Goal: Task Accomplishment & Management: Manage account settings

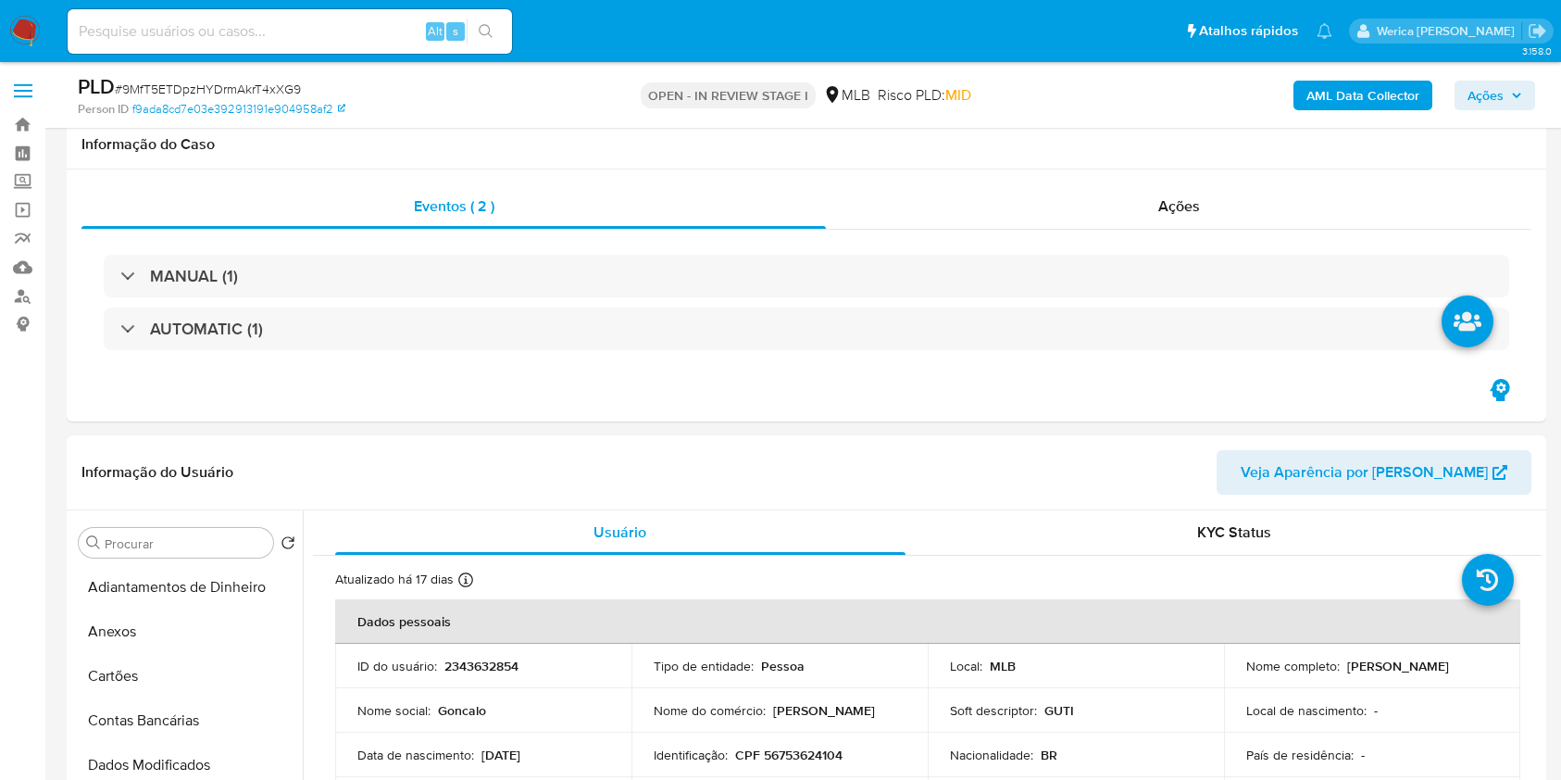
select select "10"
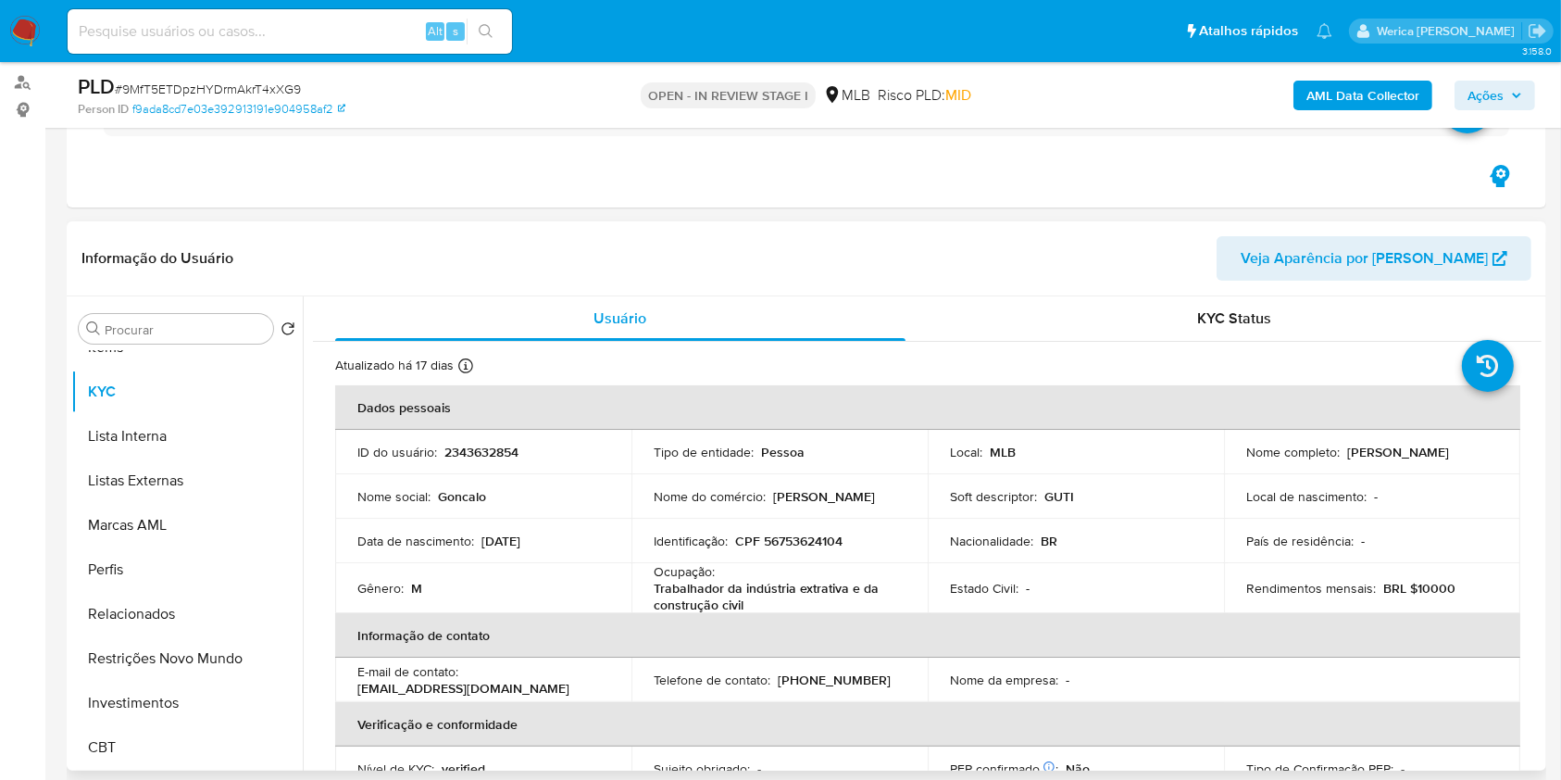
click at [818, 528] on td "Identificação : CPF 56753624104" at bounding box center [780, 541] width 296 height 44
click at [818, 540] on p "CPF 56753624104" at bounding box center [788, 540] width 107 height 17
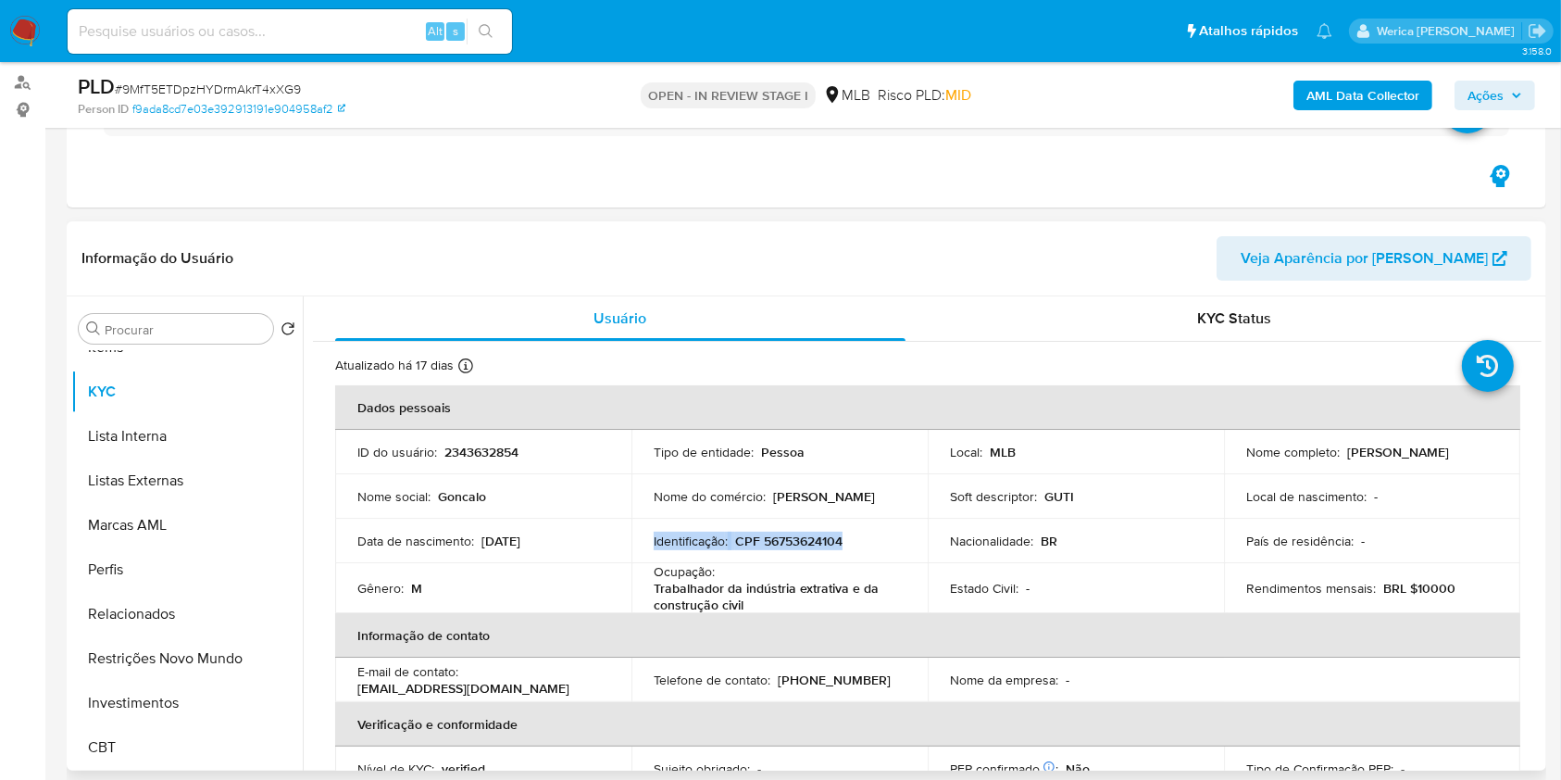
copy div "Identificação : CPF 56753624104"
click at [818, 540] on p "CPF 56753624104" at bounding box center [788, 540] width 107 height 17
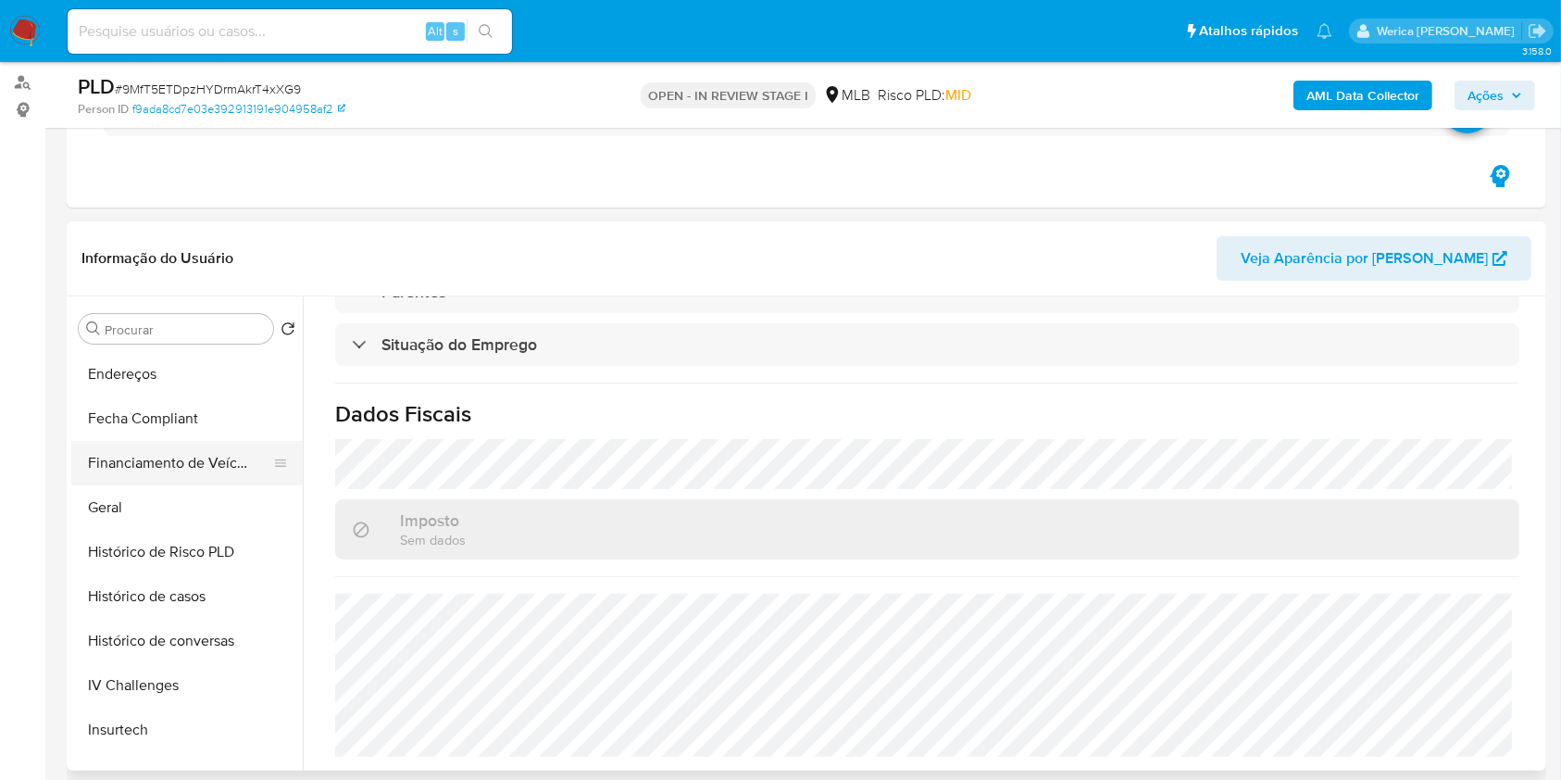
scroll to position [253, 0]
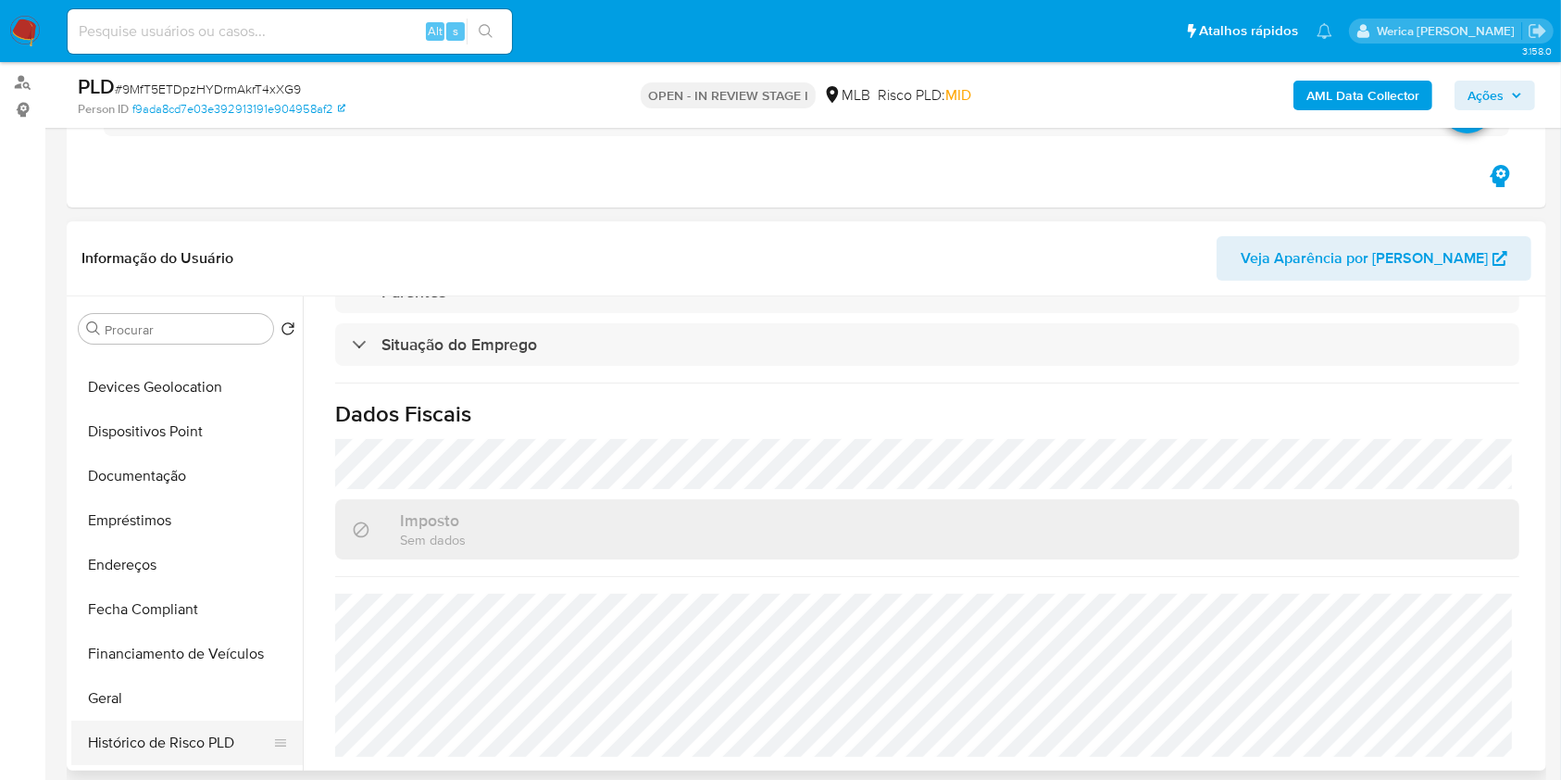
click at [168, 738] on button "Histórico de Risco PLD" at bounding box center [179, 742] width 217 height 44
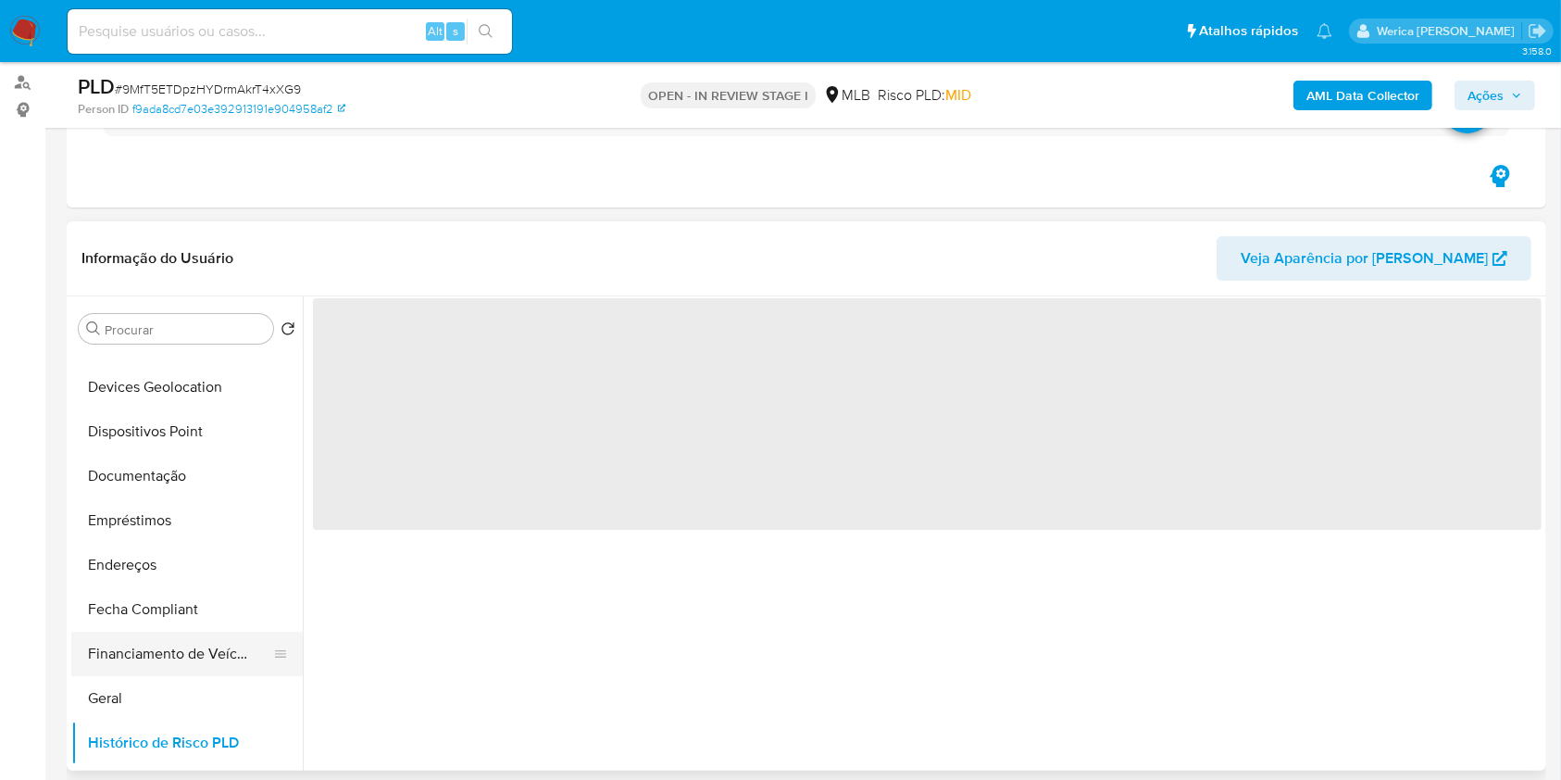
scroll to position [0, 0]
drag, startPoint x: 206, startPoint y: 642, endPoint x: 207, endPoint y: 679, distance: 37.1
click at [207, 644] on button "Financiamento de Veículos" at bounding box center [186, 654] width 231 height 44
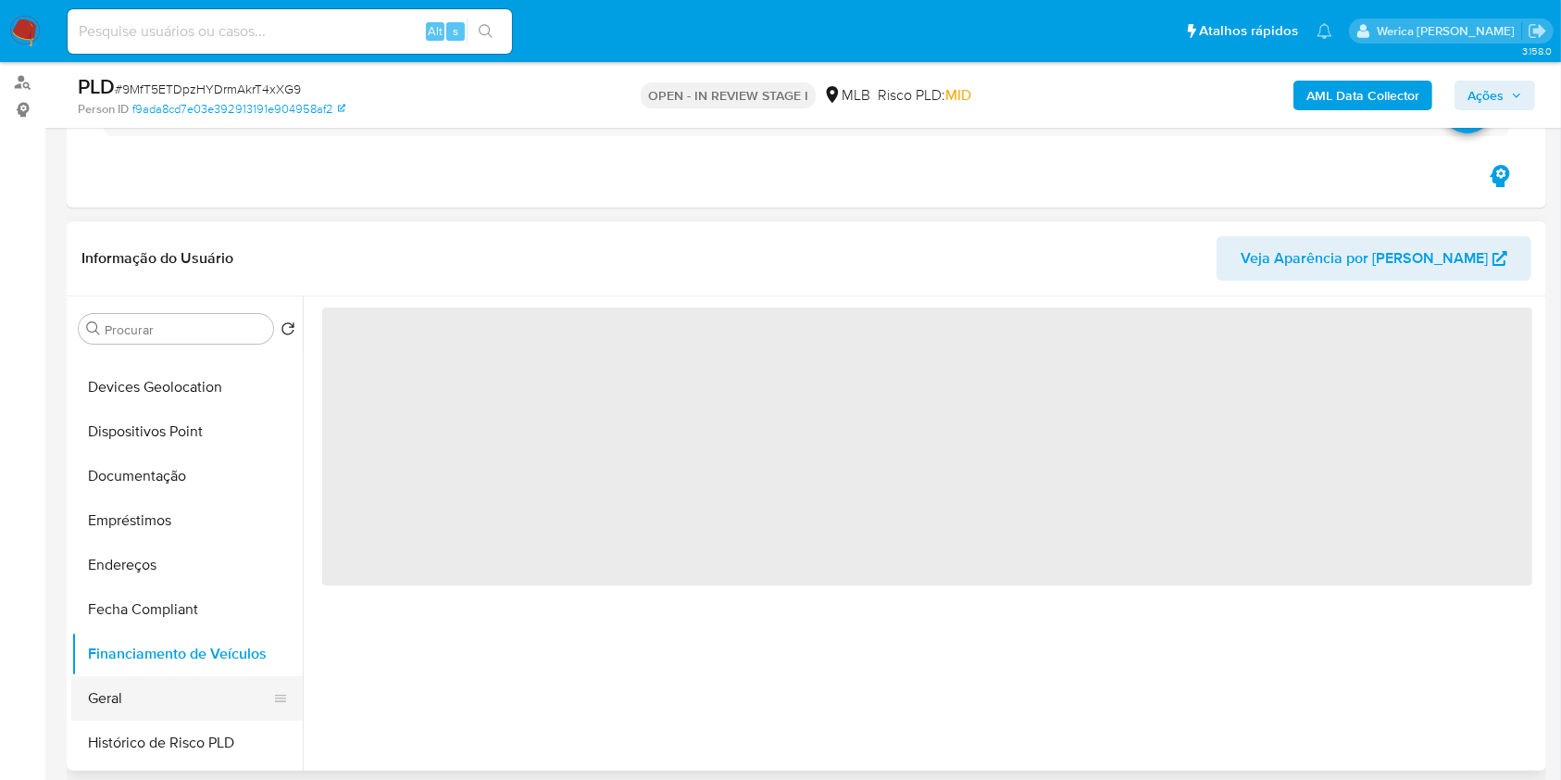
click at [207, 703] on button "Geral" at bounding box center [179, 698] width 217 height 44
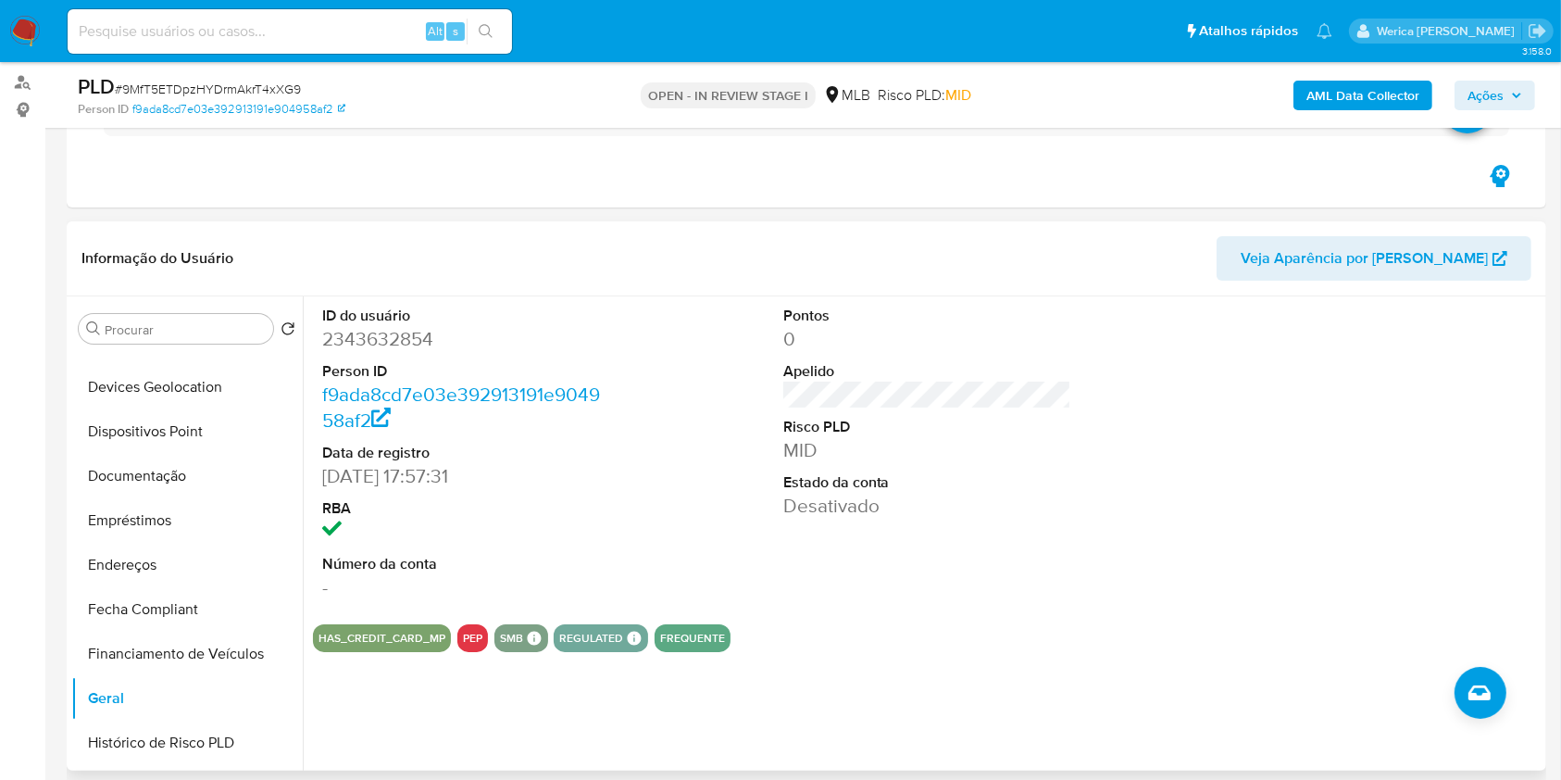
click at [1395, 548] on div at bounding box center [1387, 452] width 307 height 313
click at [1389, 544] on div at bounding box center [1387, 452] width 307 height 313
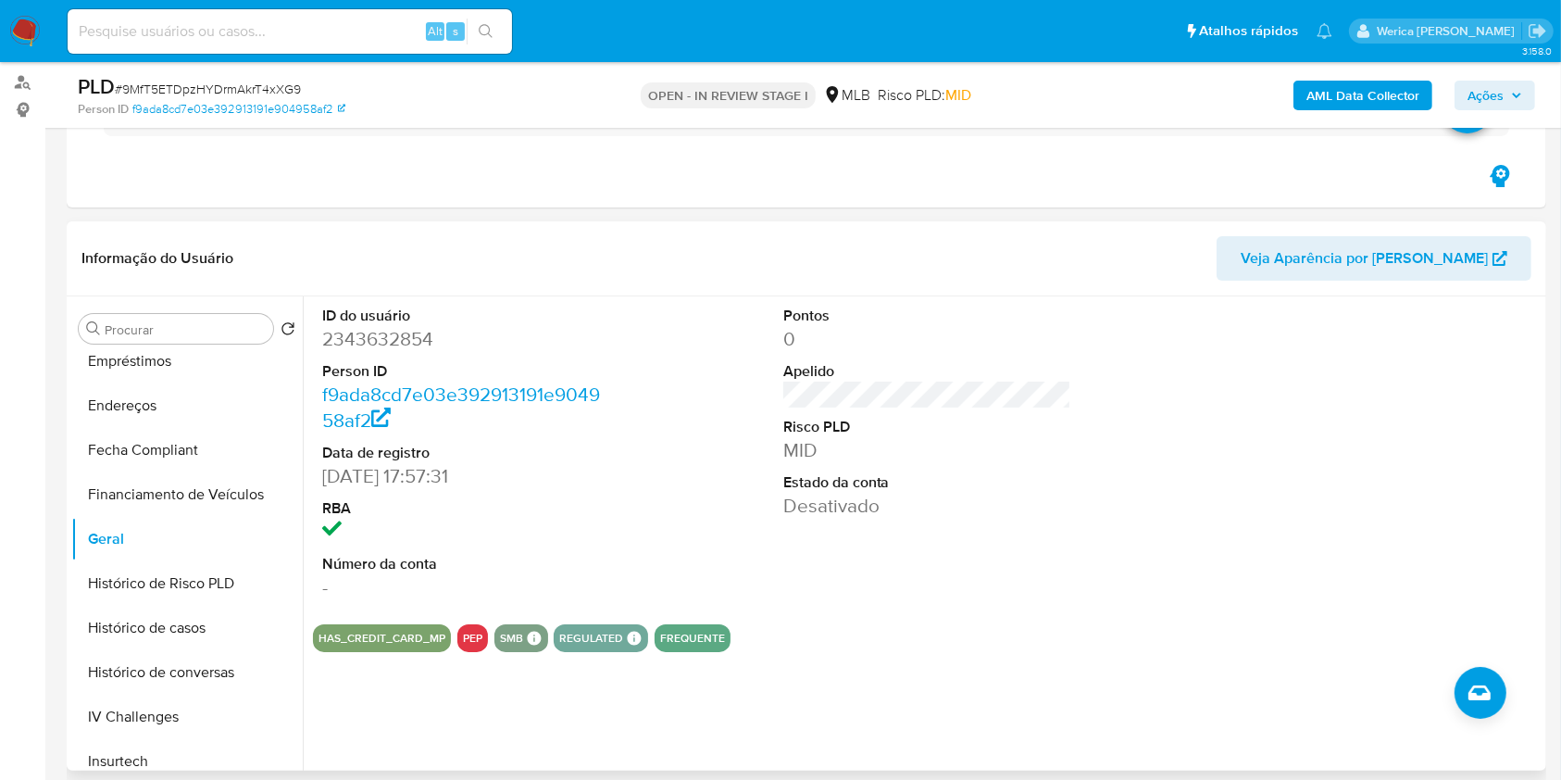
scroll to position [623, 0]
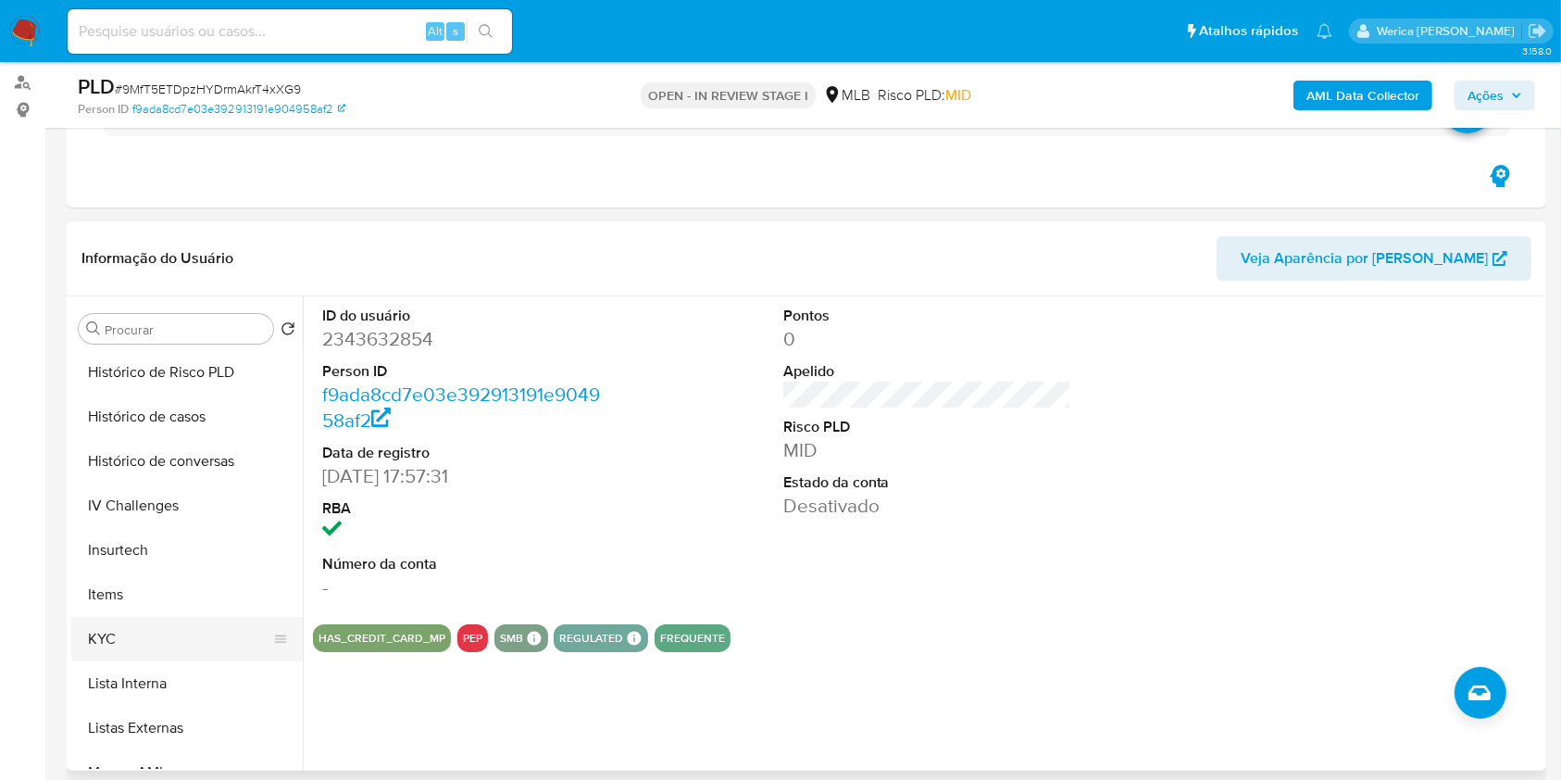
click at [159, 641] on button "KYC" at bounding box center [179, 639] width 217 height 44
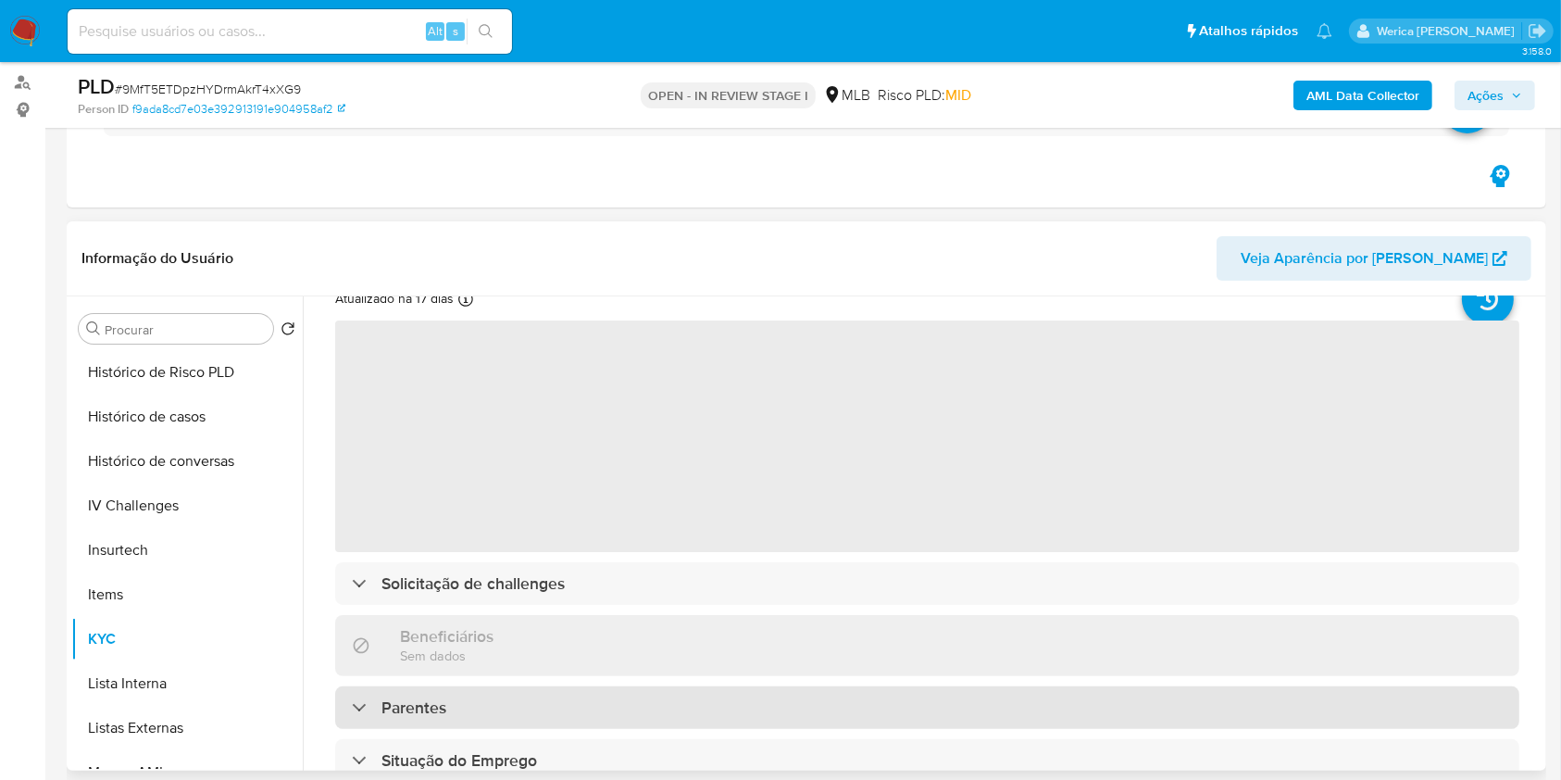
scroll to position [123, 0]
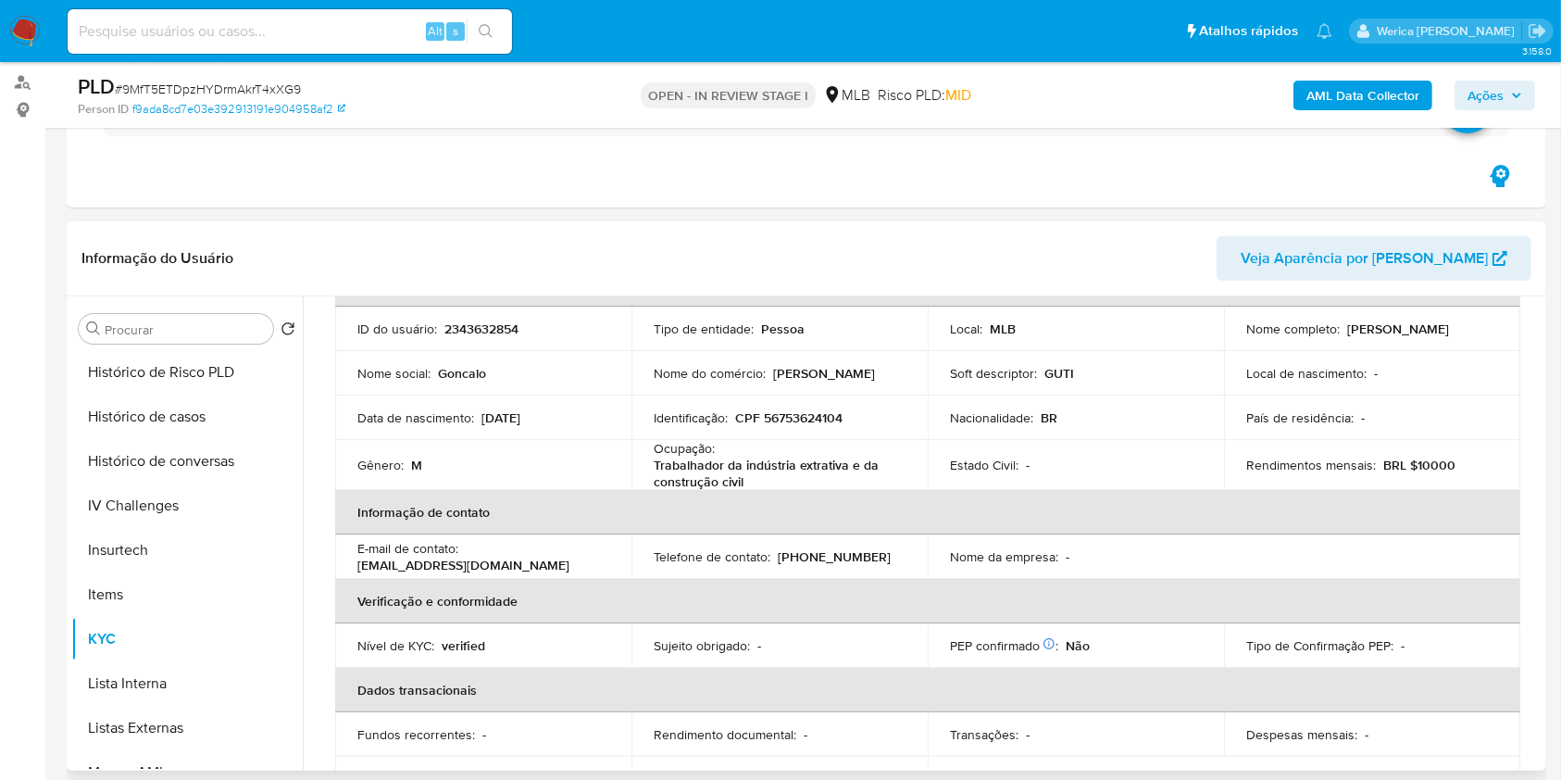
click at [1247, 395] on td "País de residência : -" at bounding box center [1372, 417] width 296 height 44
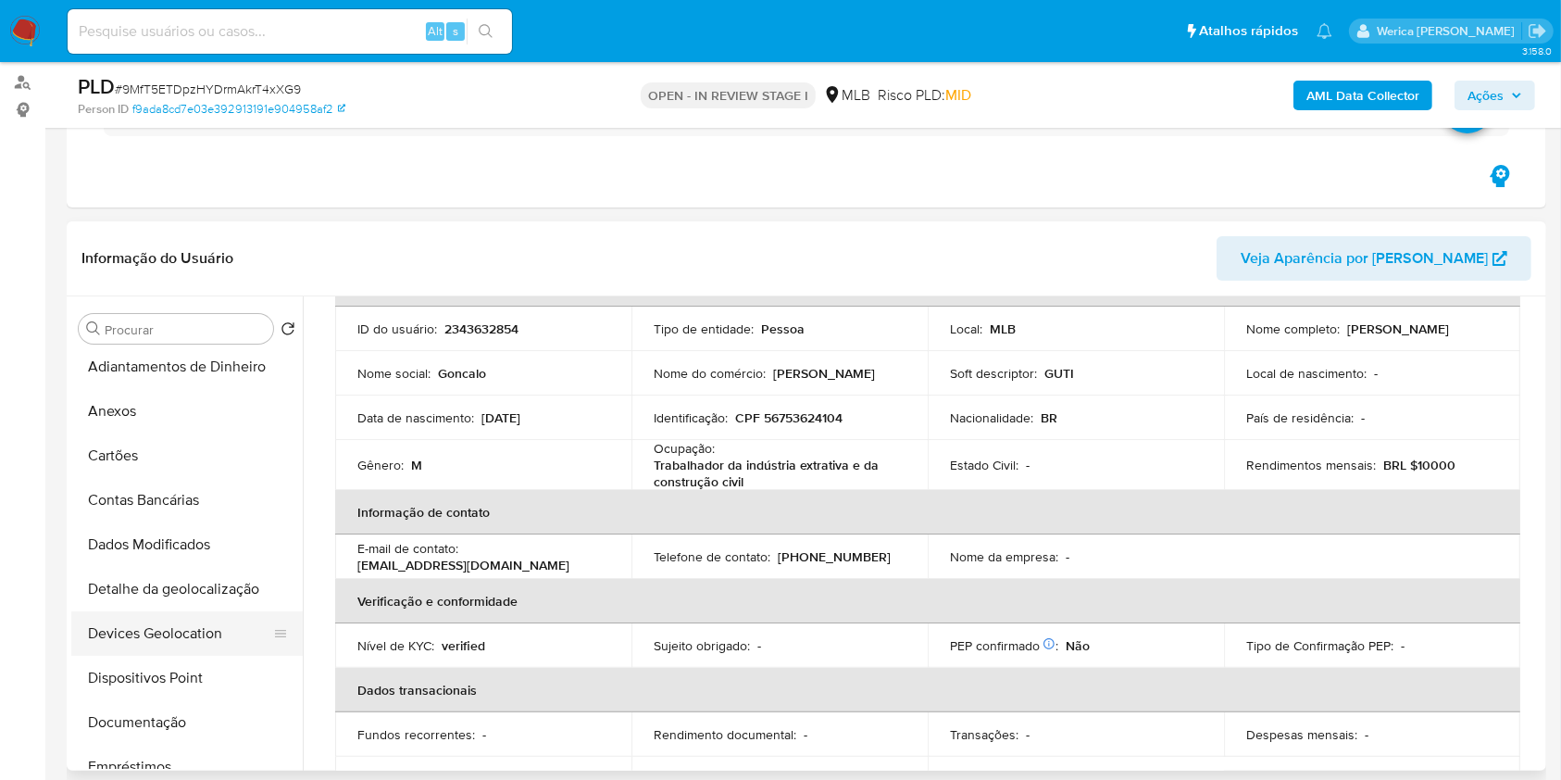
scroll to position [253, 0]
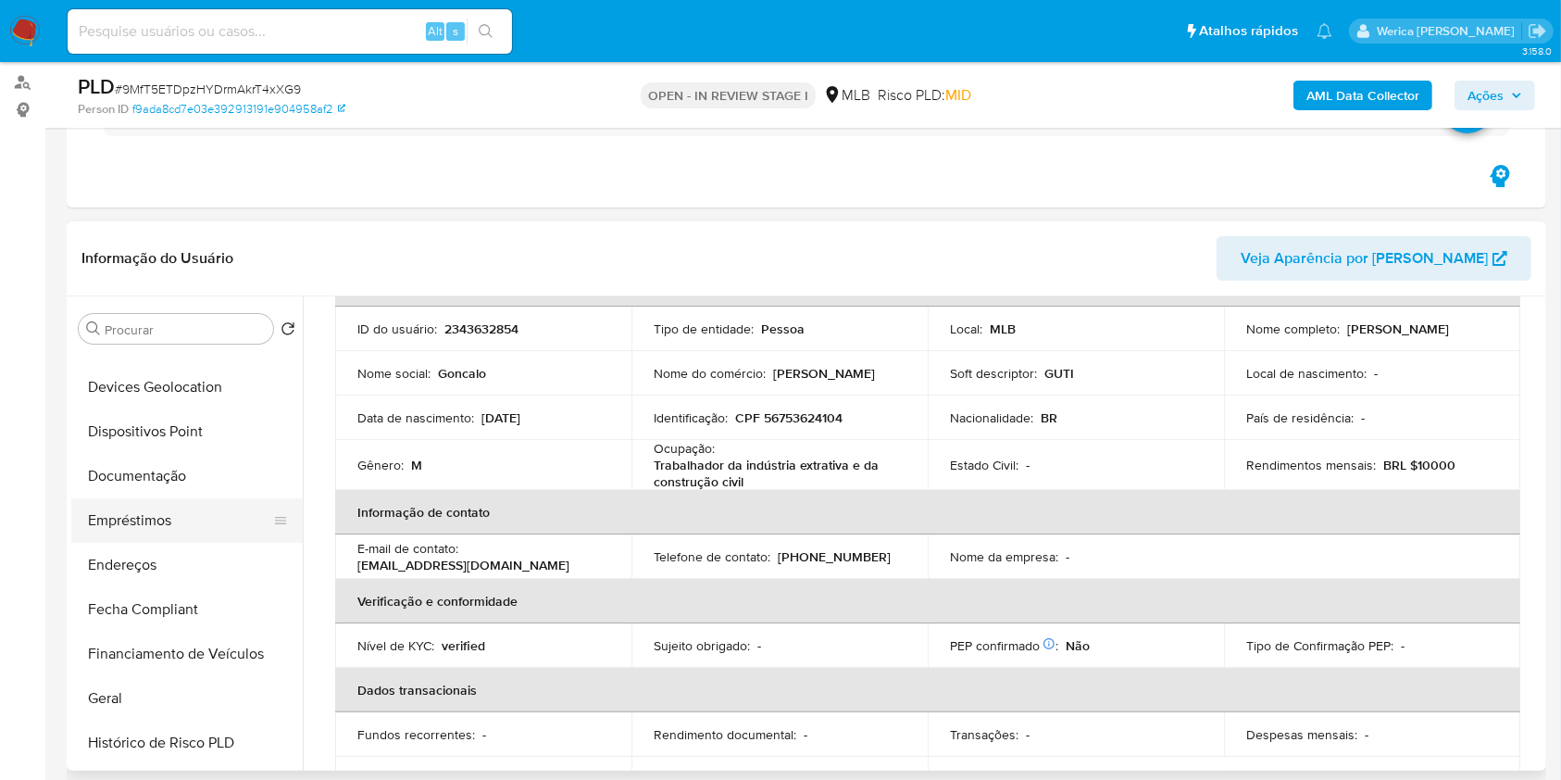
click at [148, 540] on button "Empréstimos" at bounding box center [179, 520] width 217 height 44
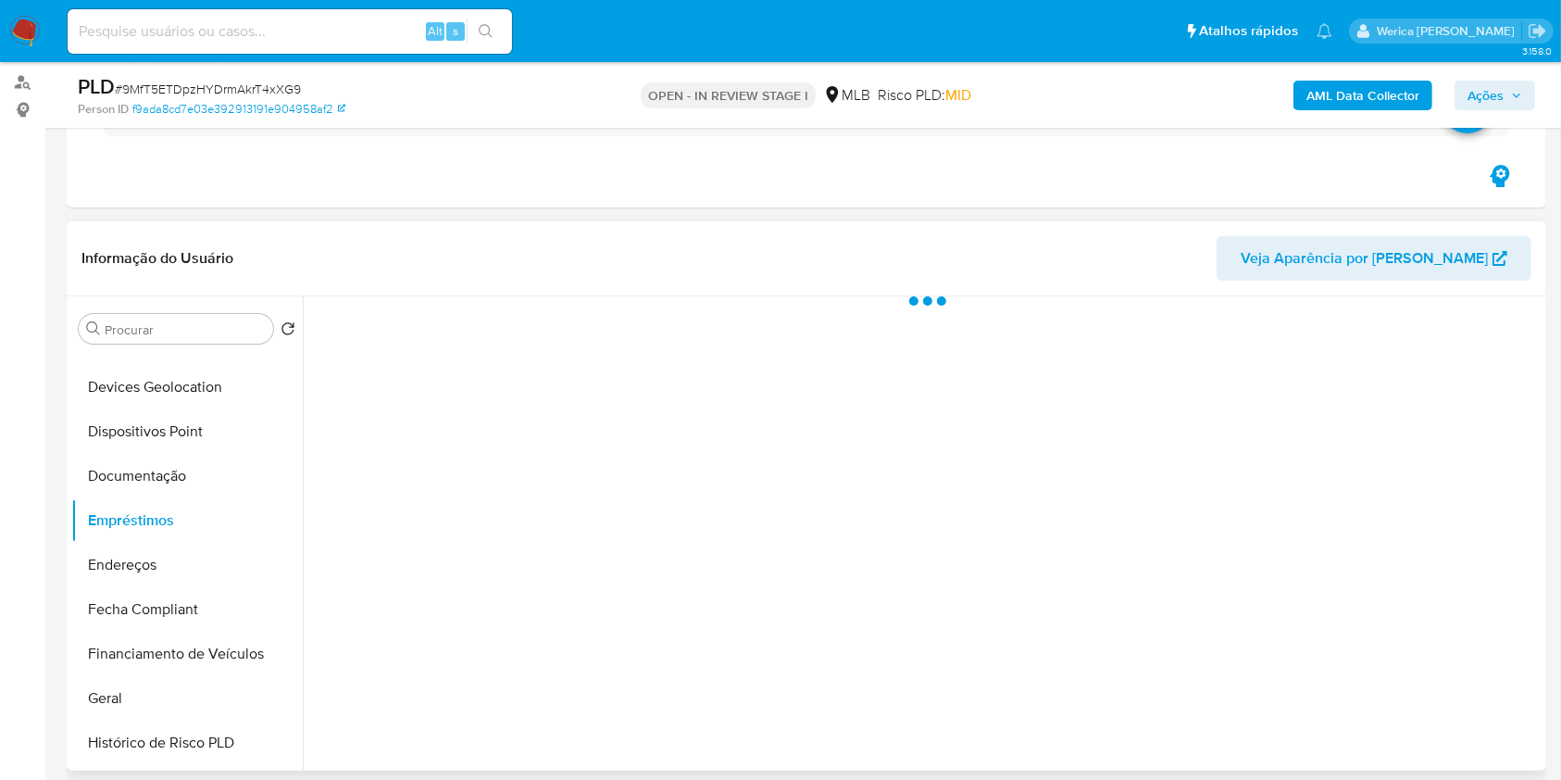
scroll to position [0, 0]
click at [148, 539] on button "Empréstimos" at bounding box center [179, 520] width 217 height 44
click at [162, 576] on button "Endereços" at bounding box center [179, 565] width 217 height 44
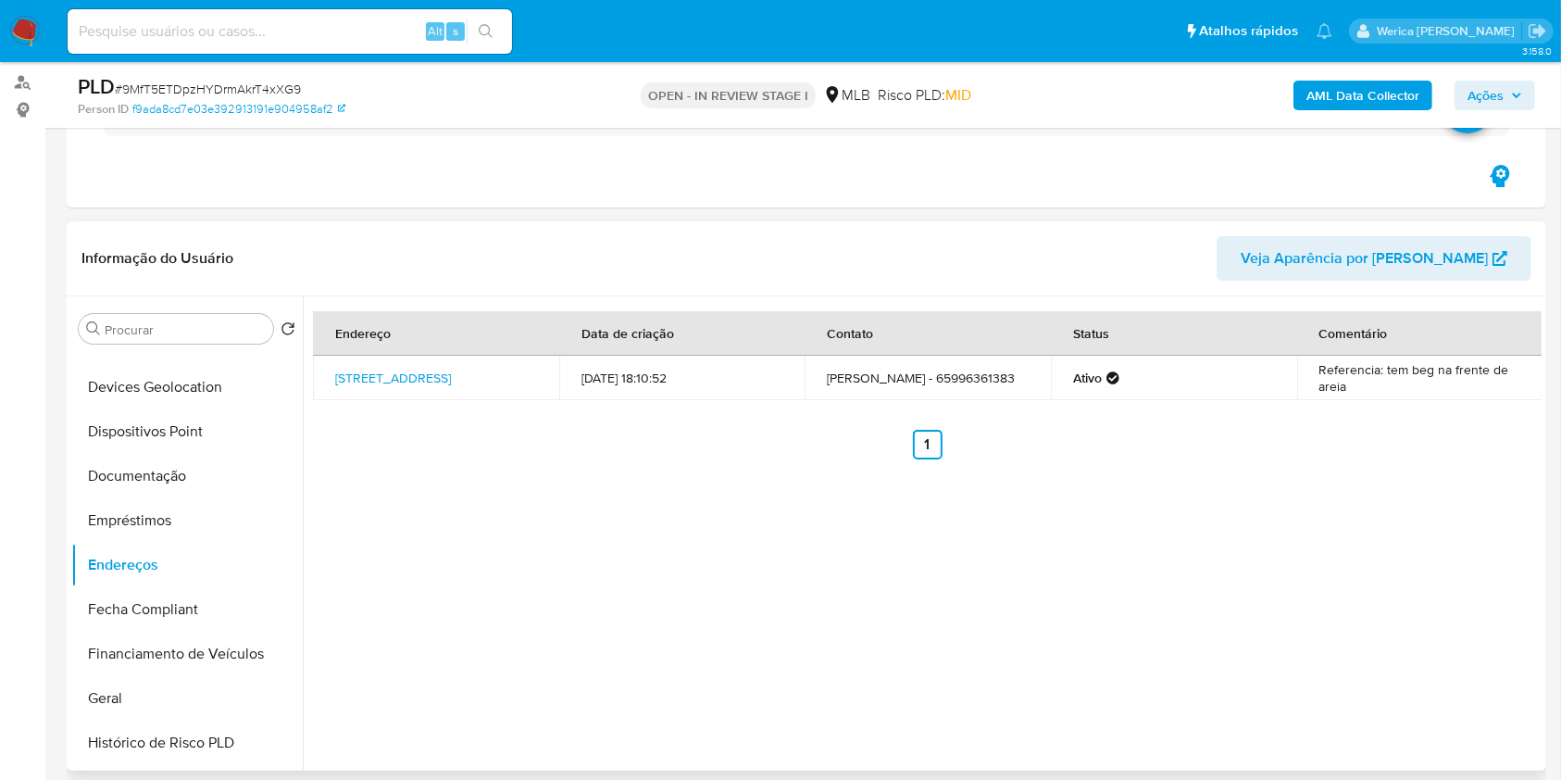
click at [1445, 648] on div "Endereço Data de criação Contato Status Comentário Rua Sergipe 4032, Várzea Gra…" at bounding box center [922, 533] width 1239 height 474
click at [1269, 711] on div "Endereço Data de criação Contato Status Comentário Rua Sergipe 4032, Várzea Gra…" at bounding box center [922, 533] width 1239 height 474
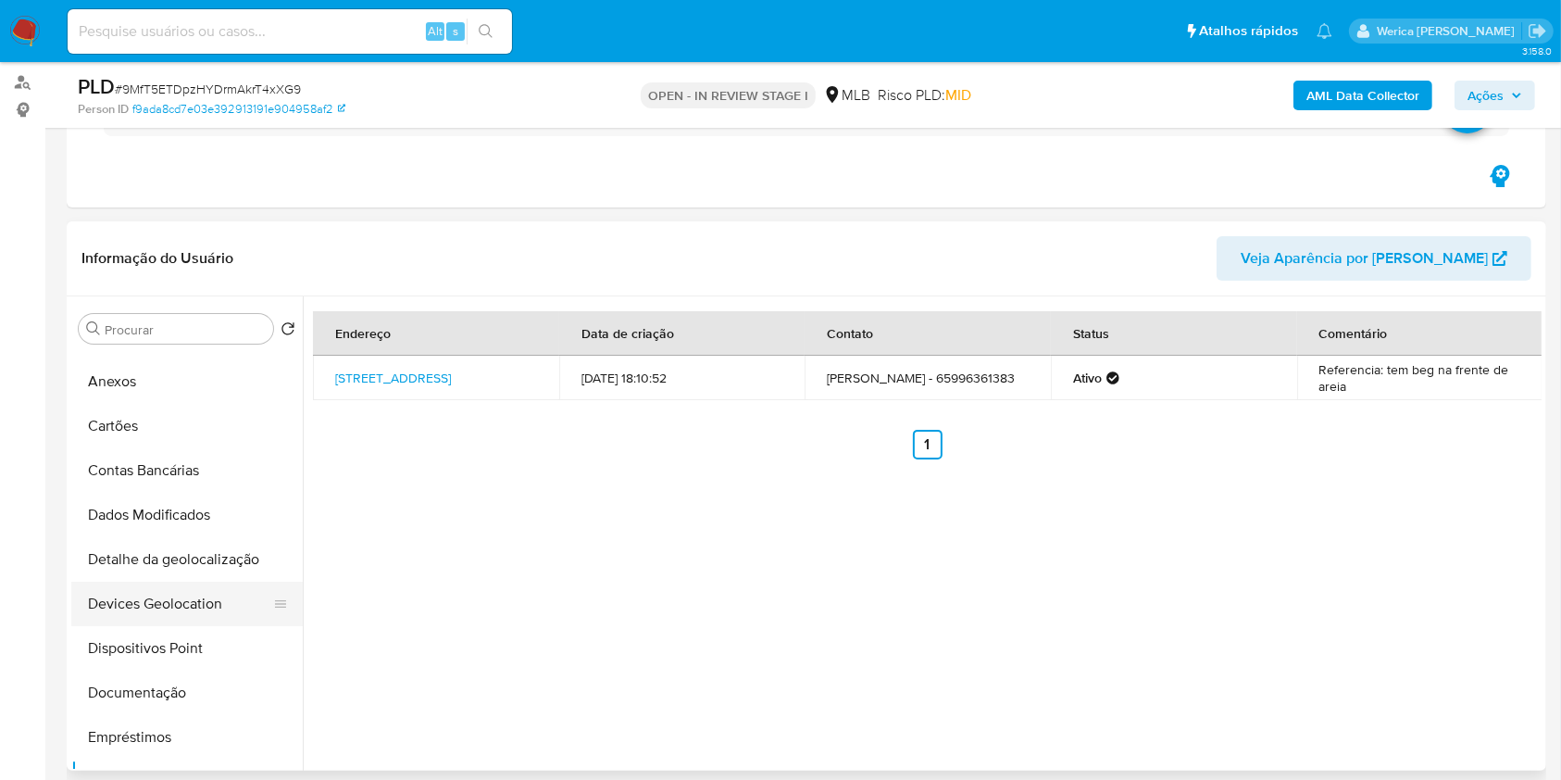
scroll to position [6, 0]
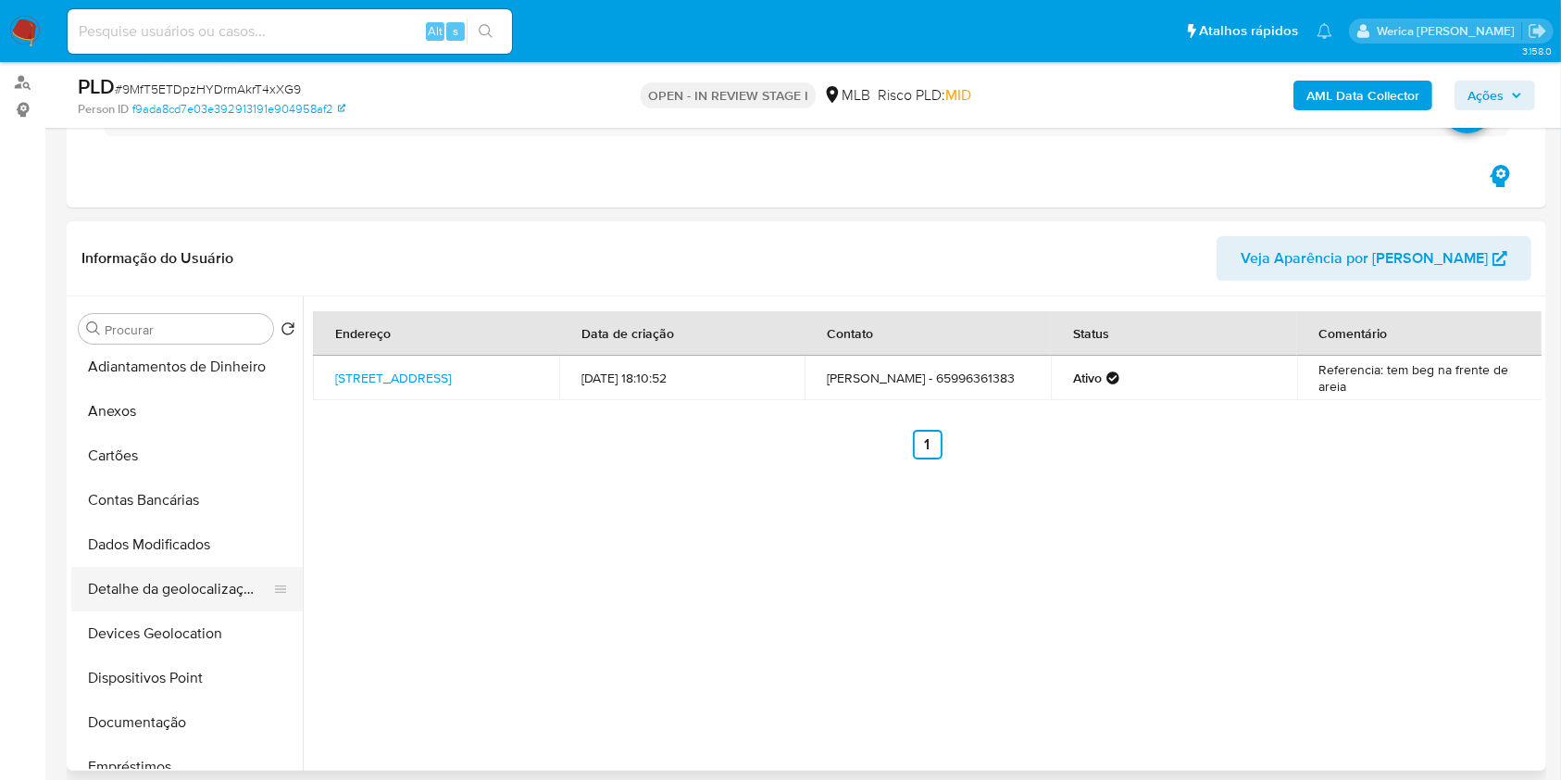
drag, startPoint x: 214, startPoint y: 592, endPoint x: 223, endPoint y: 591, distance: 9.3
click at [214, 591] on button "Detalhe da geolocalização" at bounding box center [179, 589] width 217 height 44
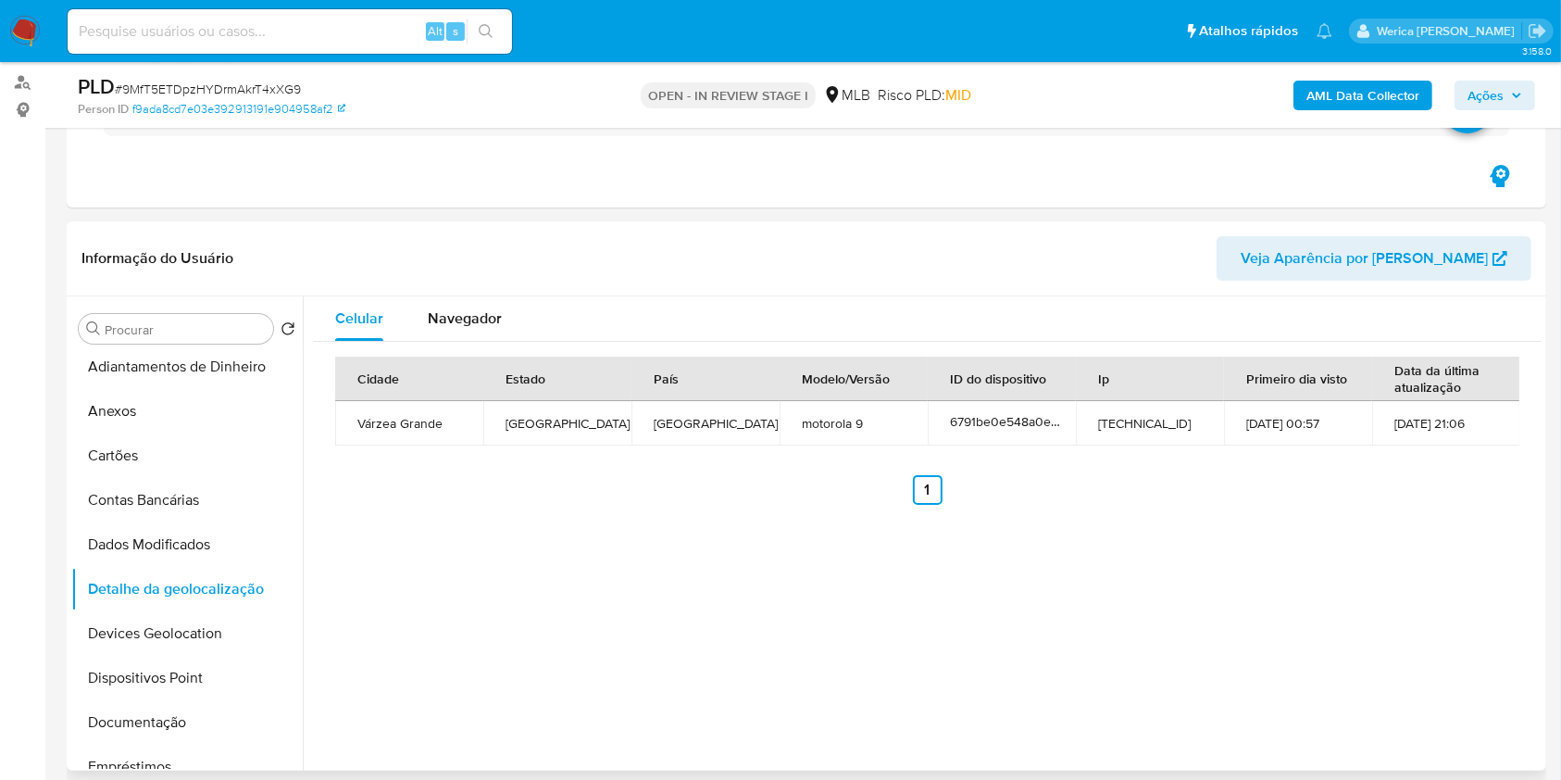
click at [1472, 650] on div "Celular Navegador Cidade Estado País Modelo/Versão ID do dispositivo Ip Primeir…" at bounding box center [922, 533] width 1239 height 474
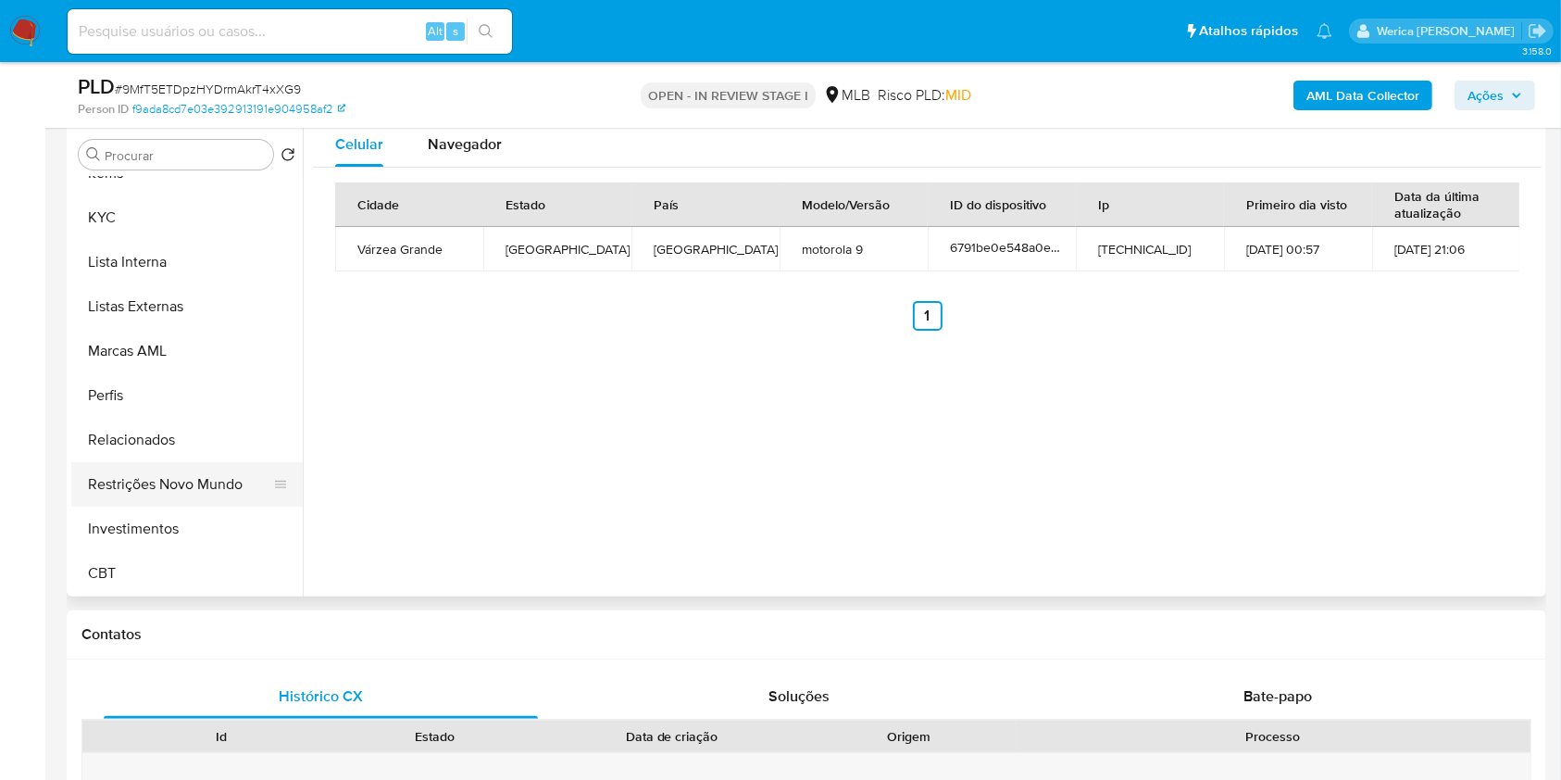
scroll to position [460, 0]
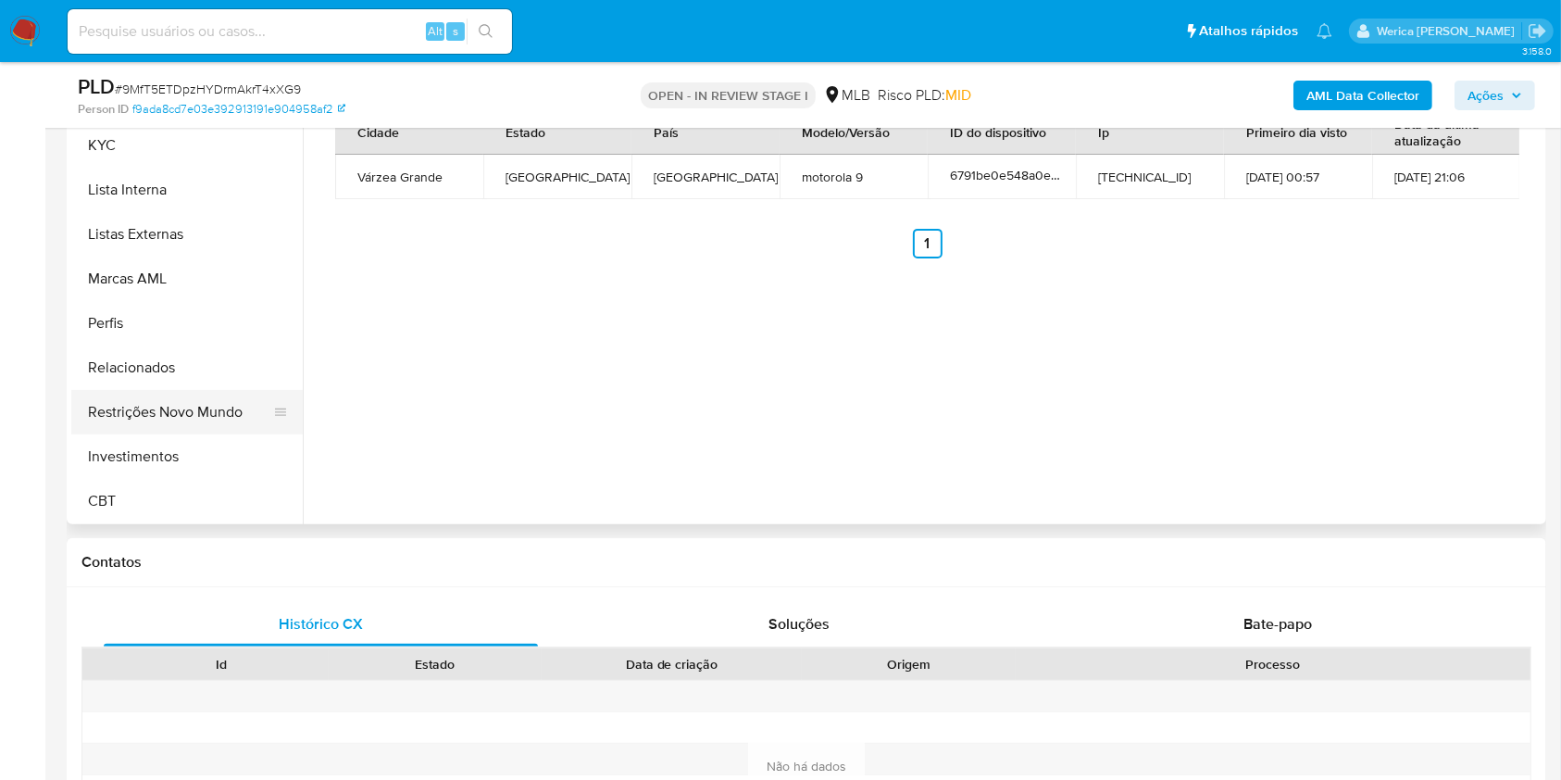
click at [213, 426] on button "Restrições Novo Mundo" at bounding box center [179, 412] width 217 height 44
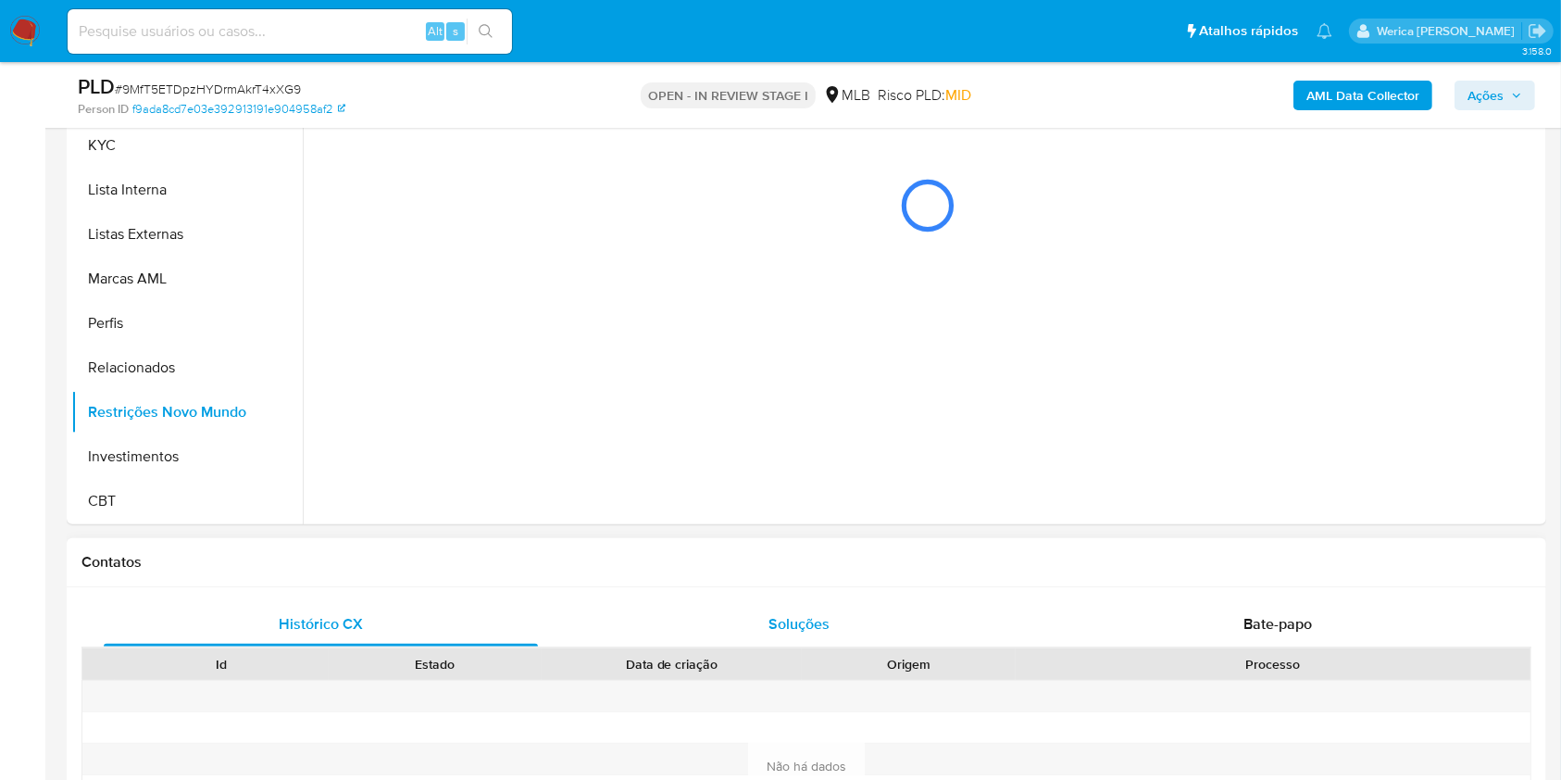
scroll to position [214, 0]
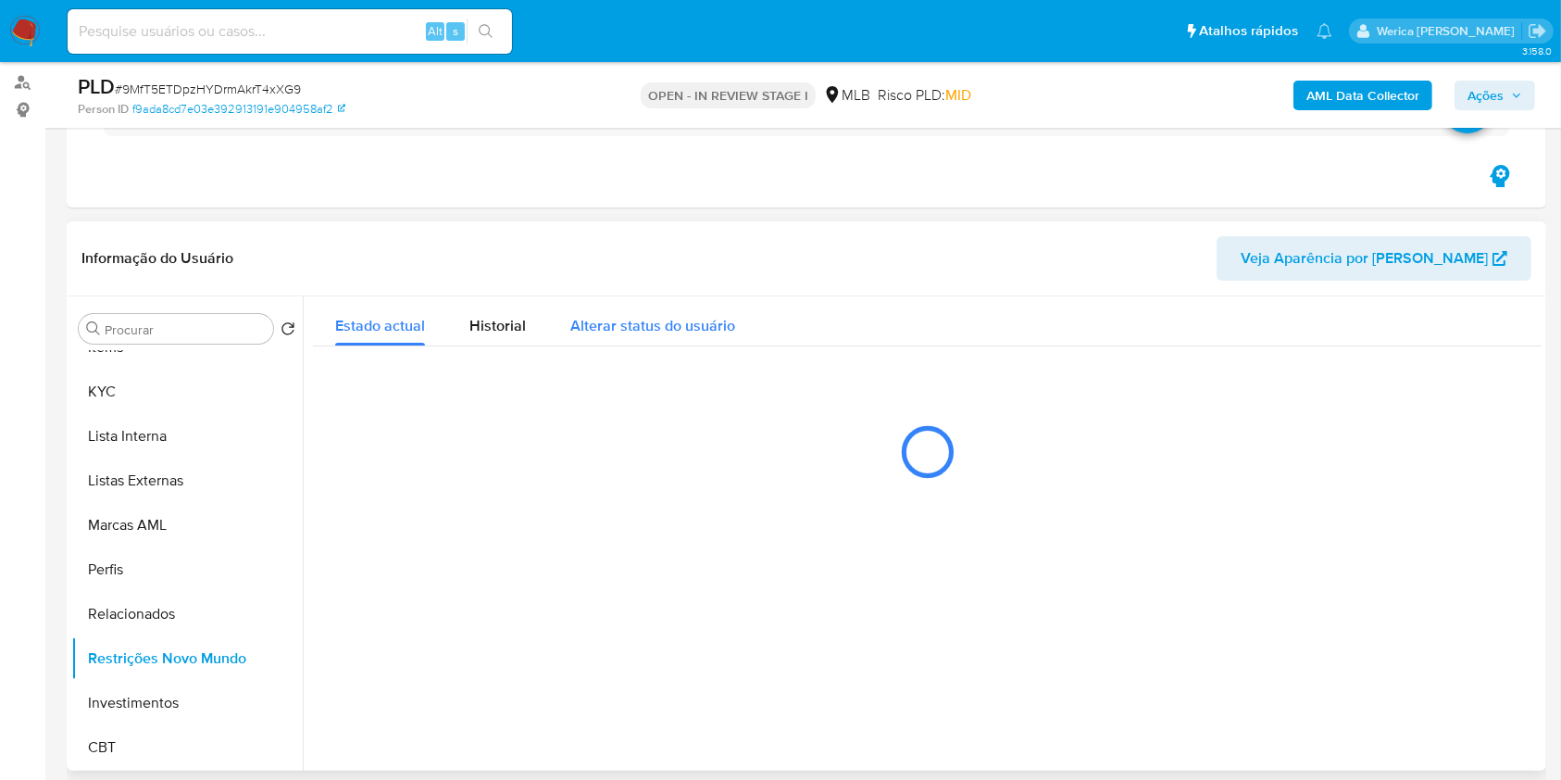
drag, startPoint x: 502, startPoint y: 337, endPoint x: 747, endPoint y: 336, distance: 245.4
click at [503, 337] on div "Historial" at bounding box center [497, 320] width 56 height 49
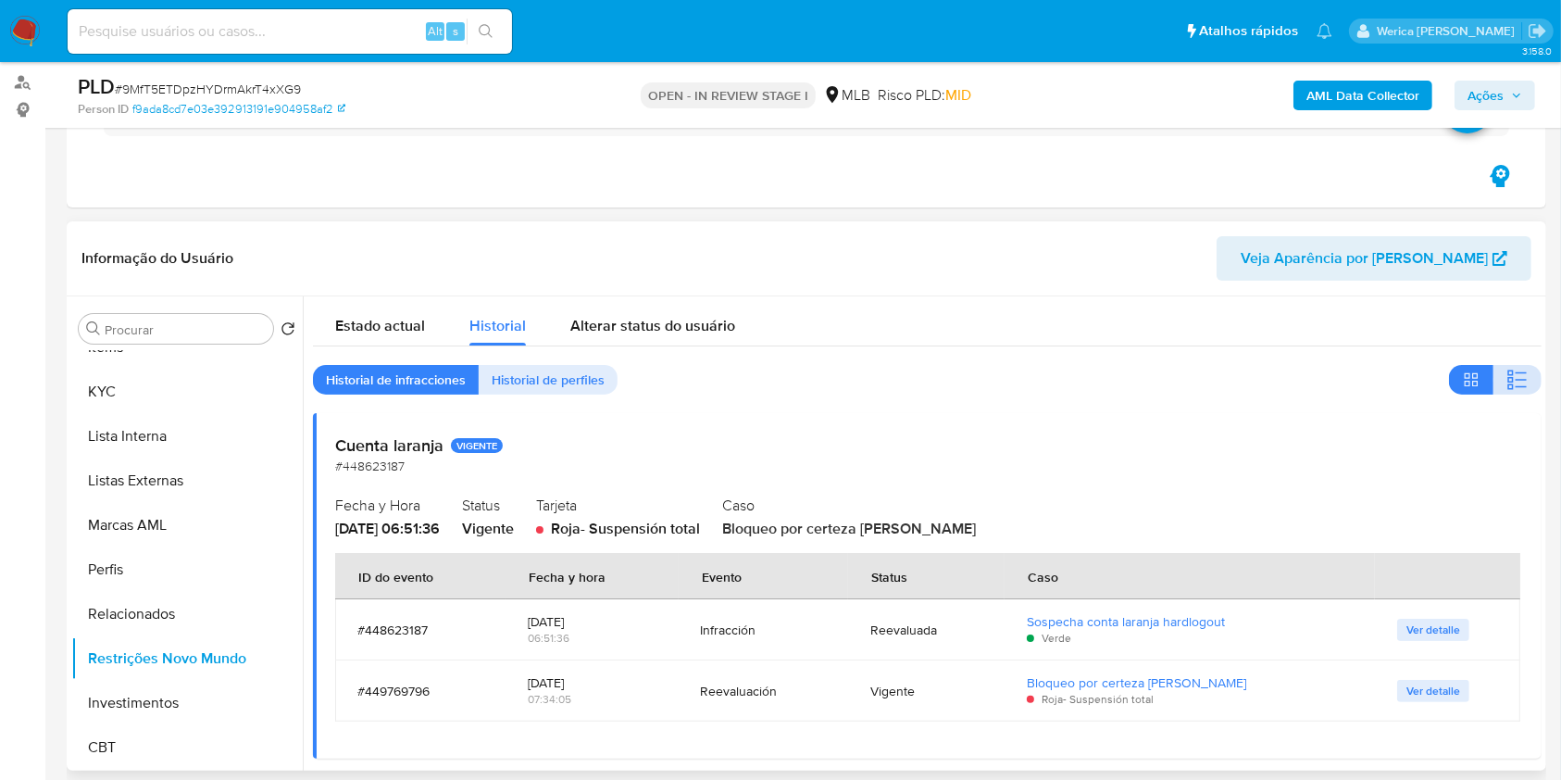
click at [1507, 381] on icon "button" at bounding box center [1518, 380] width 22 height 22
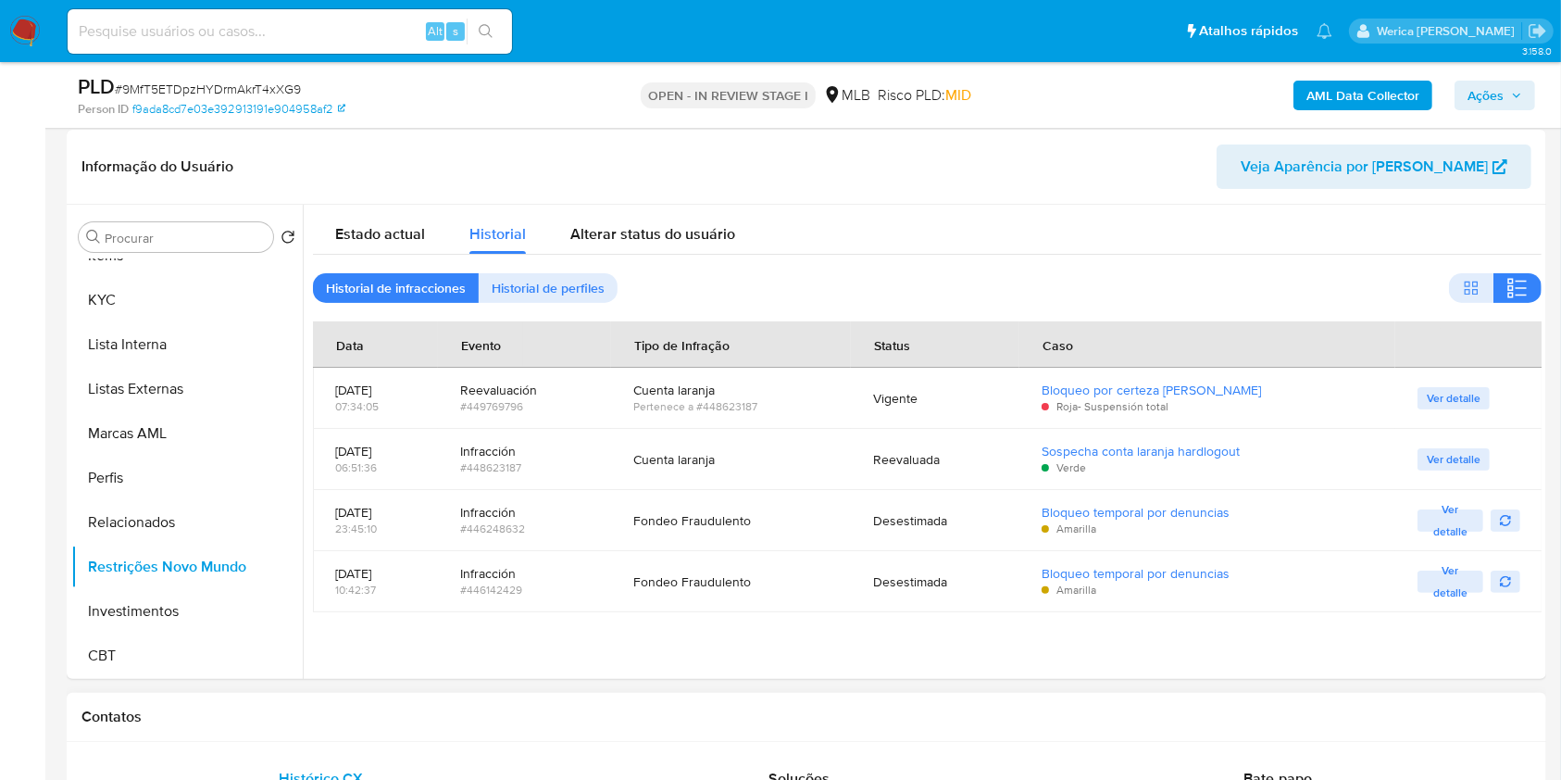
scroll to position [337, 0]
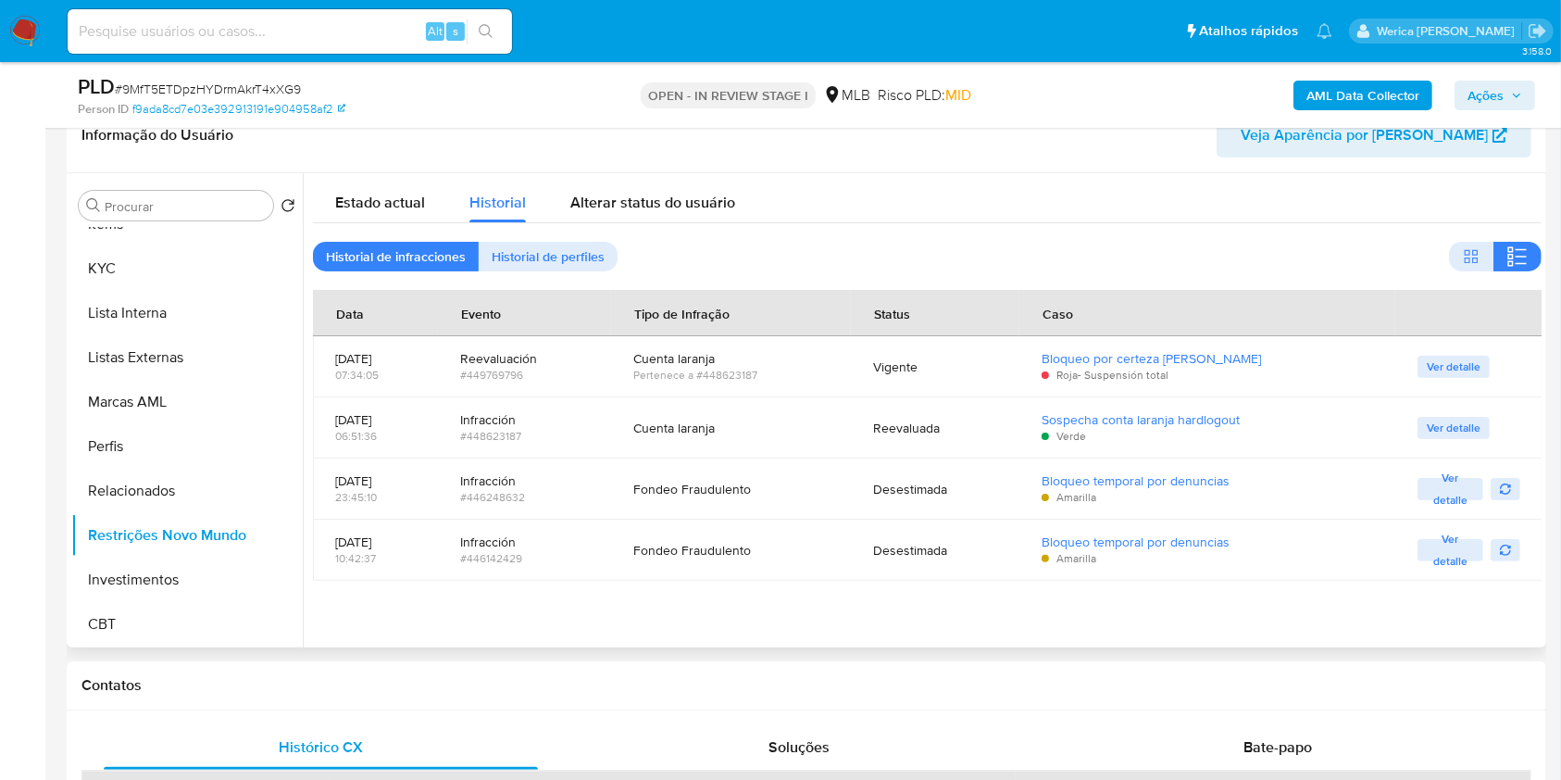
click at [1502, 644] on div at bounding box center [922, 410] width 1239 height 474
click at [1398, 188] on div "Estado actual Historial Alterar status do usuário" at bounding box center [927, 197] width 1229 height 49
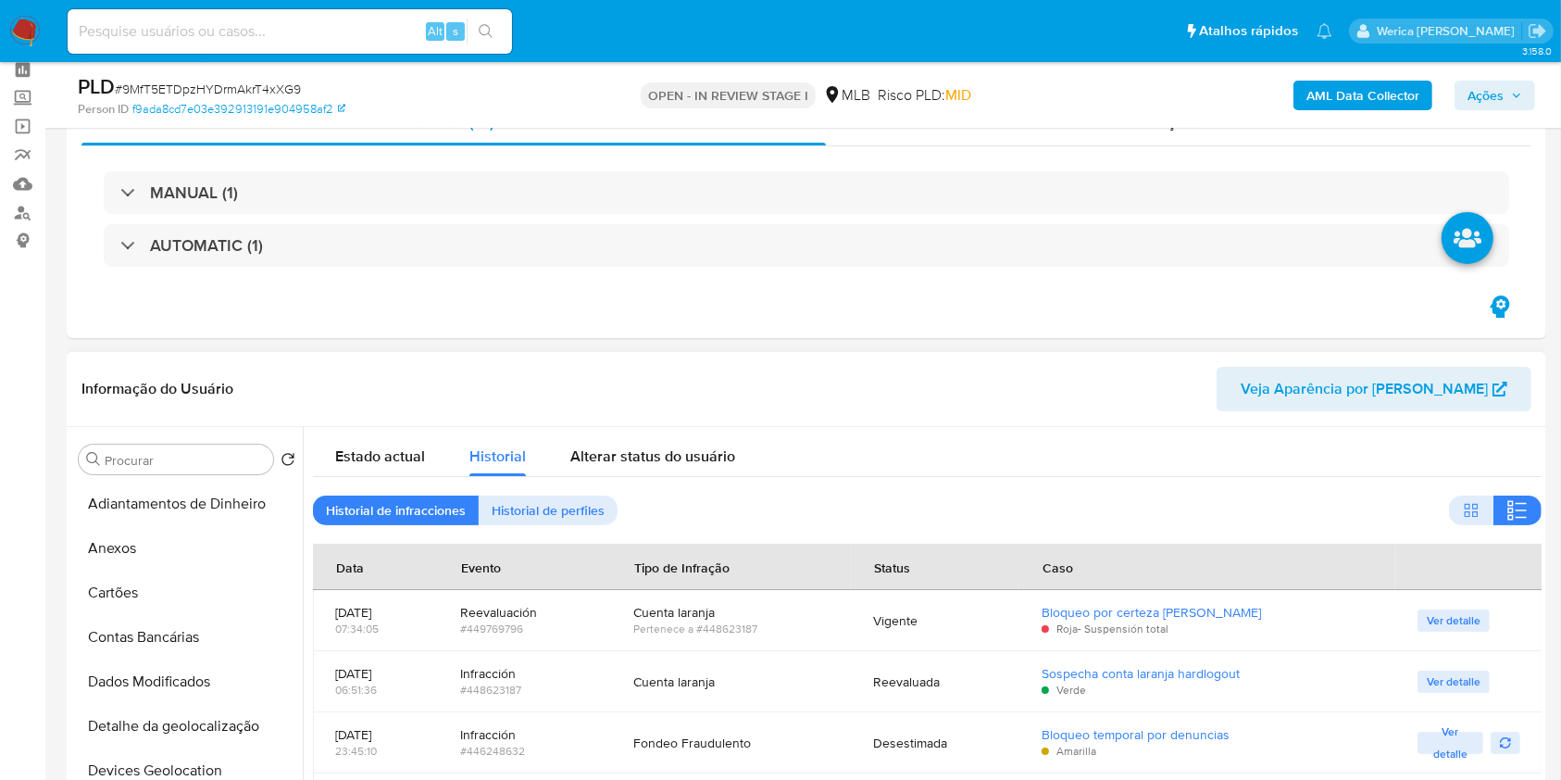
scroll to position [246, 0]
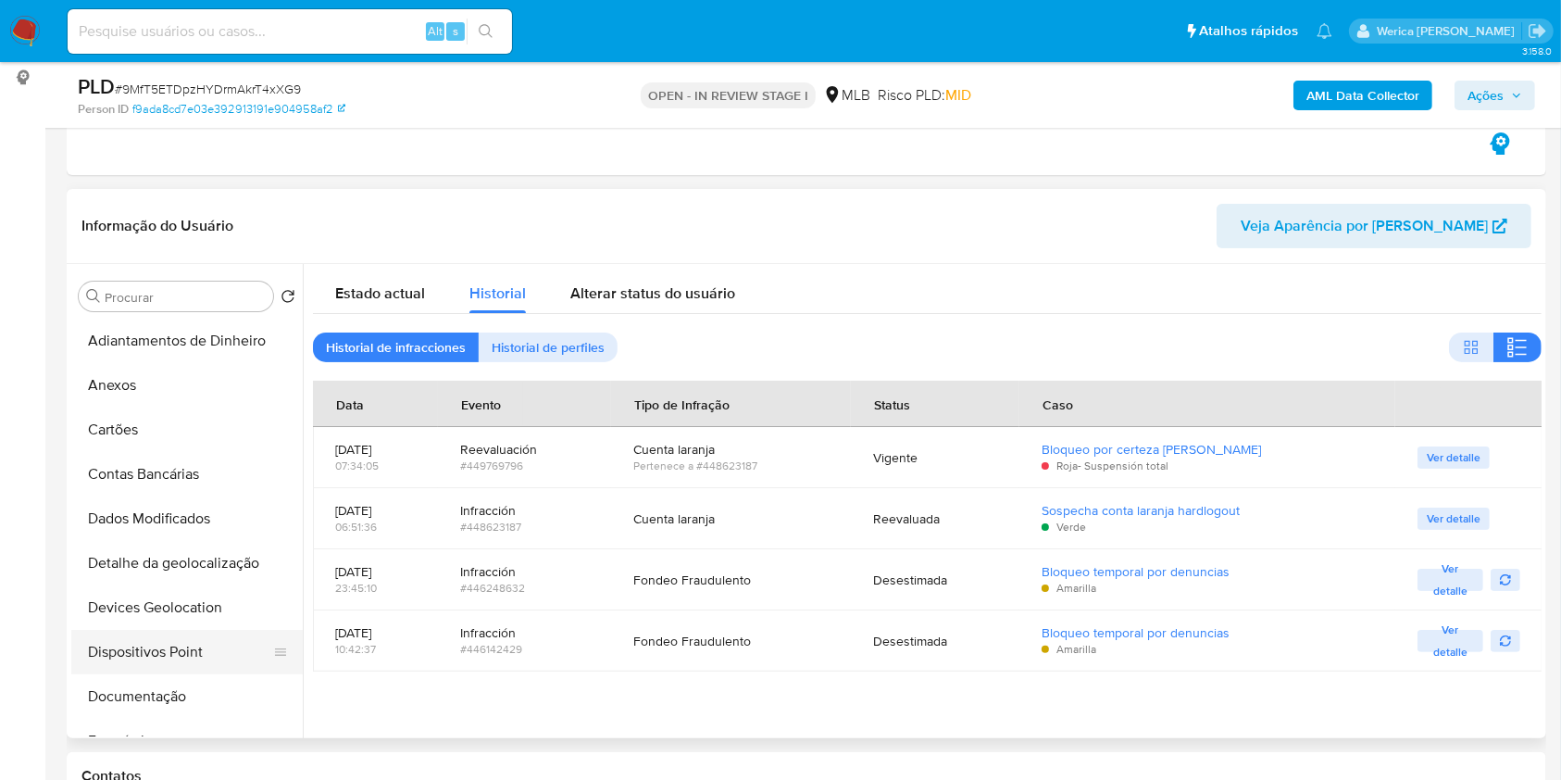
click at [180, 658] on button "Dispositivos Point" at bounding box center [179, 652] width 217 height 44
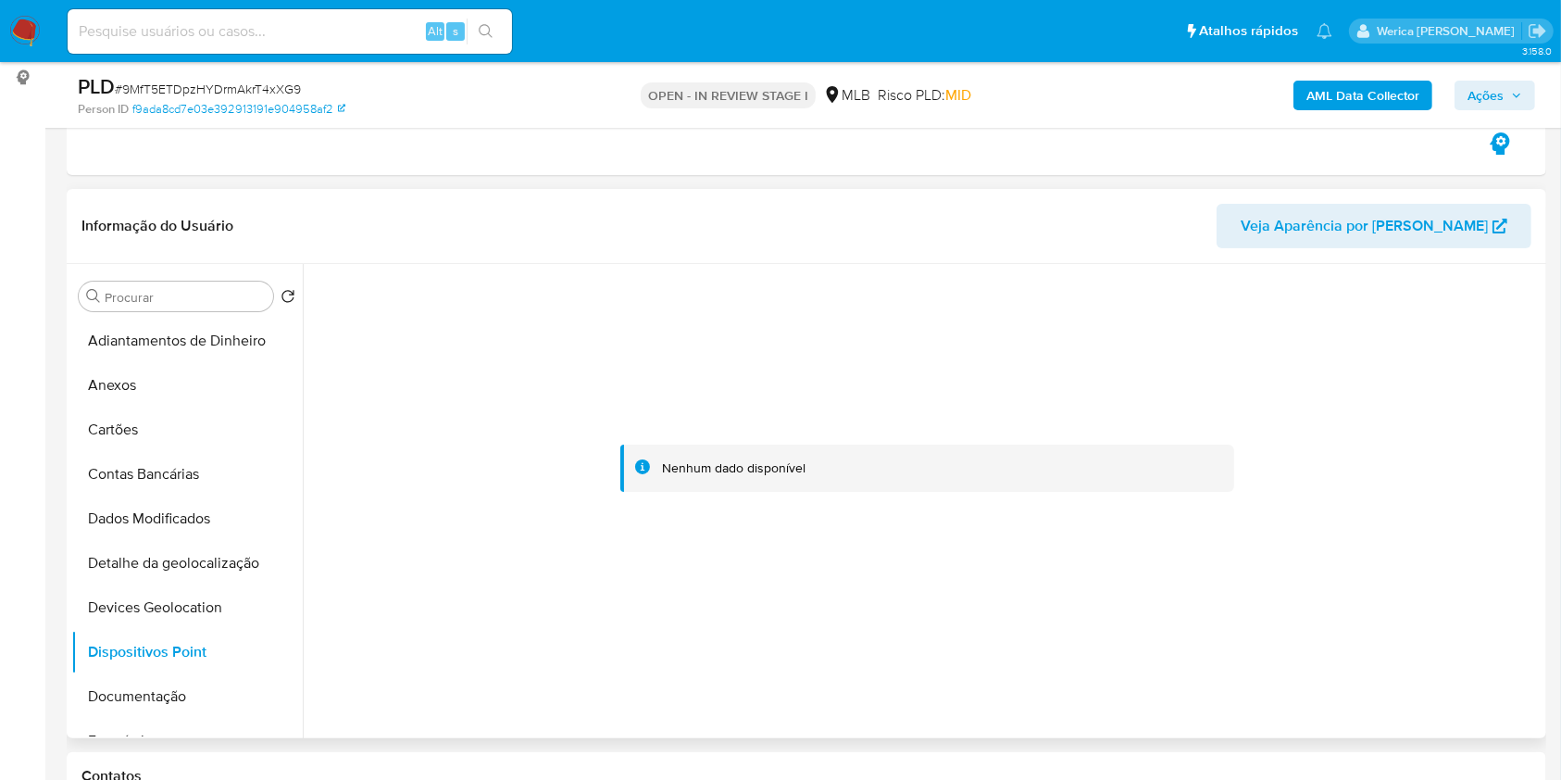
drag, startPoint x: 1407, startPoint y: 602, endPoint x: 1400, endPoint y: 594, distance: 11.2
click at [1407, 601] on div at bounding box center [927, 467] width 1229 height 407
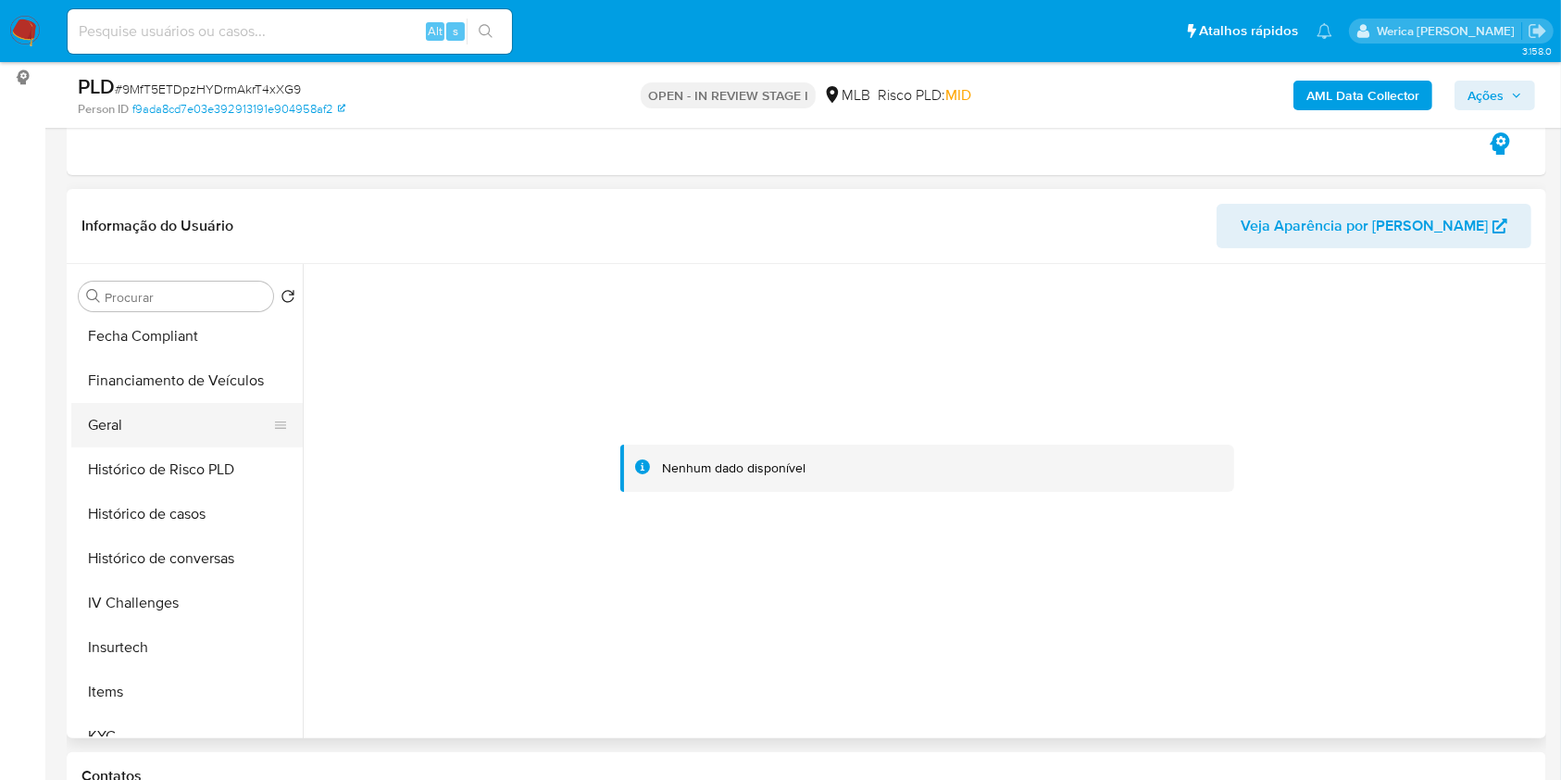
click at [110, 413] on button "Geral" at bounding box center [179, 425] width 217 height 44
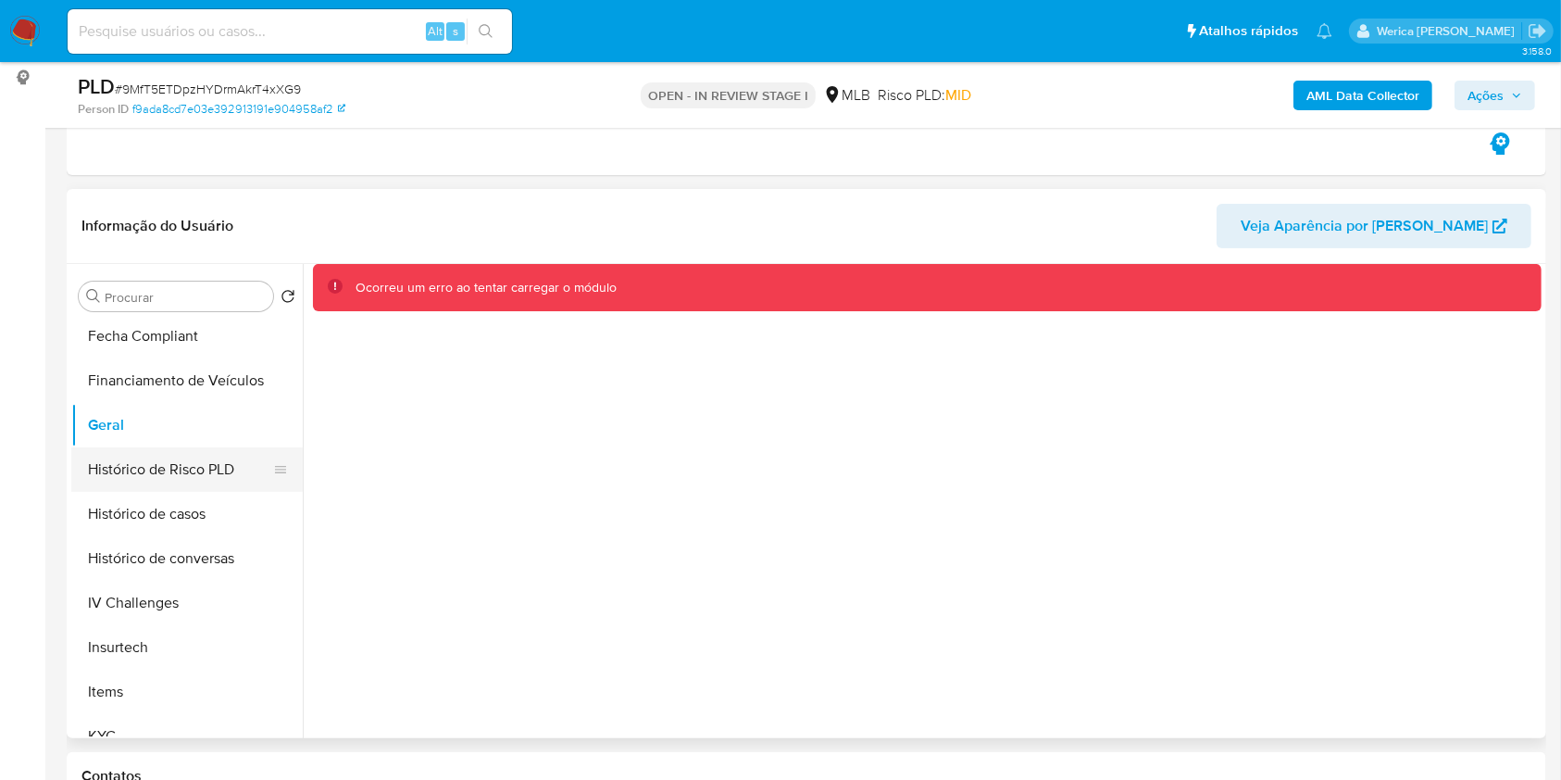
click at [203, 478] on button "Histórico de Risco PLD" at bounding box center [179, 469] width 217 height 44
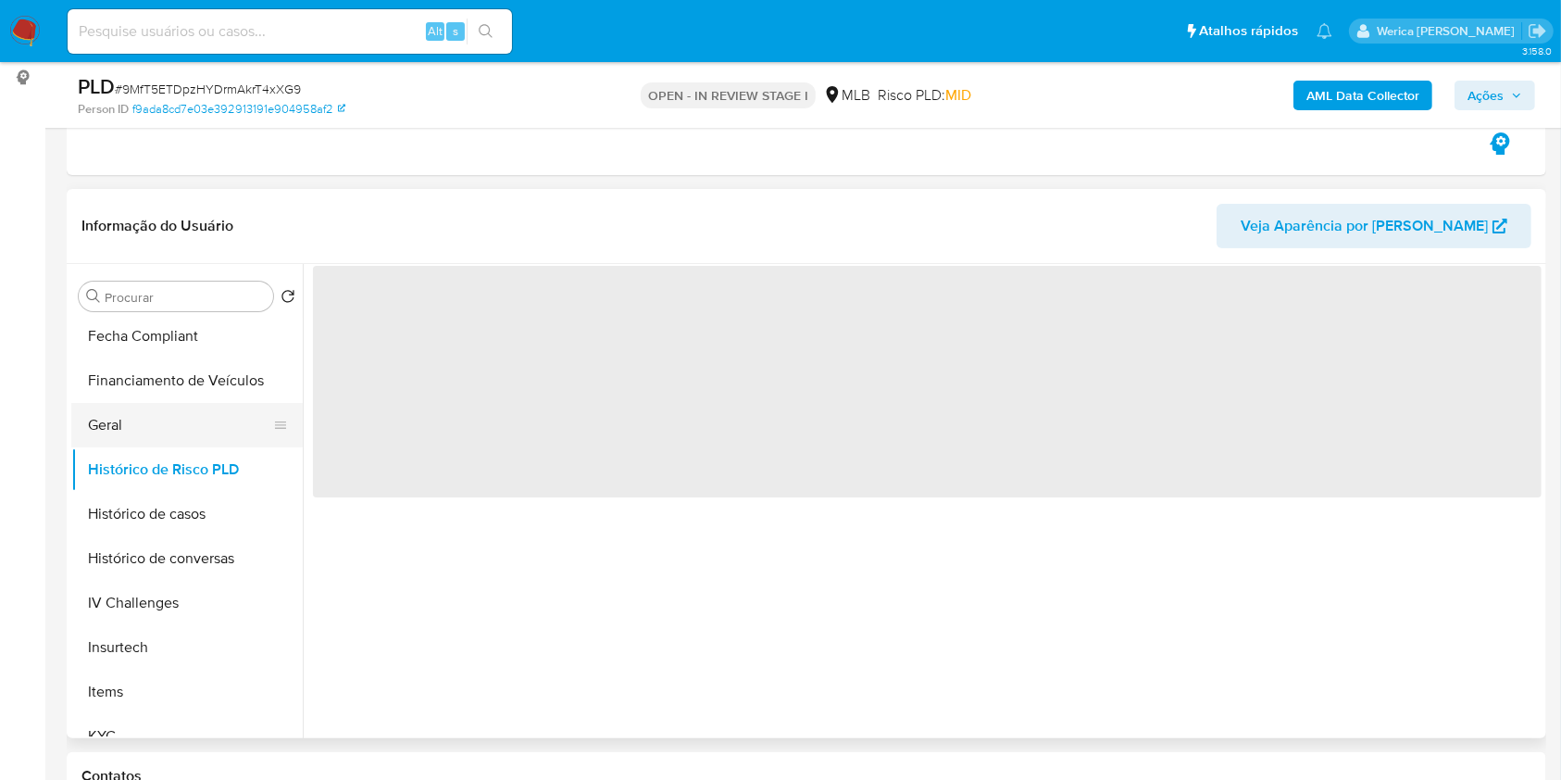
click at [170, 428] on button "Geral" at bounding box center [179, 425] width 217 height 44
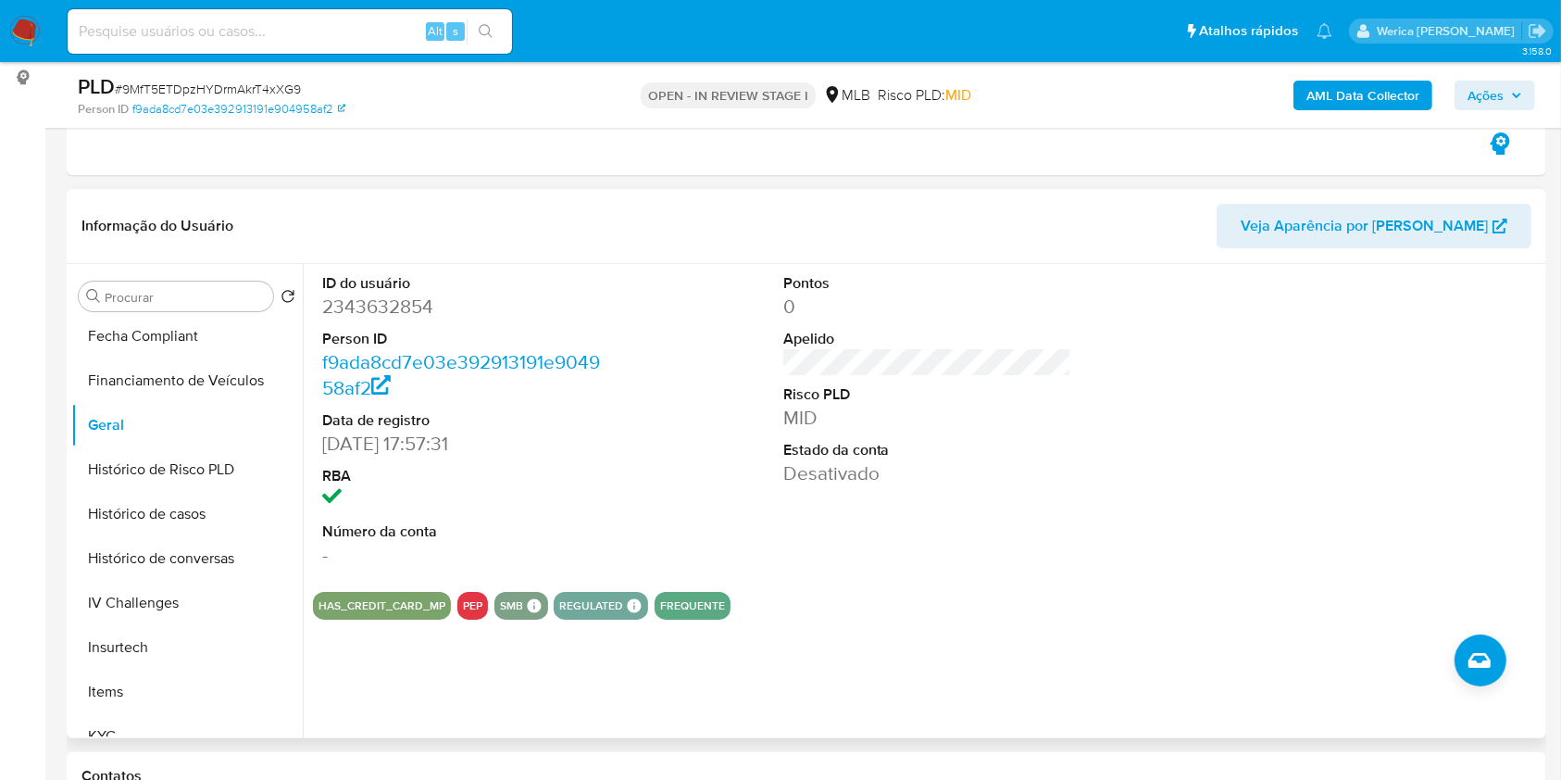
click at [920, 646] on div "ID do usuário 2343632854 Person ID f9ada8cd7e03e392913191e904958af2 Data de reg…" at bounding box center [922, 501] width 1239 height 474
click at [179, 517] on button "Histórico de casos" at bounding box center [179, 514] width 217 height 44
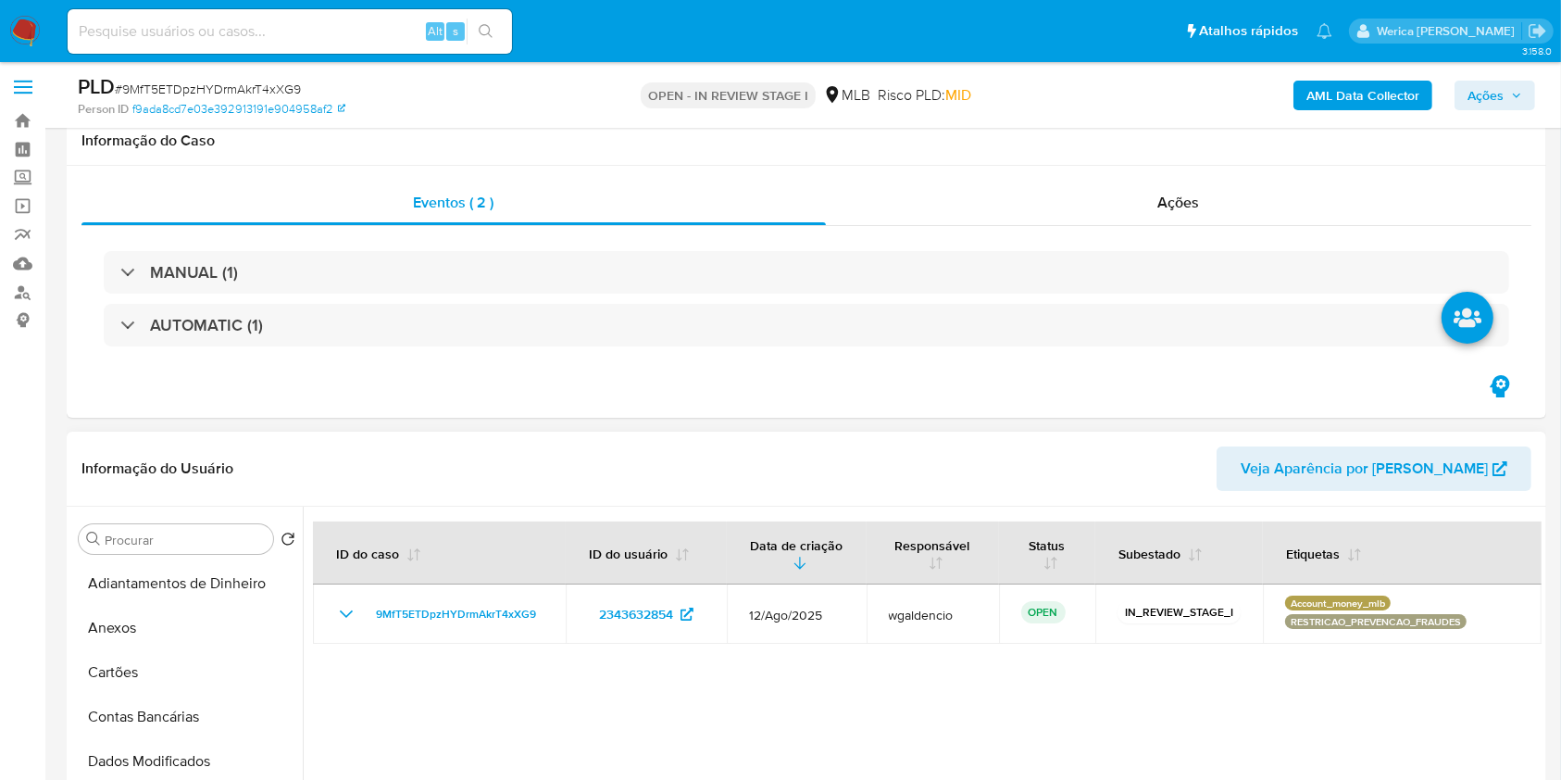
scroll to position [0, 0]
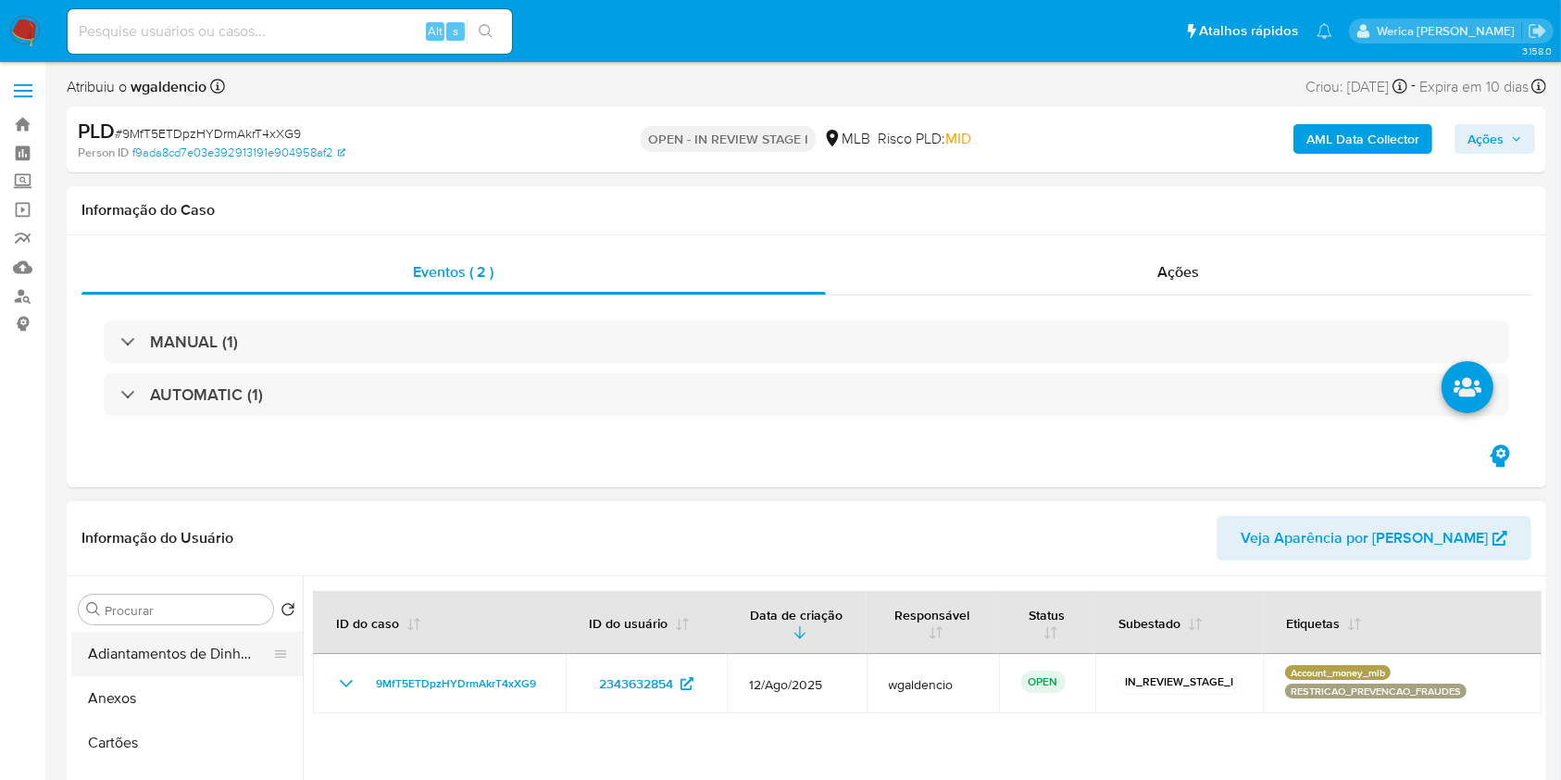
drag, startPoint x: 145, startPoint y: 686, endPoint x: 180, endPoint y: 655, distance: 46.5
click at [145, 686] on button "Anexos" at bounding box center [186, 698] width 231 height 44
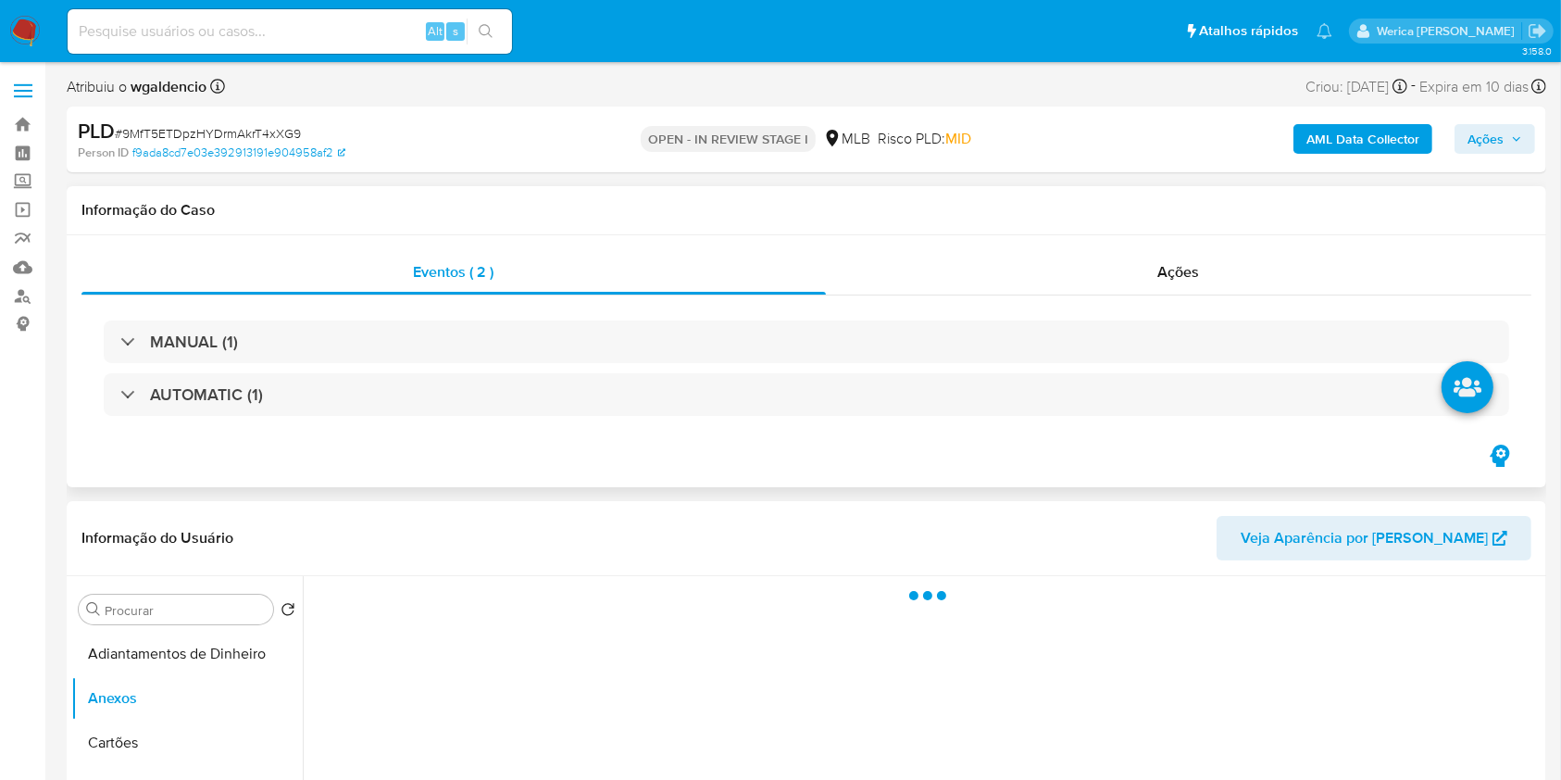
click at [1189, 387] on div "AUTOMATIC (1)" at bounding box center [807, 394] width 1406 height 43
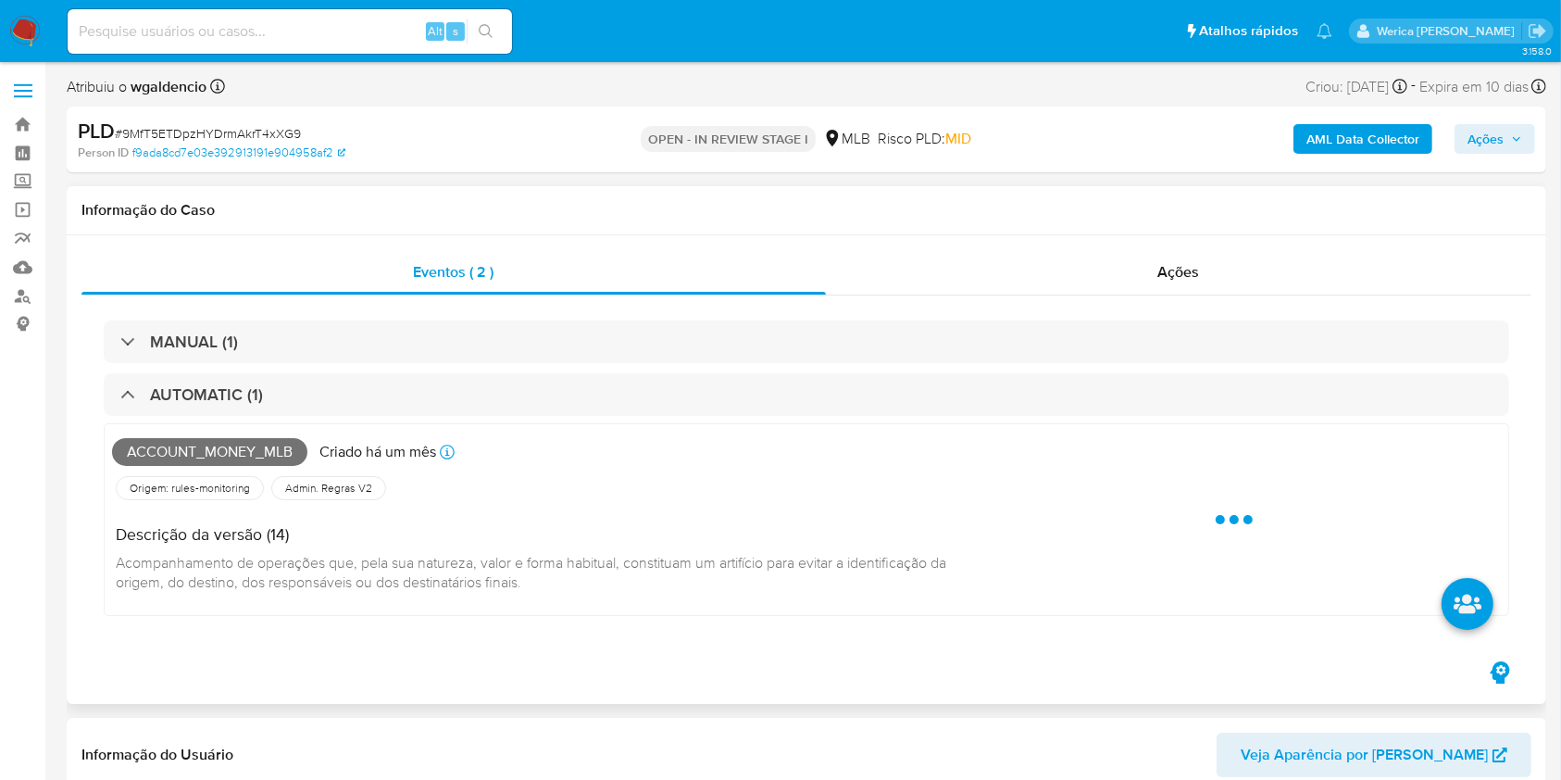
click at [1144, 319] on div "MANUAL (1) AUTOMATIC (1) Account_money_mlb Criado há um mês Origem: rules-monit…" at bounding box center [806, 476] width 1450 height 362
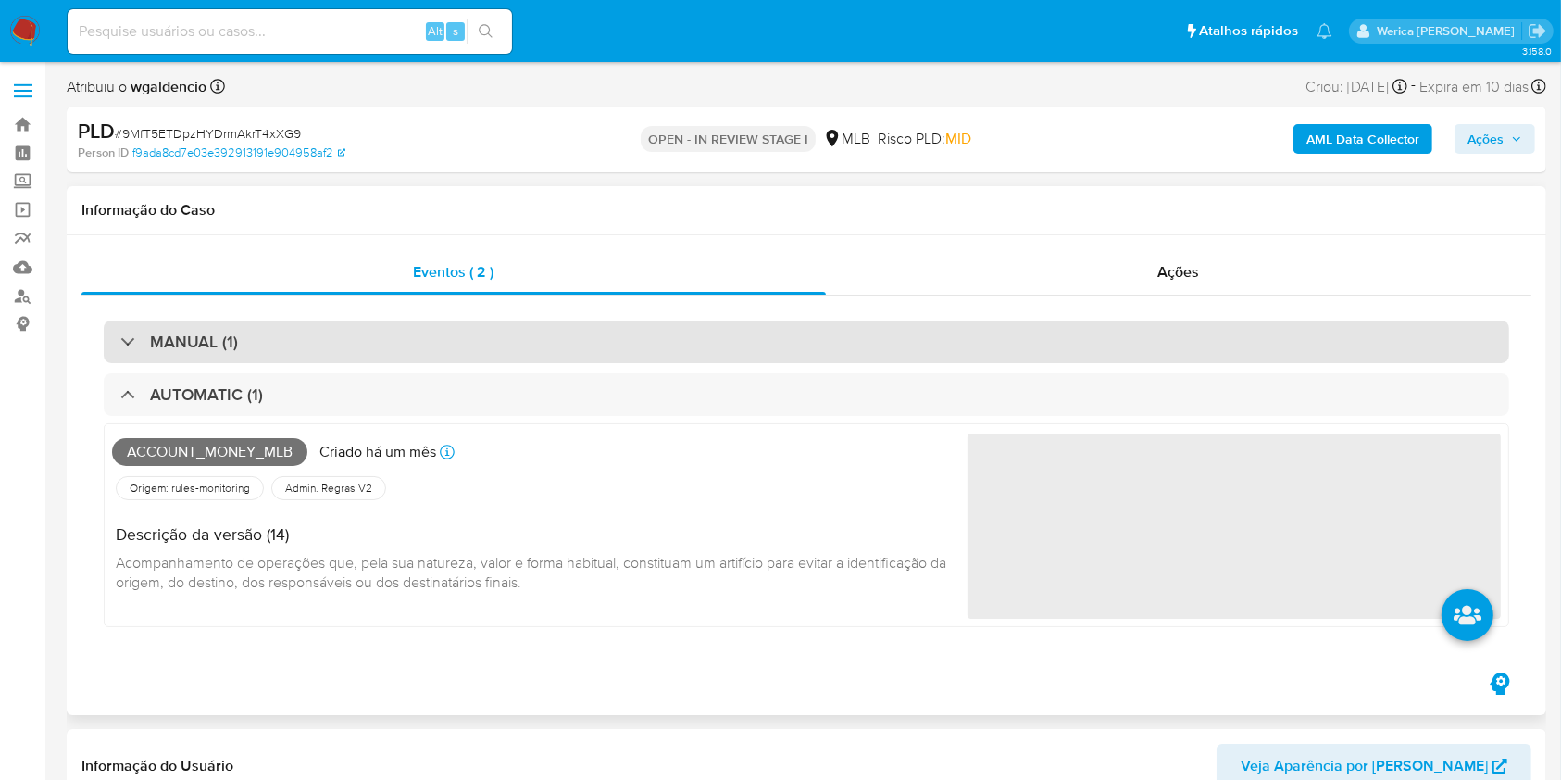
click at [819, 335] on div "MANUAL (1)" at bounding box center [807, 341] width 1406 height 43
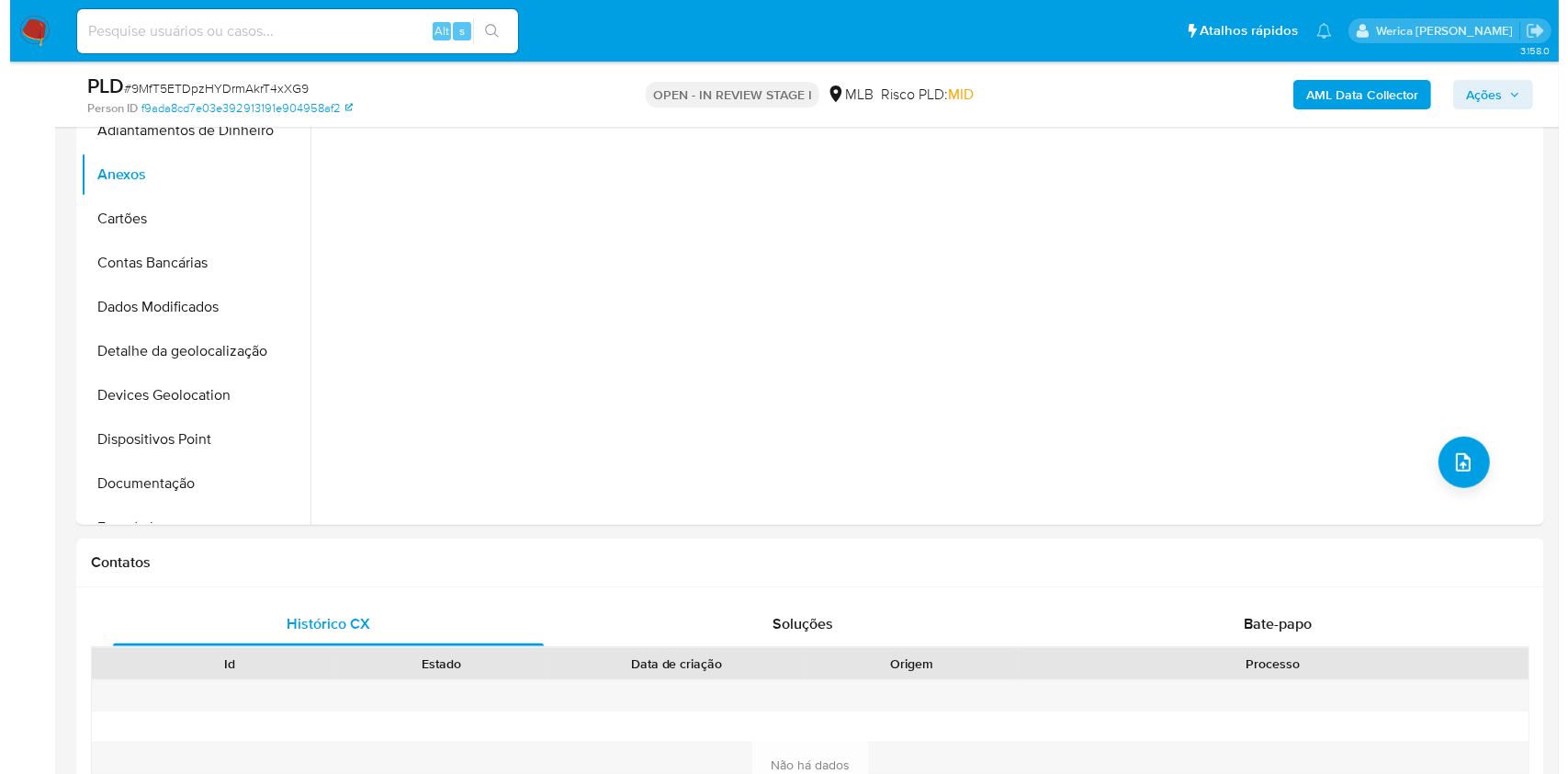
scroll to position [1102, 0]
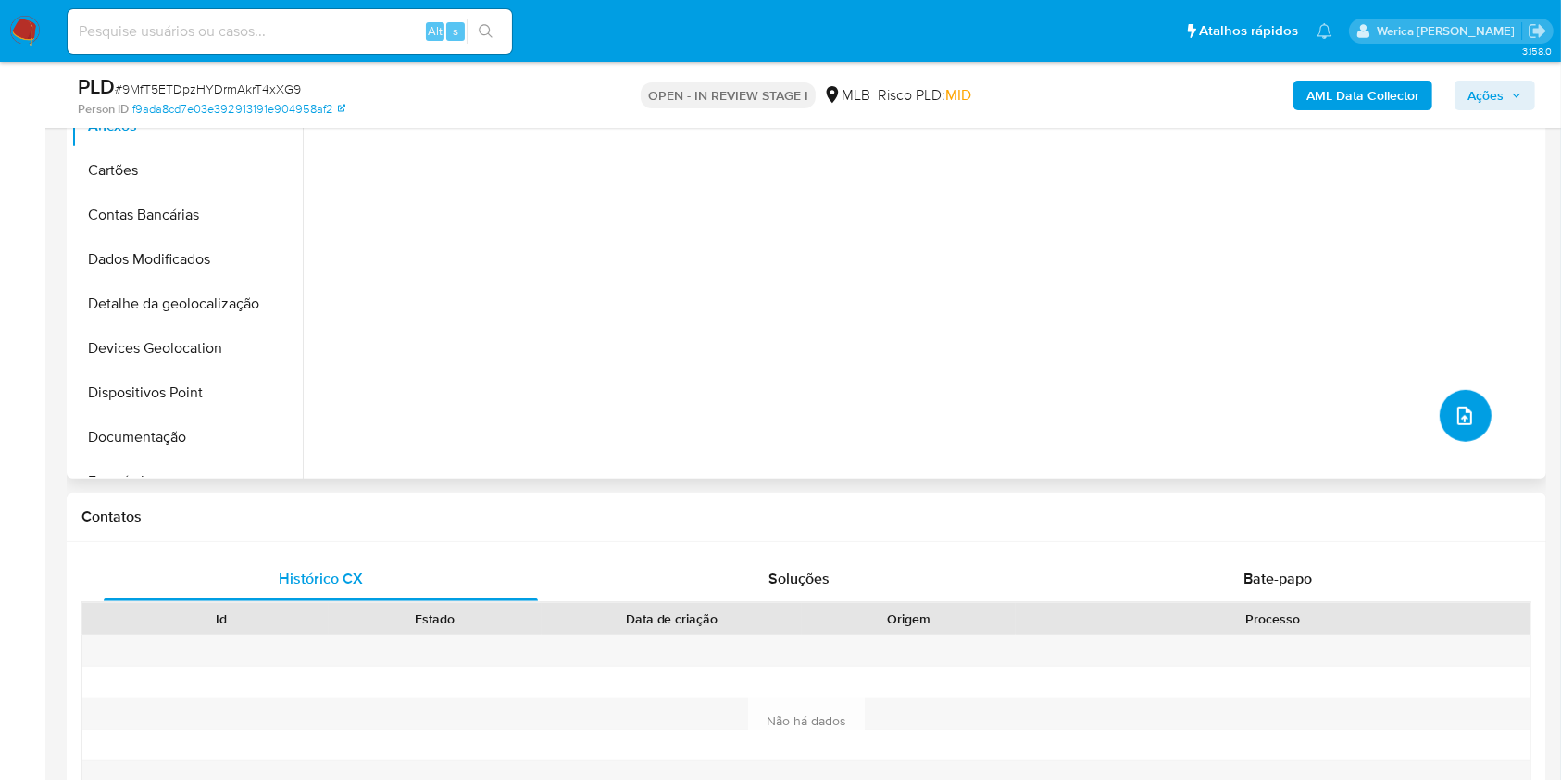
click at [1454, 438] on button "upload-file" at bounding box center [1466, 416] width 52 height 52
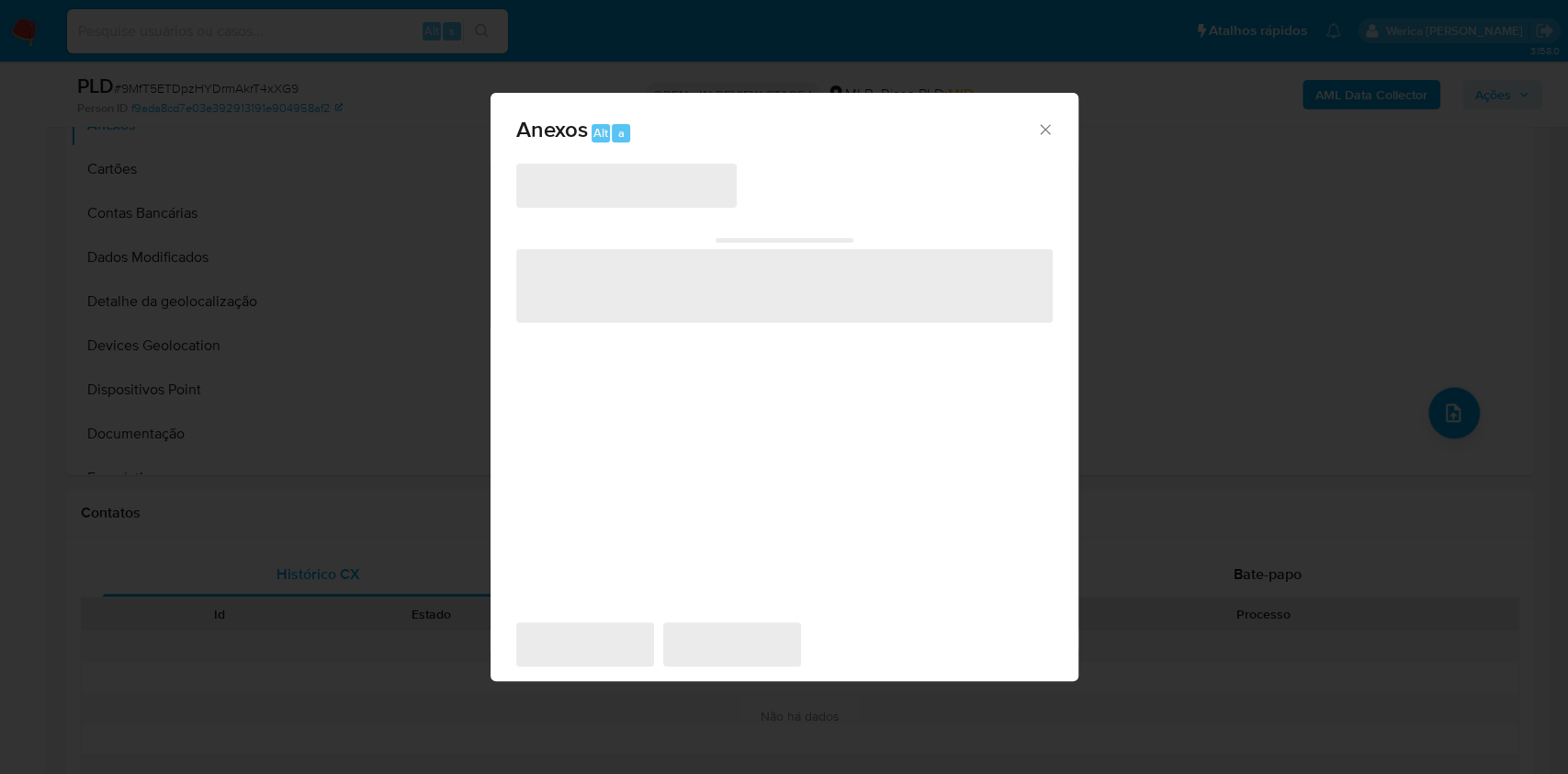
click at [1440, 423] on div "Anexos Alt a ‌ ‌ ‌ ‌ ‌" at bounding box center [784, 387] width 1568 height 774
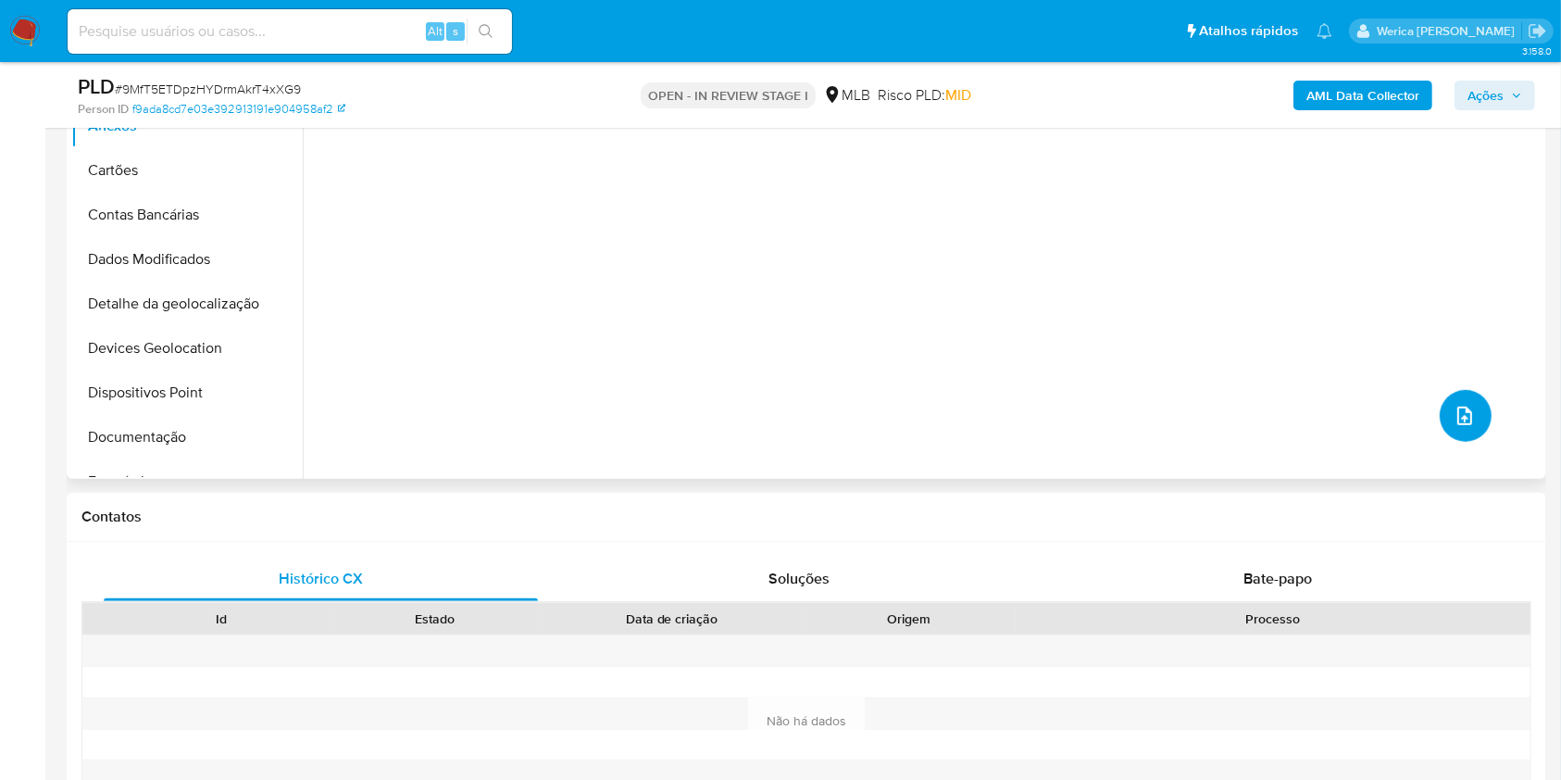
click at [1452, 396] on button "upload-file" at bounding box center [1466, 416] width 52 height 52
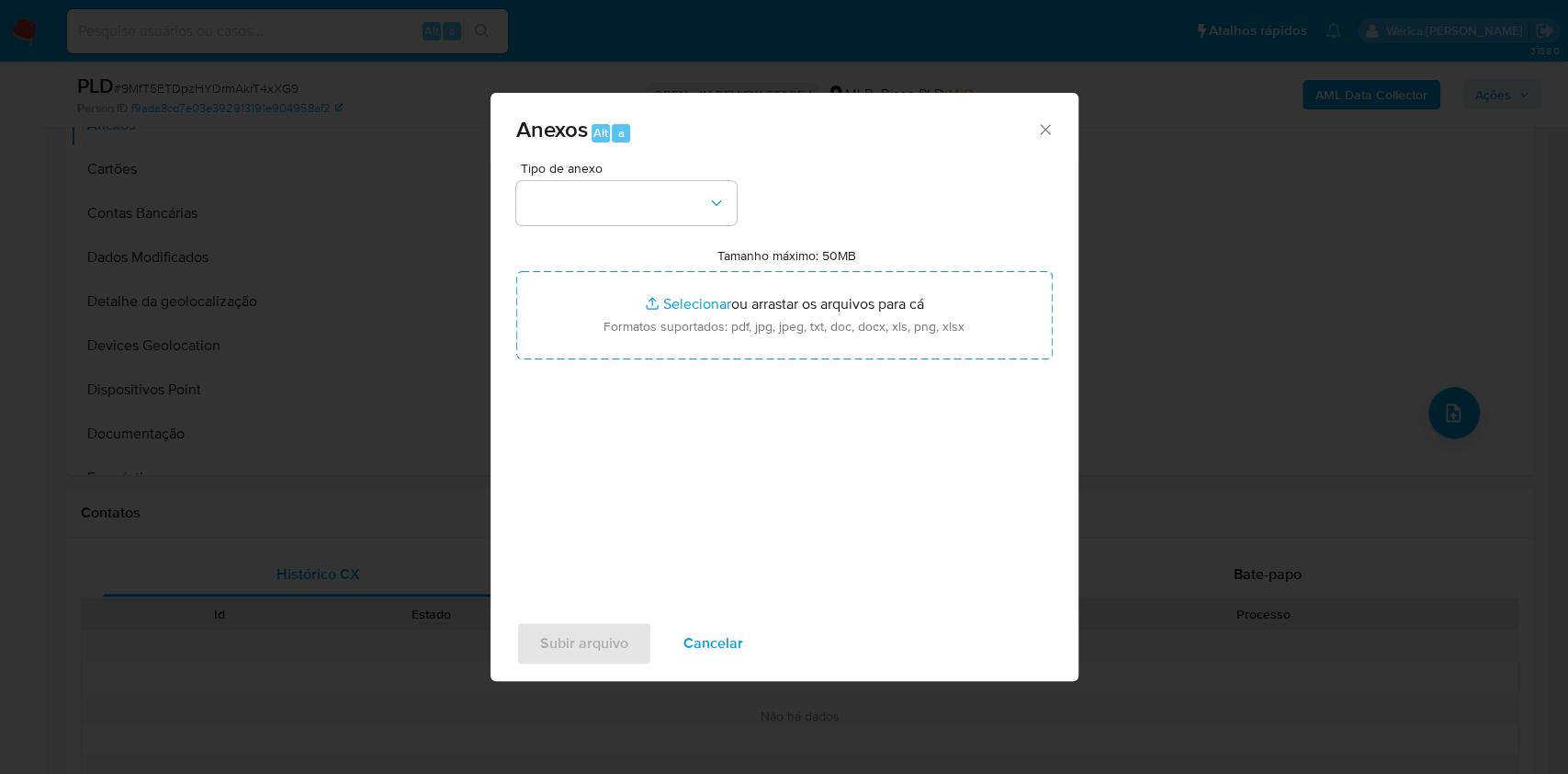
click at [648, 224] on div "Tipo de anexo Tamanho máximo: 50MB Selecionar arquivos Selecionar ou arrastar o…" at bounding box center [784, 378] width 537 height 434
click at [648, 221] on button "button" at bounding box center [626, 202] width 220 height 44
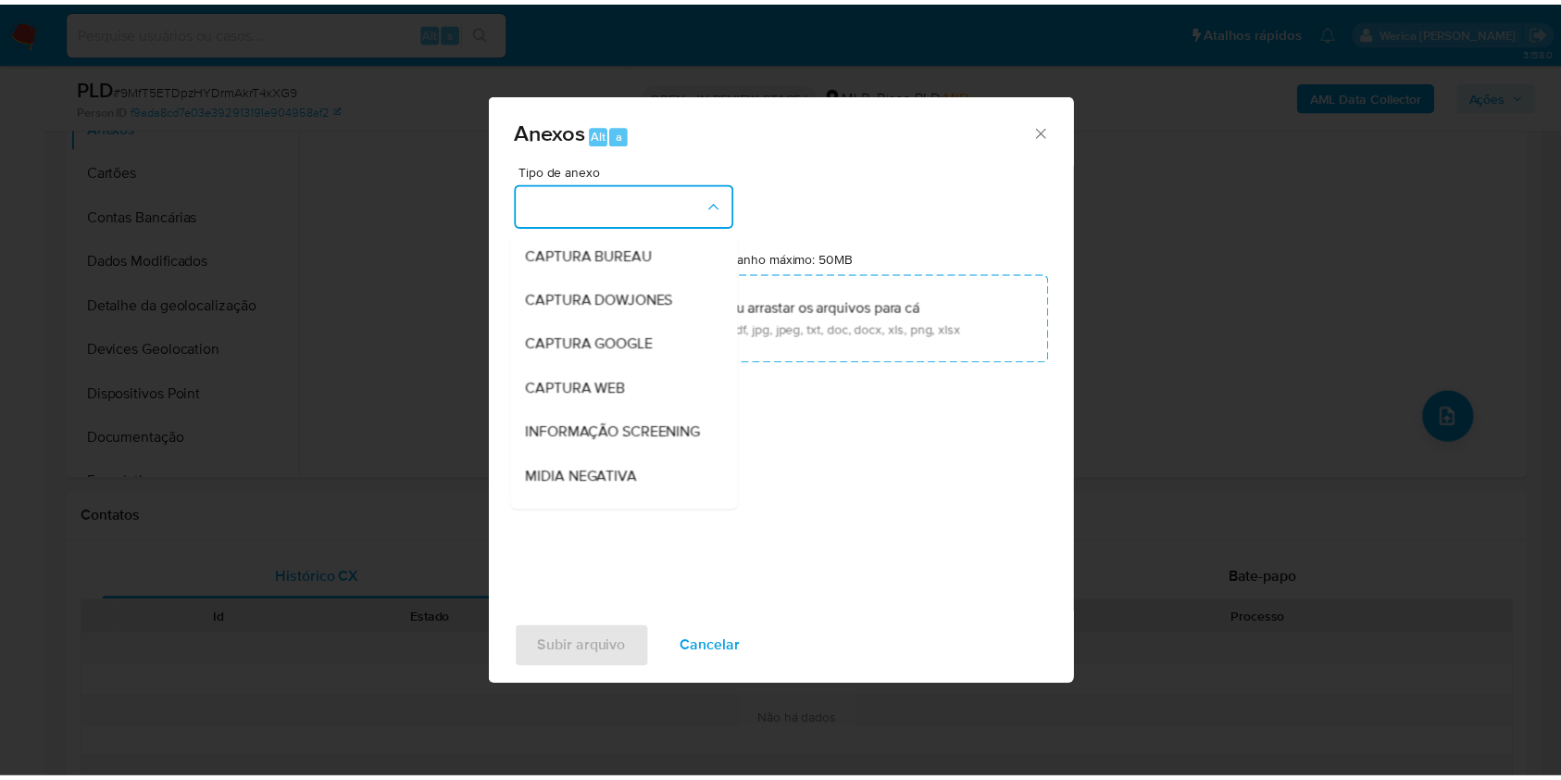
scroll to position [246, 0]
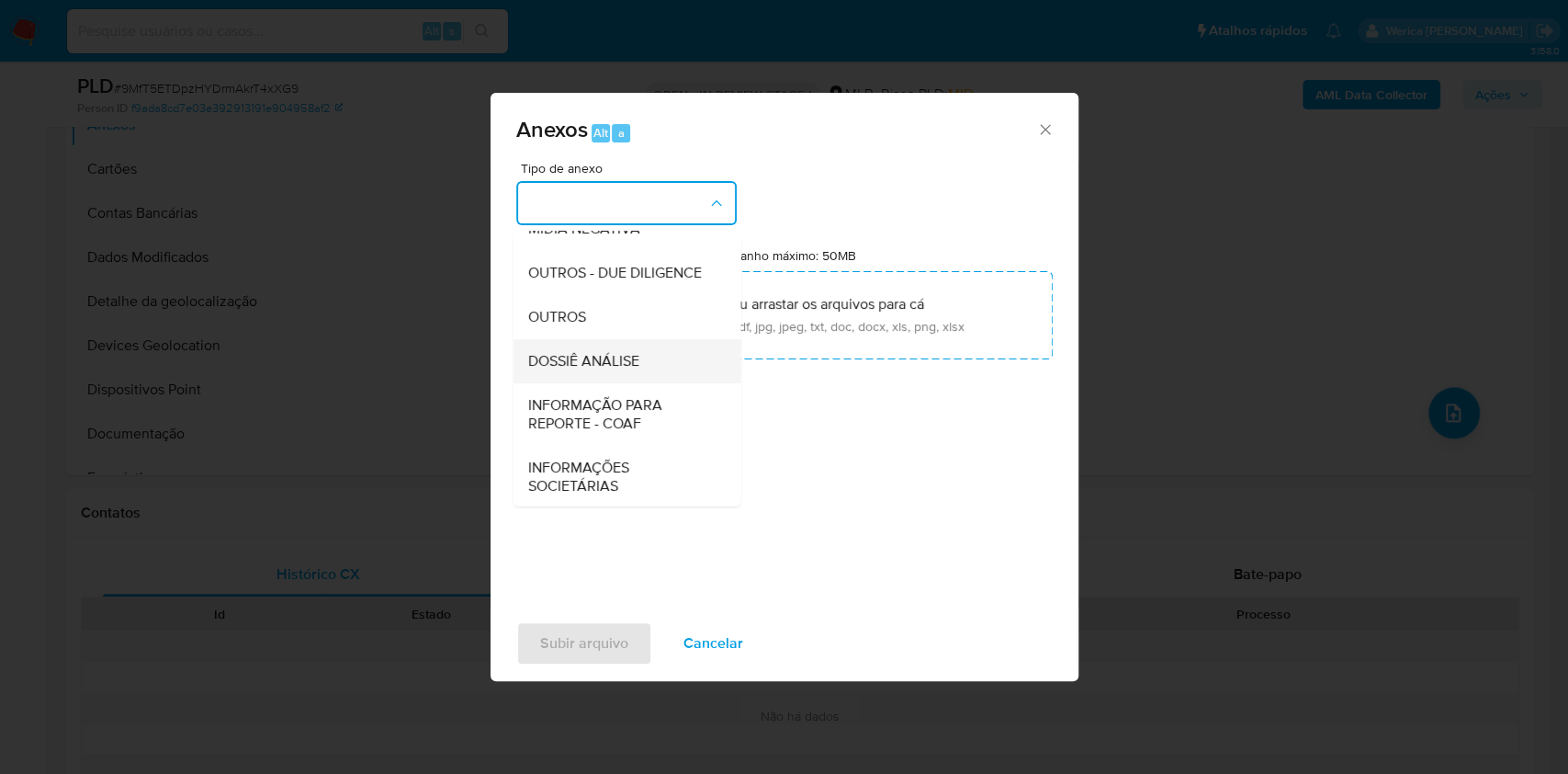
click at [660, 383] on div "DOSSIÊ ANÁLISE" at bounding box center [621, 361] width 187 height 44
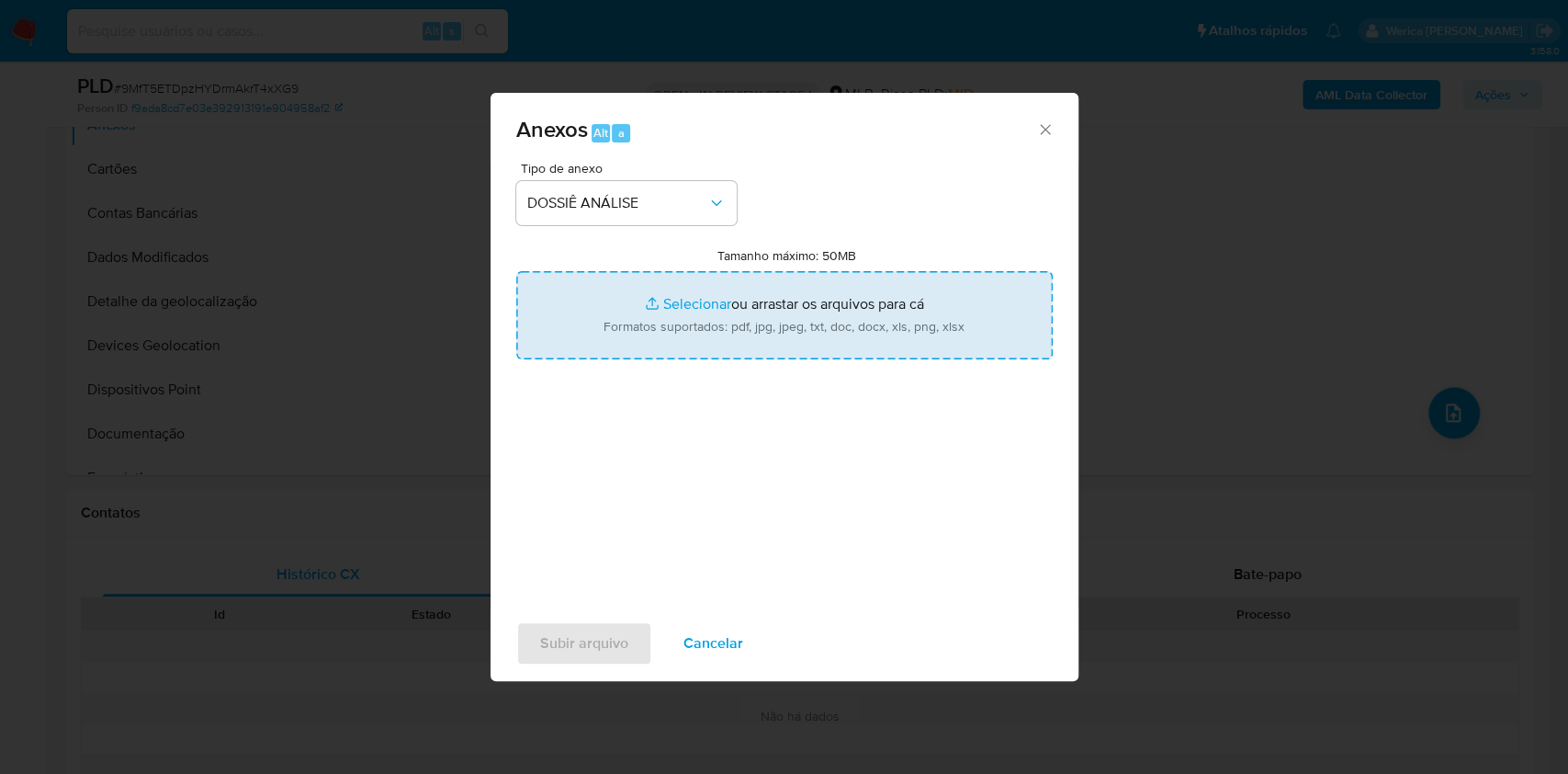
click at [902, 327] on input "Tamanho máximo: 50MB Selecionar arquivos" at bounding box center [784, 315] width 537 height 88
type input "C:\fakepath\SAR - XXX - CPF 56753624104 - GONCALO XAVIER NETO (1).pdf"
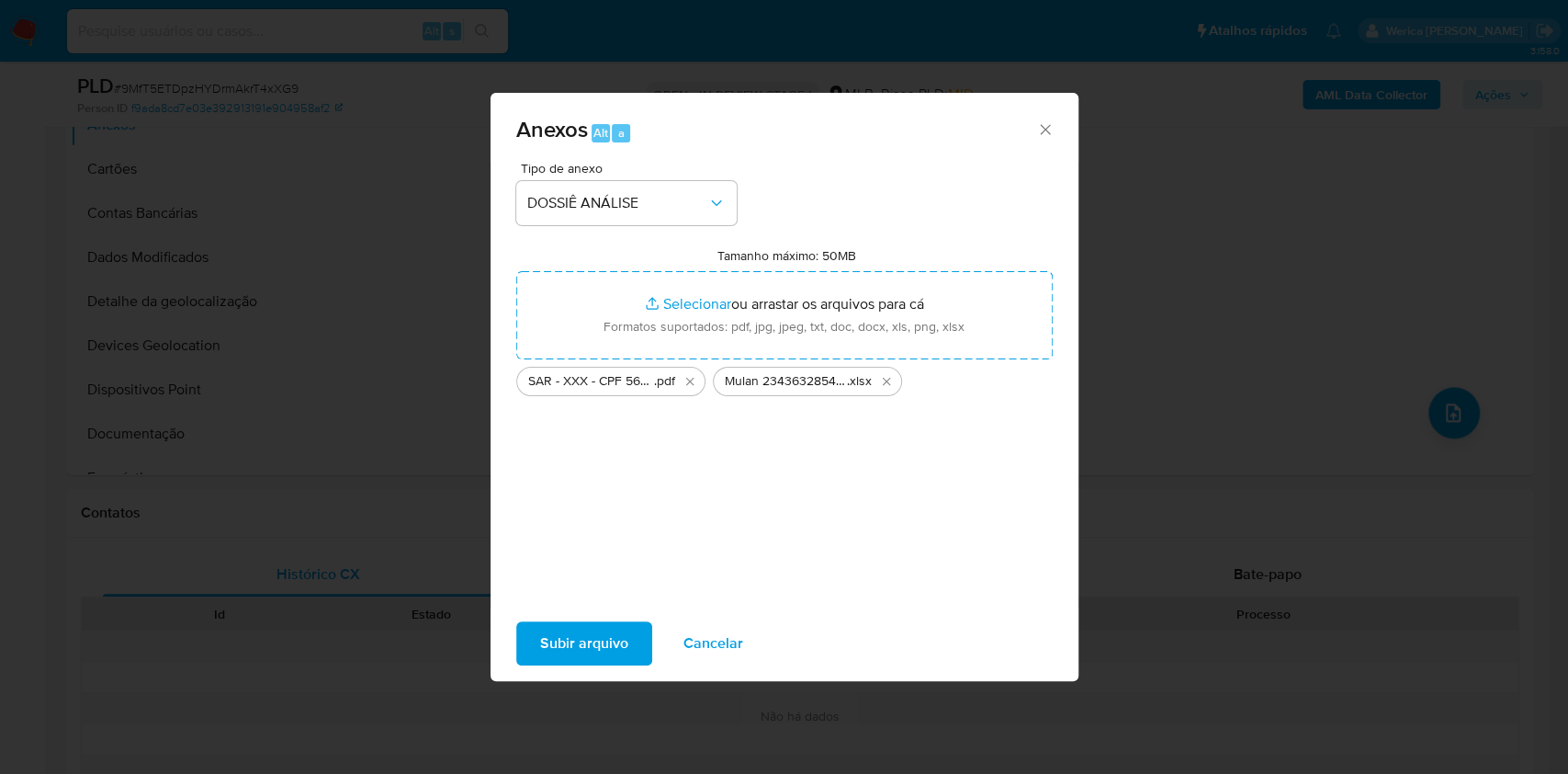
click at [573, 635] on span "Subir arquivo" at bounding box center [583, 643] width 88 height 41
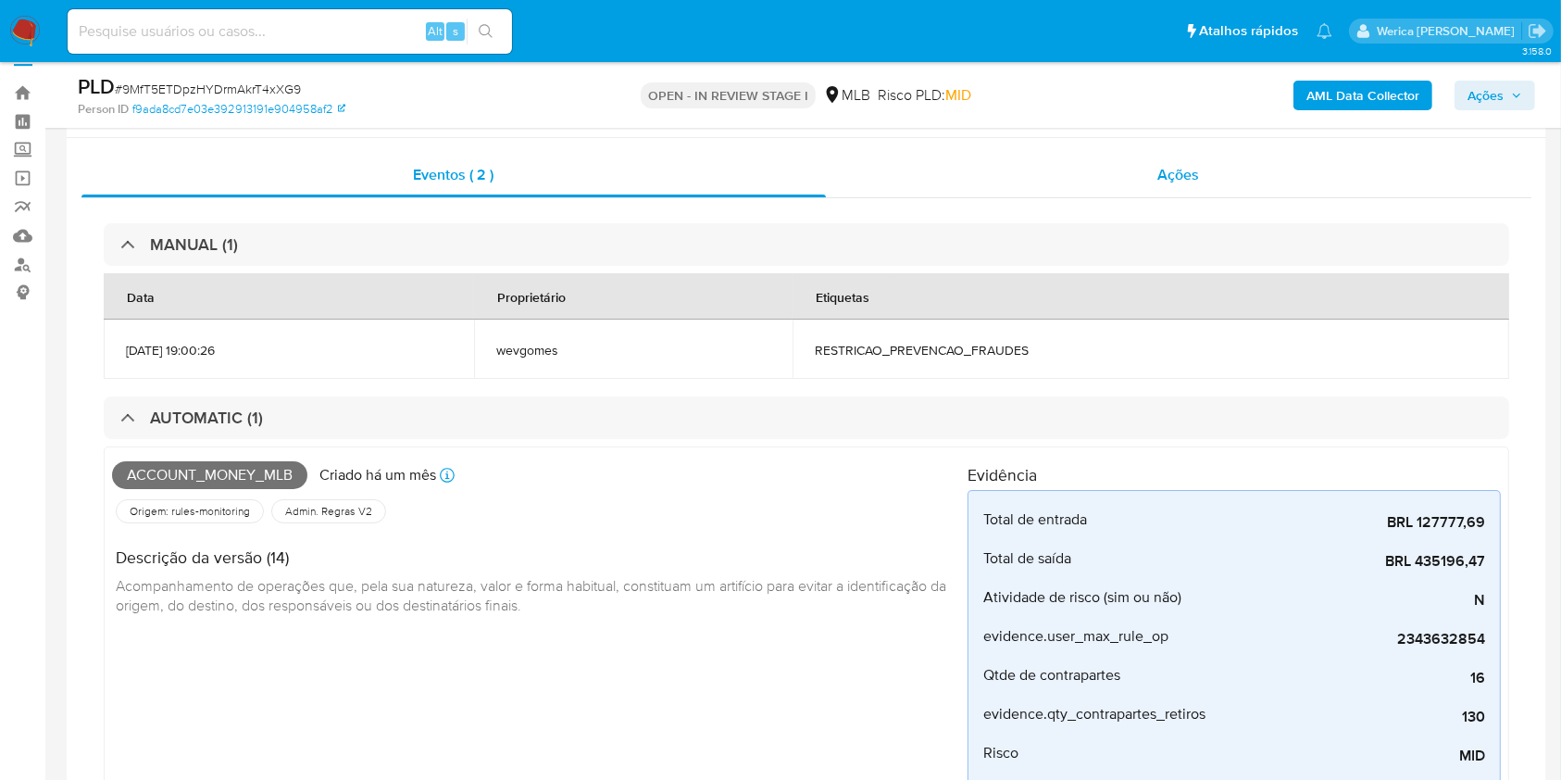
scroll to position [0, 0]
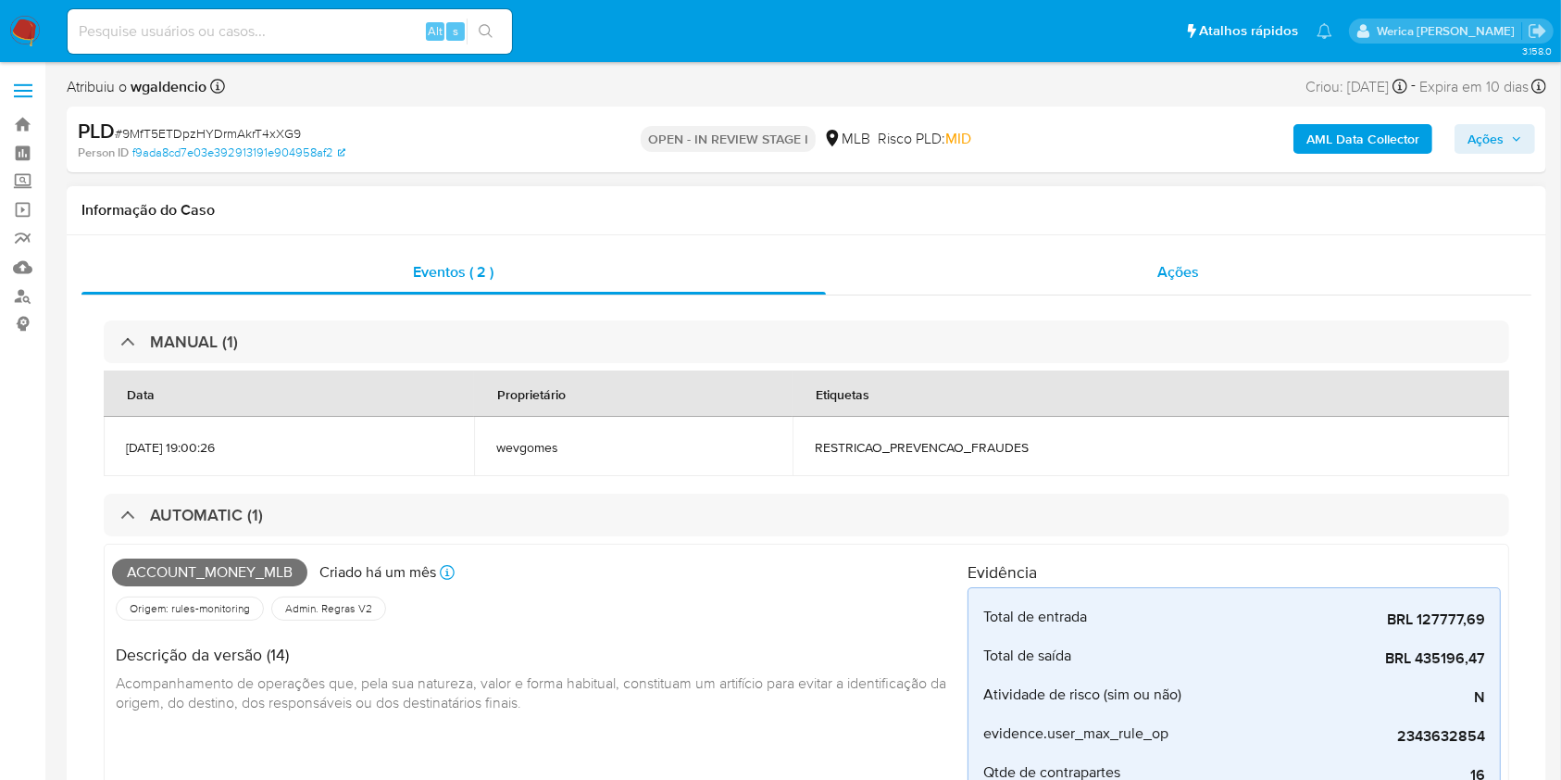
click at [1179, 270] on span "Ações" at bounding box center [1179, 271] width 42 height 21
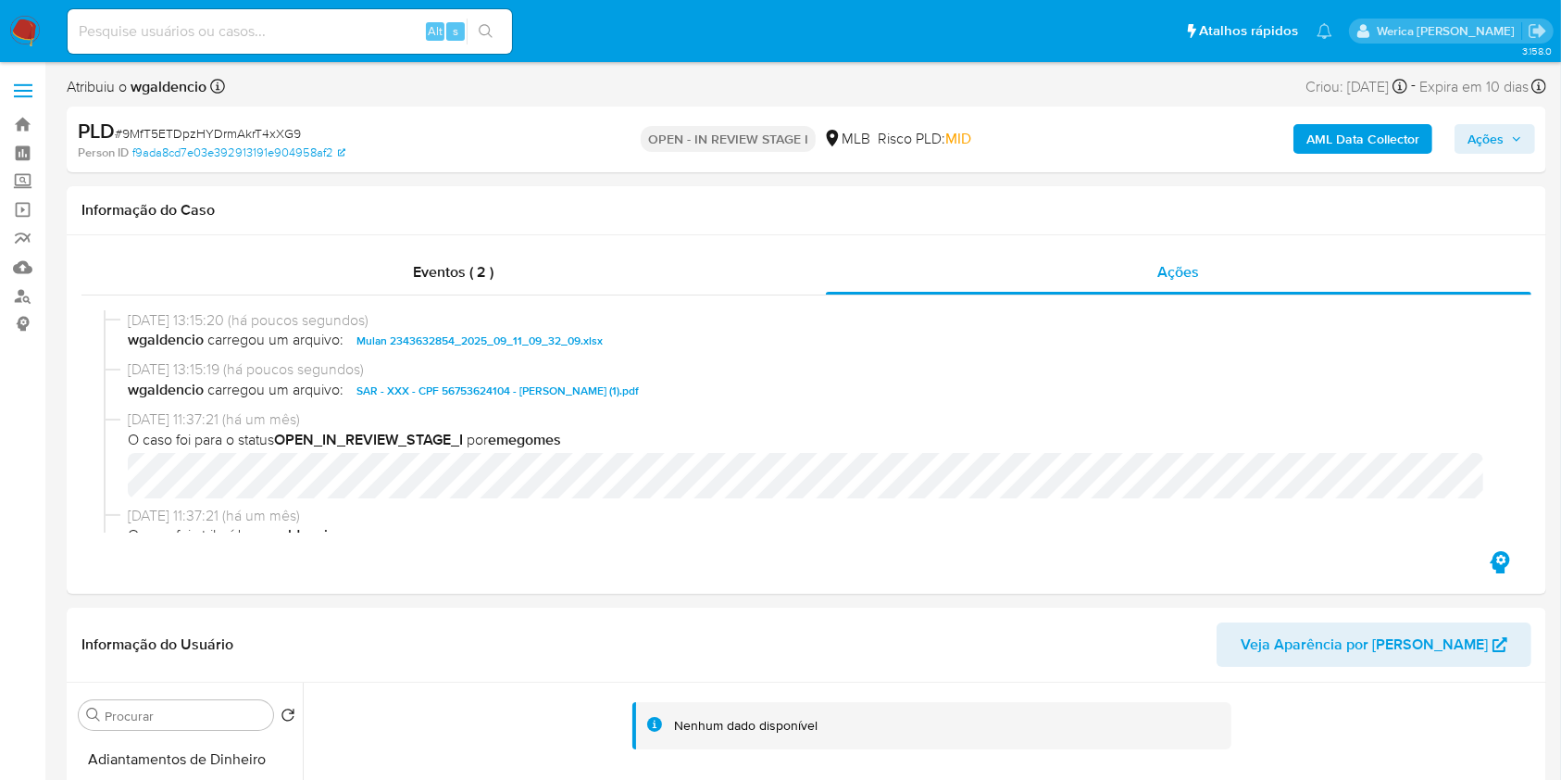
click at [1493, 118] on div "AML Data Collector Ações" at bounding box center [1295, 140] width 481 height 44
click at [1492, 131] on span "Ações" at bounding box center [1486, 139] width 36 height 30
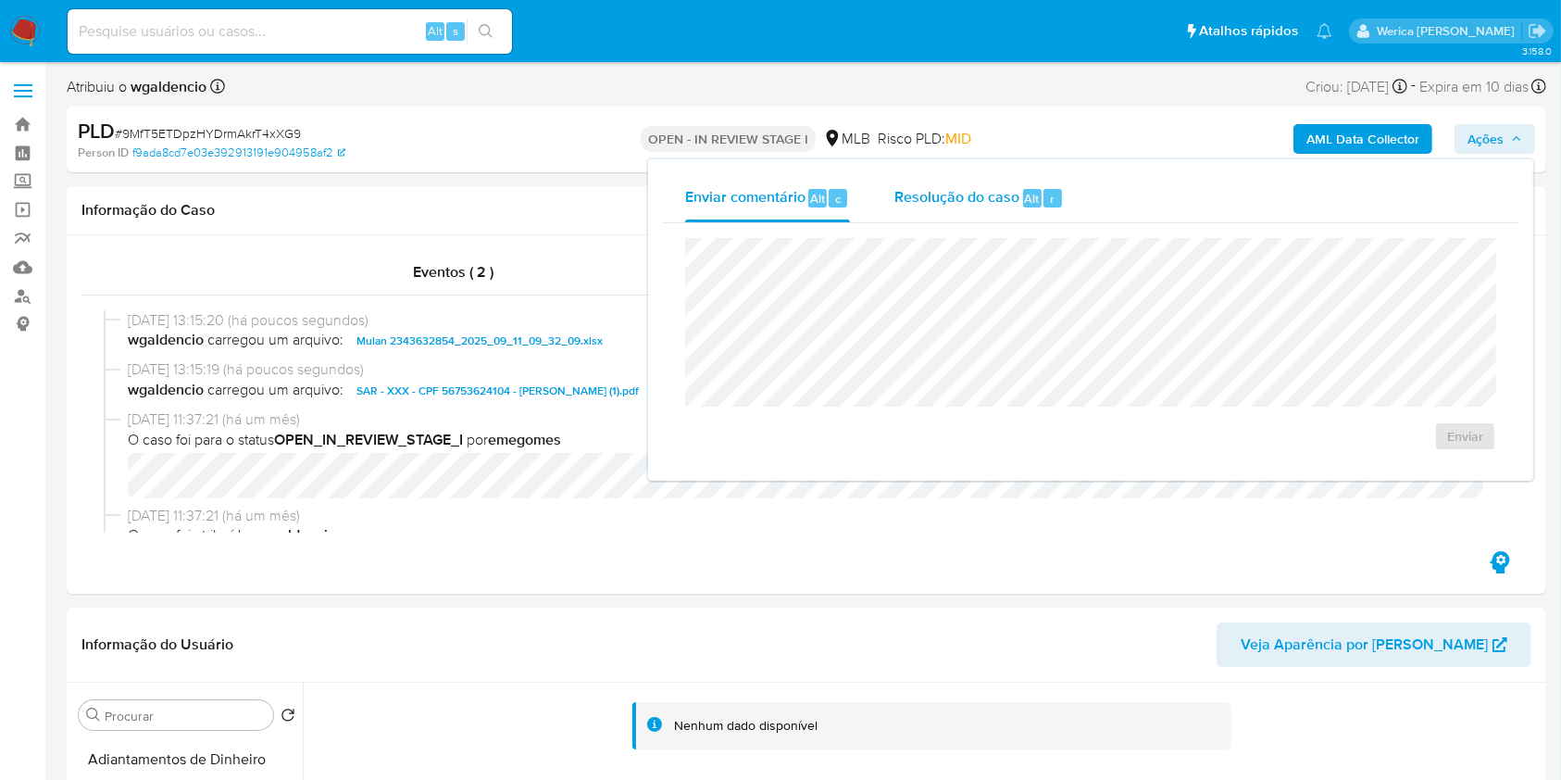
click at [948, 195] on span "Resolução do caso" at bounding box center [956, 197] width 125 height 21
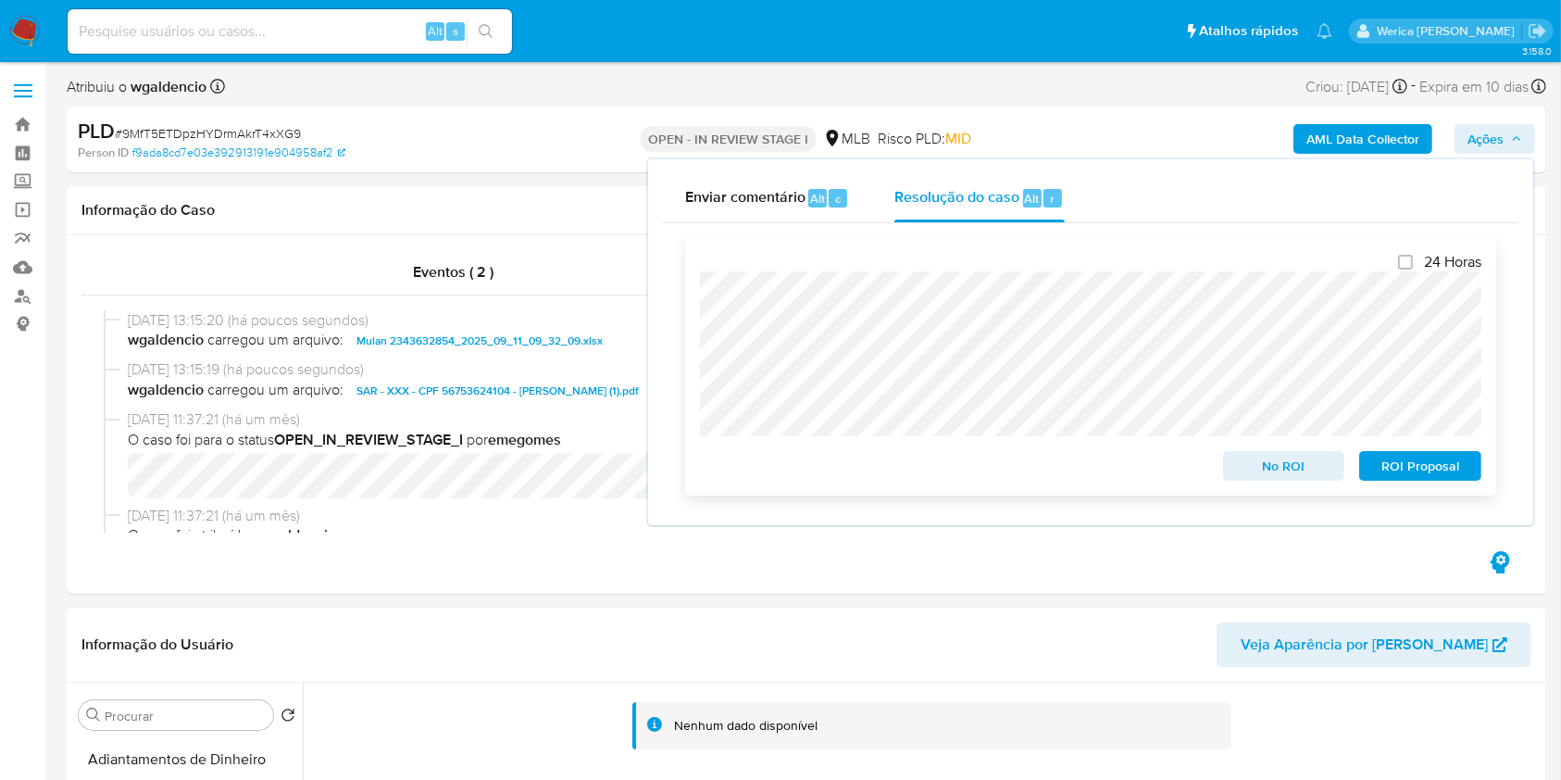
click at [1396, 463] on span "ROI Proposal" at bounding box center [1420, 466] width 96 height 26
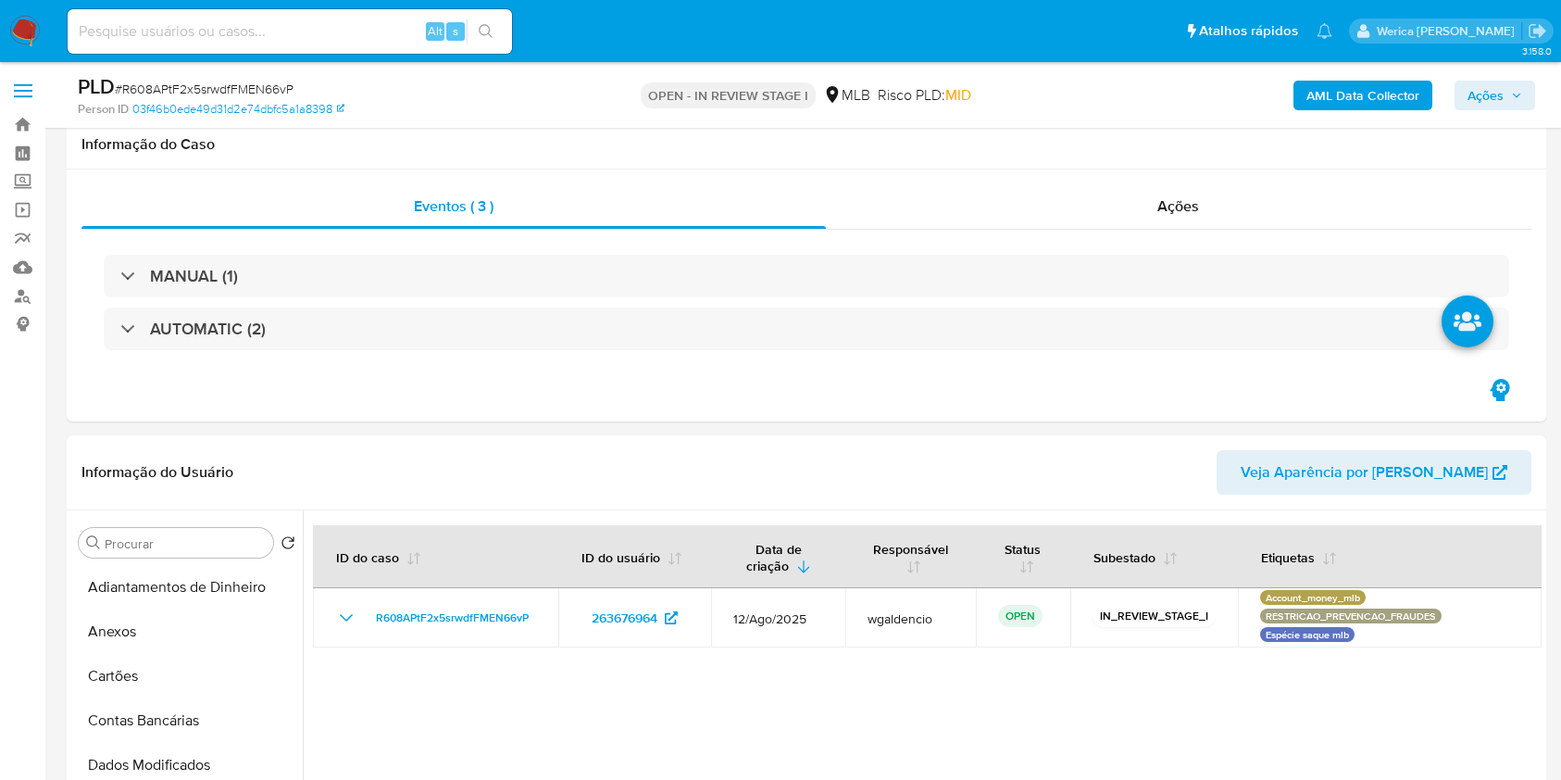
select select "10"
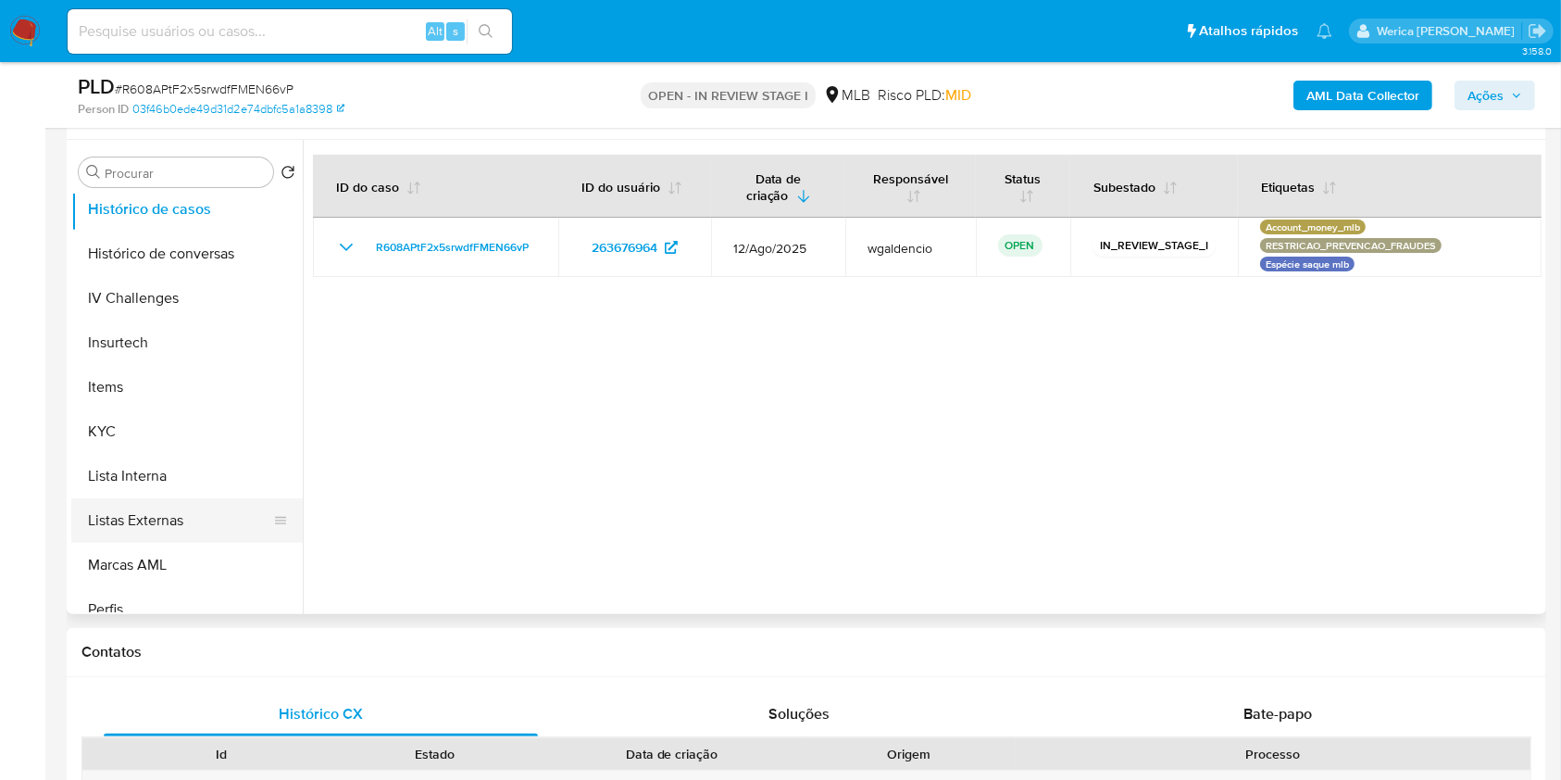
scroll to position [741, 0]
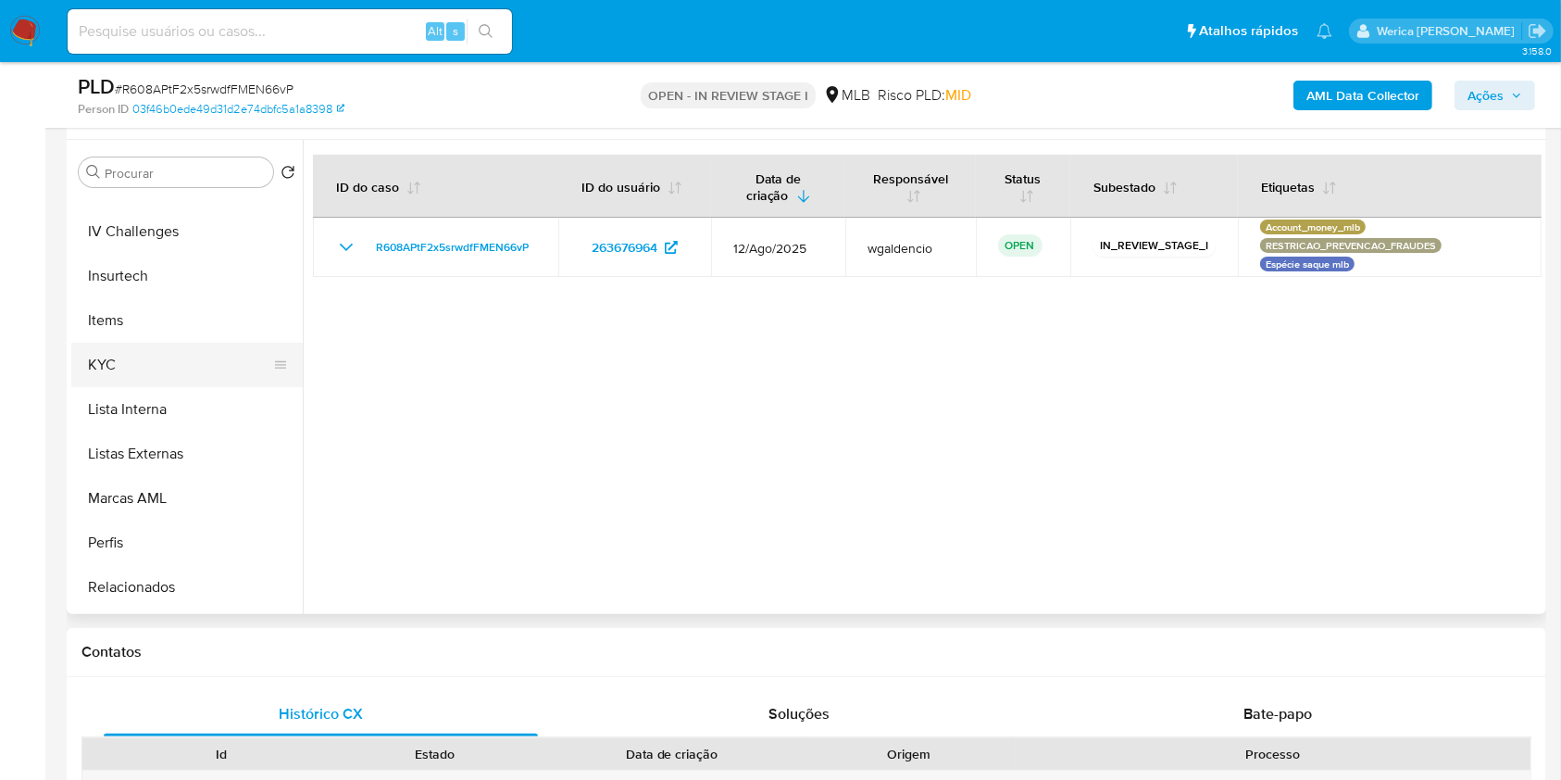
click at [181, 359] on button "KYC" at bounding box center [179, 365] width 217 height 44
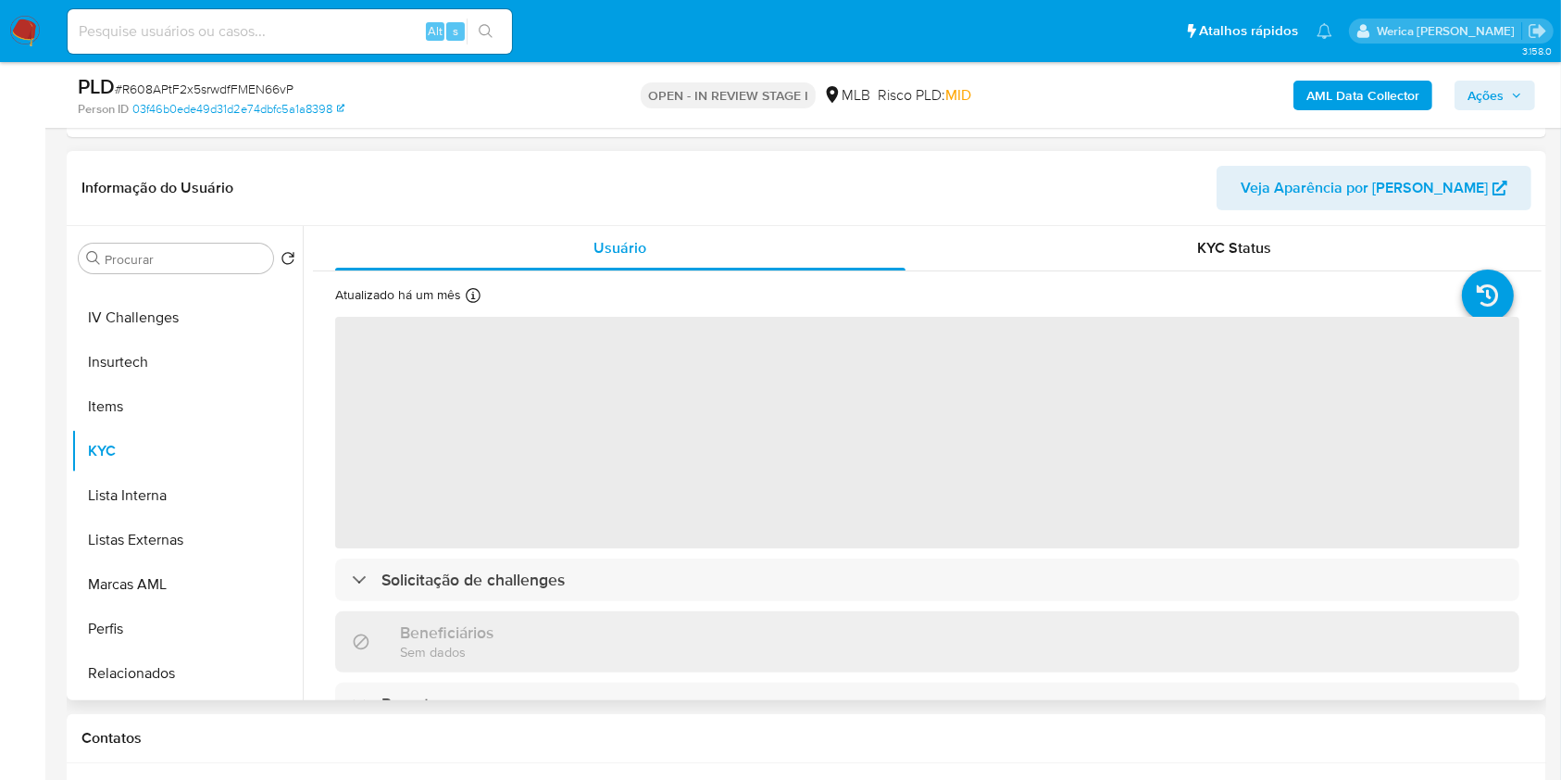
scroll to position [246, 0]
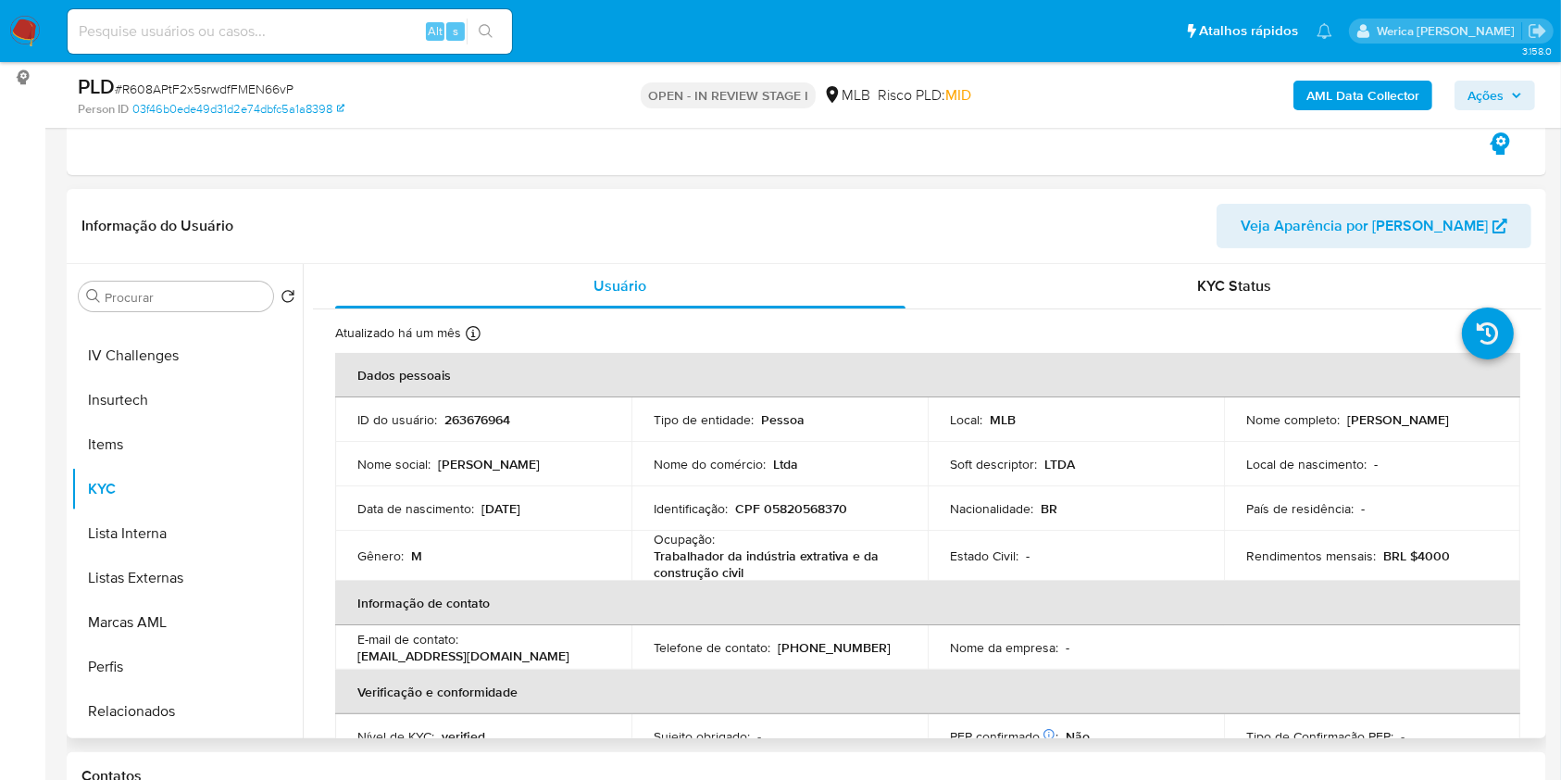
click at [476, 421] on p "263676964" at bounding box center [477, 419] width 66 height 17
copy p "263676964"
drag, startPoint x: 659, startPoint y: 543, endPoint x: 765, endPoint y: 565, distance: 107.9
click at [765, 565] on div "Ocupação : Trabalhador da indústria extrativa e da construção civil" at bounding box center [780, 556] width 252 height 50
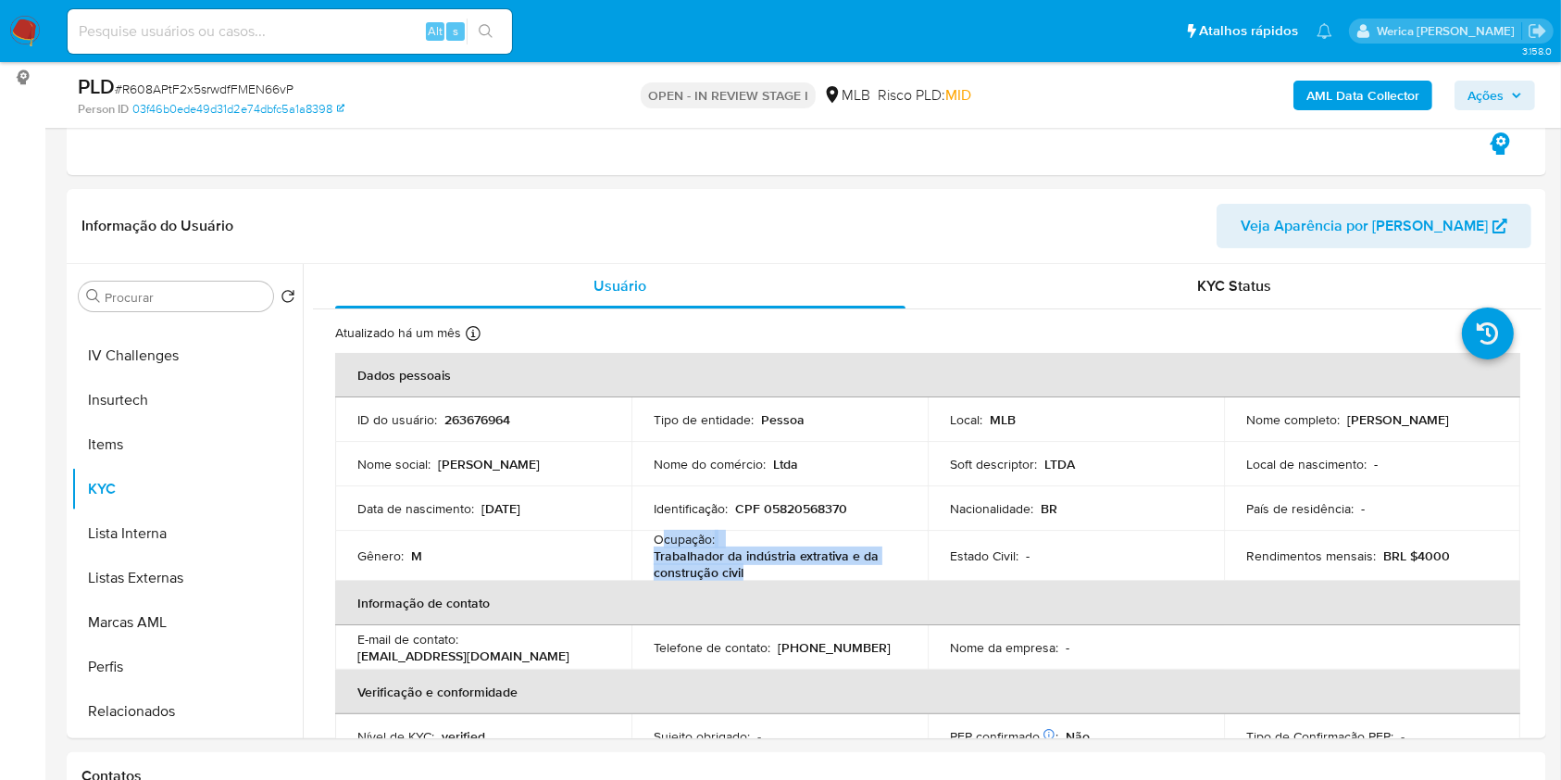
copy div "cupação : Trabalhador da indústria extrativa e da construção civil"
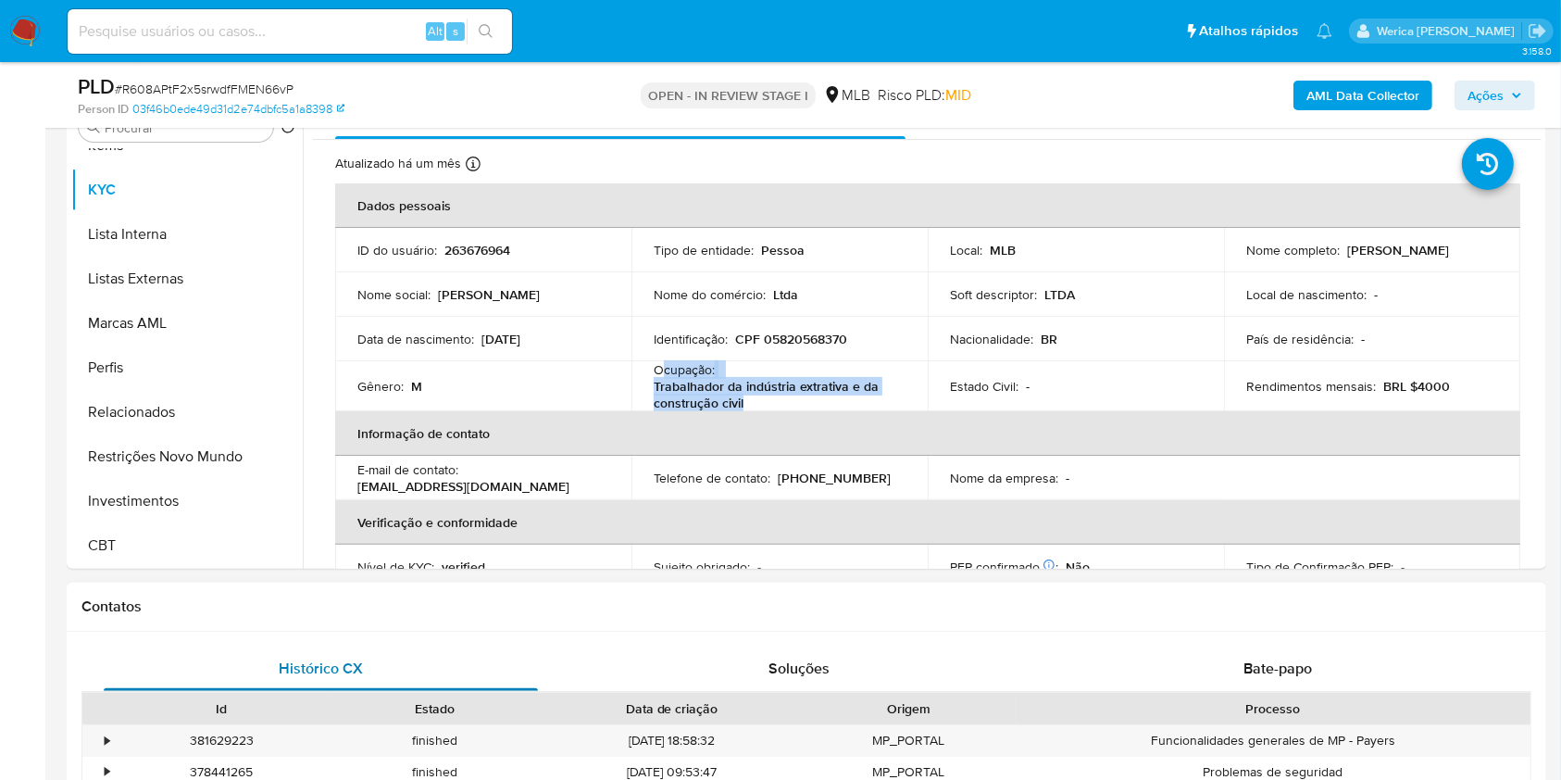
scroll to position [456, 0]
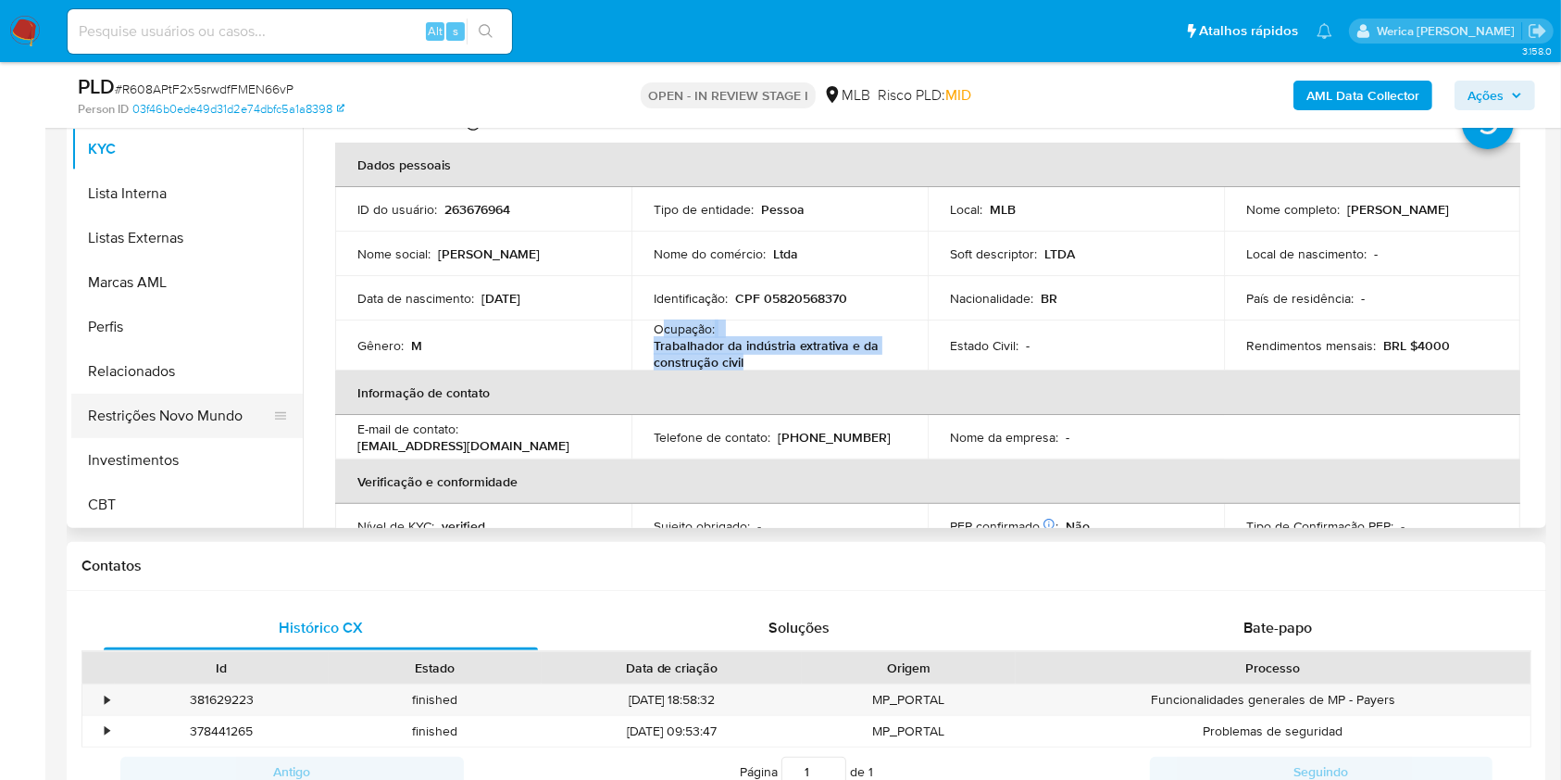
click at [200, 413] on button "Restrições Novo Mundo" at bounding box center [179, 416] width 217 height 44
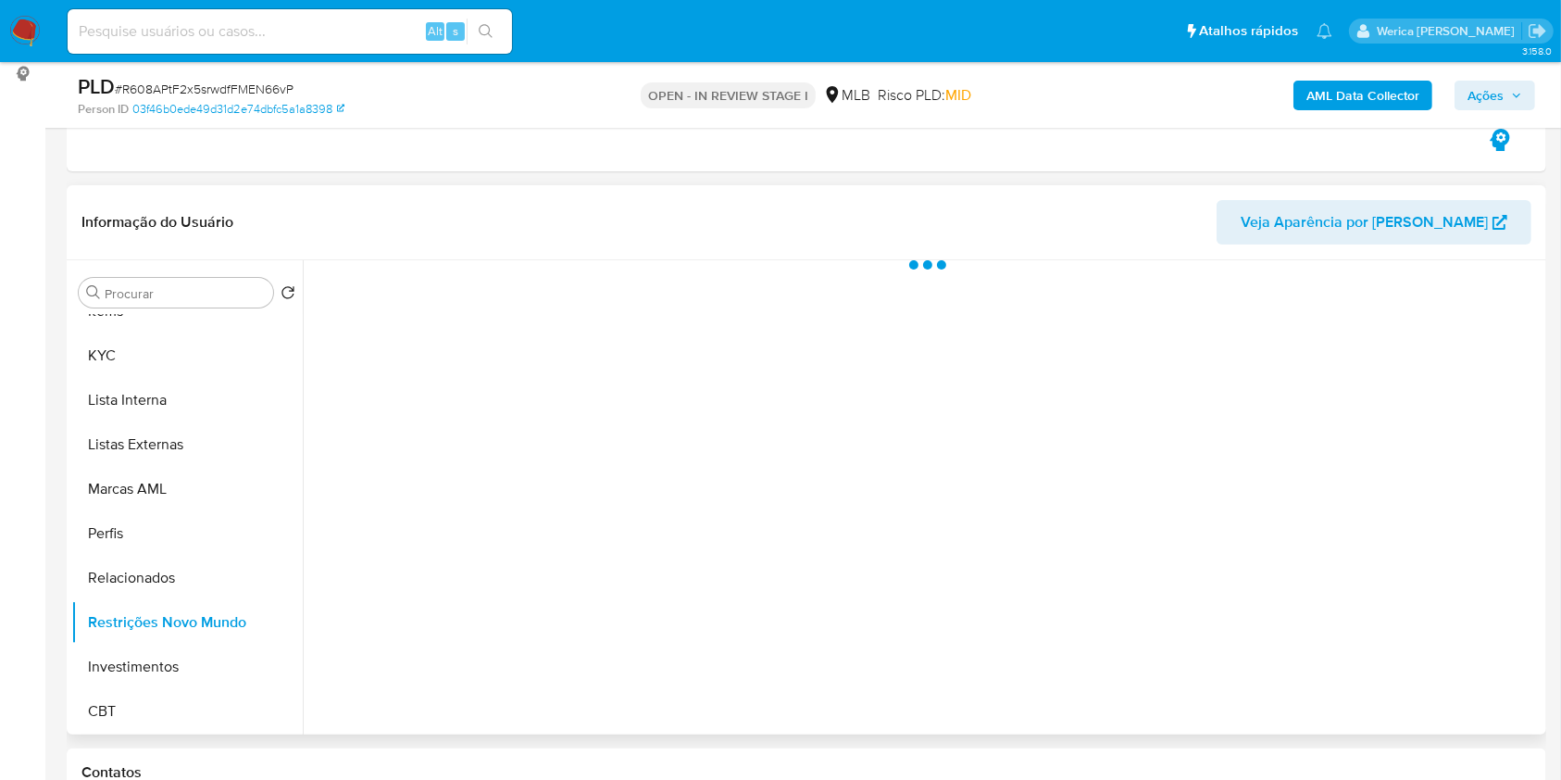
scroll to position [209, 0]
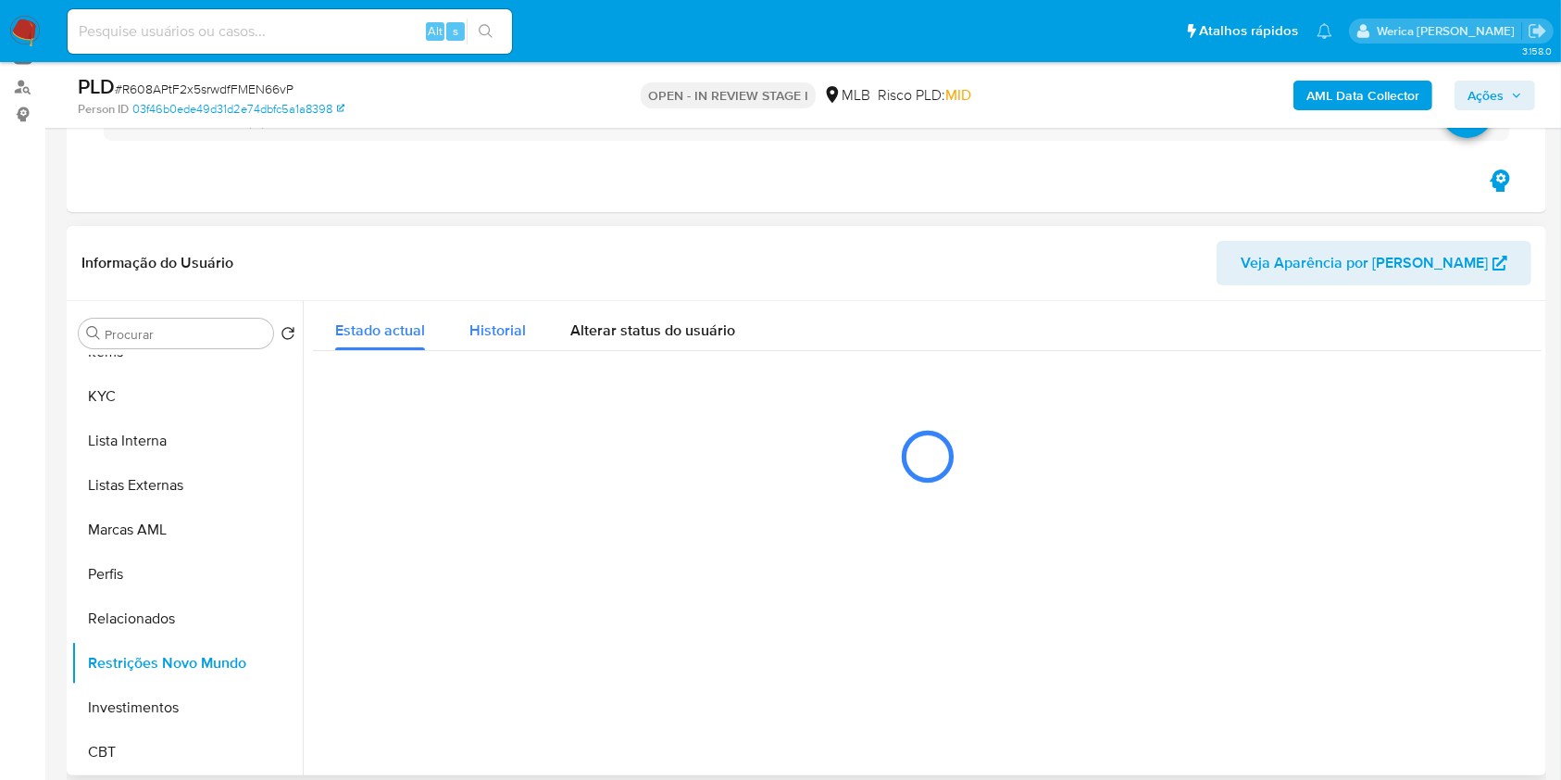
click at [495, 331] on span "Historial" at bounding box center [497, 329] width 56 height 21
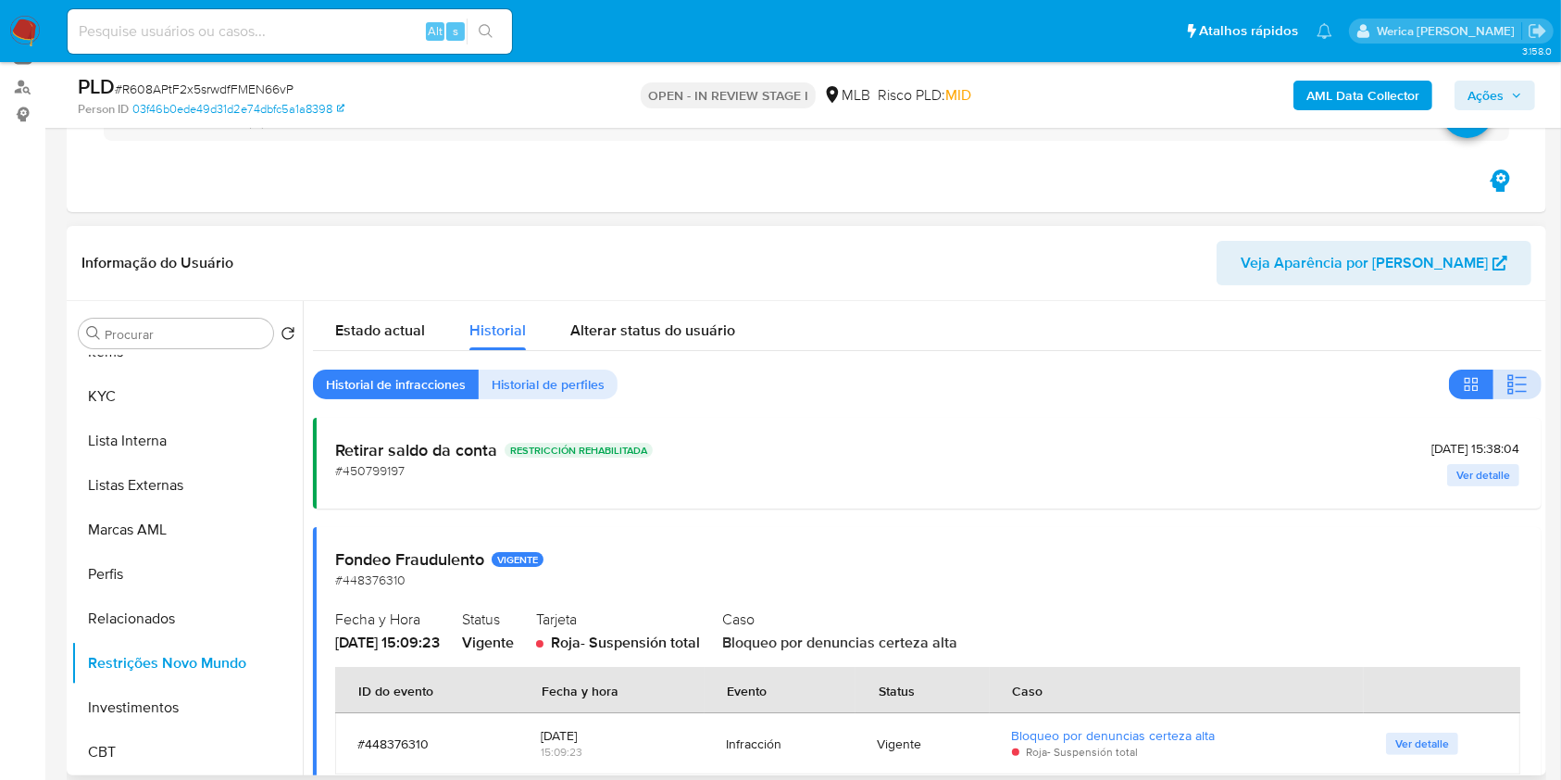
click at [1494, 390] on button "button" at bounding box center [1518, 384] width 48 height 30
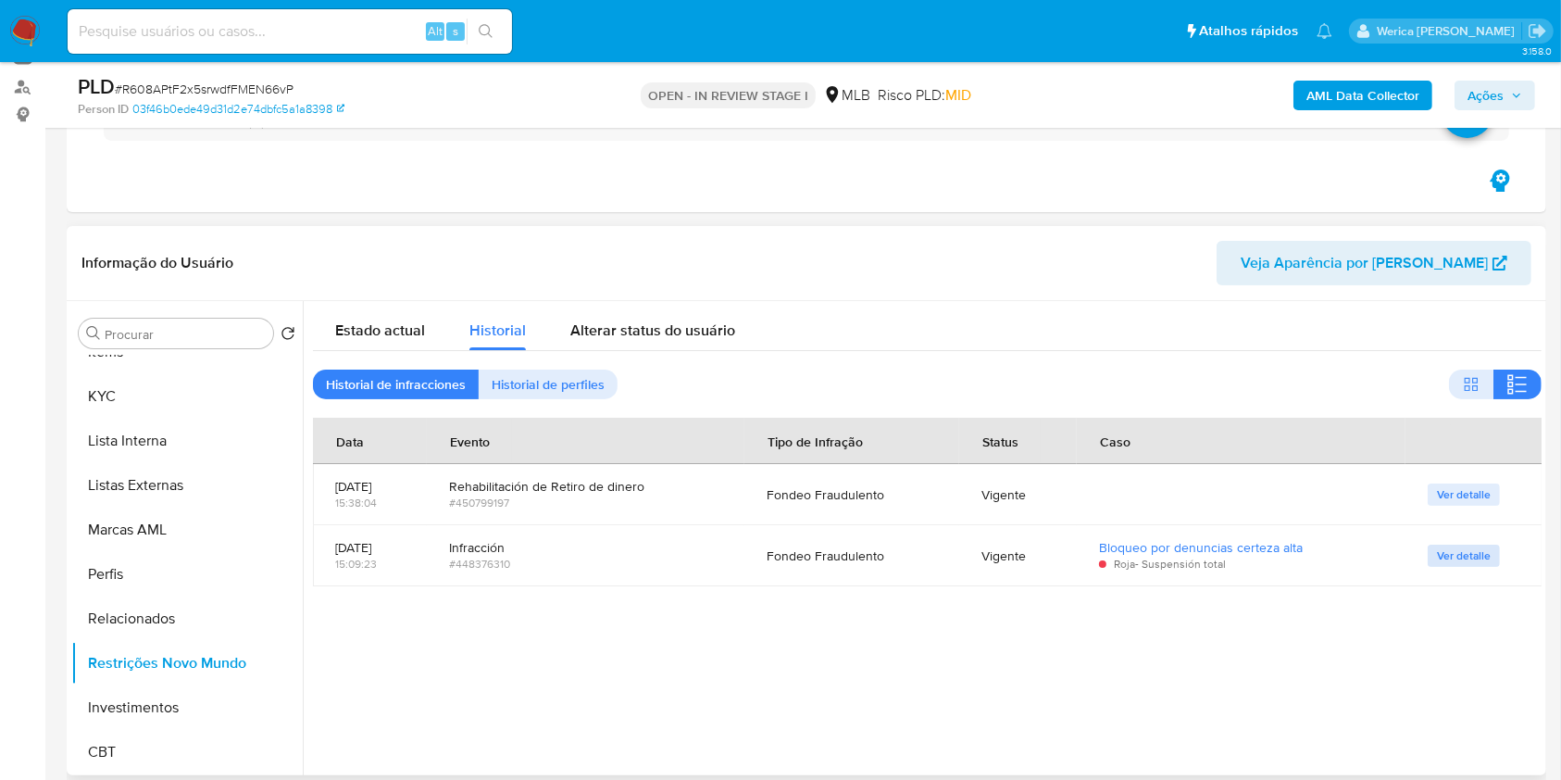
click at [1482, 544] on td "Ver detalle" at bounding box center [1474, 555] width 137 height 61
click at [1482, 546] on span "Ver detalle" at bounding box center [1464, 555] width 54 height 19
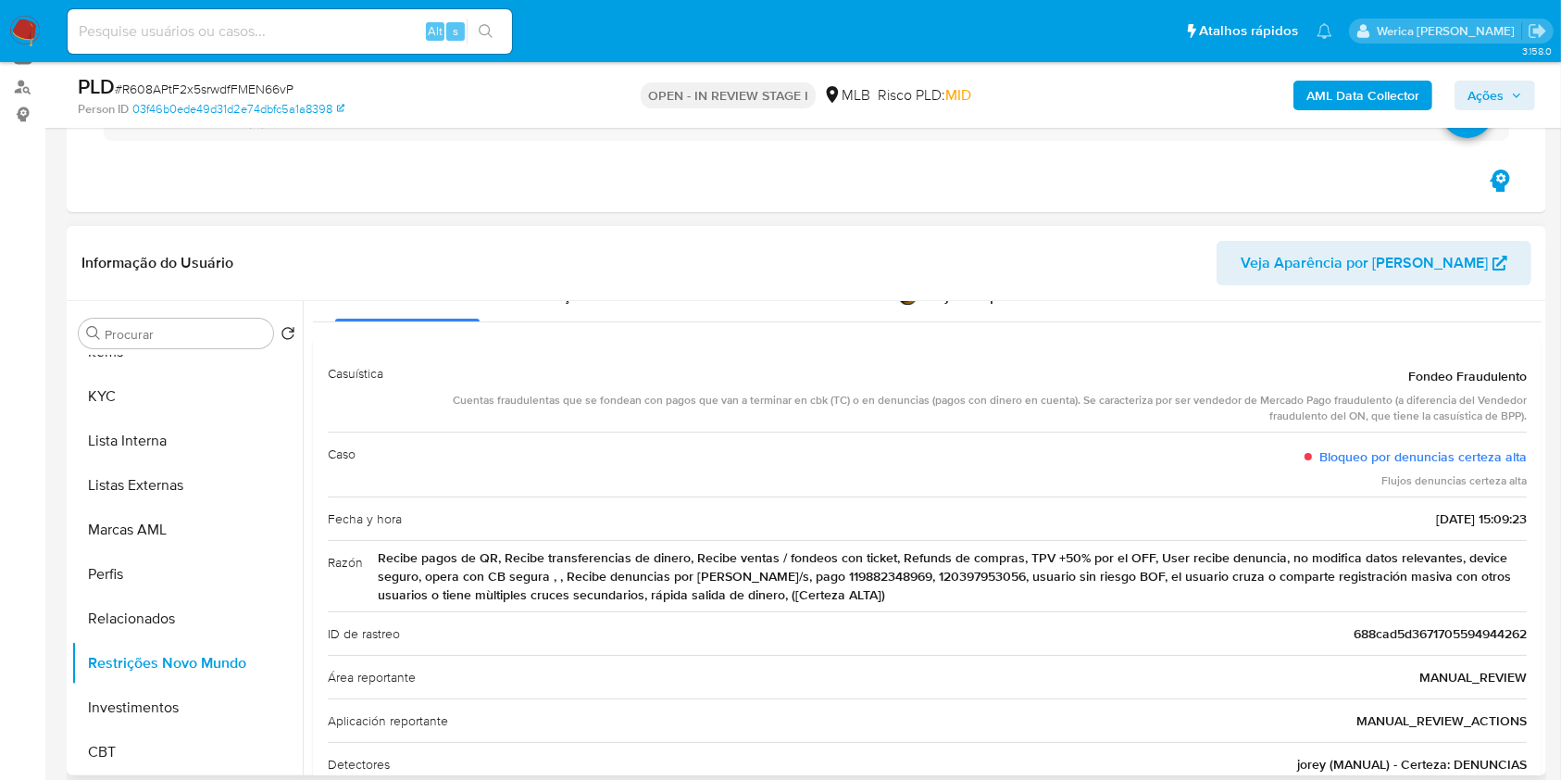
scroll to position [0, 0]
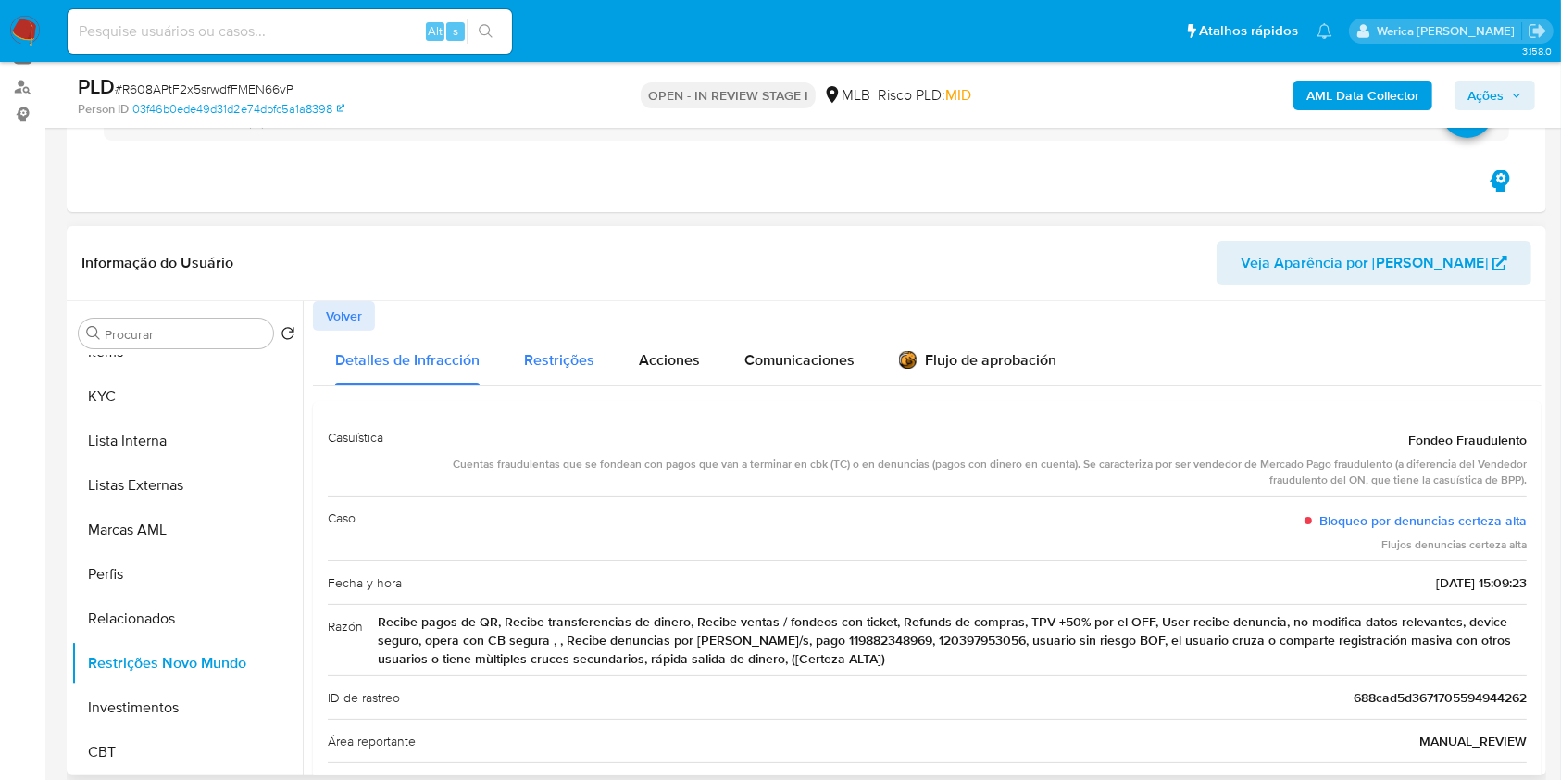
click at [548, 362] on span "Restrições" at bounding box center [559, 359] width 70 height 21
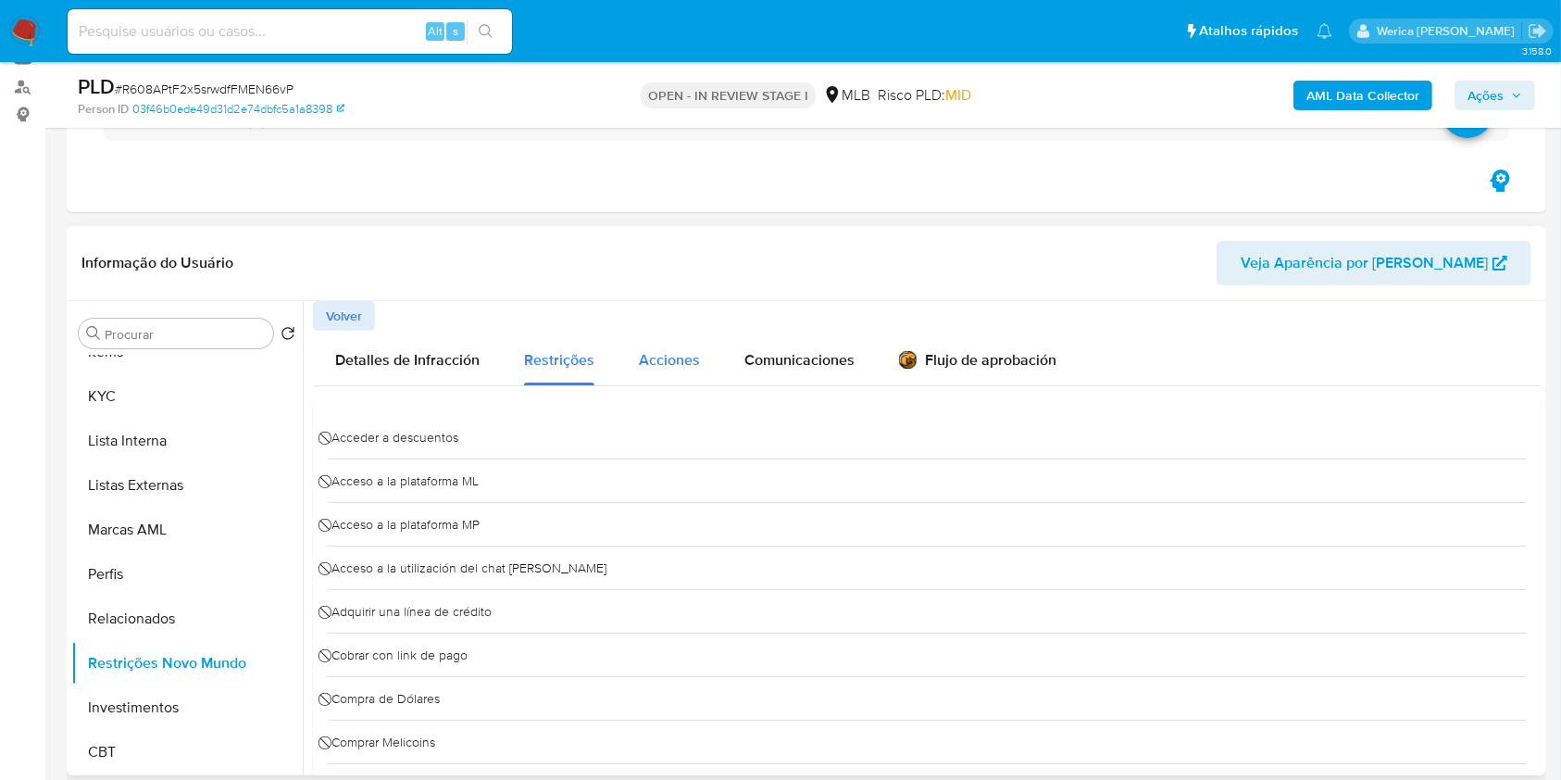
click at [707, 356] on button "Acciones" at bounding box center [670, 358] width 106 height 55
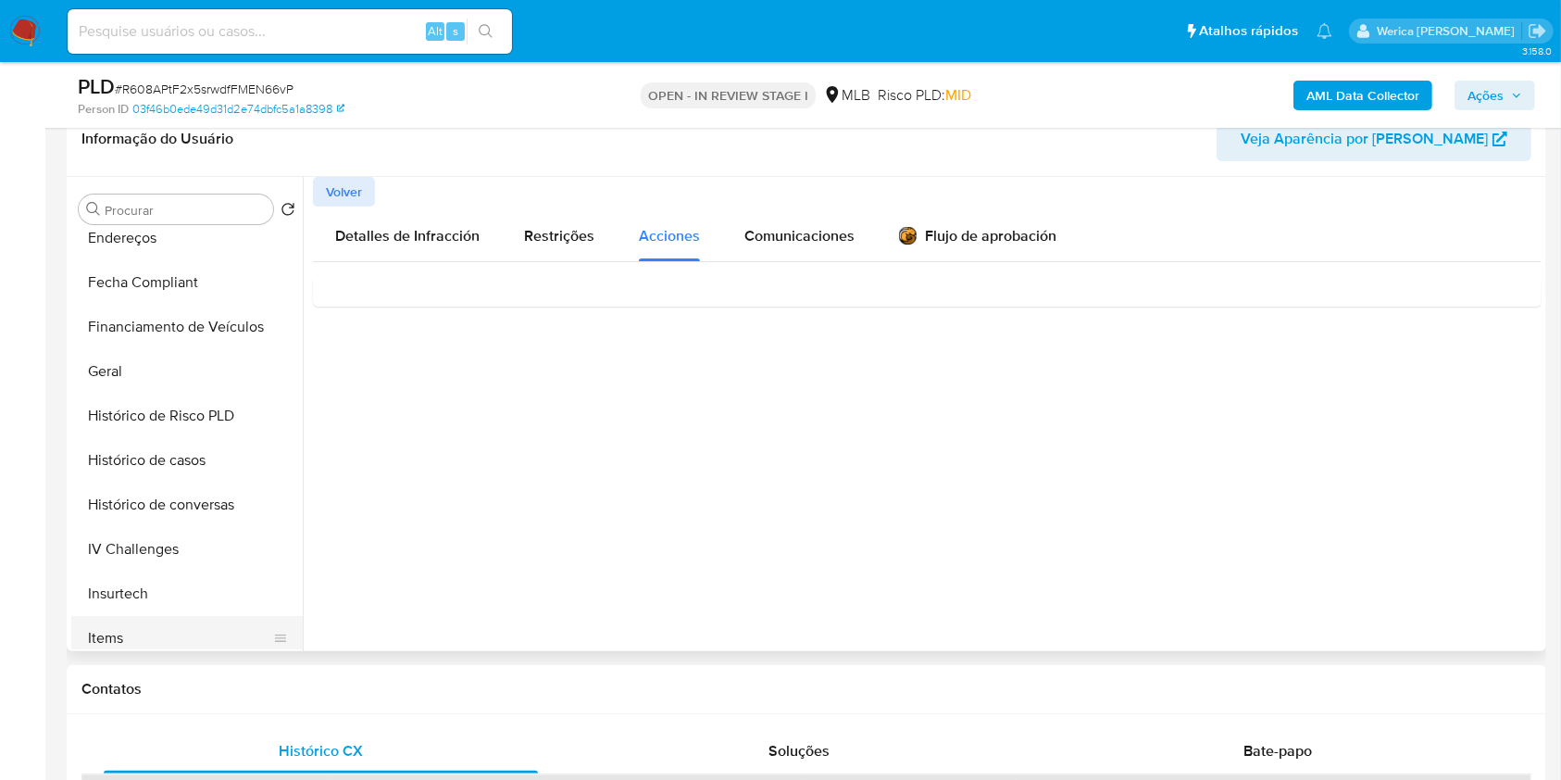
scroll to position [253, 0]
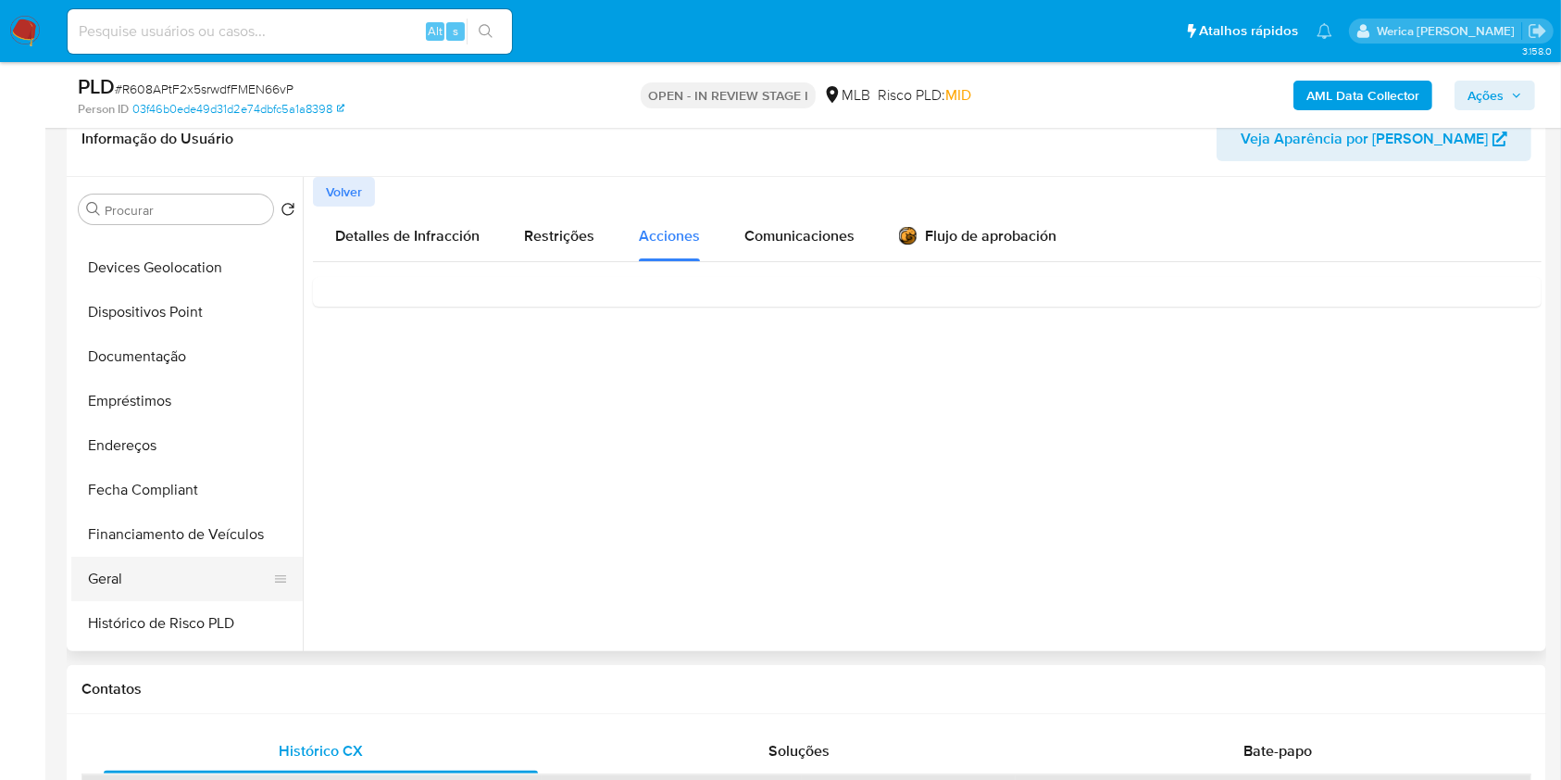
click at [181, 566] on button "Geral" at bounding box center [179, 579] width 217 height 44
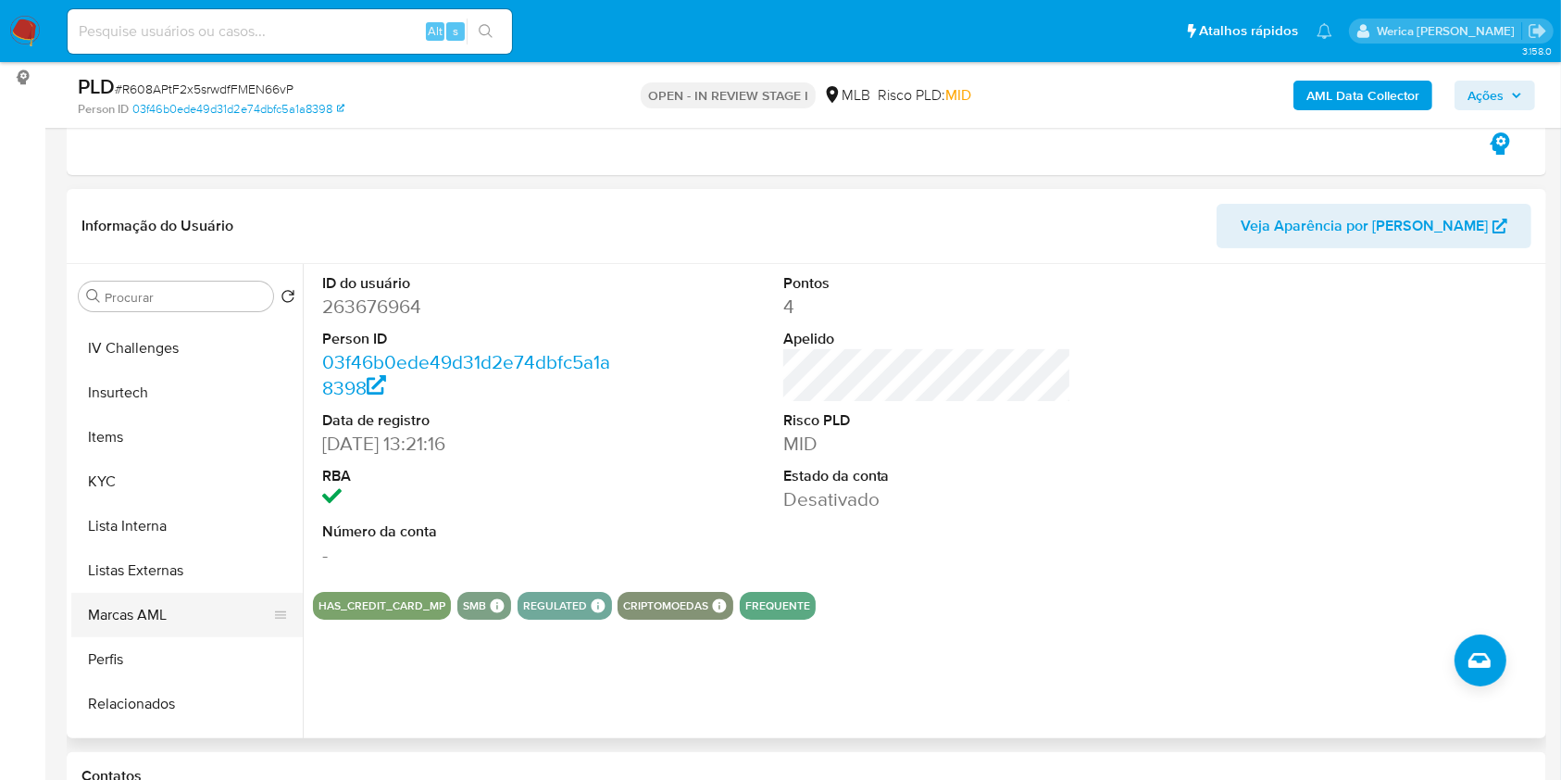
scroll to position [870, 0]
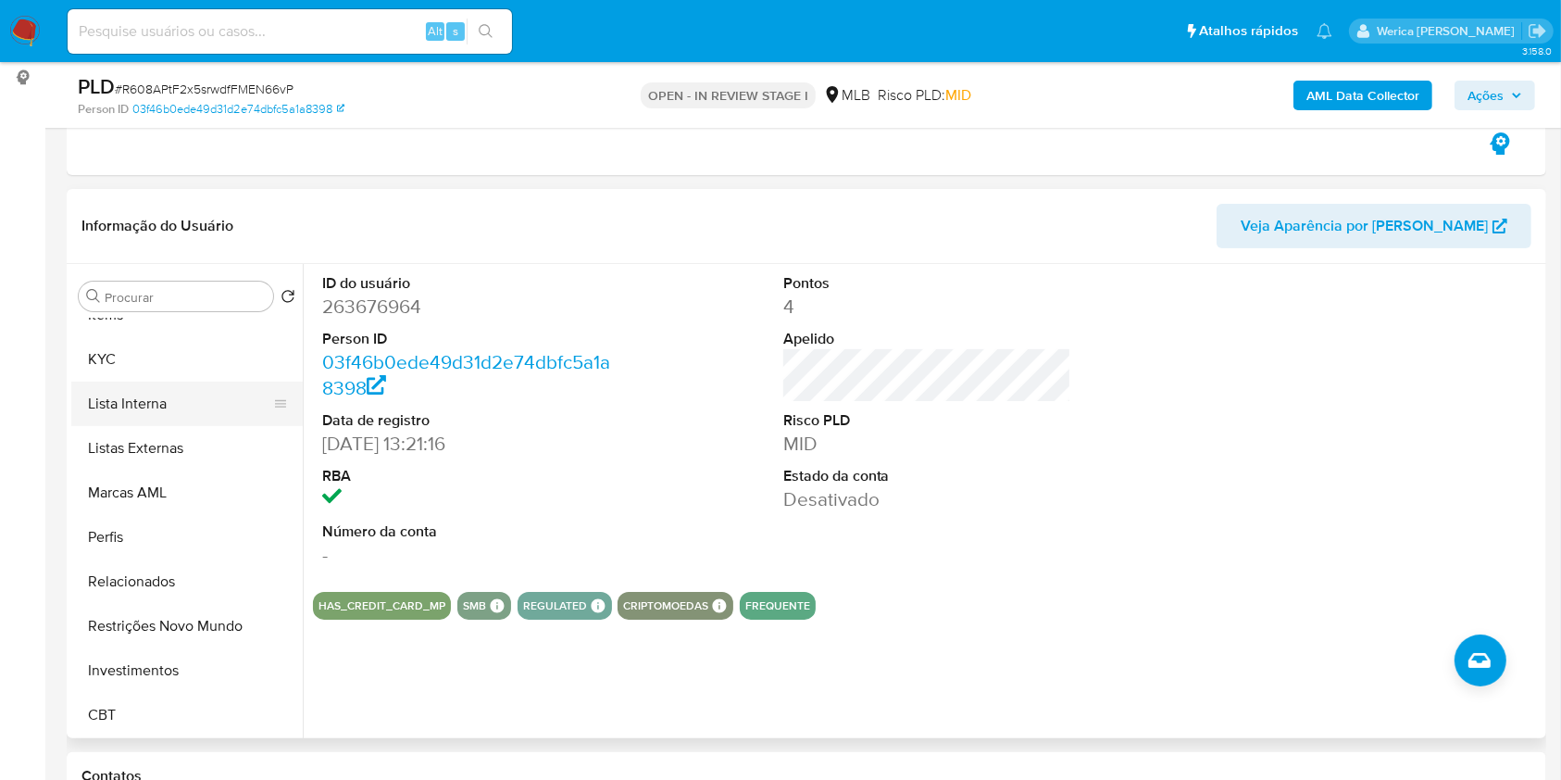
click at [144, 407] on button "Lista Interna" at bounding box center [179, 403] width 217 height 44
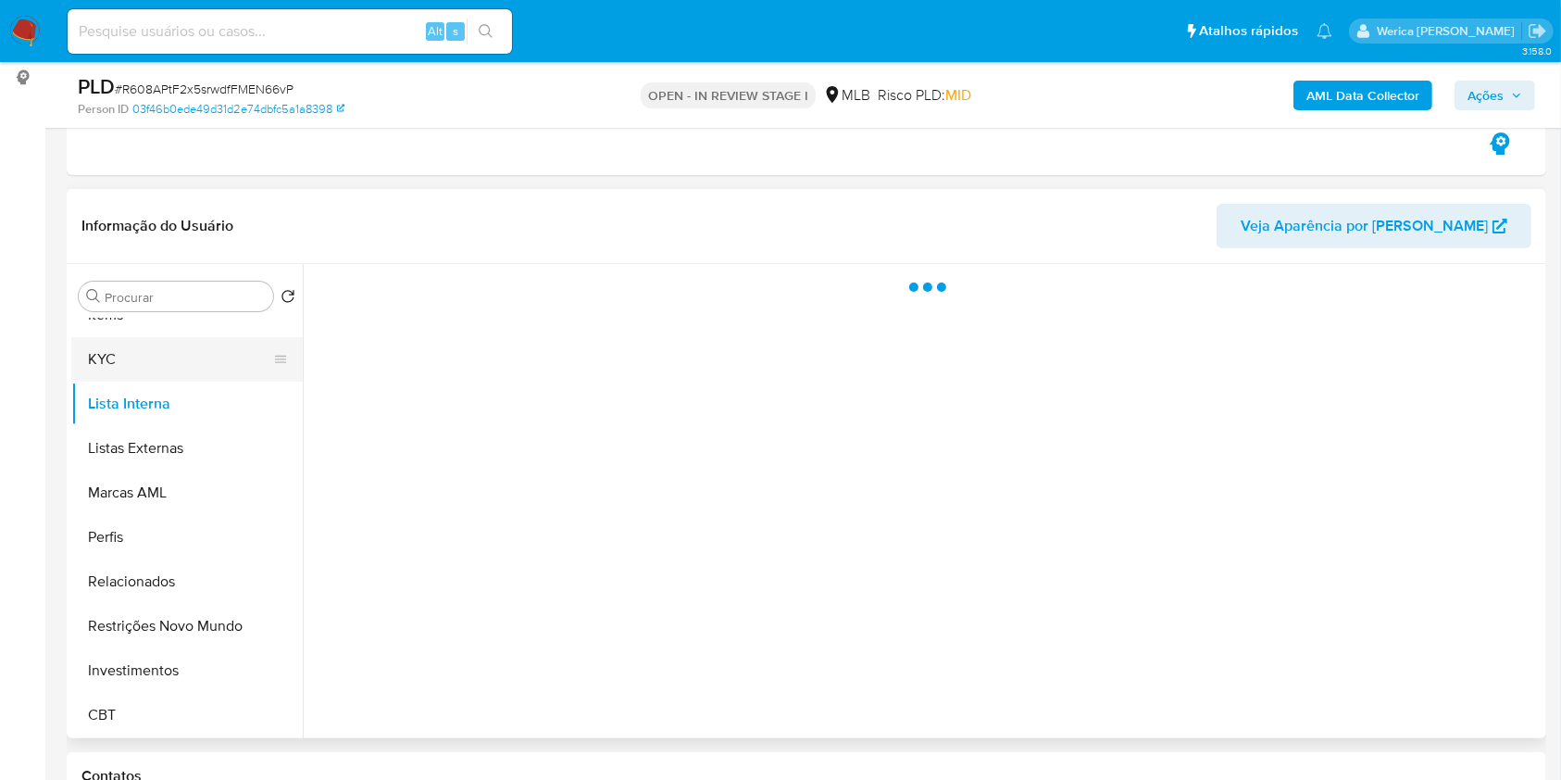
click at [141, 355] on button "KYC" at bounding box center [179, 359] width 217 height 44
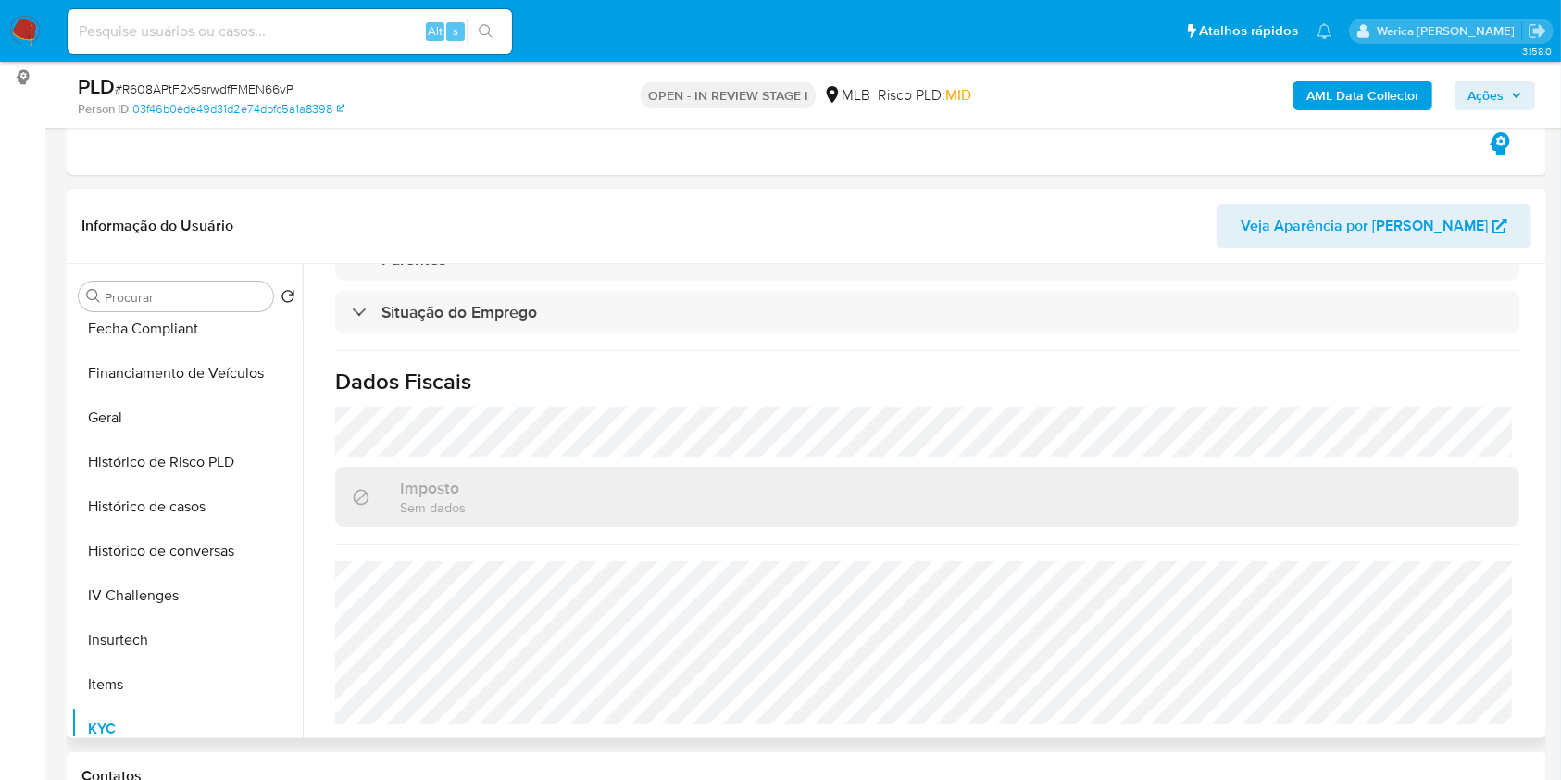
scroll to position [377, 0]
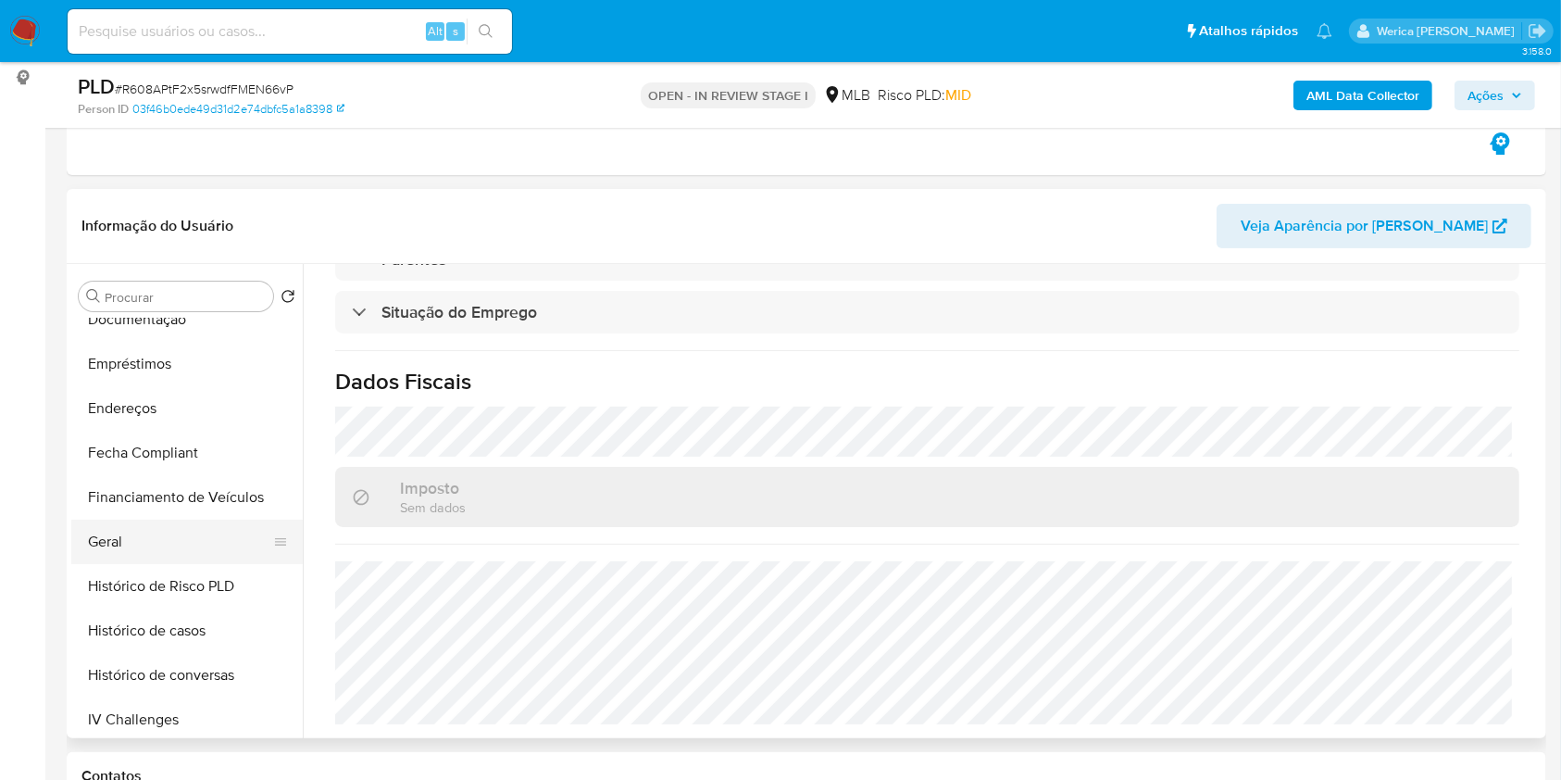
click at [182, 542] on button "Geral" at bounding box center [179, 541] width 217 height 44
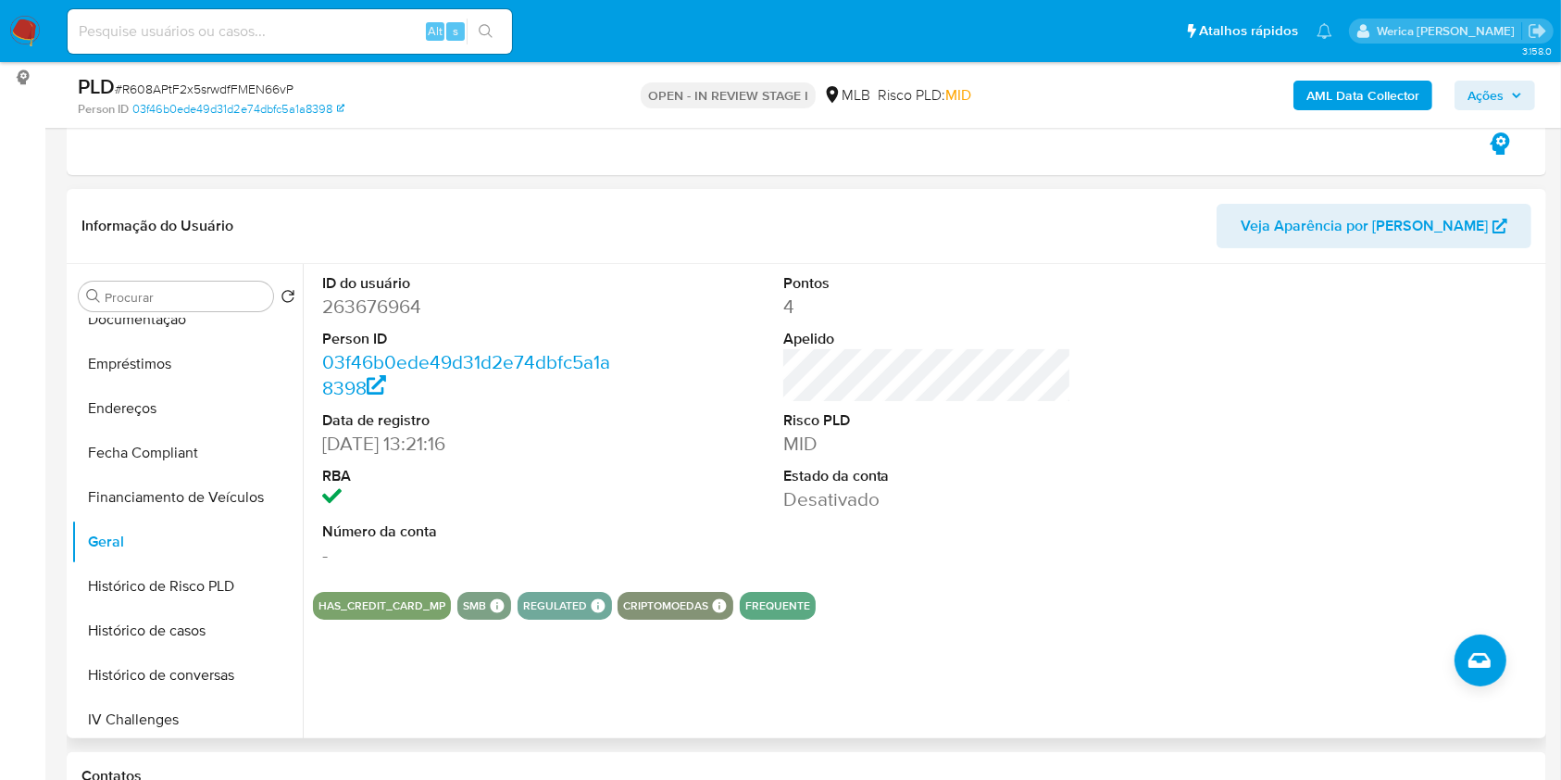
click at [1378, 497] on div at bounding box center [1387, 420] width 307 height 313
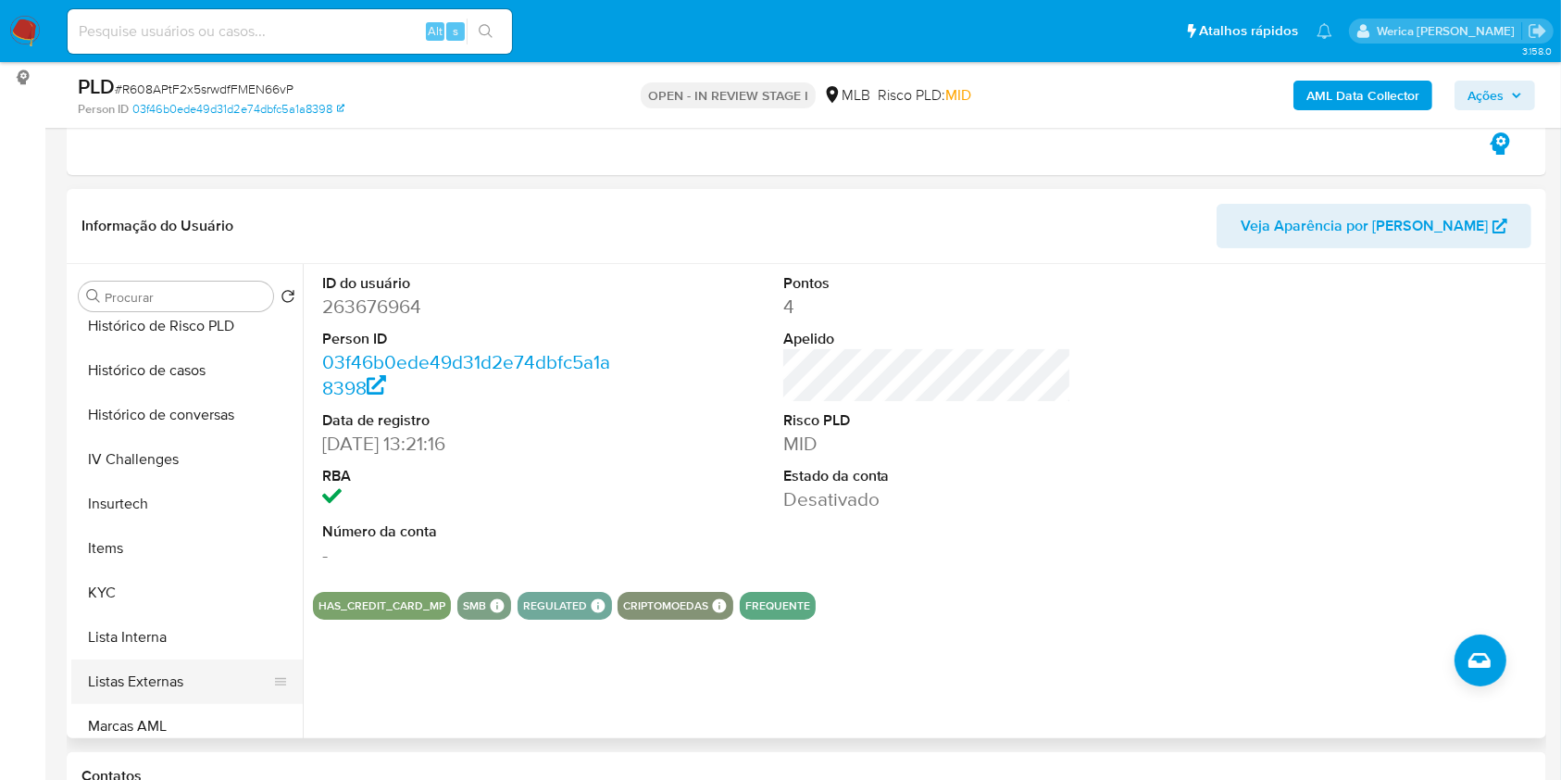
scroll to position [747, 0]
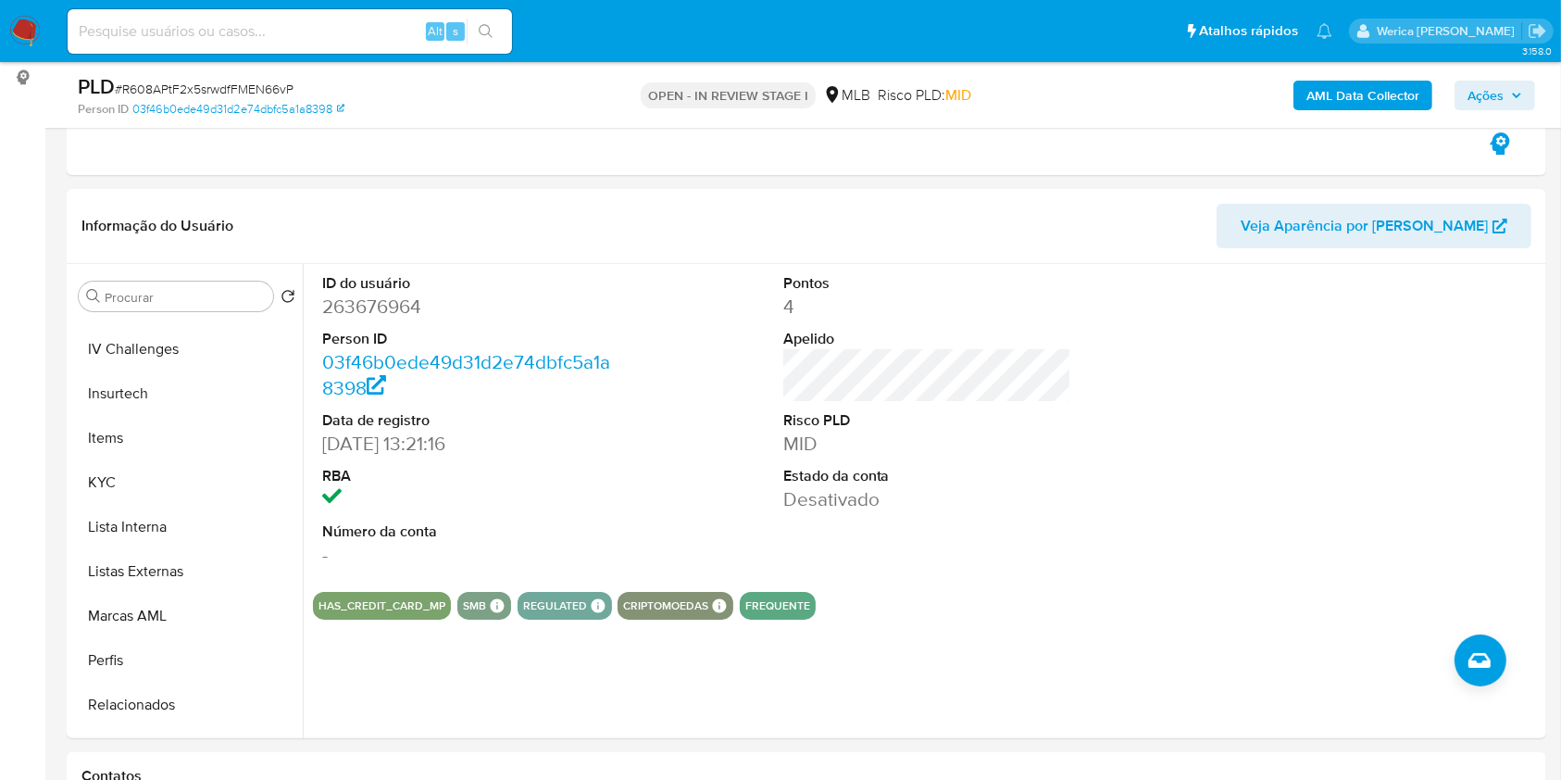
click at [75, 496] on button "KYC" at bounding box center [179, 482] width 217 height 44
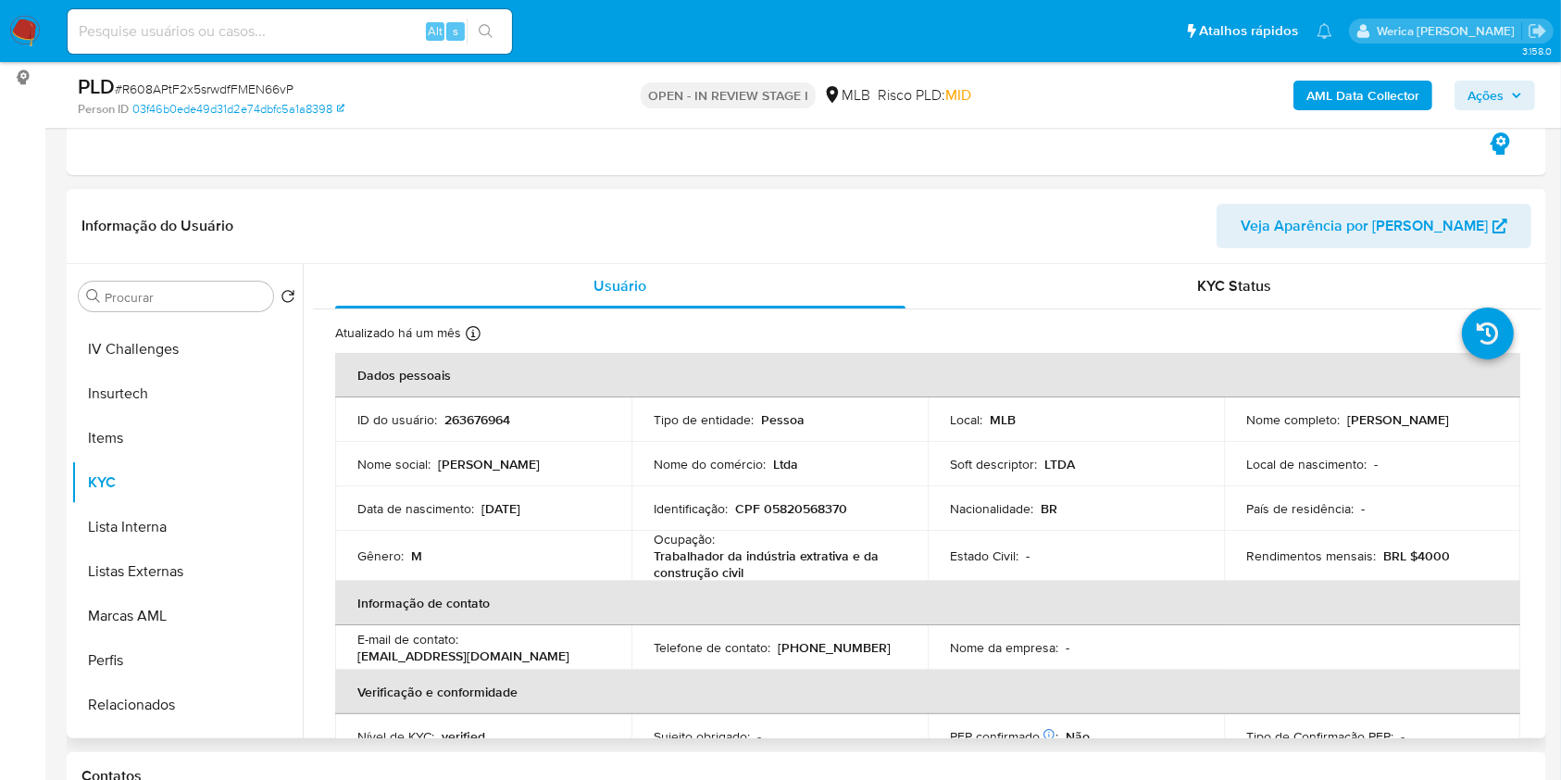
click at [1391, 555] on p "BRL $4000" at bounding box center [1416, 555] width 67 height 17
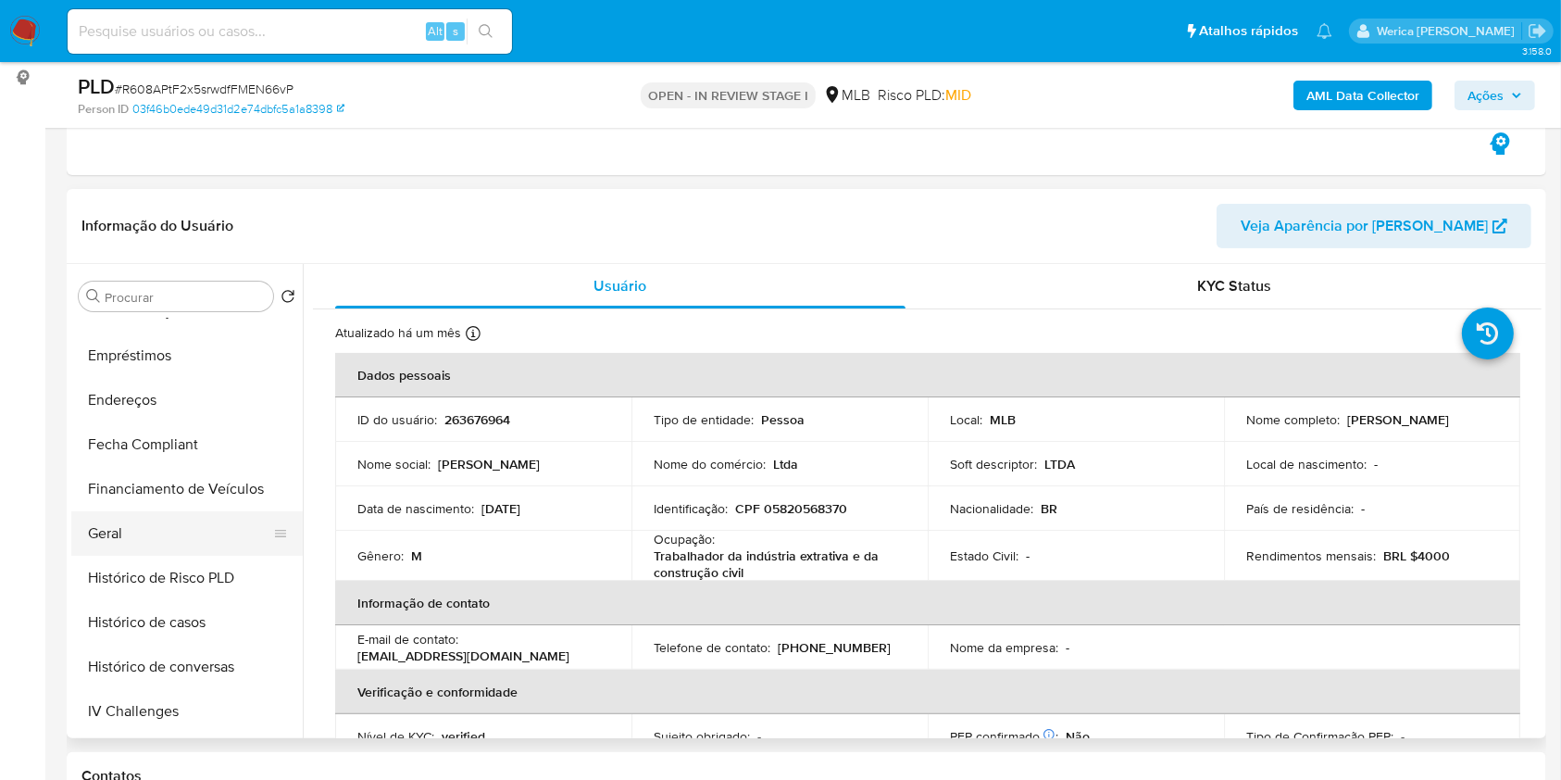
scroll to position [253, 0]
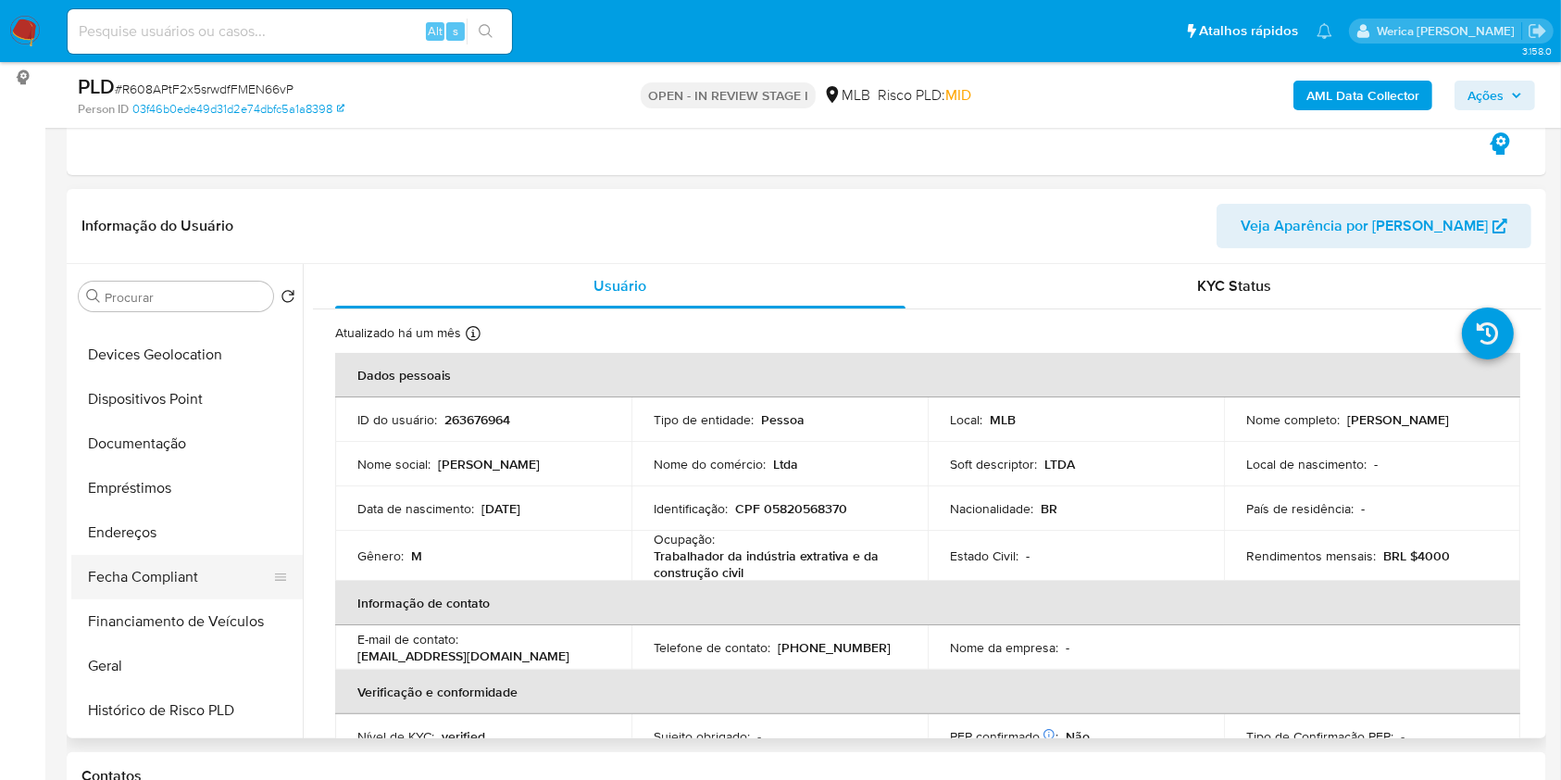
click at [148, 542] on button "Endereços" at bounding box center [186, 532] width 231 height 44
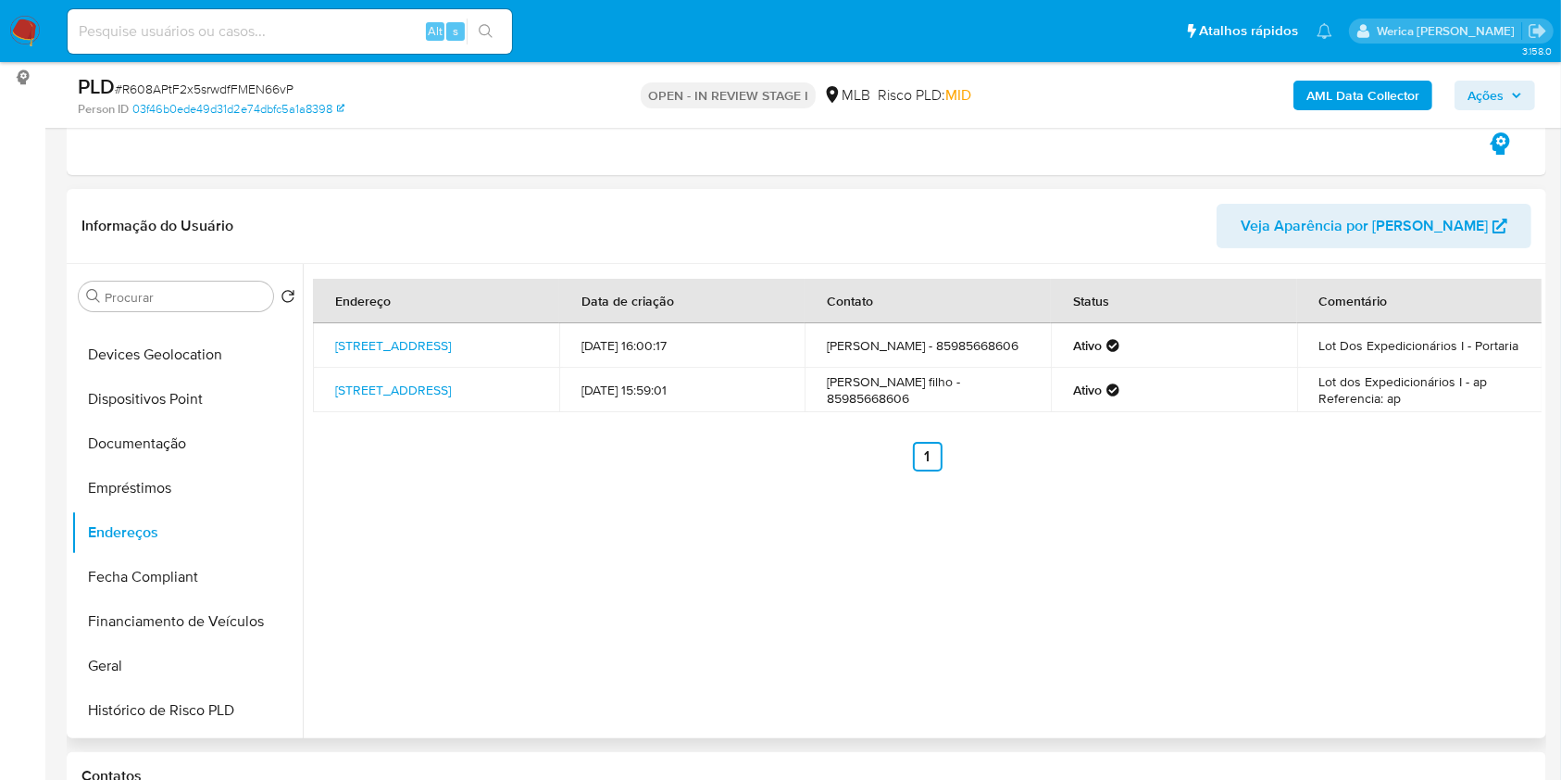
drag, startPoint x: 1427, startPoint y: 447, endPoint x: 1409, endPoint y: 300, distance: 148.3
click at [1425, 449] on ul "Anterior 1 Siguiente" at bounding box center [927, 457] width 1229 height 30
click at [1406, 511] on div "Endereço Data de criação Contato Status Comentário Rua Q 370, Fortaleza, Ceará,…" at bounding box center [922, 501] width 1239 height 474
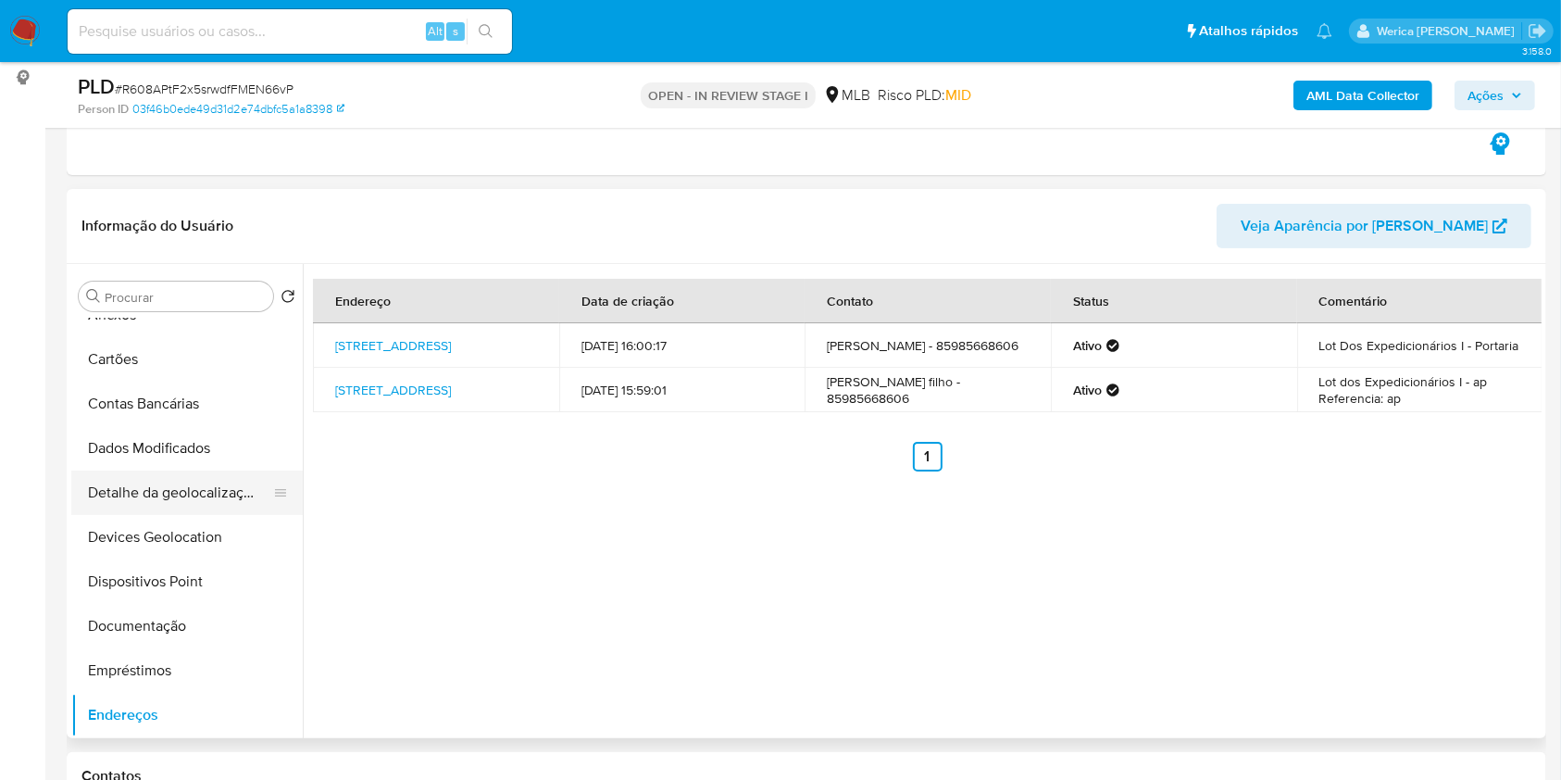
scroll to position [0, 0]
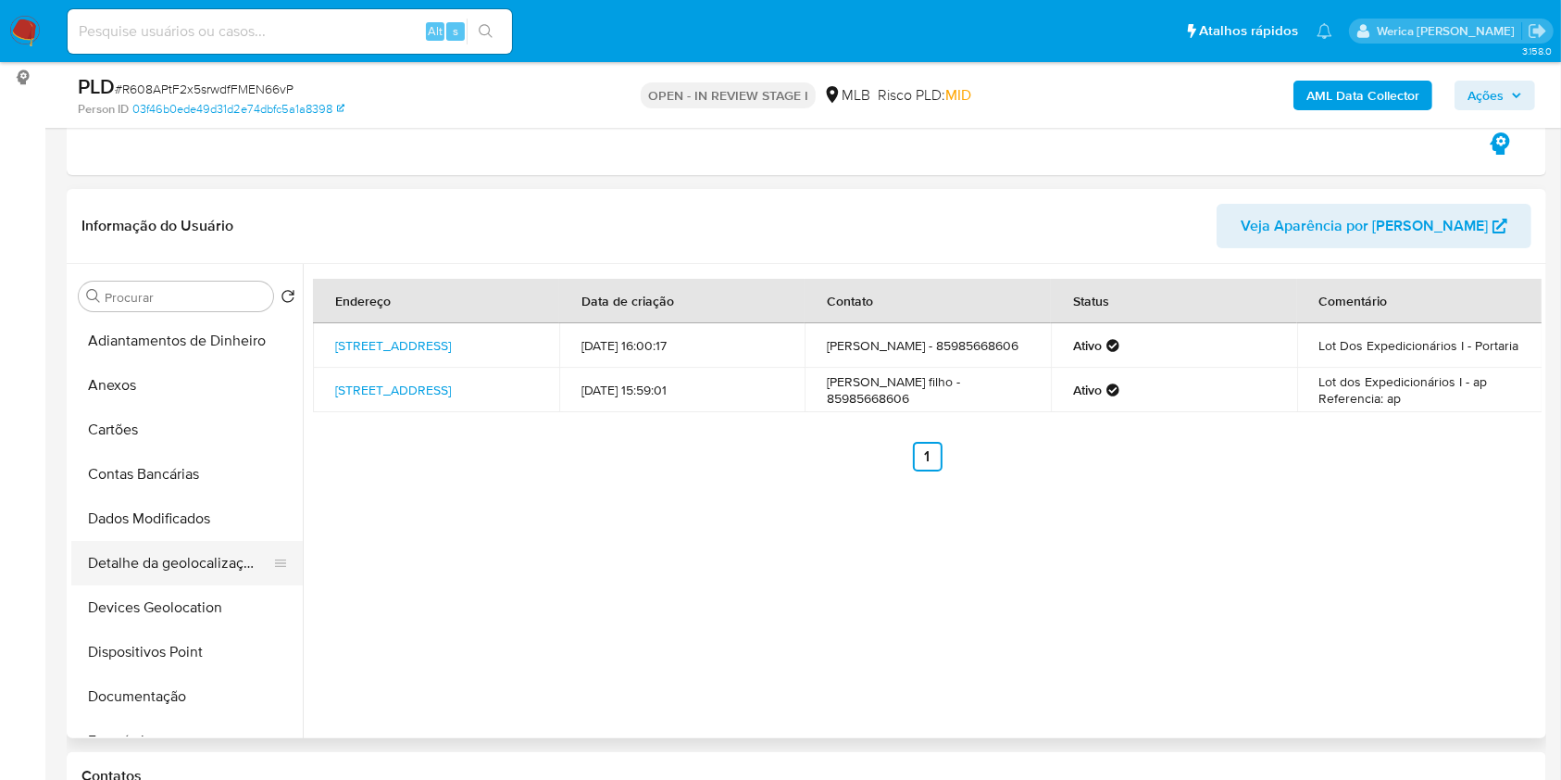
click at [262, 557] on button "Detalhe da geolocalização" at bounding box center [179, 563] width 217 height 44
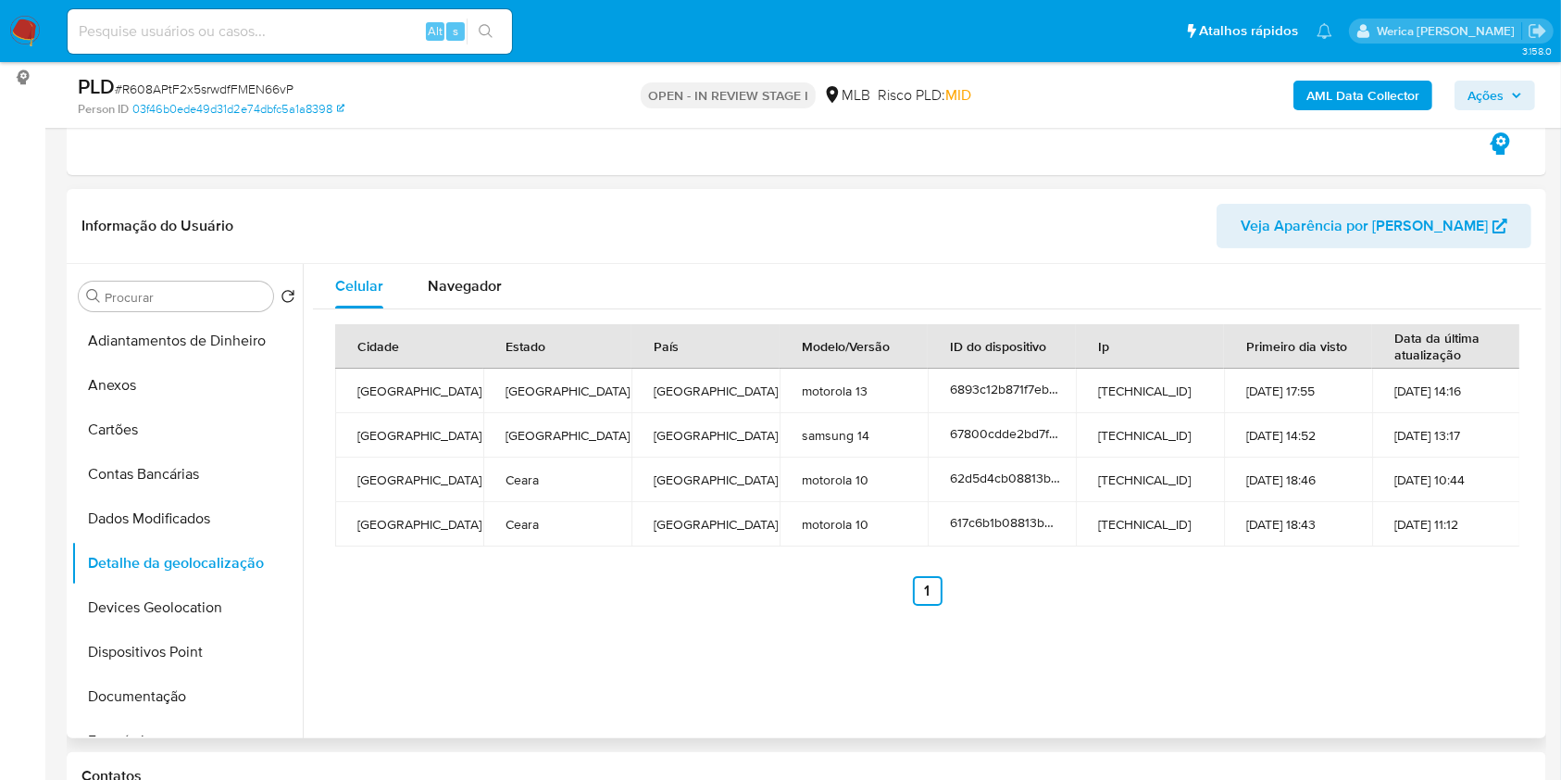
click at [1492, 493] on td "14-05-2023 10:44" at bounding box center [1446, 479] width 148 height 44
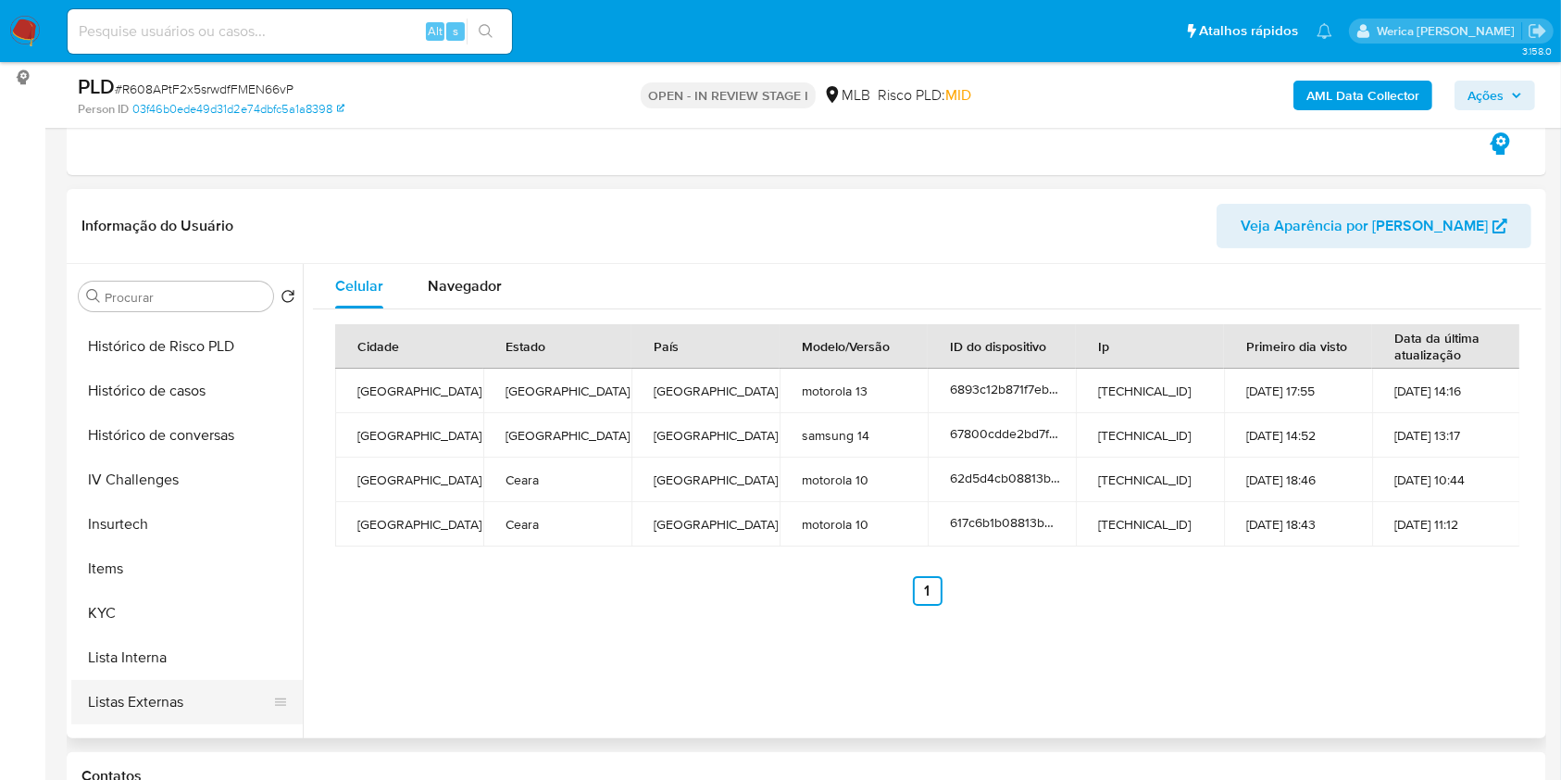
click at [203, 717] on button "Listas Externas" at bounding box center [179, 702] width 217 height 44
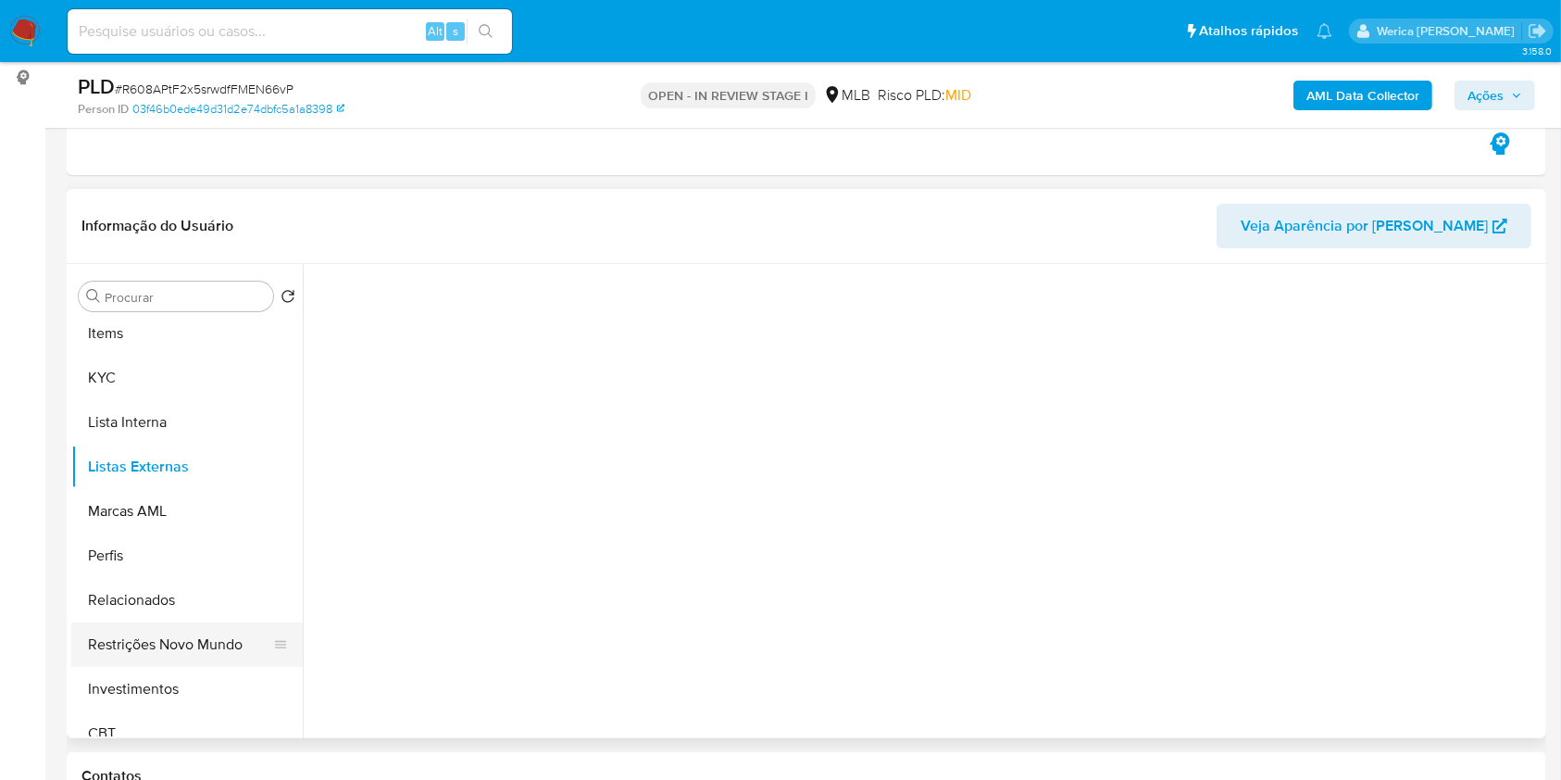
scroll to position [864, 0]
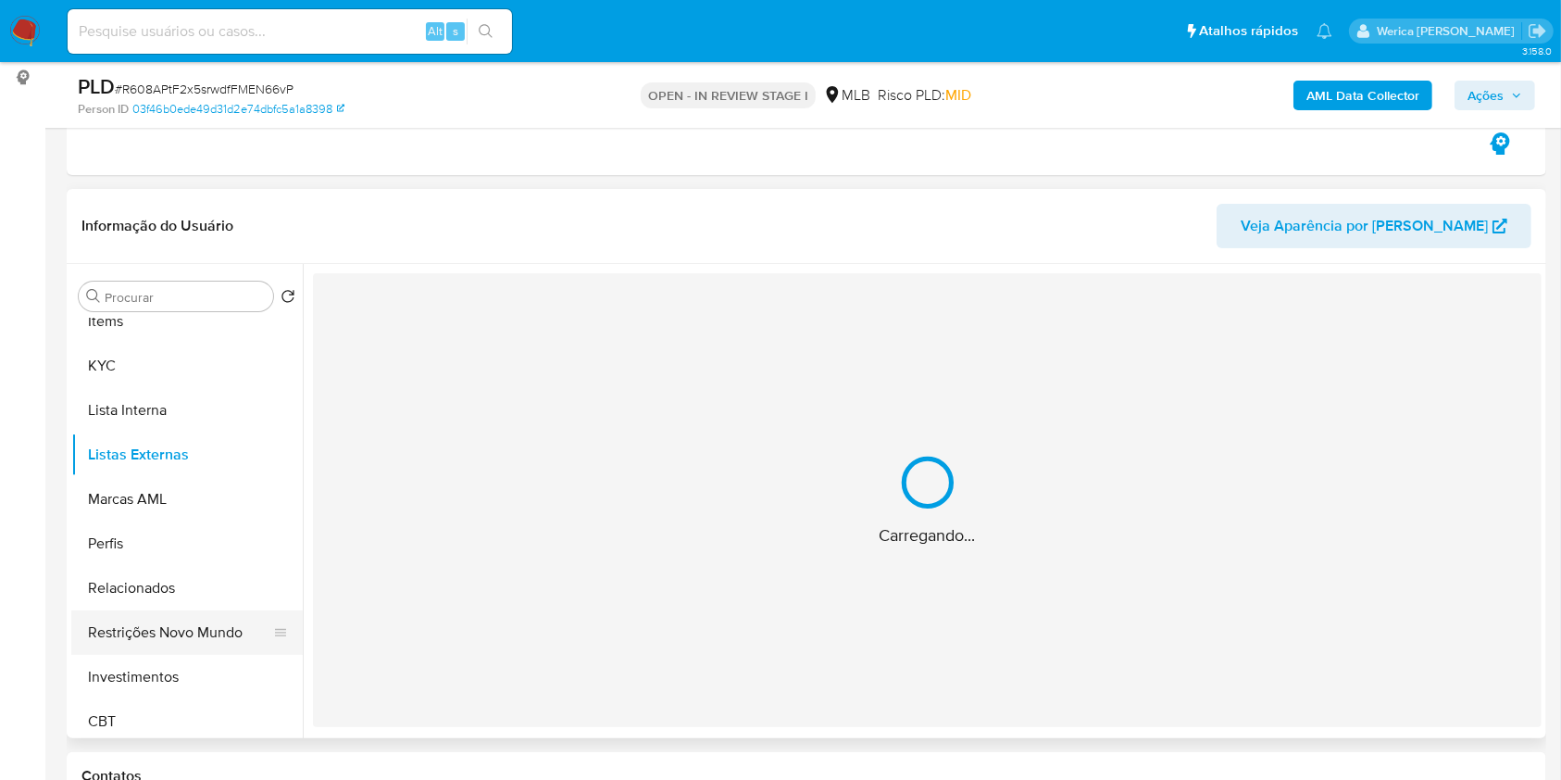
click at [207, 624] on button "Restrições Novo Mundo" at bounding box center [179, 632] width 217 height 44
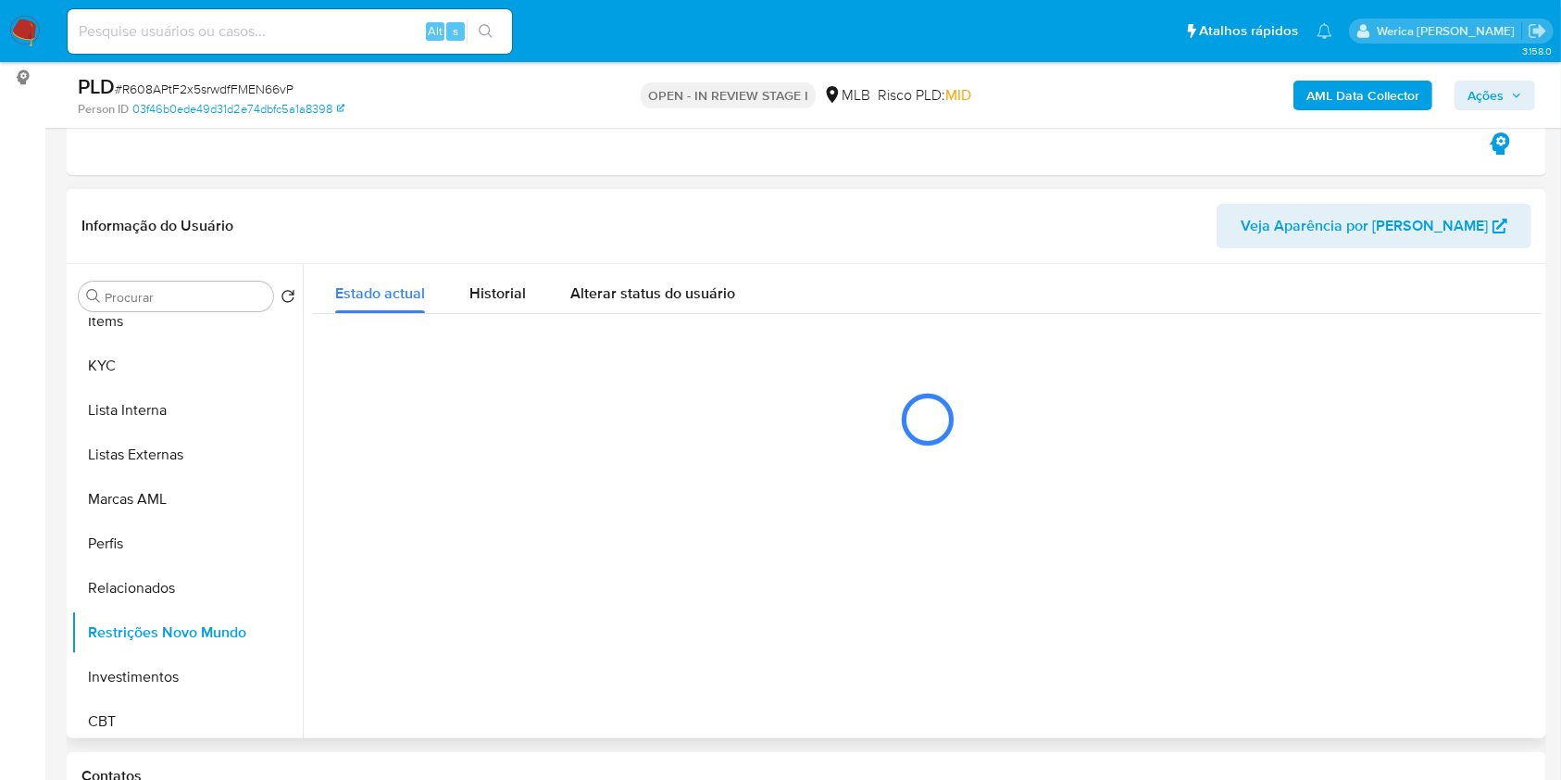
click at [499, 406] on div at bounding box center [927, 419] width 1229 height 93
click at [483, 293] on span "Historial" at bounding box center [497, 292] width 56 height 21
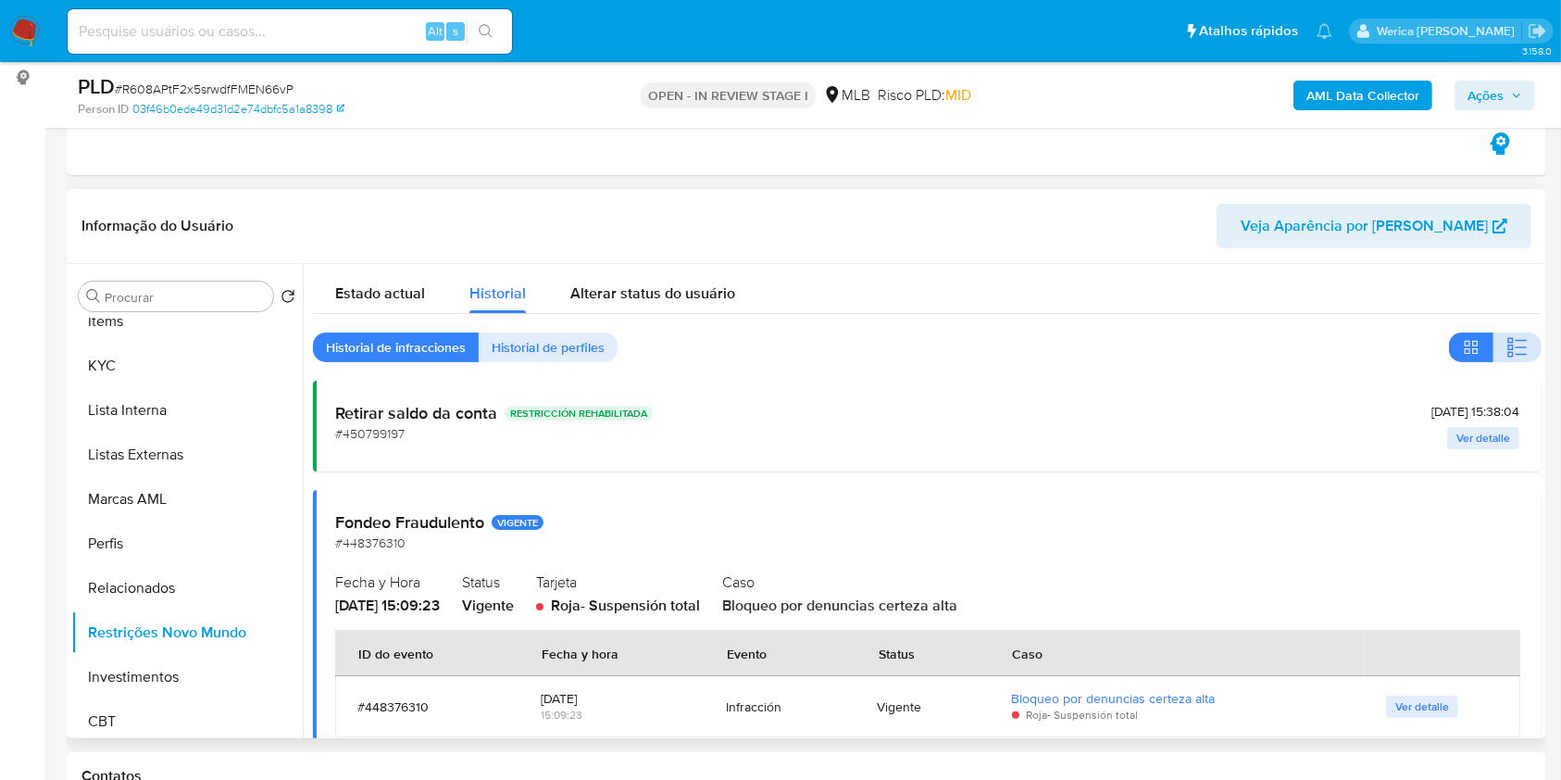
click at [1511, 334] on span "button" at bounding box center [1518, 347] width 22 height 26
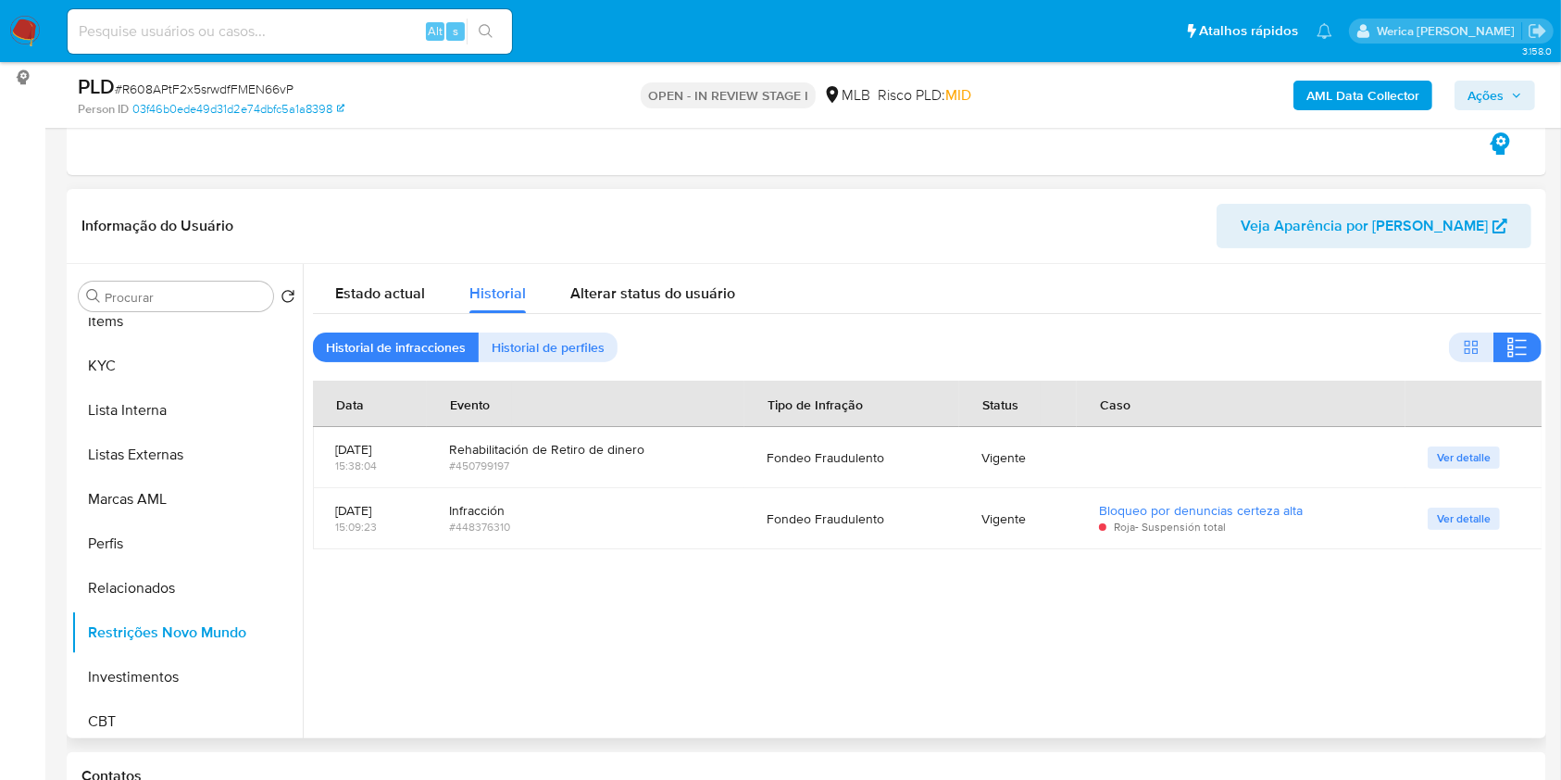
drag, startPoint x: 1186, startPoint y: 572, endPoint x: 1181, endPoint y: 555, distance: 18.4
click at [1186, 572] on div at bounding box center [922, 501] width 1239 height 474
click at [1237, 619] on div at bounding box center [922, 501] width 1239 height 474
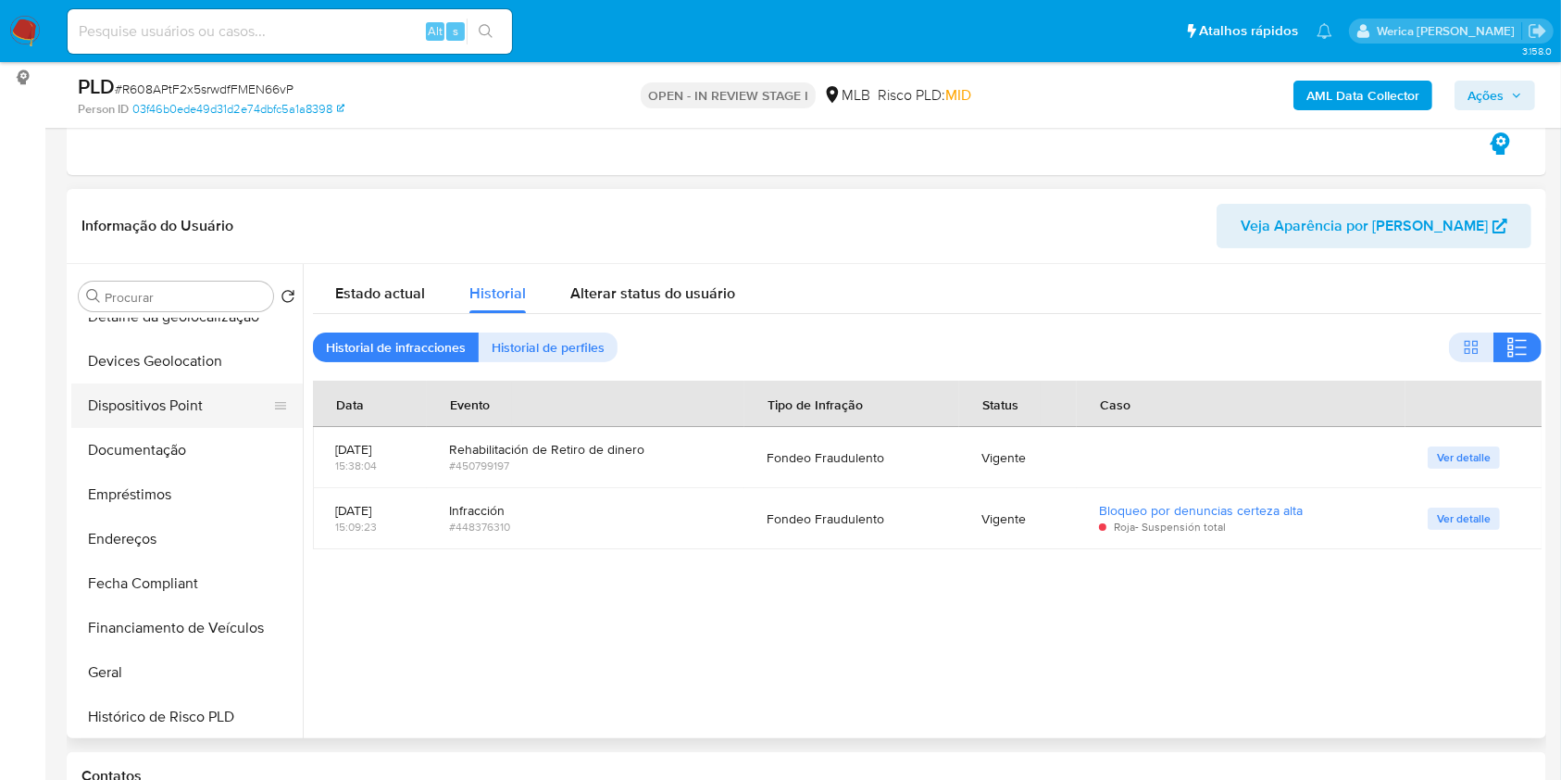
click at [179, 386] on button "Dispositivos Point" at bounding box center [179, 405] width 217 height 44
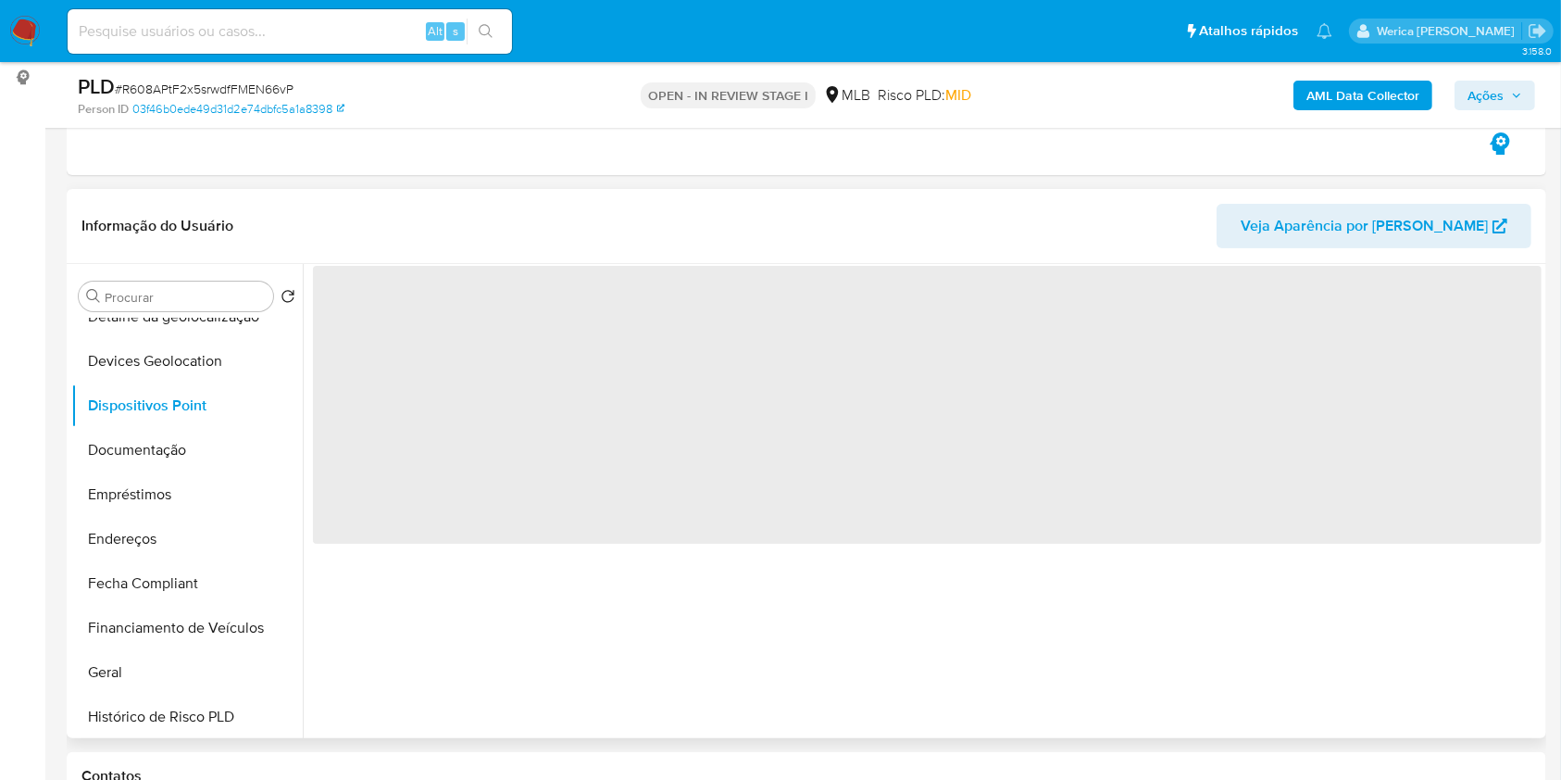
click at [468, 360] on span "‌" at bounding box center [927, 405] width 1229 height 278
click at [469, 349] on span "‌" at bounding box center [927, 405] width 1229 height 278
click at [482, 278] on span "‌" at bounding box center [927, 405] width 1229 height 278
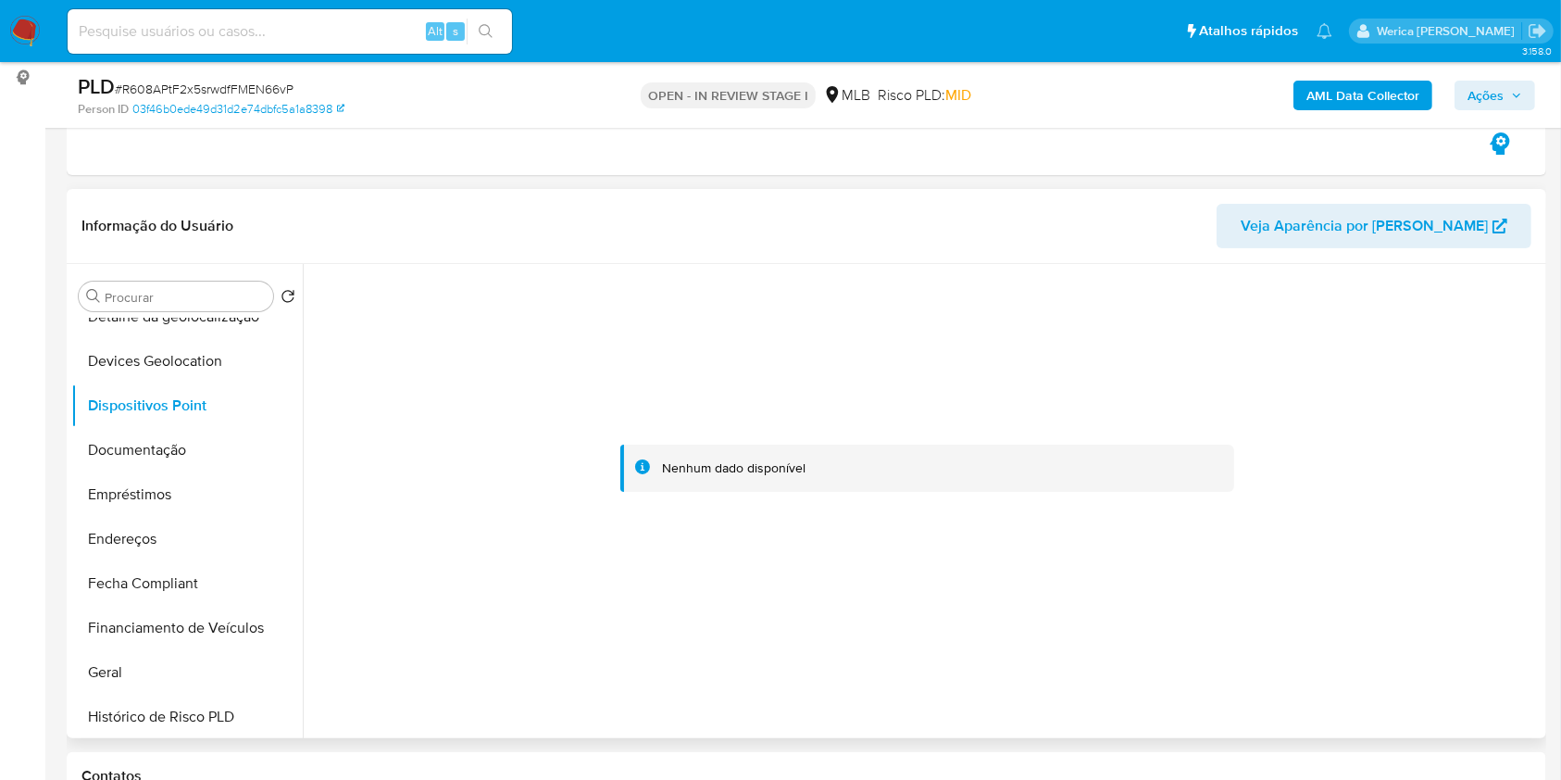
click at [519, 302] on div at bounding box center [927, 467] width 1229 height 407
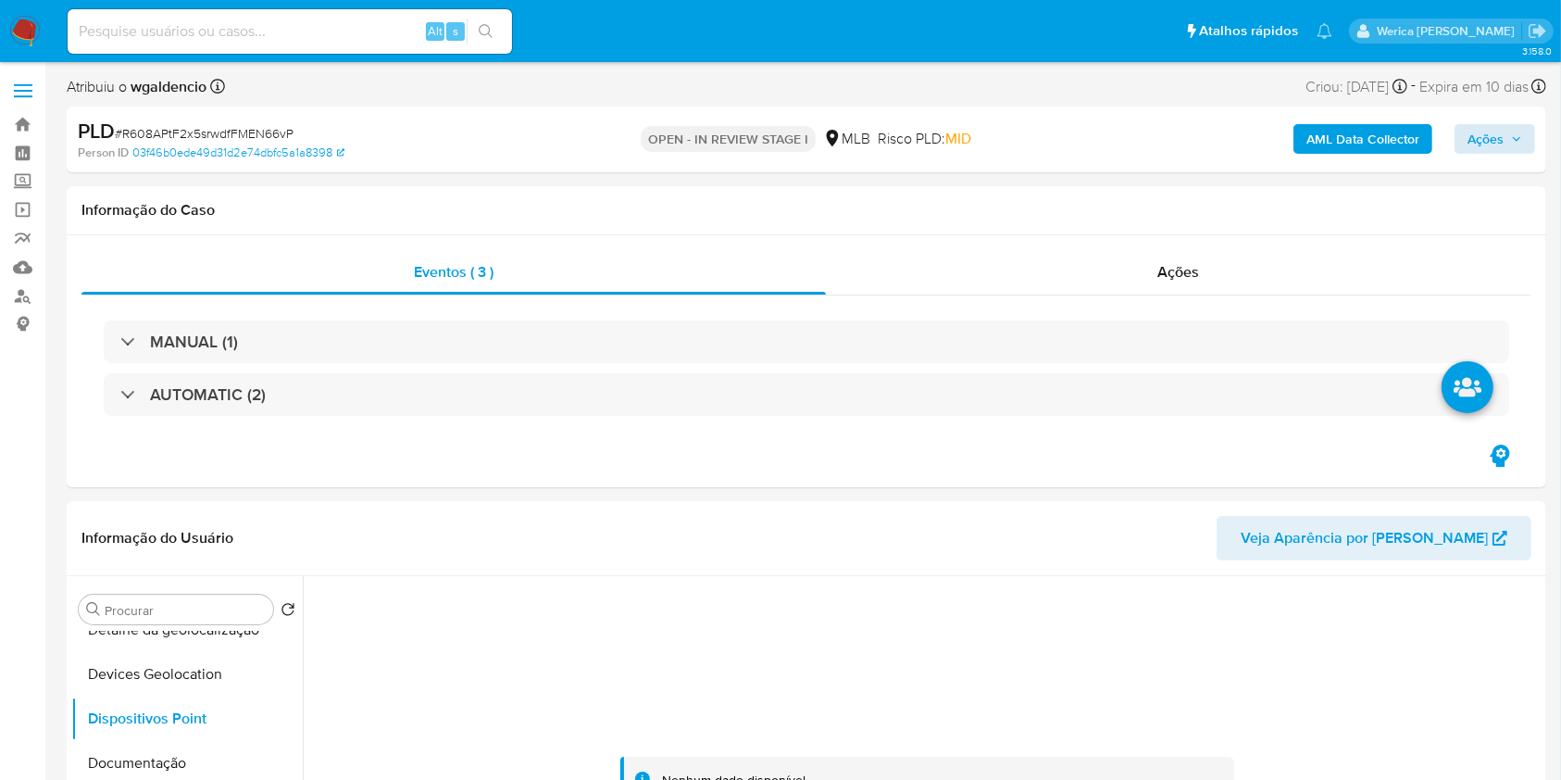
scroll to position [0, 0]
click at [1356, 136] on b "AML Data Collector" at bounding box center [1363, 139] width 113 height 30
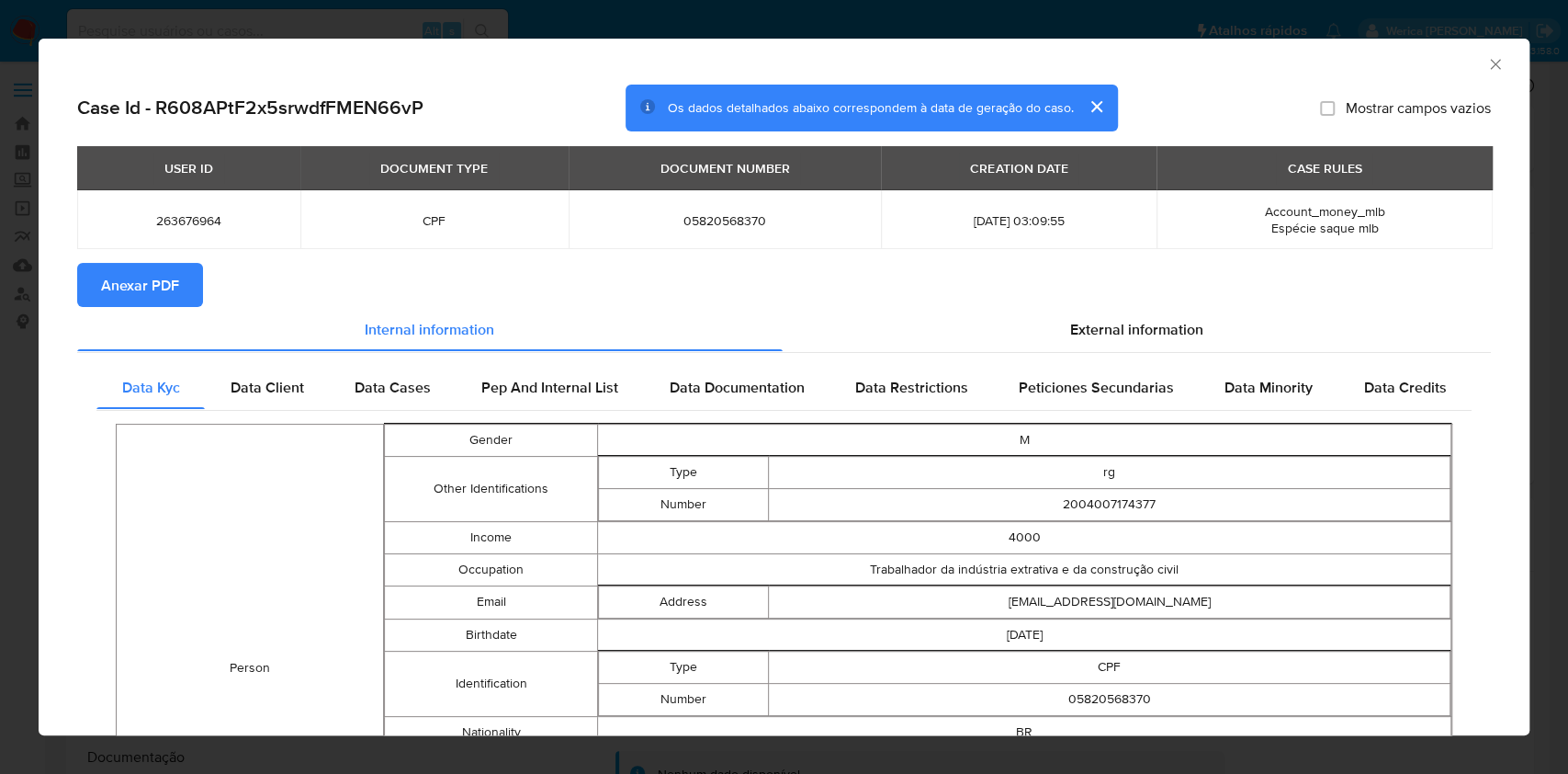
click at [132, 285] on span "Anexar PDF" at bounding box center [140, 285] width 78 height 41
click at [1486, 65] on icon "Fechar a janela" at bounding box center [1495, 64] width 19 height 19
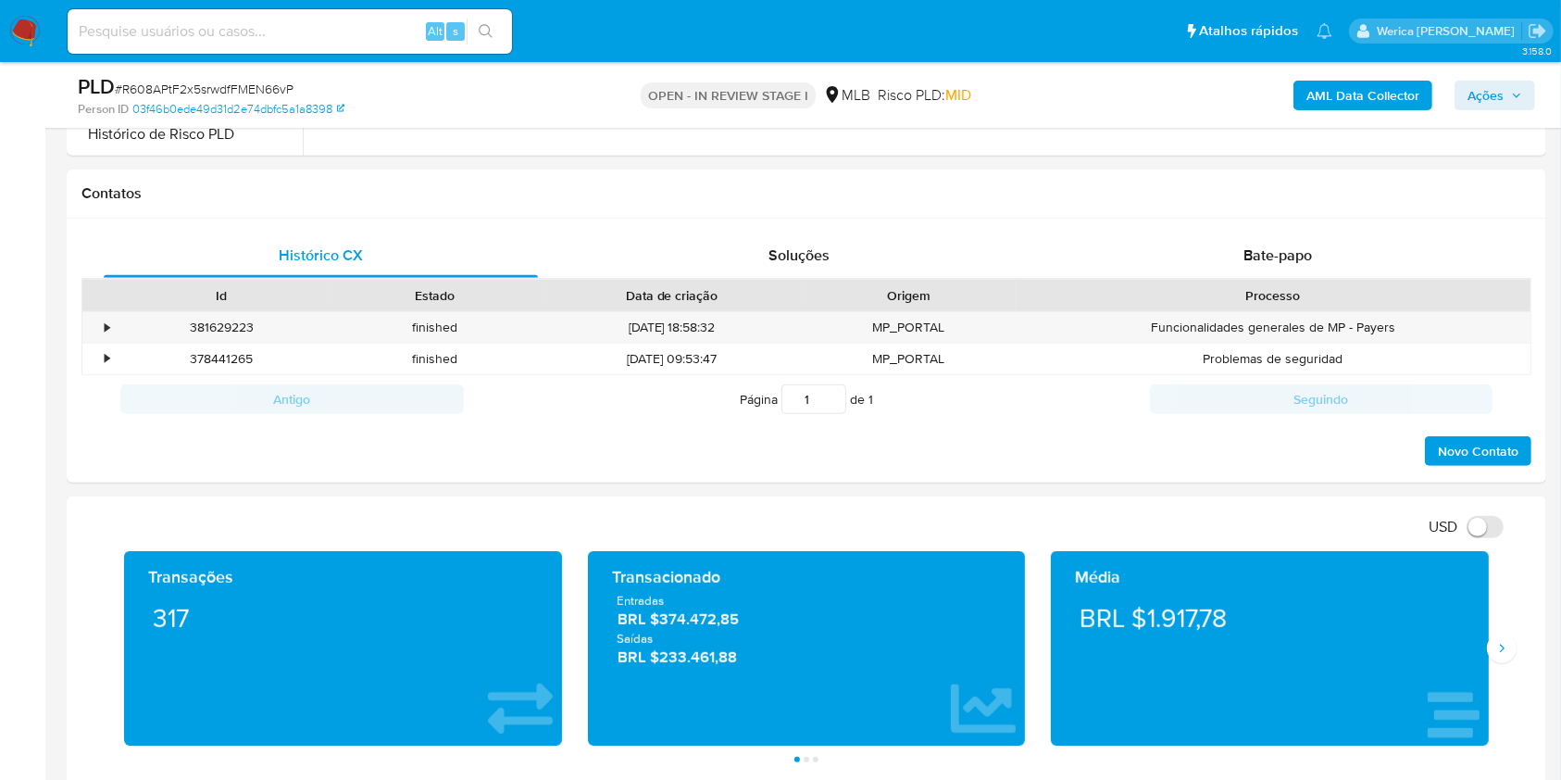
scroll to position [470, 0]
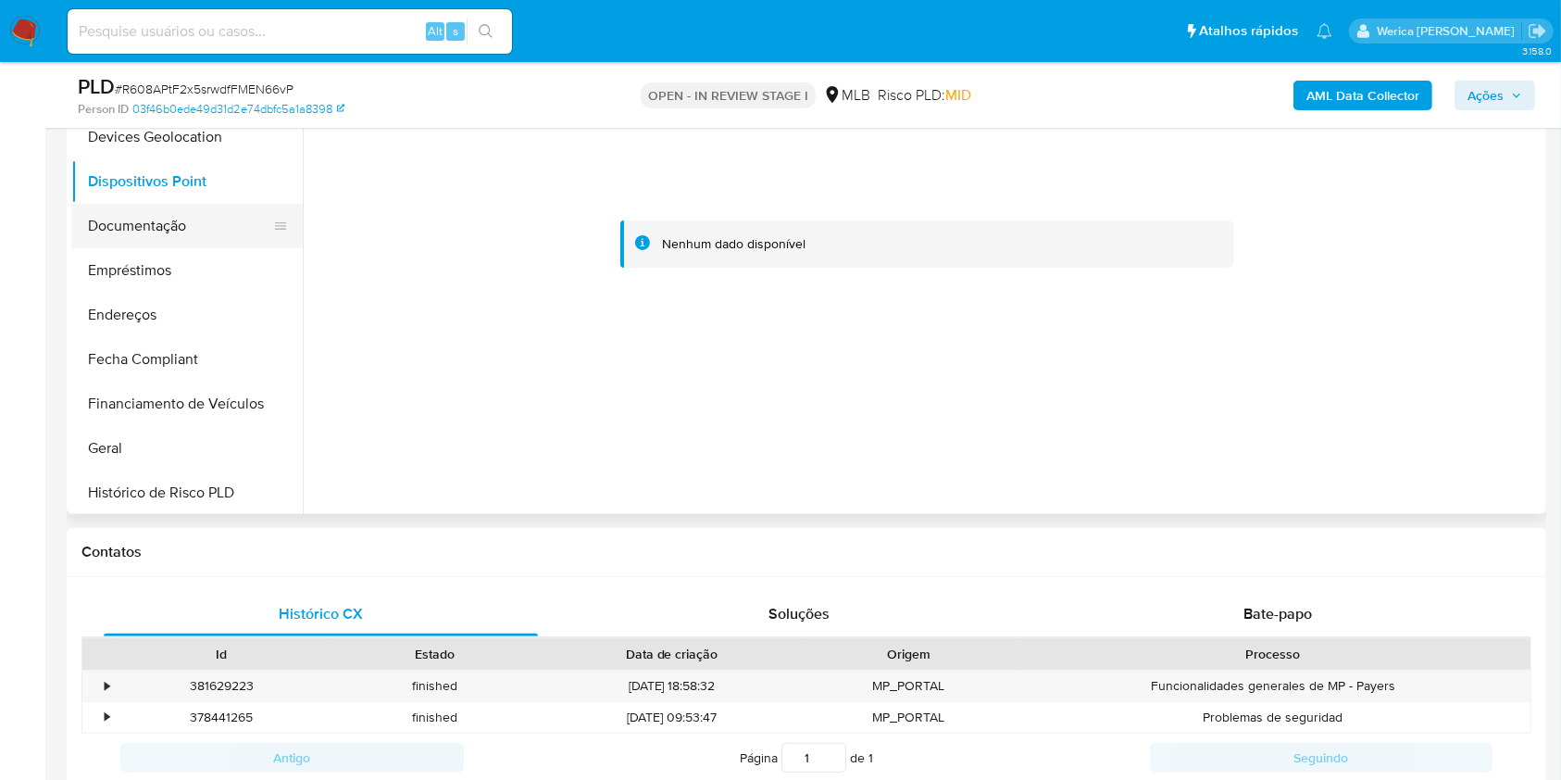
click at [175, 228] on button "Documentação" at bounding box center [179, 226] width 217 height 44
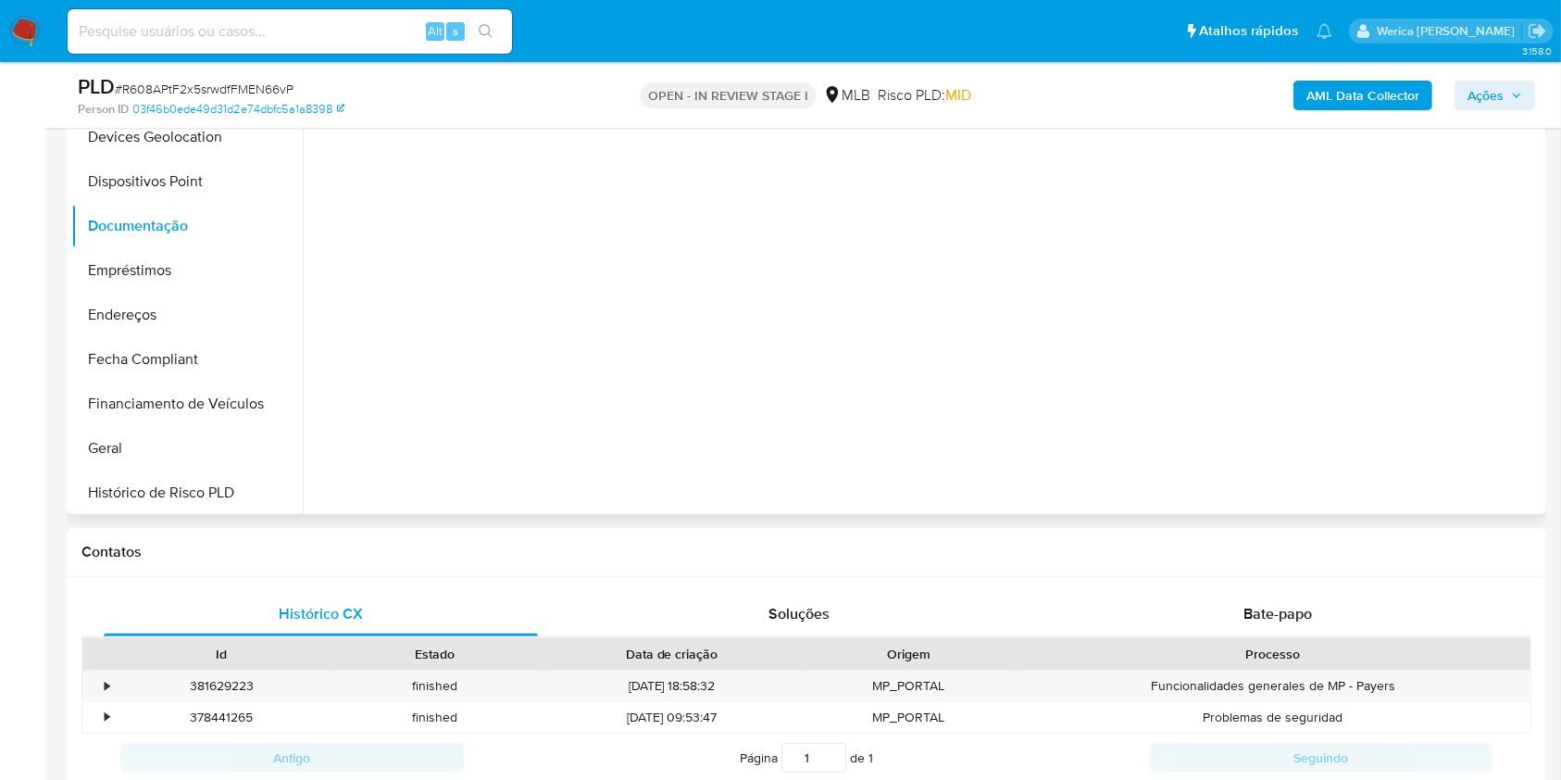
scroll to position [223, 0]
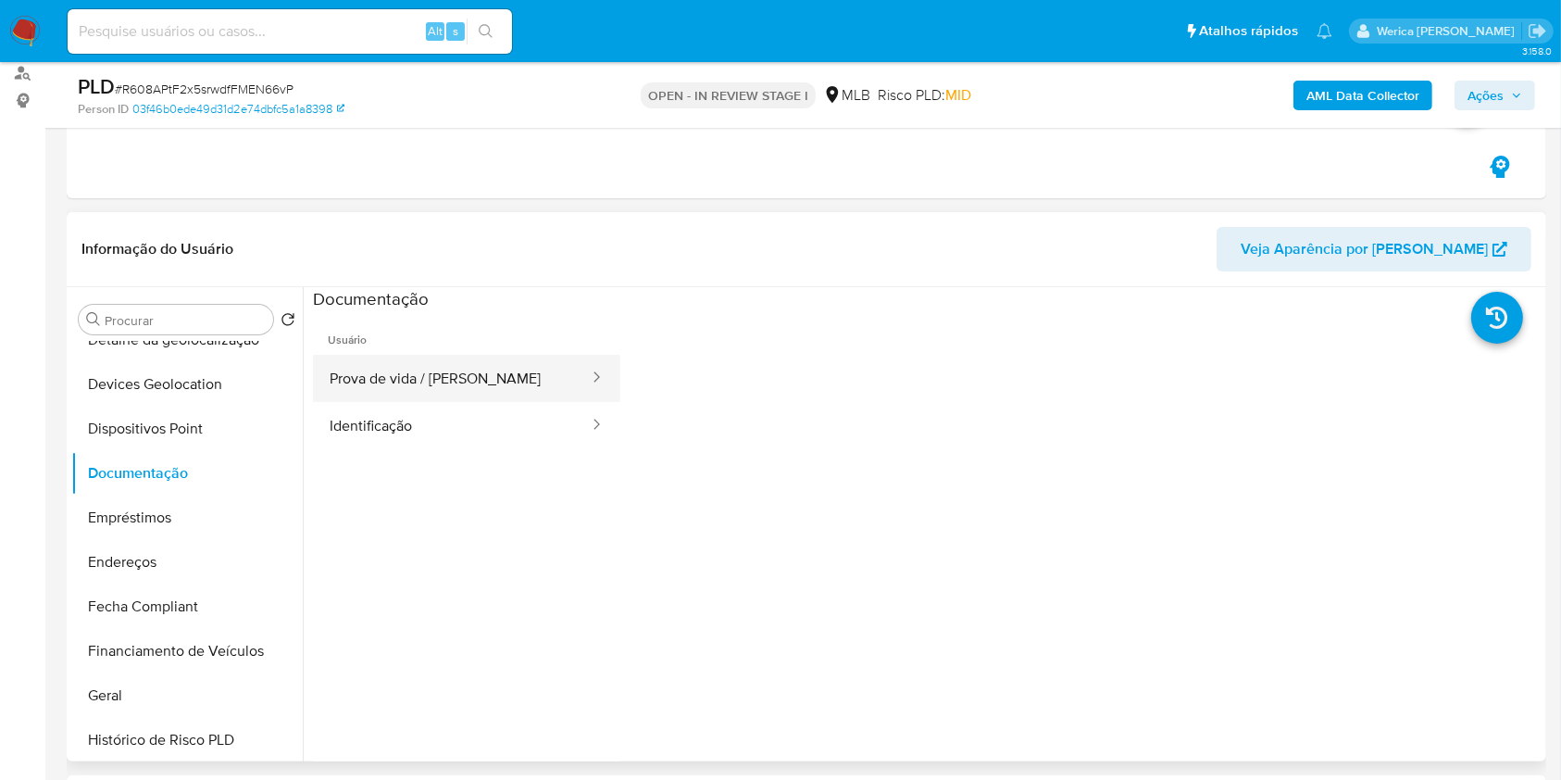
click at [456, 367] on button "Prova de vida / Selfie" at bounding box center [452, 378] width 278 height 47
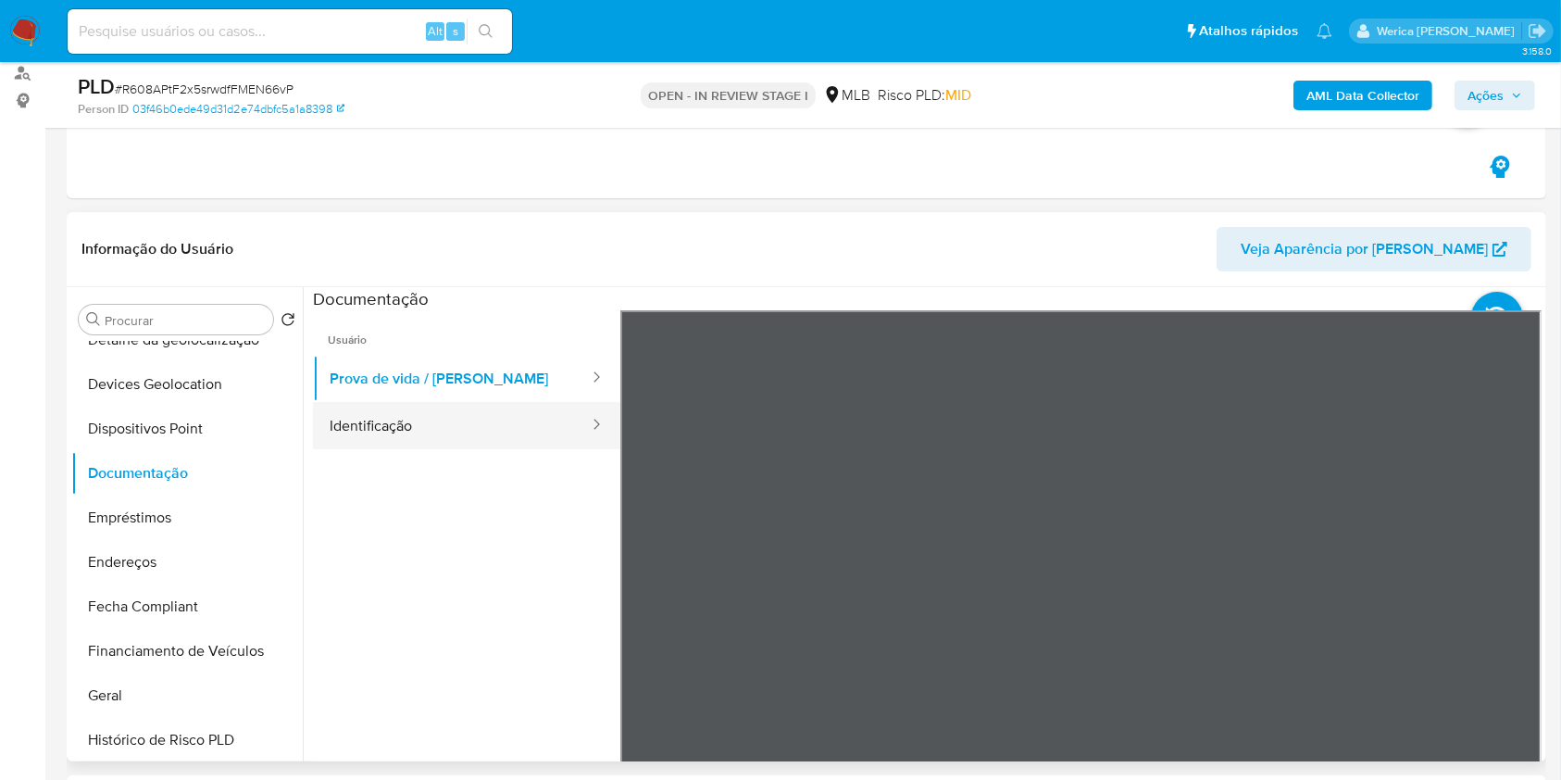
click at [423, 422] on button "Identificação" at bounding box center [452, 425] width 278 height 47
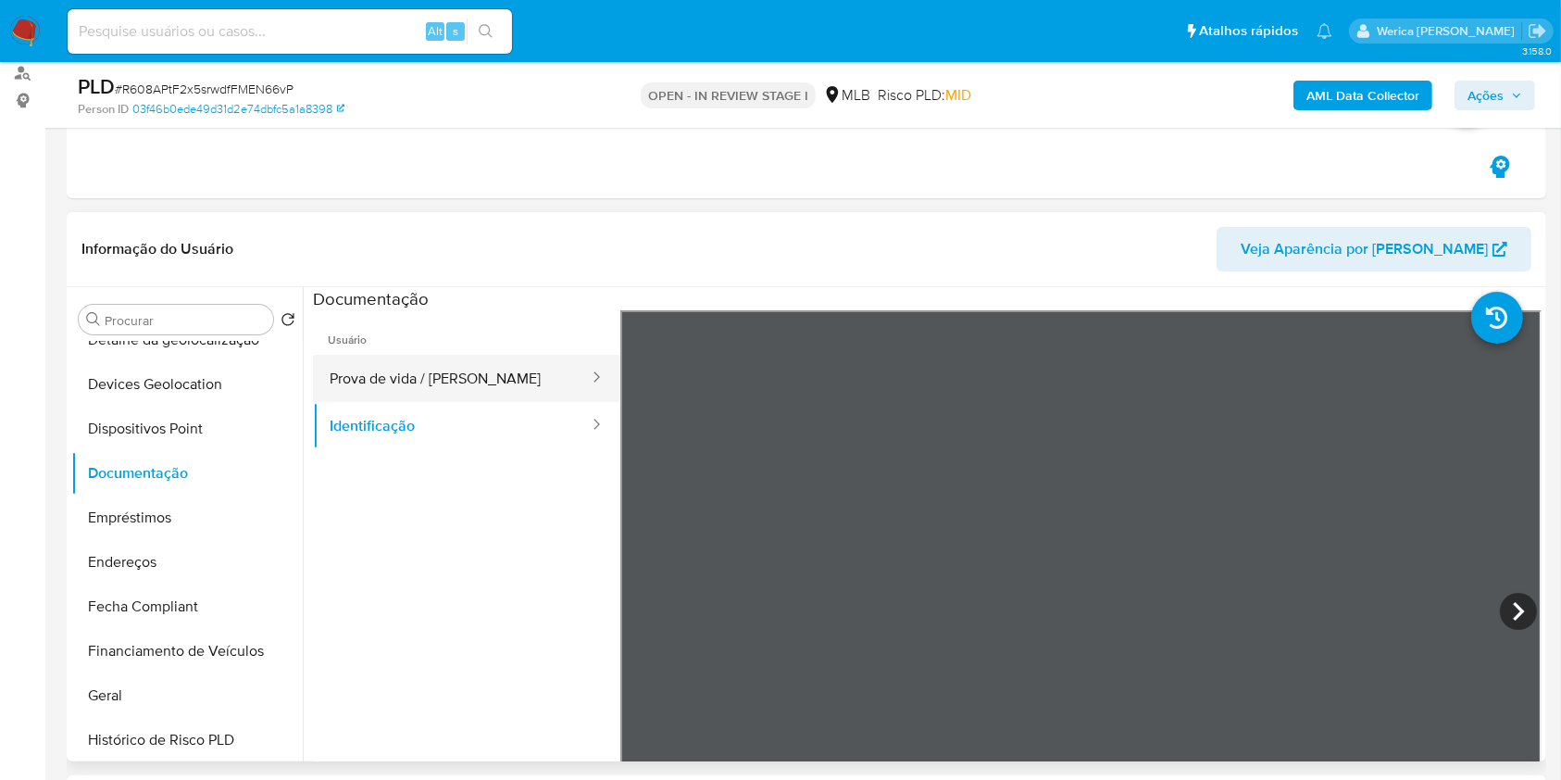
click at [576, 396] on div at bounding box center [591, 378] width 30 height 47
click at [472, 385] on button "Prova de vida / Selfie" at bounding box center [452, 378] width 278 height 47
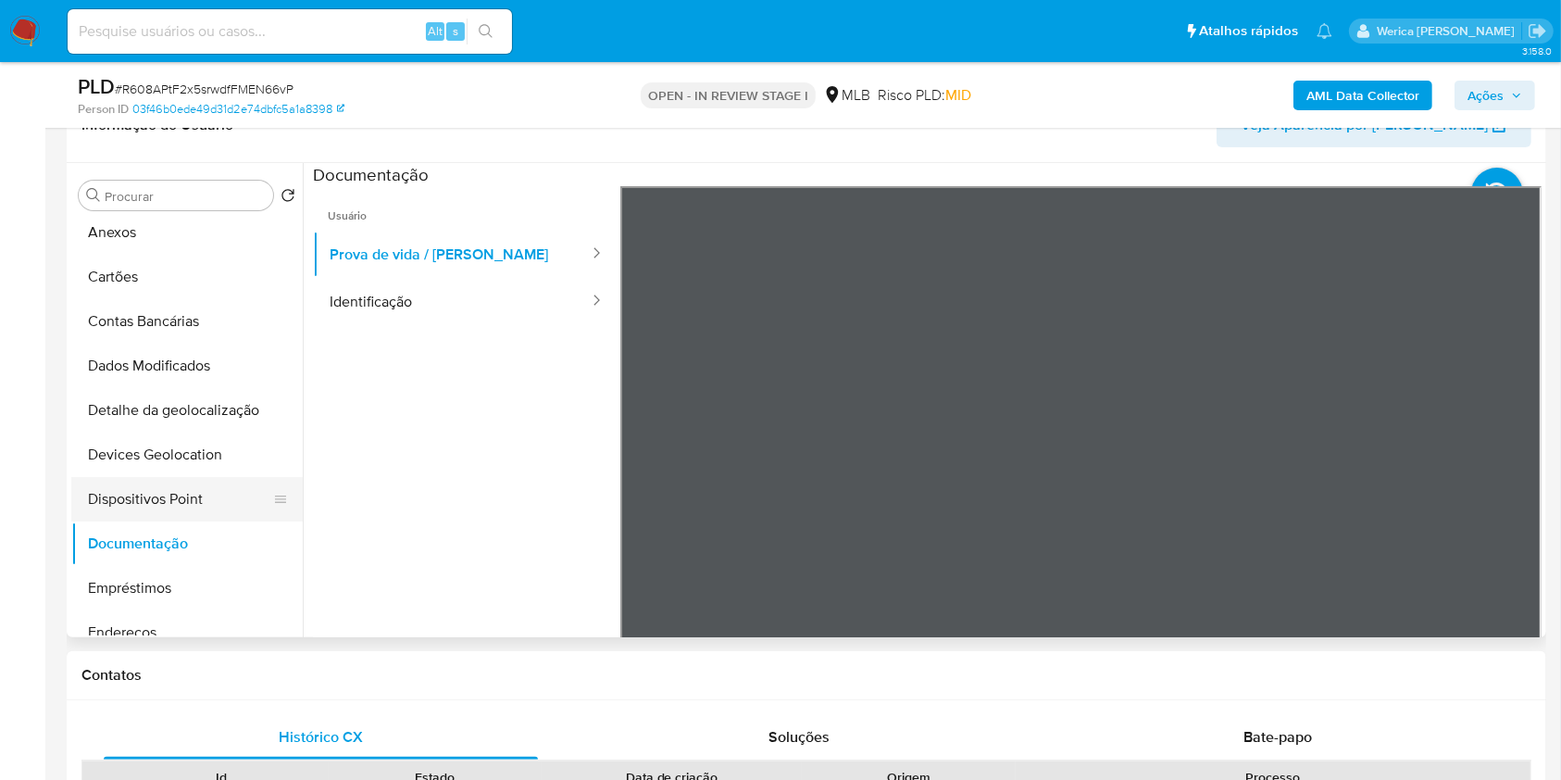
scroll to position [0, 0]
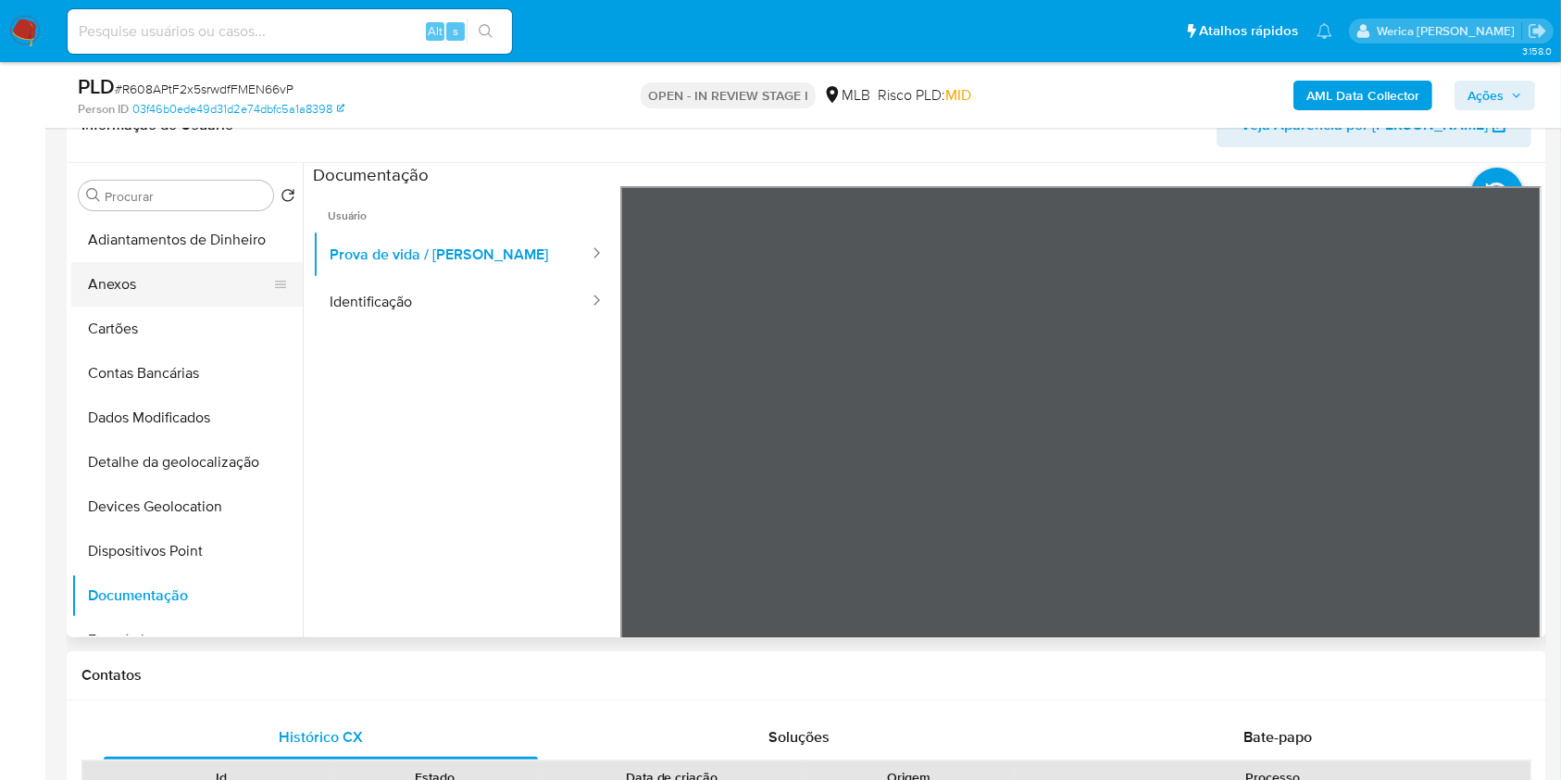
click at [150, 299] on button "Anexos" at bounding box center [179, 284] width 217 height 44
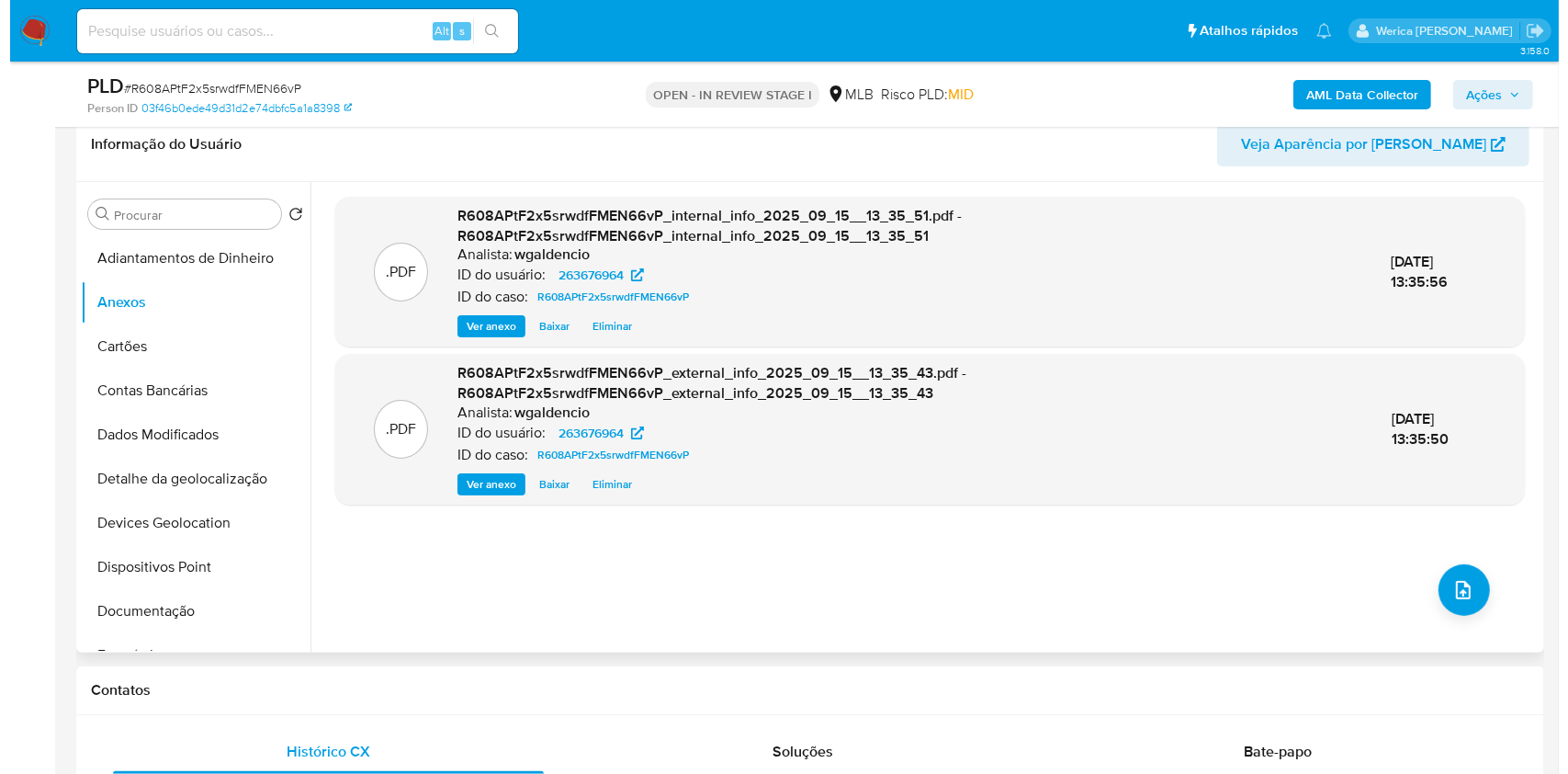
scroll to position [367, 0]
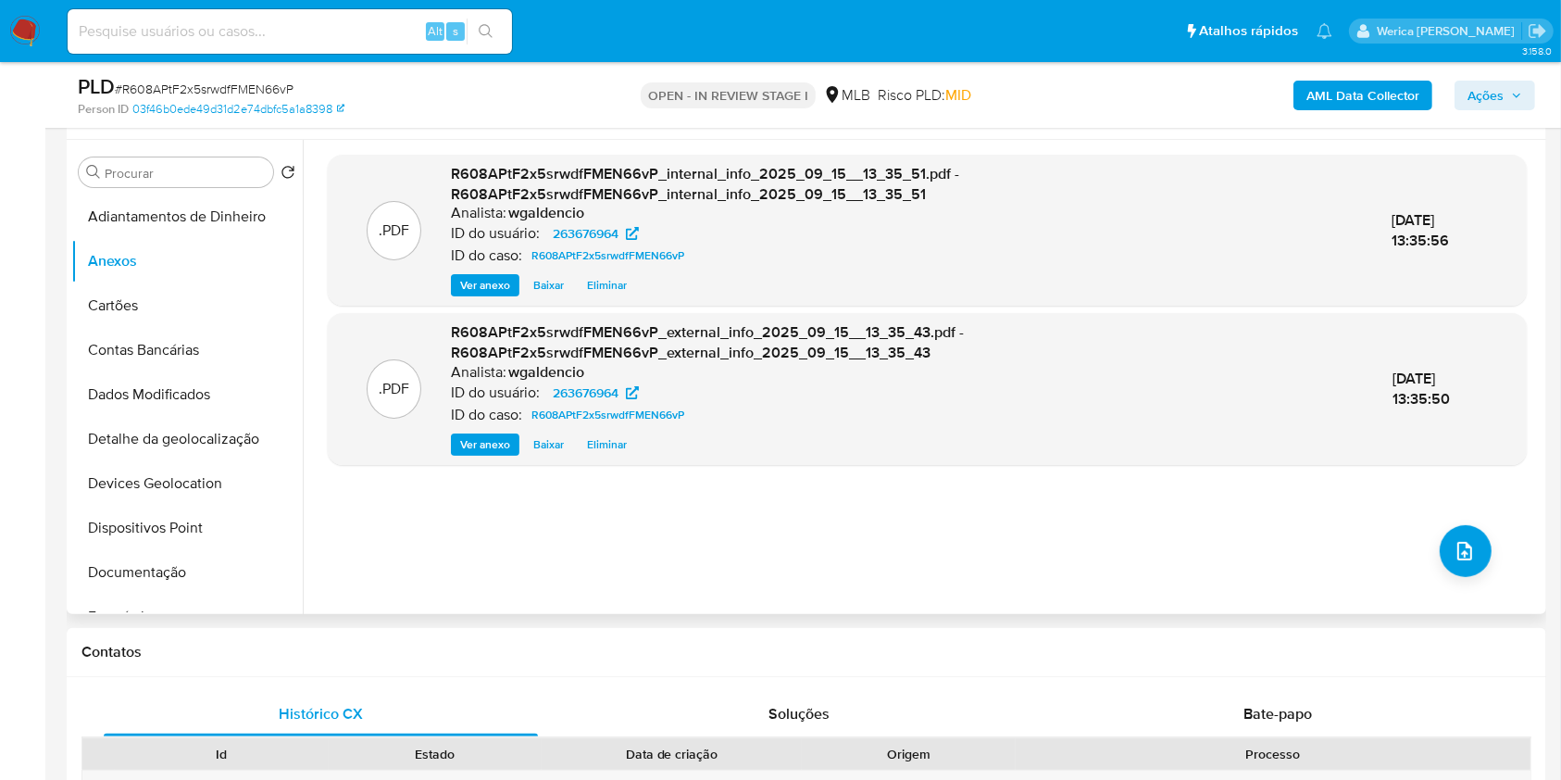
click at [1492, 531] on div ".PDF R608APtF2x5srwdfFMEN66vP_internal_info_2025_09_15__13_35_51.pdf - R608APtF…" at bounding box center [927, 377] width 1199 height 444
click at [1473, 543] on button "upload-file" at bounding box center [1466, 551] width 52 height 52
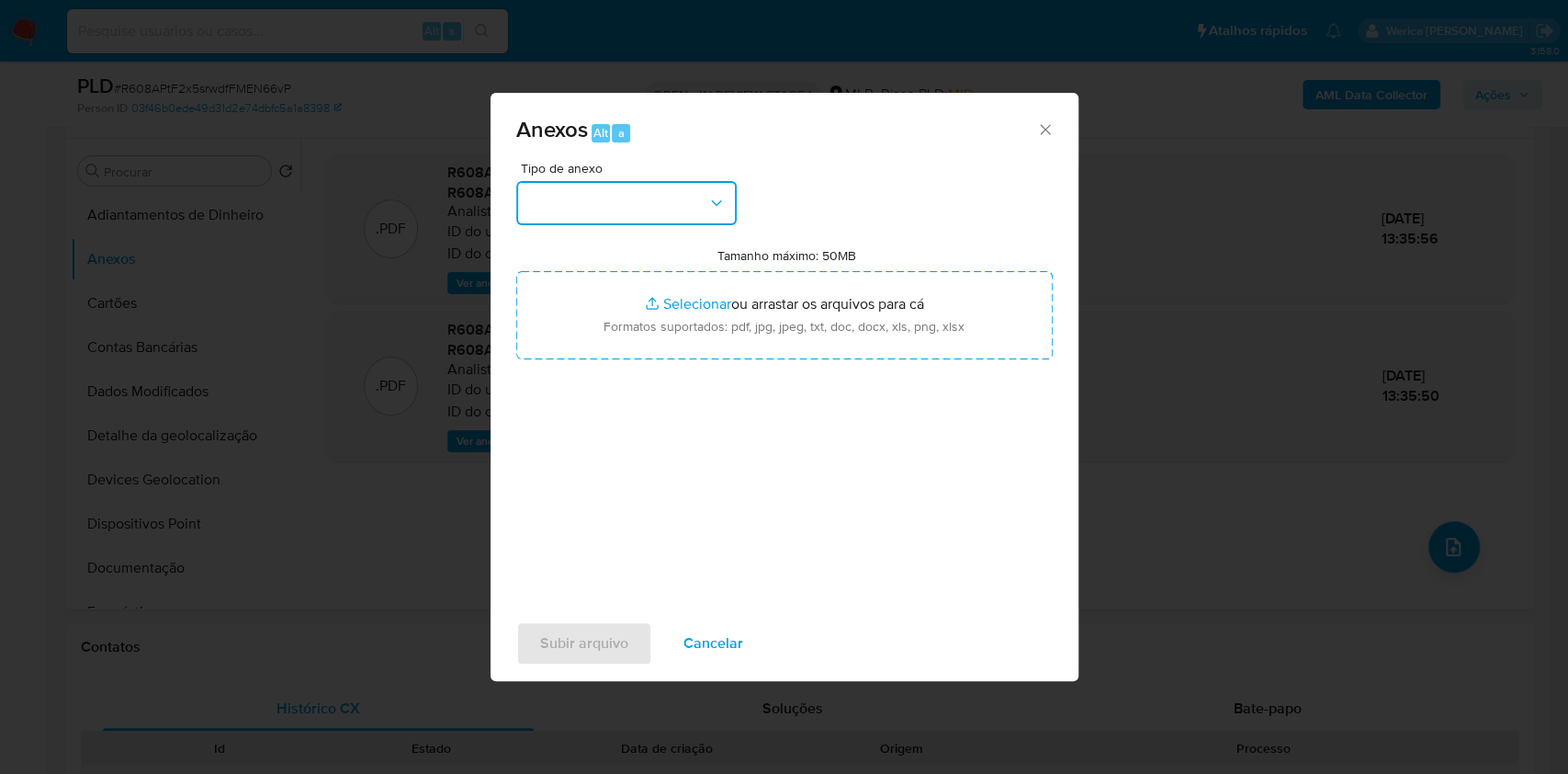
click at [663, 209] on button "button" at bounding box center [626, 202] width 220 height 44
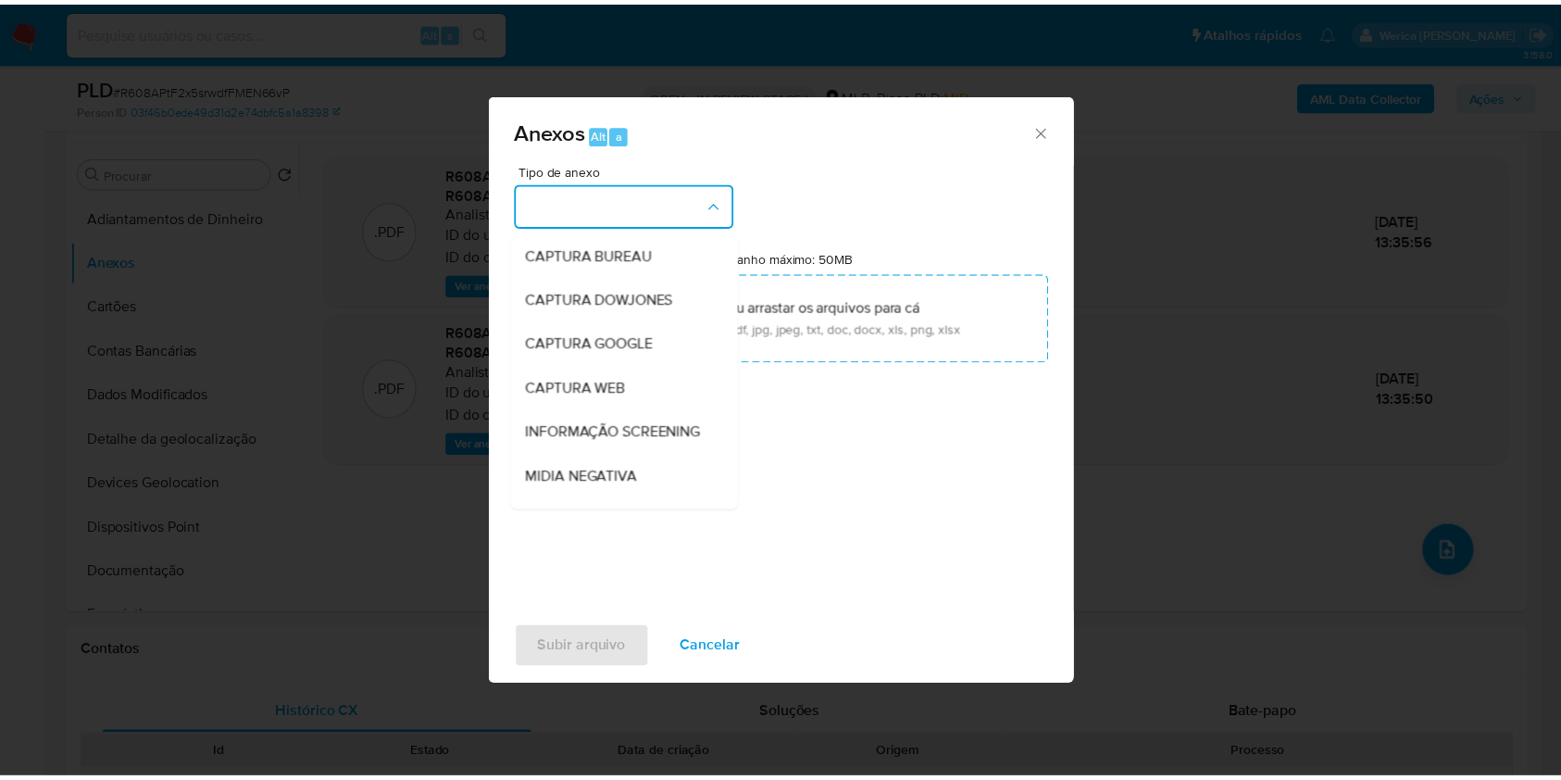
scroll to position [246, 0]
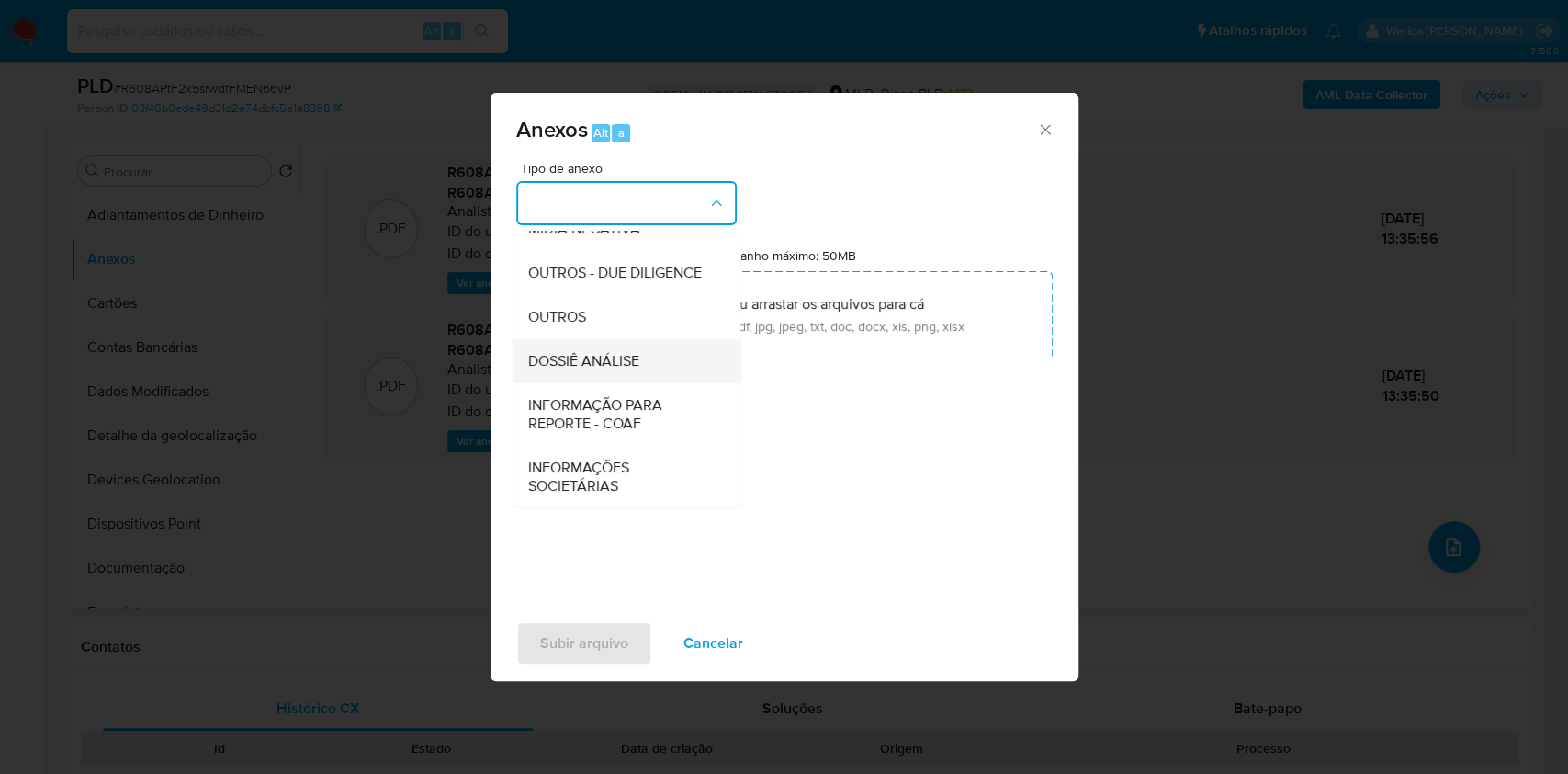
click at [649, 383] on div "DOSSIÊ ANÁLISE" at bounding box center [621, 361] width 187 height 44
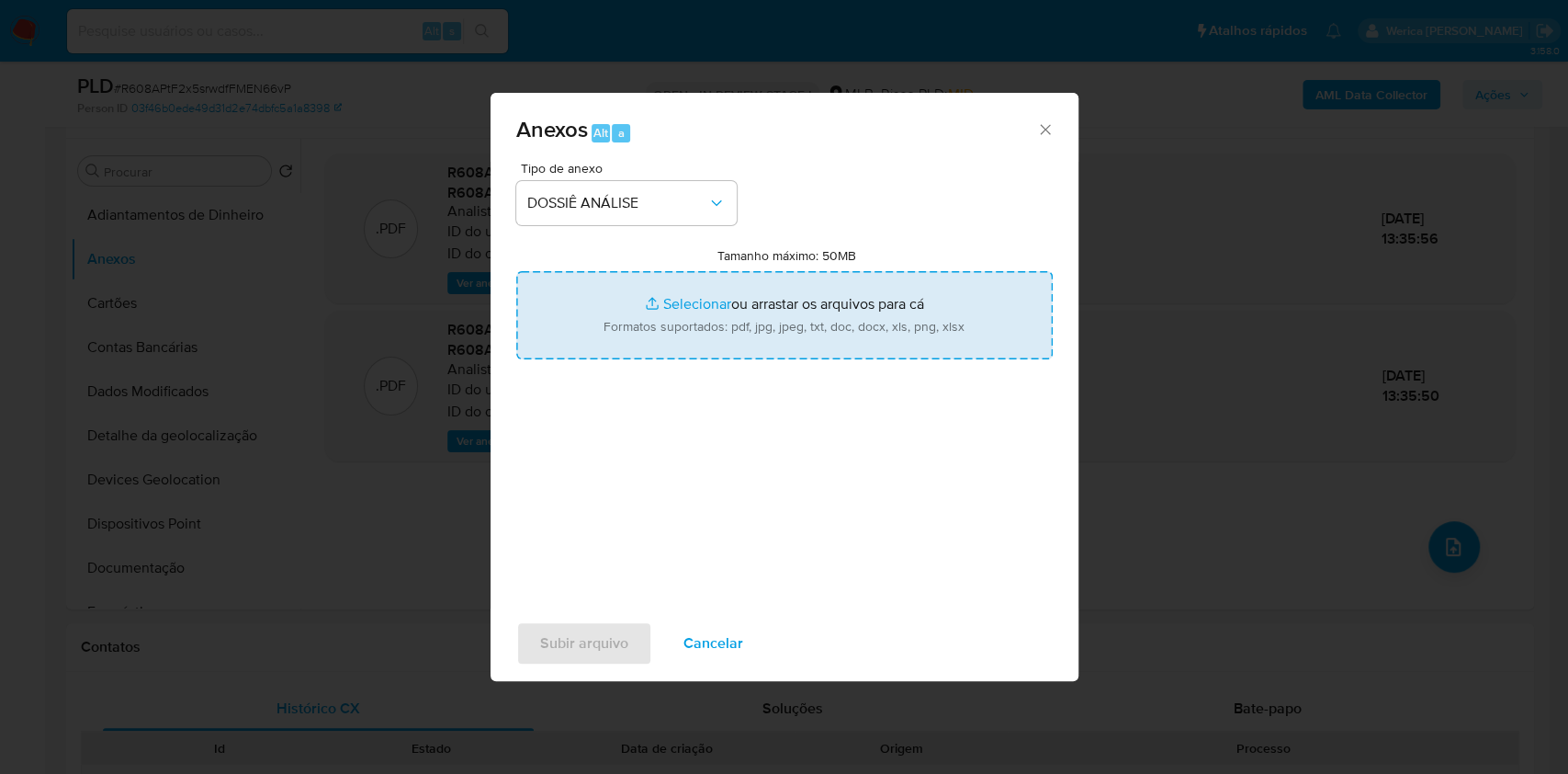
click at [956, 322] on input "Tamanho máximo: 50MB Selecionar arquivos" at bounding box center [784, 315] width 537 height 88
type input "C:\fakepath\Mulan 263676964_2025_09_11_09_42_13.xlsx"
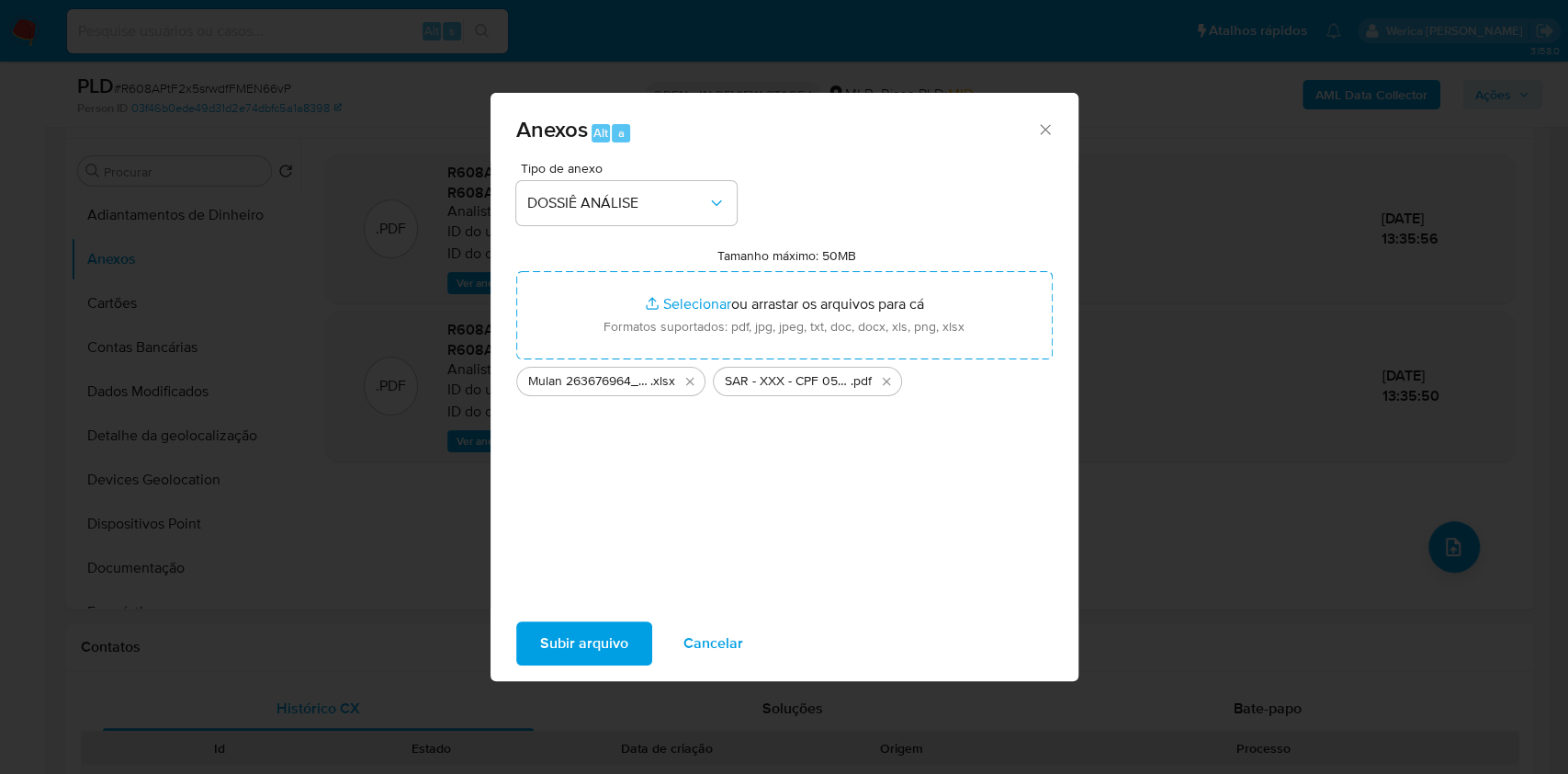
click at [574, 636] on span "Subir arquivo" at bounding box center [583, 643] width 88 height 41
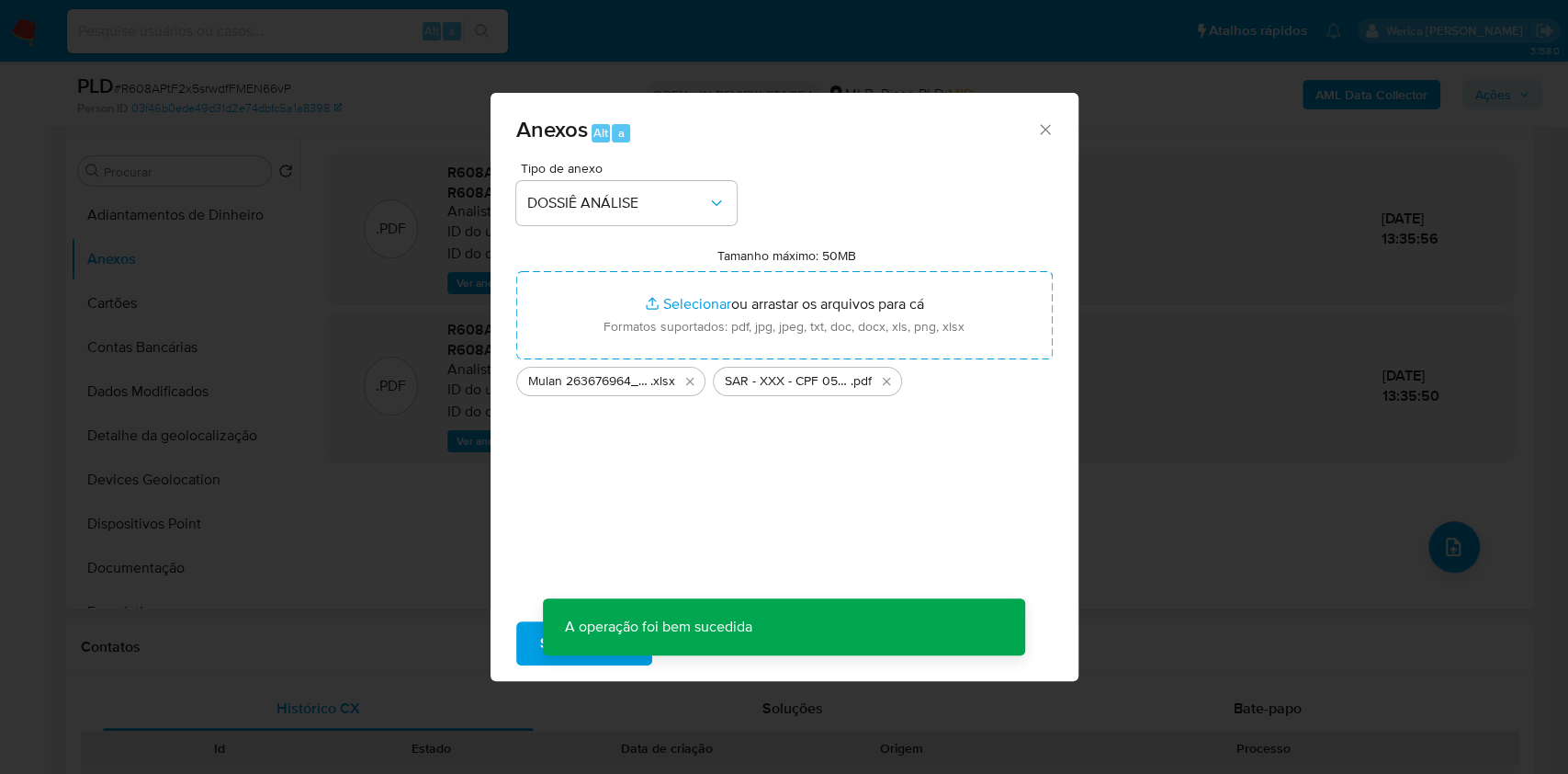
click at [1112, 384] on div "Anexos Alt a Tipo de anexo DOSSIÊ ANÁLISE Tamanho máximo: 50MB Selecionar arqui…" at bounding box center [784, 387] width 1568 height 774
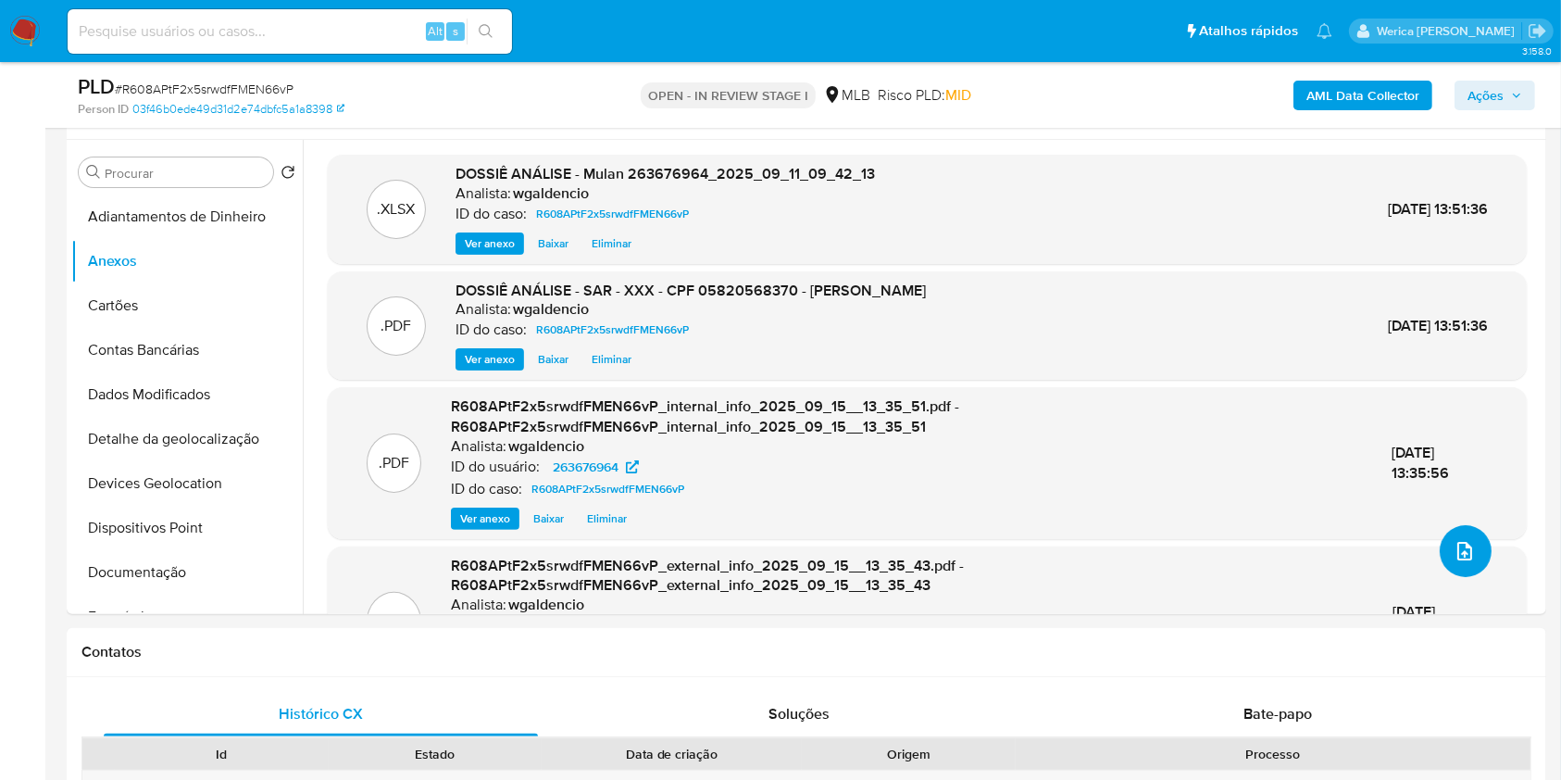
scroll to position [0, 0]
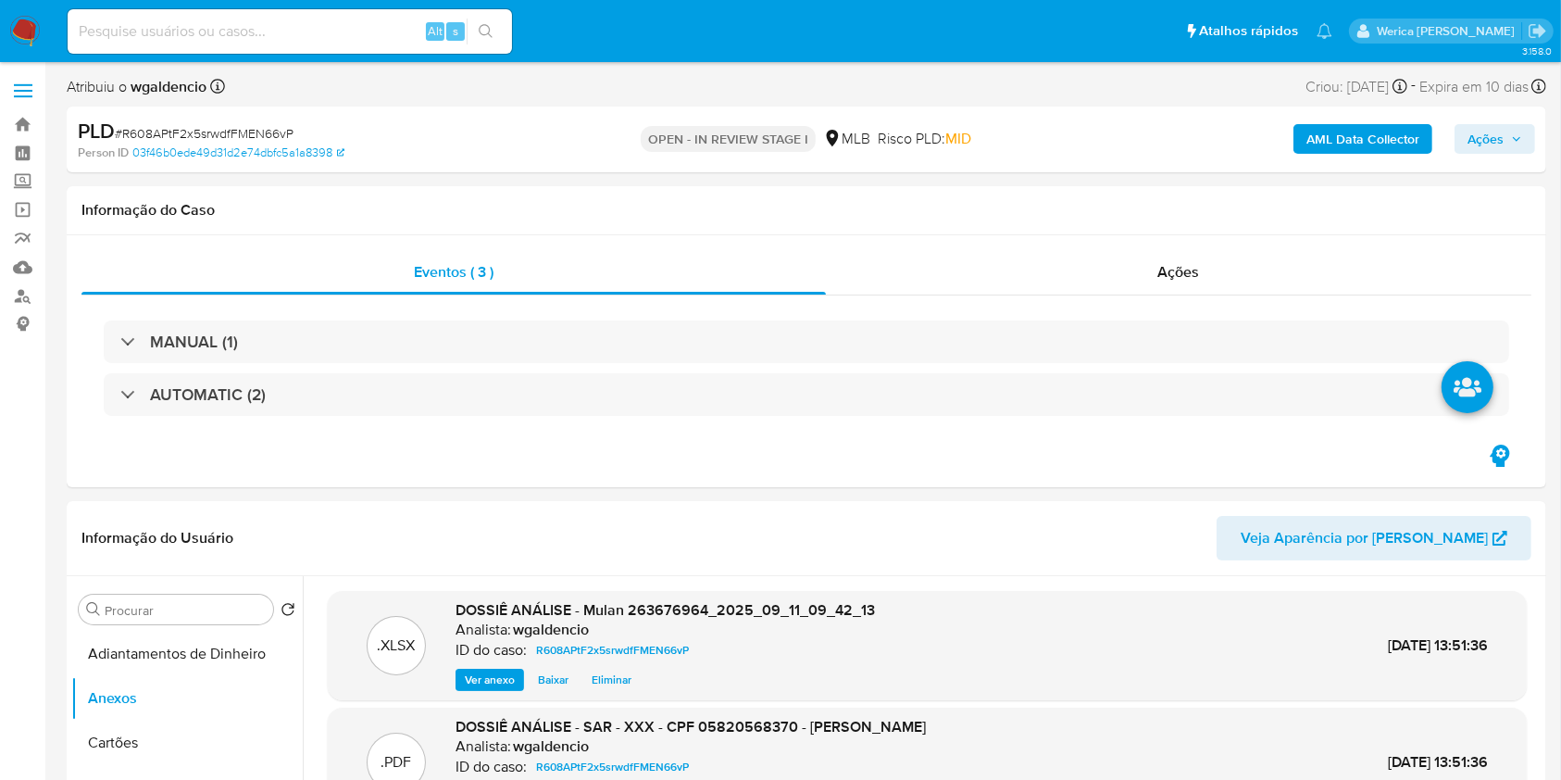
click at [1482, 142] on span "Ações" at bounding box center [1486, 139] width 36 height 30
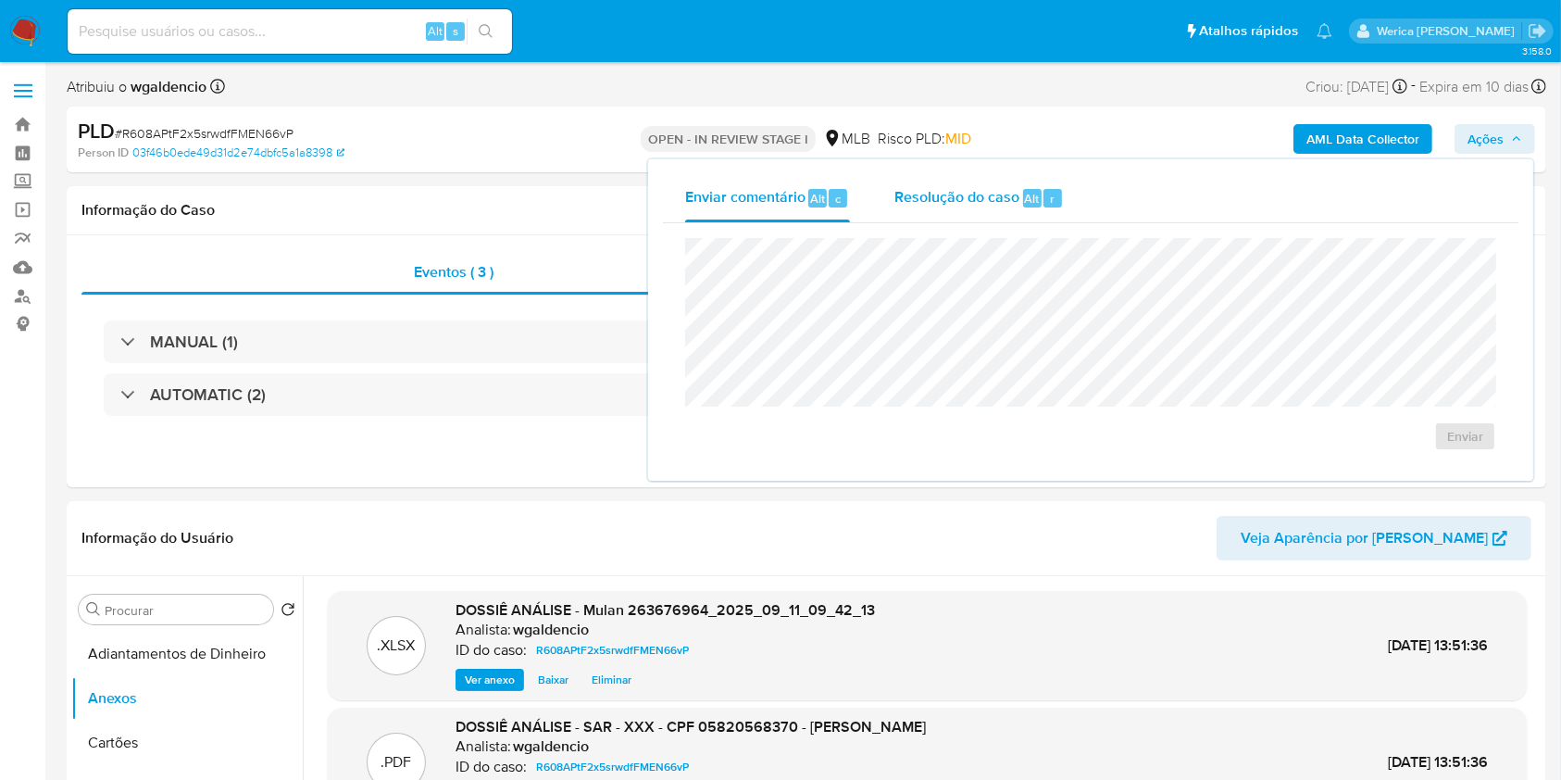
click at [1044, 188] on div "Resolução do caso Alt r" at bounding box center [978, 198] width 169 height 48
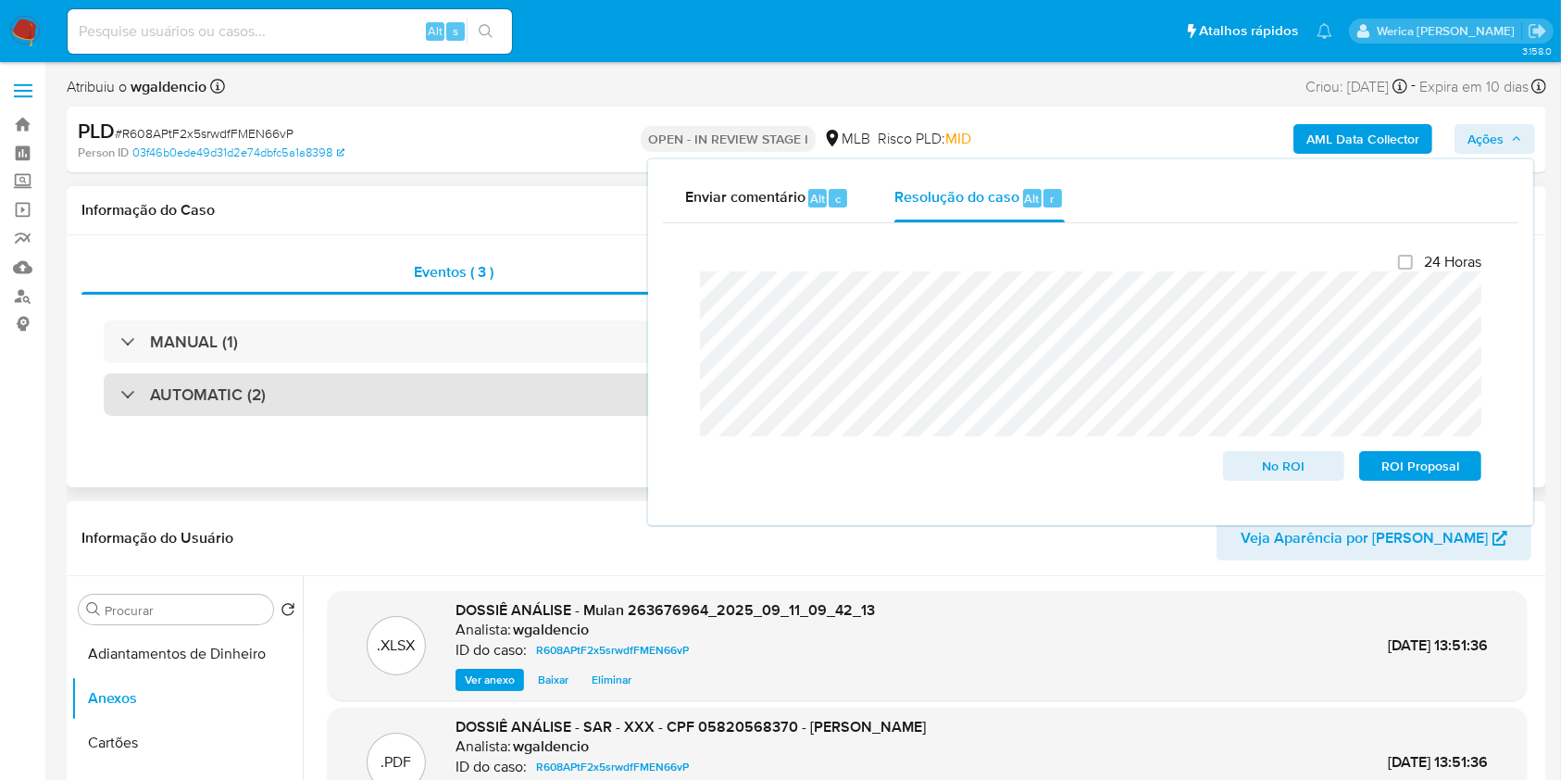
click at [564, 377] on div "AUTOMATIC (2)" at bounding box center [807, 394] width 1406 height 43
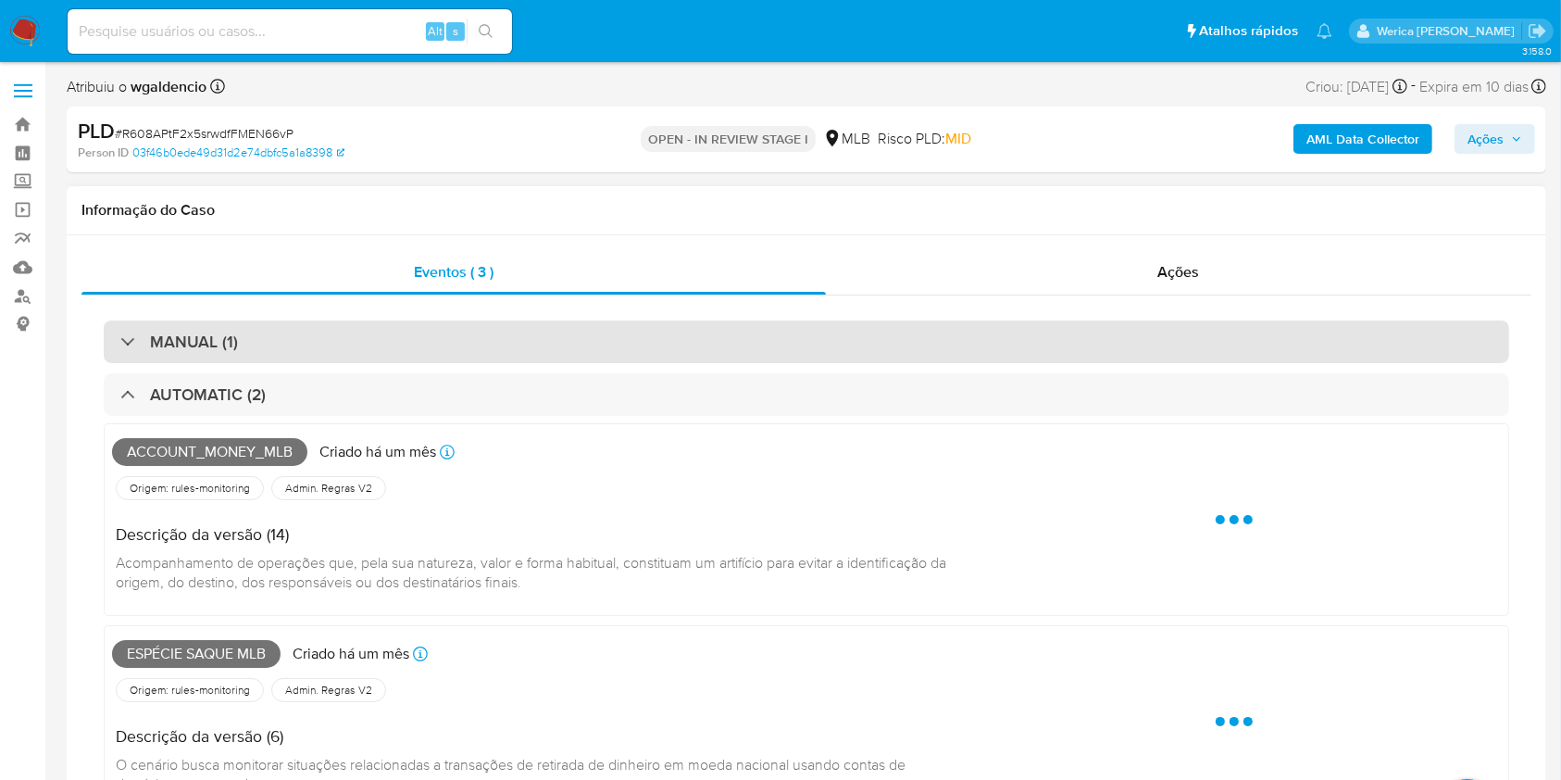
click at [689, 335] on div "MANUAL (1)" at bounding box center [807, 341] width 1406 height 43
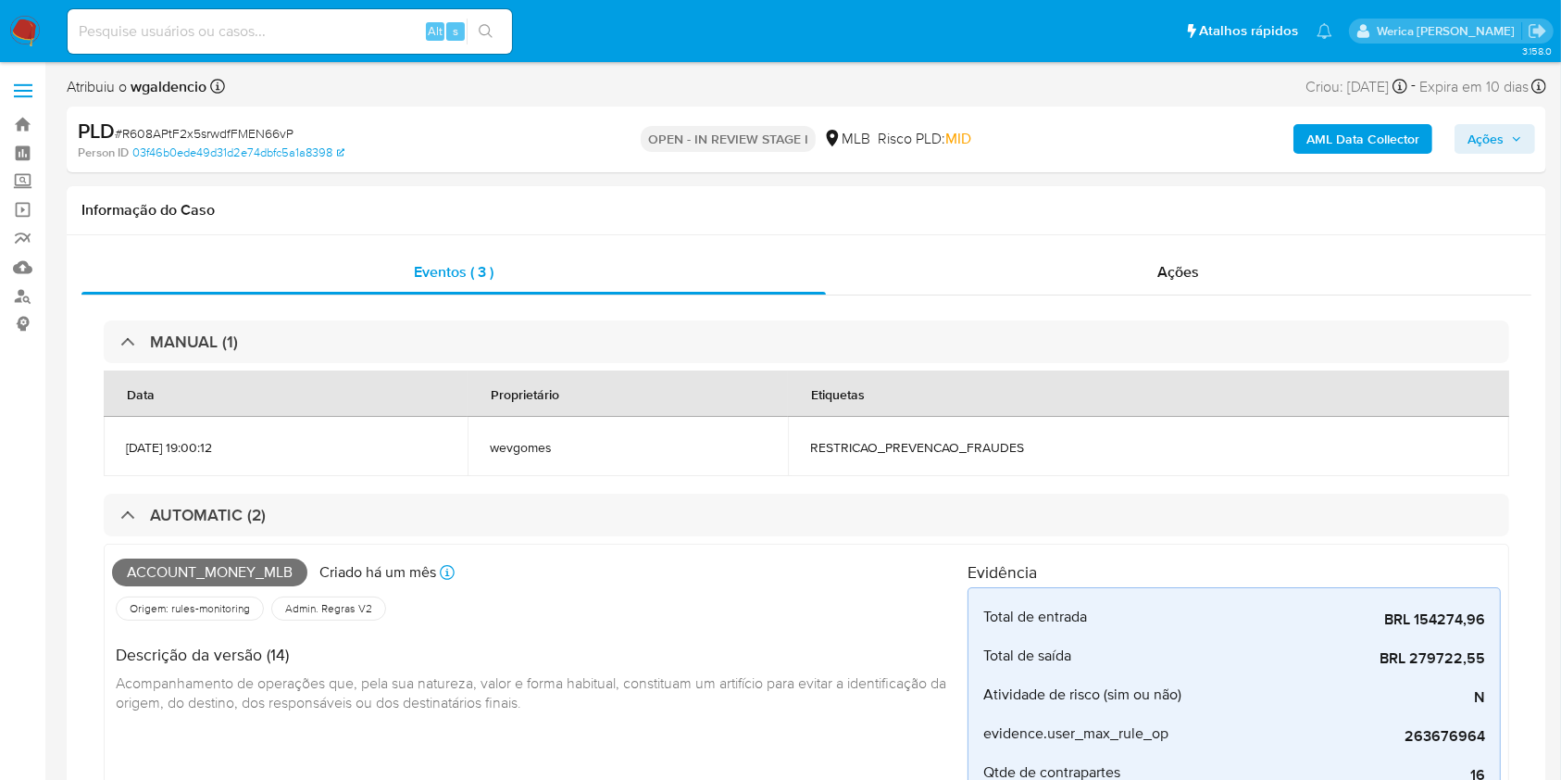
click at [1482, 140] on span "Ações" at bounding box center [1486, 139] width 36 height 30
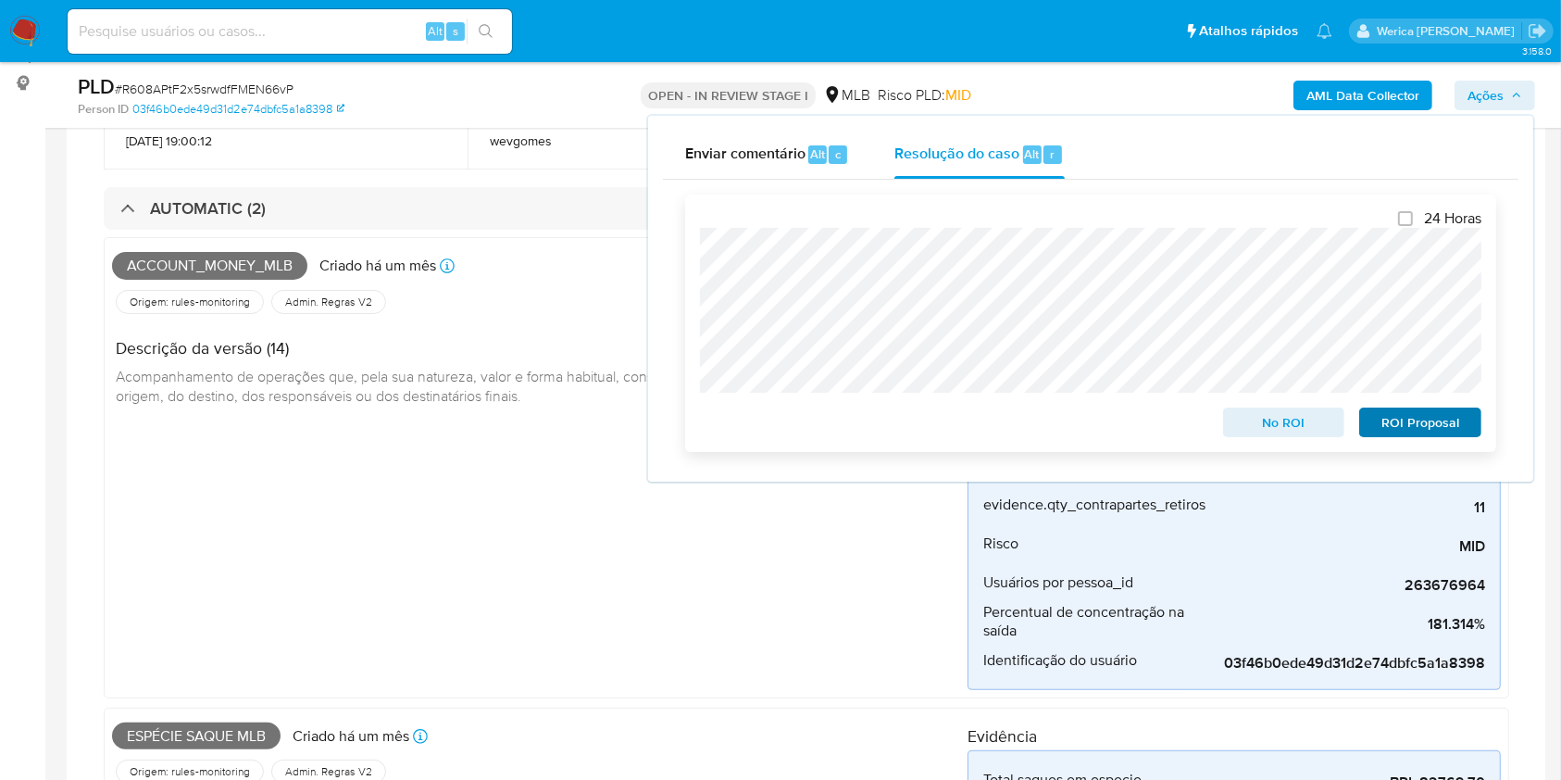
scroll to position [246, 0]
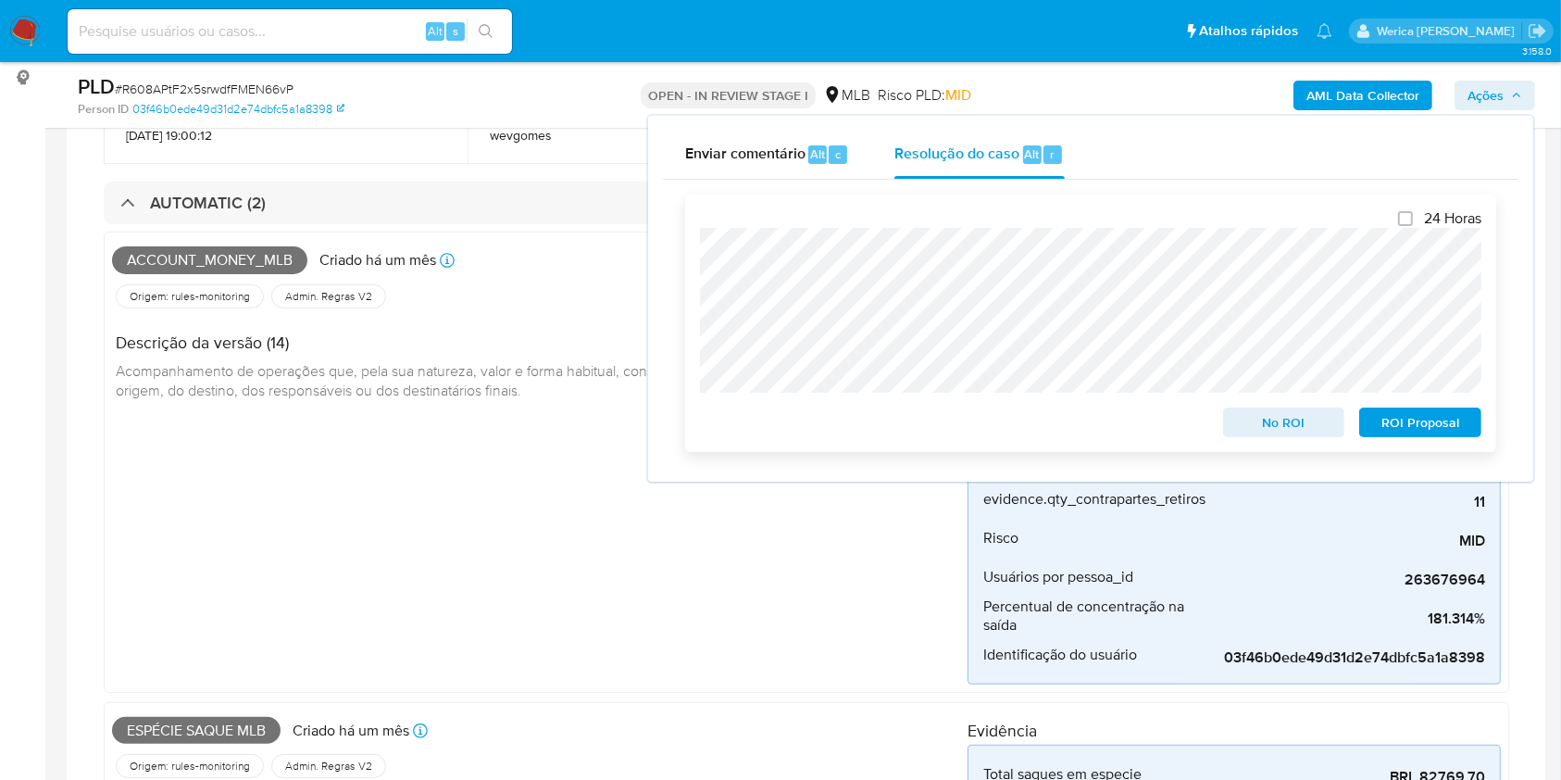
click at [1430, 421] on span "ROI Proposal" at bounding box center [1420, 422] width 96 height 26
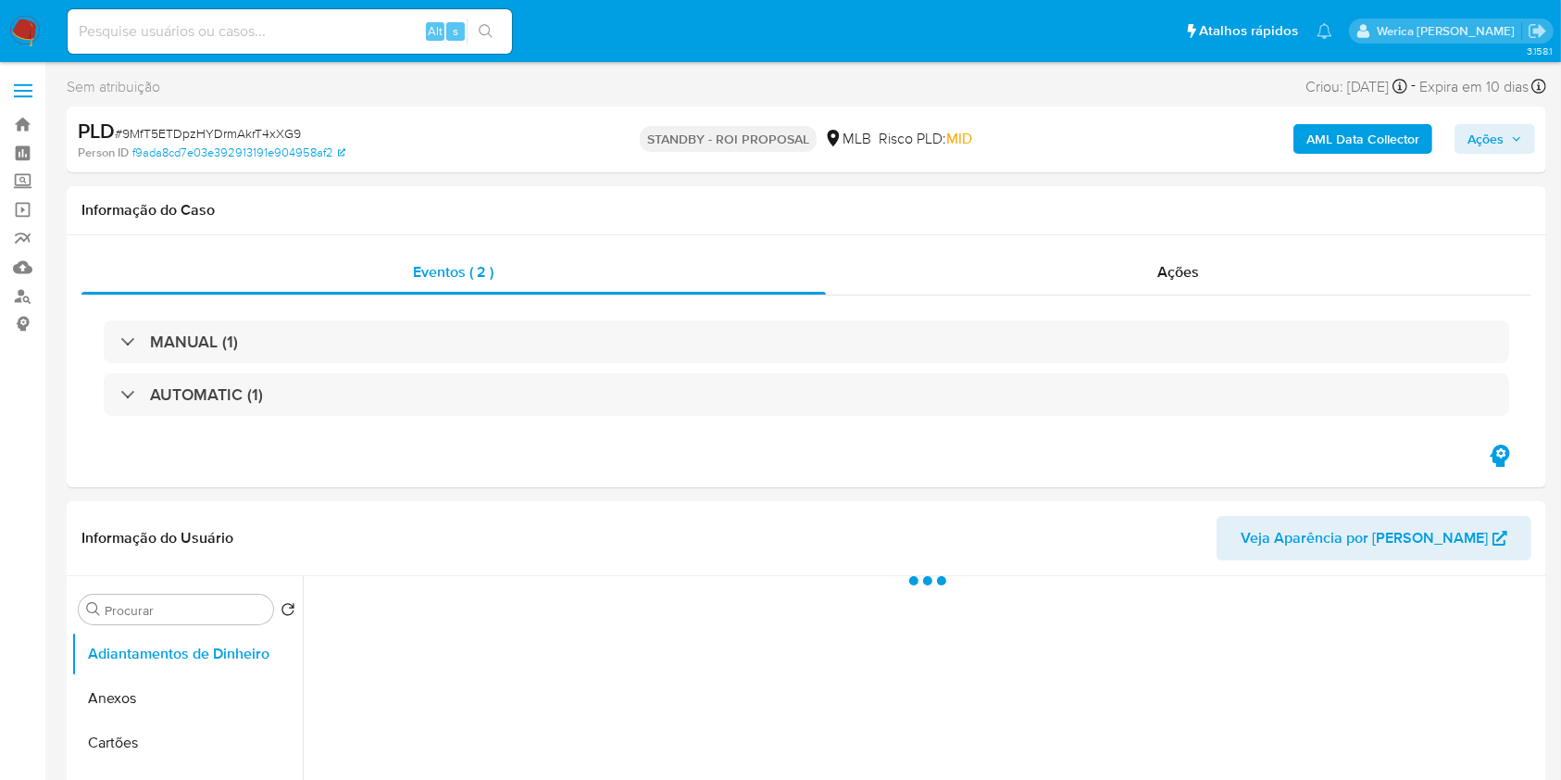
select select "10"
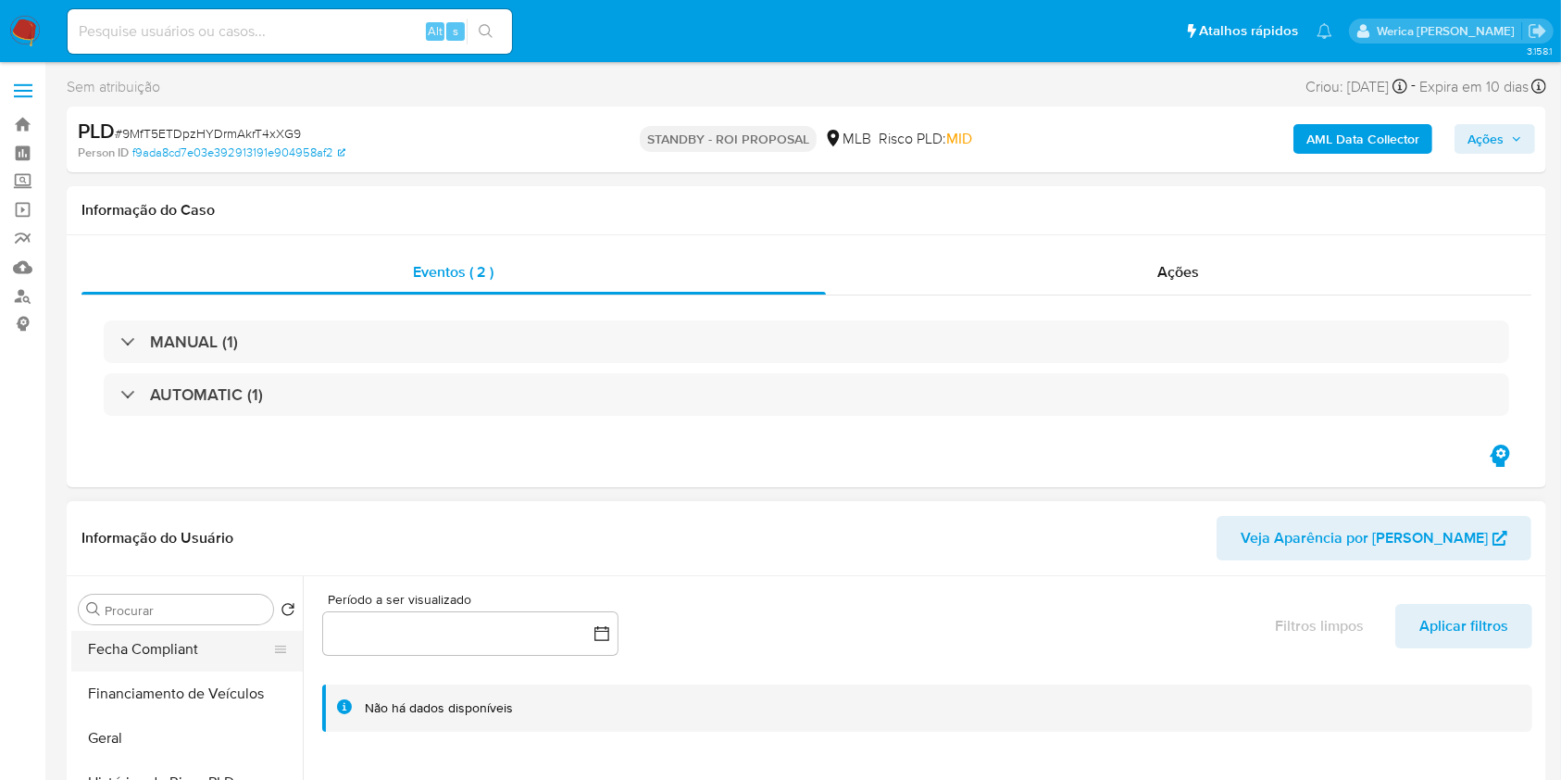
scroll to position [617, 0]
drag, startPoint x: 158, startPoint y: 711, endPoint x: 248, endPoint y: 657, distance: 105.1
click at [157, 711] on button "Histórico de casos" at bounding box center [186, 704] width 231 height 44
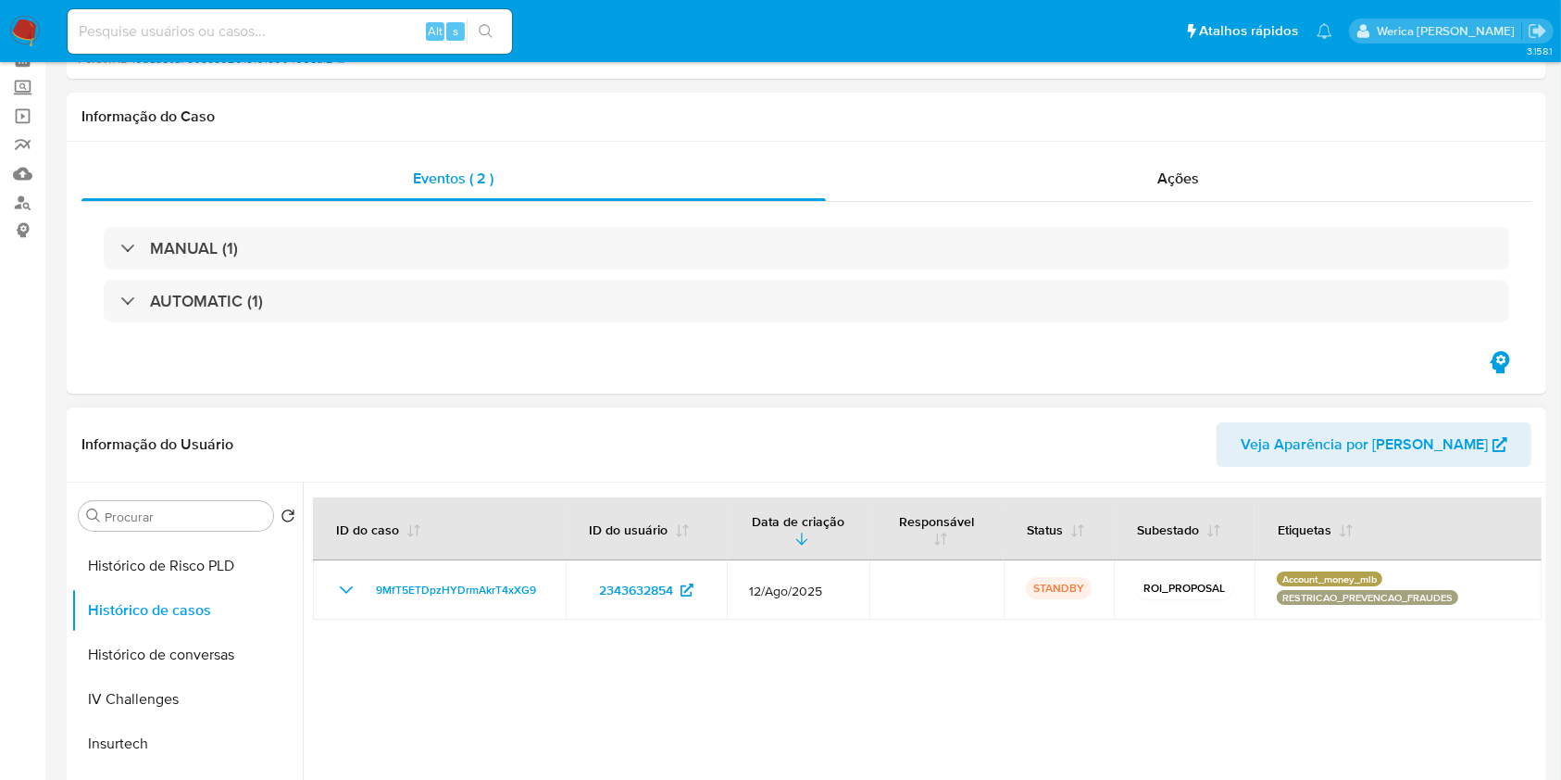
scroll to position [123, 0]
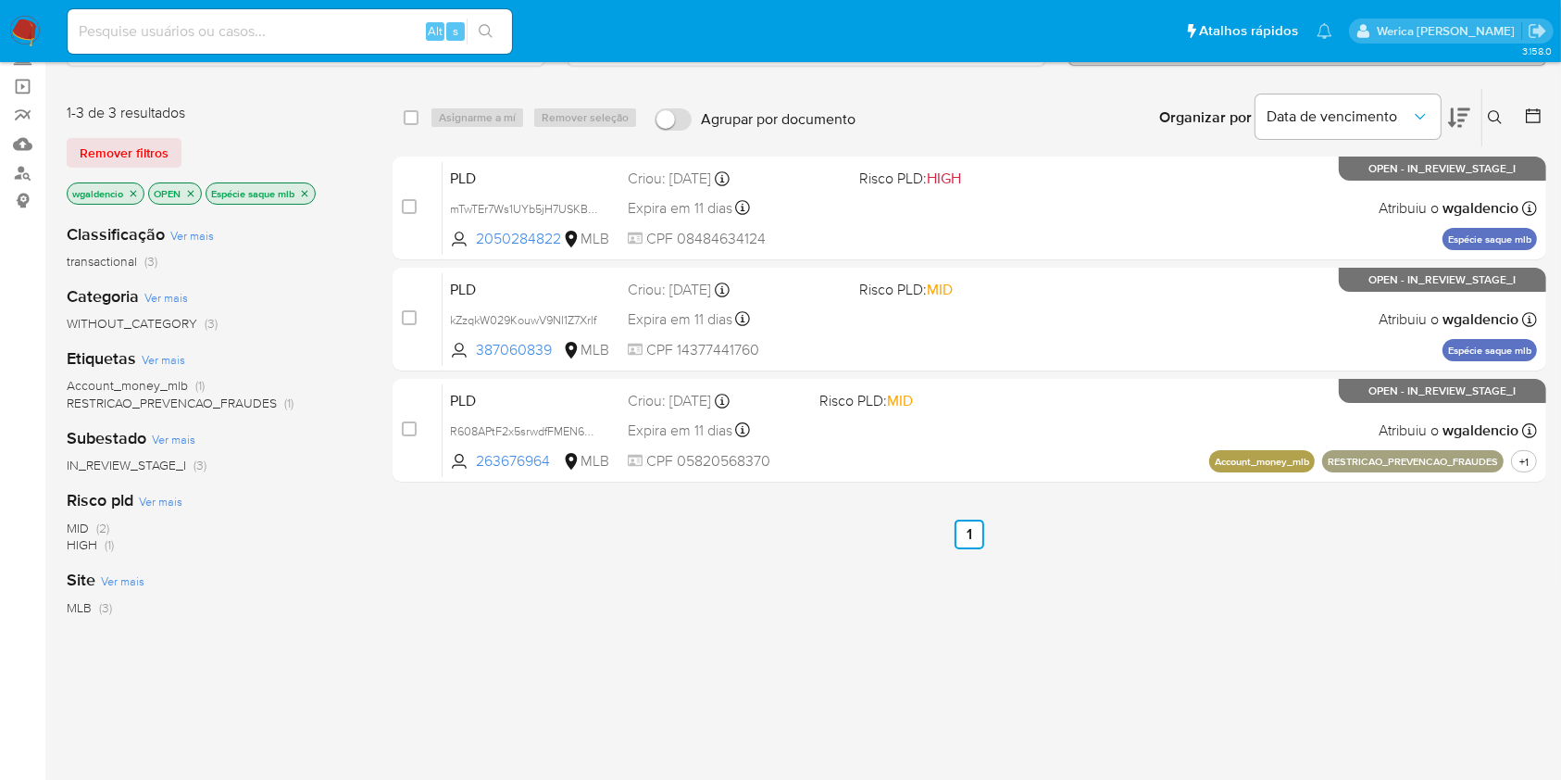
scroll to position [123, 0]
click at [348, 28] on input at bounding box center [290, 31] width 444 height 24
paste input "1673028205"
click at [506, 41] on input "1673028205" at bounding box center [290, 31] width 444 height 24
type input "1673028205"
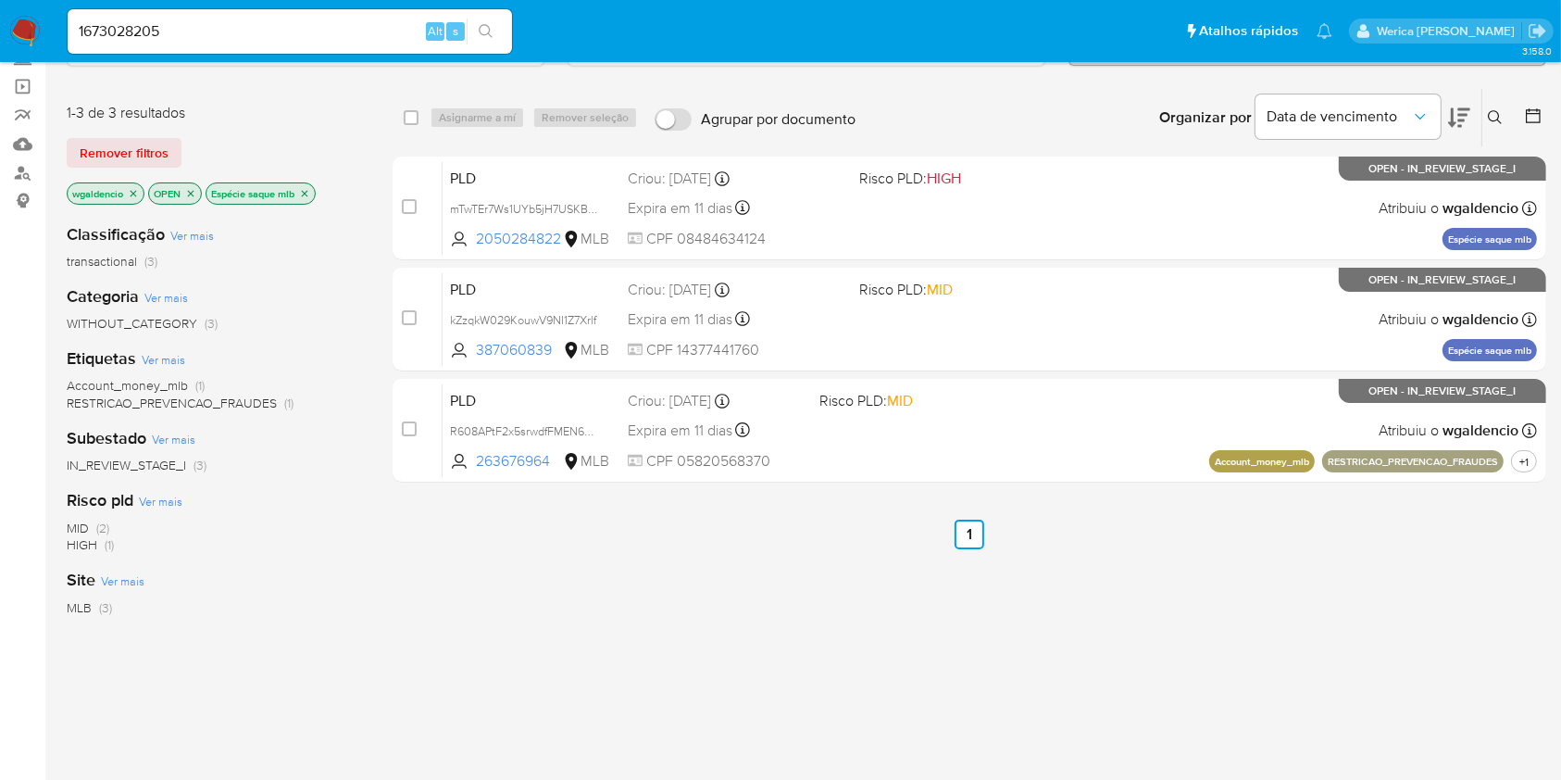
click at [493, 31] on icon "search-icon" at bounding box center [486, 31] width 15 height 15
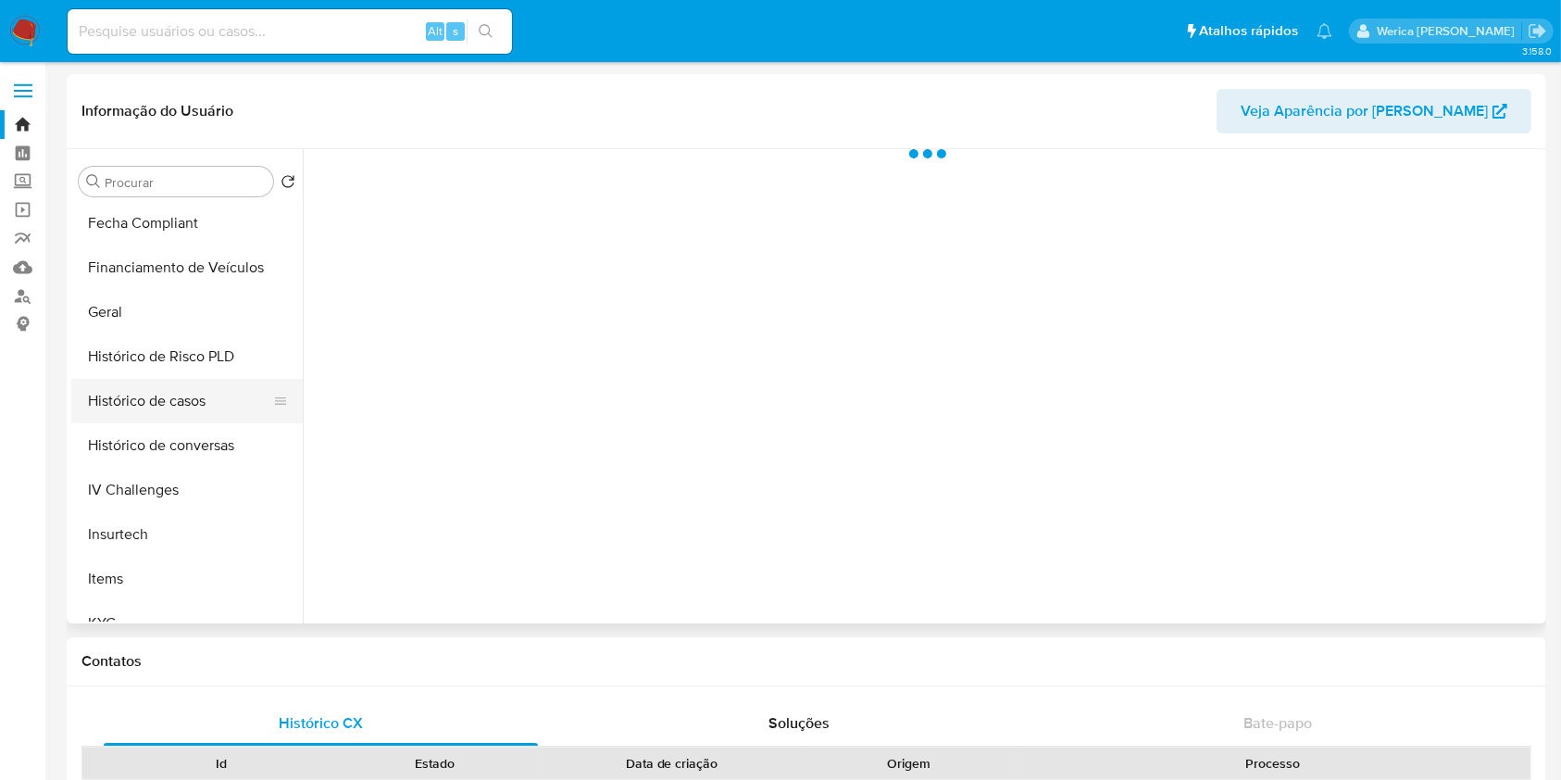
scroll to position [494, 0]
click at [156, 382] on button "Histórico de casos" at bounding box center [179, 399] width 217 height 44
select select "10"
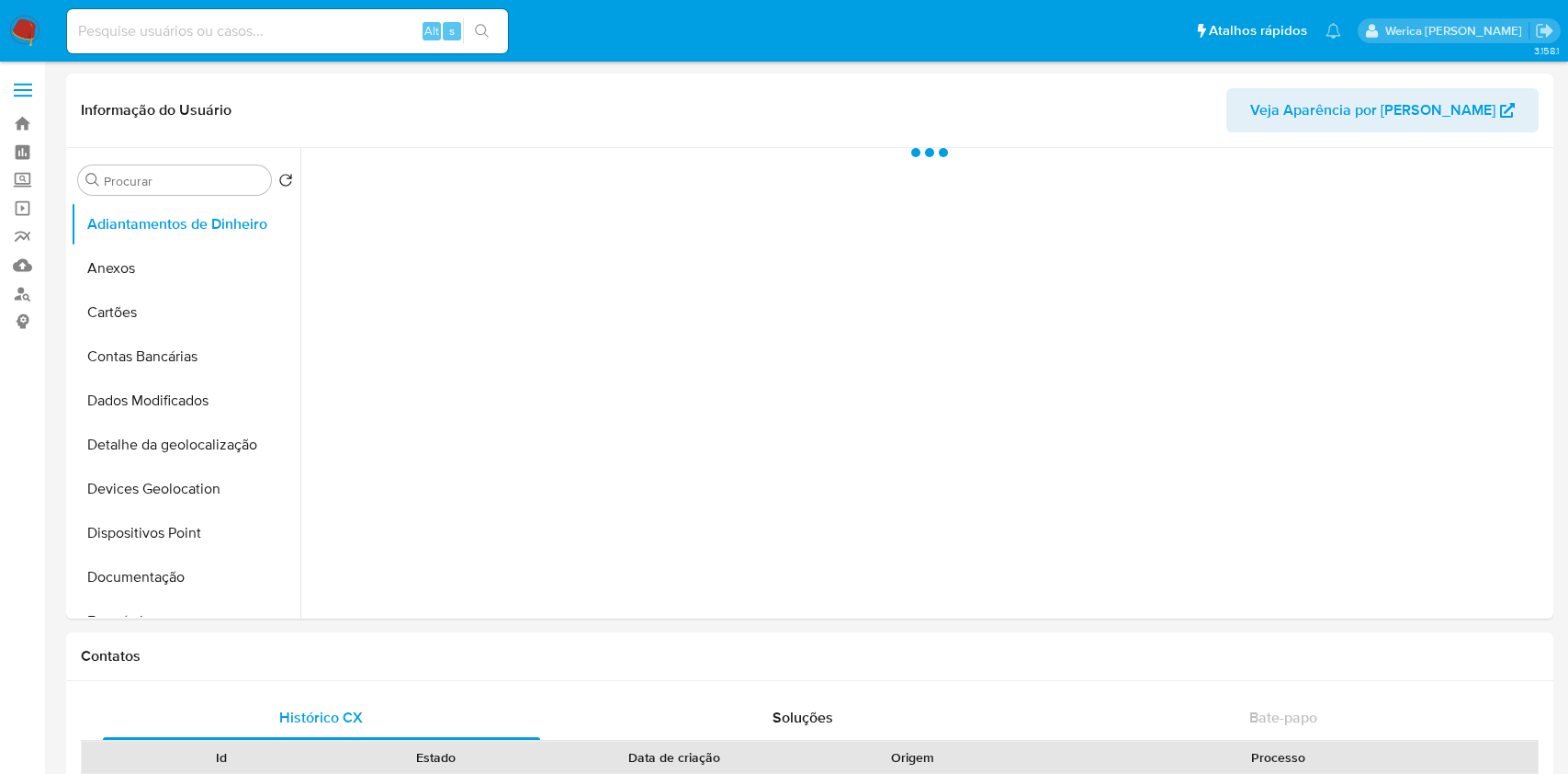
select select "10"
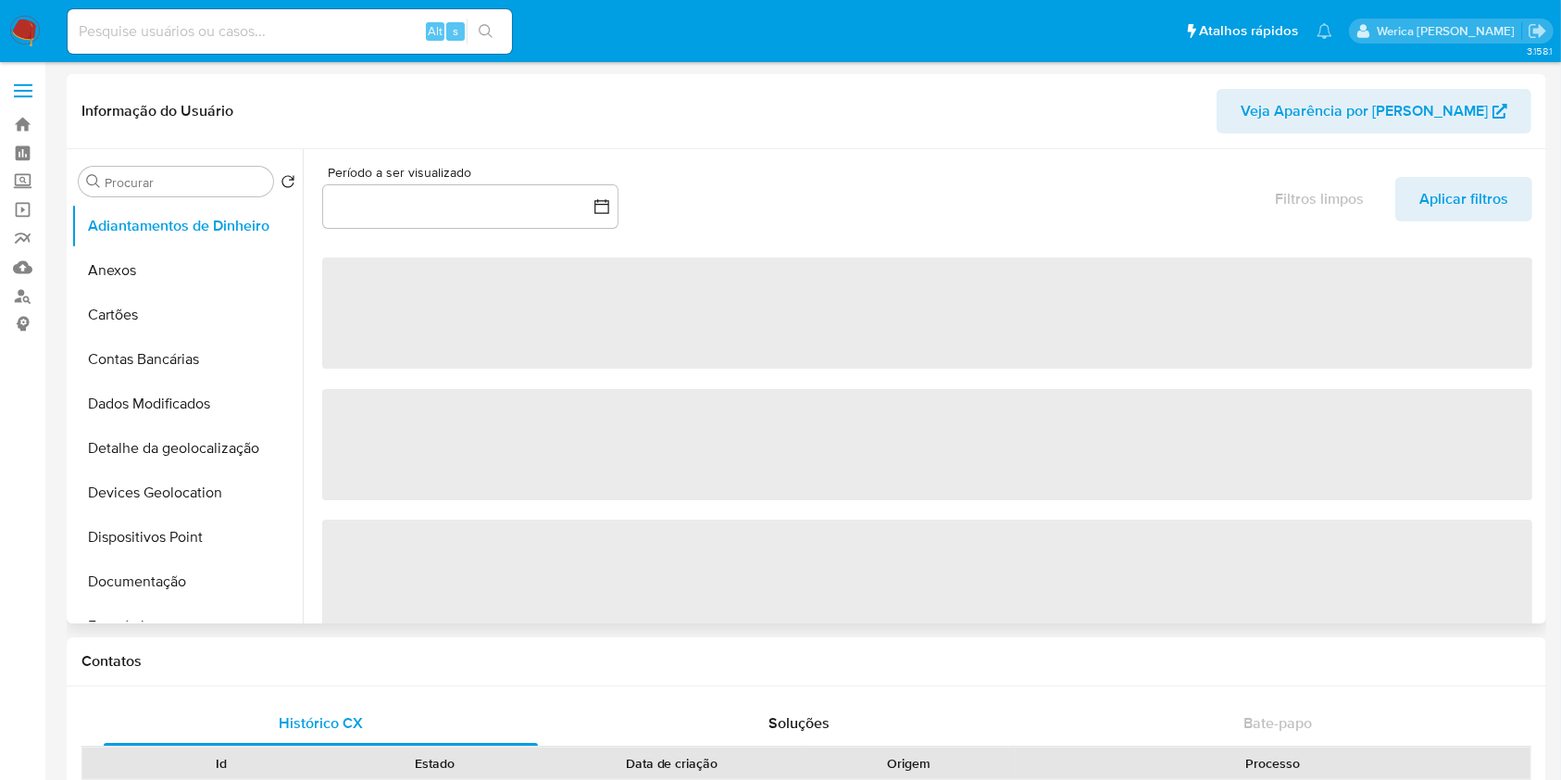
scroll to position [494, 0]
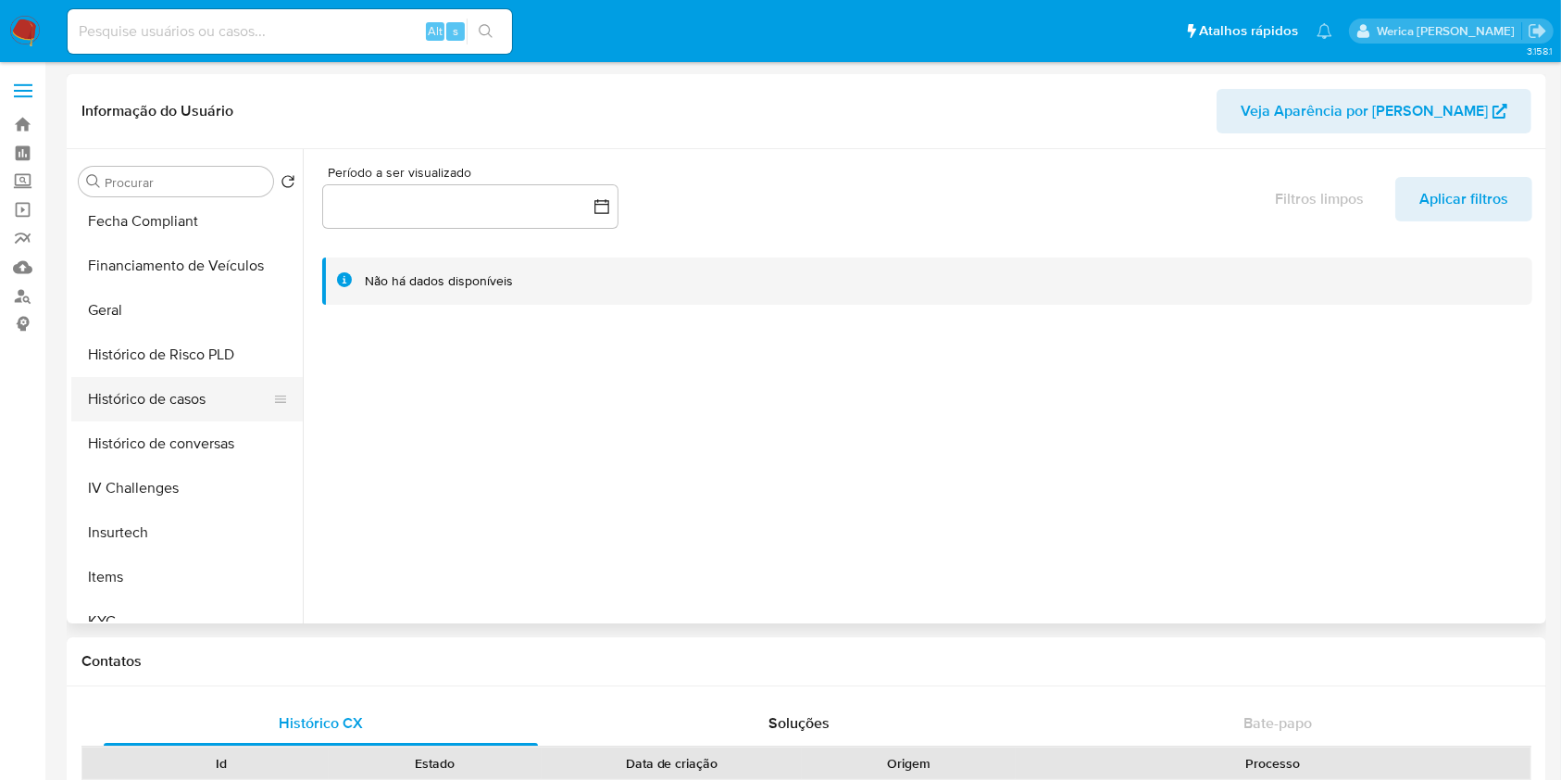
click at [183, 387] on button "Histórico de casos" at bounding box center [179, 399] width 217 height 44
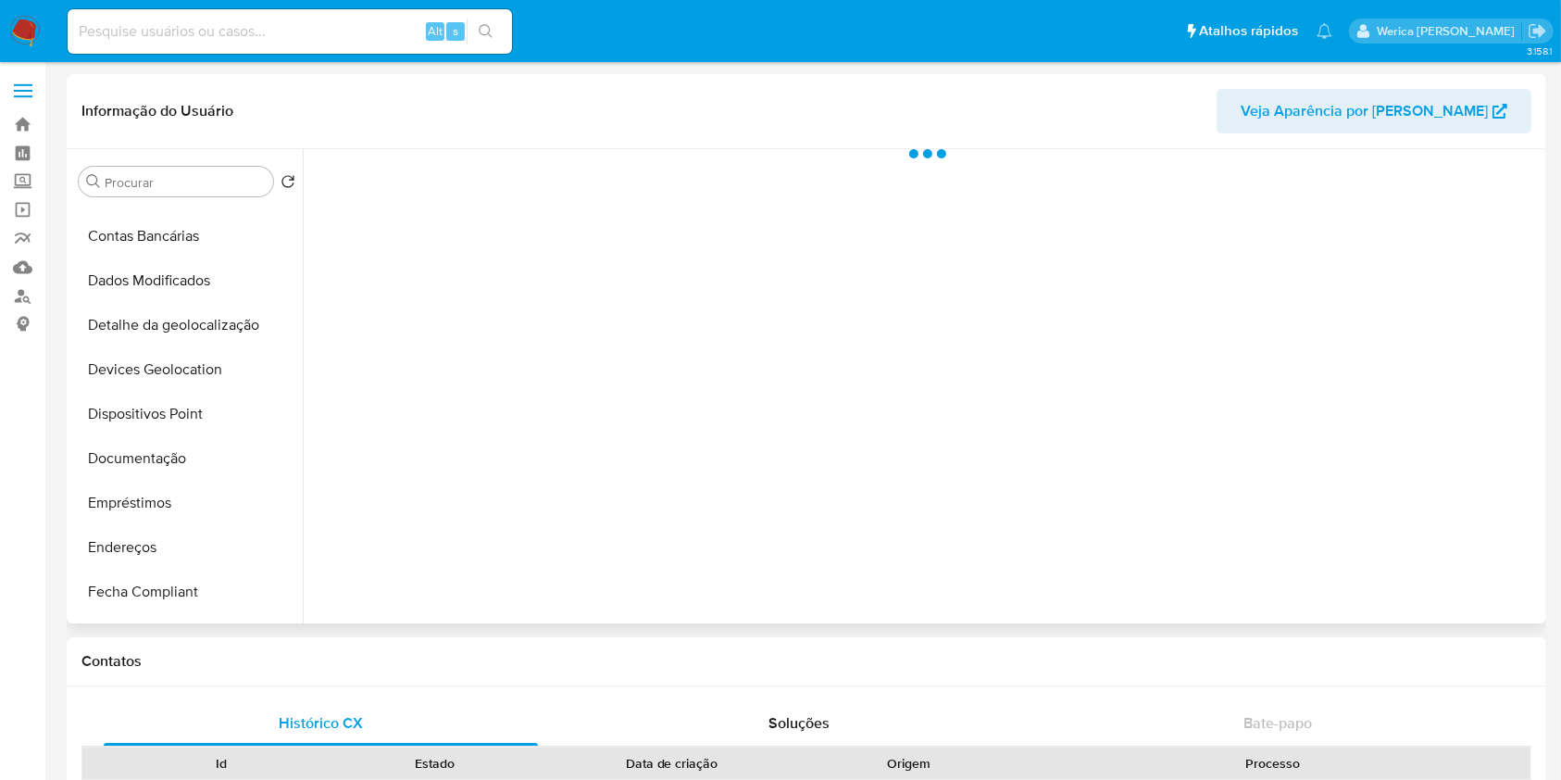
select select "10"
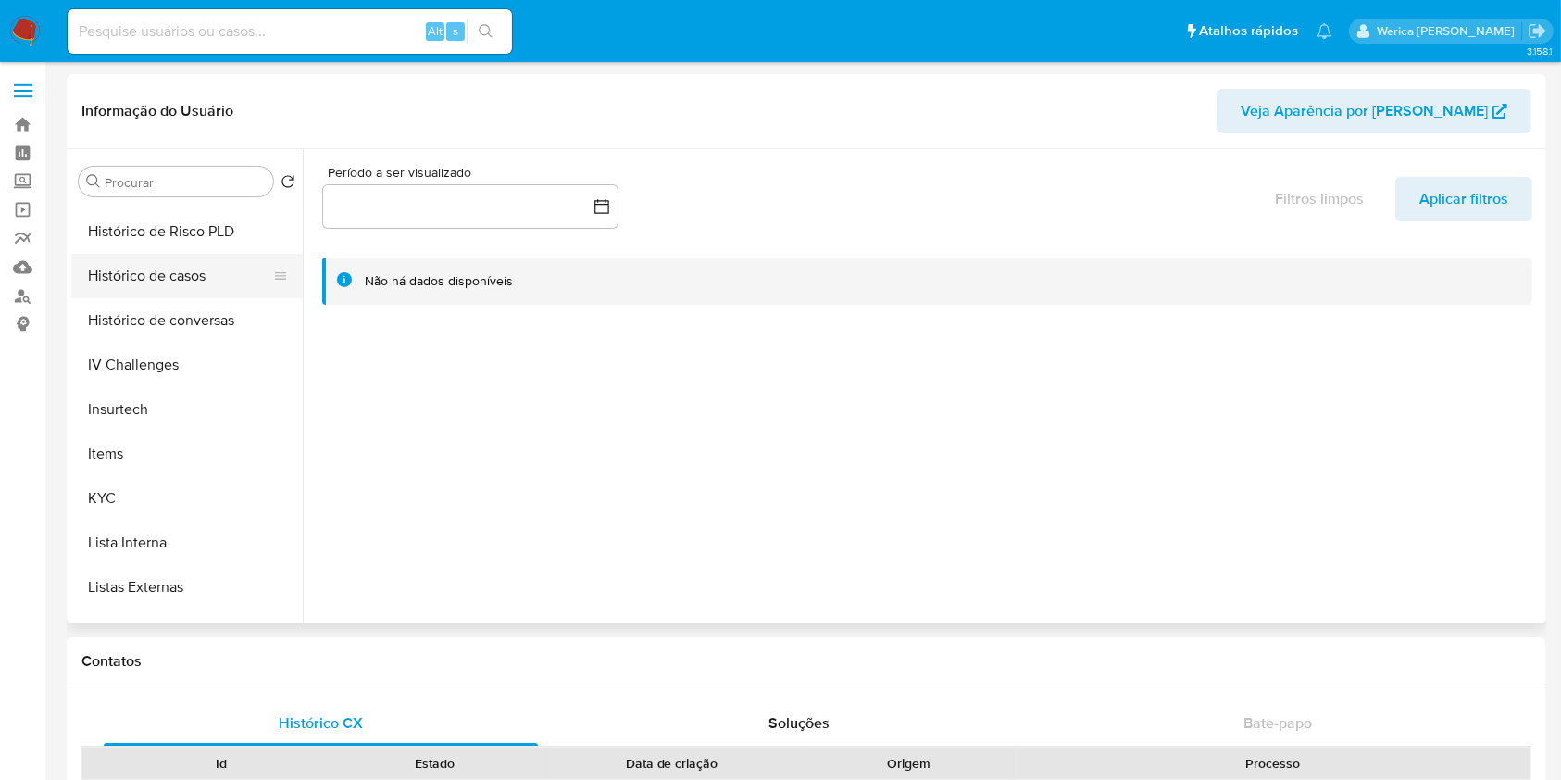
click at [178, 270] on button "Histórico de casos" at bounding box center [179, 276] width 217 height 44
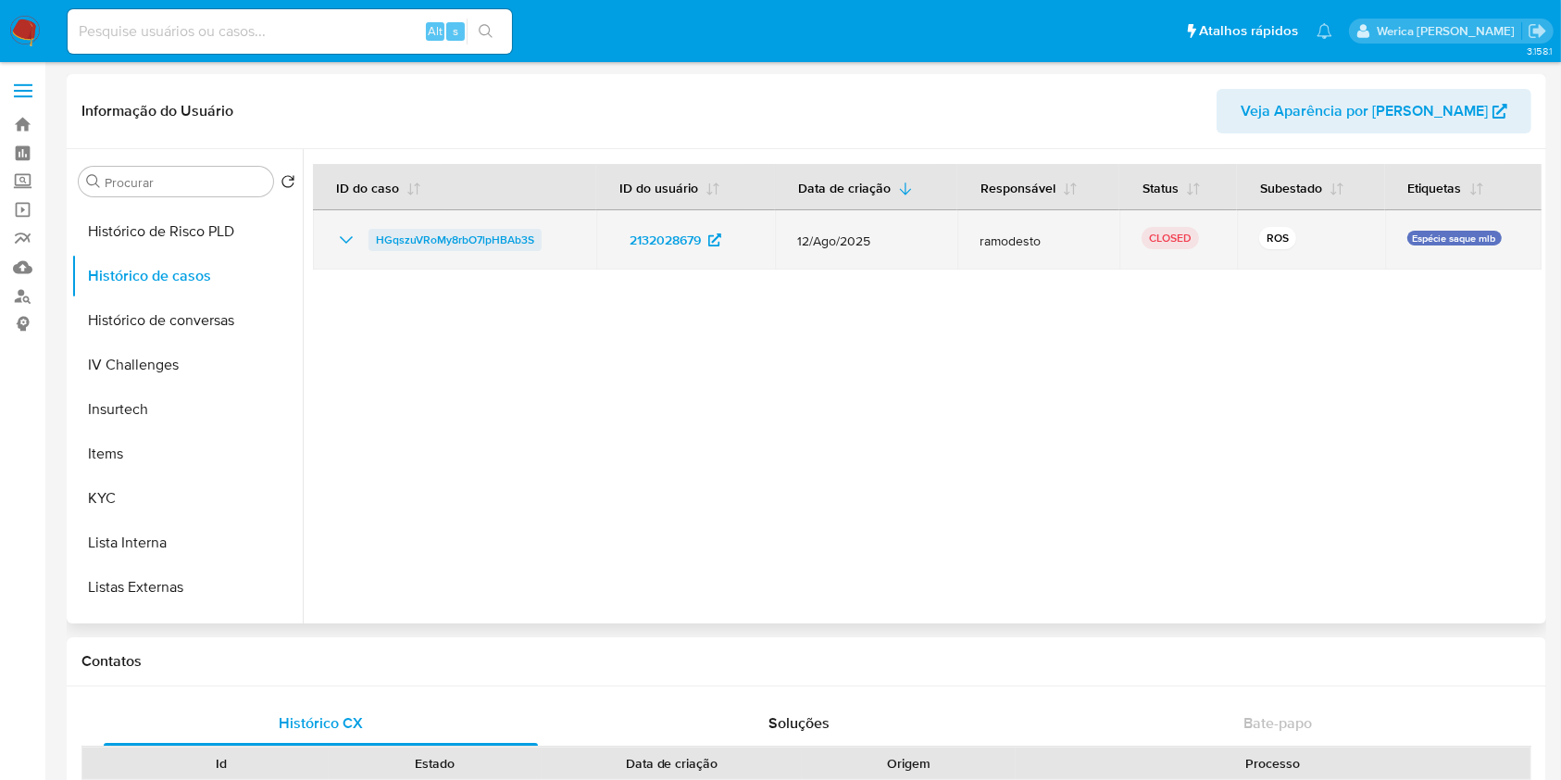
click at [448, 242] on span "HGqszuVRoMy8rbO7lpHBAb3S" at bounding box center [455, 240] width 158 height 22
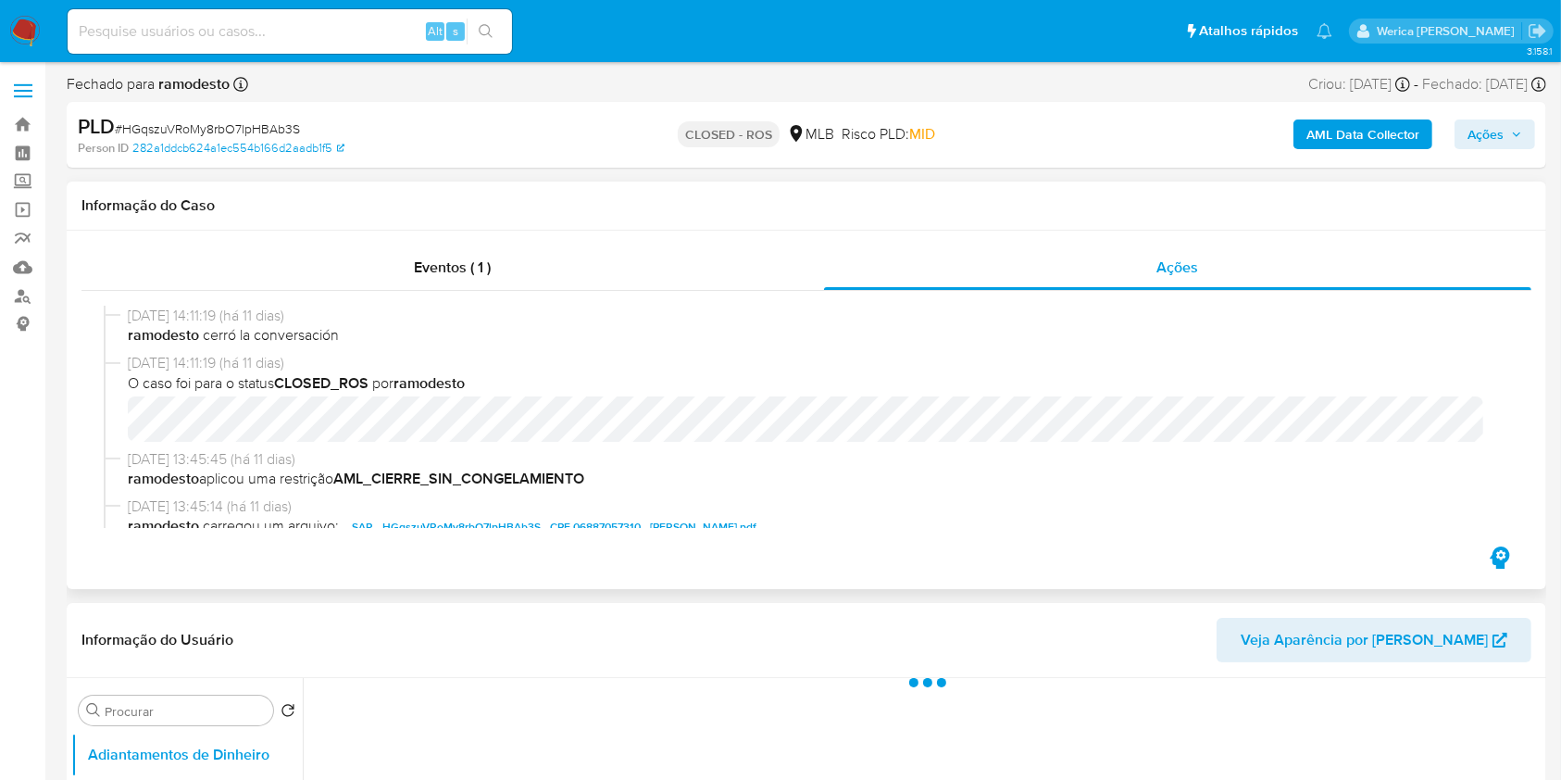
select select "10"
drag, startPoint x: 135, startPoint y: 322, endPoint x: 202, endPoint y: 314, distance: 67.2
click at [202, 314] on span "[DATE] 14:11:19 (há 11 dias)" at bounding box center [815, 316] width 1374 height 20
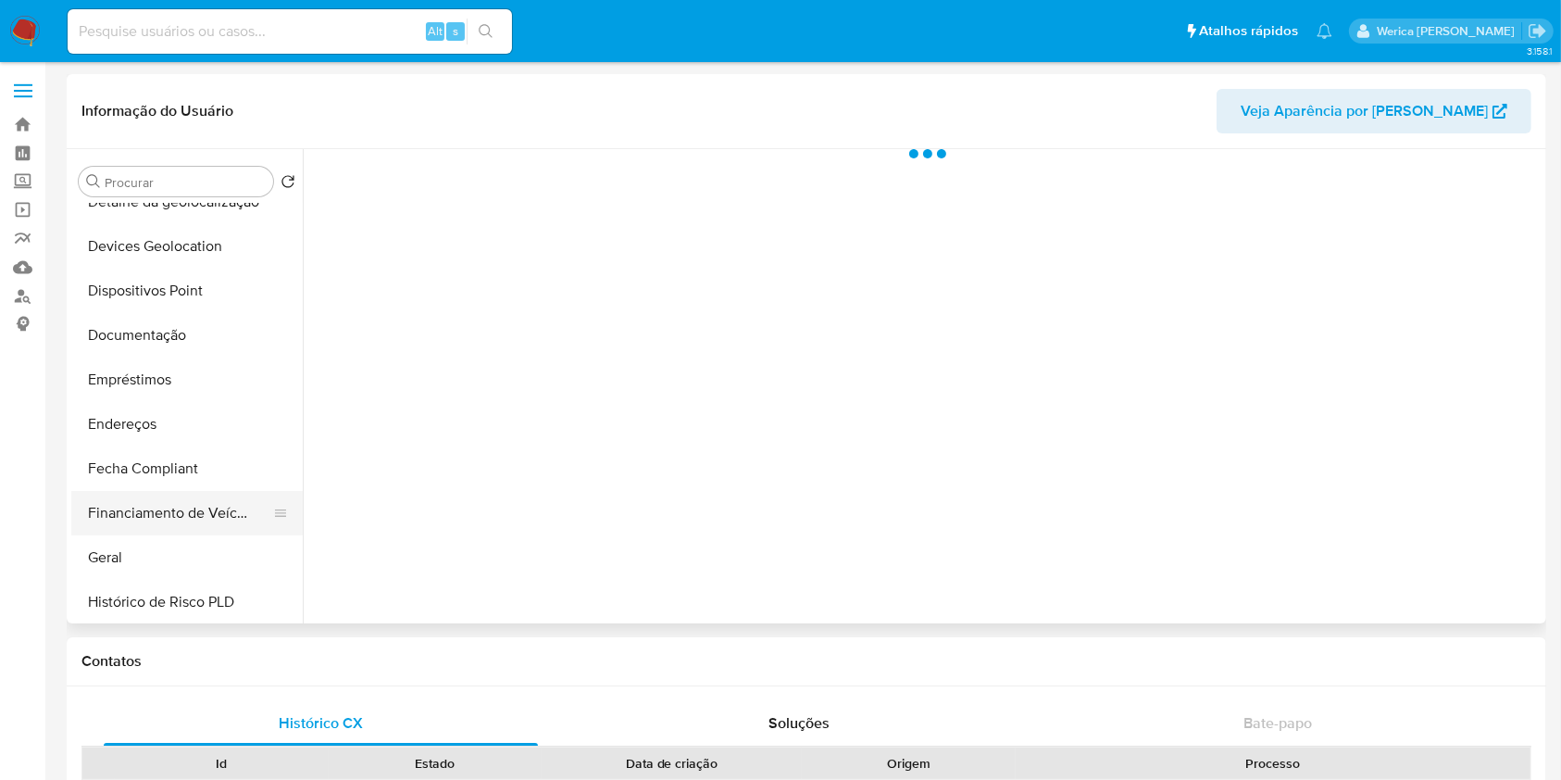
select select "10"
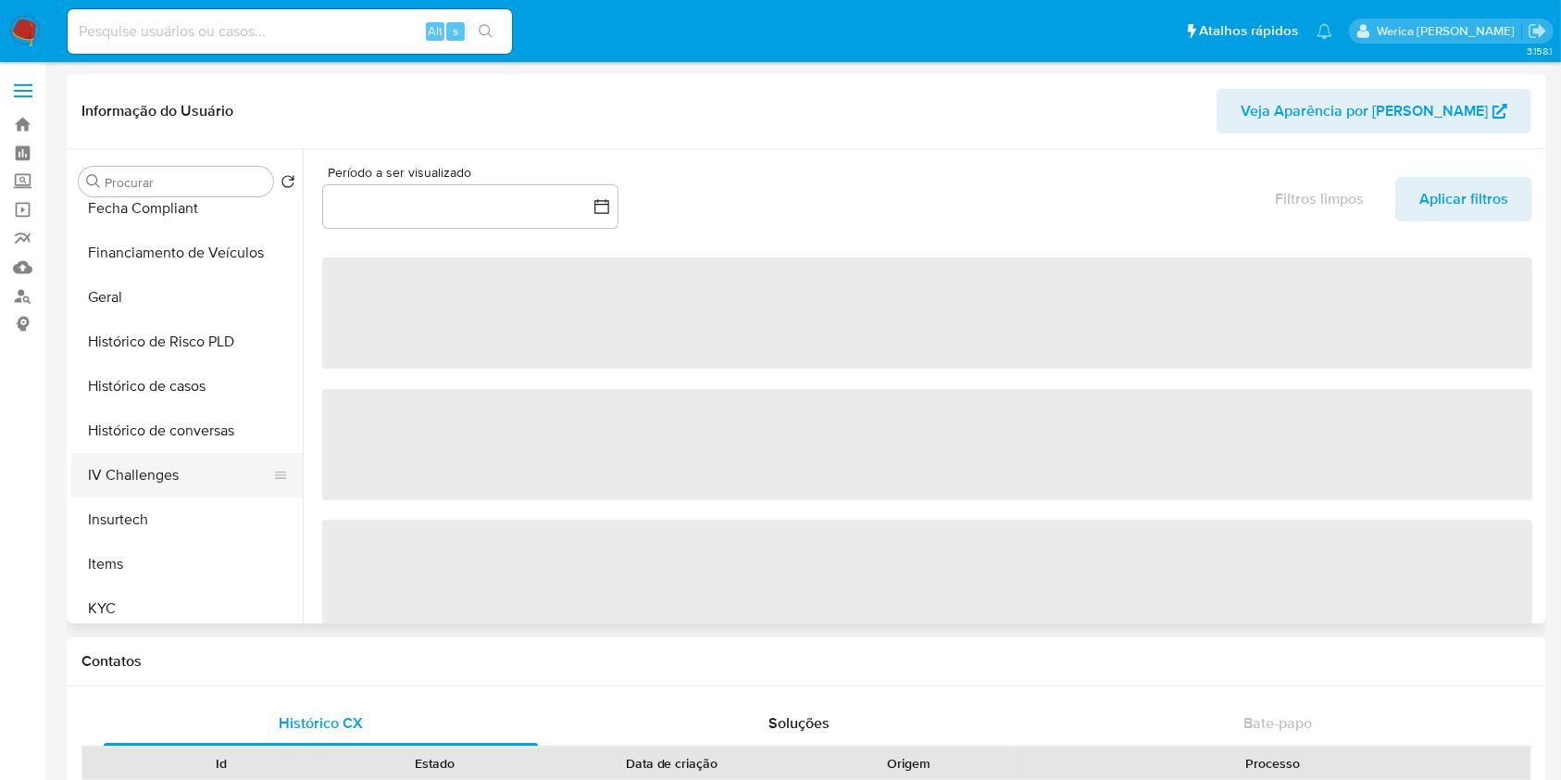
scroll to position [617, 0]
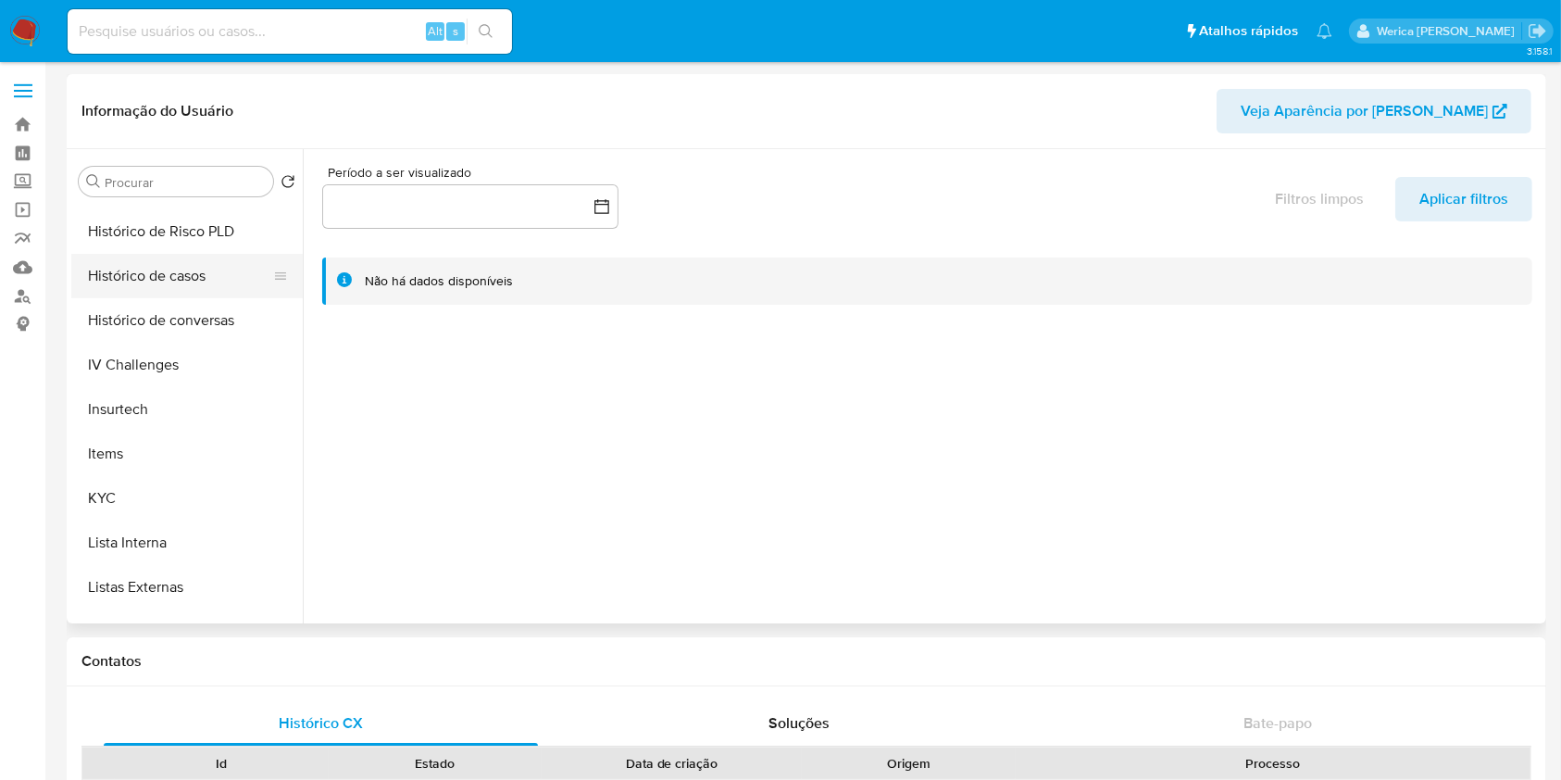
click at [151, 271] on button "Histórico de casos" at bounding box center [179, 276] width 217 height 44
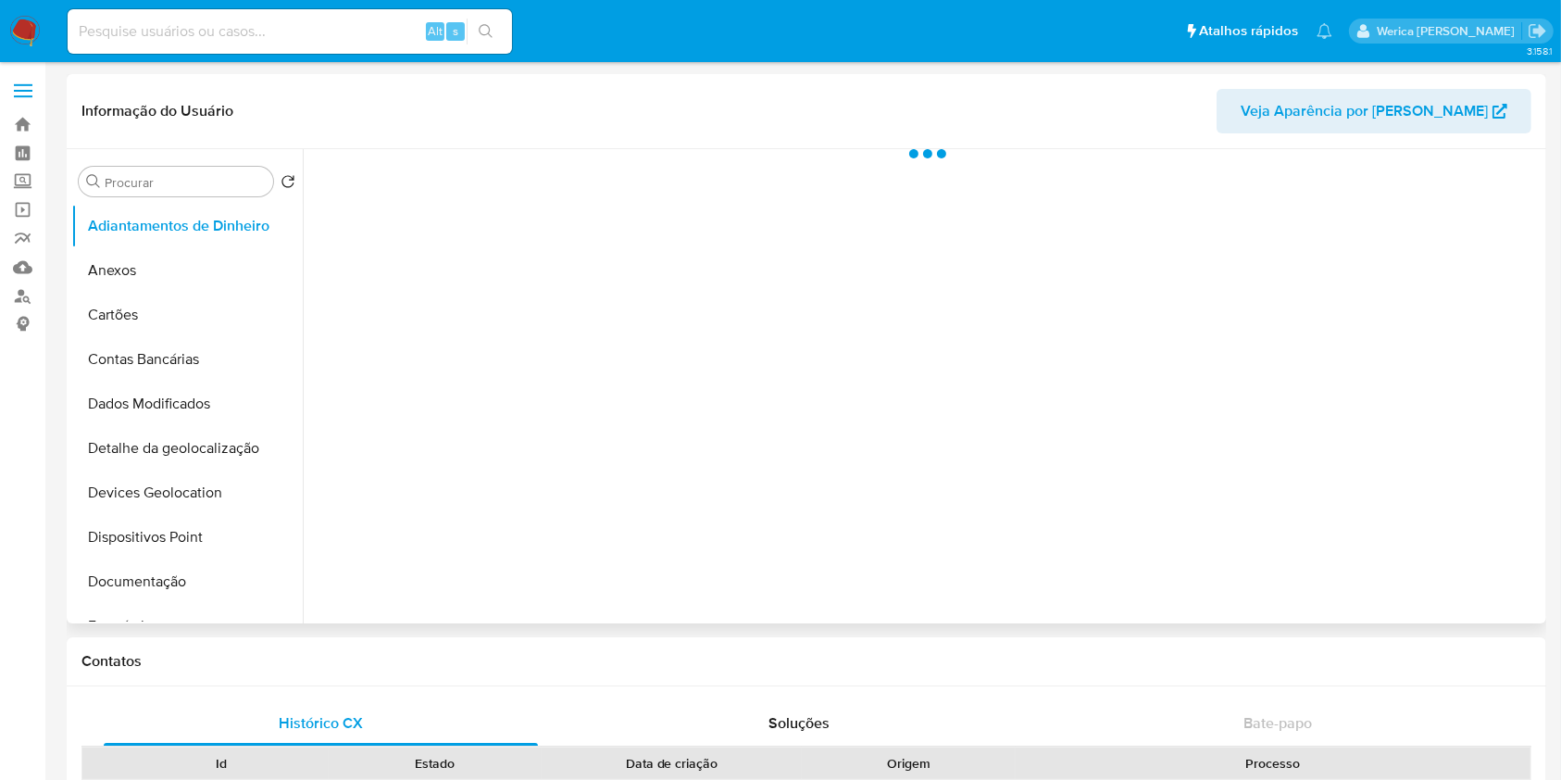
scroll to position [494, 0]
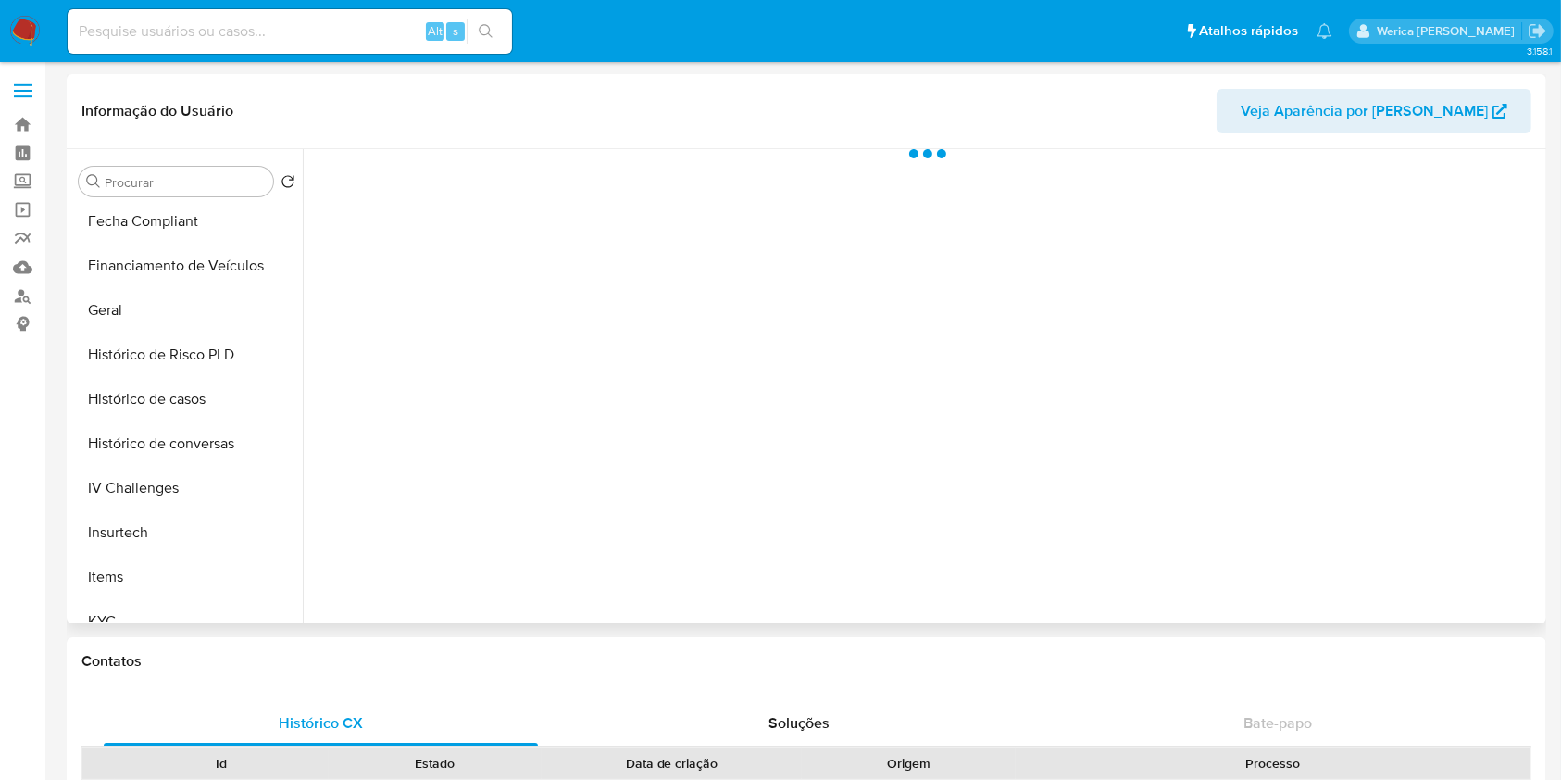
click at [220, 410] on button "Histórico de casos" at bounding box center [186, 399] width 231 height 44
select select "10"
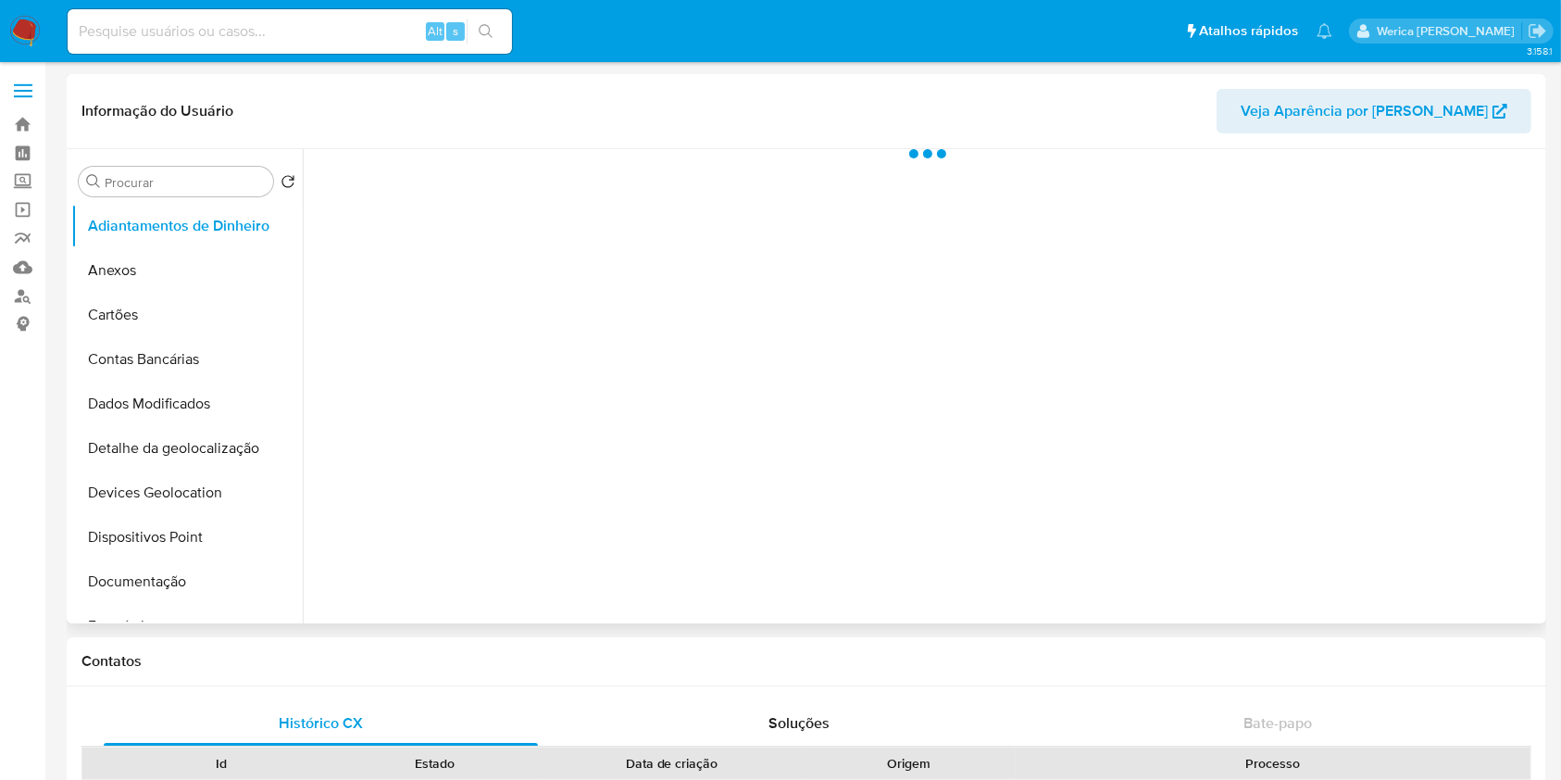
scroll to position [494, 0]
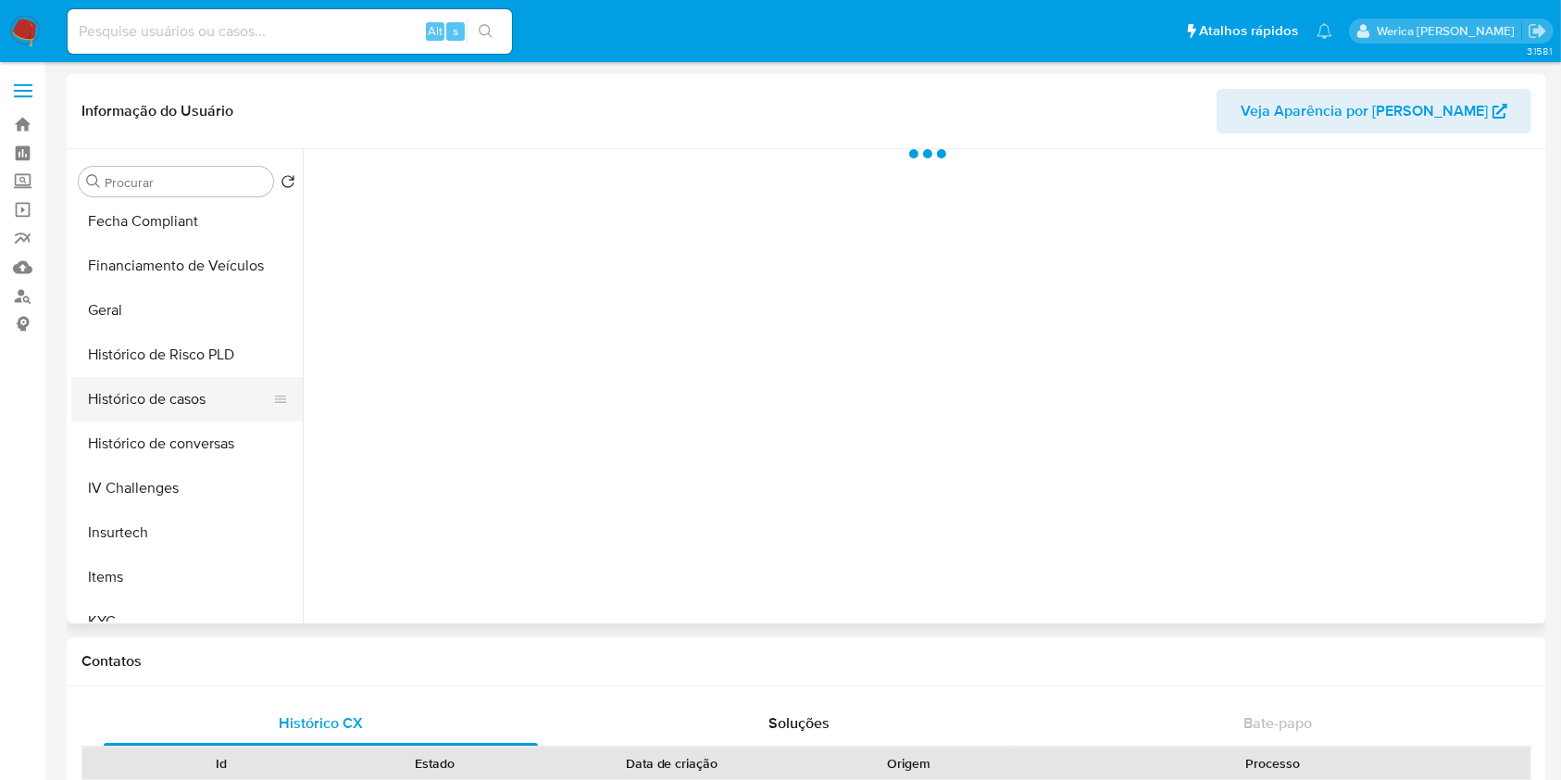
click at [257, 393] on button "Histórico de casos" at bounding box center [179, 399] width 217 height 44
select select "10"
click at [257, 393] on button "Histórico de casos" at bounding box center [179, 399] width 217 height 44
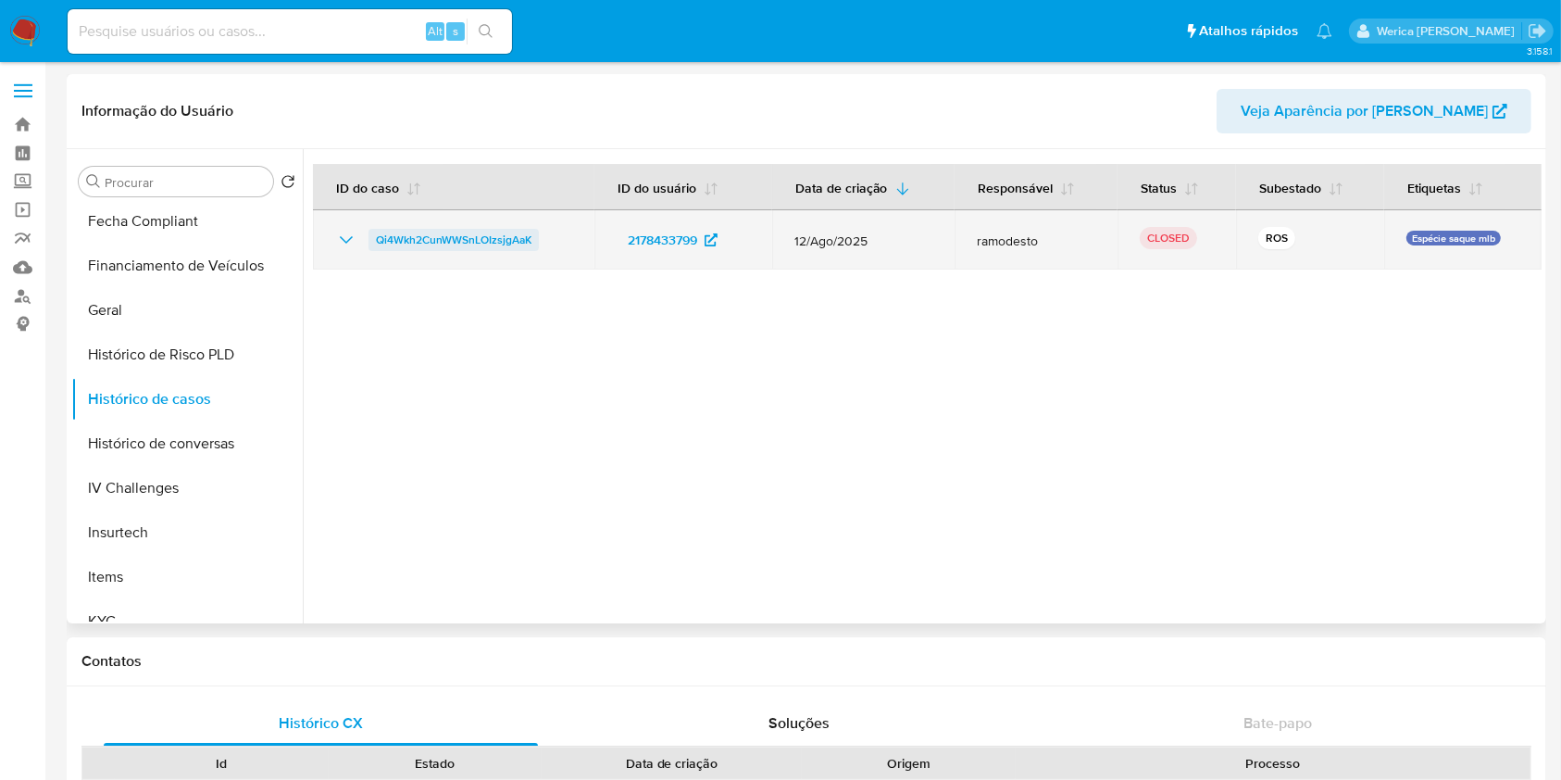
click at [483, 240] on span "Qi4Wkh2CunWWSnLOIzsjgAaK" at bounding box center [454, 240] width 156 height 22
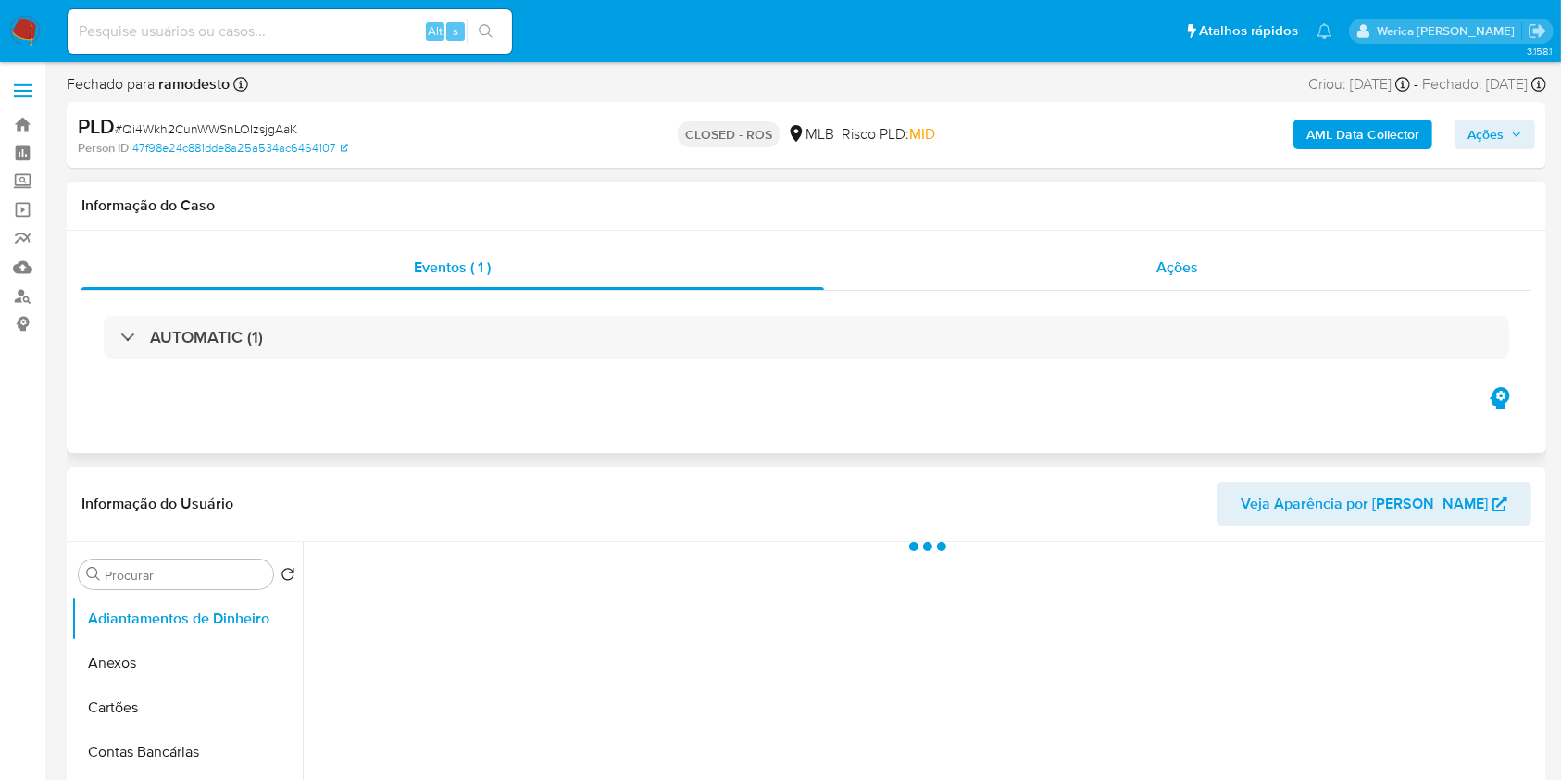
click at [1230, 287] on div "Ações" at bounding box center [1177, 267] width 707 height 44
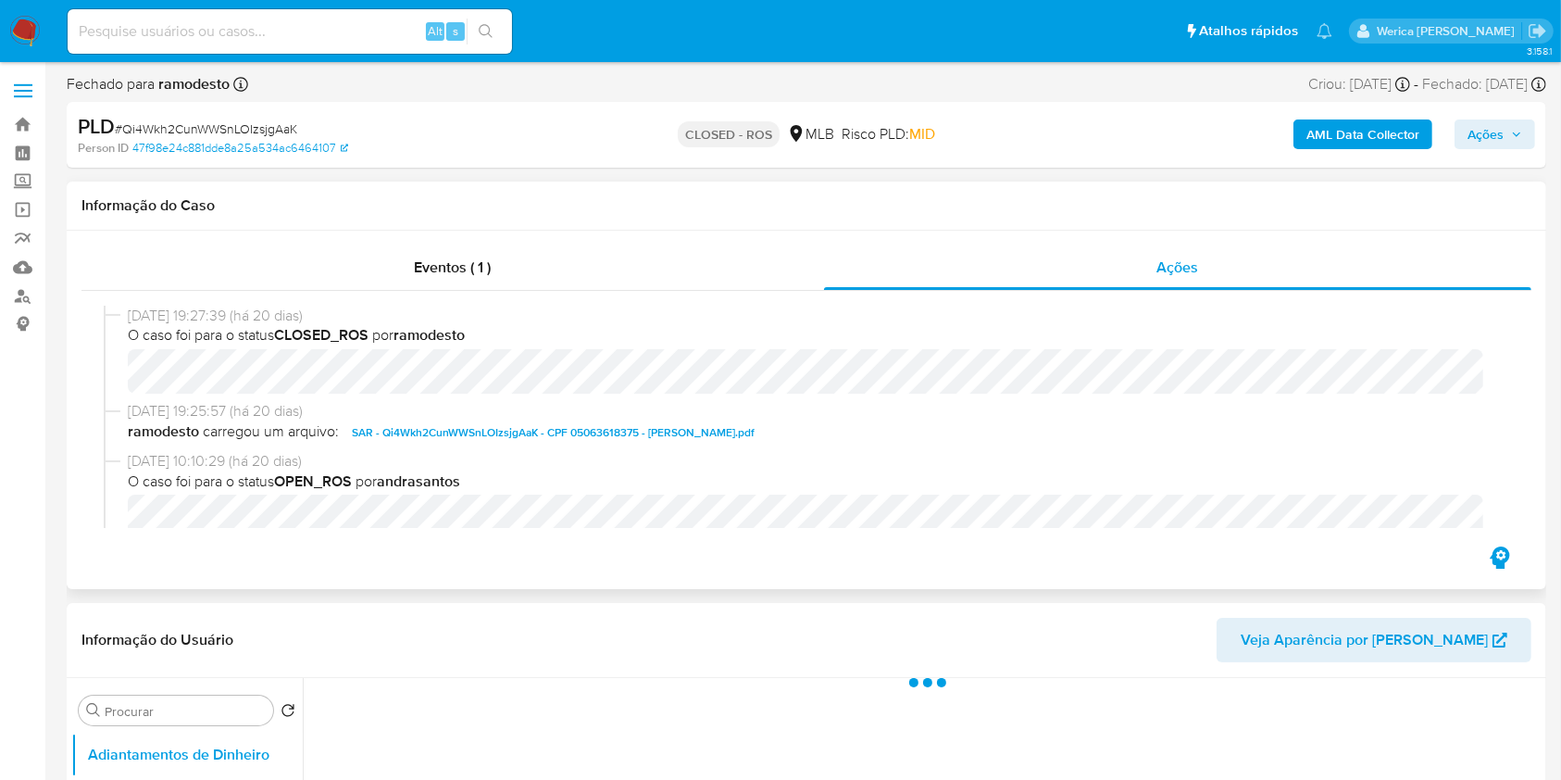
select select "10"
drag, startPoint x: 111, startPoint y: 316, endPoint x: 201, endPoint y: 314, distance: 89.8
click at [201, 314] on div "[DATE] 19:27:39 (há 20 dias) O caso foi para o status CLOSED_ROS por ramodesto" at bounding box center [807, 353] width 1406 height 95
copy div "[DATE]"
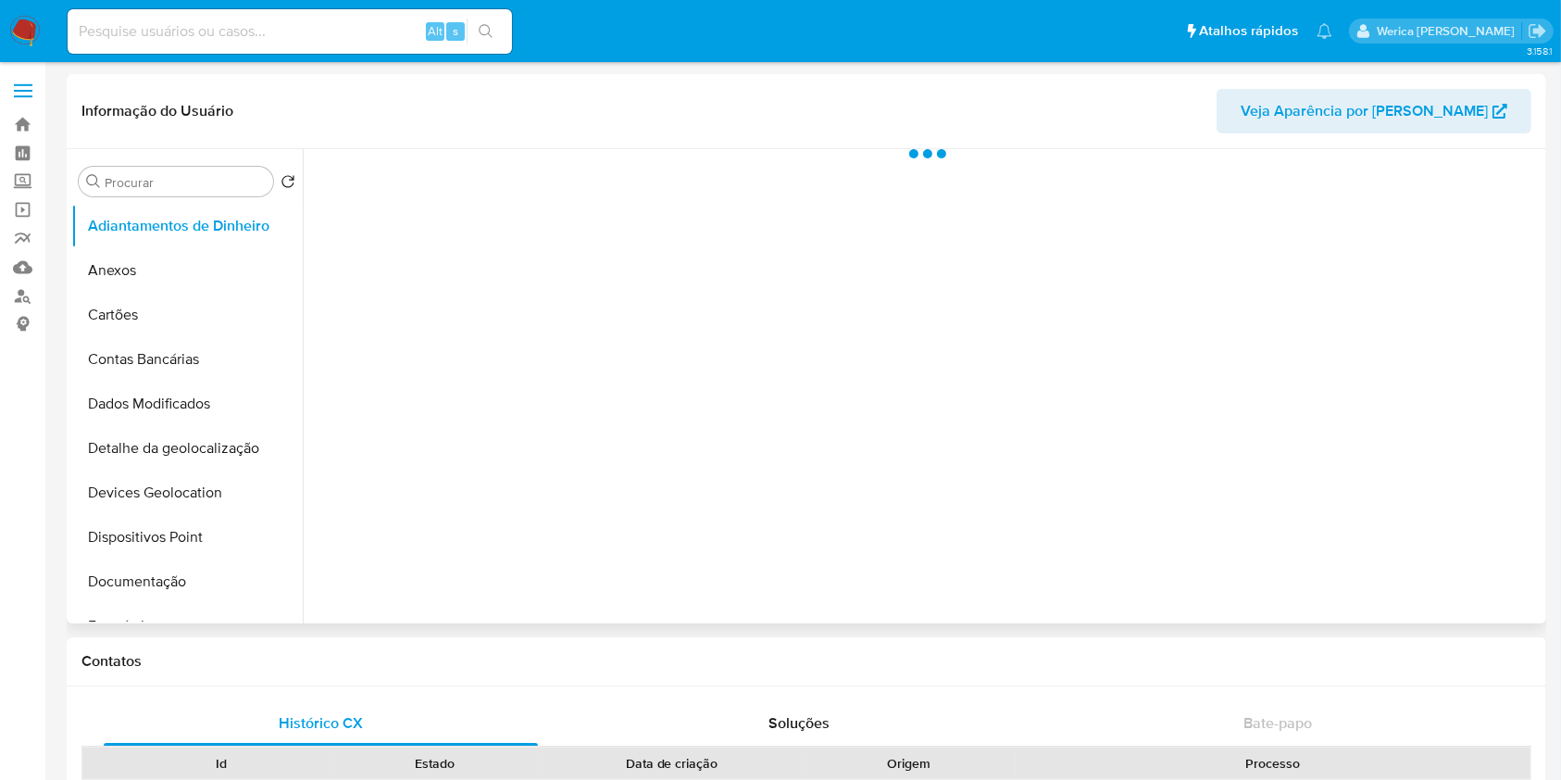
scroll to position [494, 0]
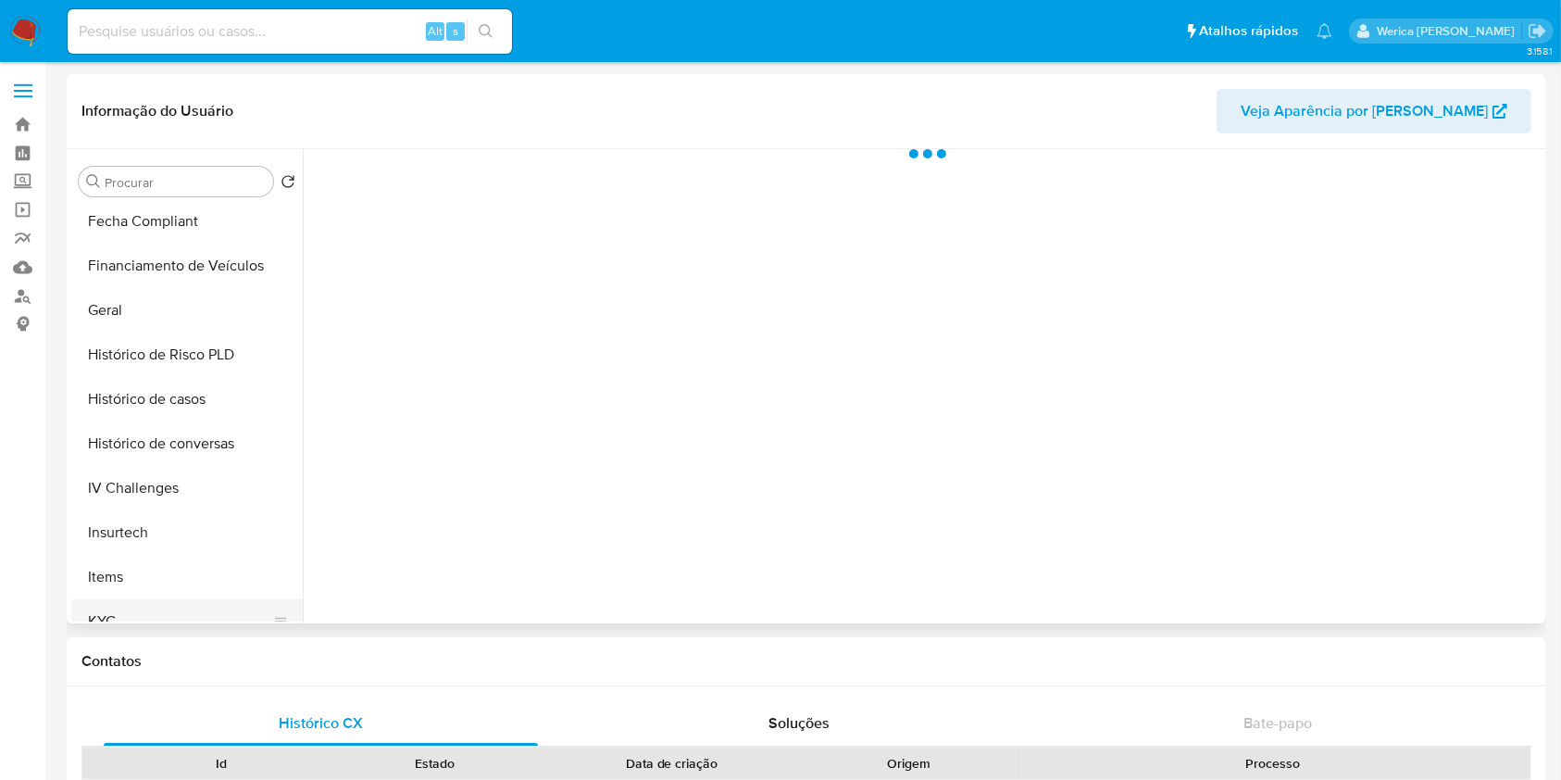
select select "10"
click at [158, 619] on button "KYC" at bounding box center [179, 621] width 217 height 44
click at [157, 616] on button "KYC" at bounding box center [179, 621] width 217 height 44
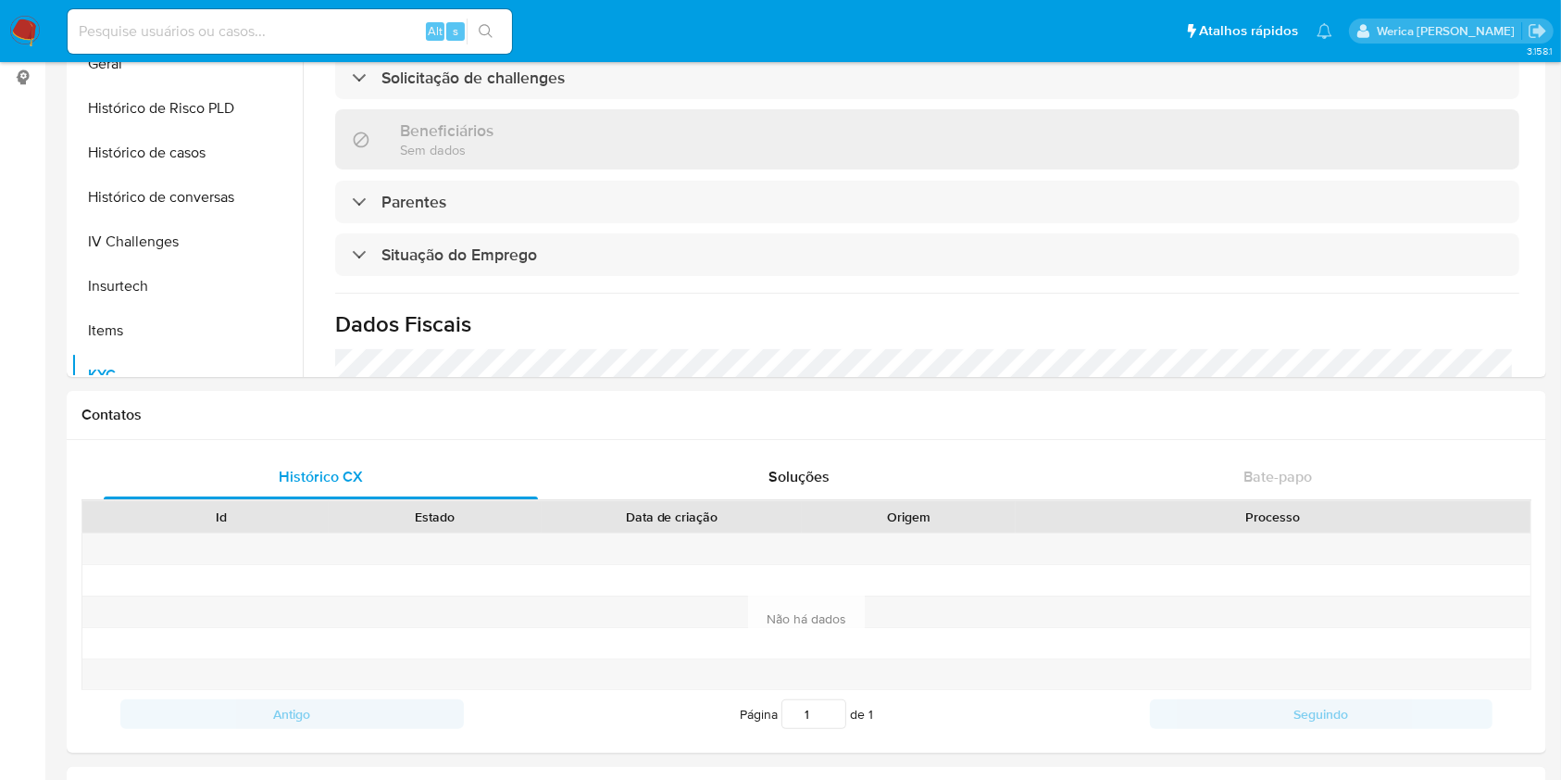
scroll to position [787, 0]
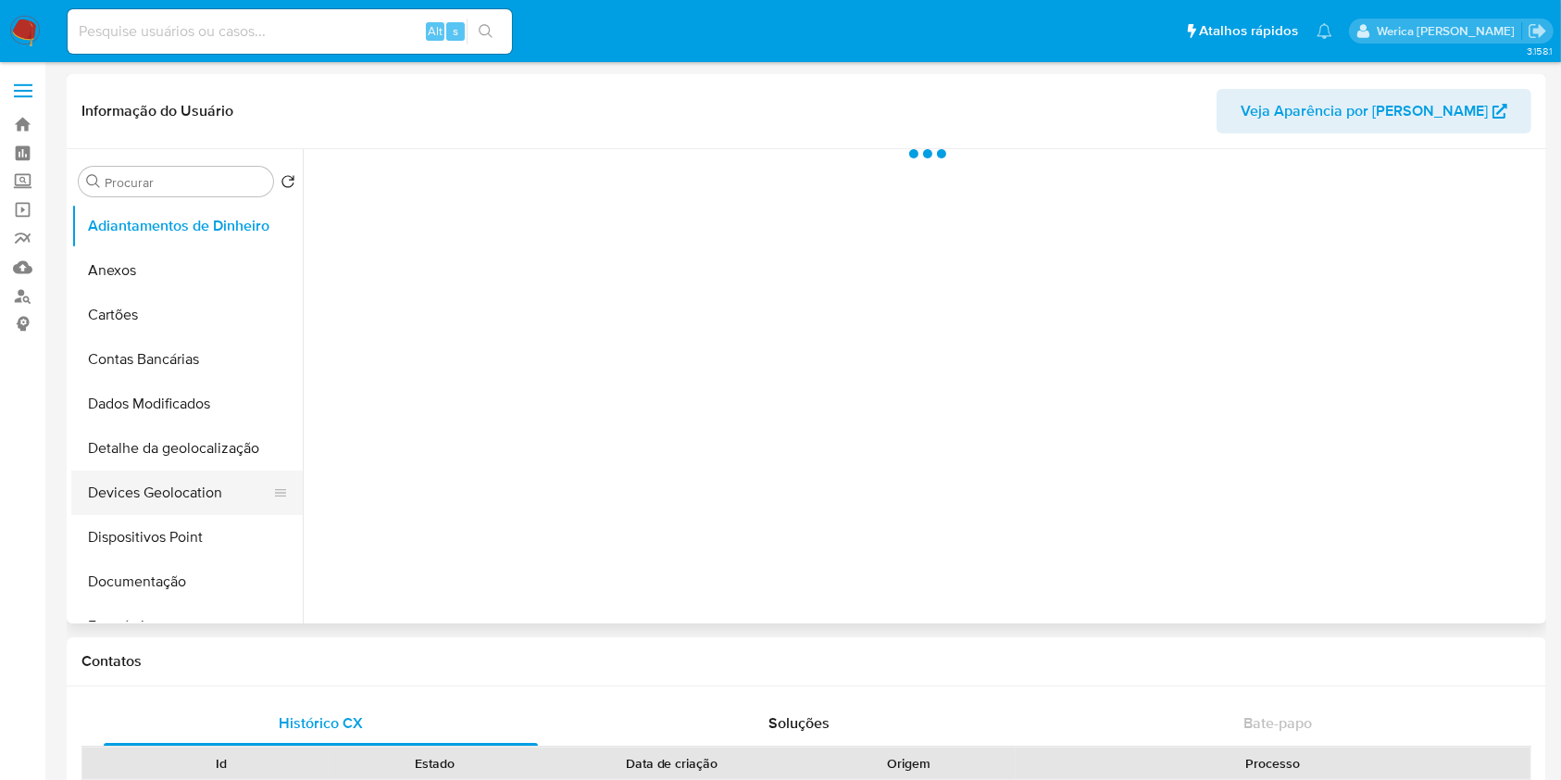
scroll to position [246, 0]
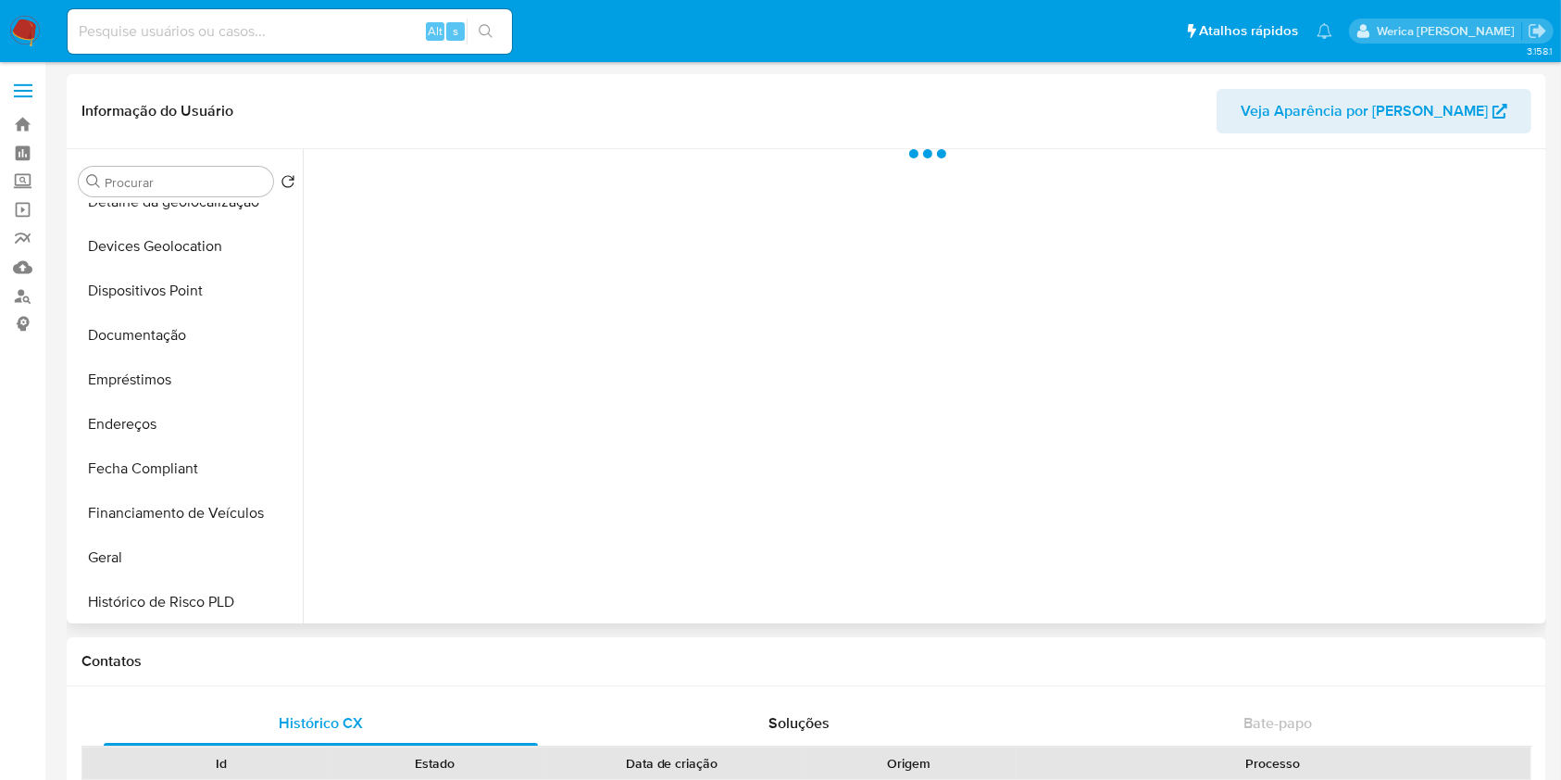
select select "10"
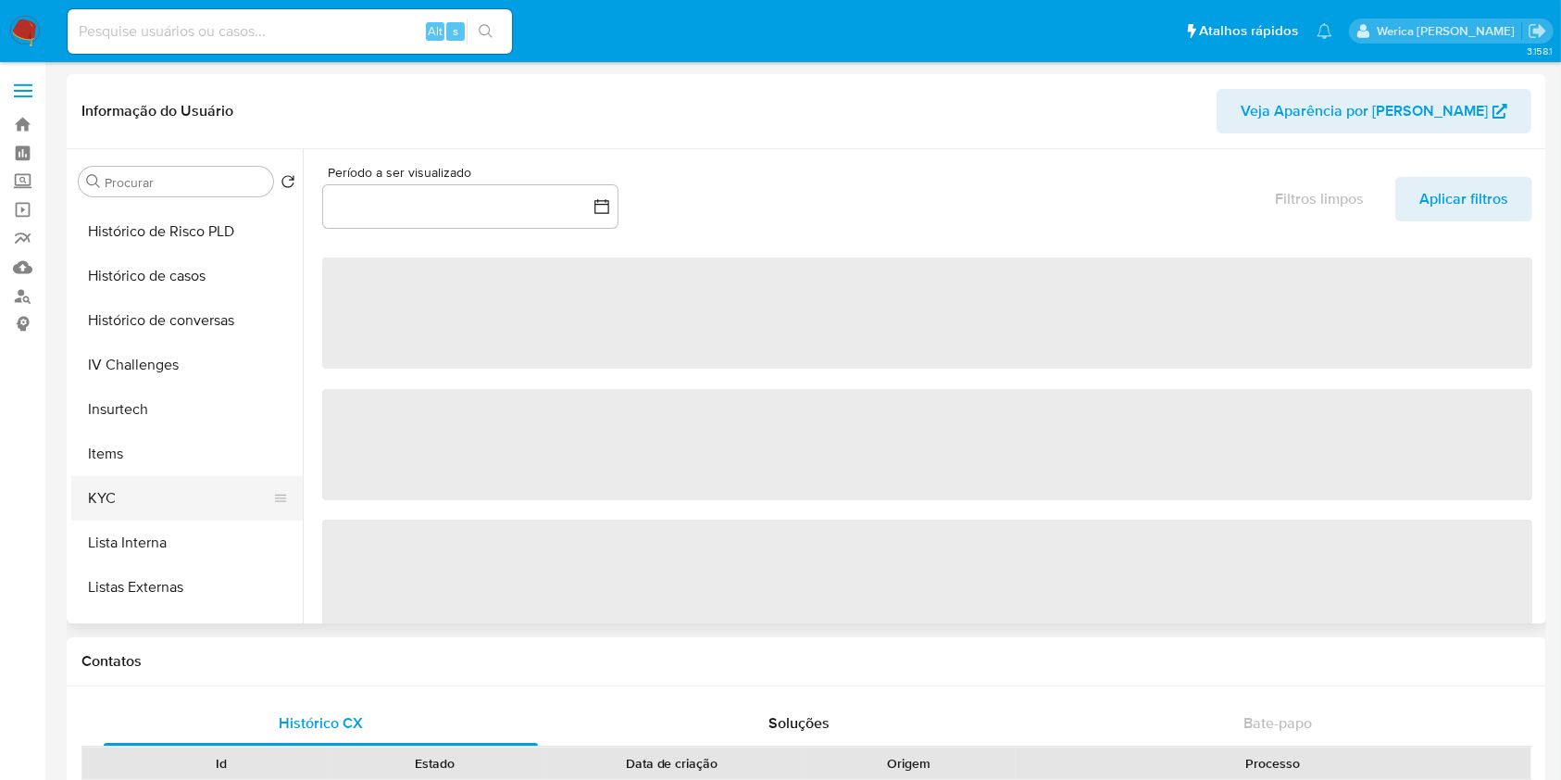
click at [158, 505] on button "KYC" at bounding box center [179, 498] width 217 height 44
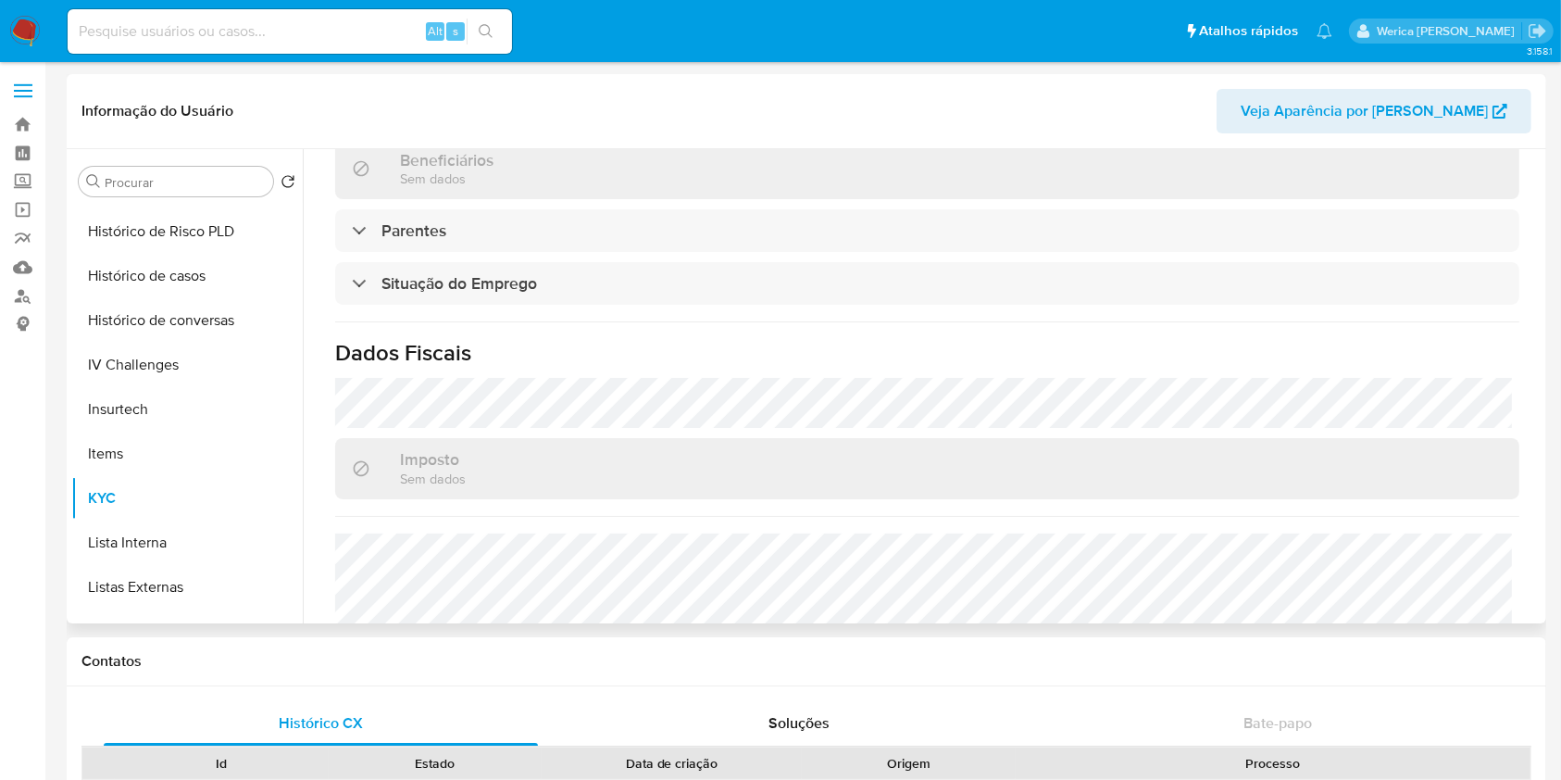
scroll to position [741, 0]
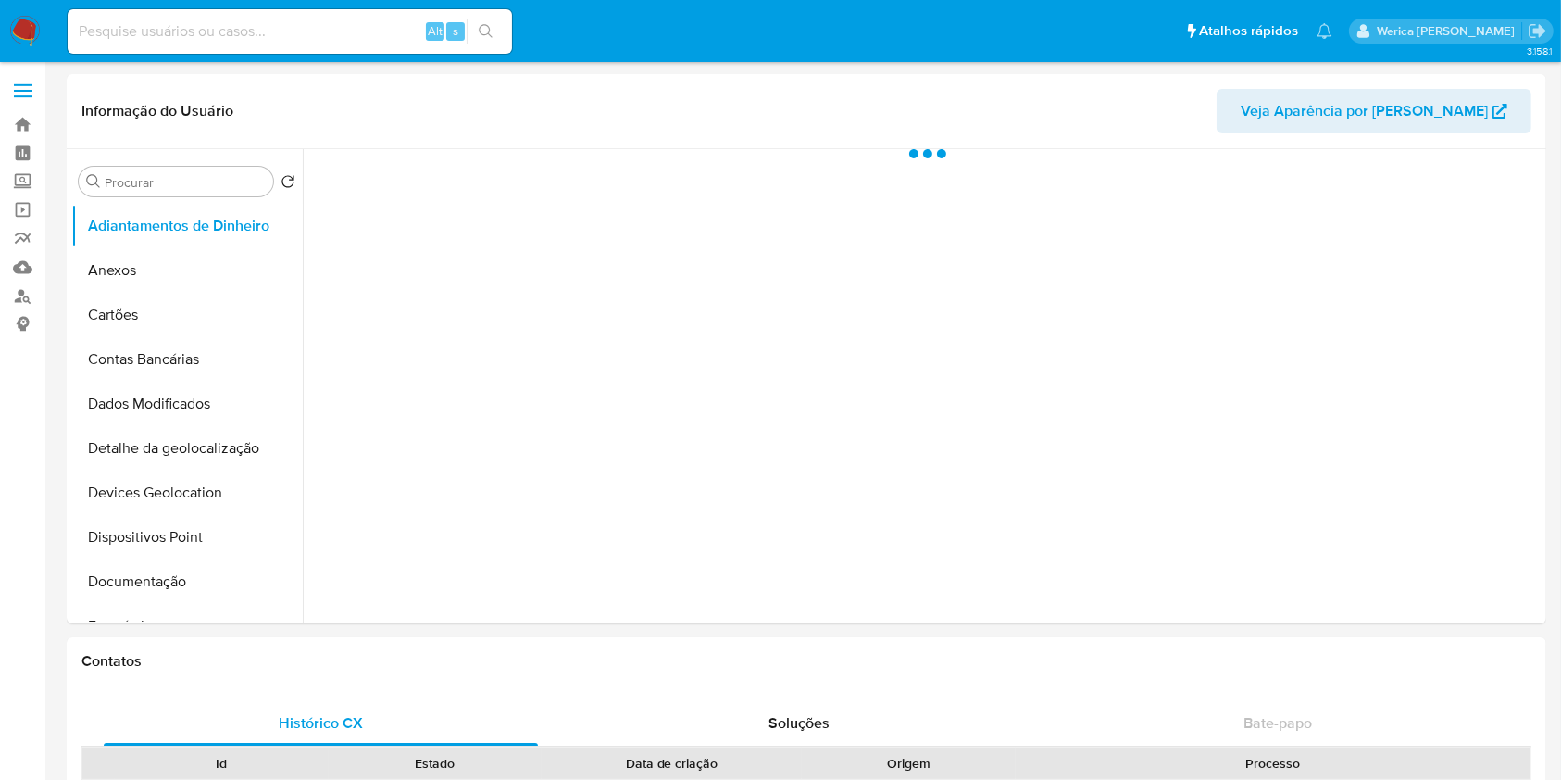
select select "10"
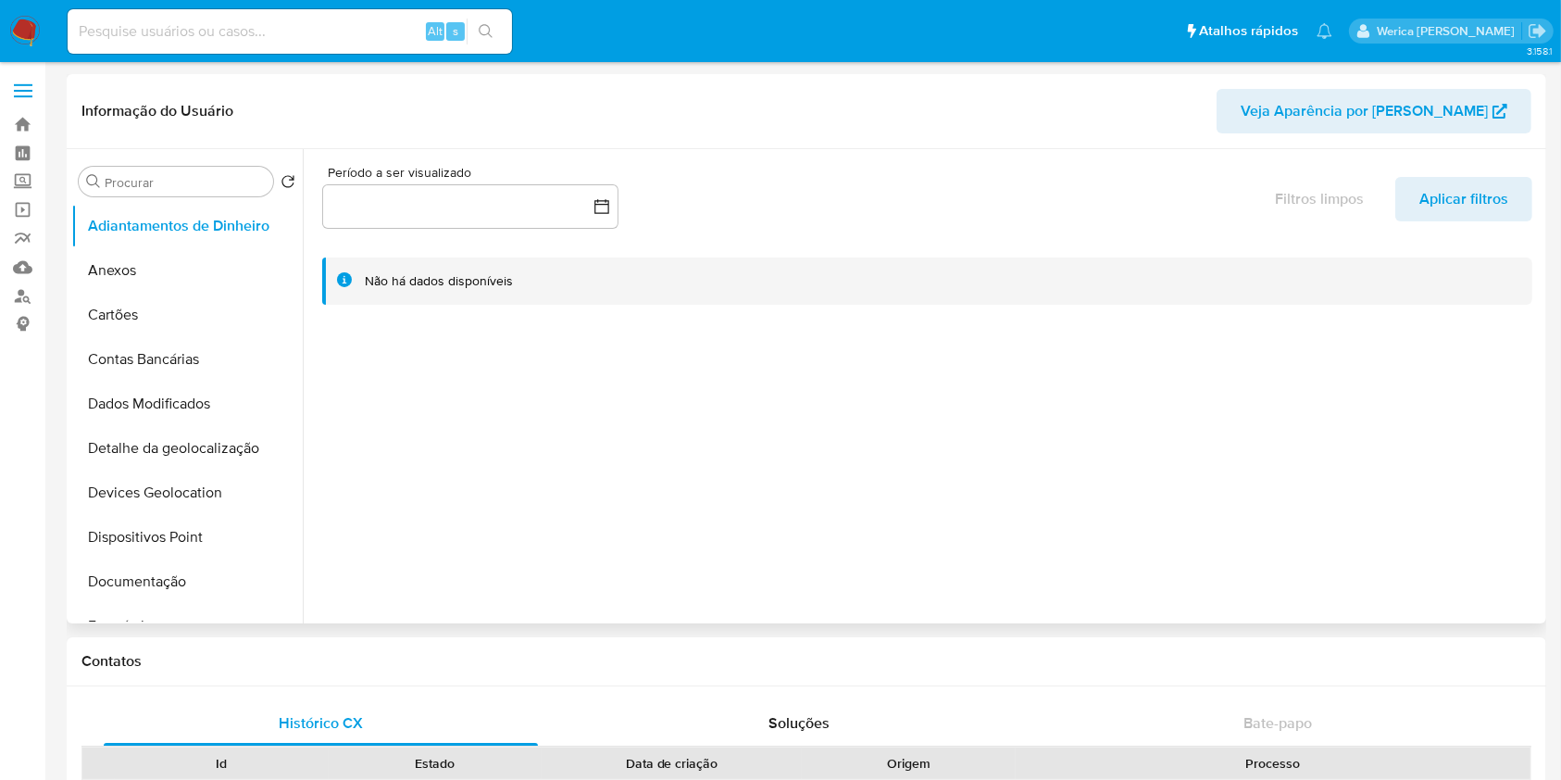
scroll to position [494, 0]
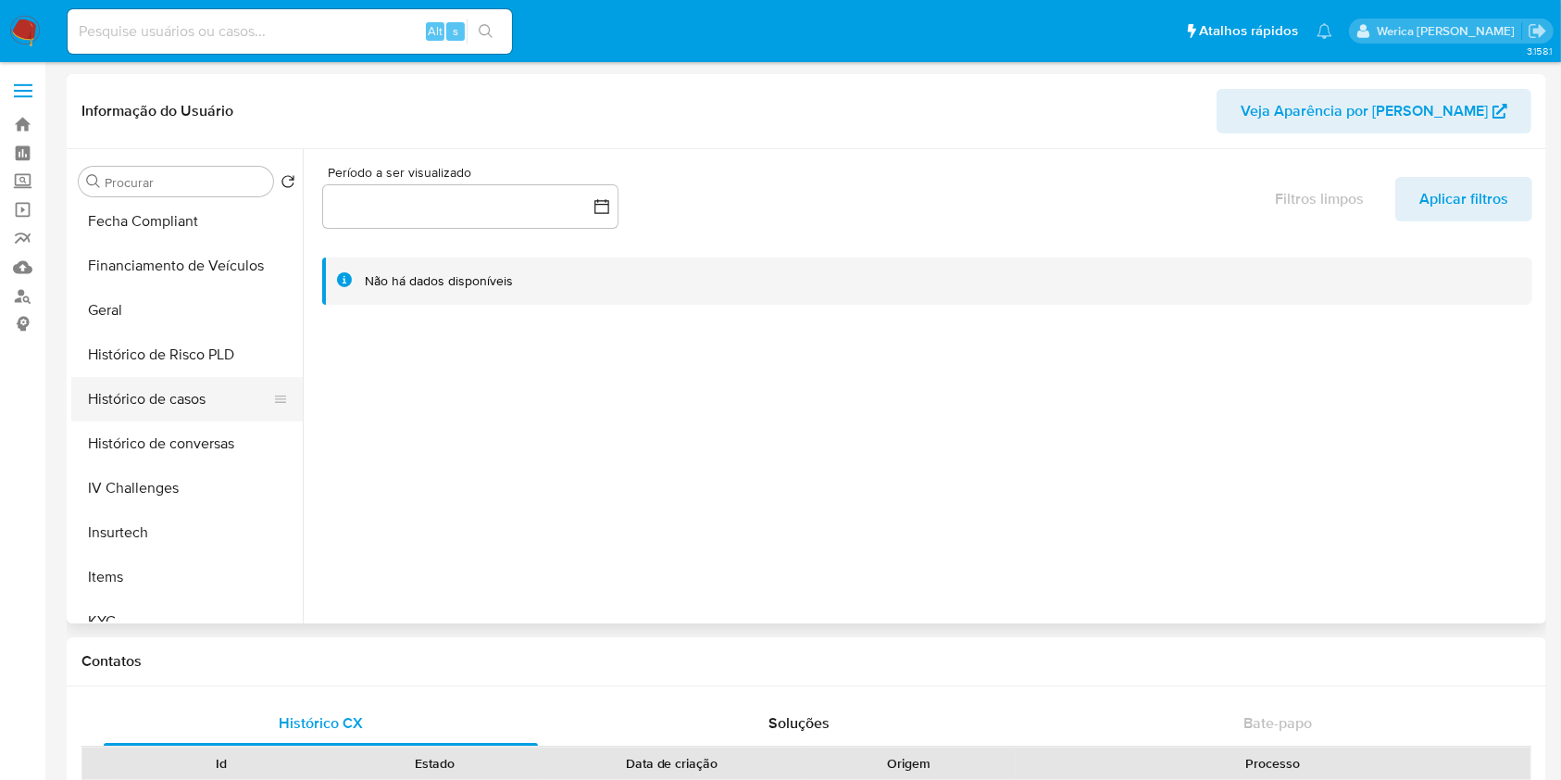
click at [195, 397] on button "Histórico de casos" at bounding box center [179, 399] width 217 height 44
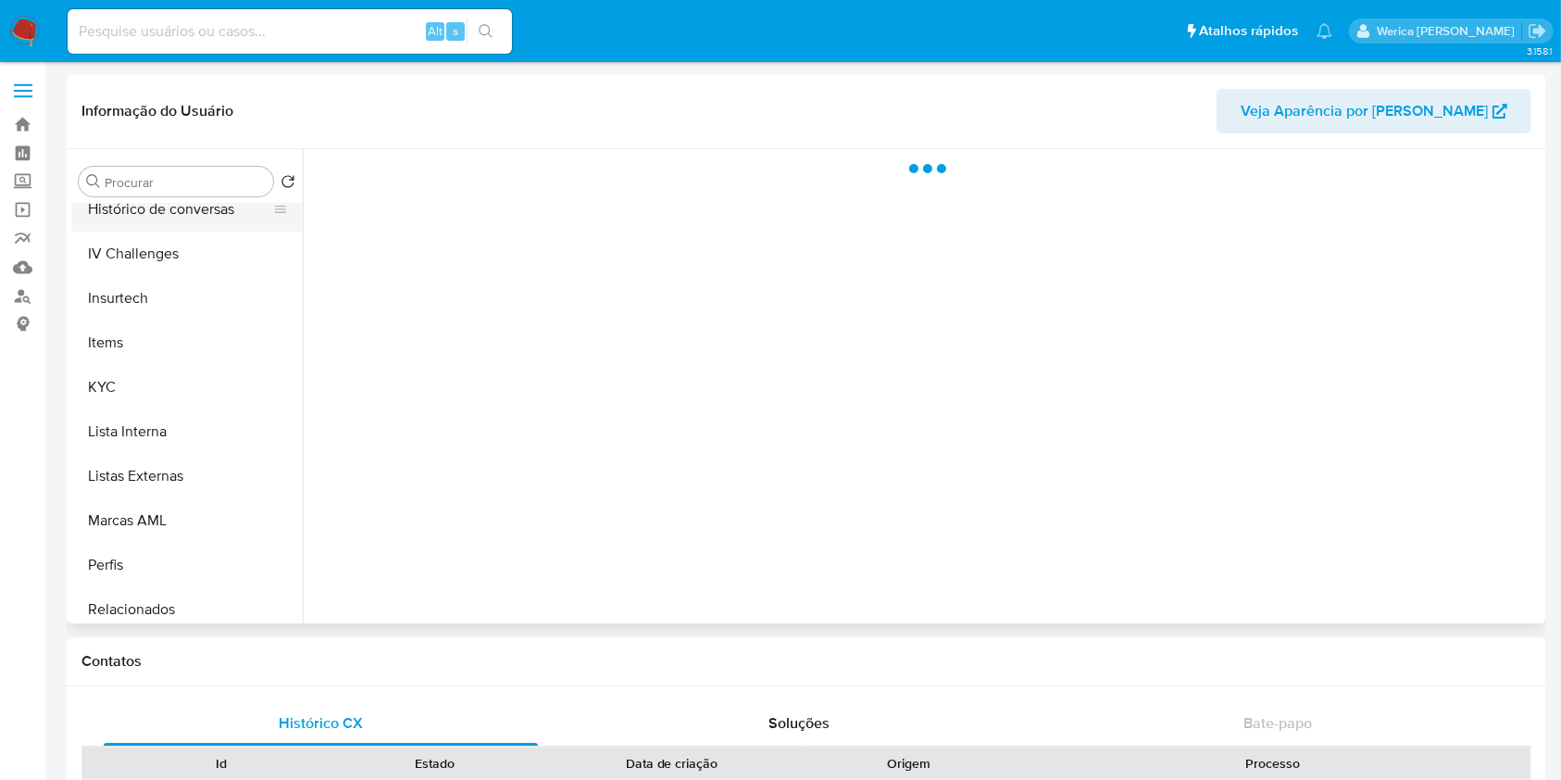
scroll to position [741, 0]
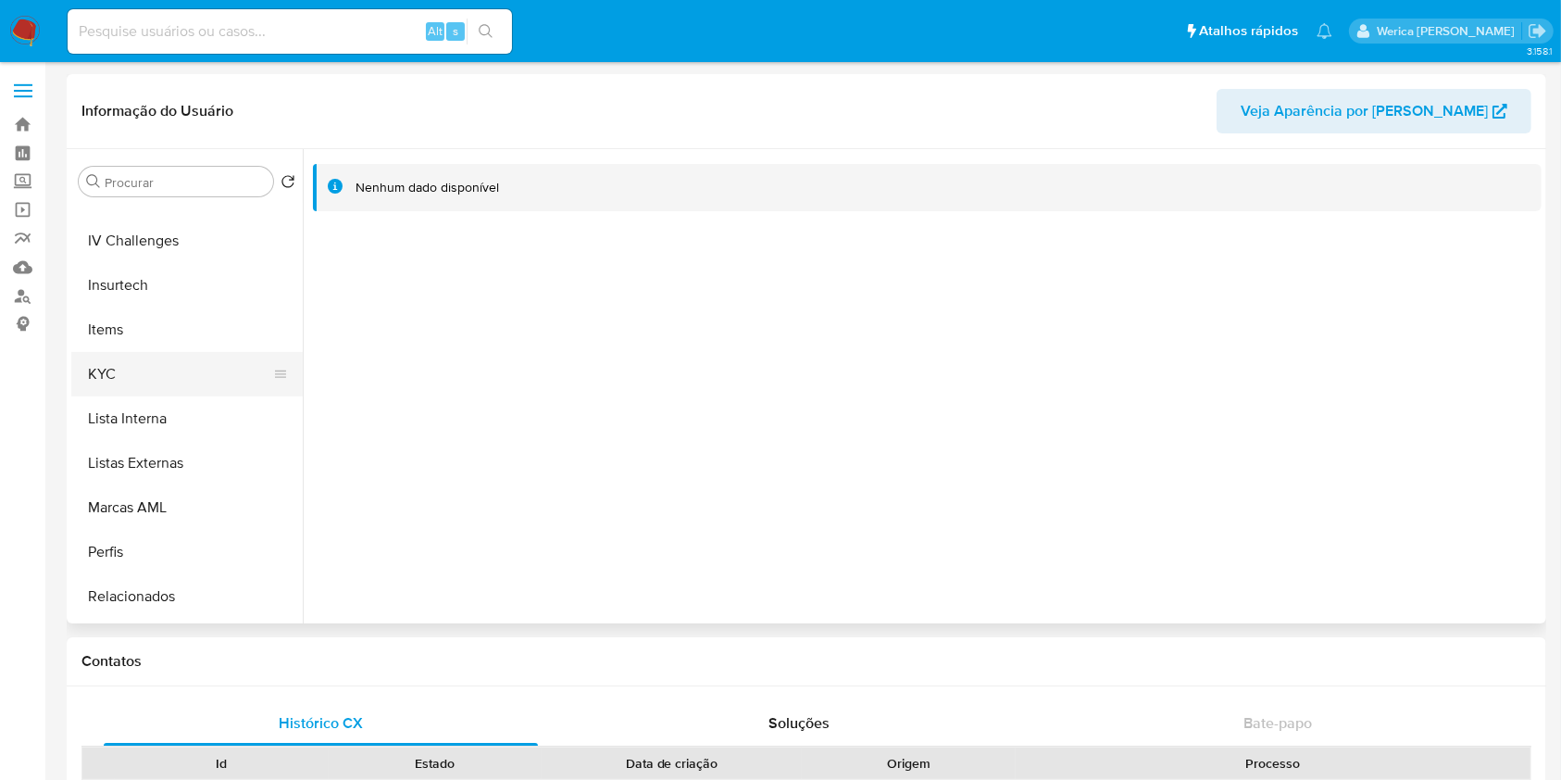
click at [196, 369] on button "KYC" at bounding box center [179, 374] width 217 height 44
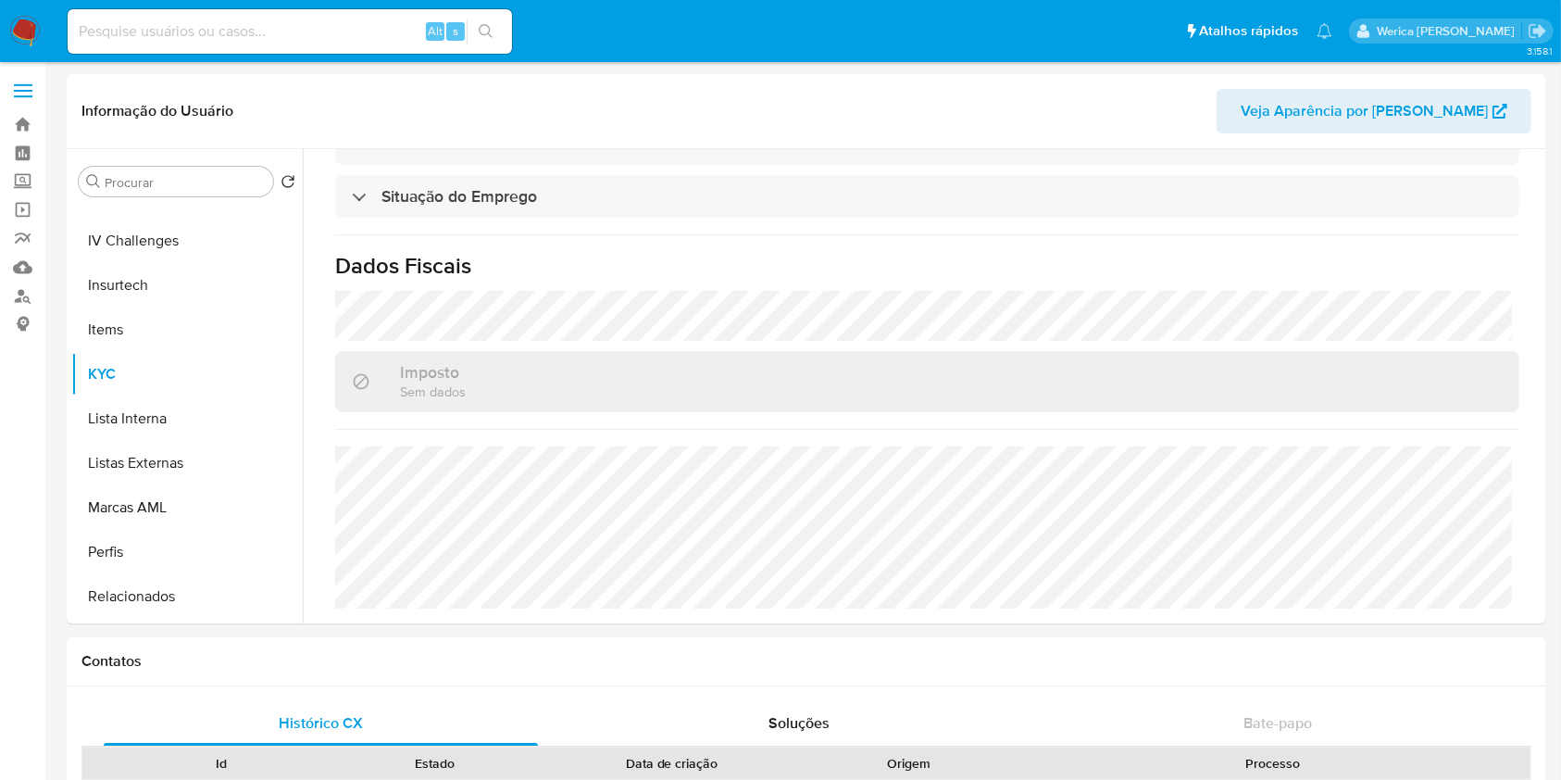
scroll to position [803, 0]
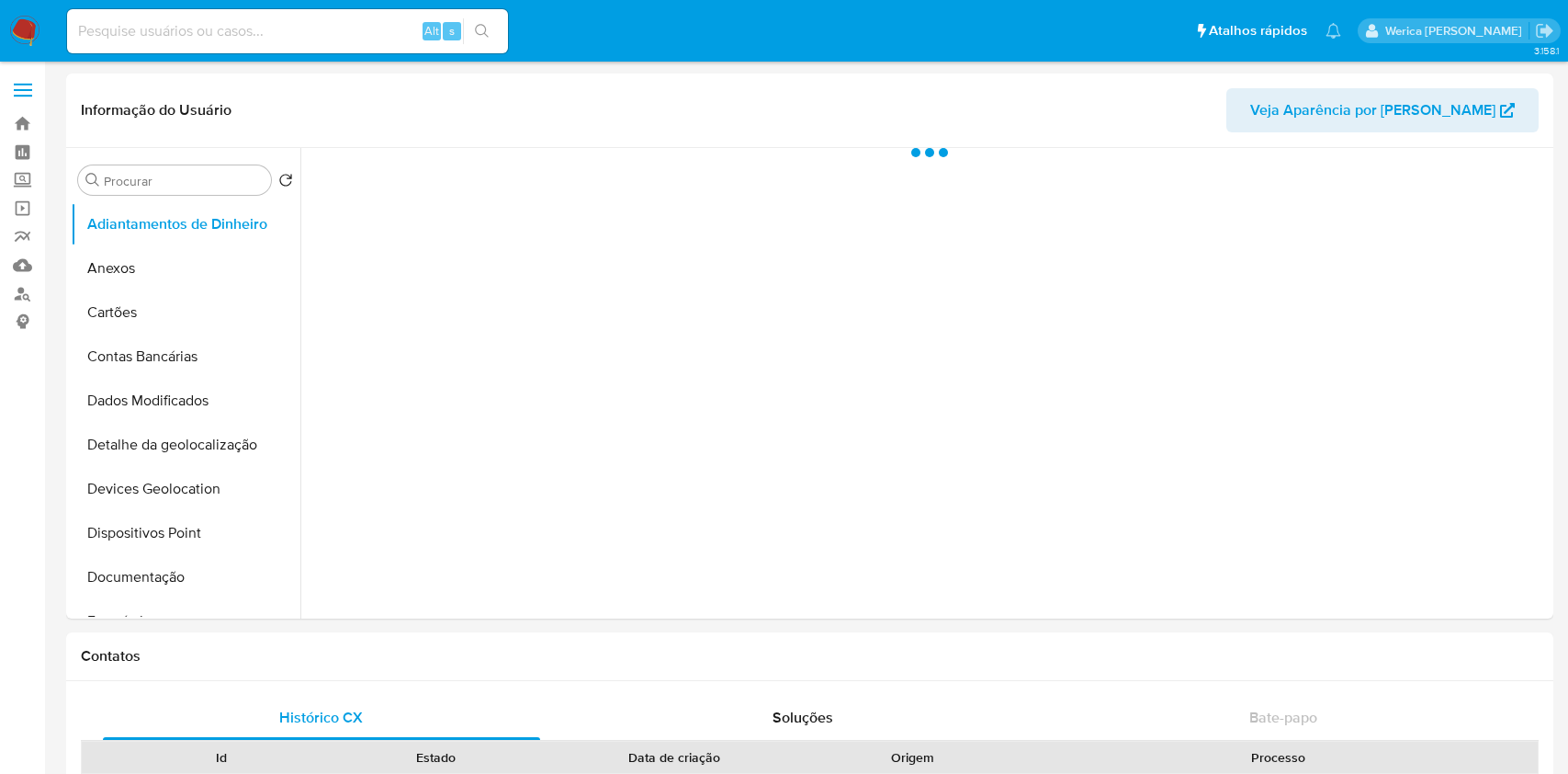
select select "10"
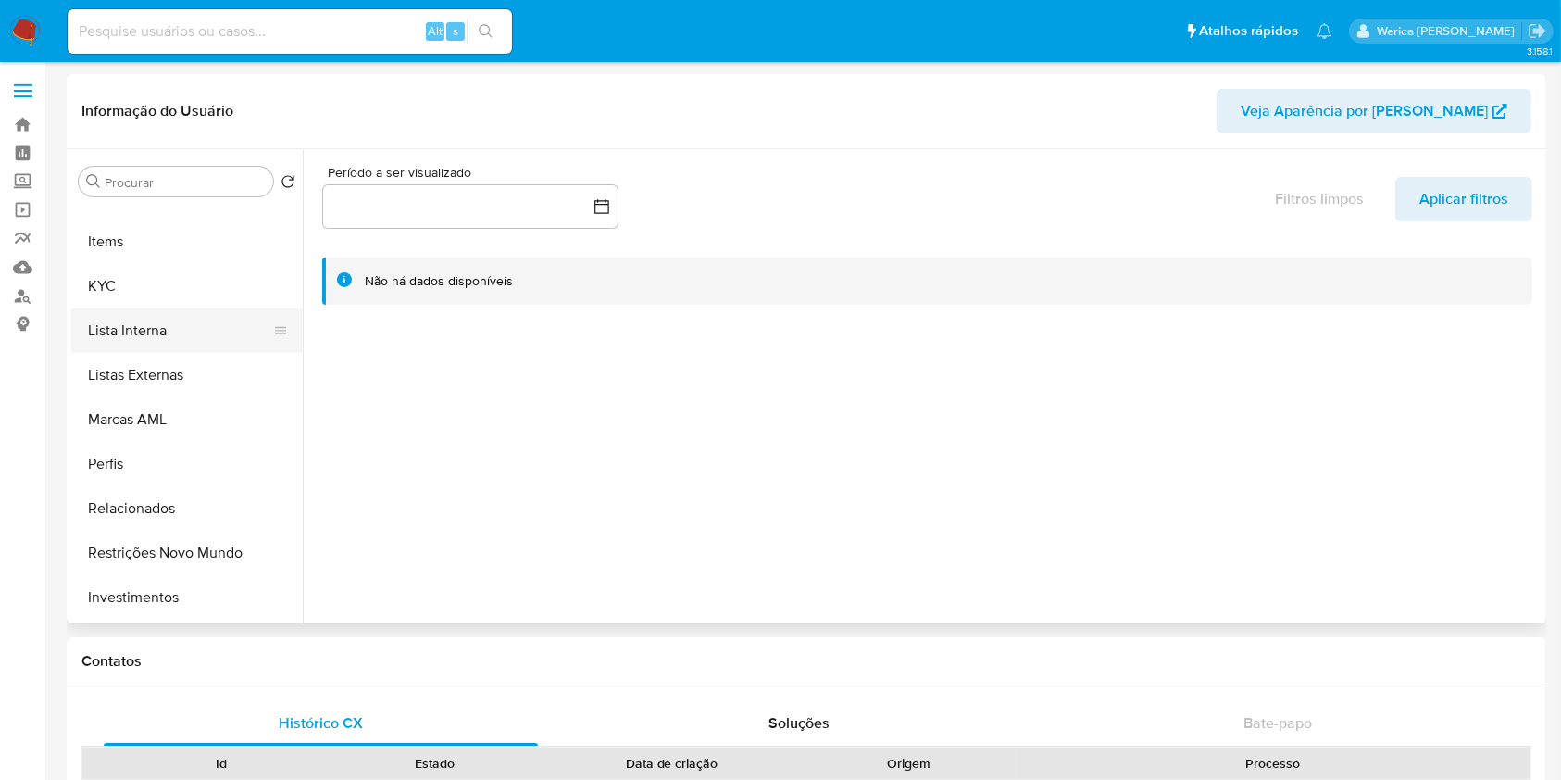
scroll to position [864, 0]
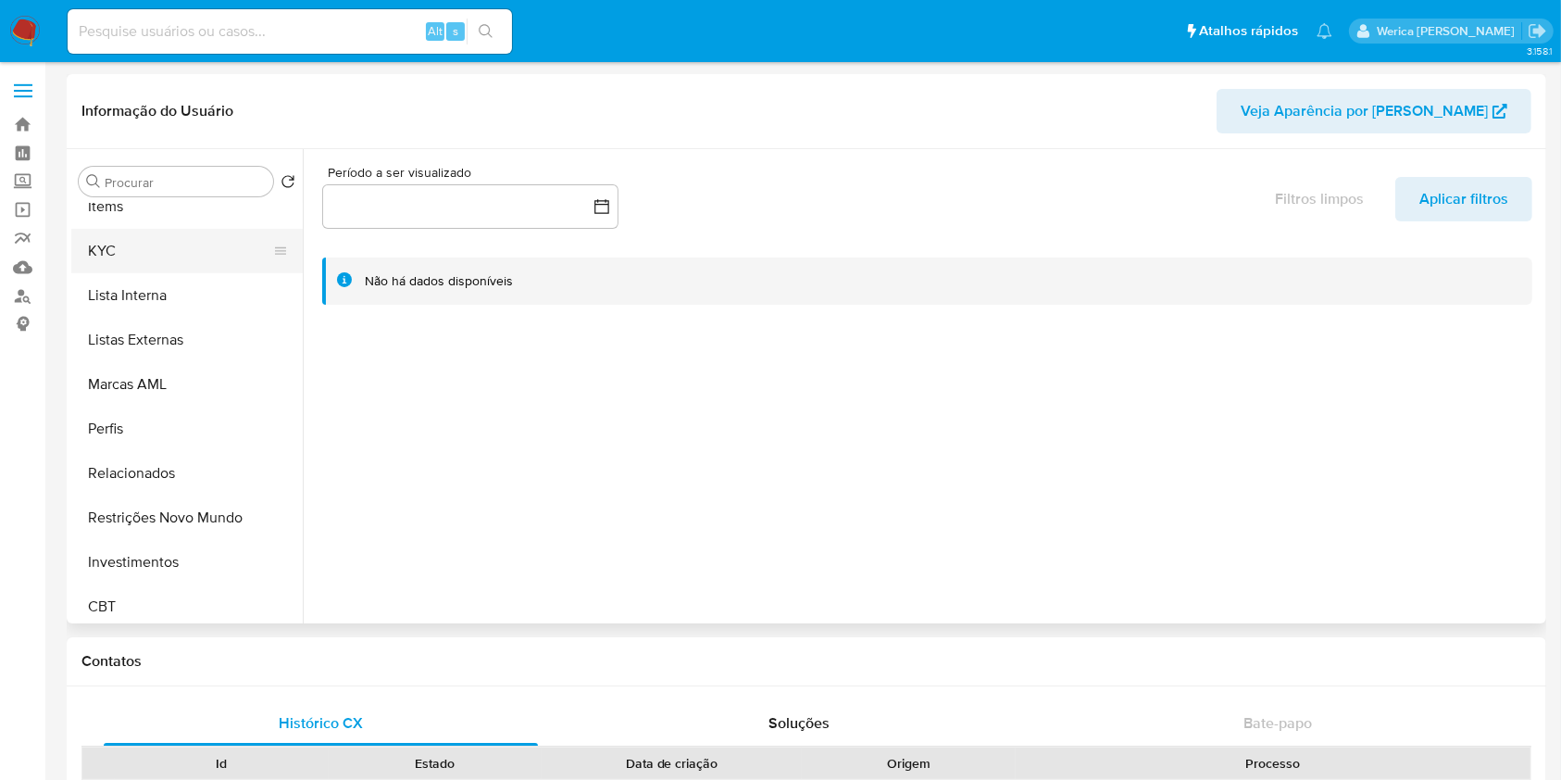
click at [156, 248] on button "KYC" at bounding box center [179, 251] width 217 height 44
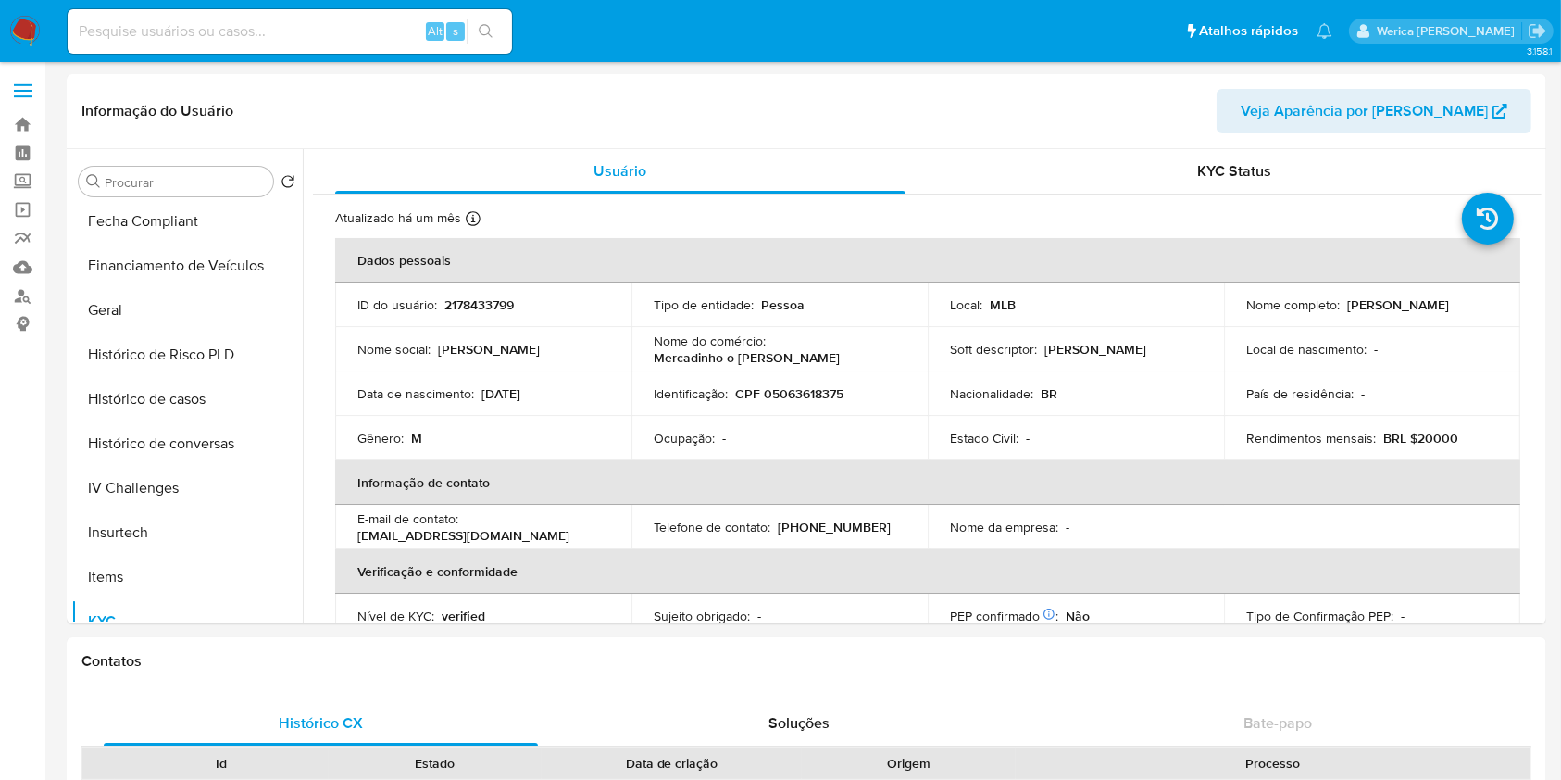
scroll to position [0, 0]
click at [207, 377] on ul "Adiantamentos de Dinheiro Anexos Cartões Contas Bancárias Dados Modificados Det…" at bounding box center [186, 413] width 231 height 418
click at [207, 411] on button "Histórico de casos" at bounding box center [179, 399] width 217 height 44
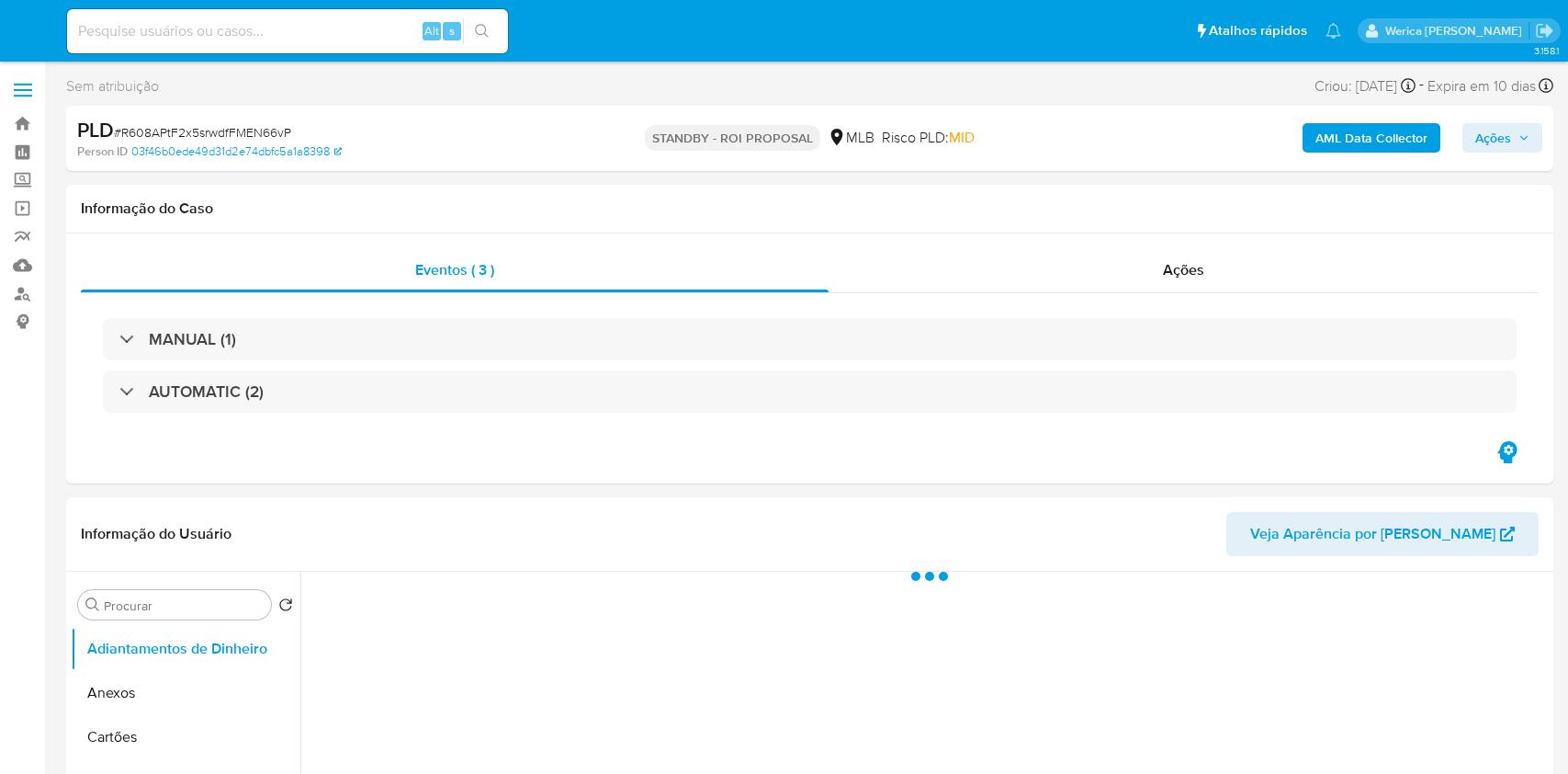
select select "10"
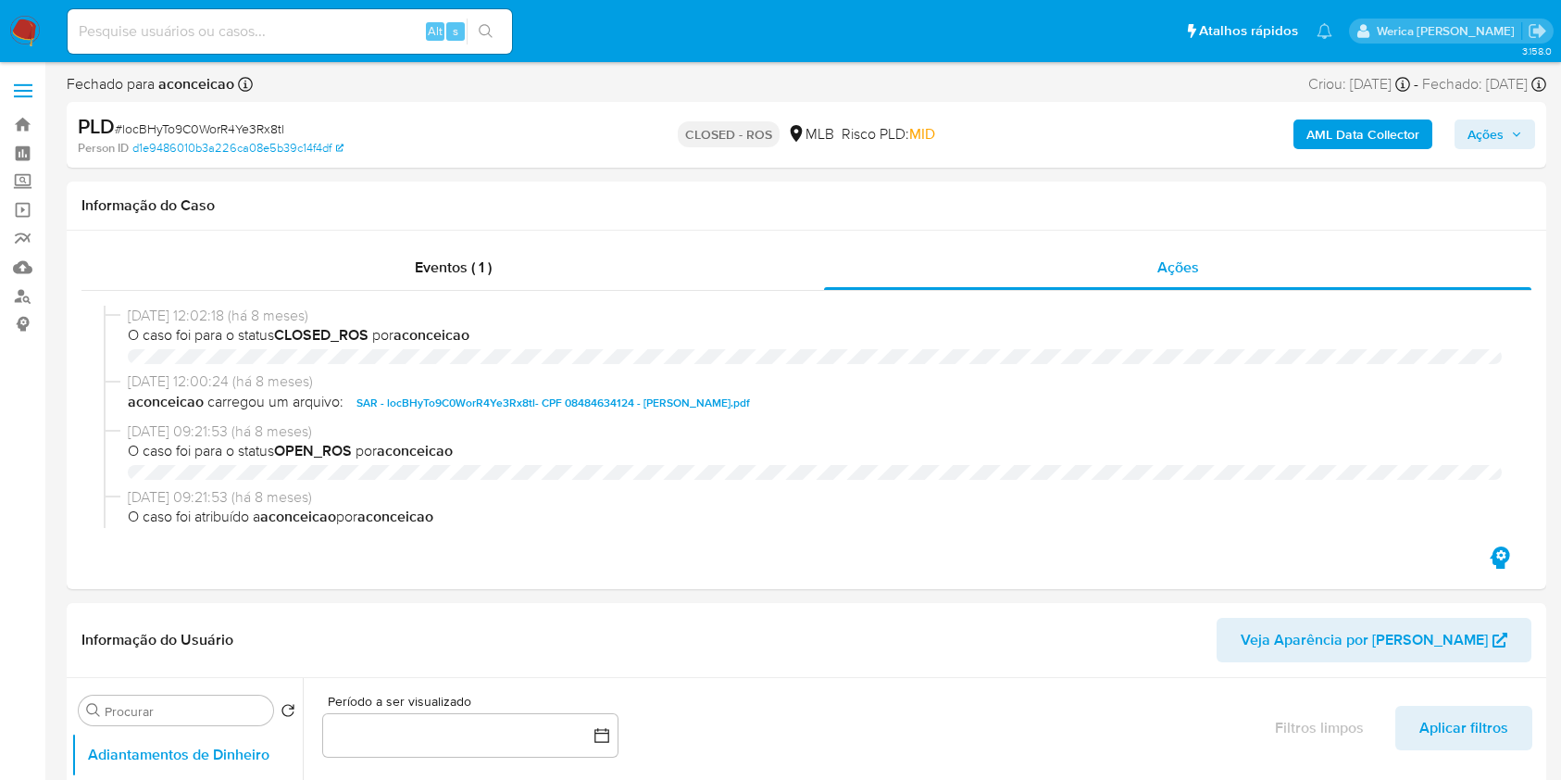
select select "10"
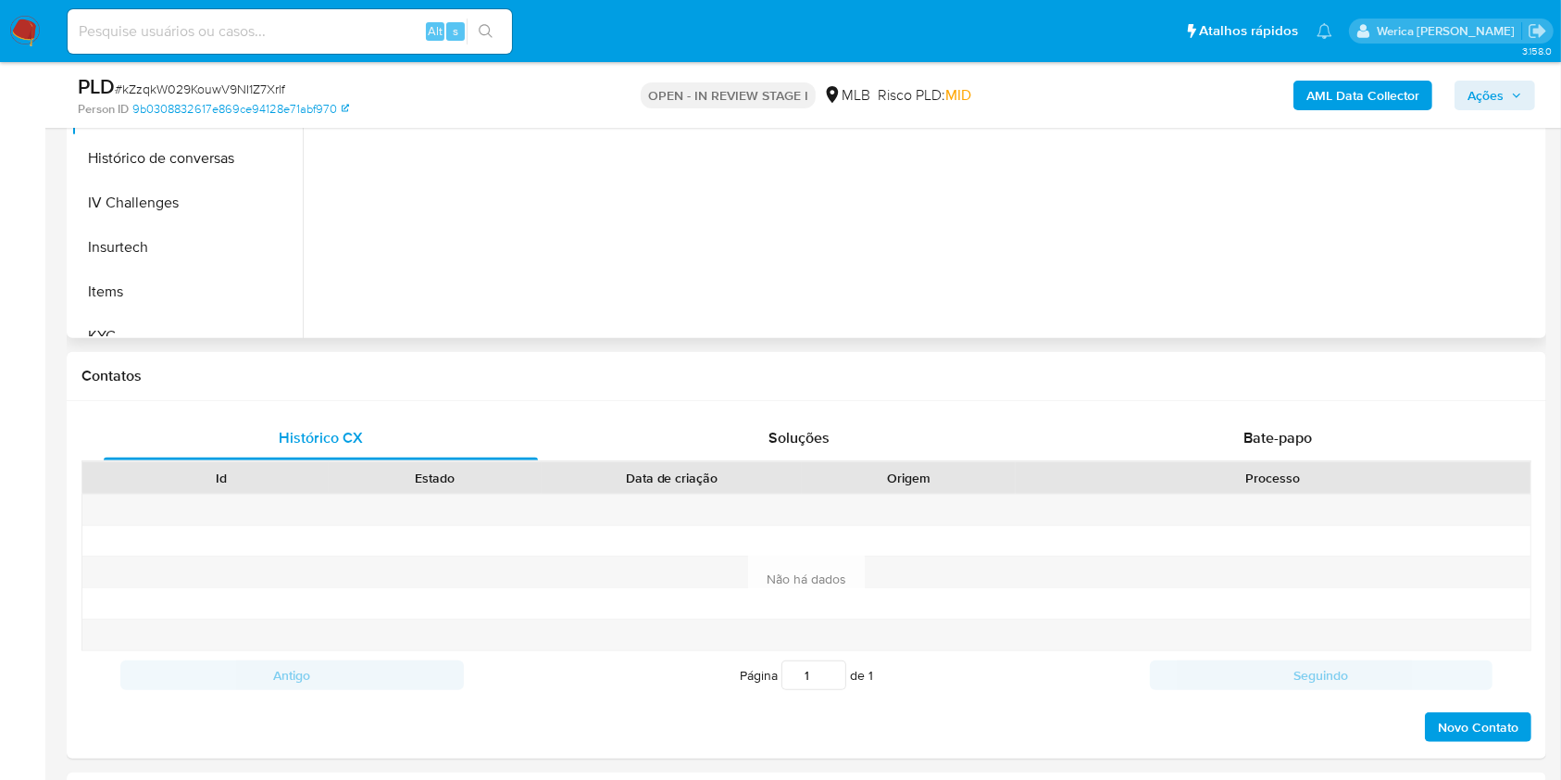
scroll to position [741, 0]
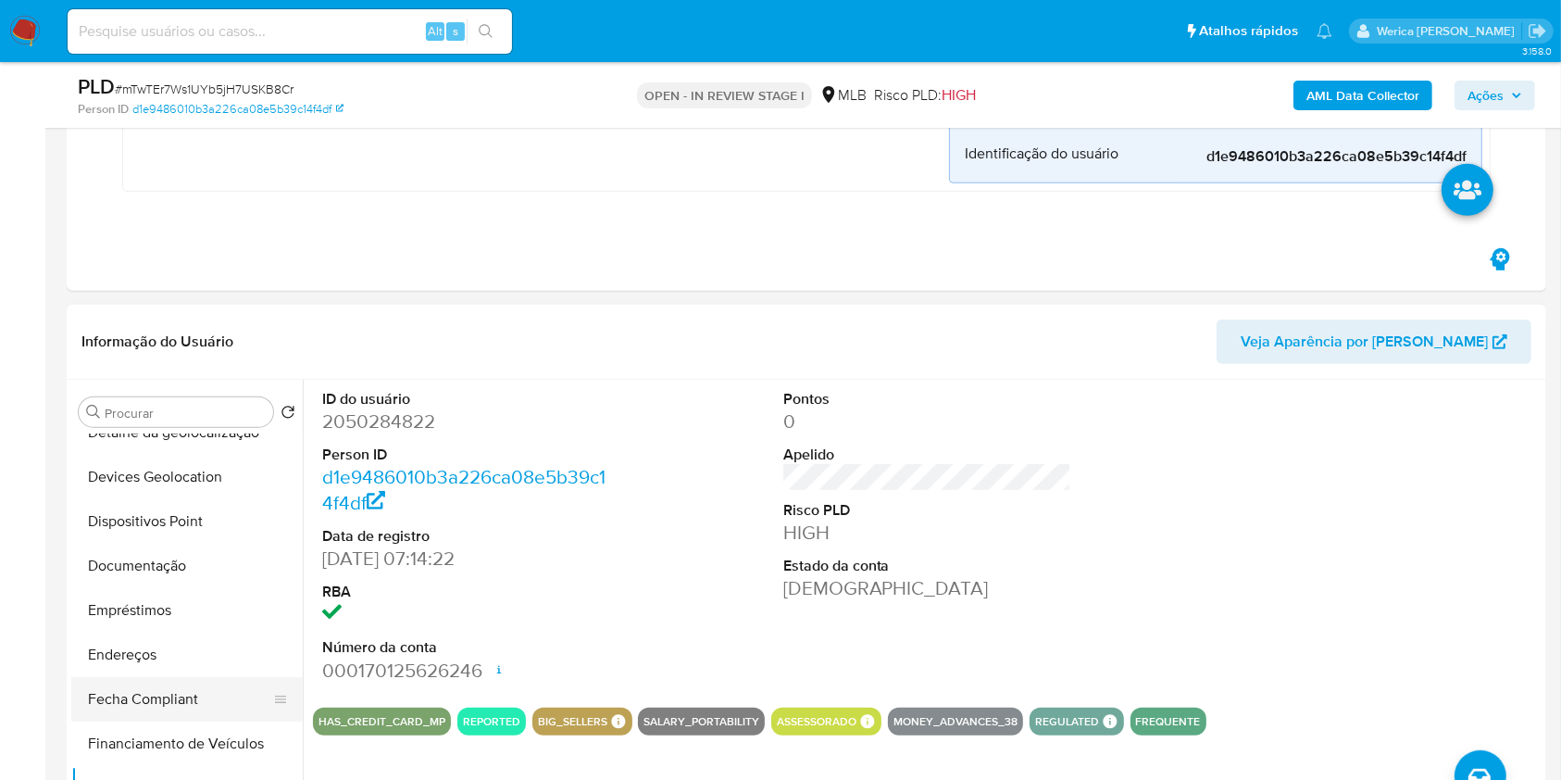
scroll to position [370, 0]
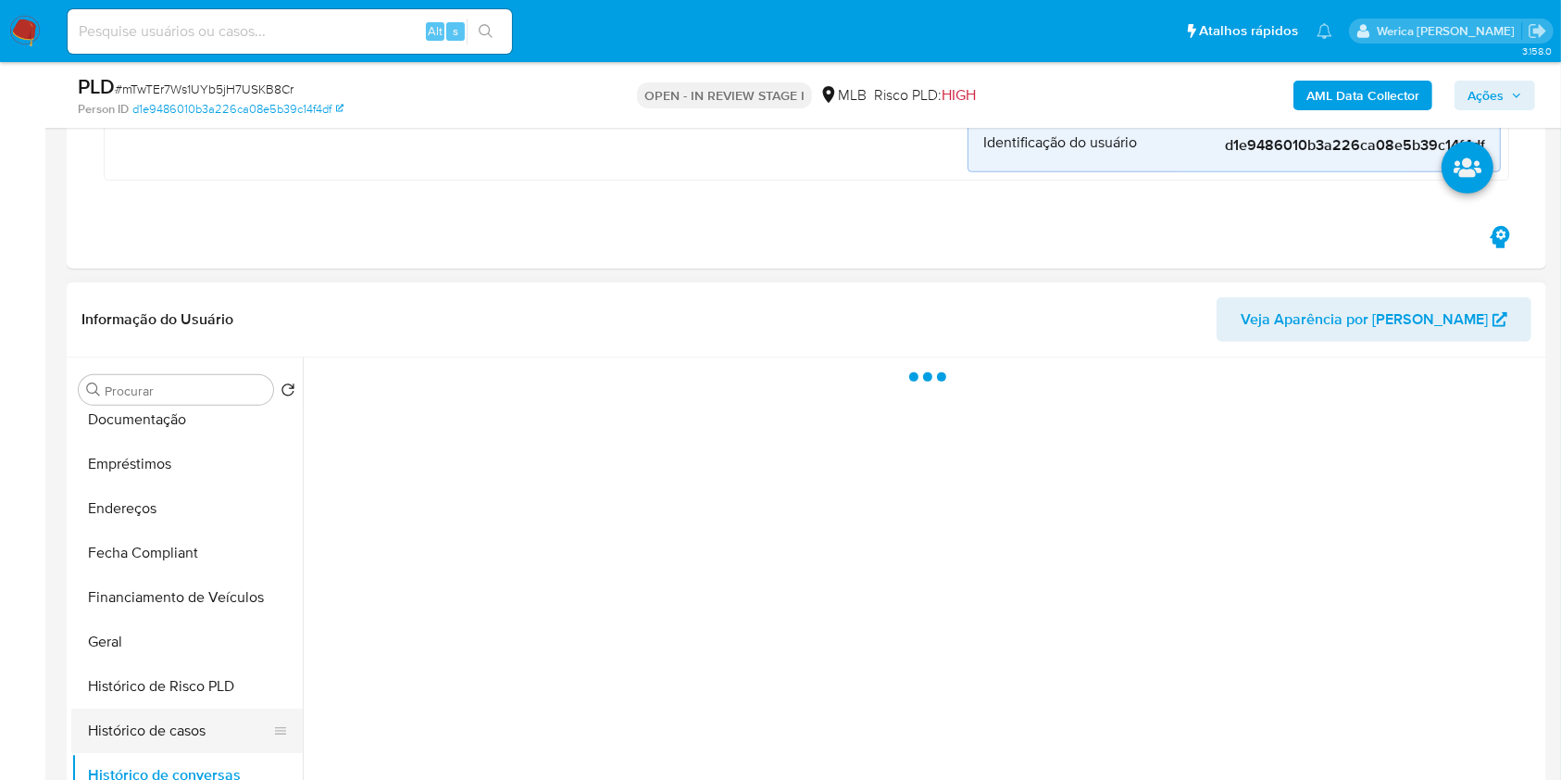
click at [200, 744] on button "Histórico de casos" at bounding box center [179, 730] width 217 height 44
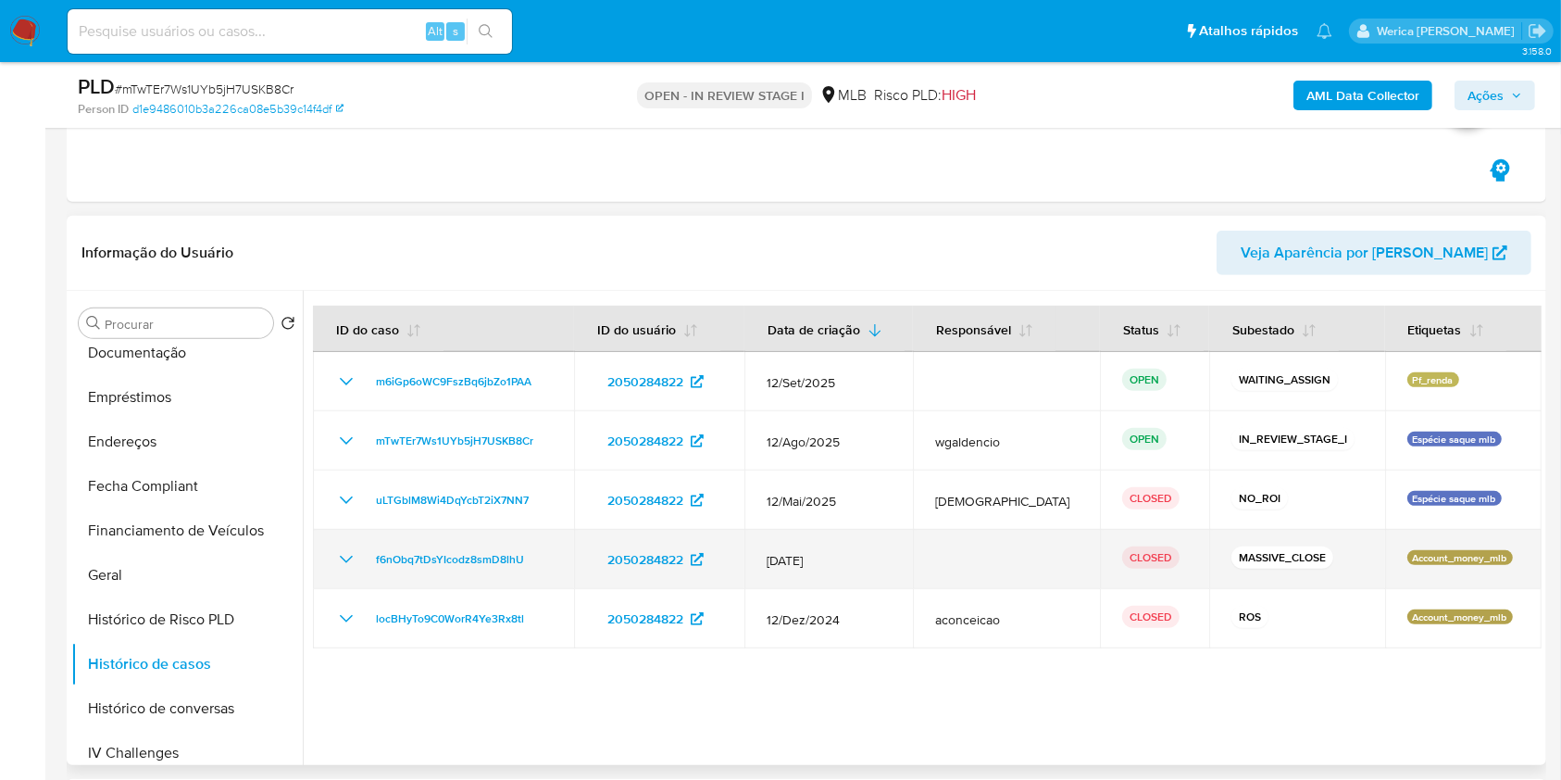
scroll to position [864, 0]
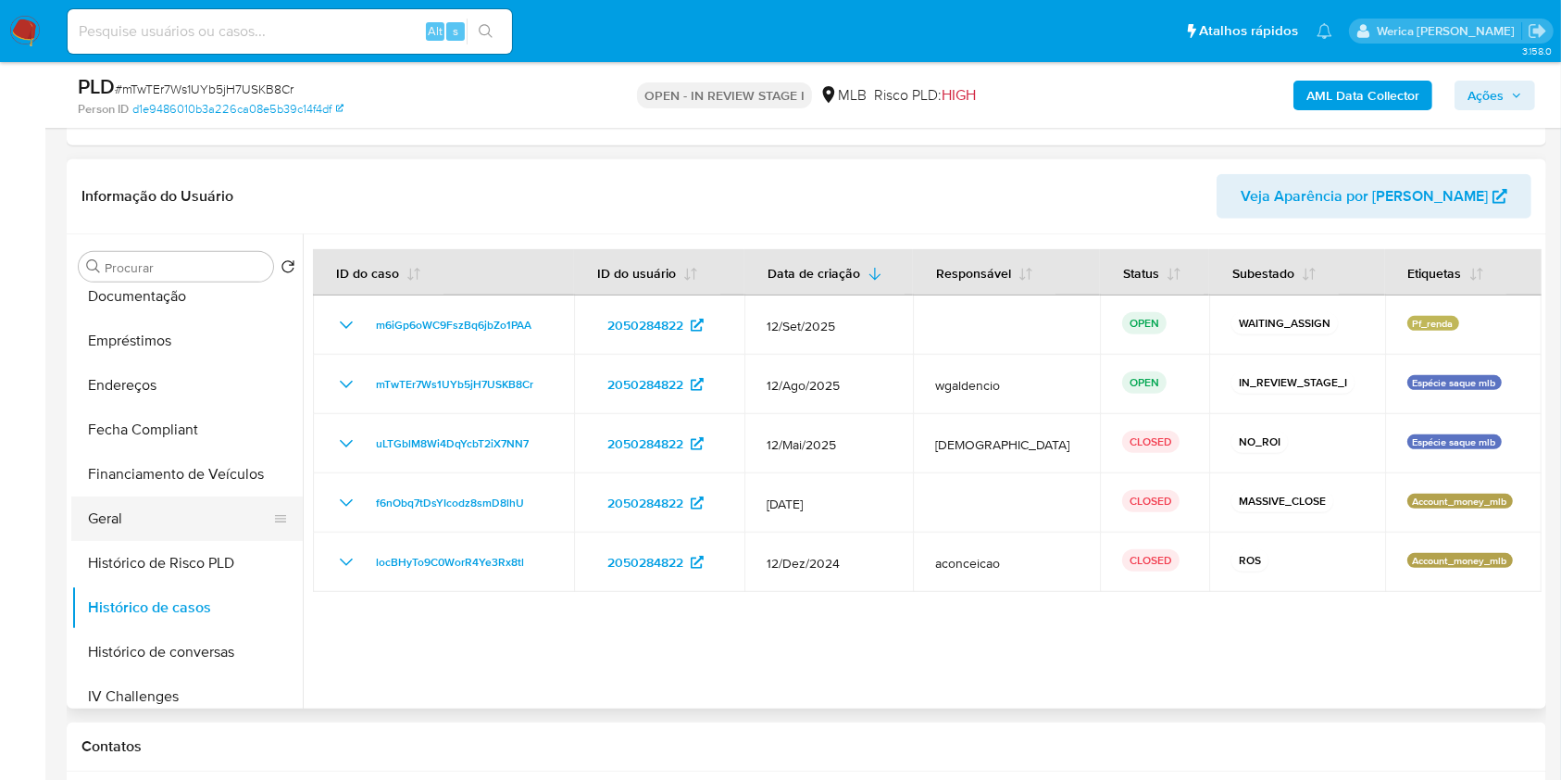
click at [170, 511] on button "Geral" at bounding box center [179, 518] width 217 height 44
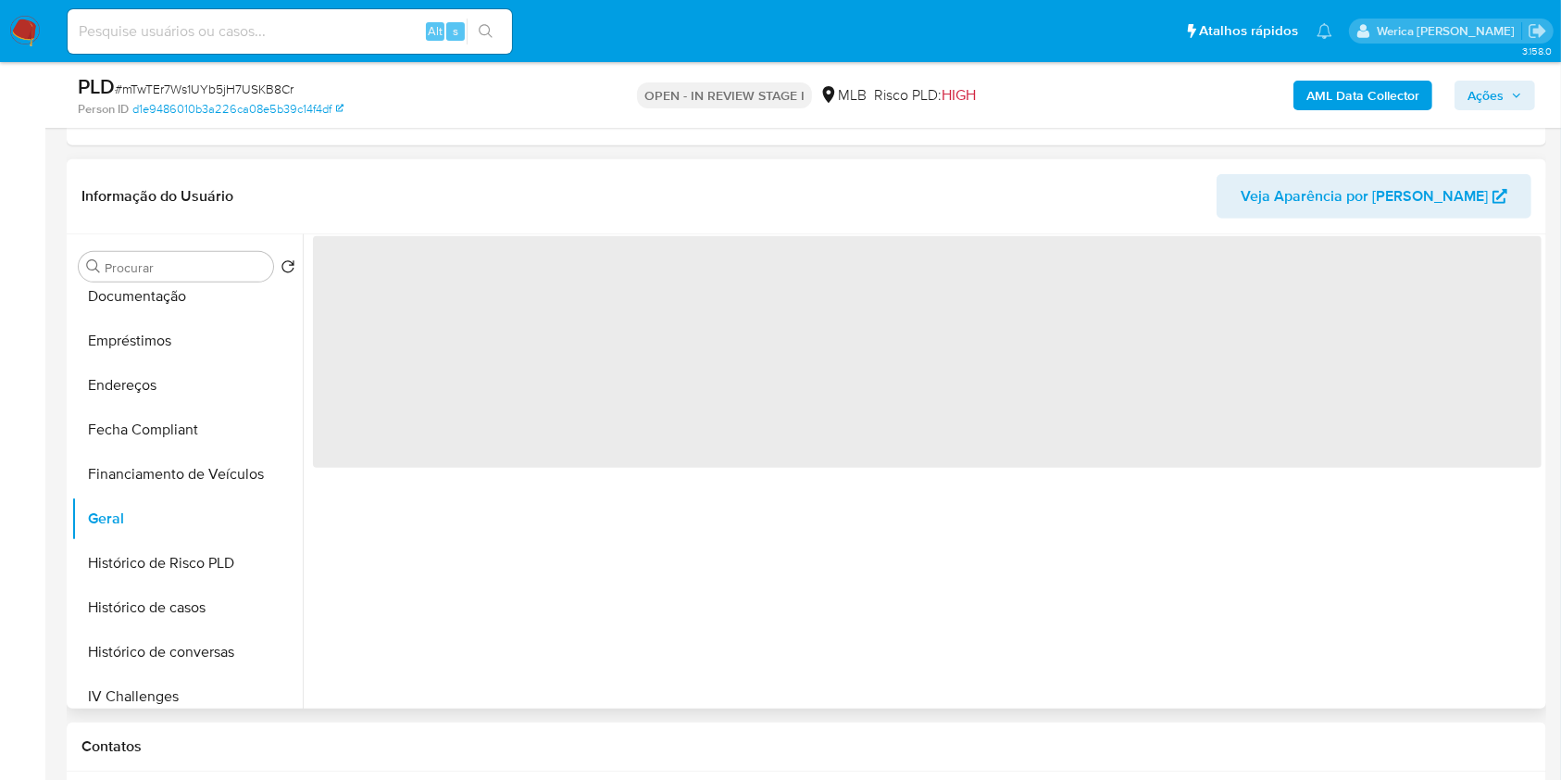
click at [482, 384] on span "‌" at bounding box center [927, 351] width 1229 height 231
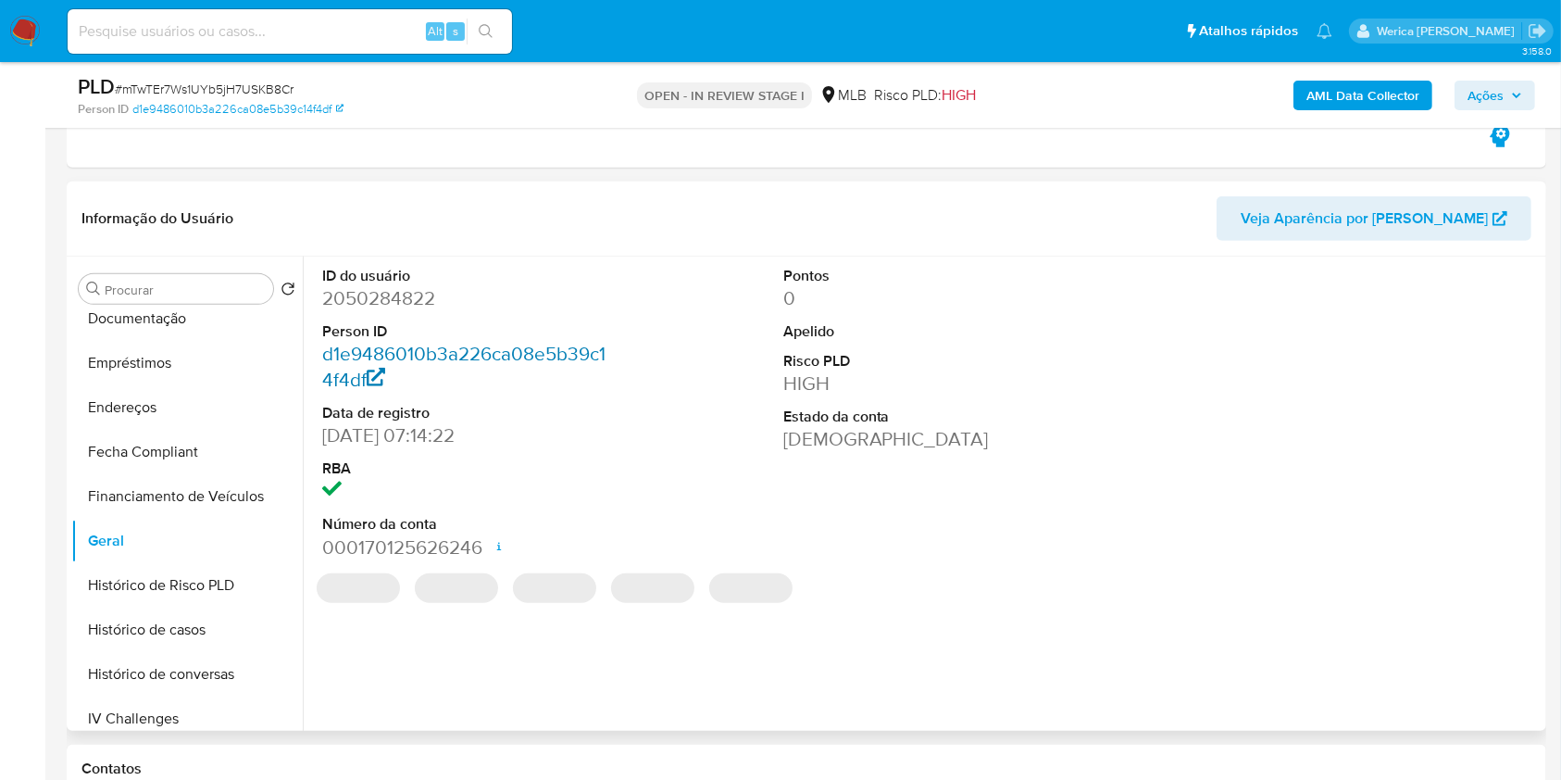
click at [491, 340] on link "d1e9486010b3a226ca08e5b39c14f4df" at bounding box center [463, 366] width 283 height 53
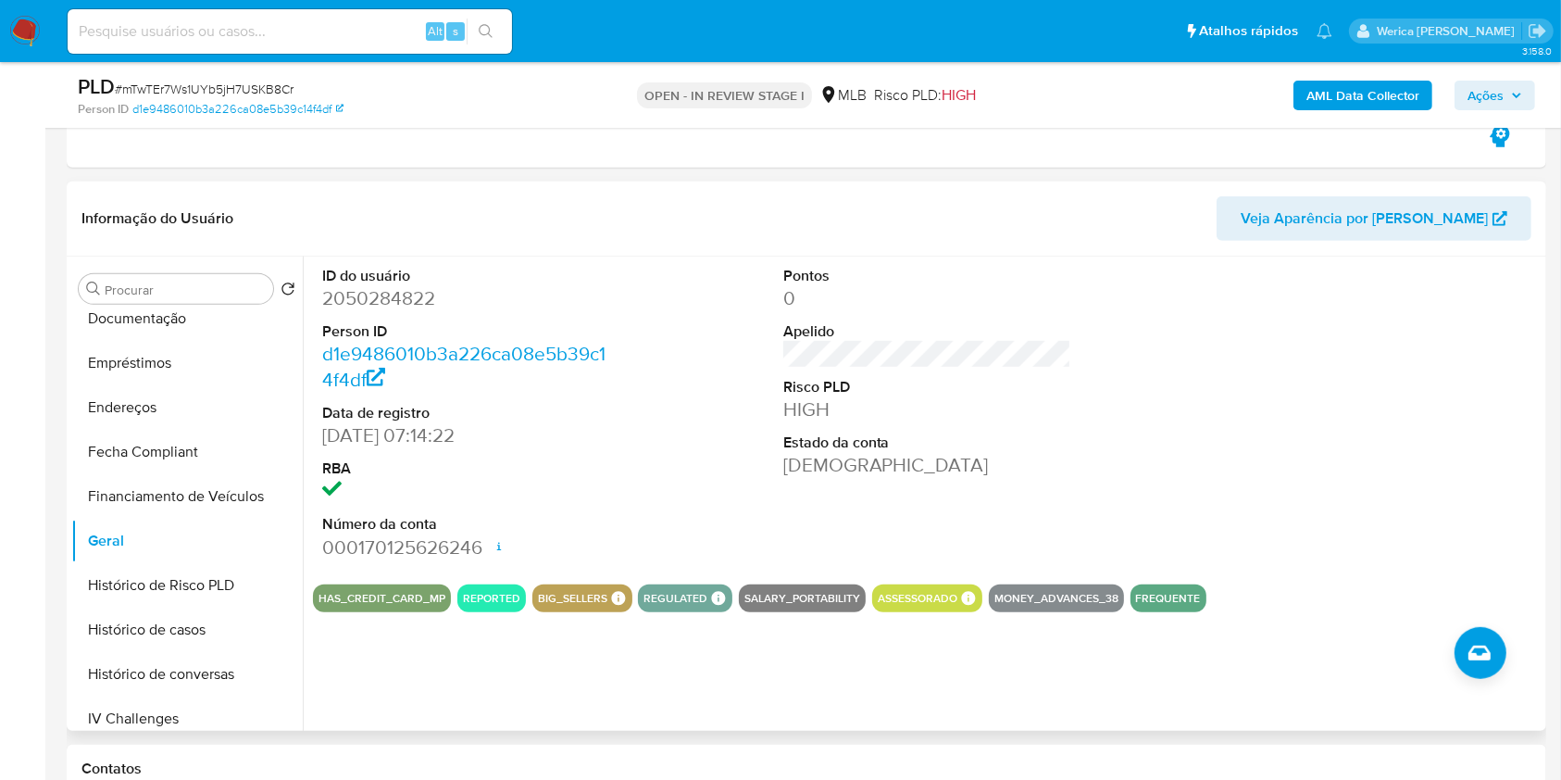
click at [381, 307] on dd "2050284822" at bounding box center [466, 298] width 289 height 26
click at [381, 299] on dd "2050284822" at bounding box center [466, 298] width 289 height 26
copy dd "2050284822"
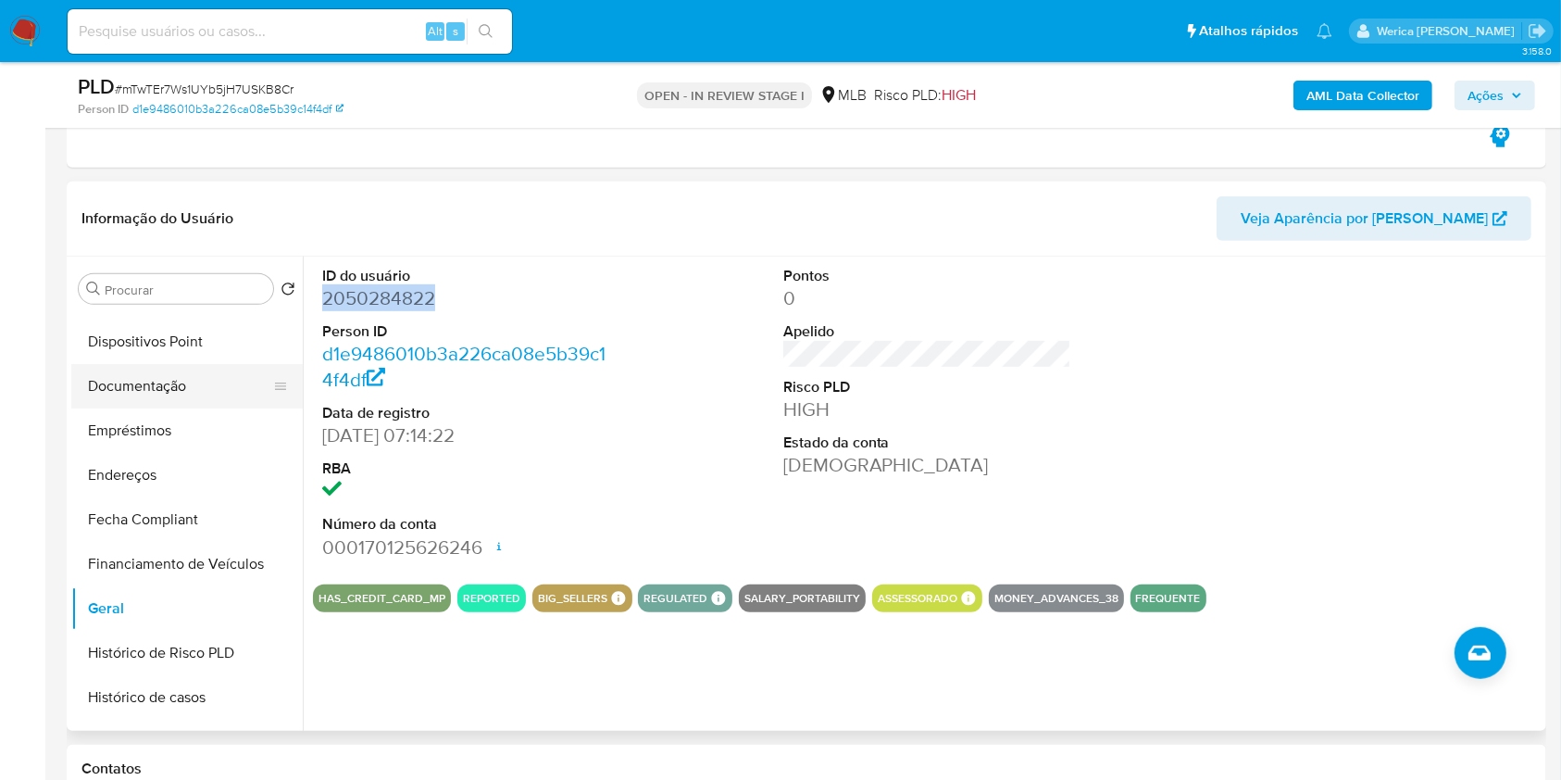
scroll to position [246, 0]
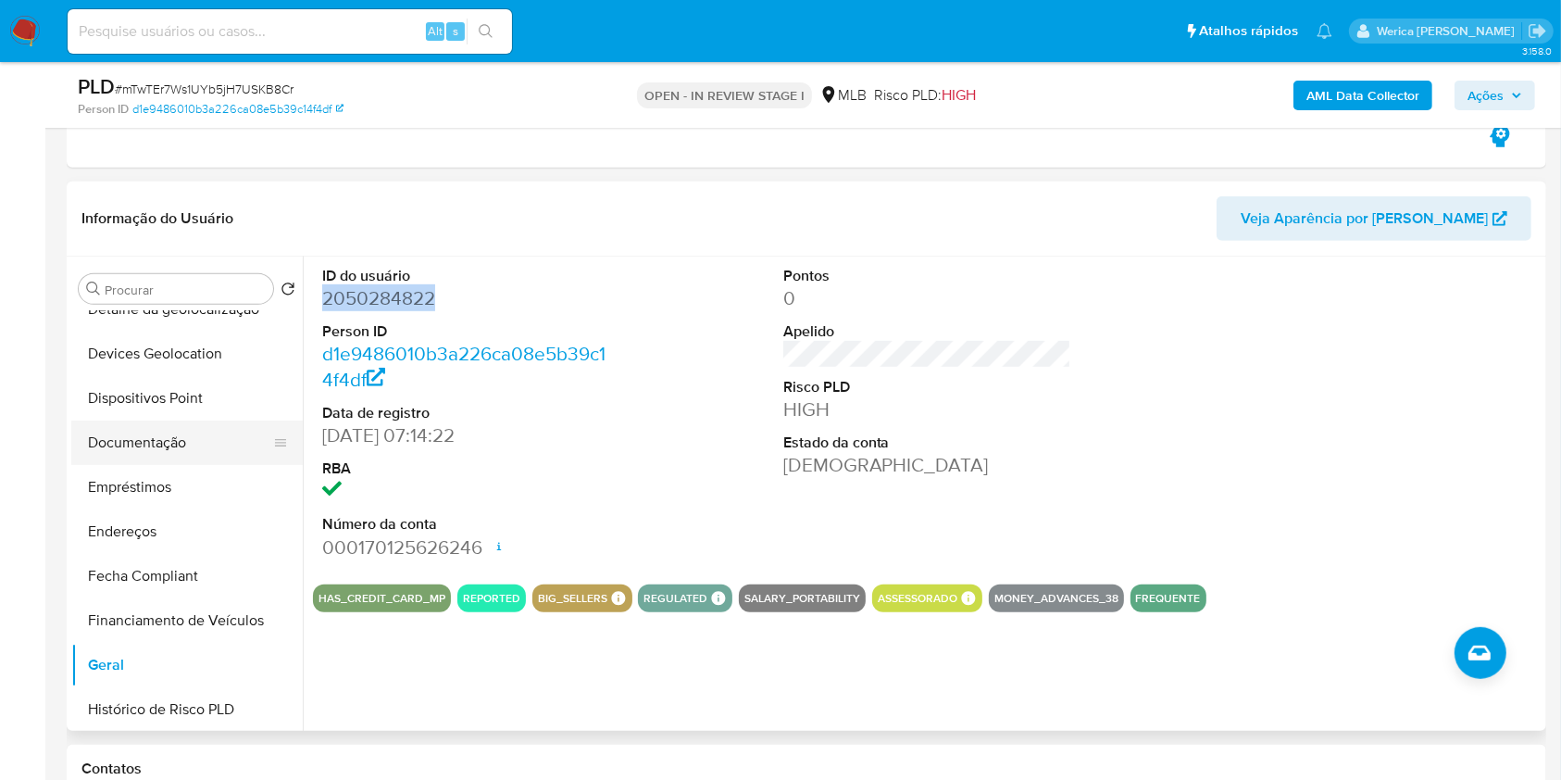
click at [222, 424] on button "Documentação" at bounding box center [179, 442] width 217 height 44
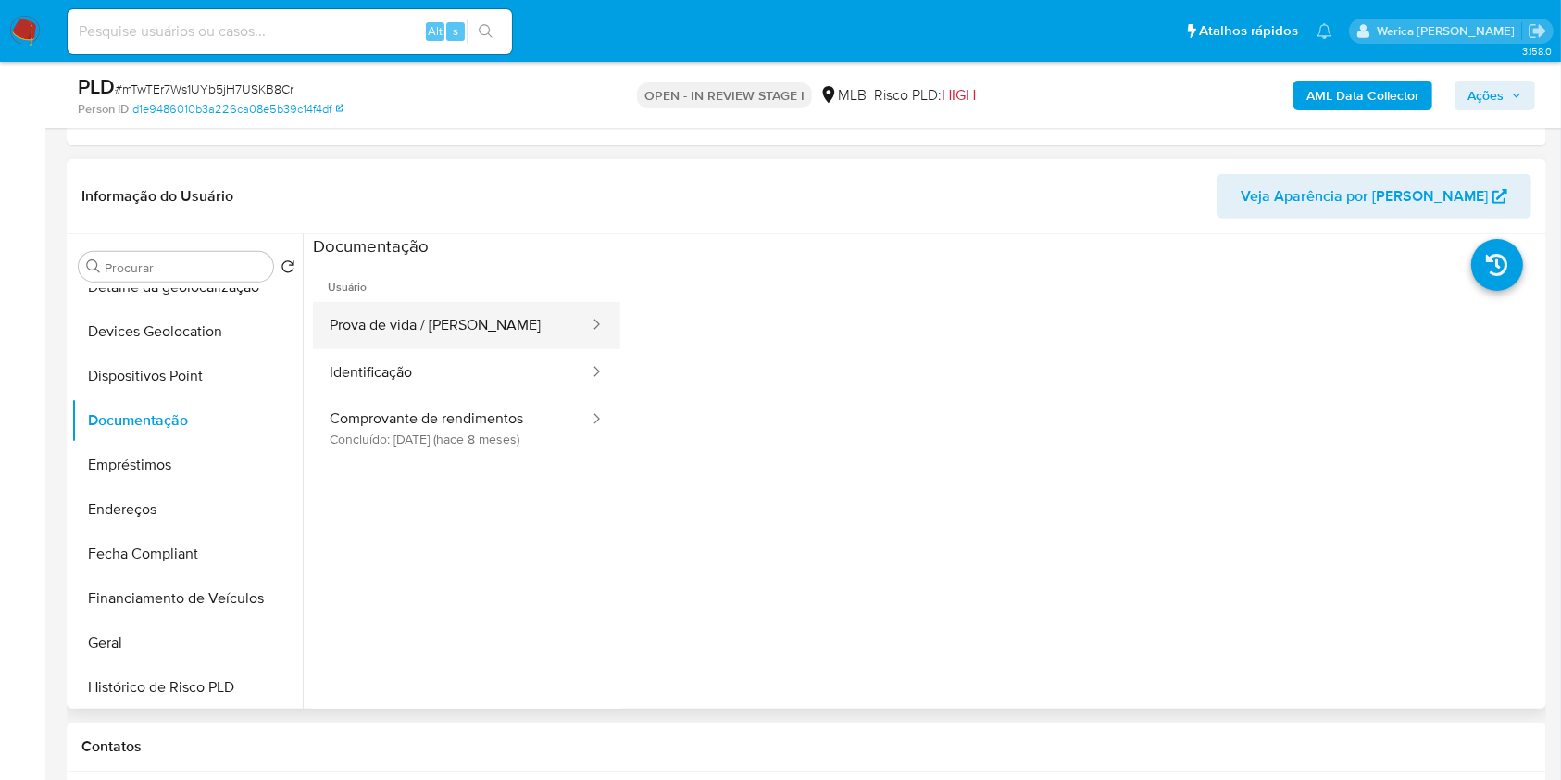
click at [413, 322] on button "Prova de vida / Selfie" at bounding box center [452, 325] width 278 height 47
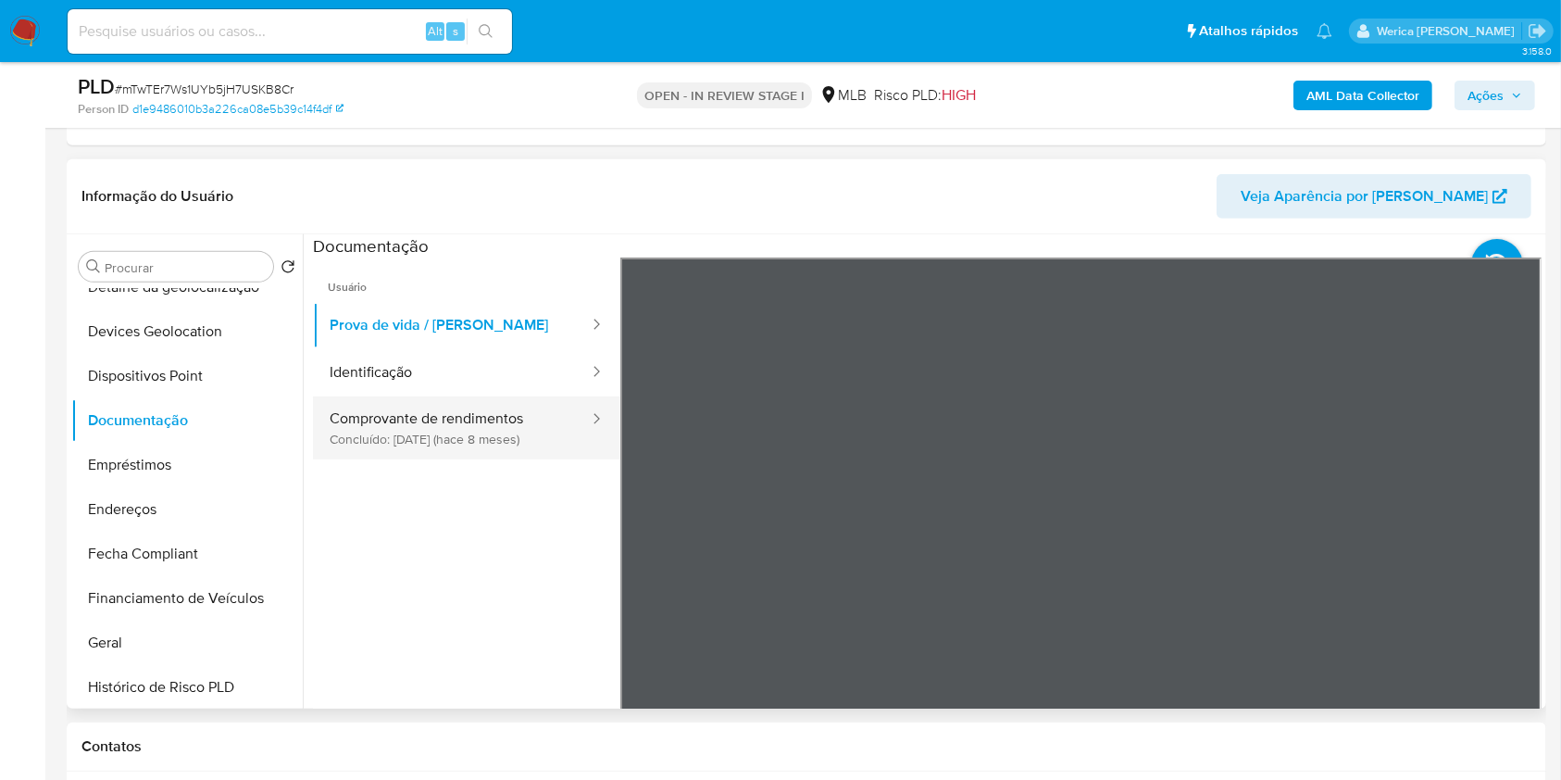
click at [469, 421] on button "Comprovante de rendimentos Concluído: 06/01/2025 (hace 8 meses)" at bounding box center [452, 427] width 278 height 63
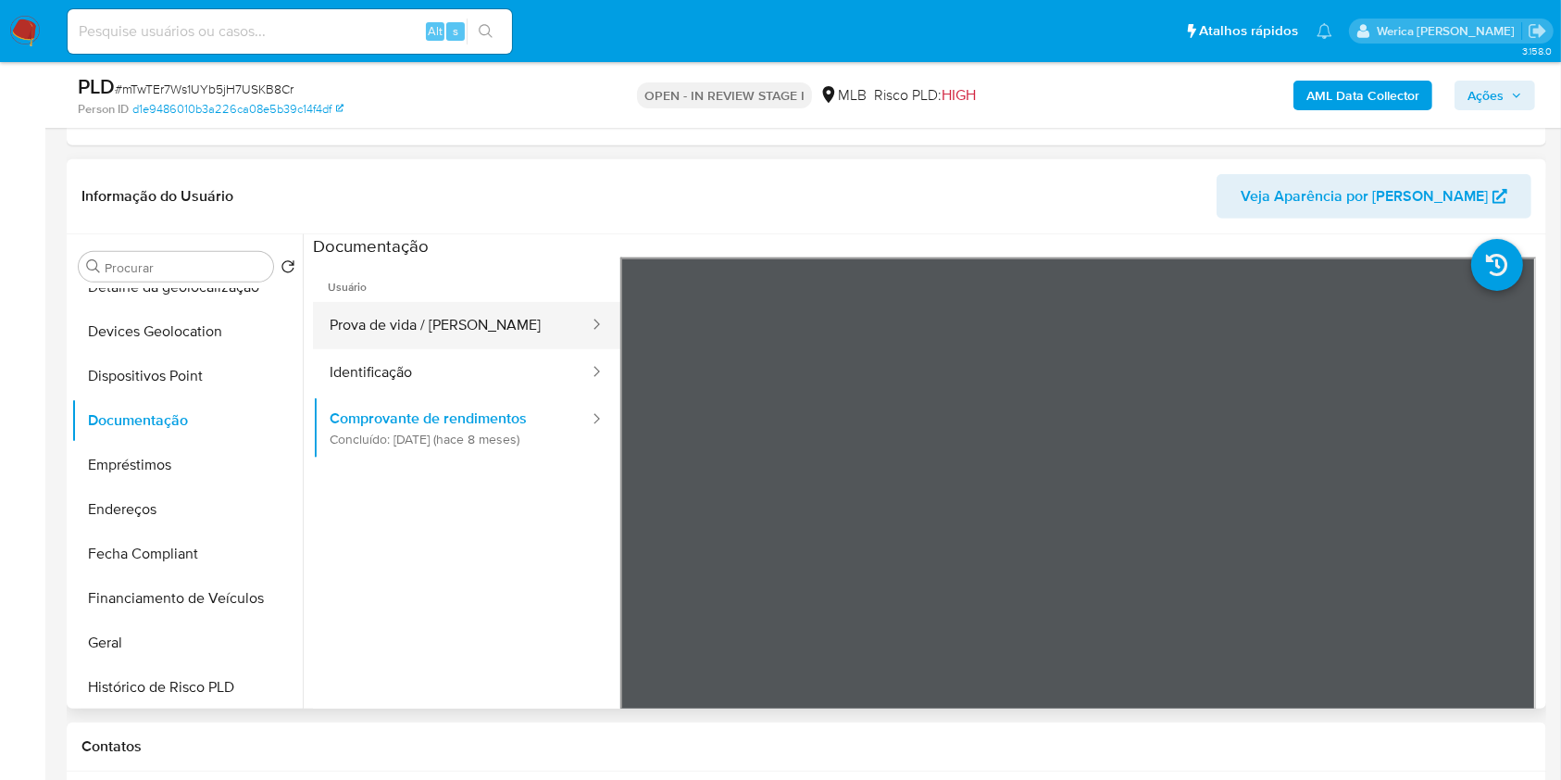
click at [471, 322] on button "Prova de vida / Selfie" at bounding box center [452, 325] width 278 height 47
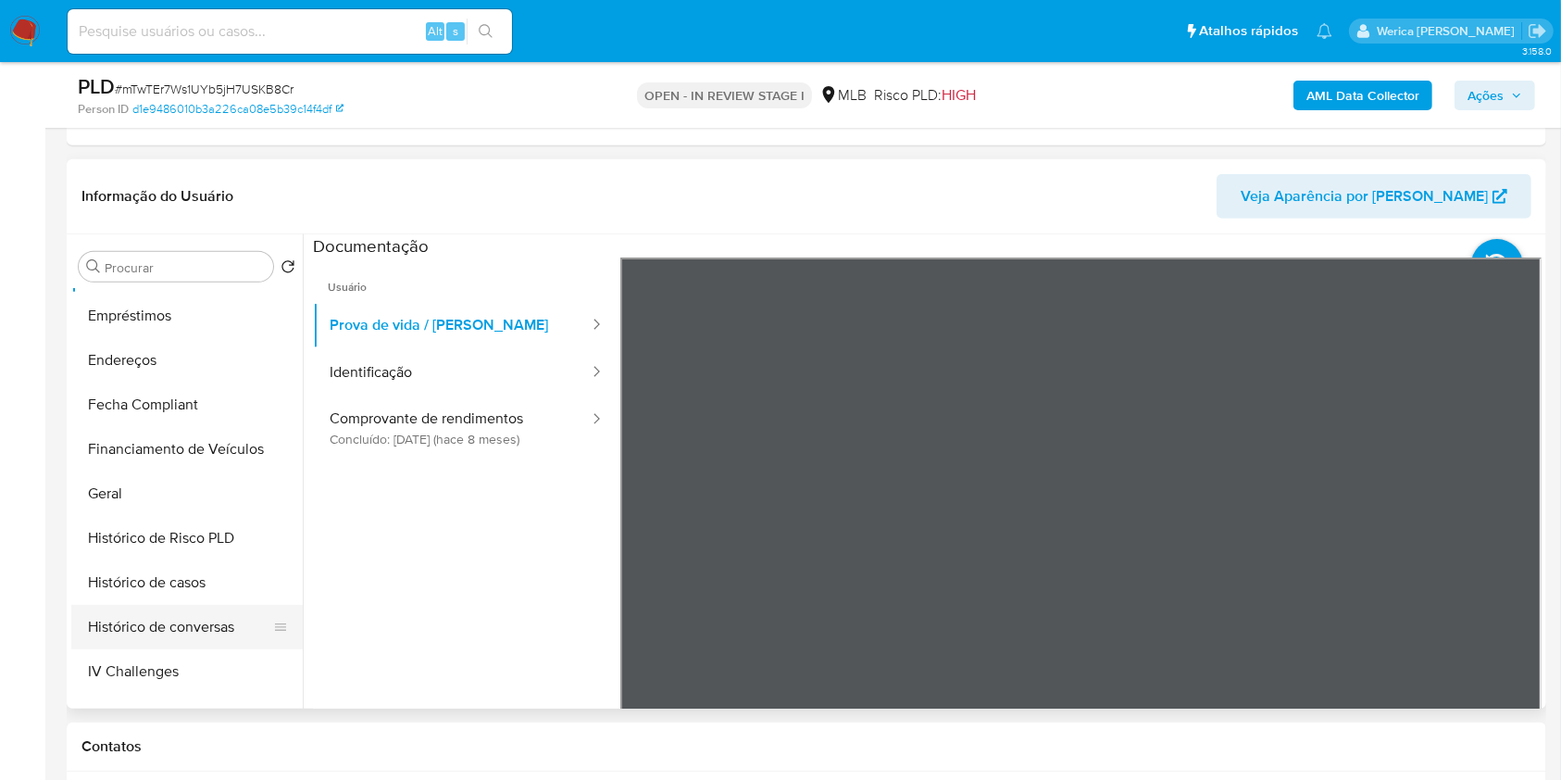
scroll to position [494, 0]
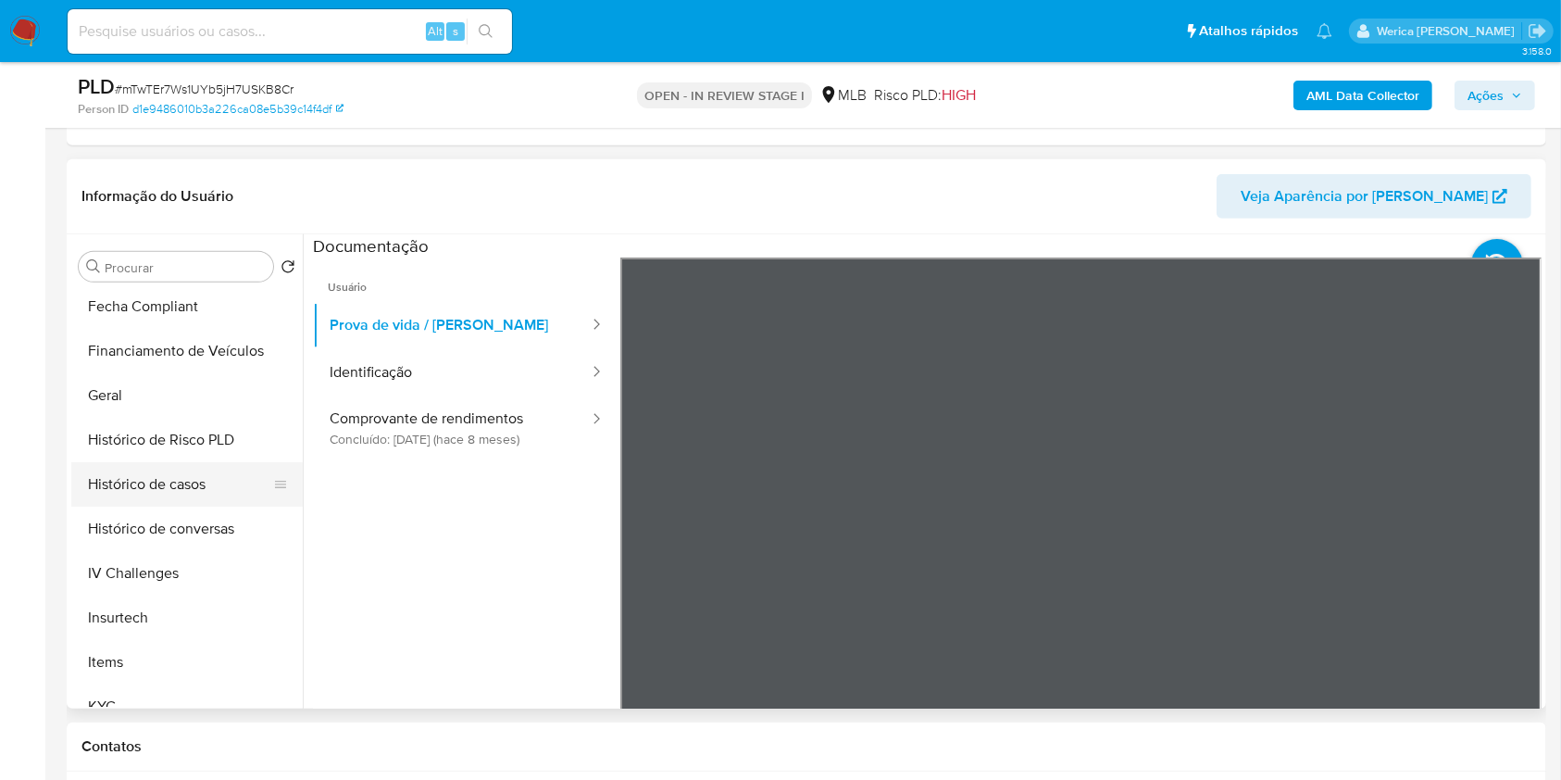
click at [179, 473] on button "Histórico de casos" at bounding box center [179, 484] width 217 height 44
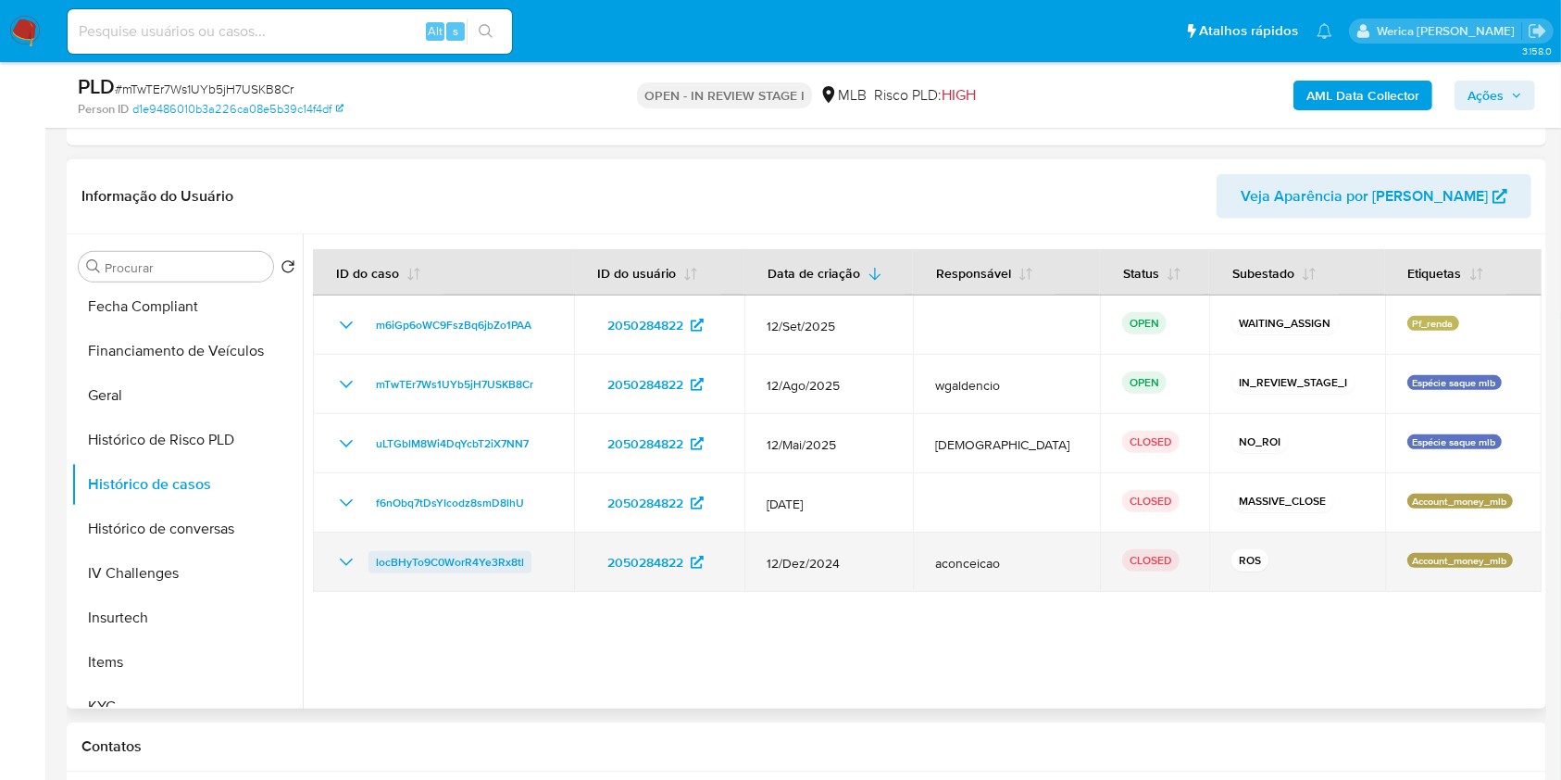
click at [452, 569] on span "locBHyTo9C0WorR4Ye3Rx8tl" at bounding box center [450, 562] width 148 height 22
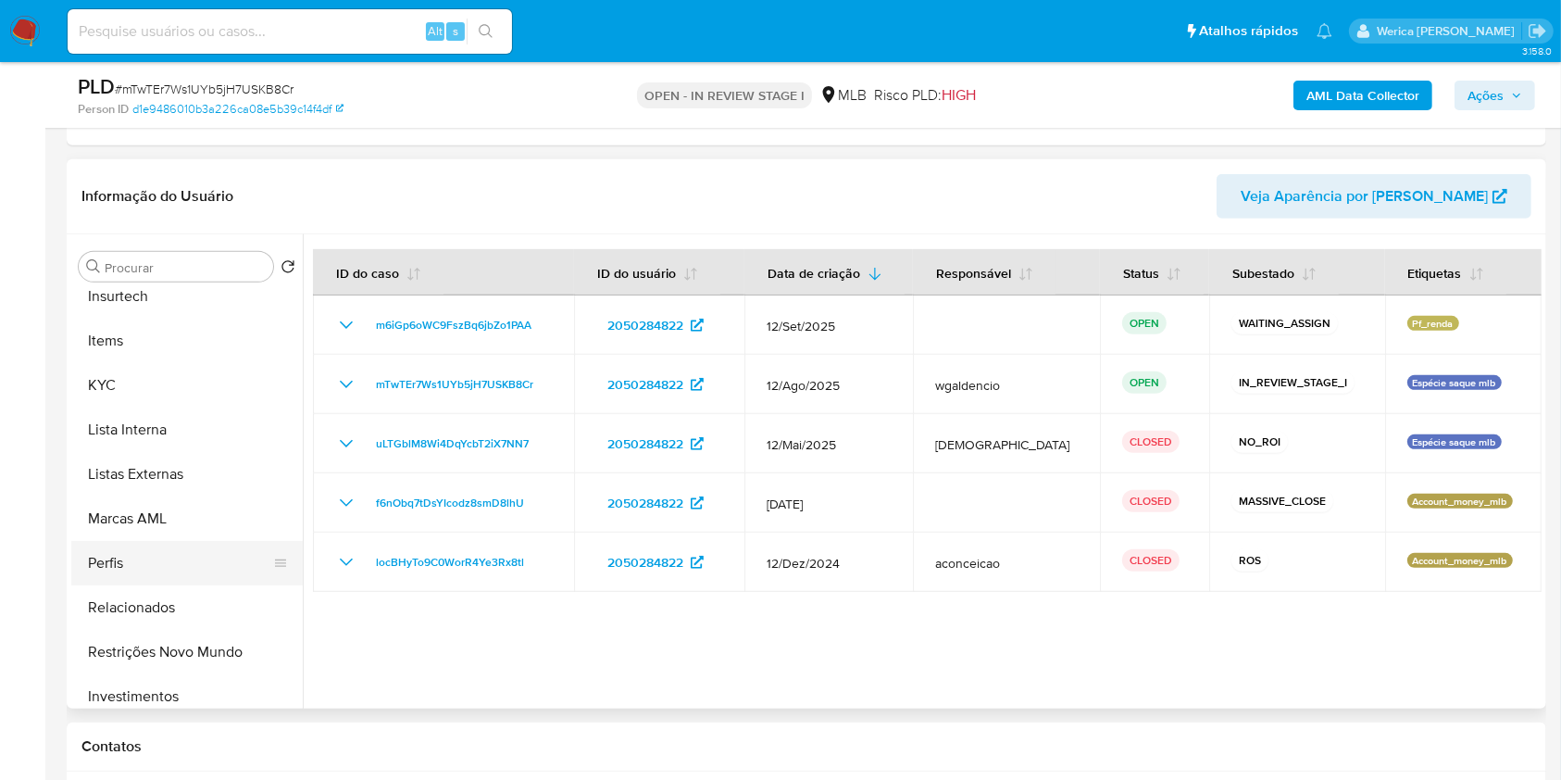
scroll to position [864, 0]
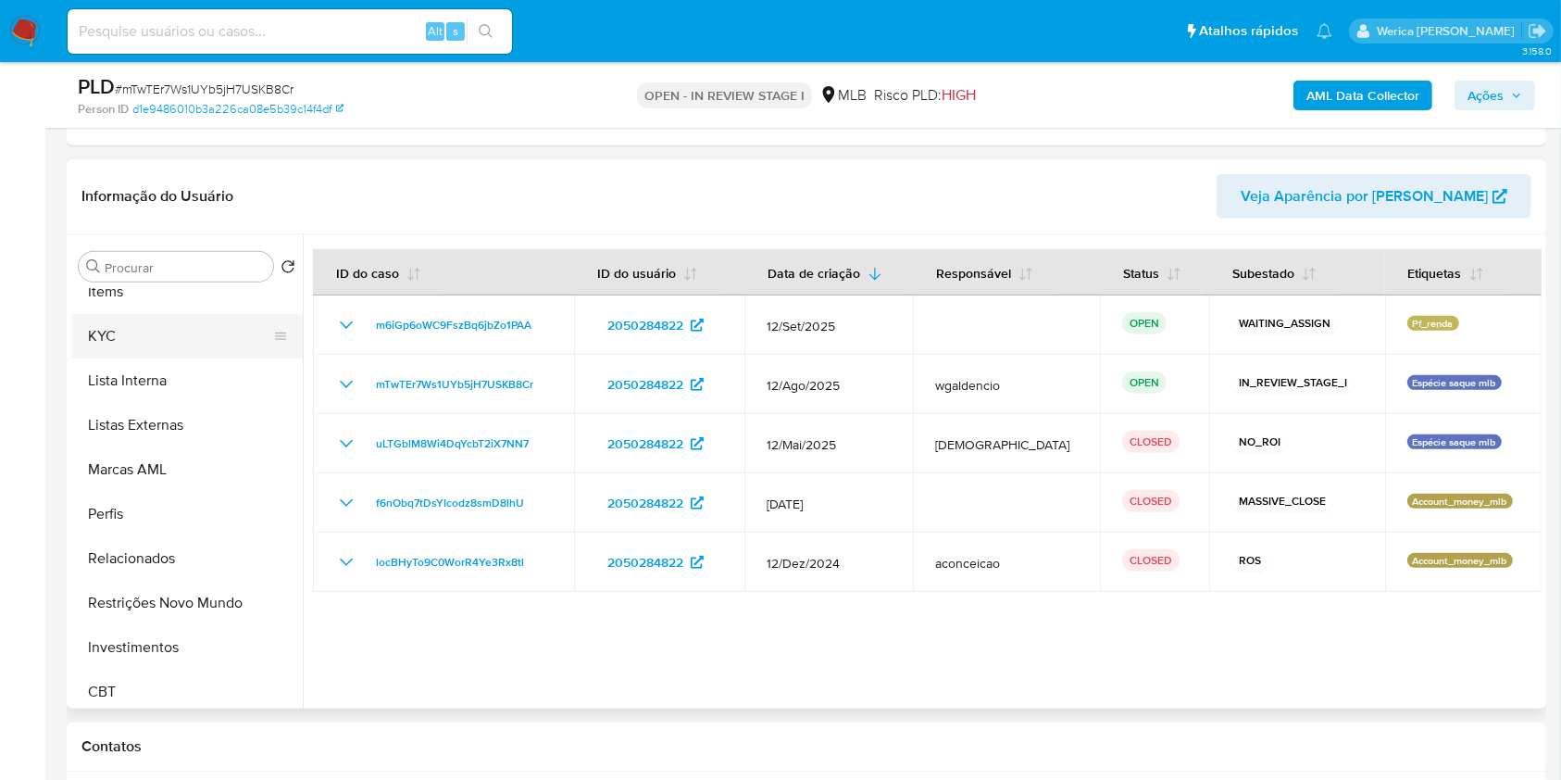
click at [144, 335] on button "KYC" at bounding box center [179, 336] width 217 height 44
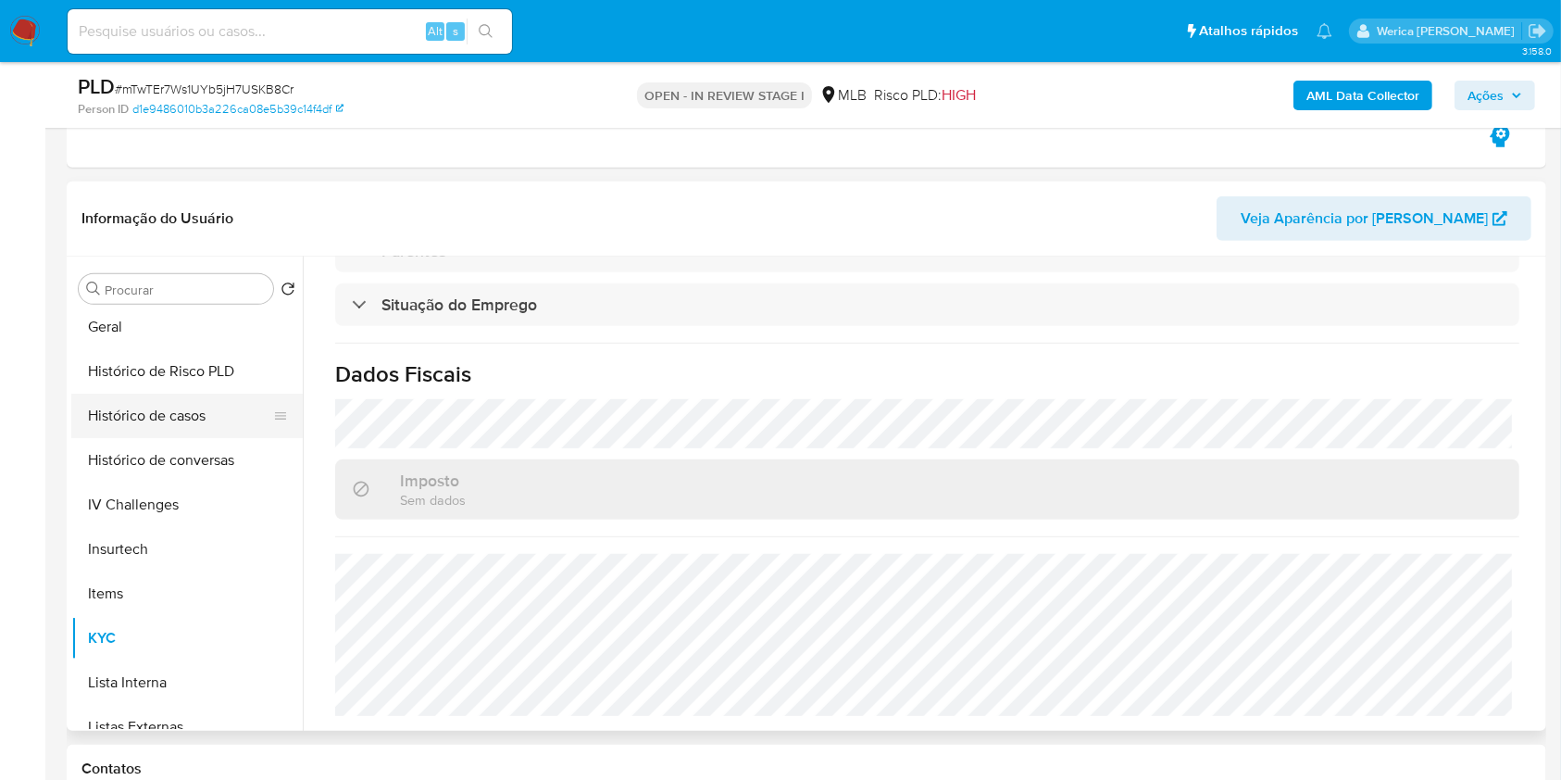
scroll to position [494, 0]
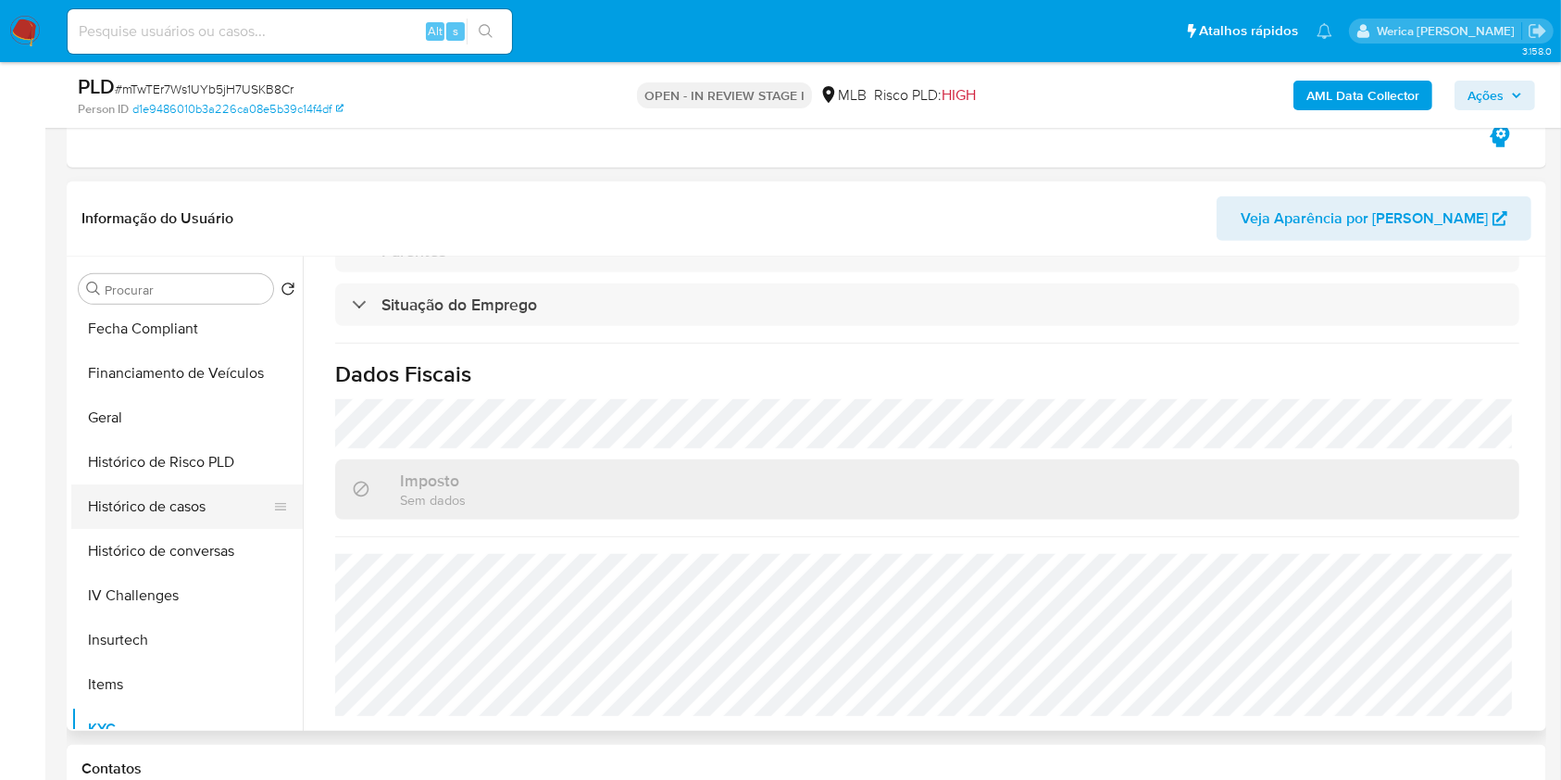
click at [162, 500] on button "Histórico de casos" at bounding box center [179, 506] width 217 height 44
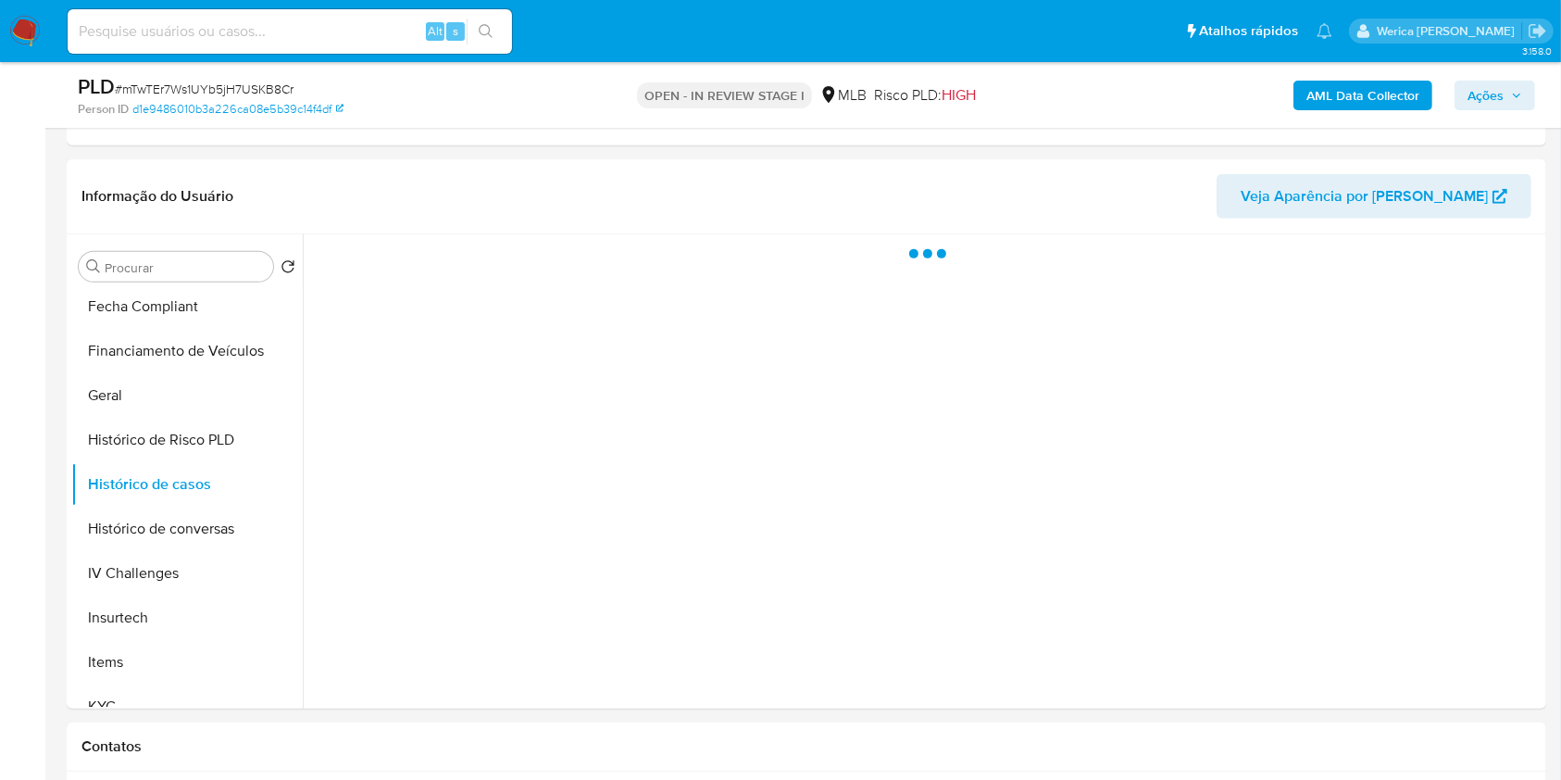
scroll to position [0, 0]
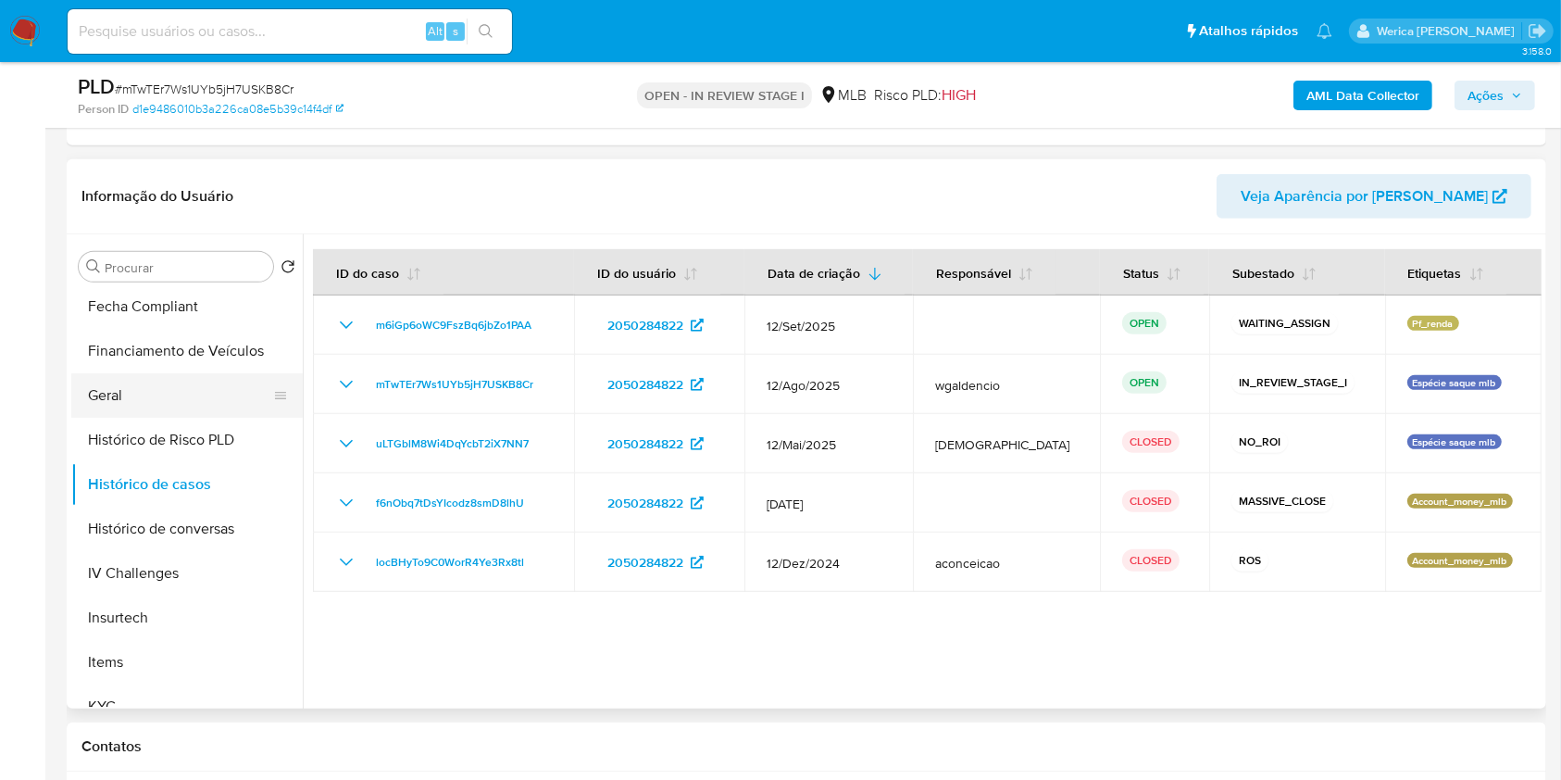
click at [89, 398] on button "Geral" at bounding box center [179, 395] width 217 height 44
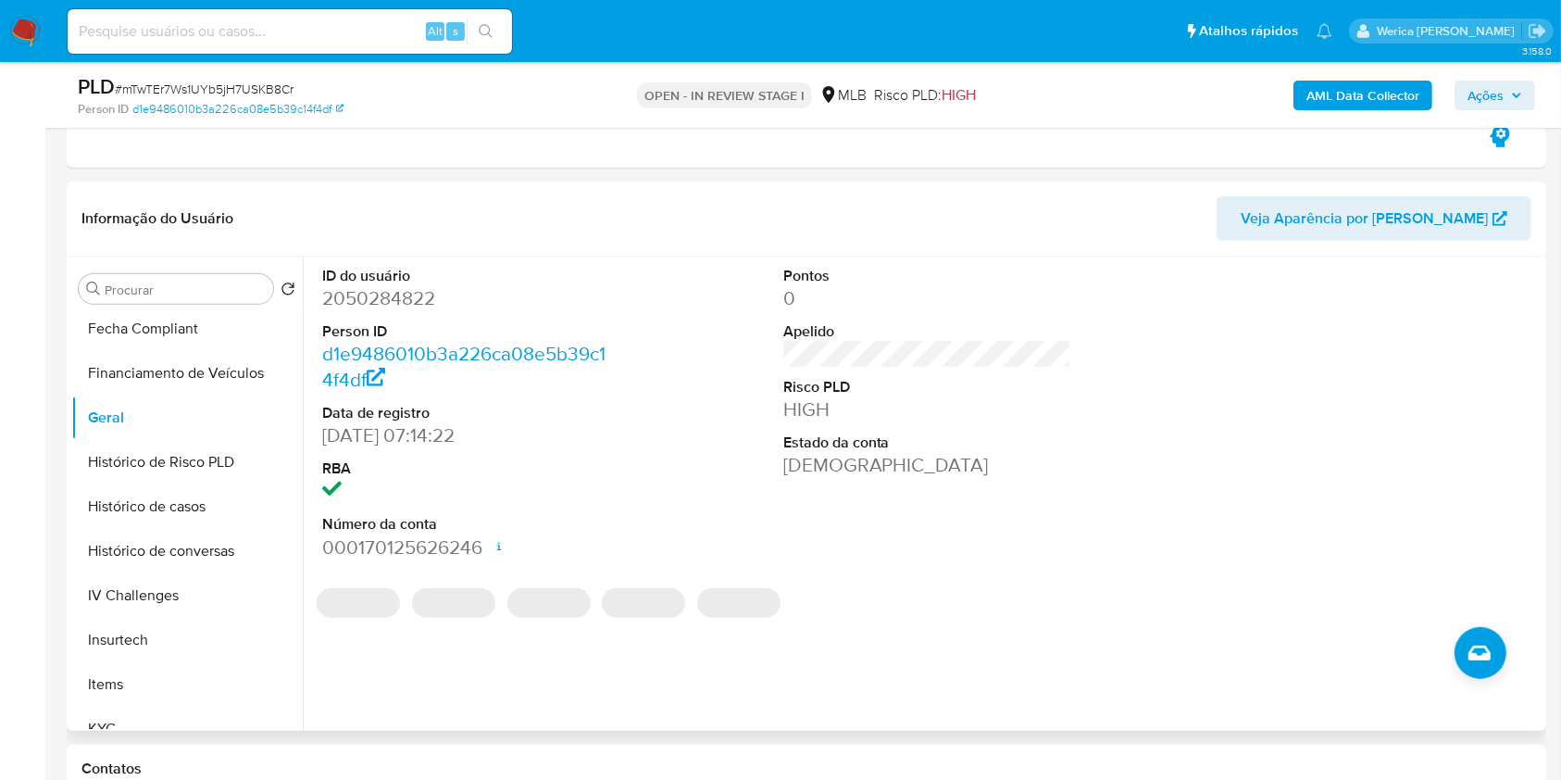
click at [373, 300] on dd "2050284822" at bounding box center [466, 298] width 289 height 26
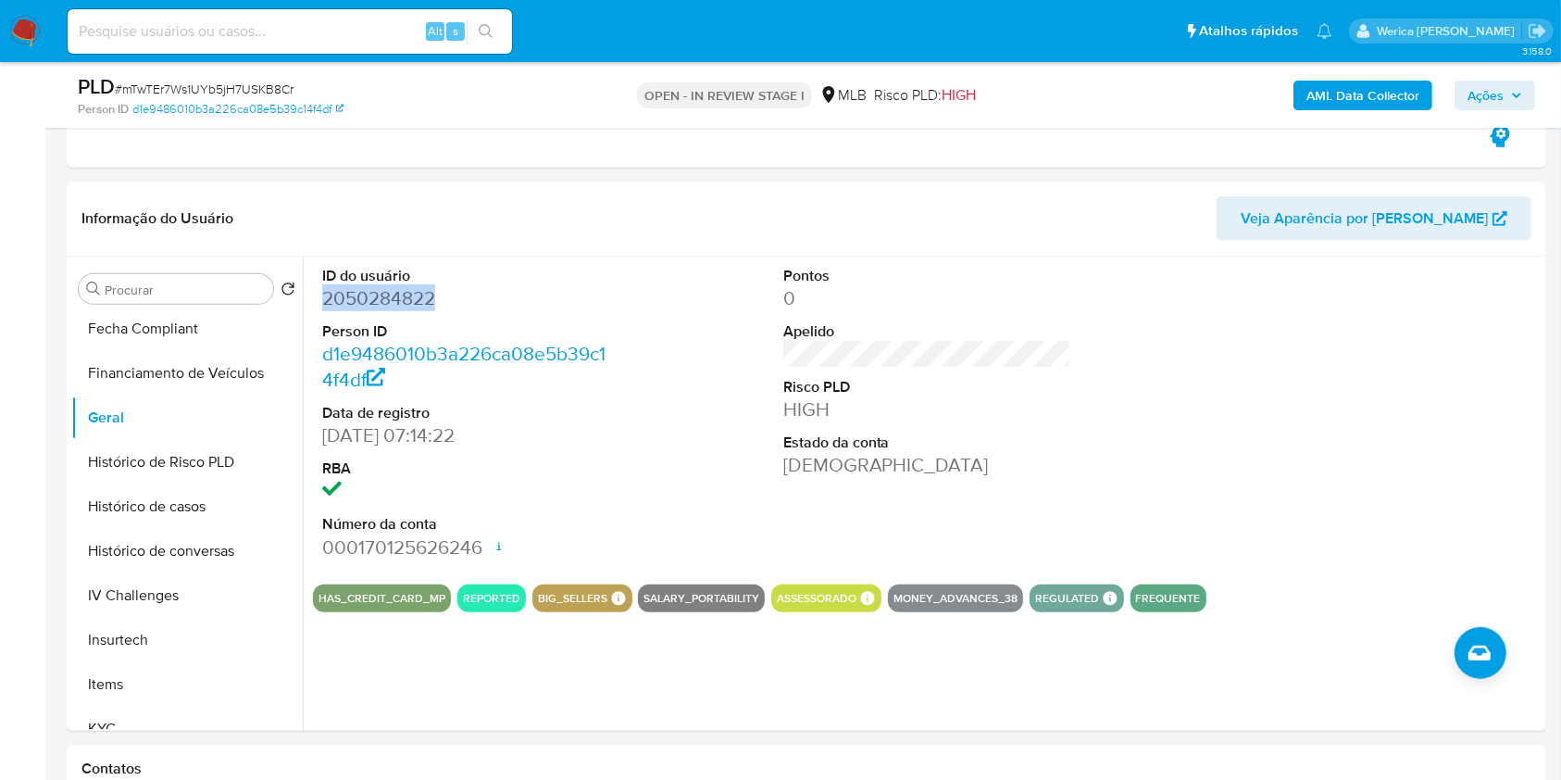
copy dd "2050284822"
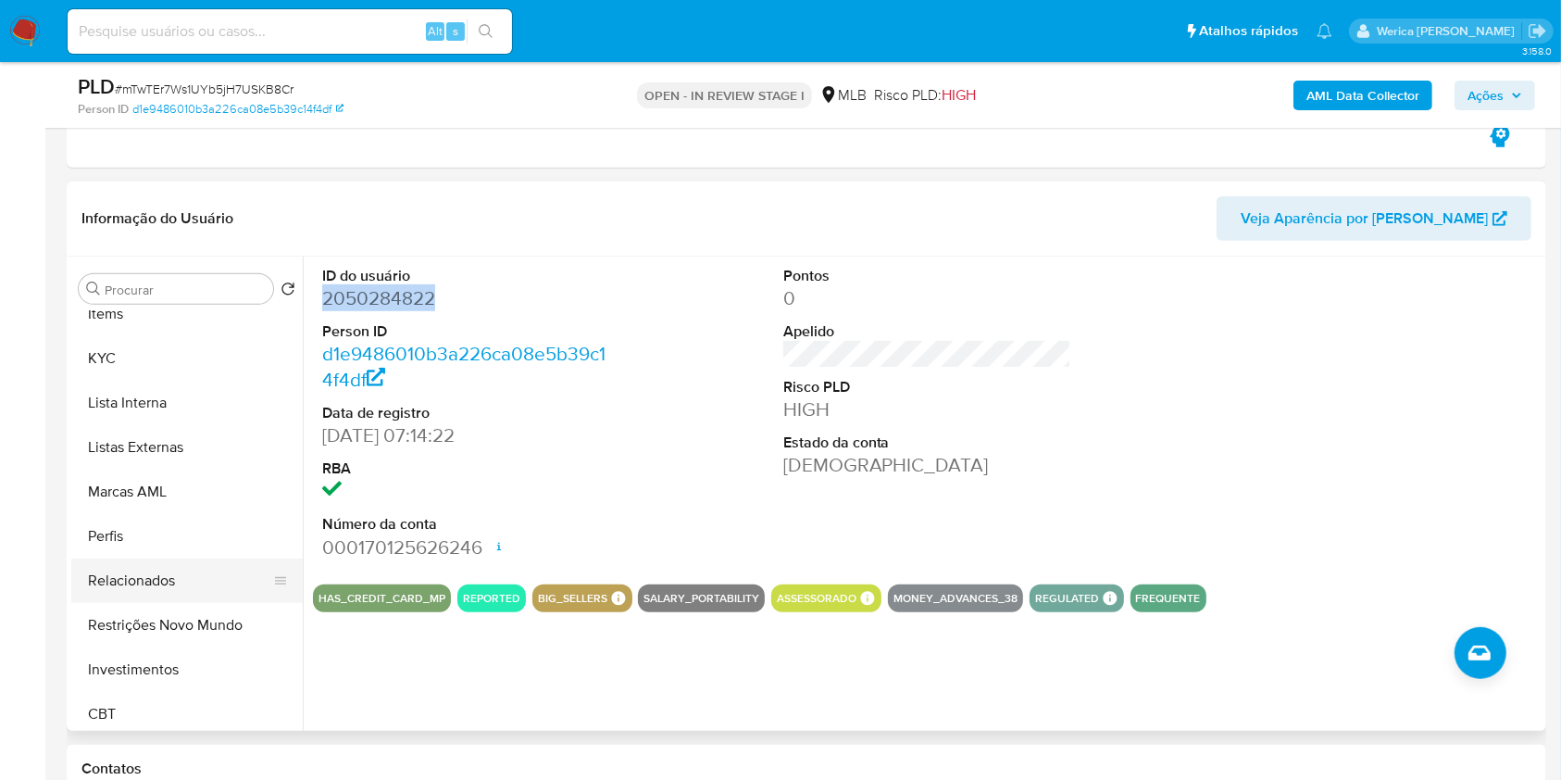
scroll to position [871, 0]
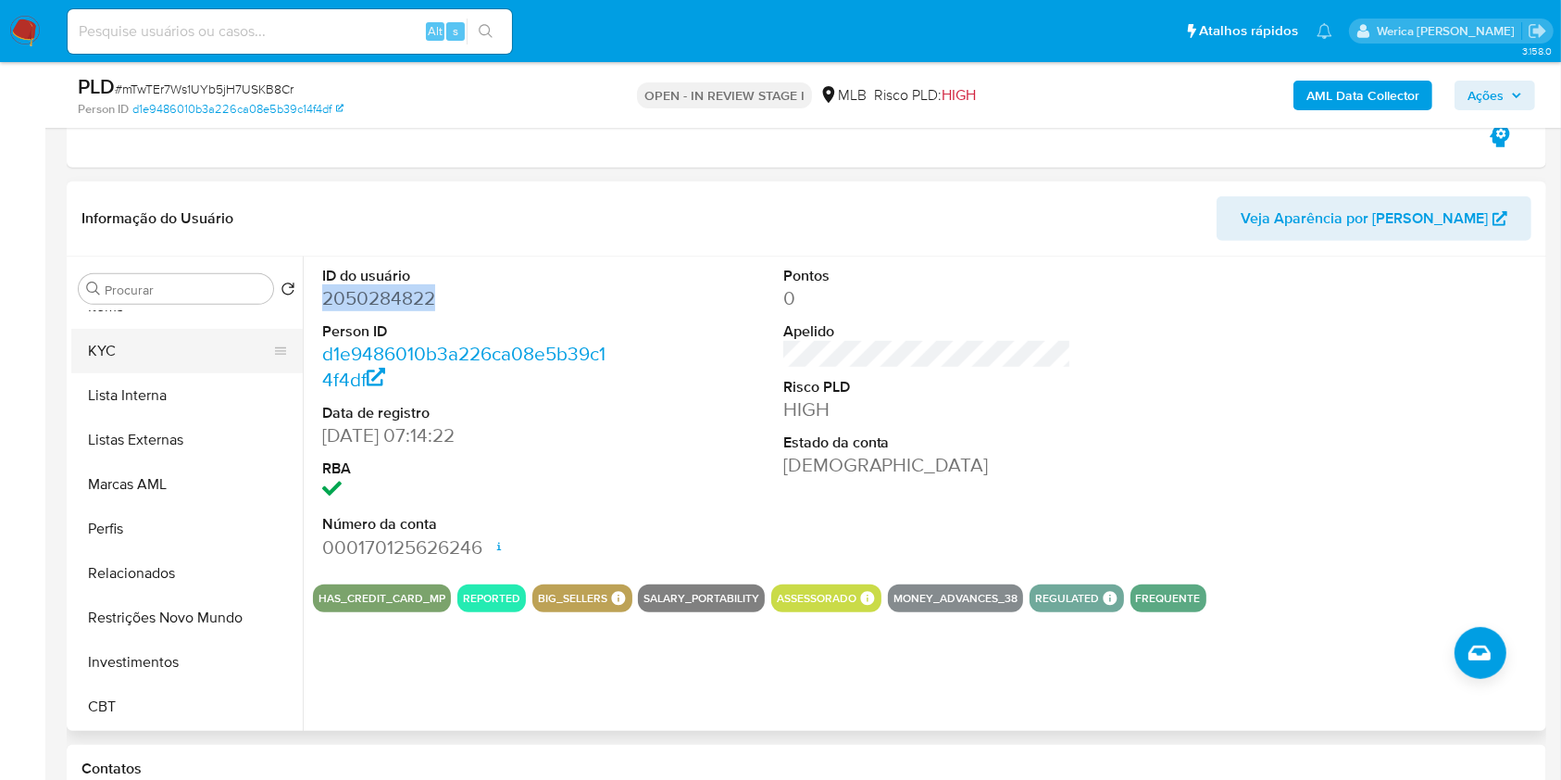
click at [157, 329] on ul "Adiantamentos de Dinheiro Anexos Cartões Contas Bancárias Dados Modificados Det…" at bounding box center [186, 520] width 231 height 418
click at [156, 366] on button "KYC" at bounding box center [186, 351] width 231 height 44
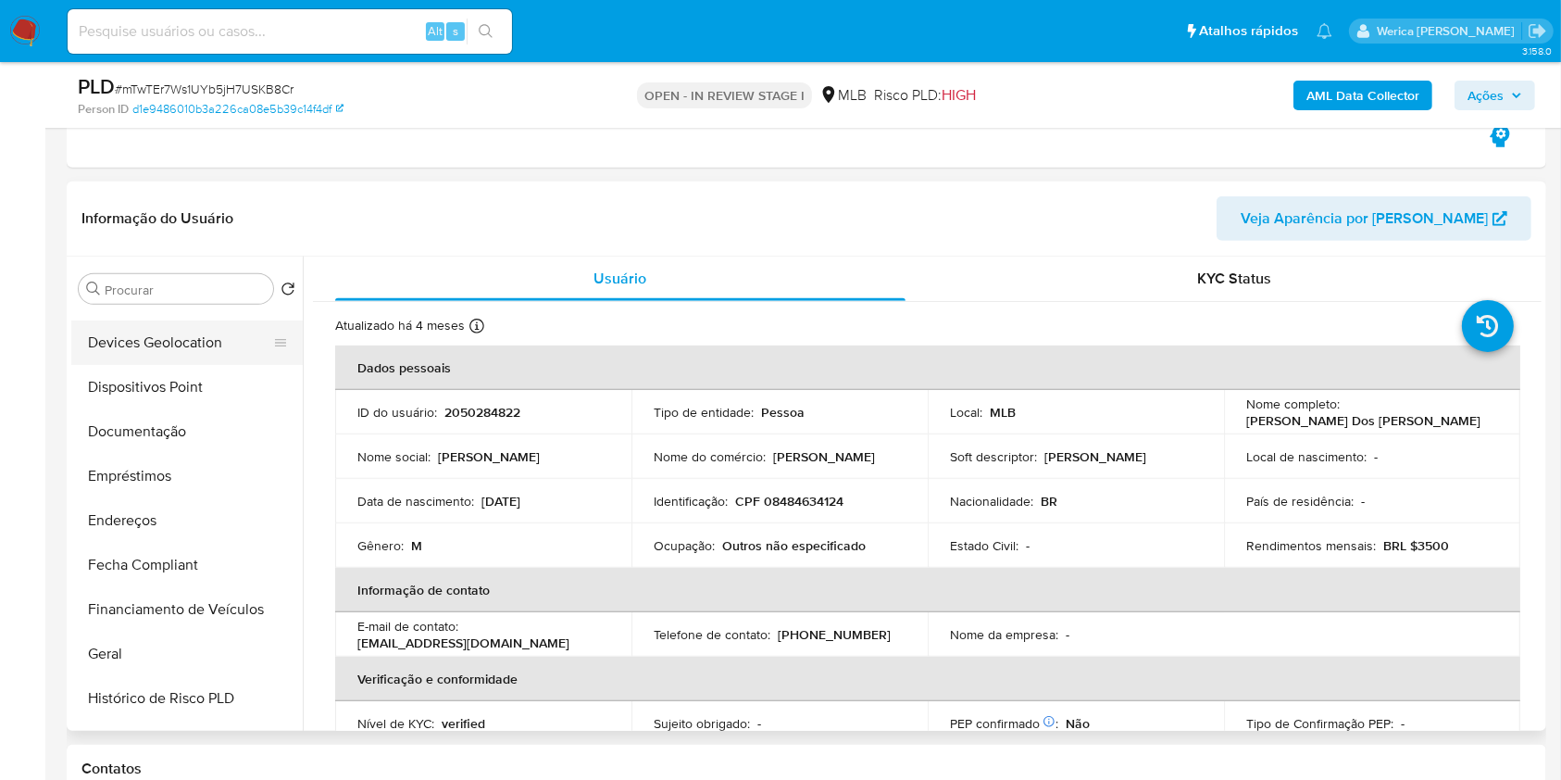
scroll to position [254, 0]
click at [142, 447] on button "Documentação" at bounding box center [179, 435] width 217 height 44
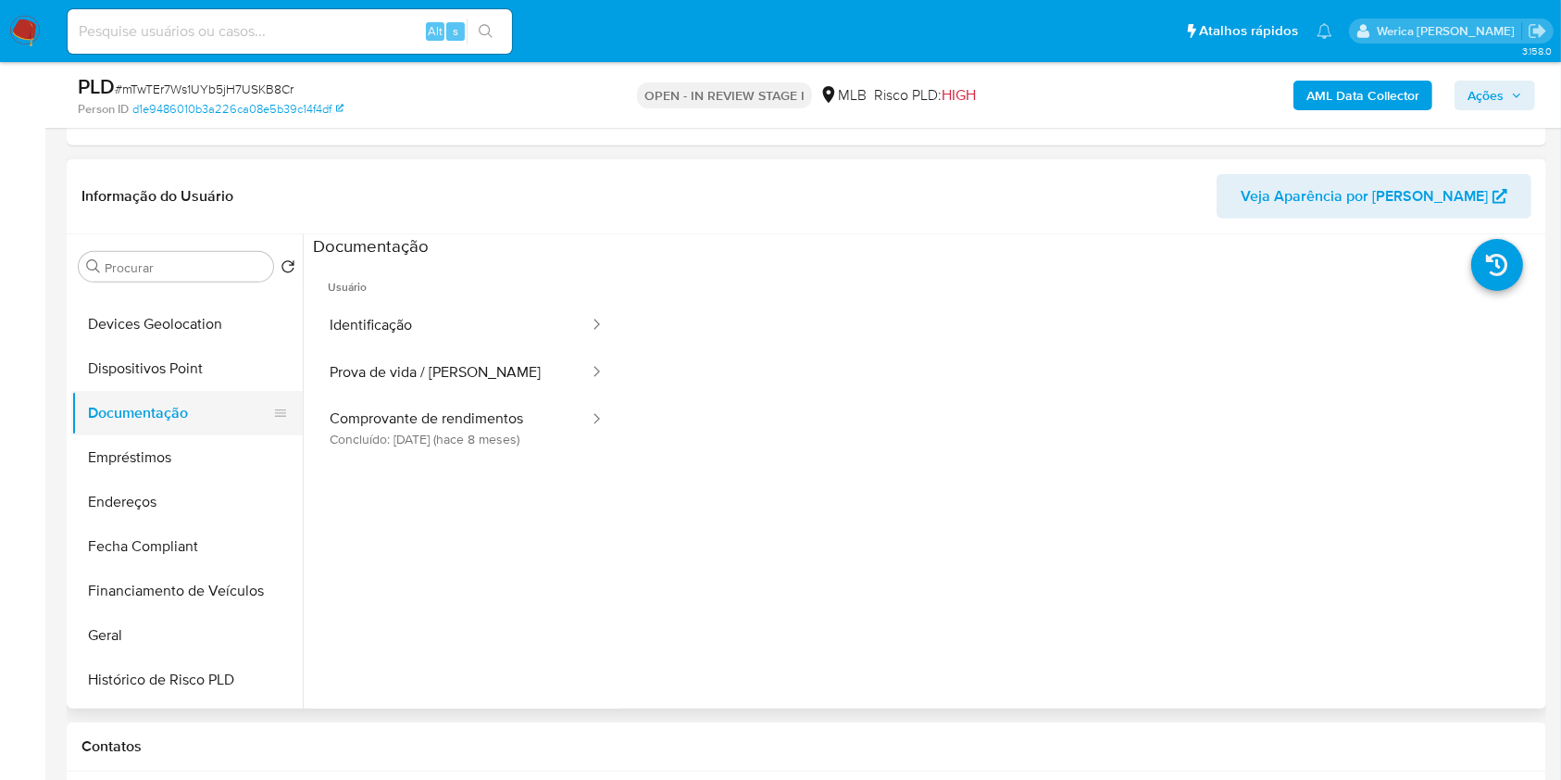
click at [132, 429] on button "Documentação" at bounding box center [179, 413] width 217 height 44
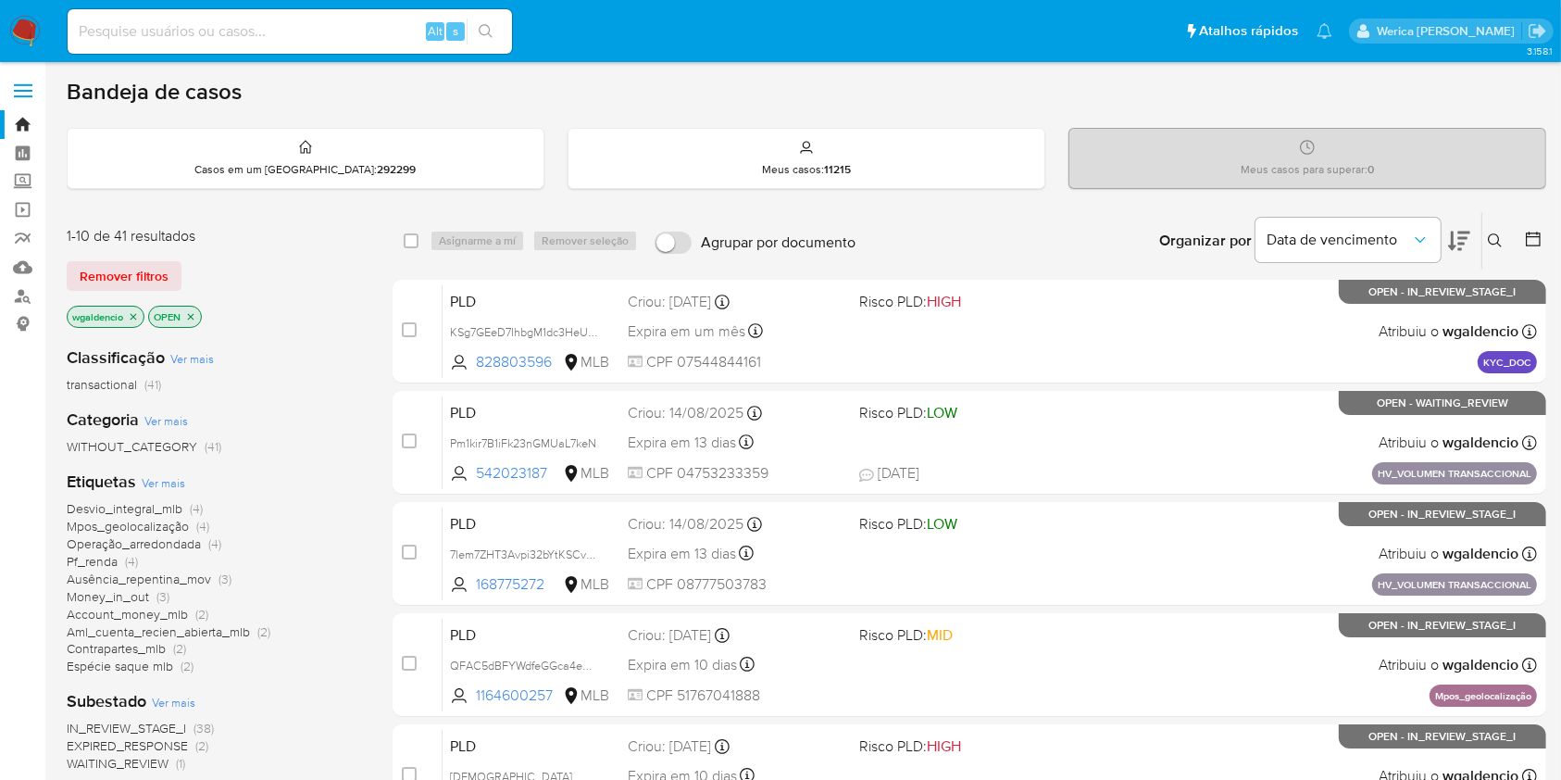
click at [341, 32] on input at bounding box center [290, 31] width 444 height 24
paste input "2564853465"
type input "2564853465"
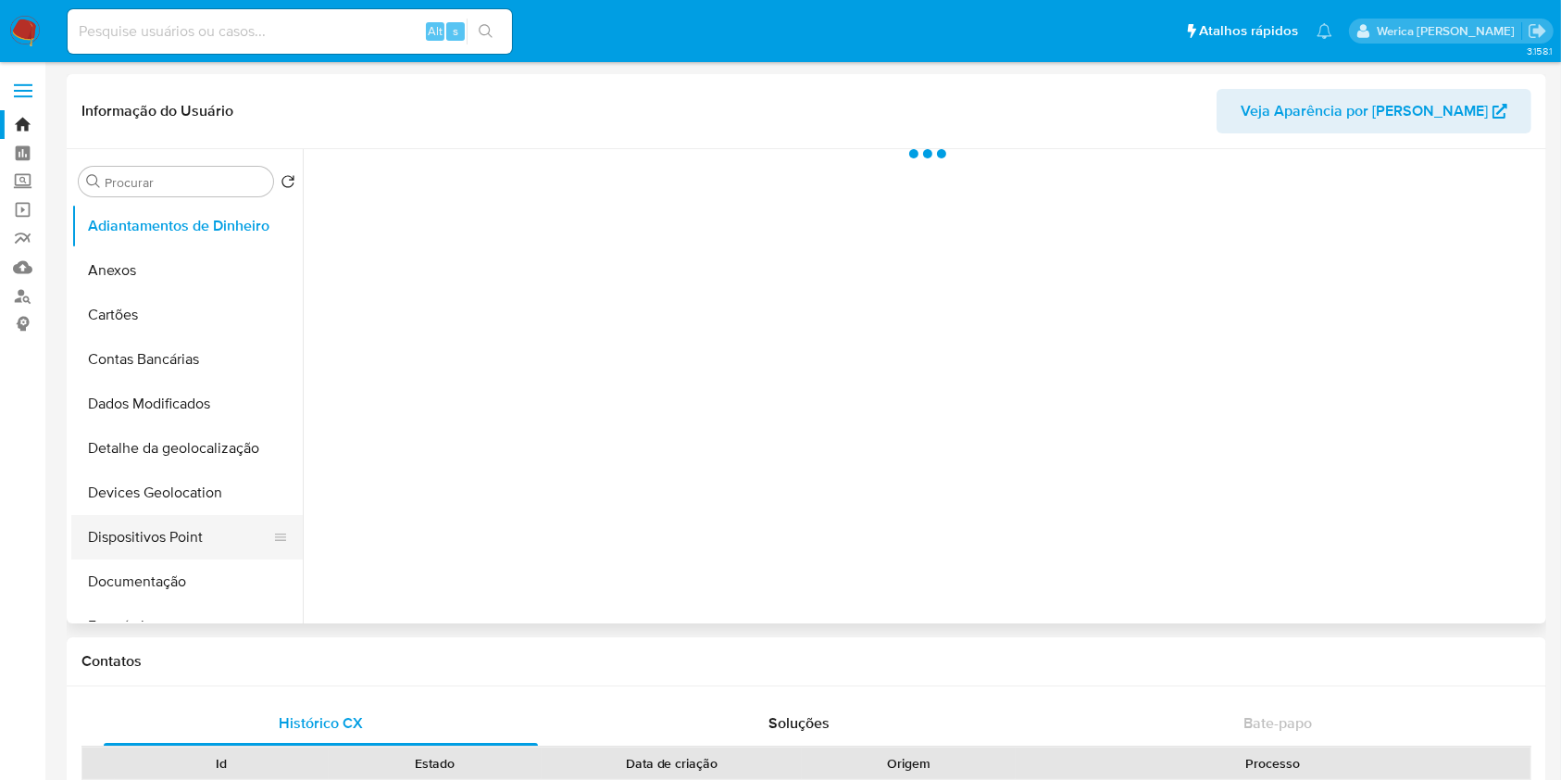
scroll to position [494, 0]
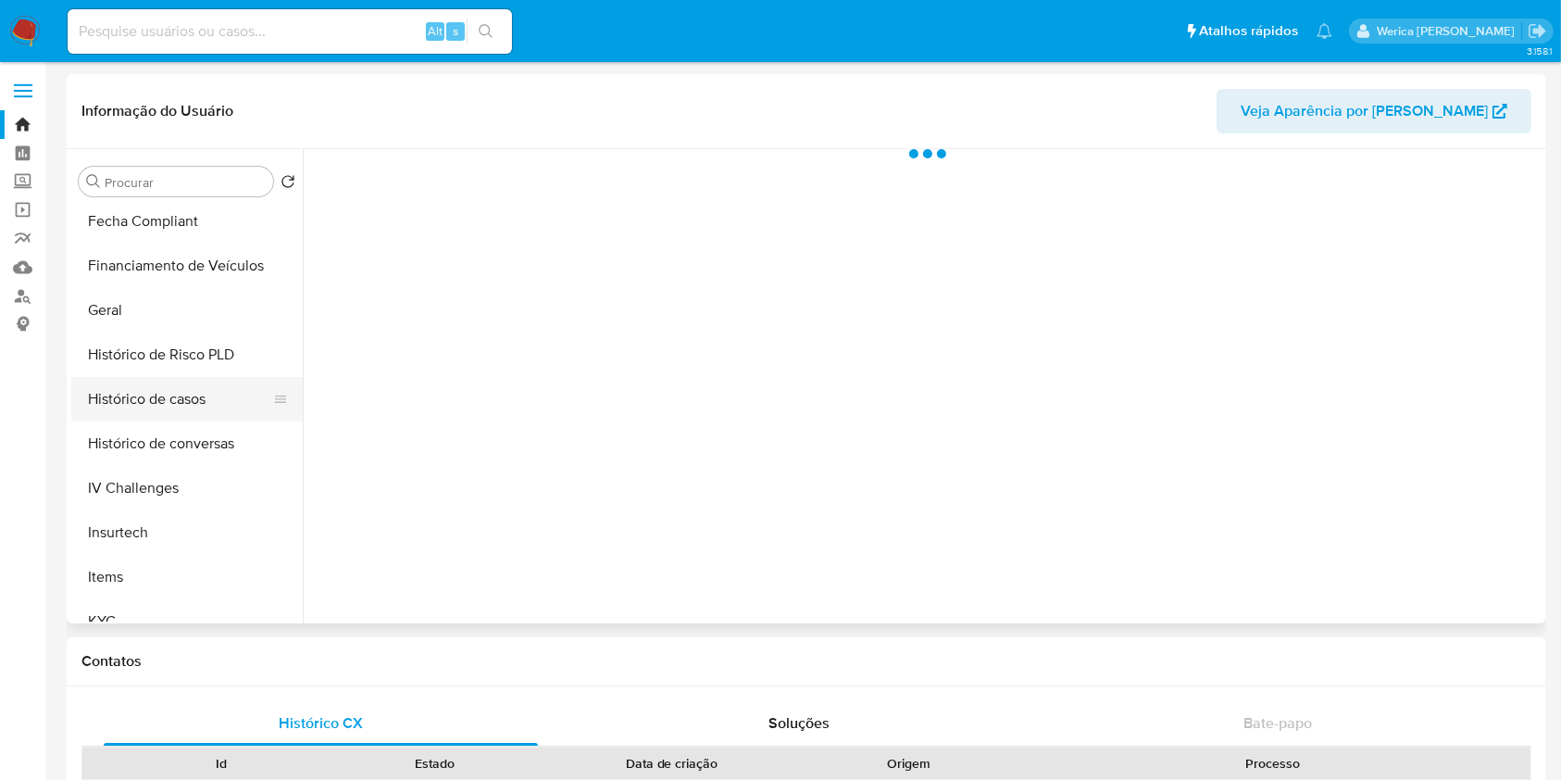
click at [193, 402] on button "Histórico de casos" at bounding box center [179, 399] width 217 height 44
select select "10"
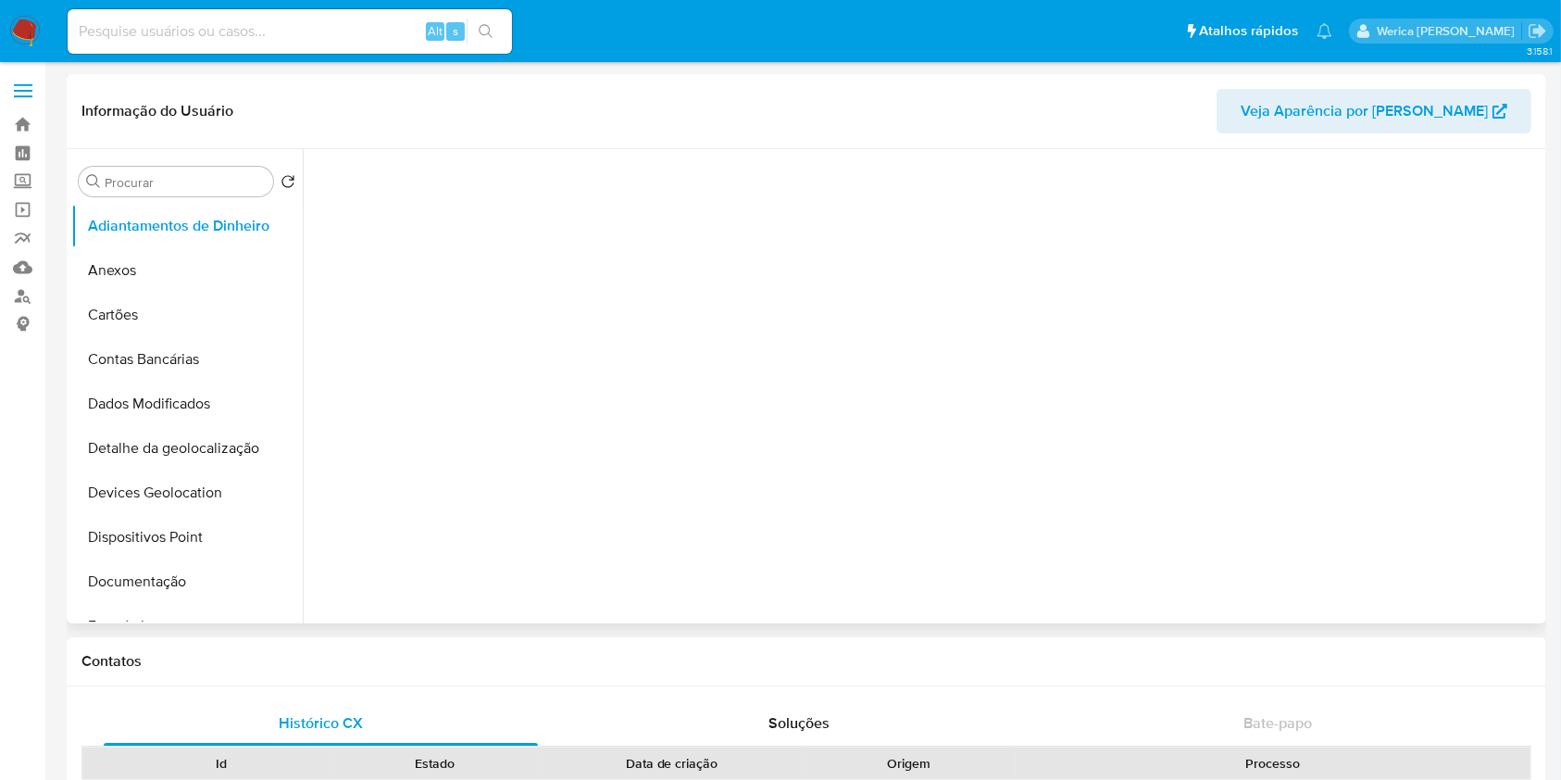
select select "10"
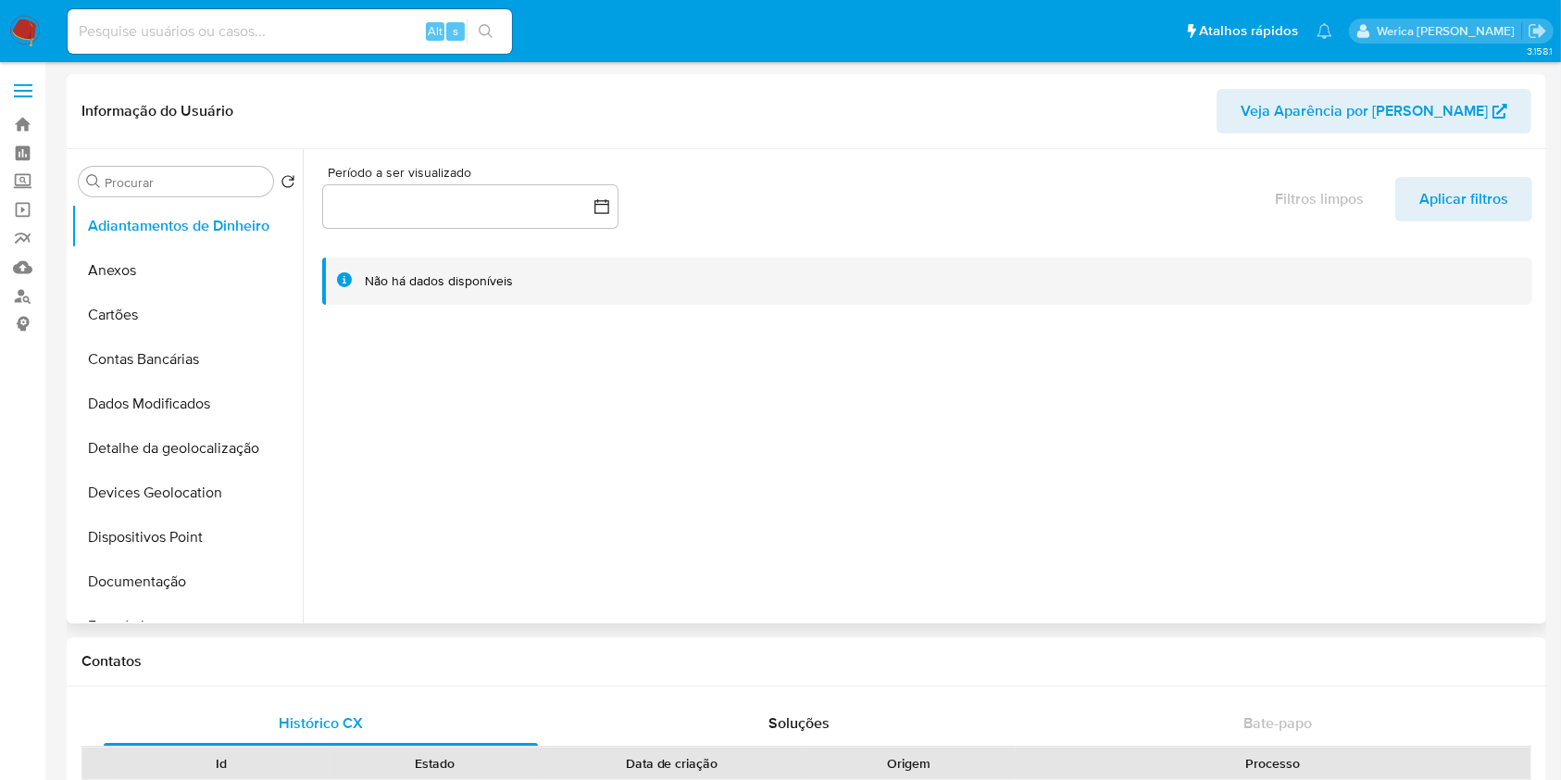
scroll to position [370, 0]
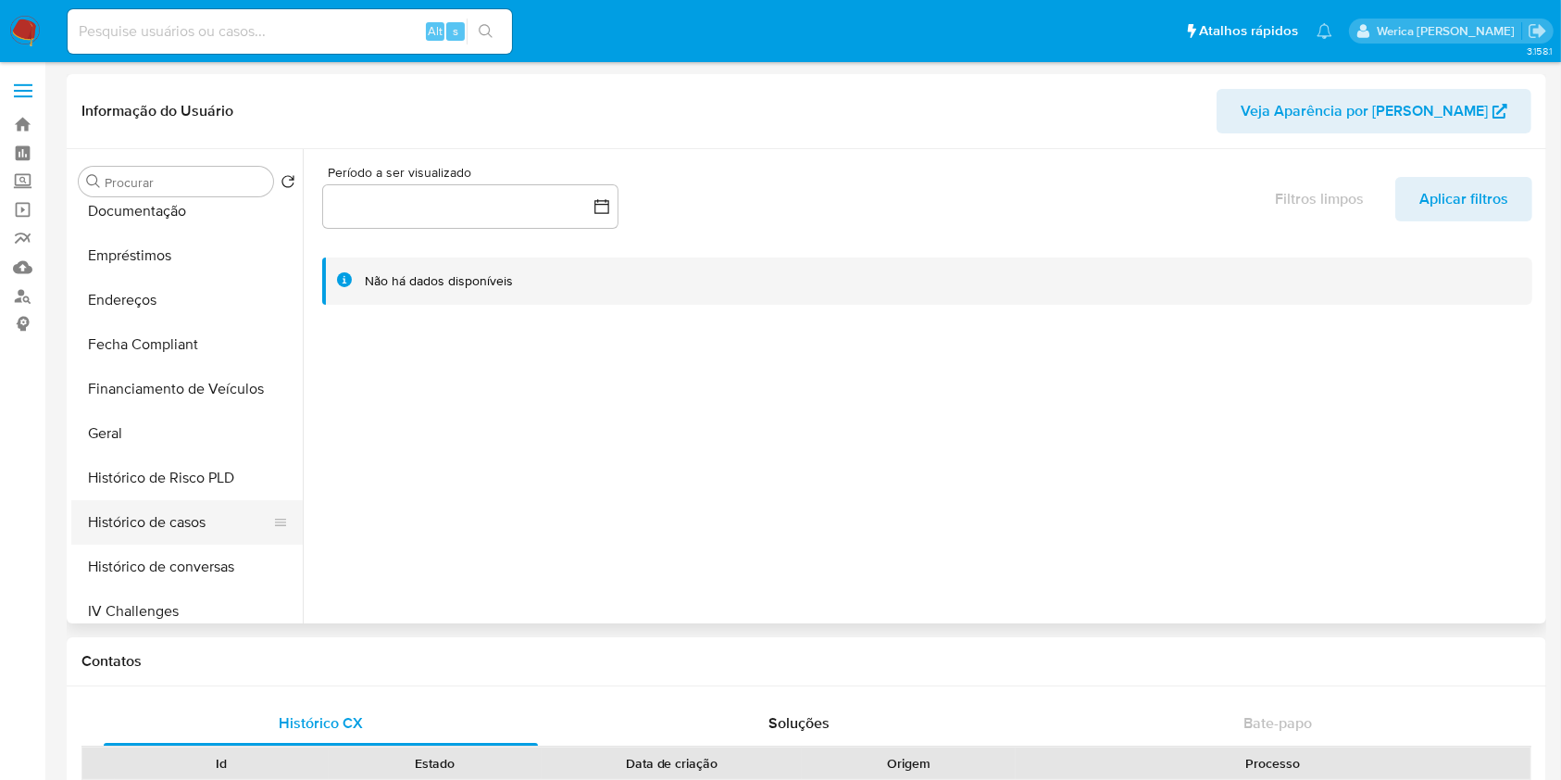
click at [191, 527] on button "Histórico de casos" at bounding box center [179, 522] width 217 height 44
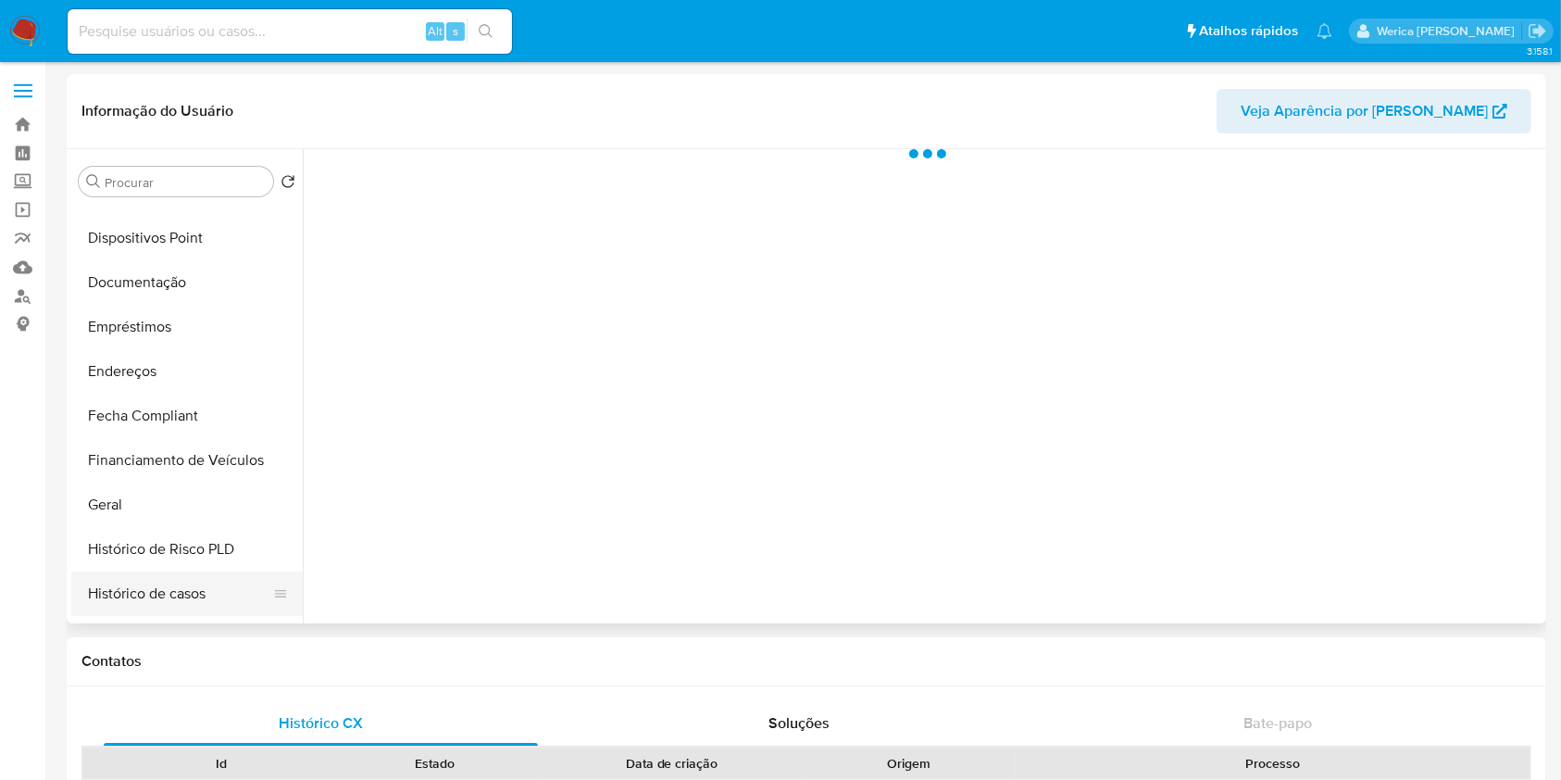
scroll to position [370, 0]
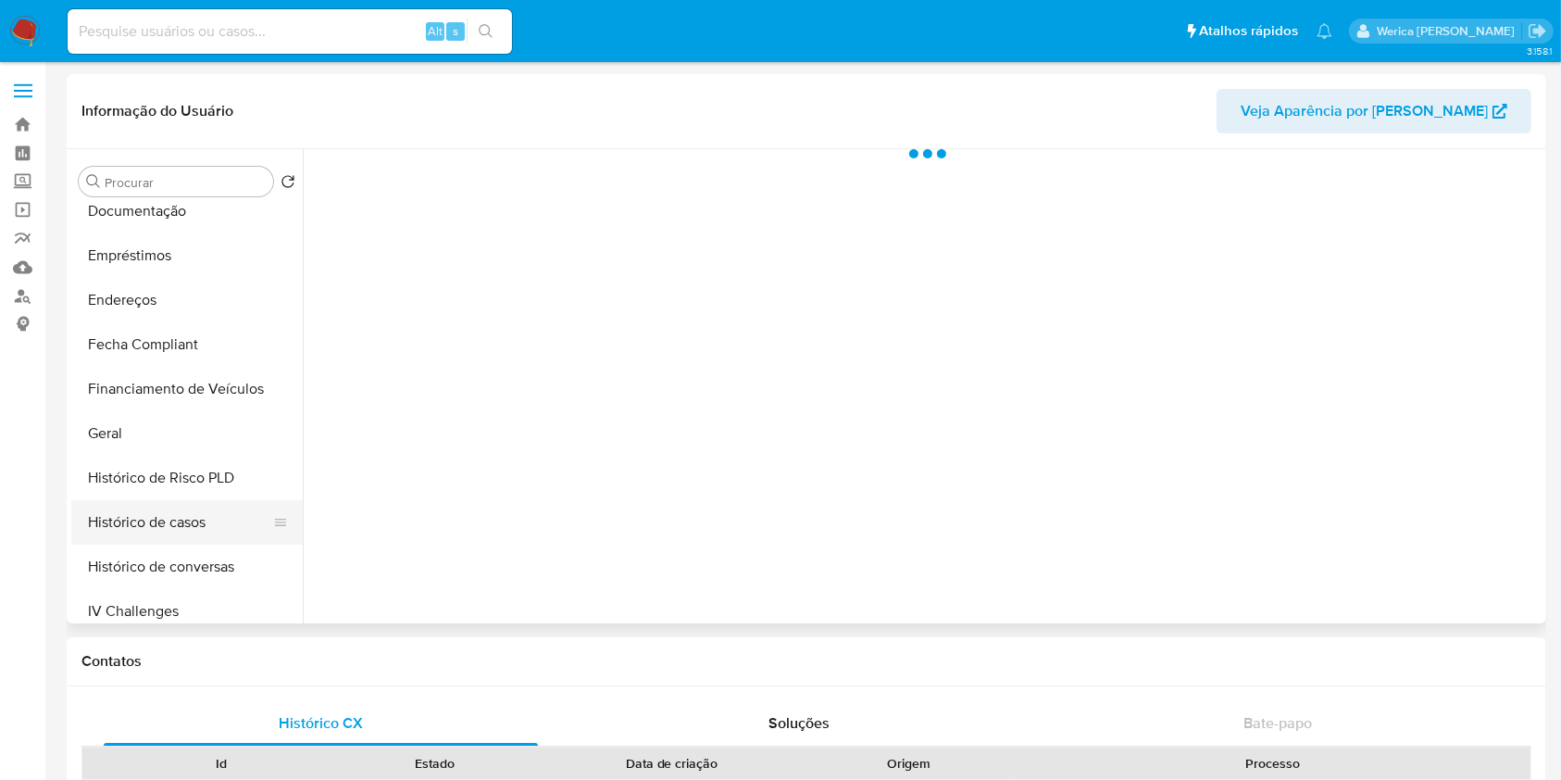
click at [169, 519] on button "Histórico de casos" at bounding box center [179, 522] width 217 height 44
select select "10"
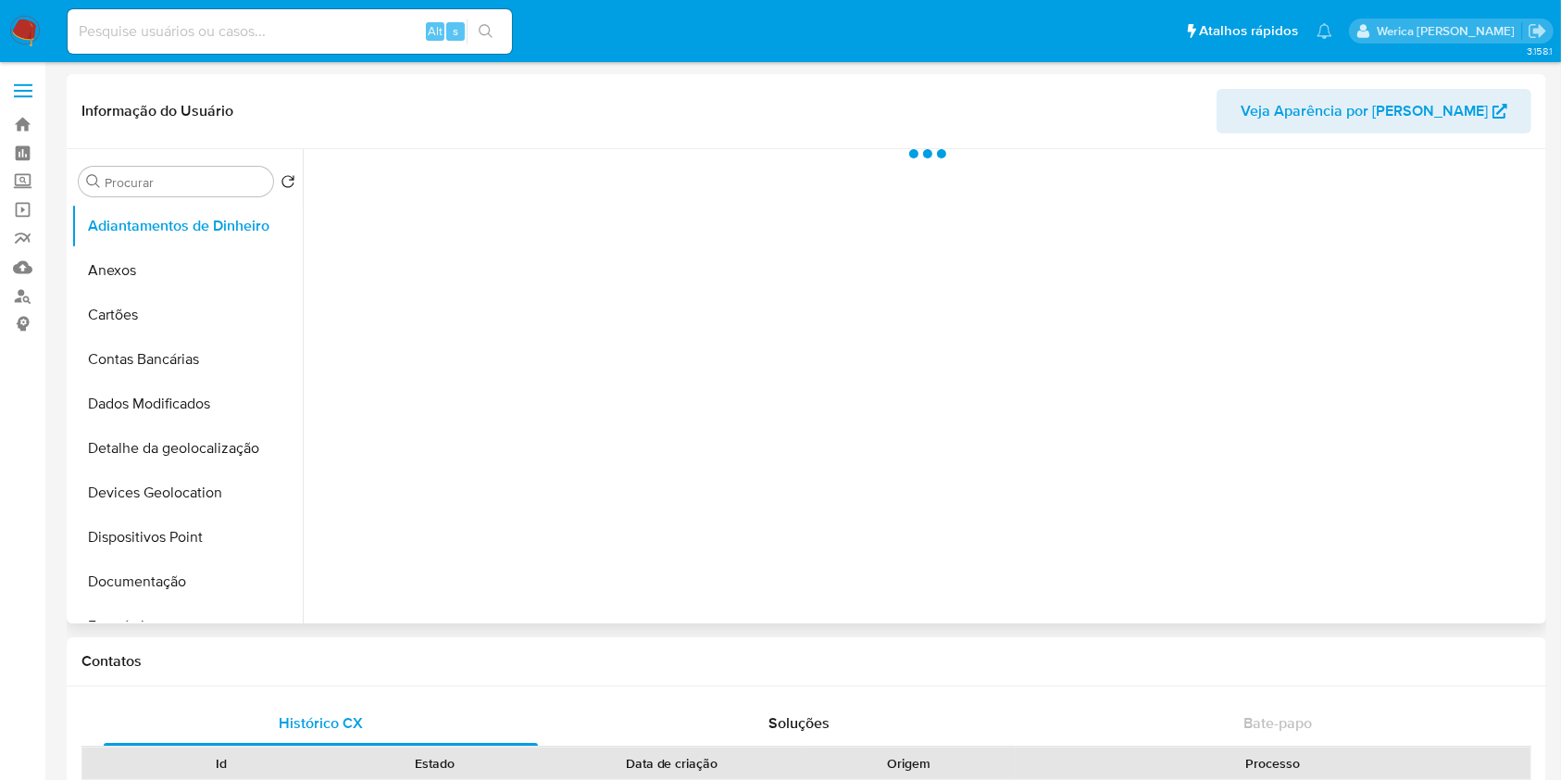
scroll to position [617, 0]
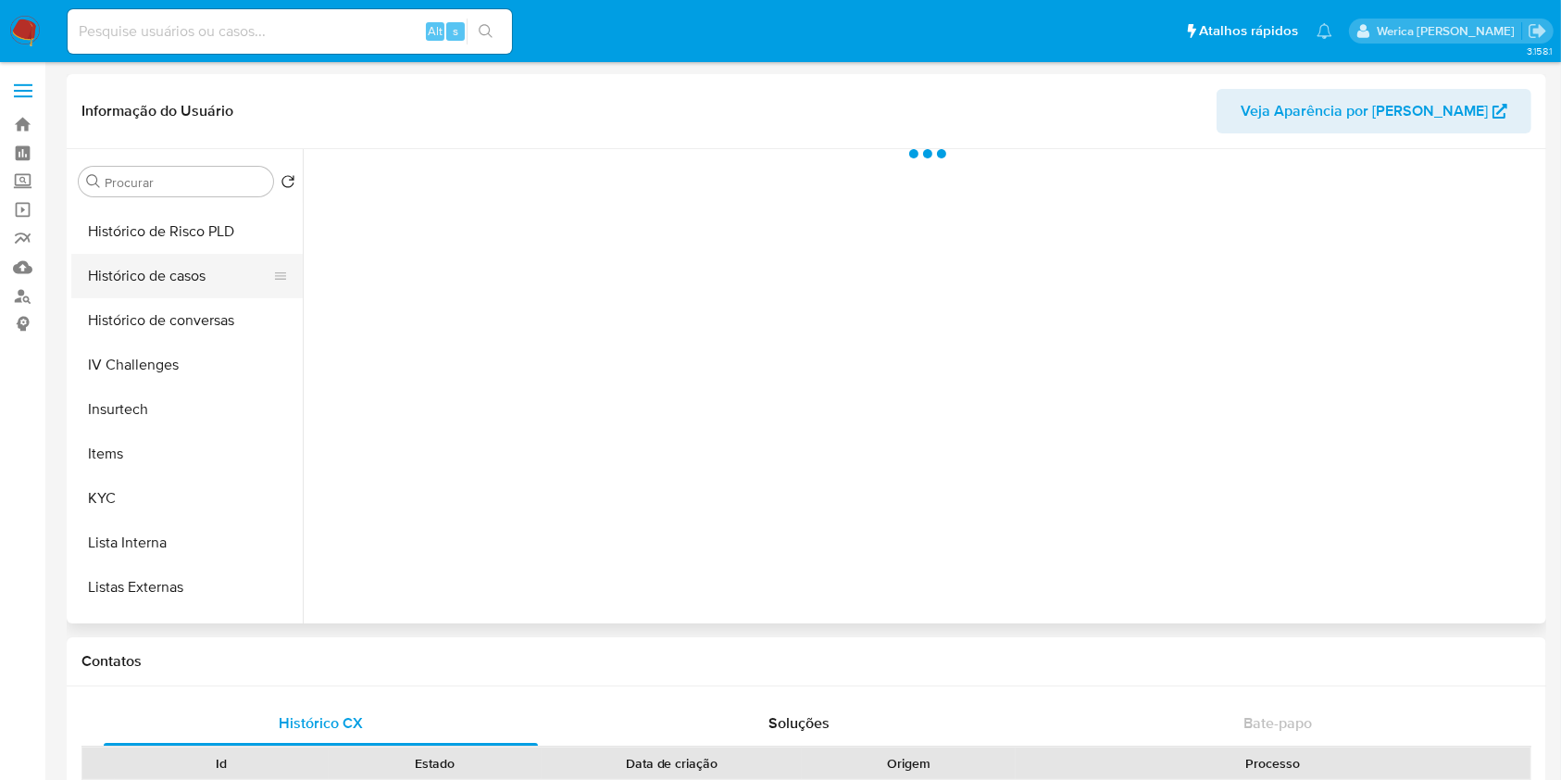
click at [168, 269] on button "Histórico de casos" at bounding box center [179, 276] width 217 height 44
select select "10"
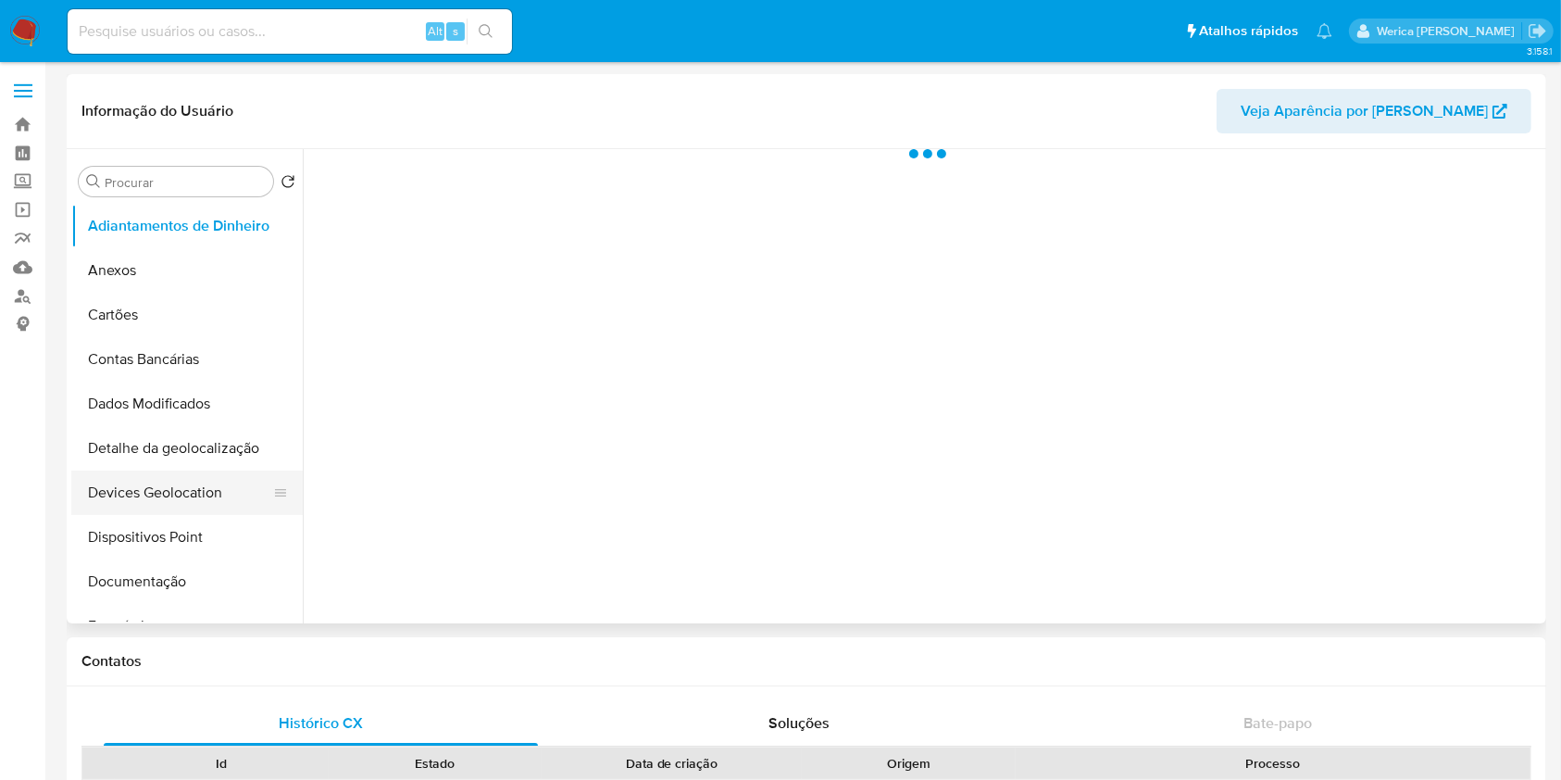
select select "10"
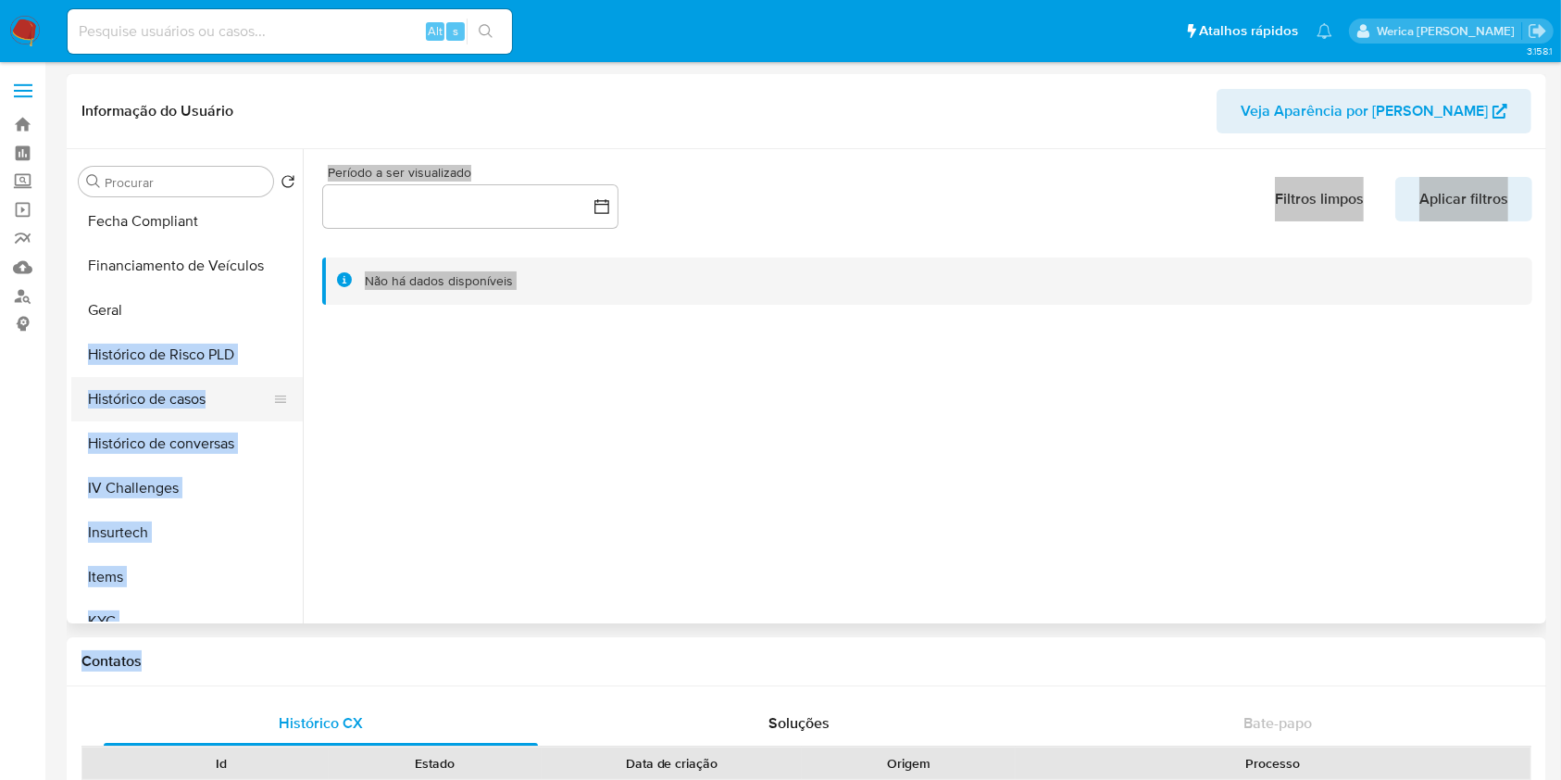
click at [167, 393] on button "Histórico de casos" at bounding box center [179, 399] width 217 height 44
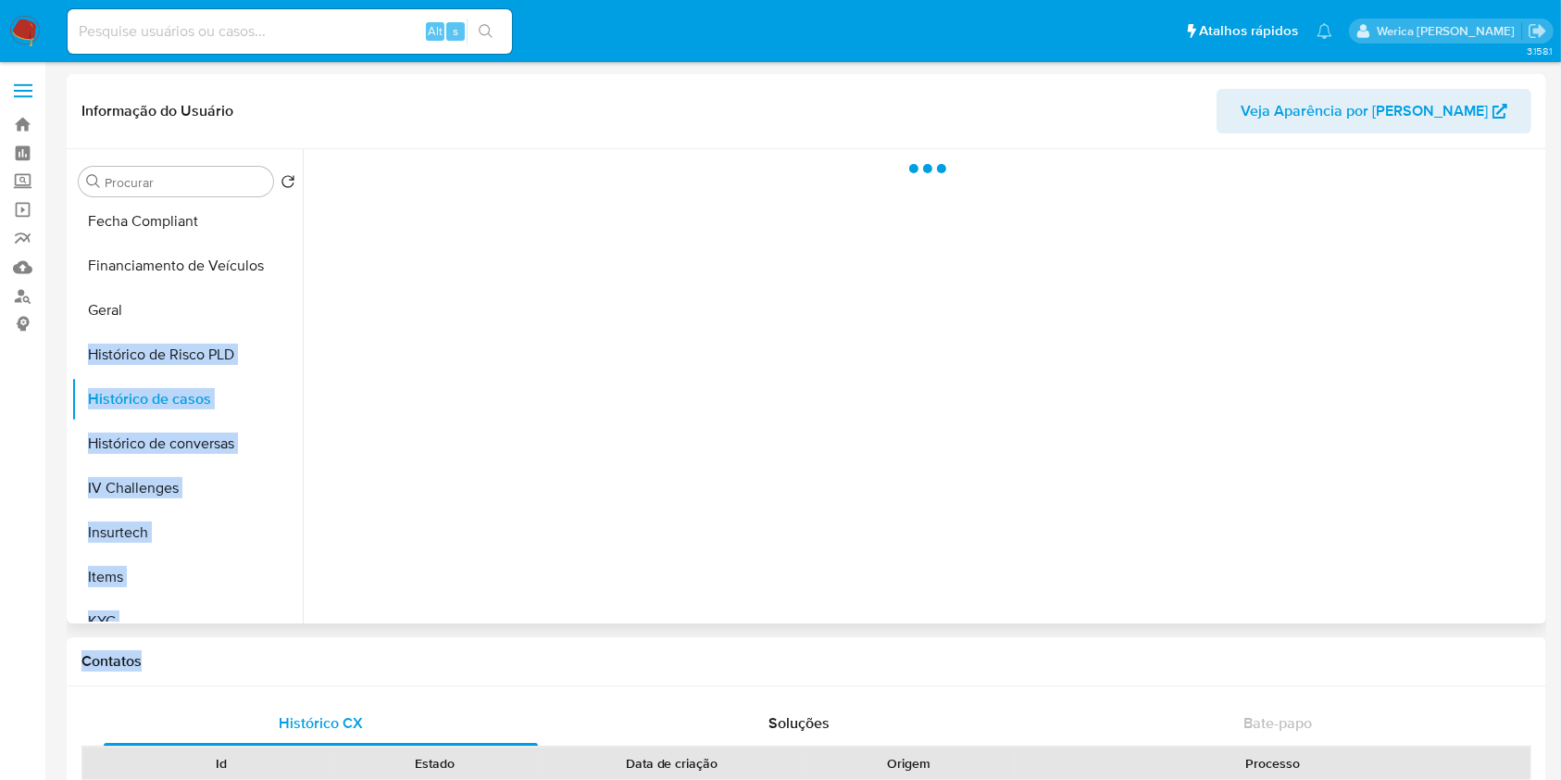
click at [477, 448] on div at bounding box center [922, 386] width 1239 height 474
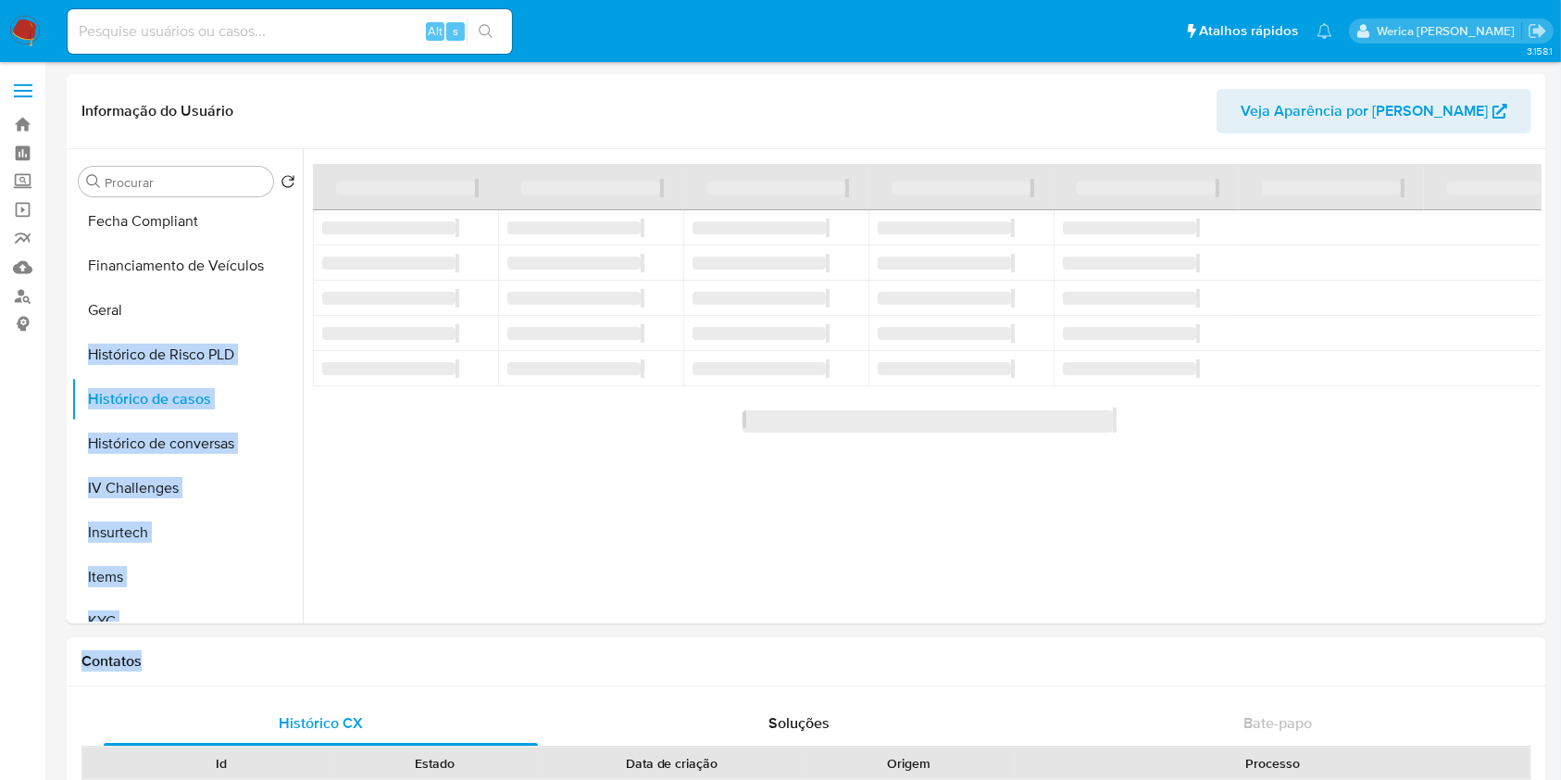
drag, startPoint x: 67, startPoint y: 393, endPoint x: 56, endPoint y: 396, distance: 10.8
click at [67, 394] on div "Procurar Retornar ao pedido padrão Adiantamentos de Dinheiro Anexos Cartões Con…" at bounding box center [807, 386] width 1480 height 474
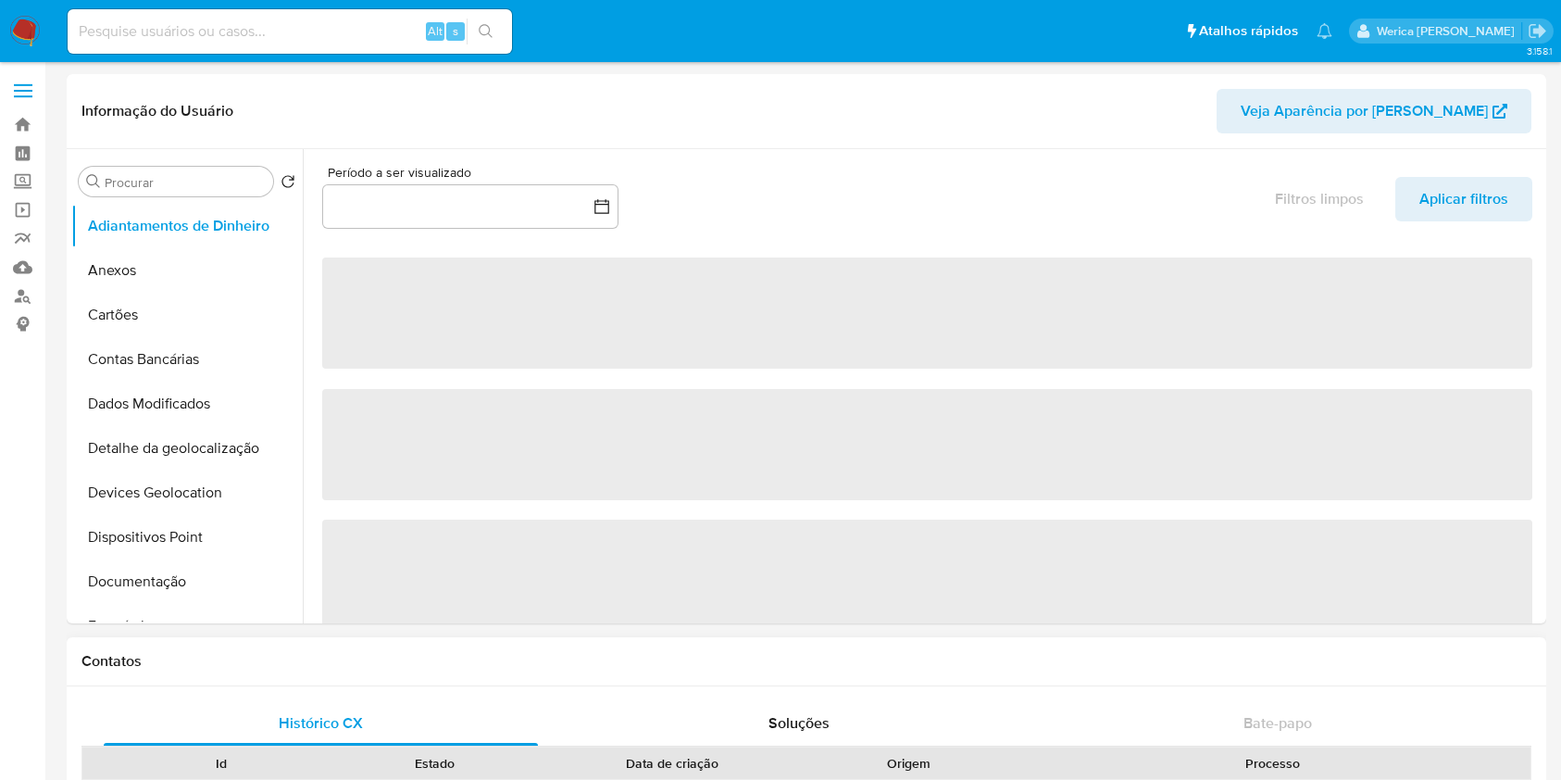
select select "10"
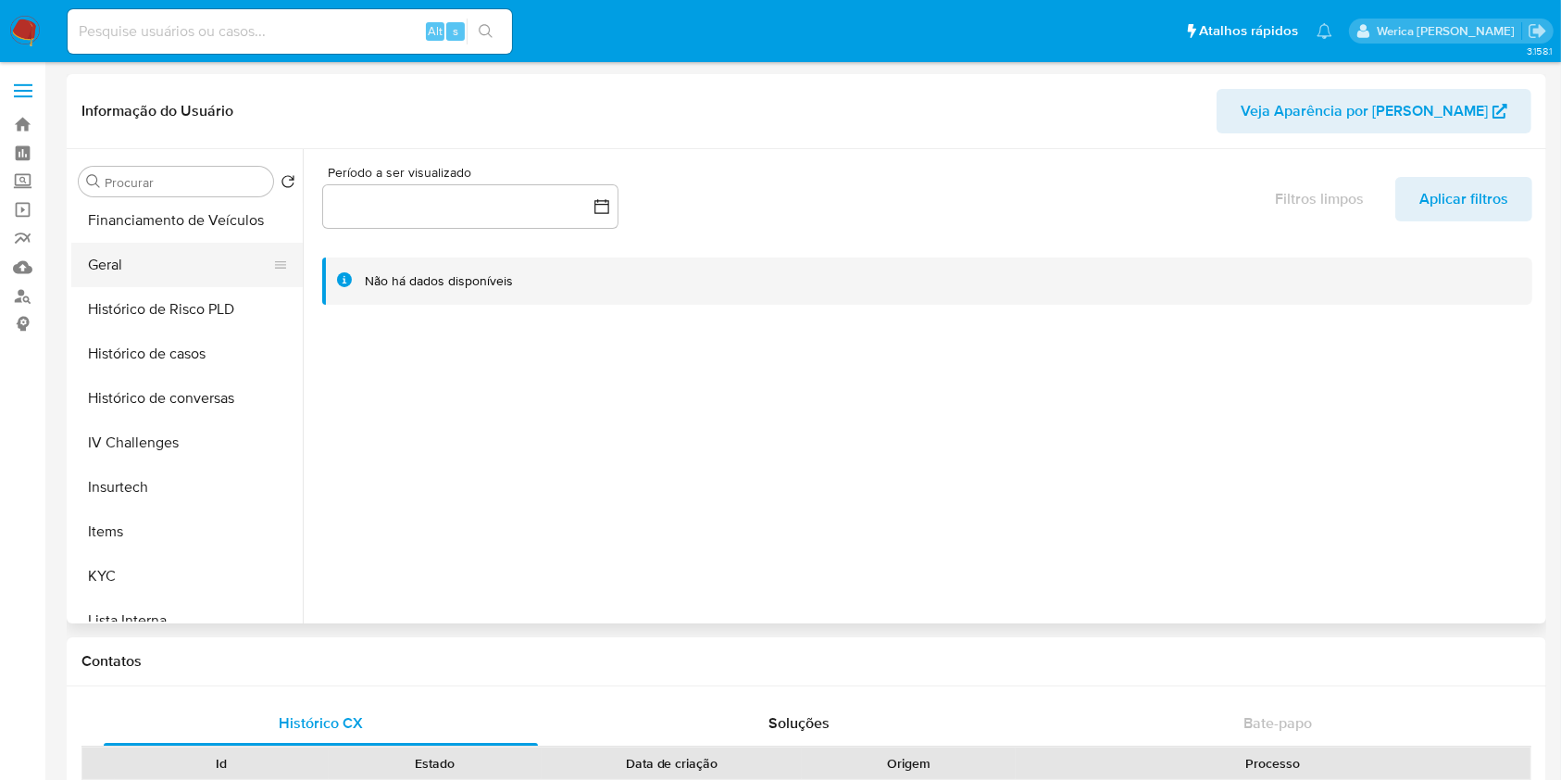
scroll to position [494, 0]
click at [163, 403] on button "Histórico de casos" at bounding box center [179, 399] width 217 height 44
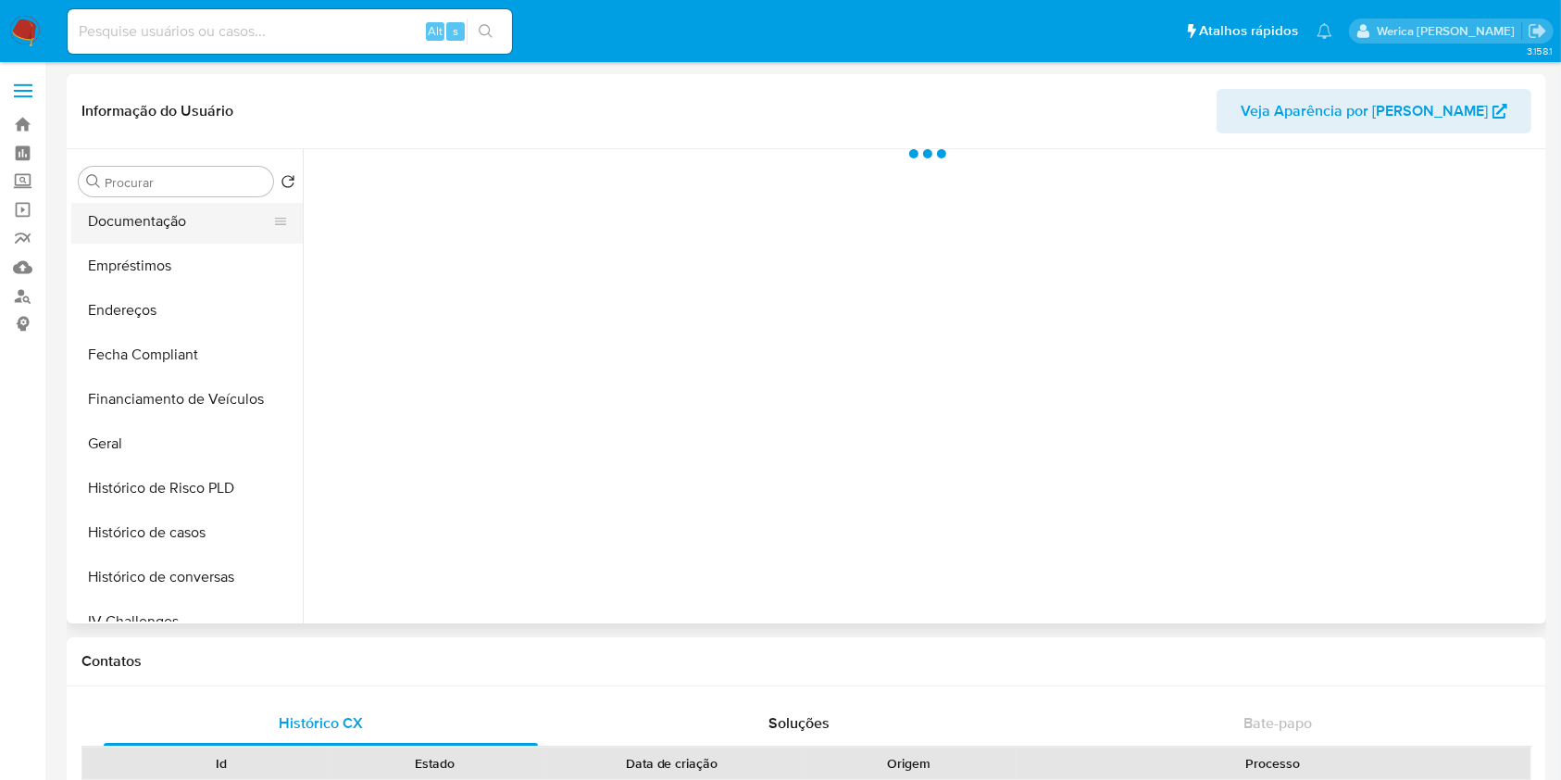
scroll to position [370, 0]
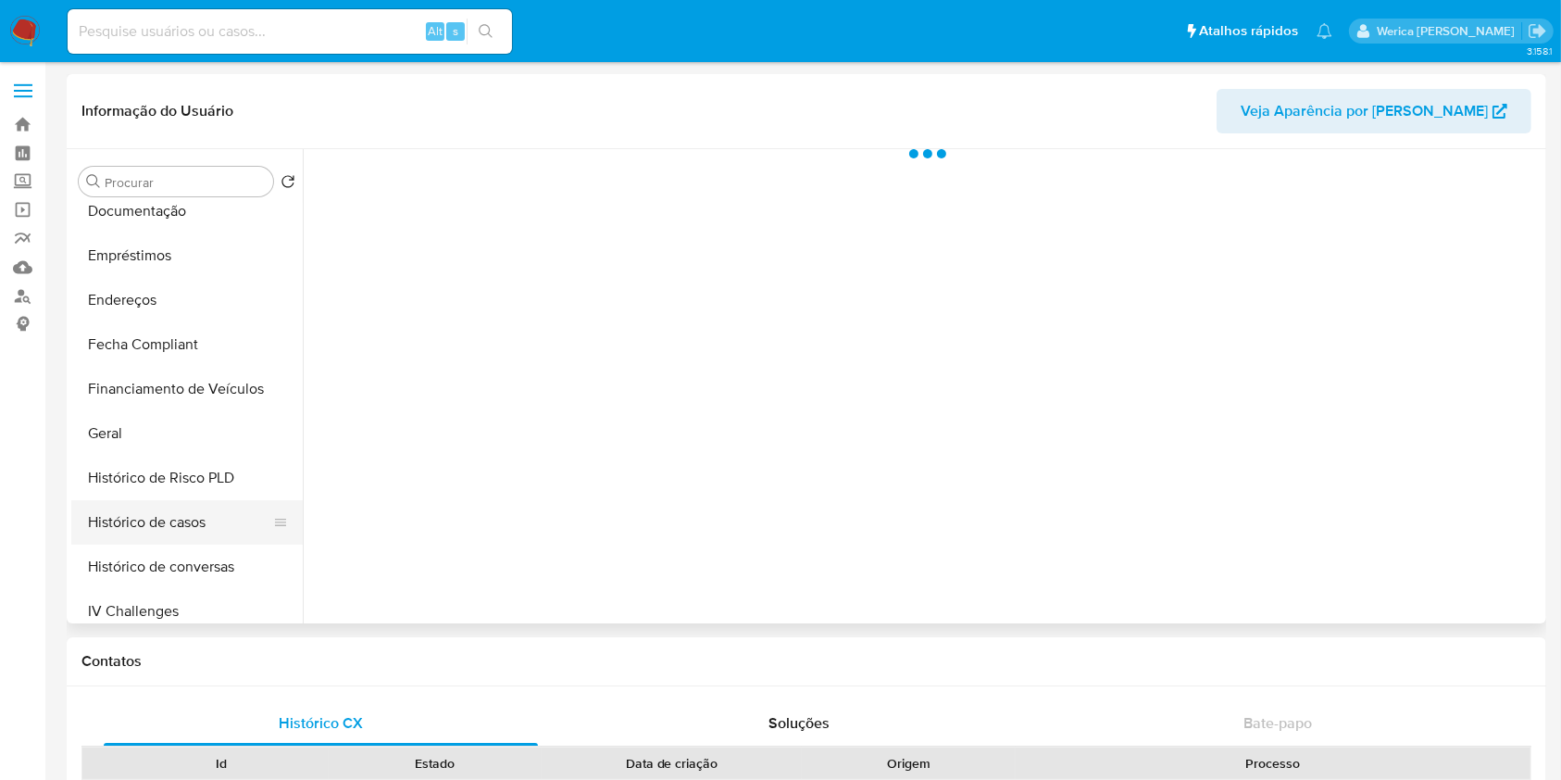
click at [189, 510] on button "Histórico de casos" at bounding box center [179, 522] width 217 height 44
select select "10"
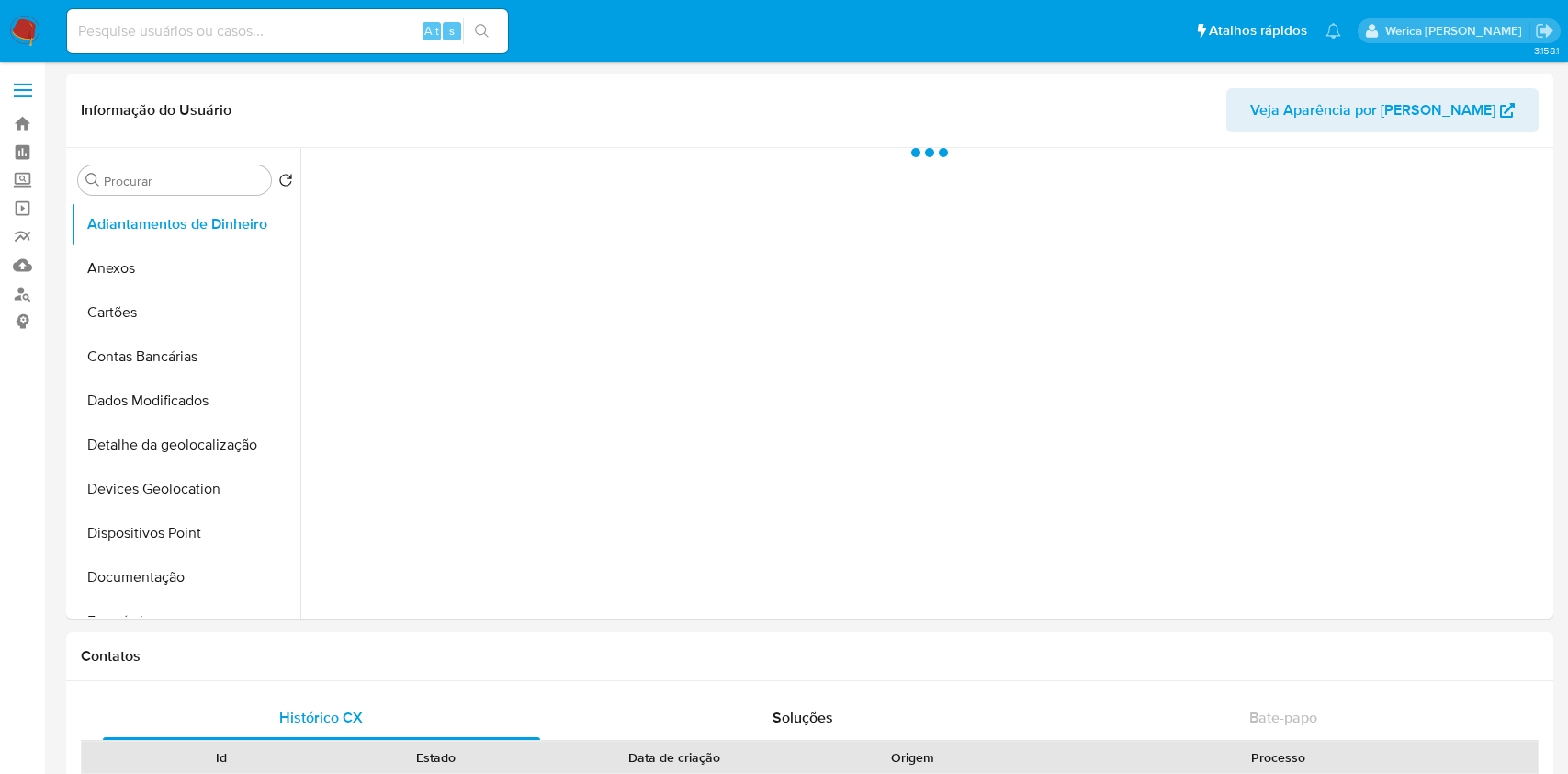
select select "10"
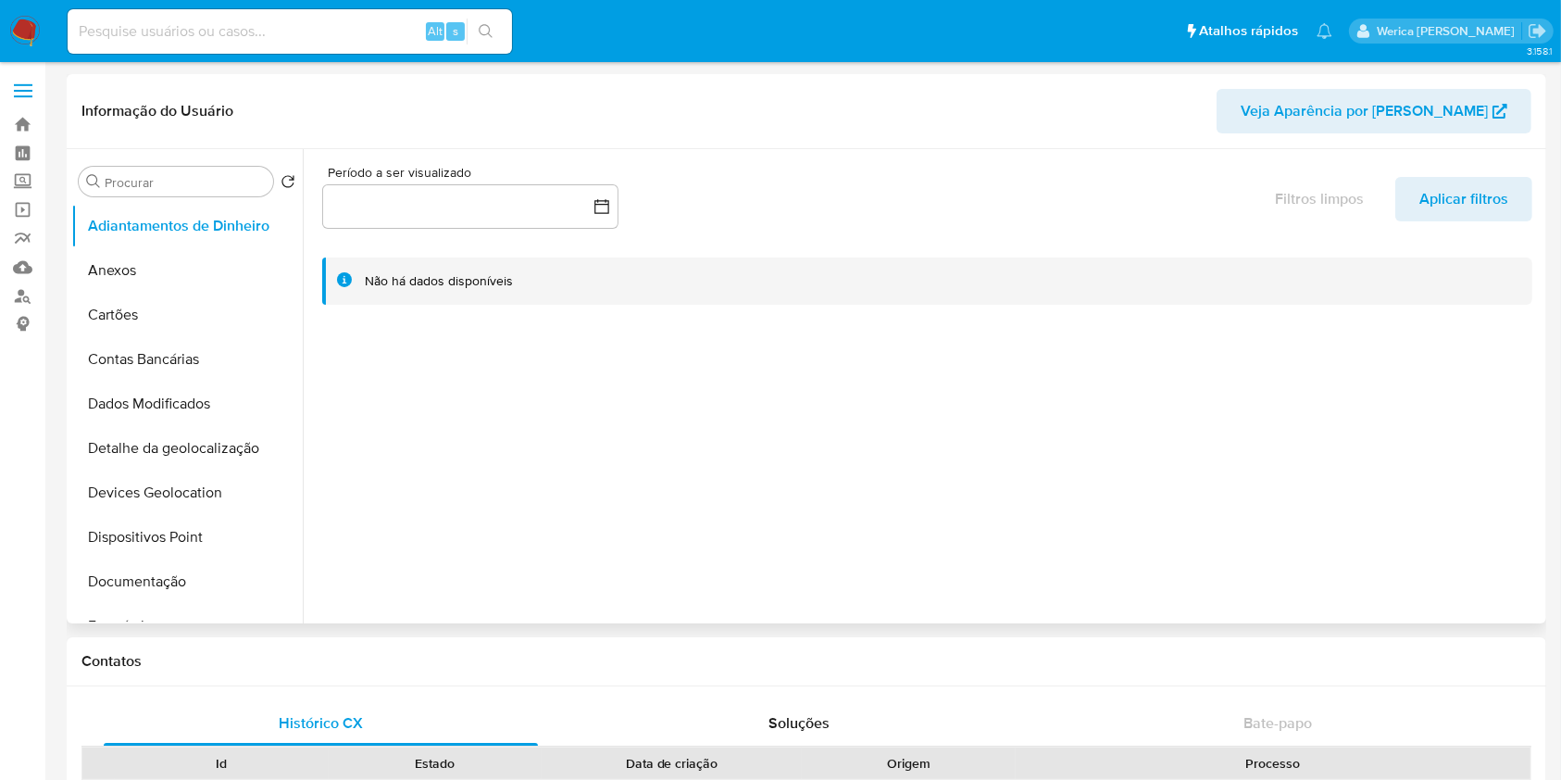
scroll to position [494, 0]
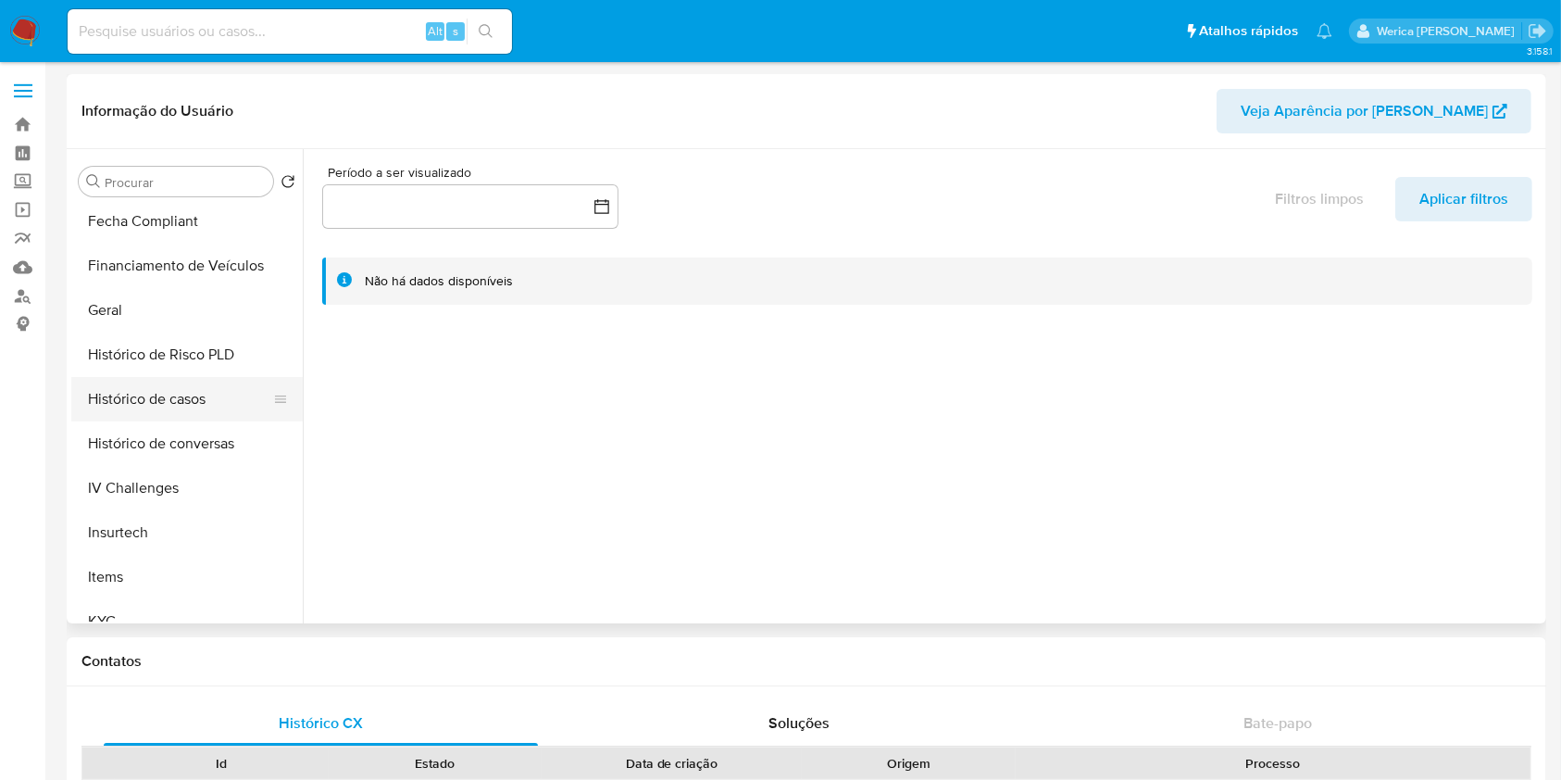
click button "Histórico de casos"
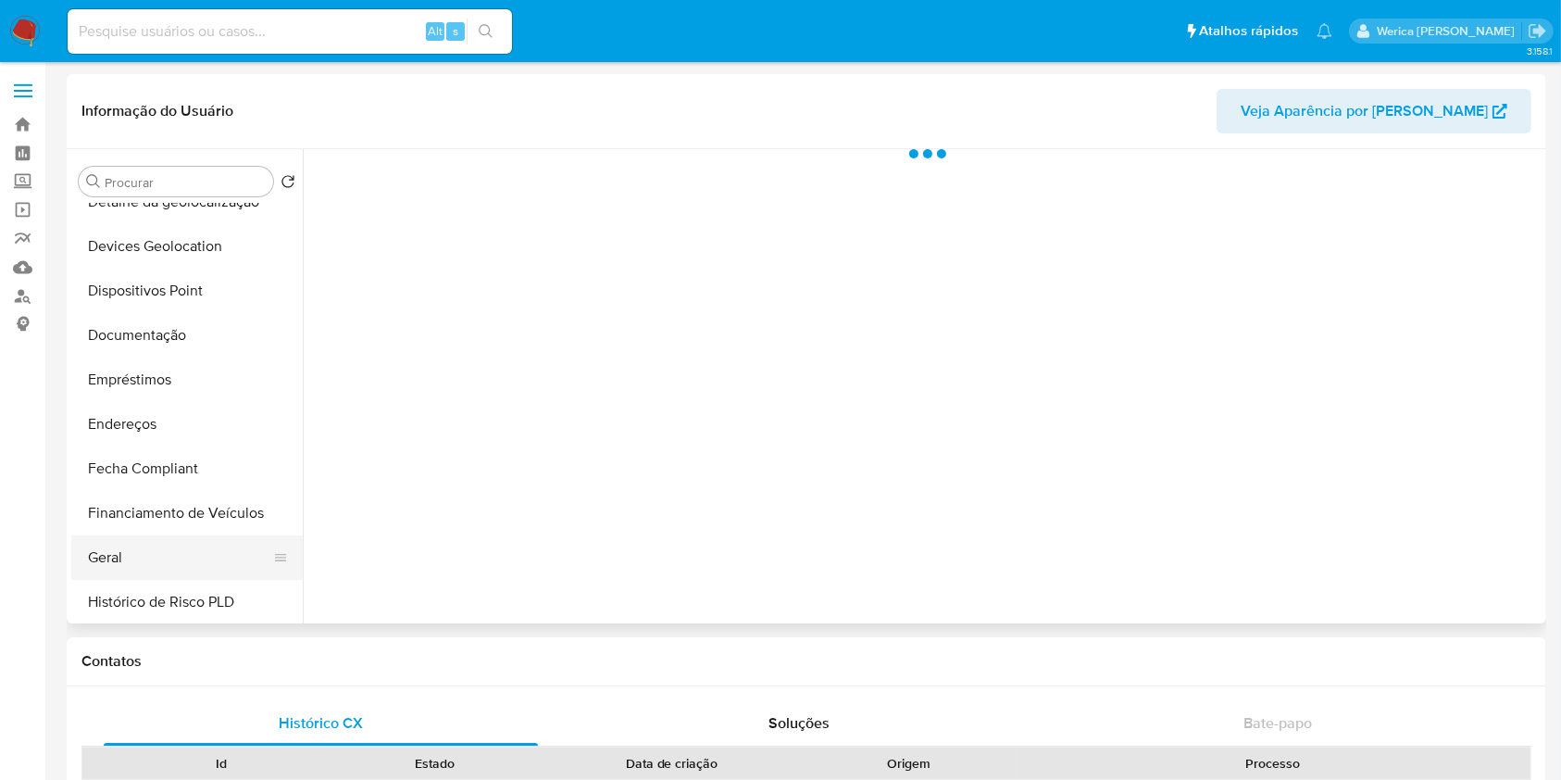
select select "10"
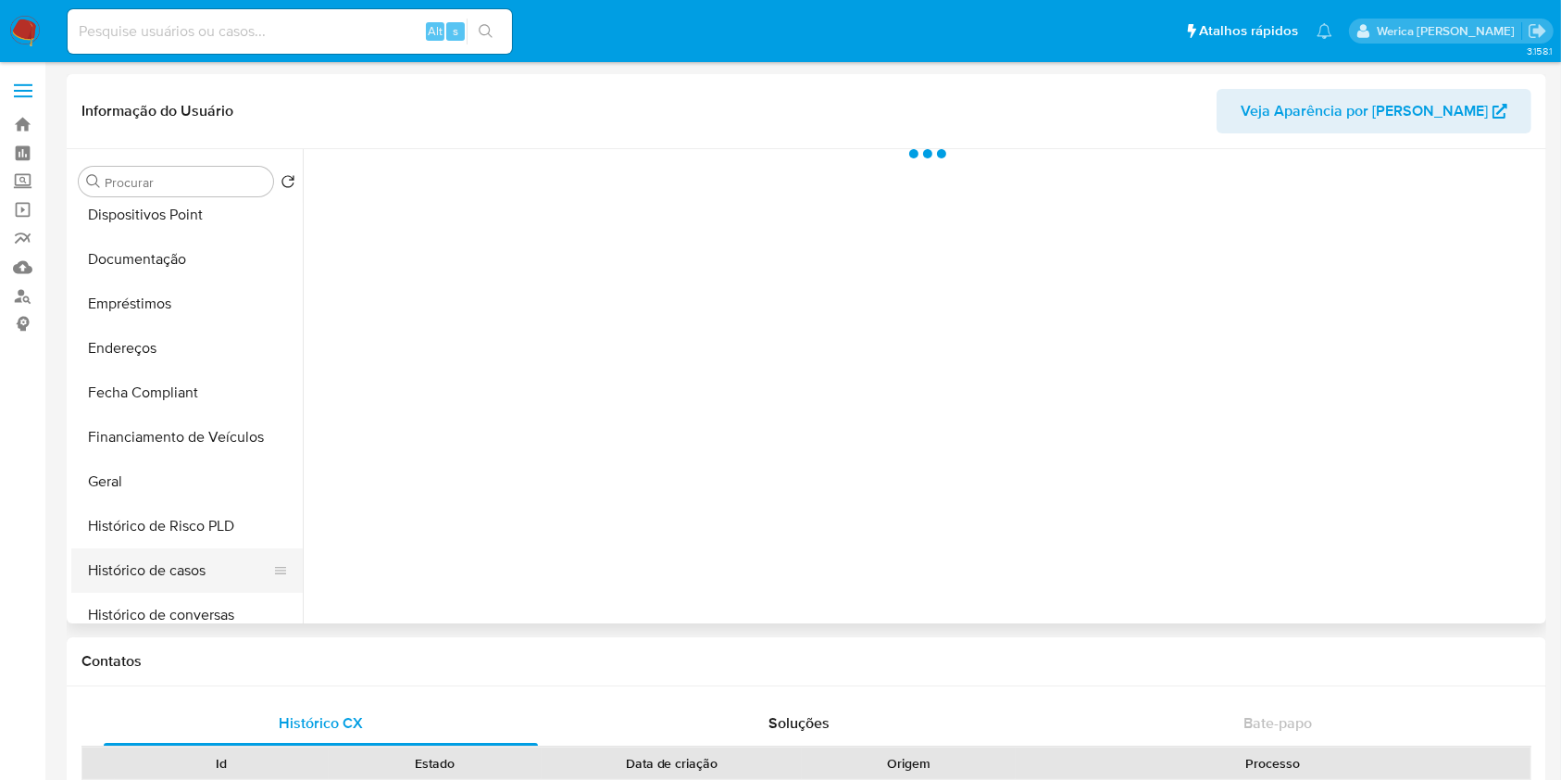
scroll to position [370, 0]
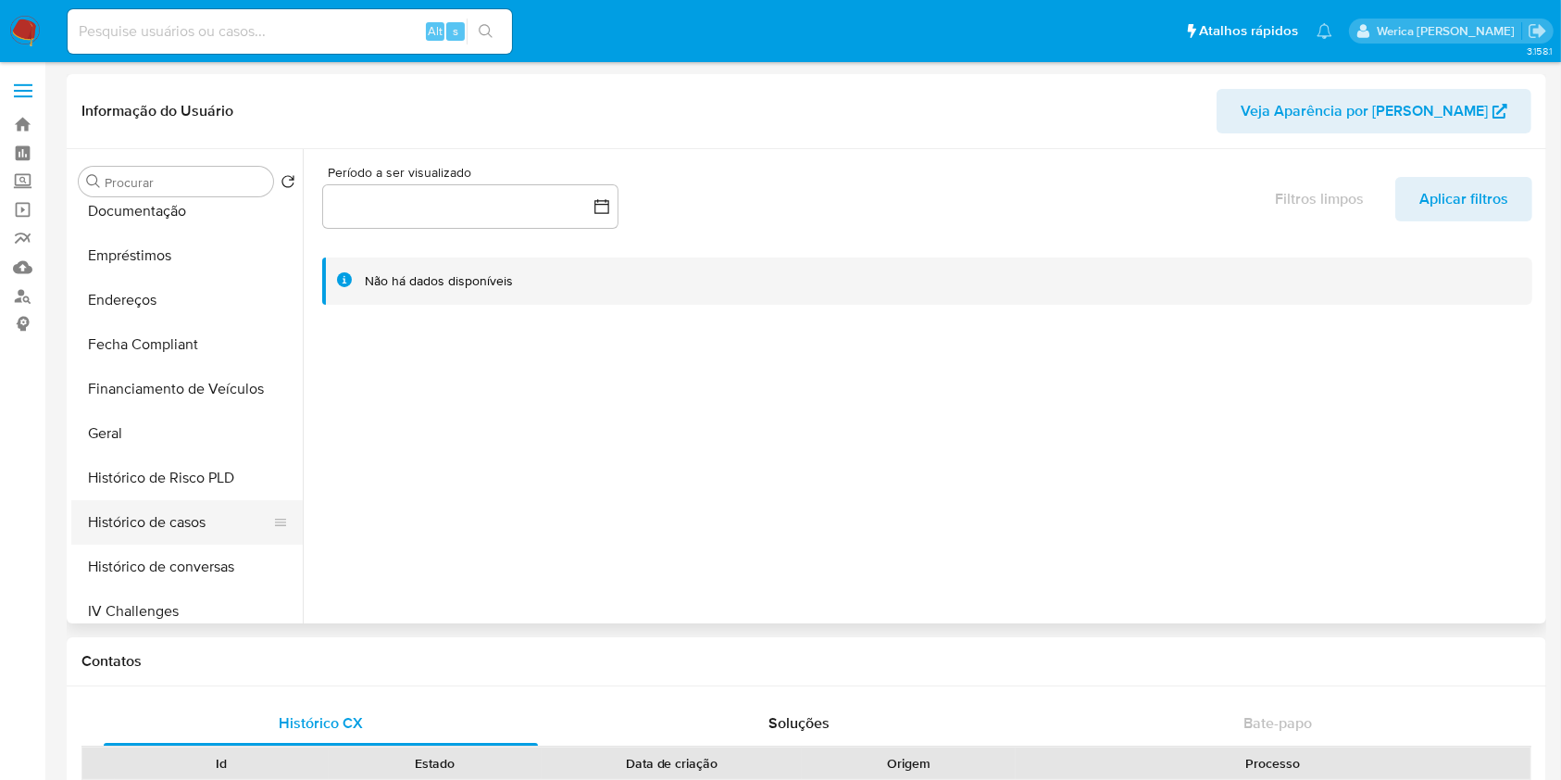
click at [162, 514] on button "Histórico de casos" at bounding box center [179, 522] width 217 height 44
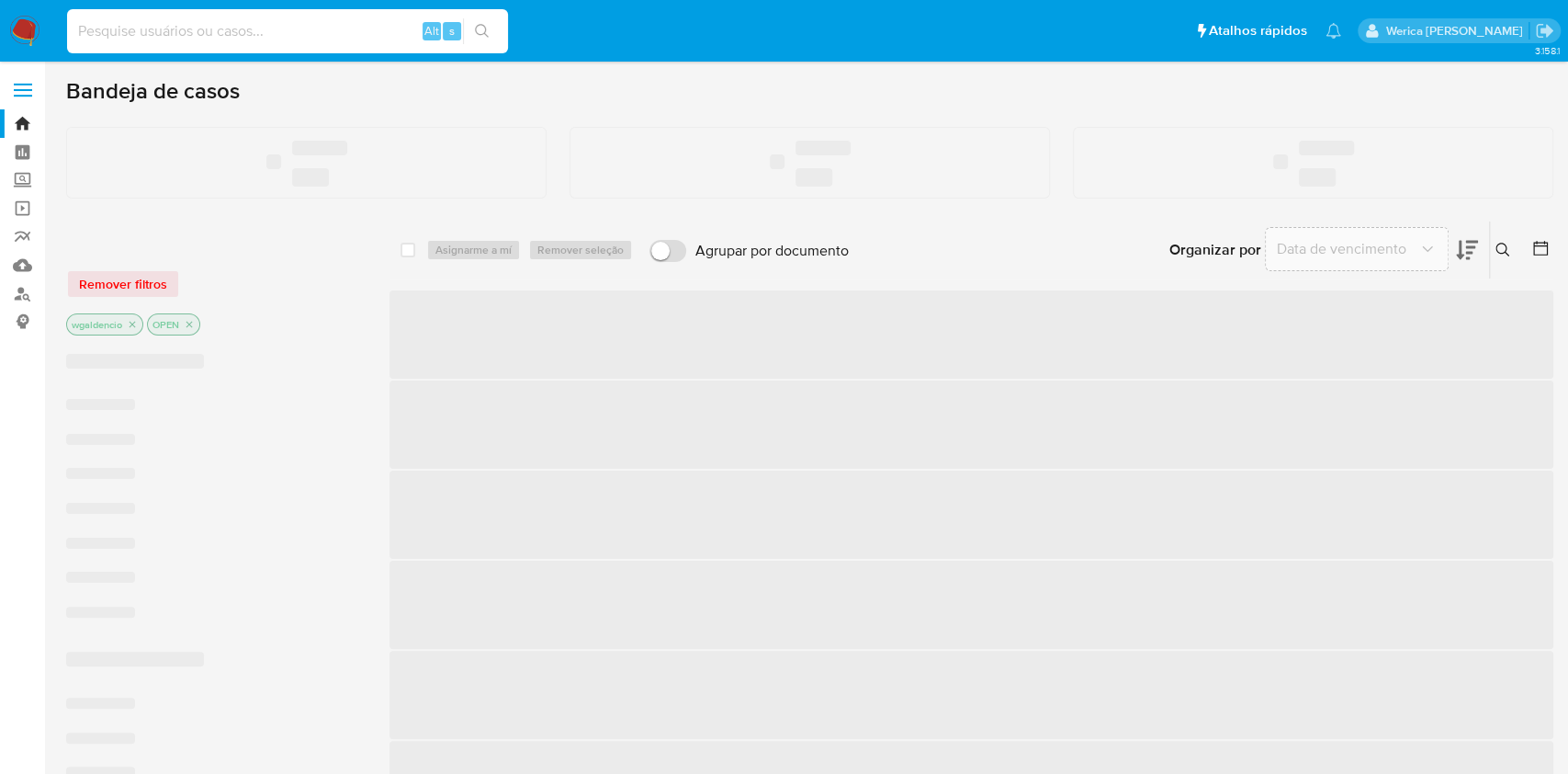
click at [310, 38] on input at bounding box center [288, 31] width 440 height 24
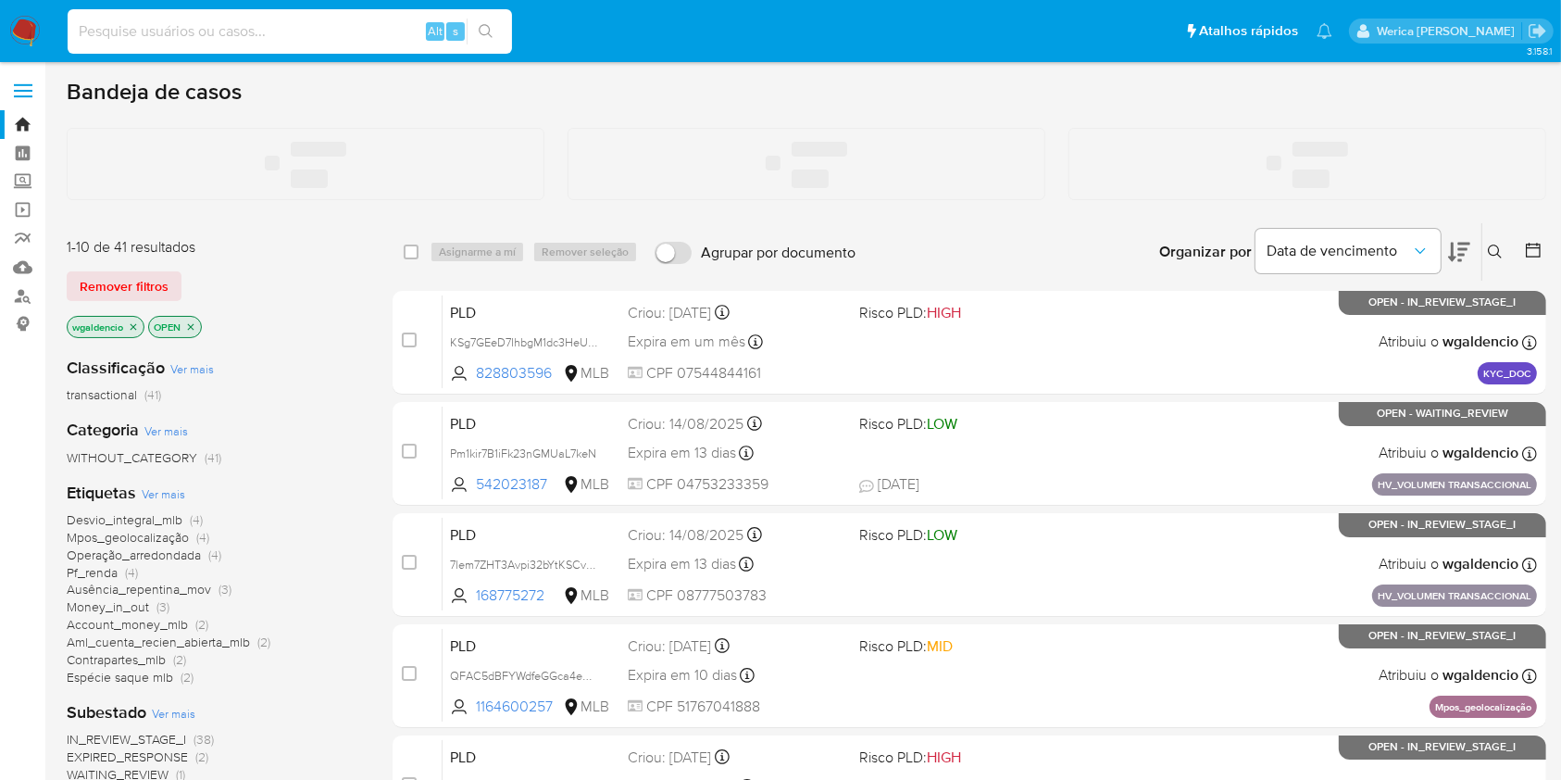
paste input "1739806067"
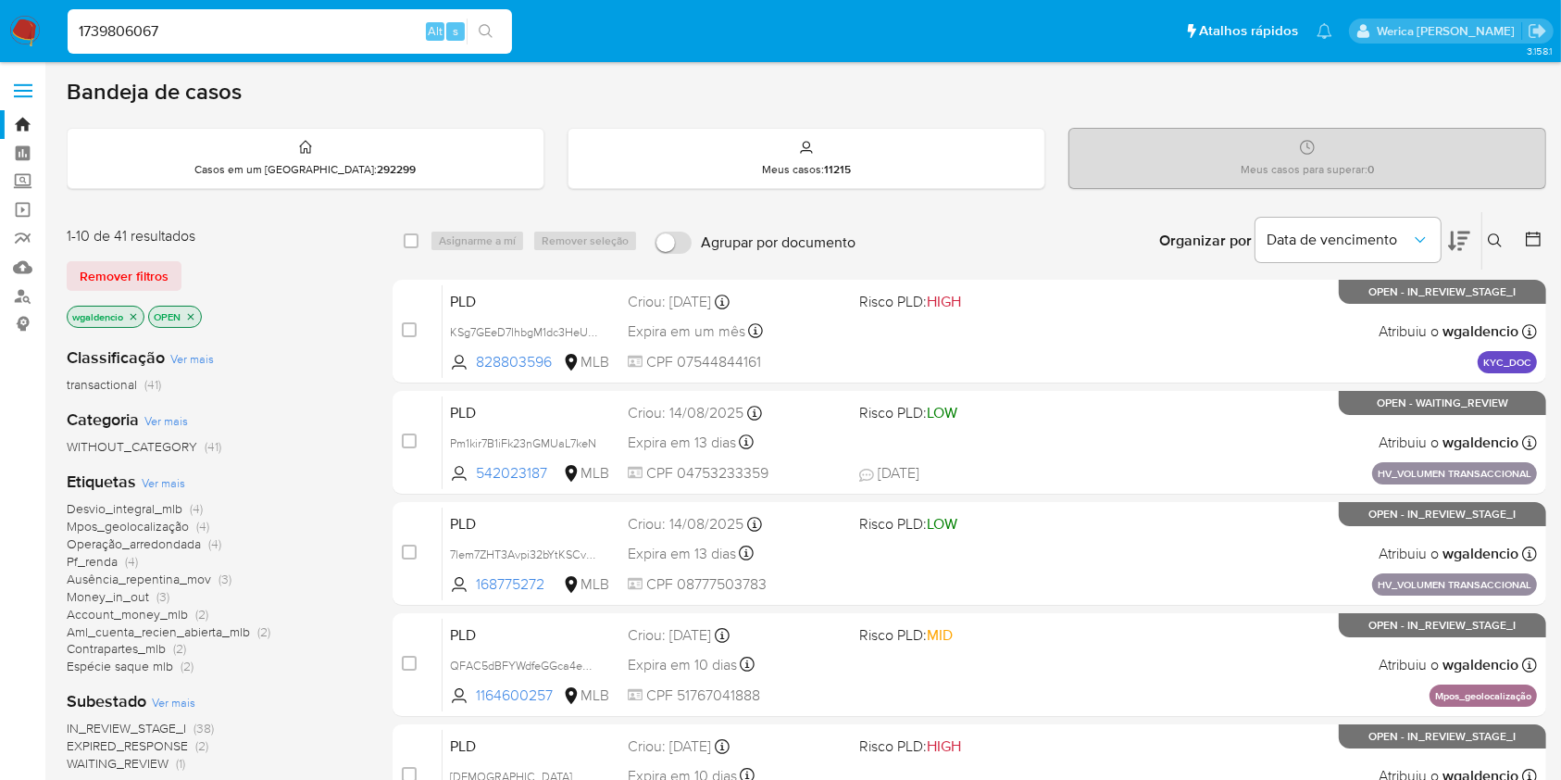
type input "1739806067"
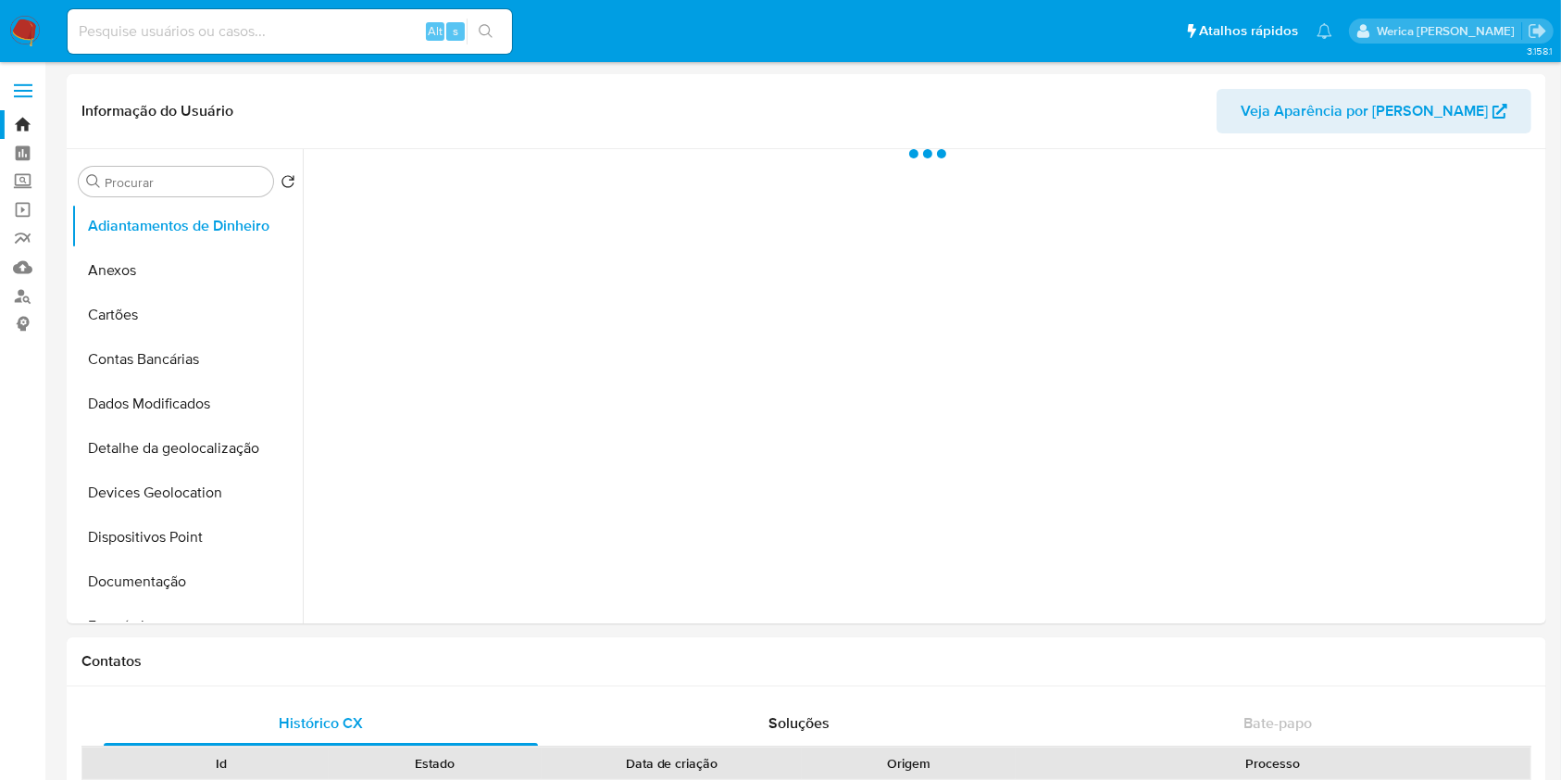
select select "10"
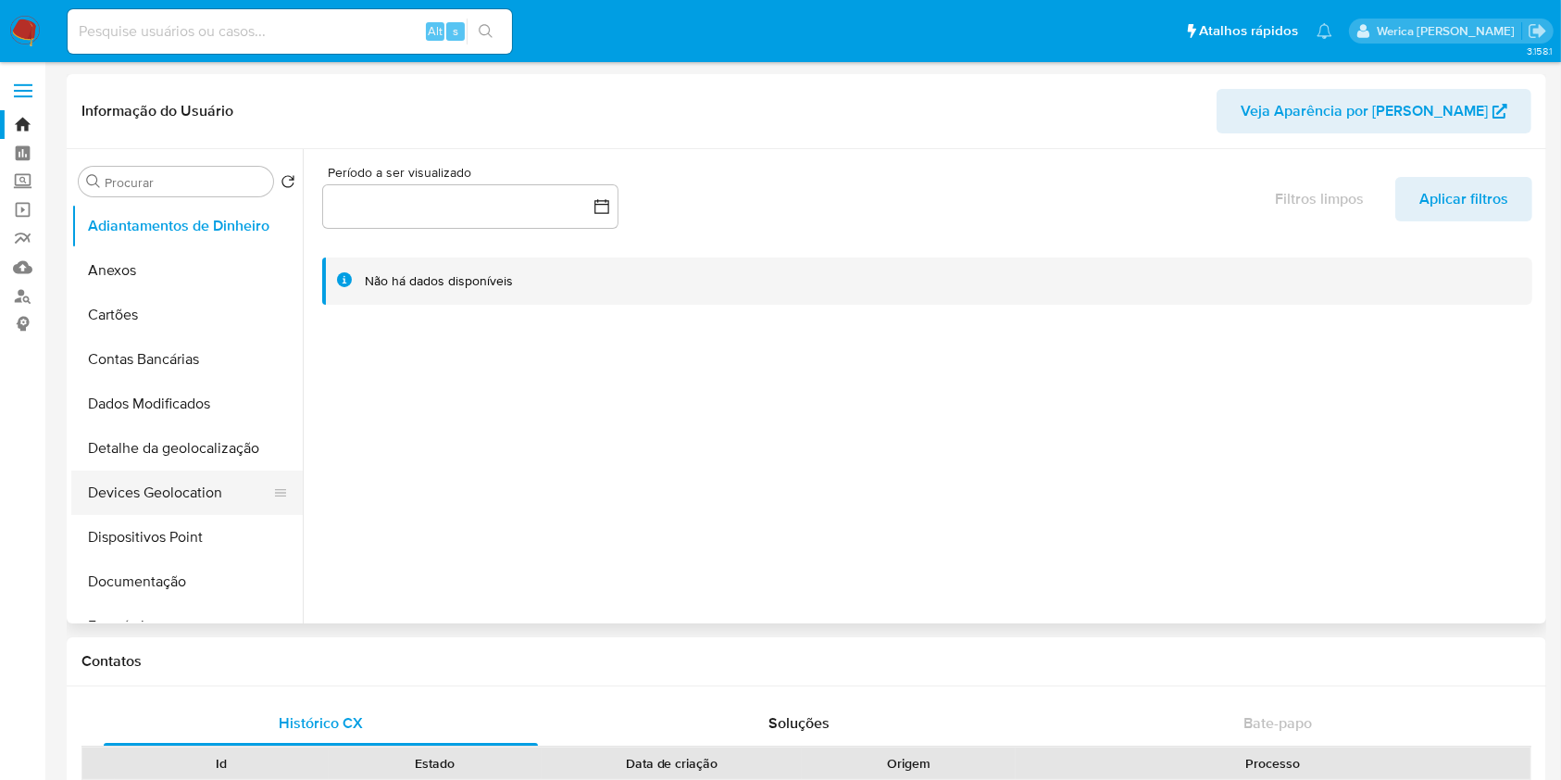
scroll to position [370, 0]
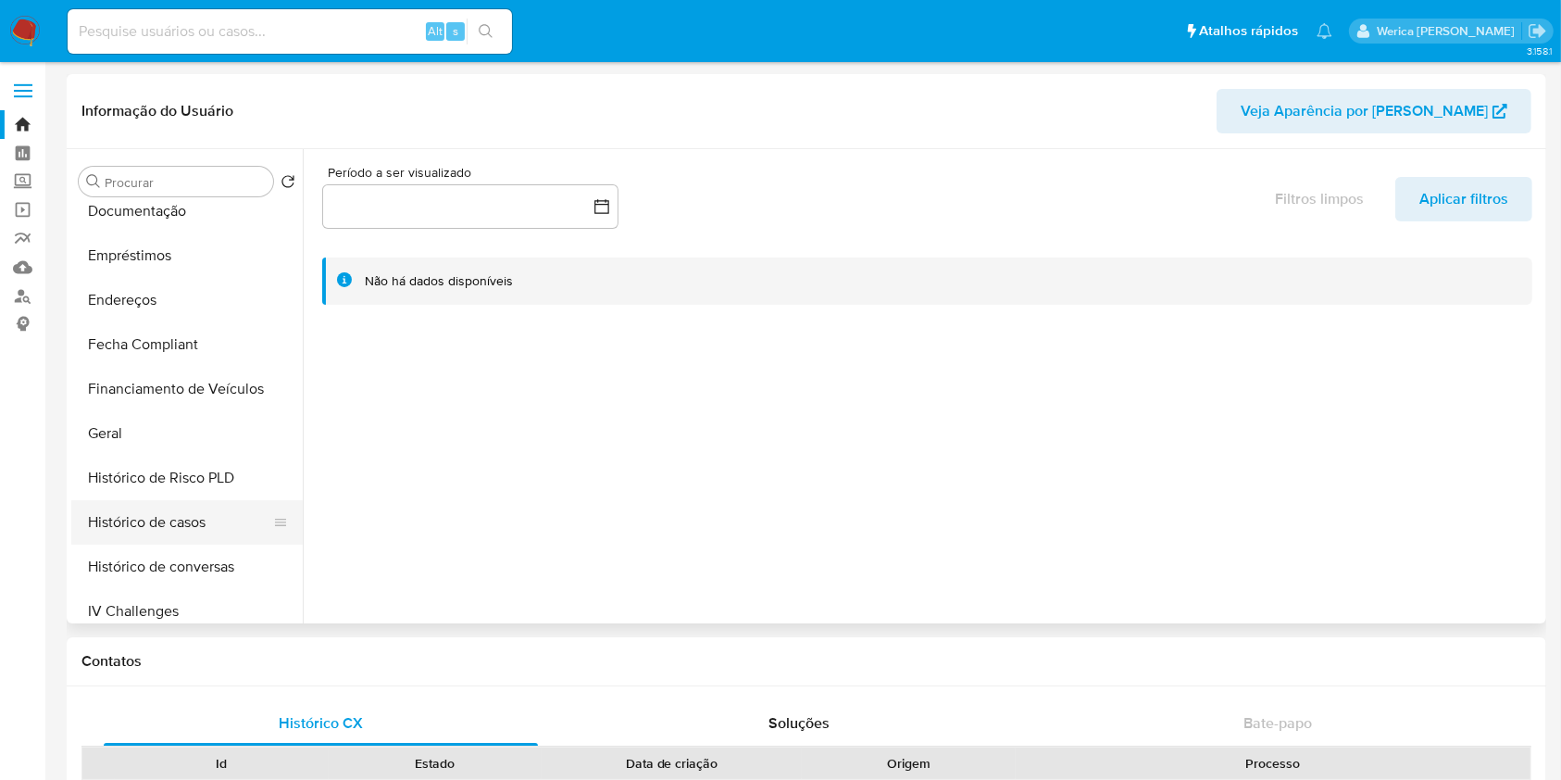
click at [226, 525] on button "Histórico de casos" at bounding box center [179, 522] width 217 height 44
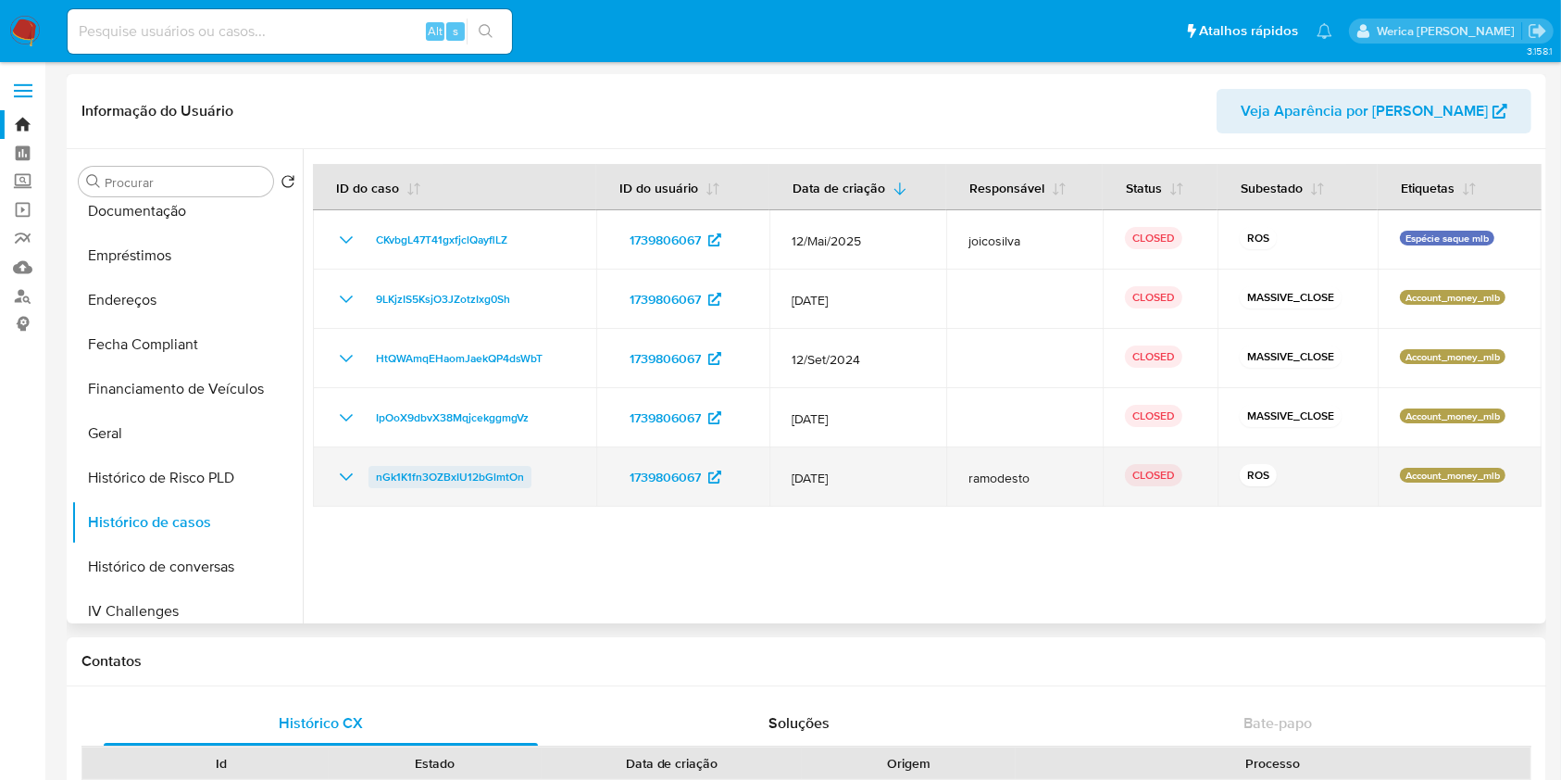
click at [451, 474] on span "nGk1K1fn3OZBxIU12bGlmtOn" at bounding box center [450, 477] width 148 height 22
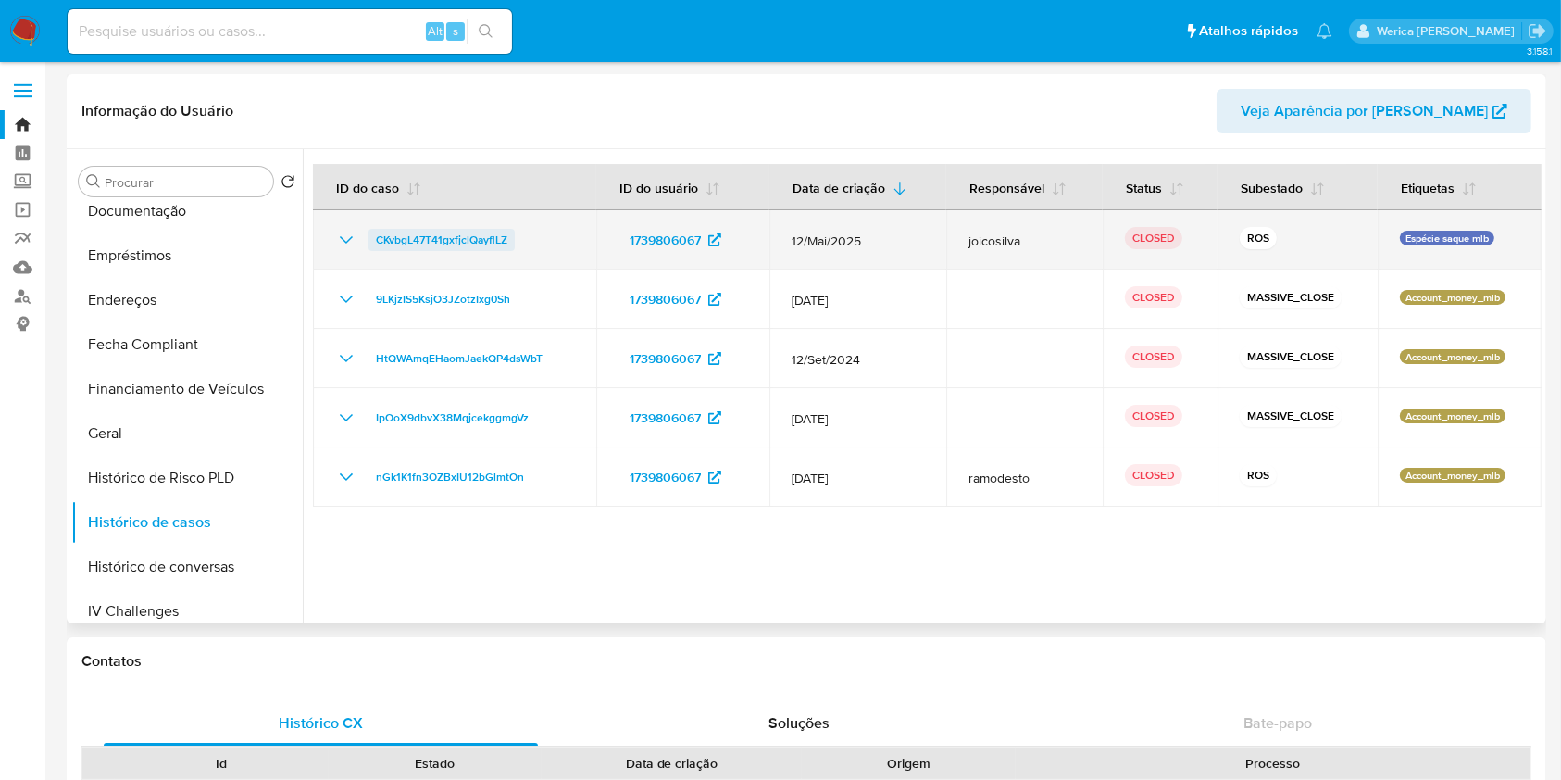
click at [417, 239] on span "CKvbgL47T41gxfjclQayflLZ" at bounding box center [441, 240] width 131 height 22
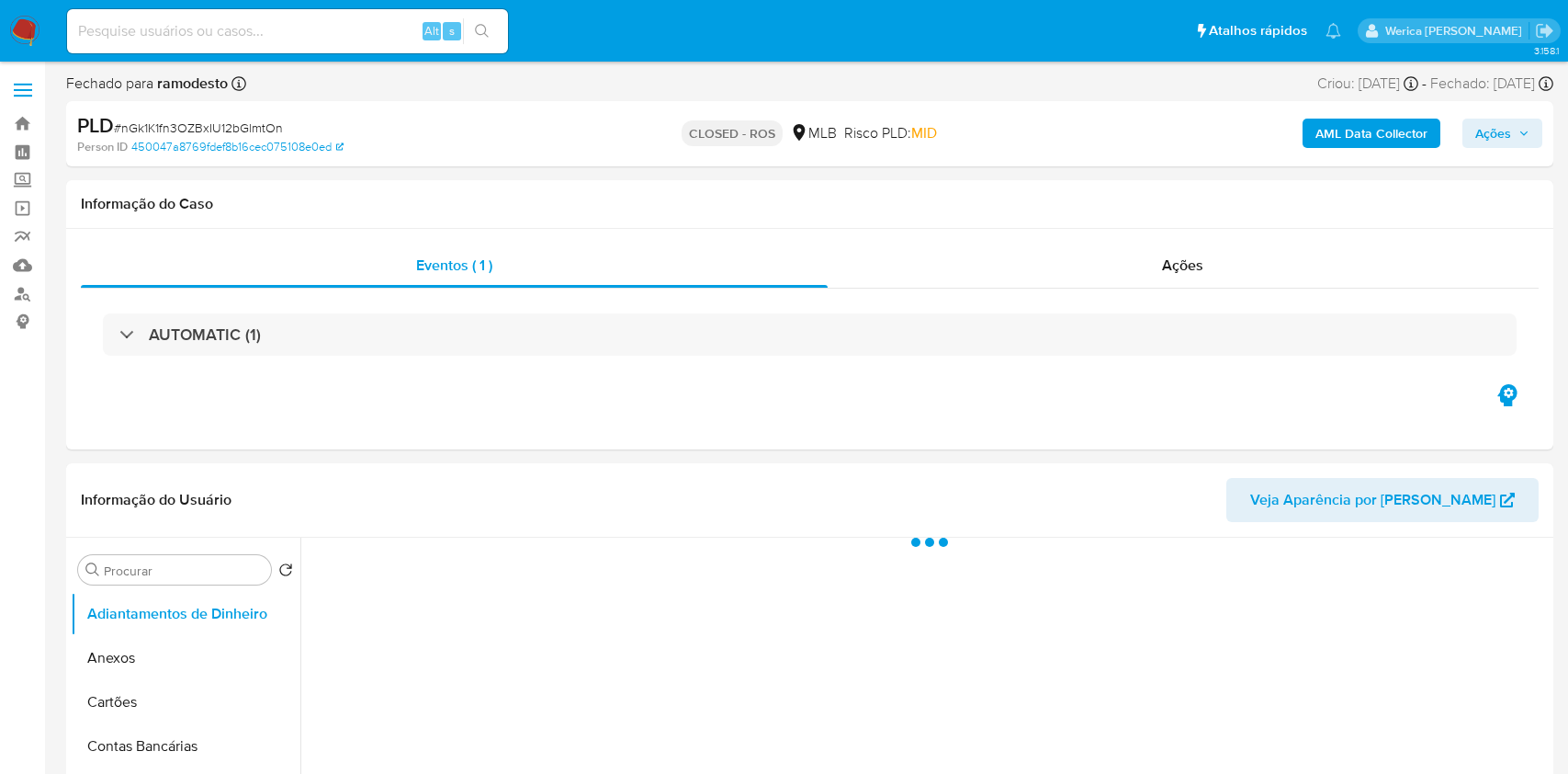
select select "10"
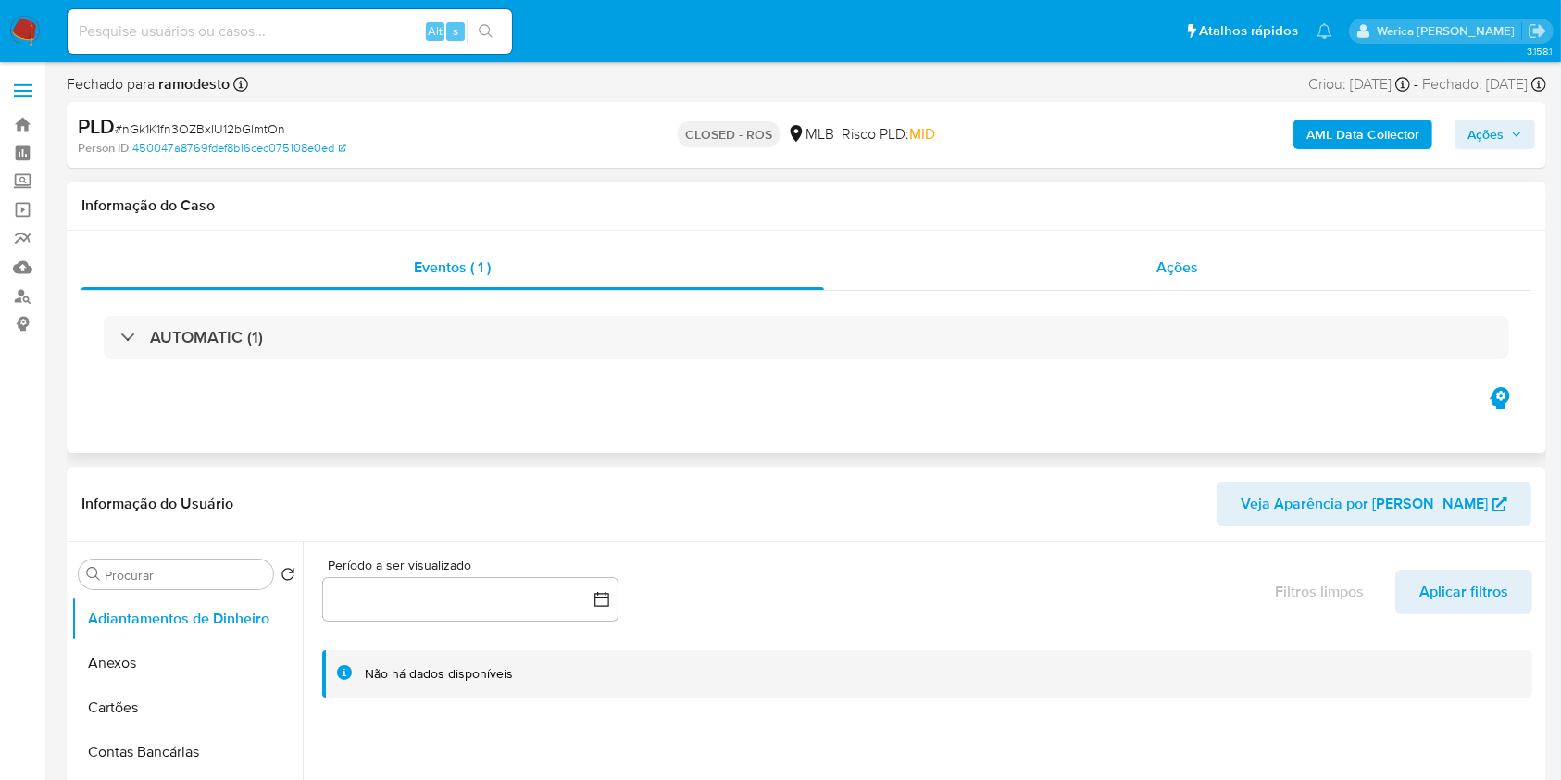
click at [1161, 272] on span "Ações" at bounding box center [1178, 266] width 42 height 21
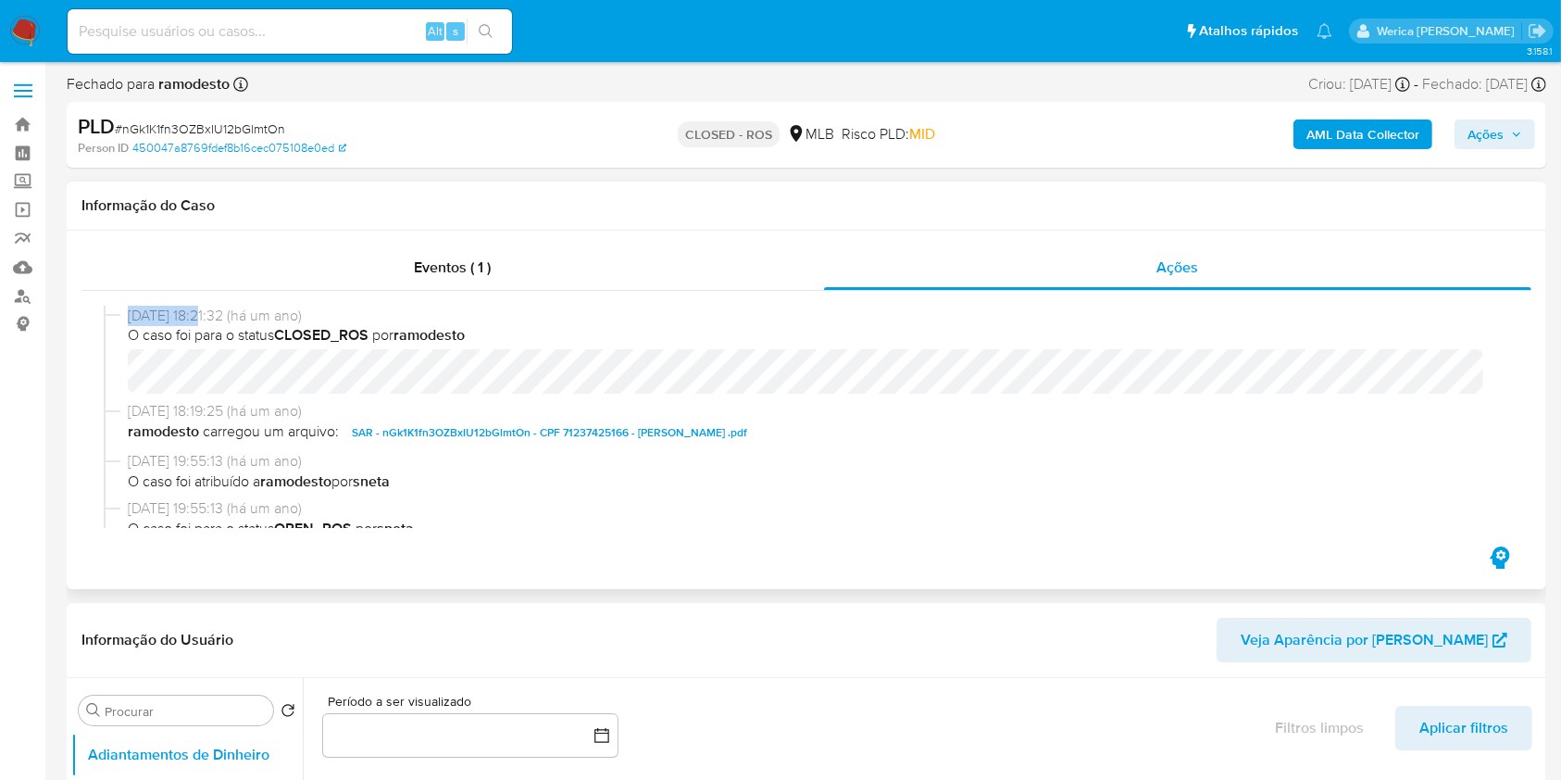
drag, startPoint x: 116, startPoint y: 317, endPoint x: 206, endPoint y: 314, distance: 89.9
click at [206, 314] on div "[DATE] 18:21:32 (há um ano) O caso foi para o status CLOSED_ROS por ramodesto" at bounding box center [807, 353] width 1406 height 95
copy div "[DATE]"
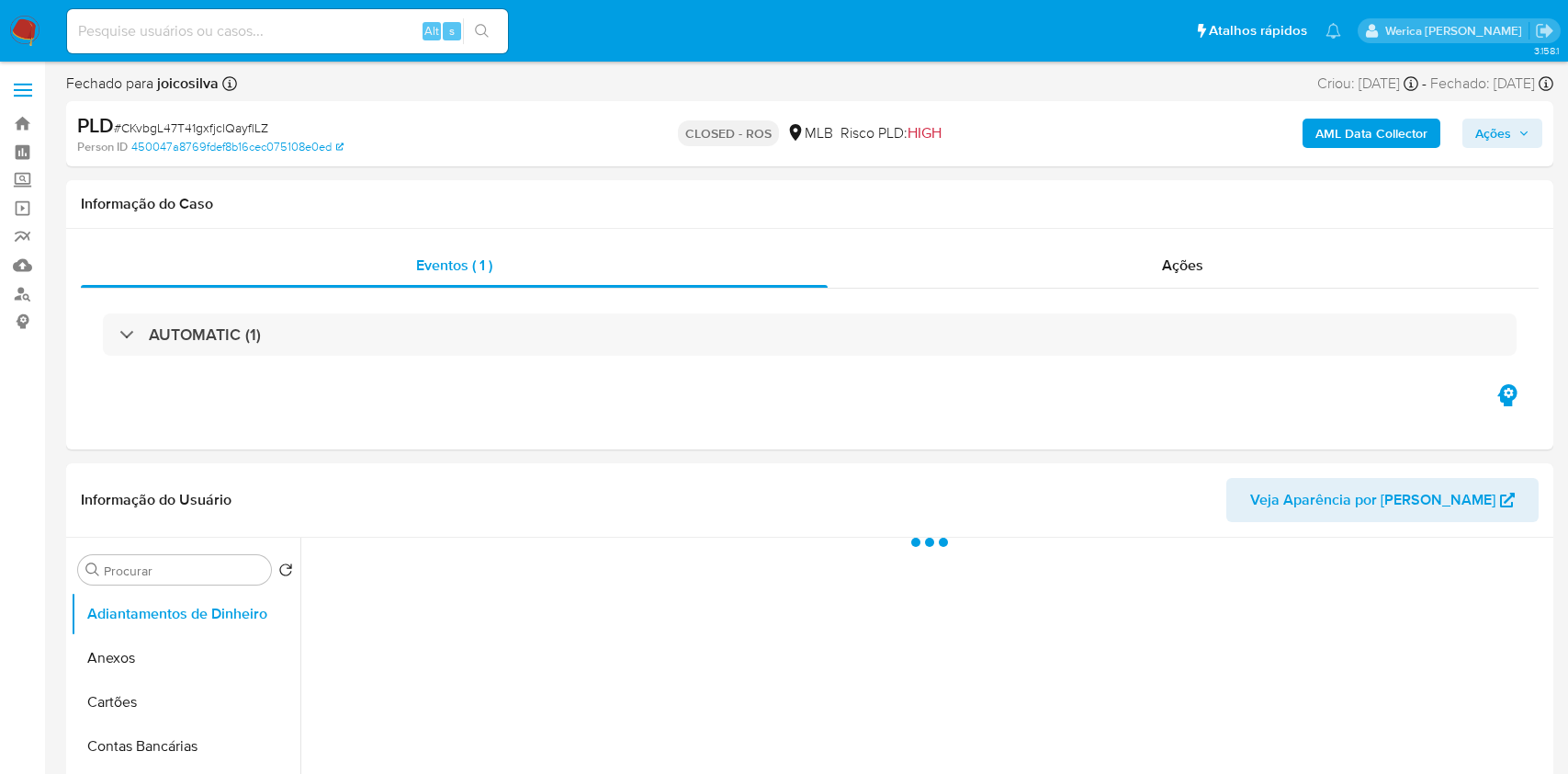
select select "10"
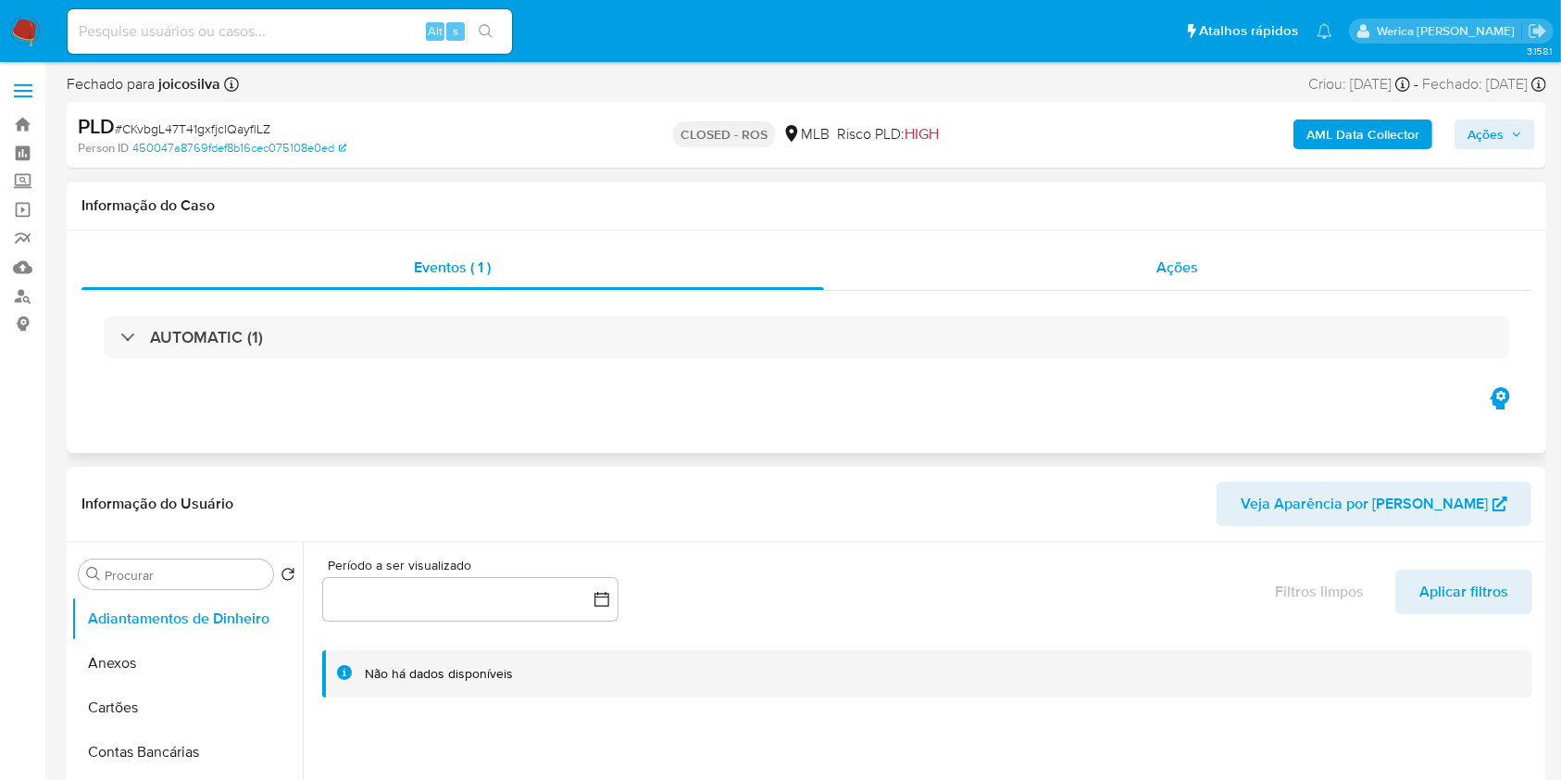
click at [1182, 269] on span "Ações" at bounding box center [1178, 266] width 42 height 21
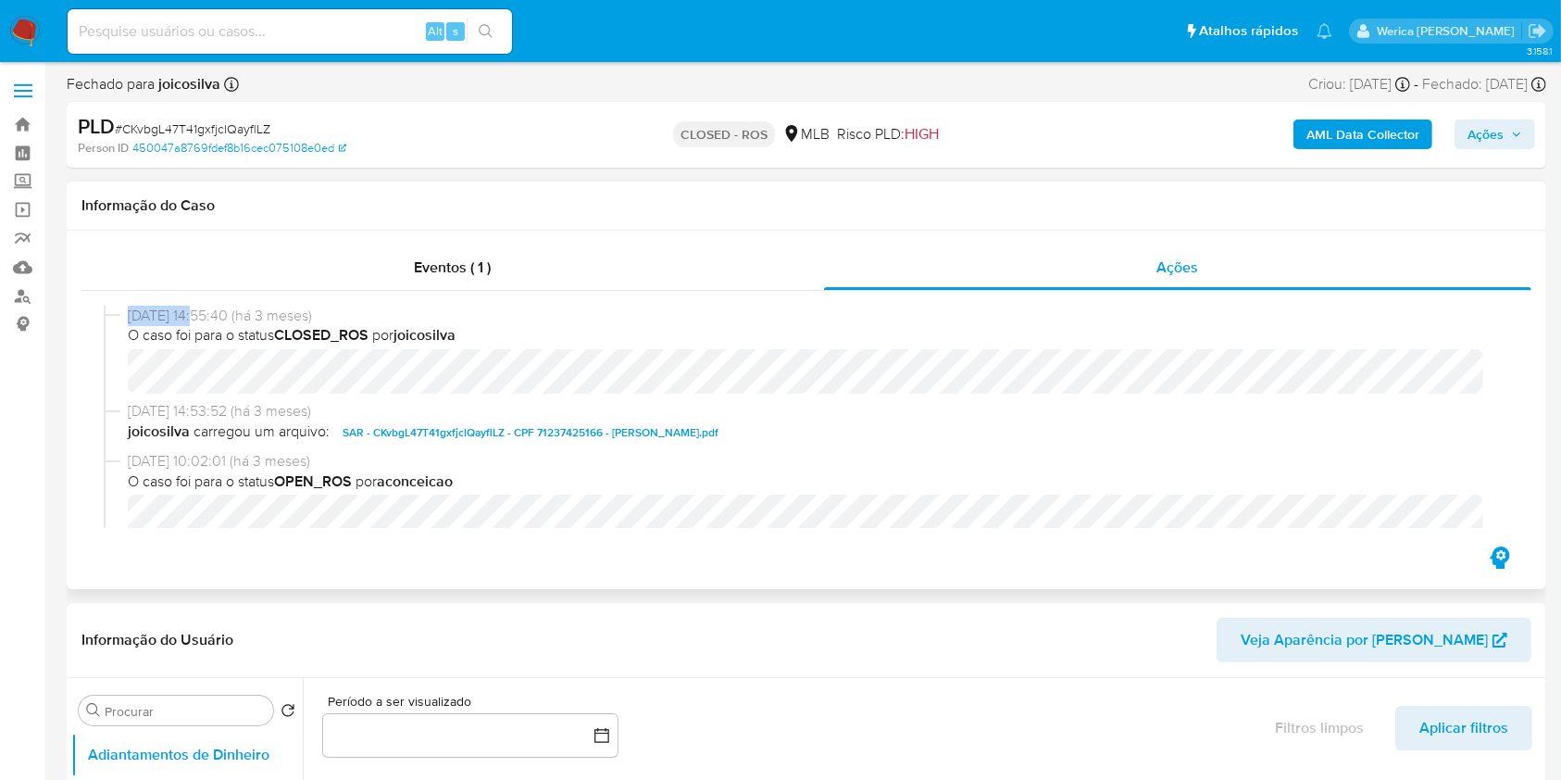
drag, startPoint x: 136, startPoint y: 307, endPoint x: 205, endPoint y: 314, distance: 68.8
click at [205, 314] on div "02/06/2025 14:55:40 (há 3 meses) O caso foi para o status CLOSED_ROS por joicos…" at bounding box center [807, 353] width 1406 height 95
copy div "02/06/2025"
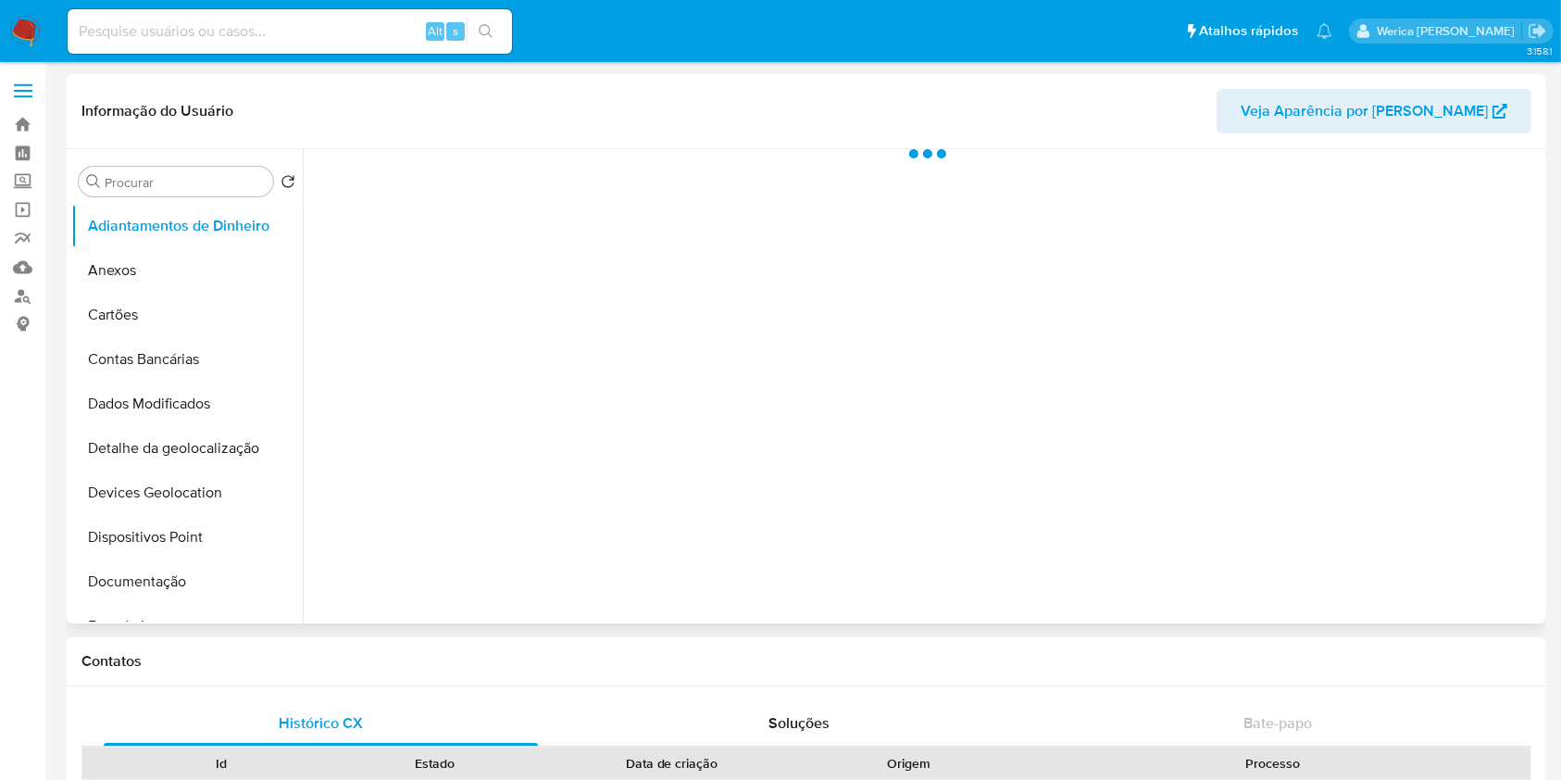
scroll to position [617, 0]
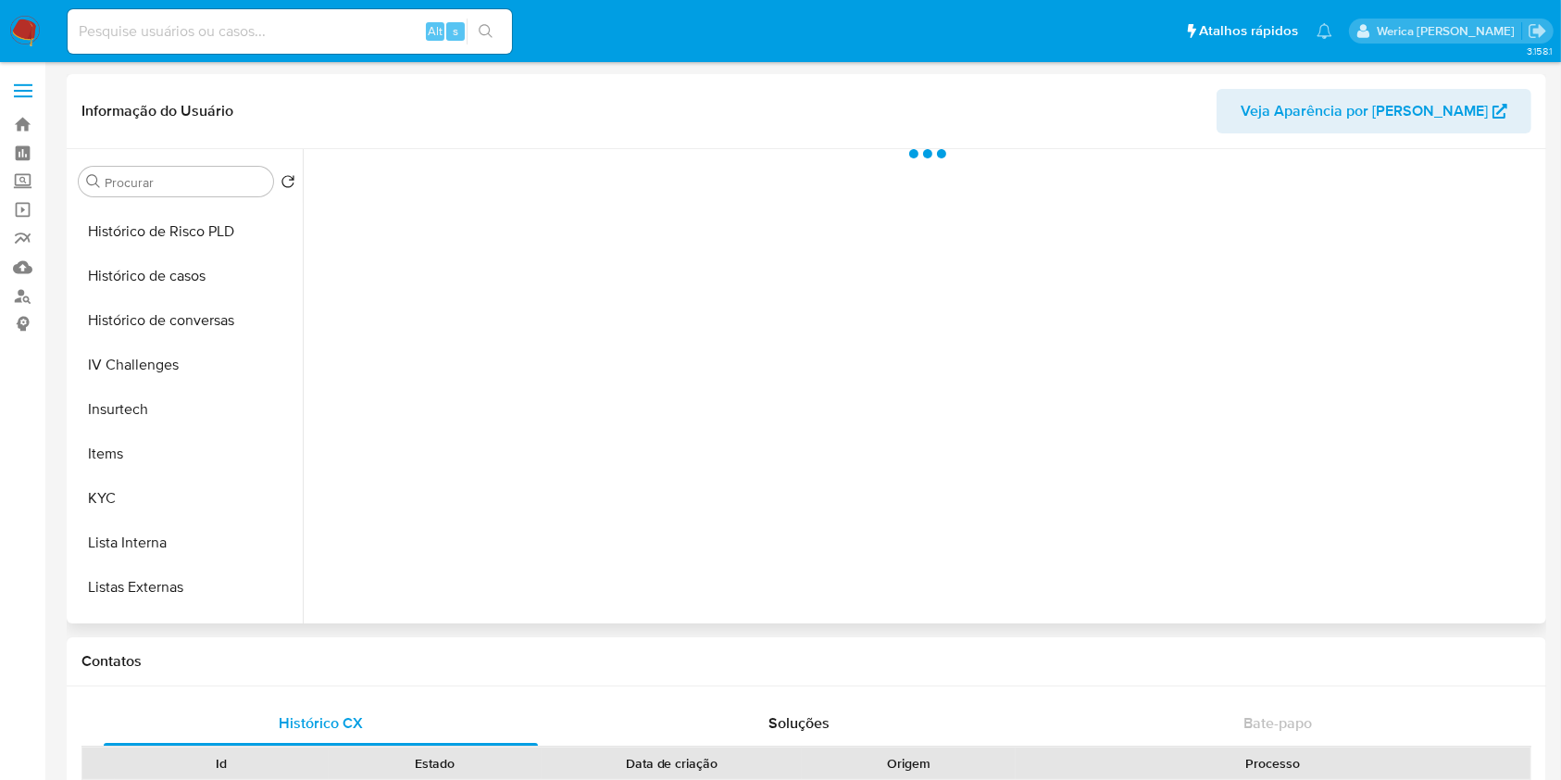
select select "10"
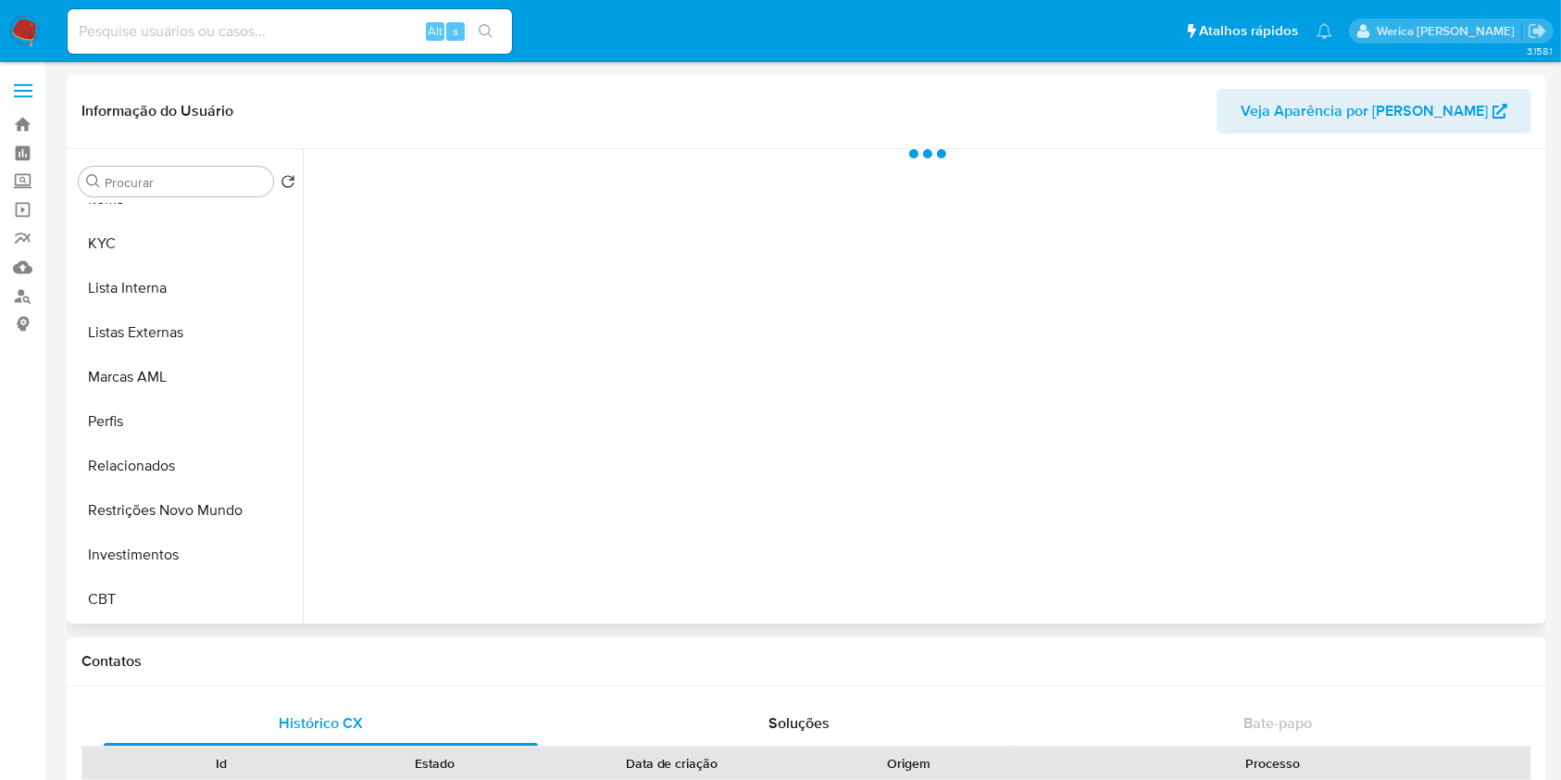
click at [185, 44] on button "Histórico de casos" at bounding box center [179, 21] width 217 height 44
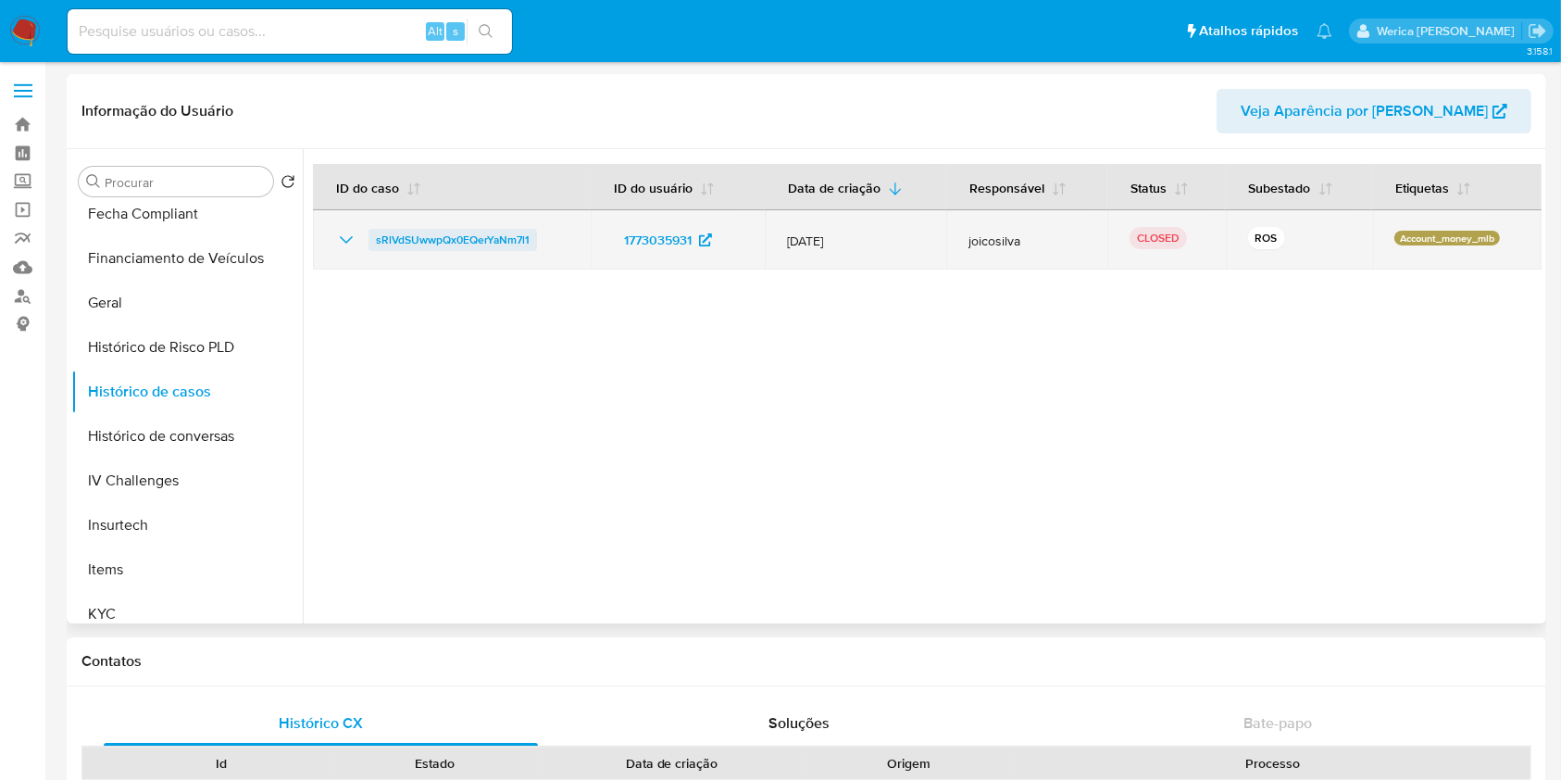
click at [503, 243] on span "sRlVdSUwwpQx0EQerYaNm7l1" at bounding box center [453, 240] width 154 height 22
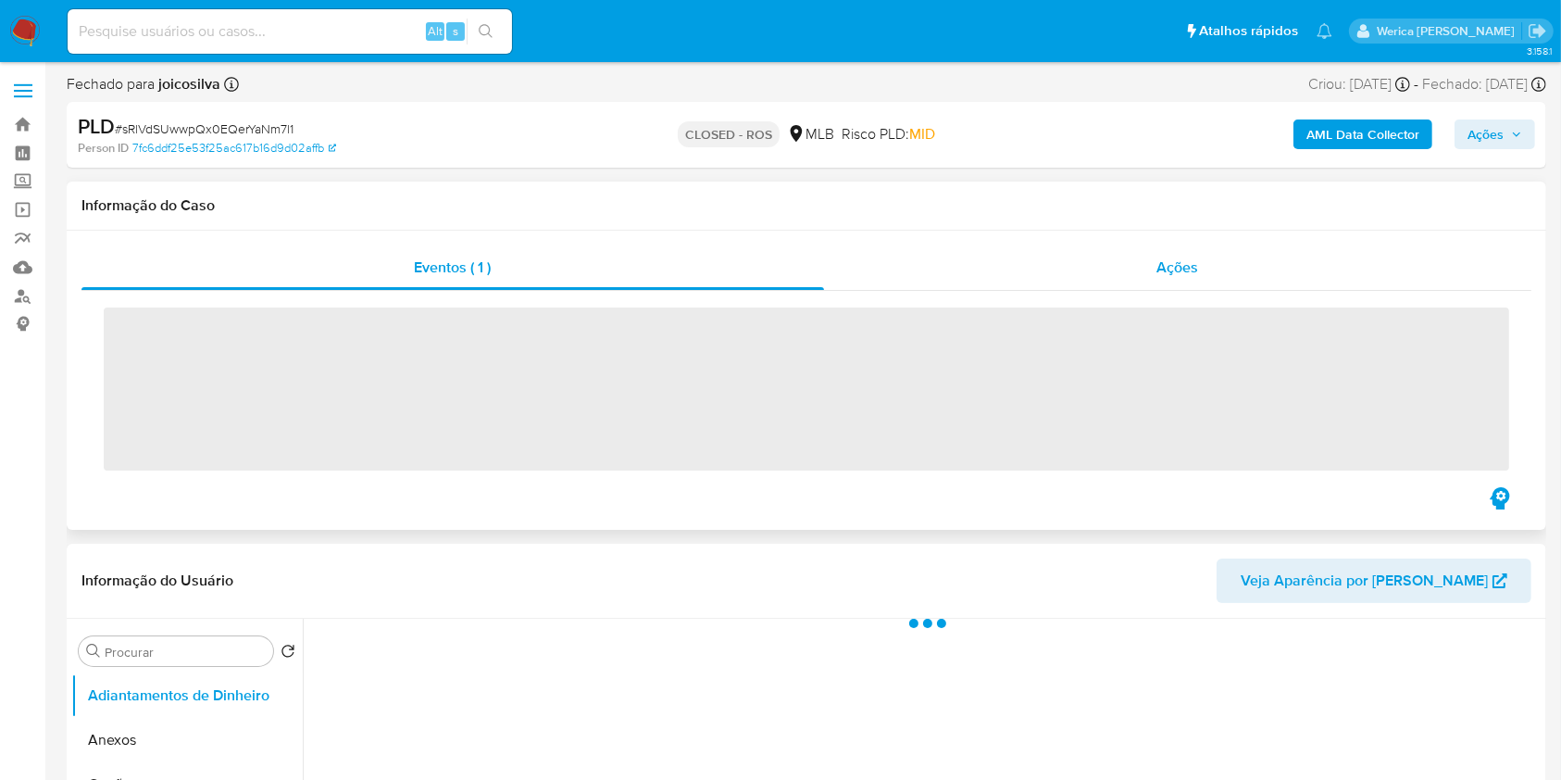
click at [1157, 248] on div "Ações" at bounding box center [1177, 267] width 707 height 44
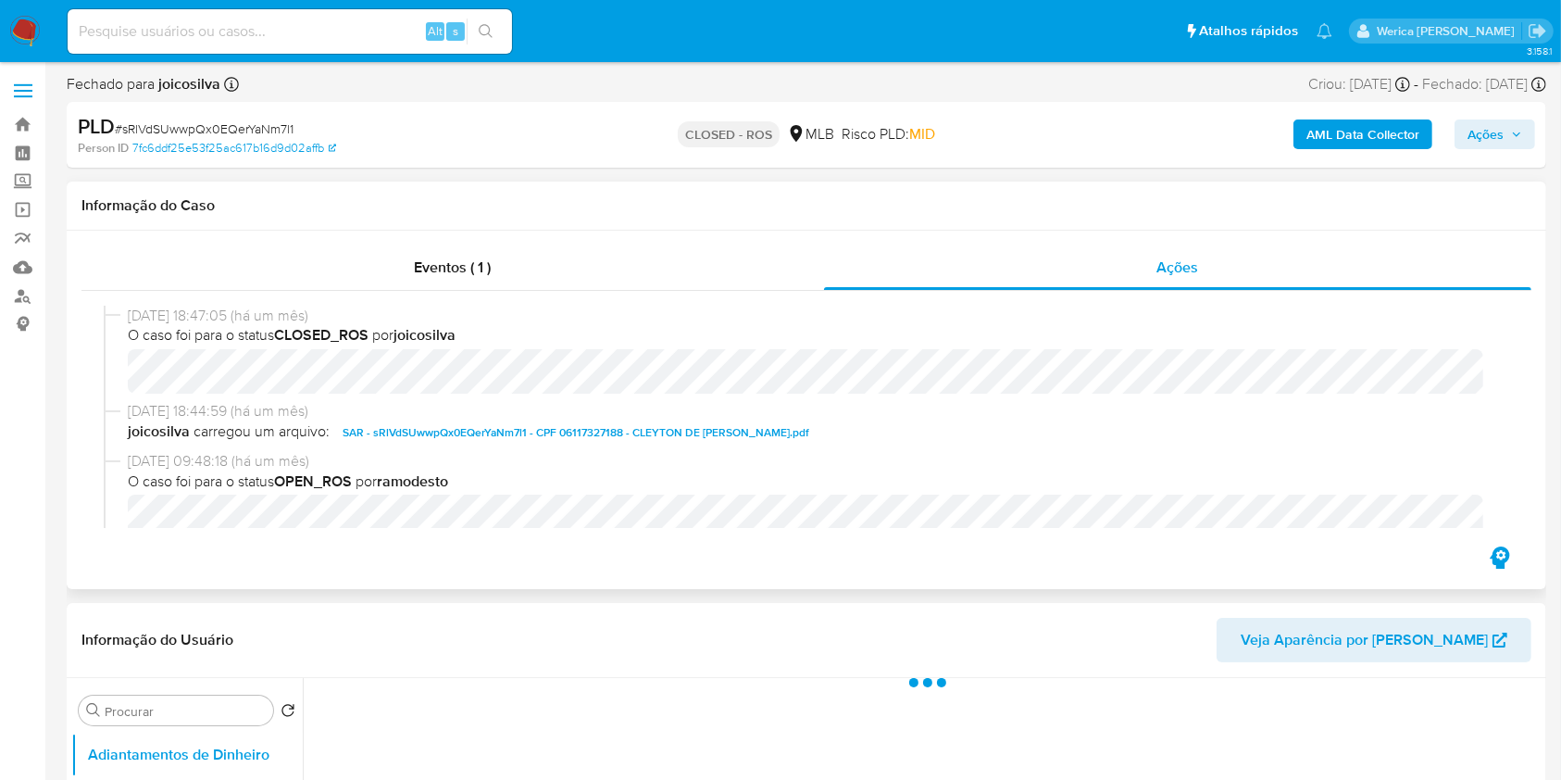
select select "10"
drag, startPoint x: 126, startPoint y: 311, endPoint x: 200, endPoint y: 317, distance: 74.3
click at [200, 317] on div "07/08/2025 18:47:05 (há um mês) O caso foi para o status CLOSED_ROS por joicosi…" at bounding box center [807, 353] width 1406 height 95
copy span "07/08/202"
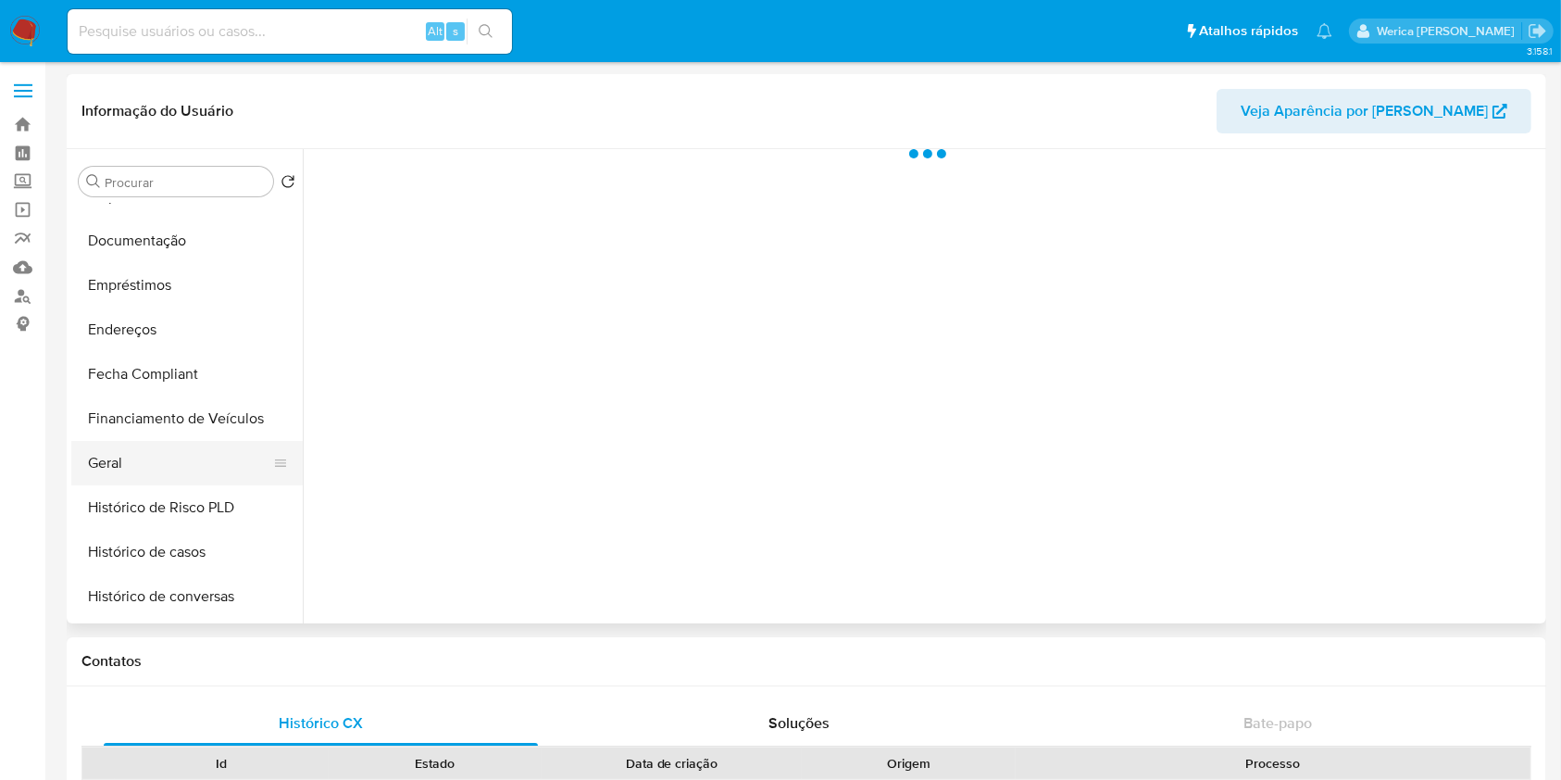
scroll to position [370, 0]
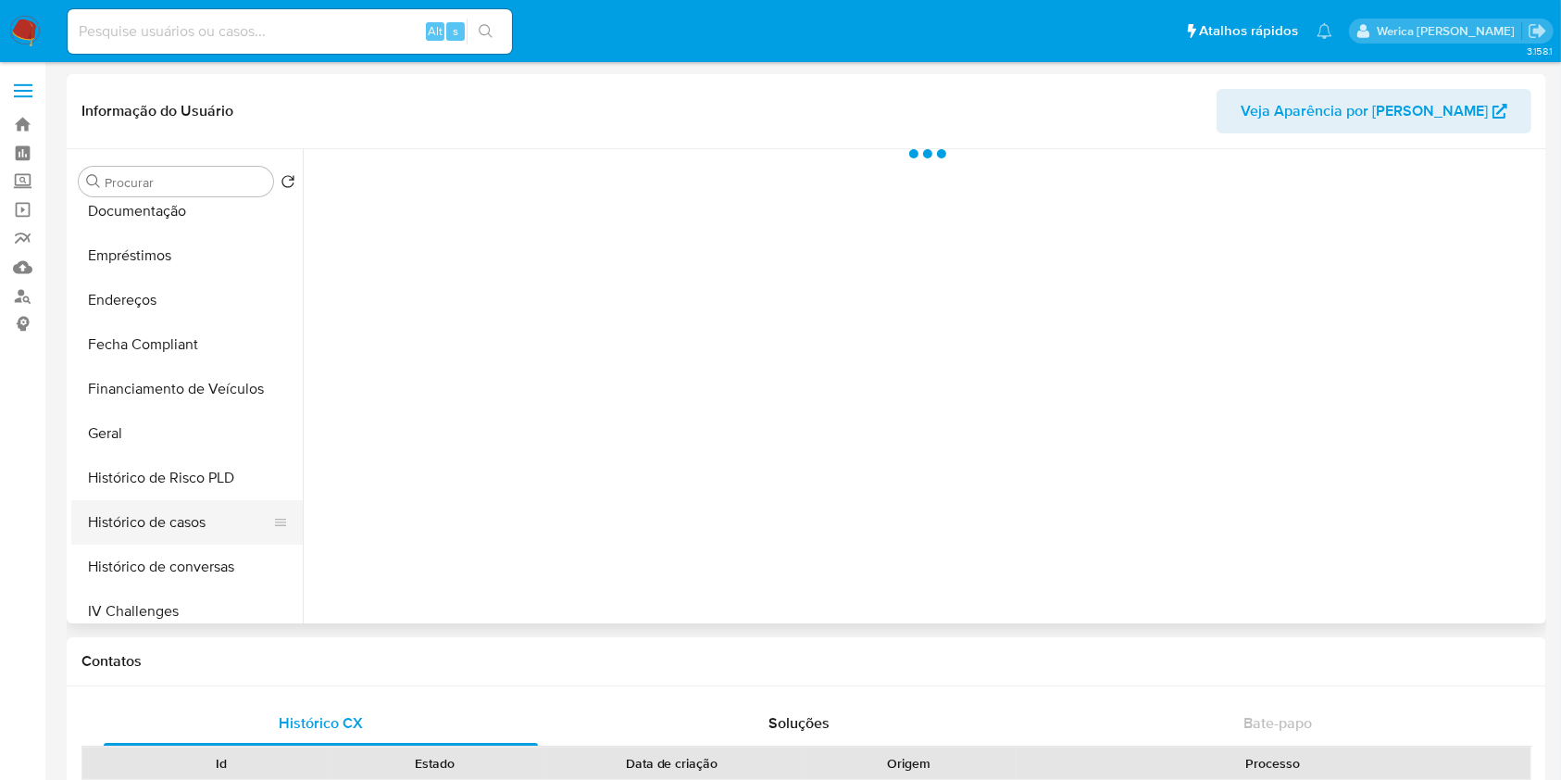
click at [172, 507] on button "Histórico de casos" at bounding box center [179, 522] width 217 height 44
select select "10"
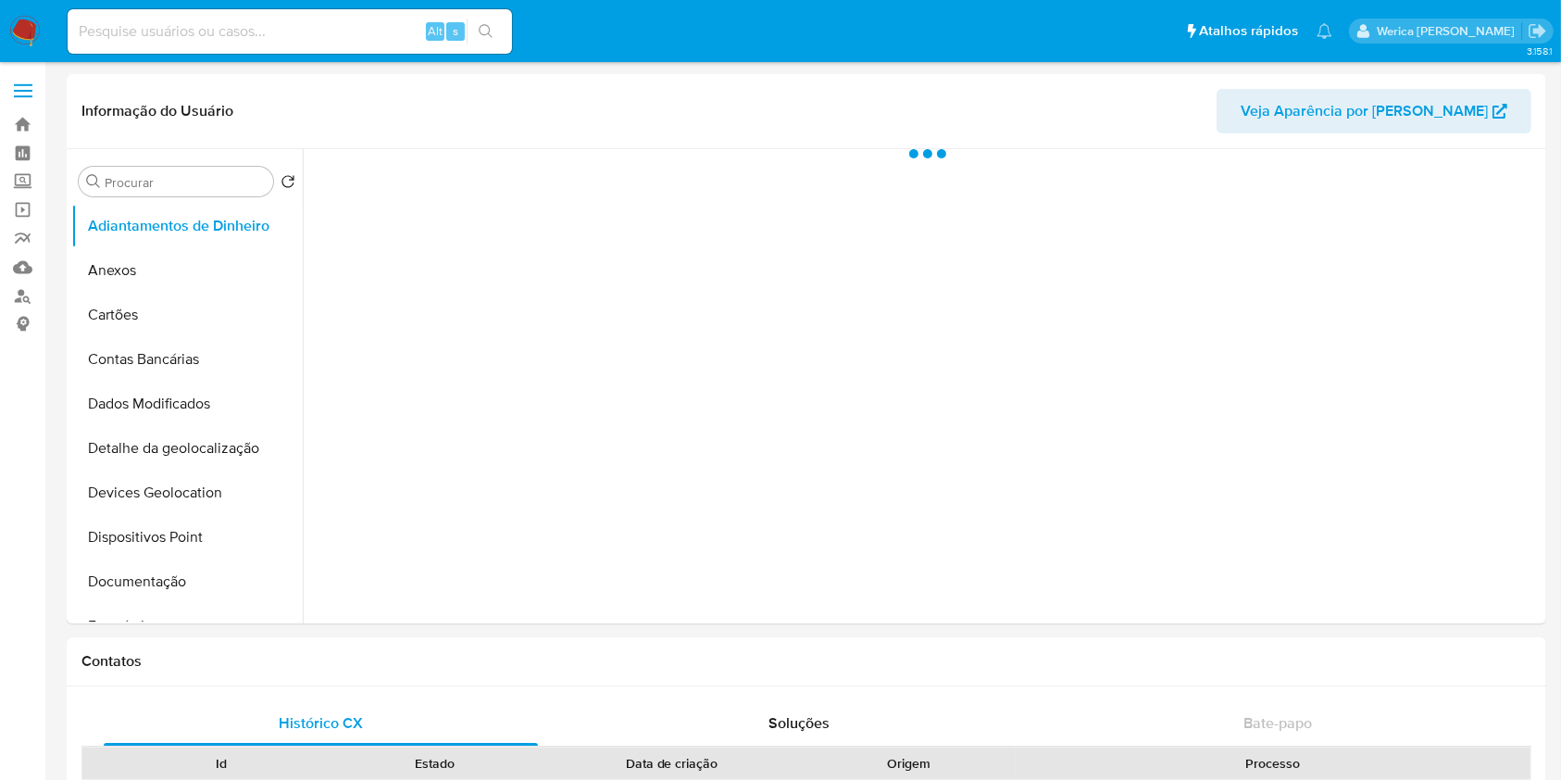
select select "10"
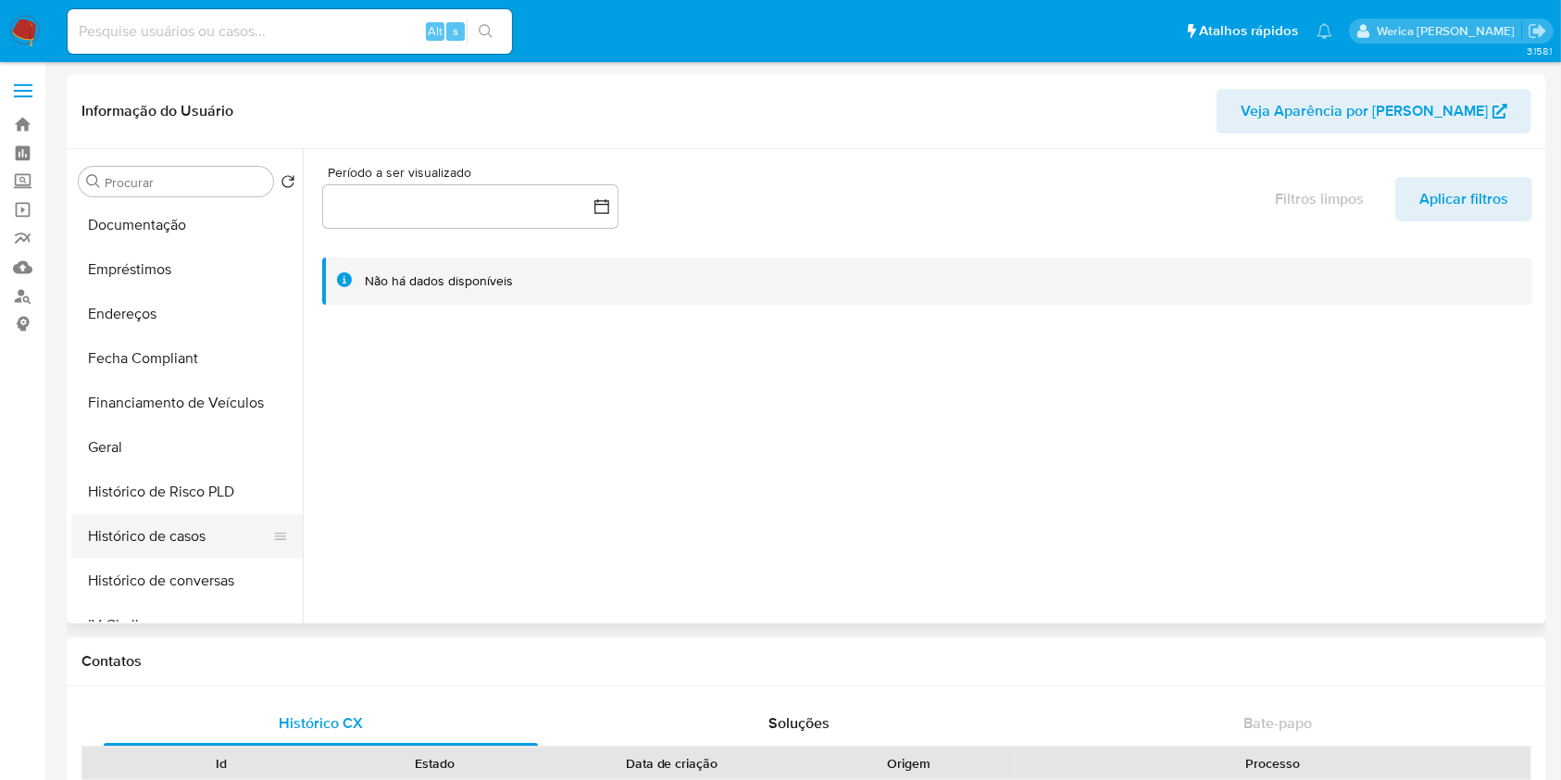
scroll to position [370, 0]
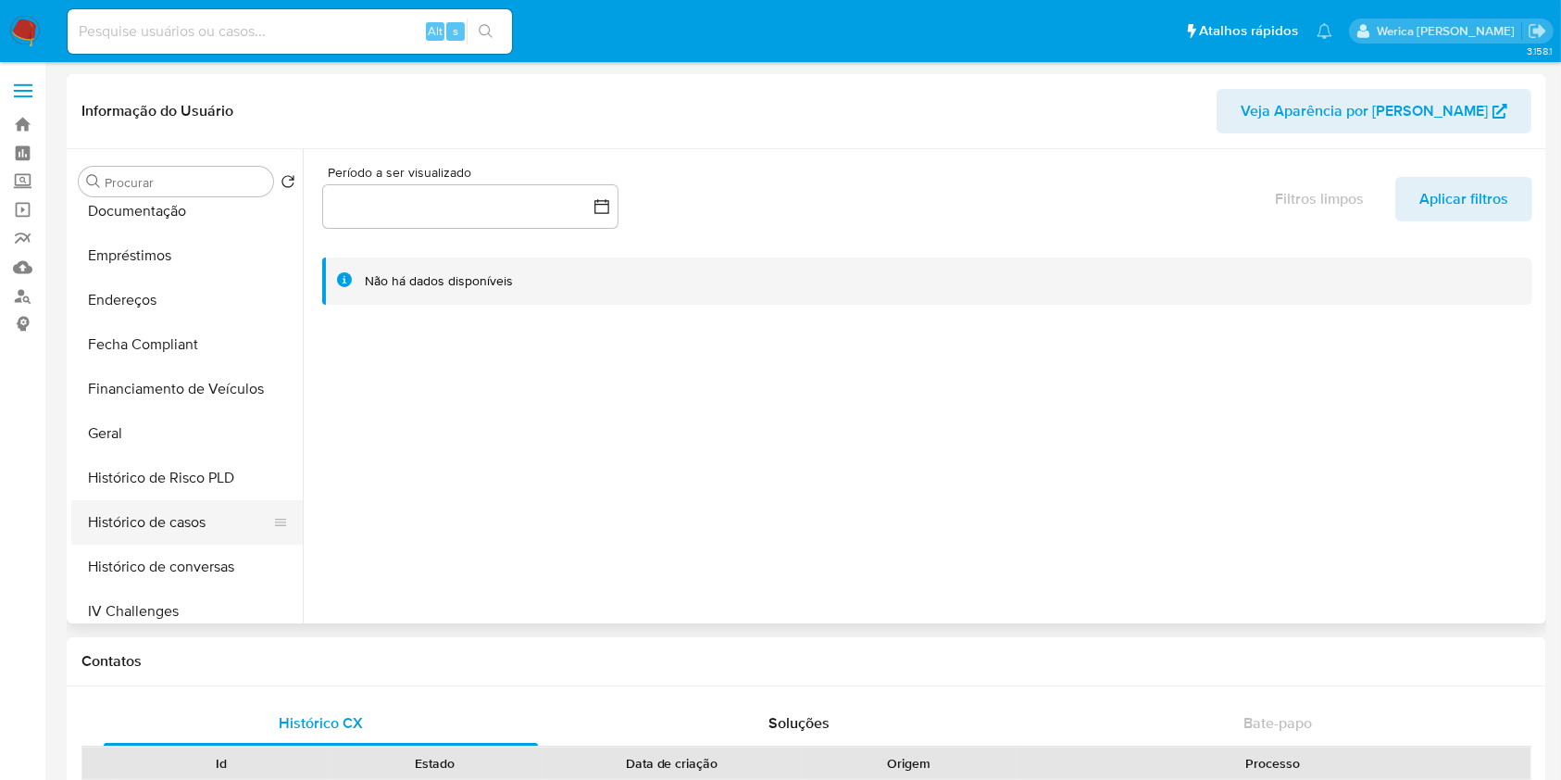
click at [248, 530] on button "Histórico de casos" at bounding box center [179, 522] width 217 height 44
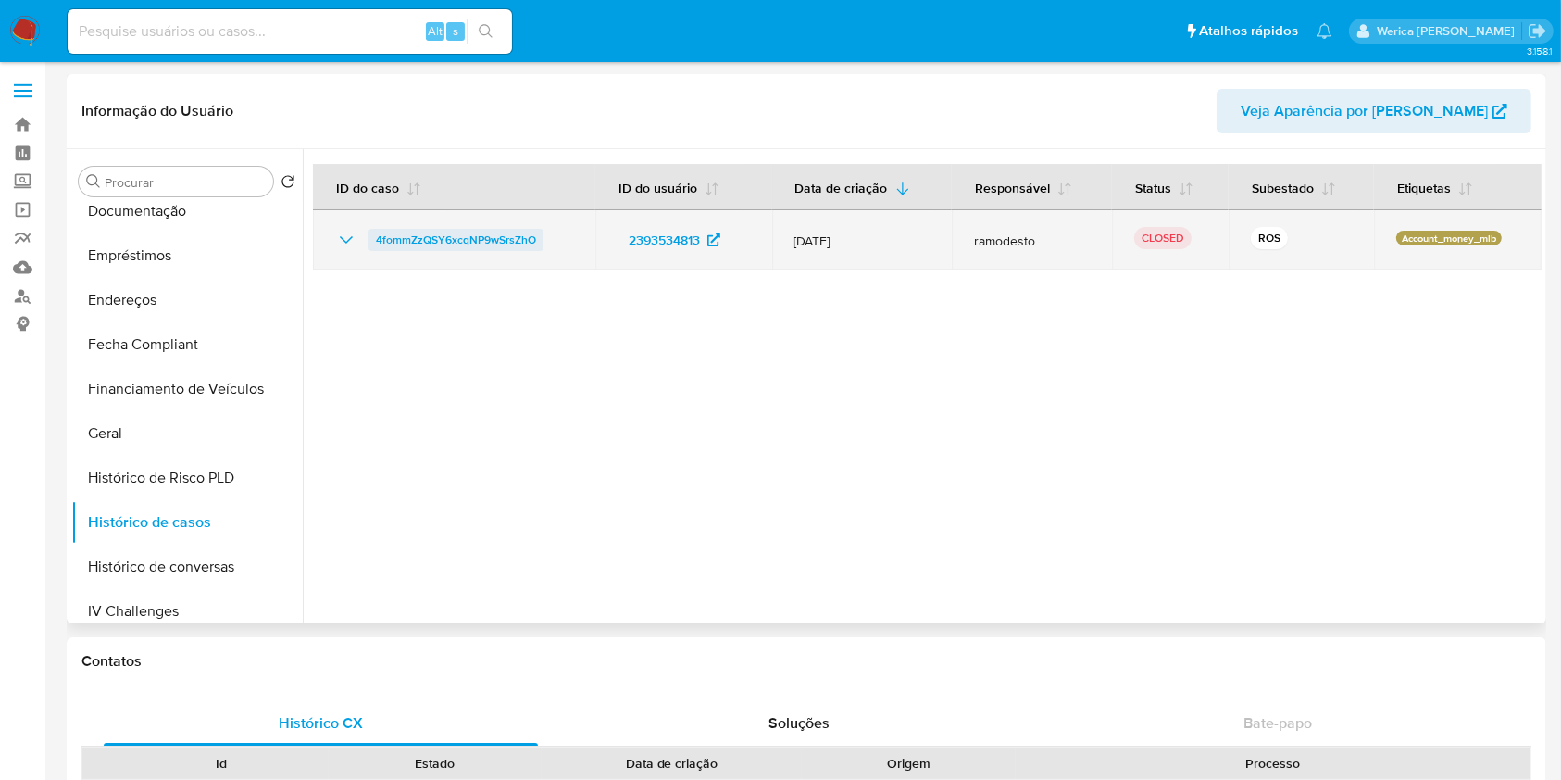
click at [485, 236] on span "4fommZzQSY6xcqNP9wSrsZhO" at bounding box center [456, 240] width 160 height 22
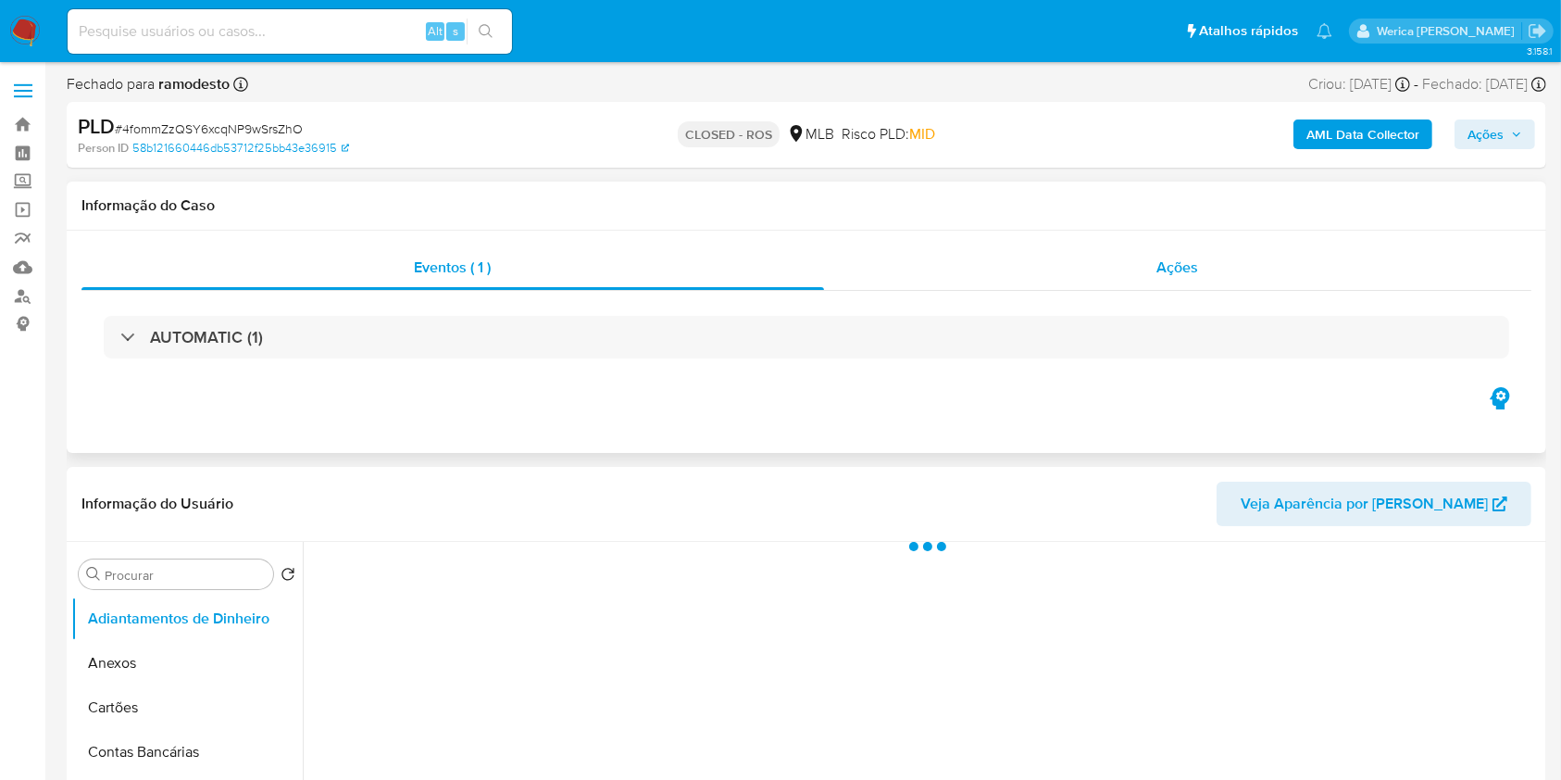
click at [1138, 269] on div "Ações" at bounding box center [1177, 267] width 707 height 44
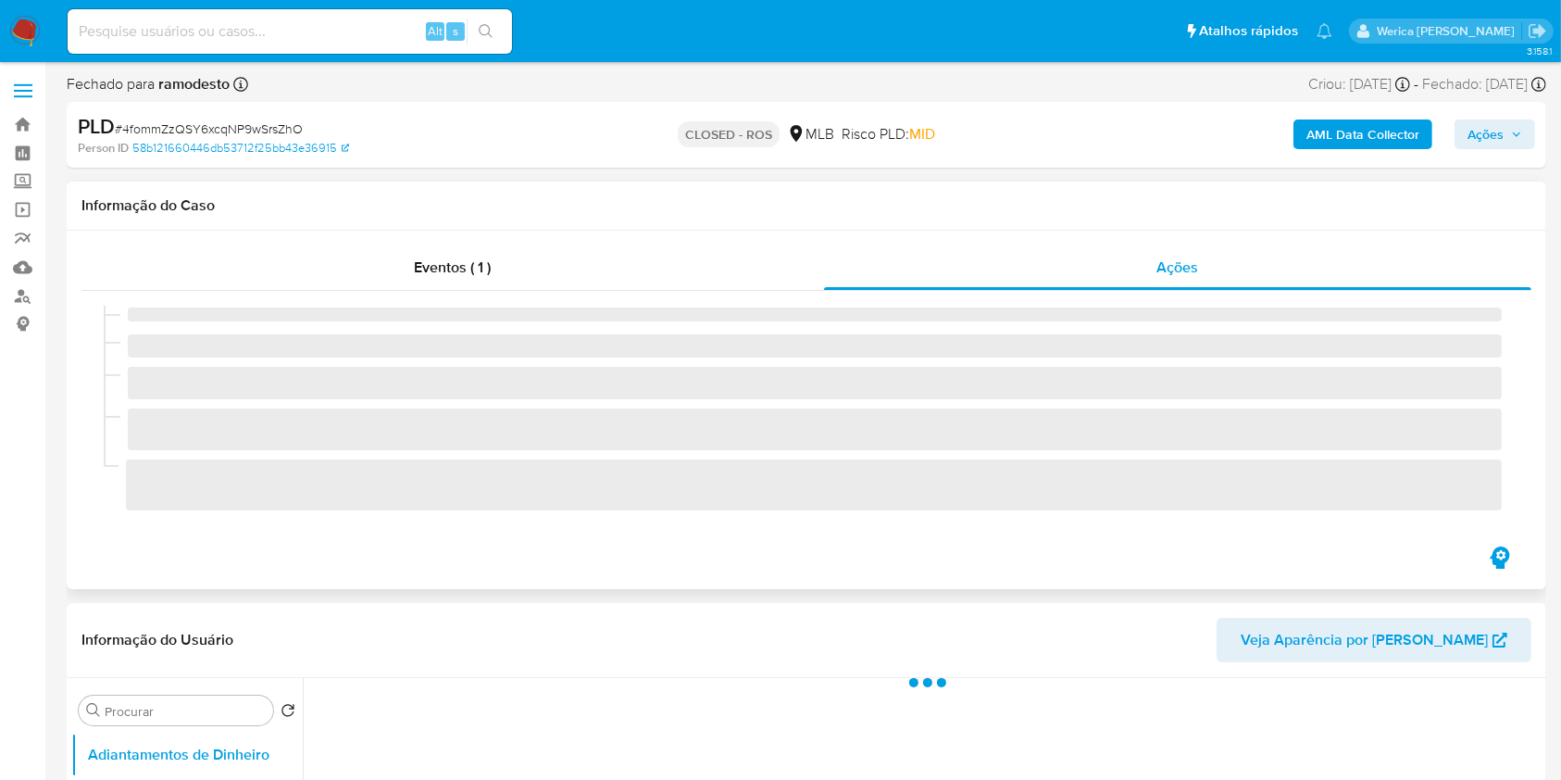
select select "10"
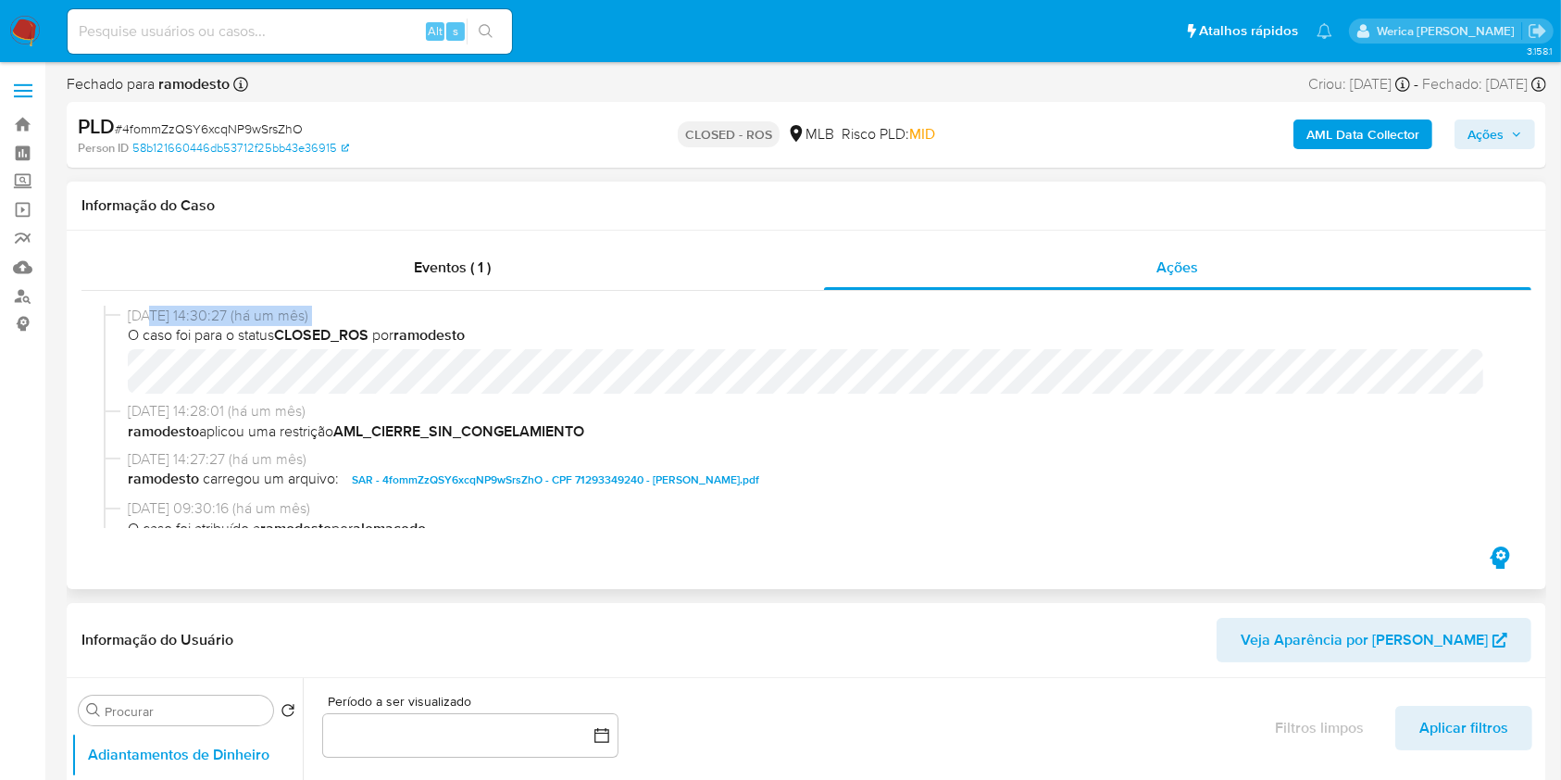
drag, startPoint x: 126, startPoint y: 325, endPoint x: 149, endPoint y: 315, distance: 25.3
click at [149, 315] on div "07/08/2025 14:30:27 (há um mês) O caso foi para o status CLOSED_ROS por ramodes…" at bounding box center [815, 350] width 1374 height 88
drag, startPoint x: 122, startPoint y: 315, endPoint x: 208, endPoint y: 309, distance: 86.3
click at [208, 309] on div "07/08/2025 14:30:27 (há um mês) O caso foi para o status CLOSED_ROS por ramodes…" at bounding box center [807, 353] width 1406 height 95
copy div "07/08/2025"
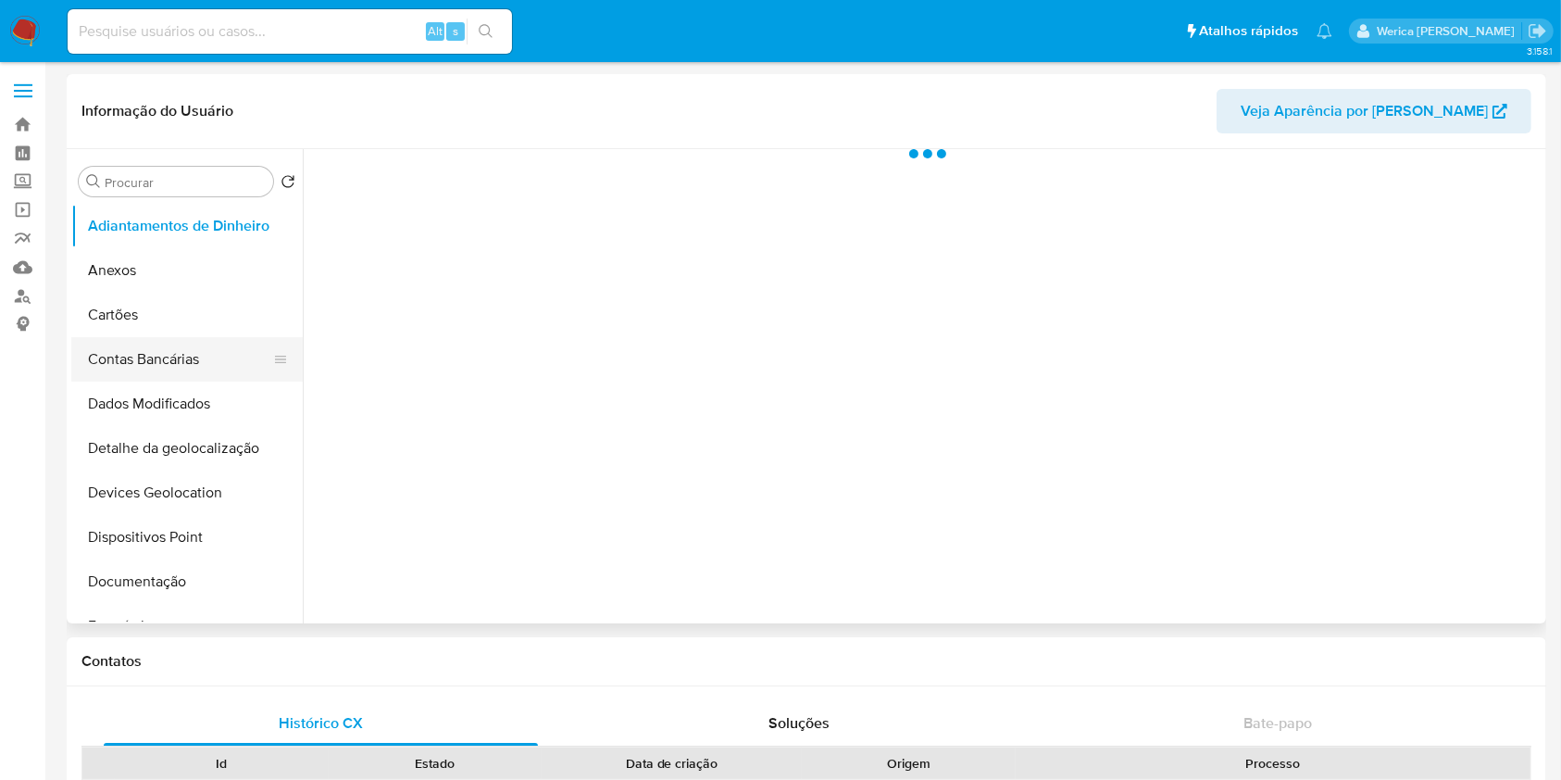
select select "10"
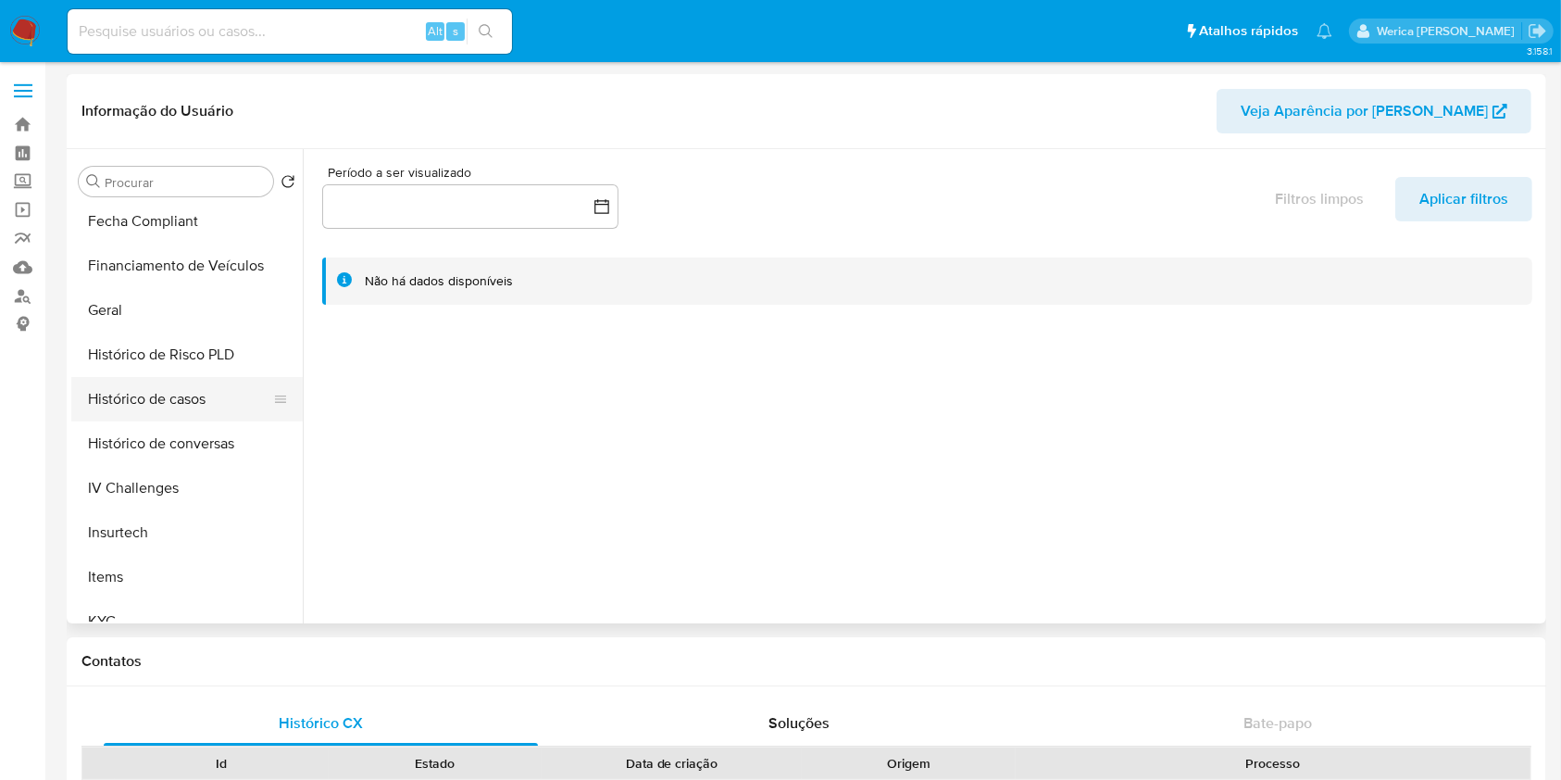
click at [169, 404] on button "Histórico de casos" at bounding box center [179, 399] width 217 height 44
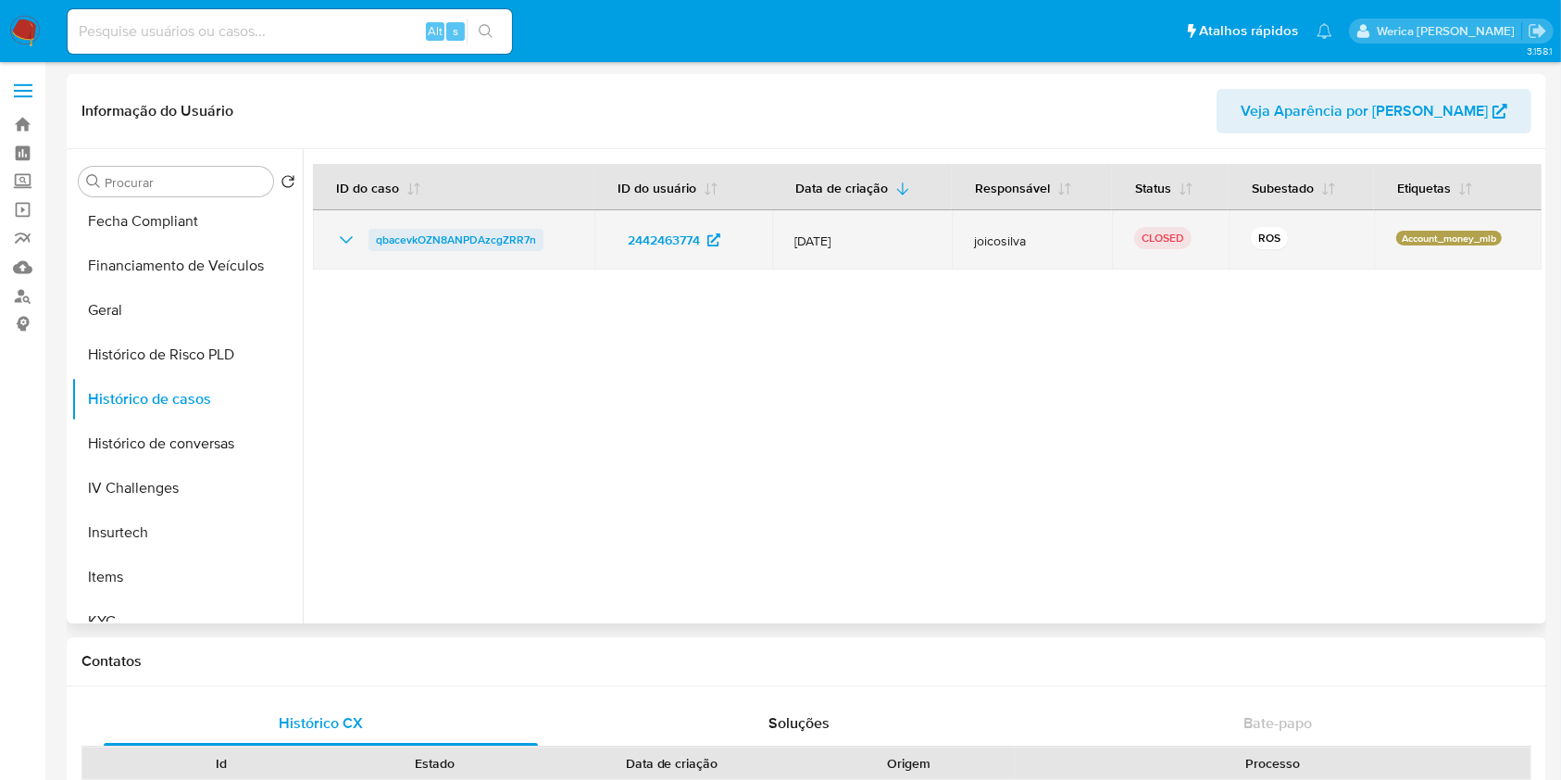
click at [467, 235] on span "qbacevkOZN8ANPDAzcgZRR7n" at bounding box center [456, 240] width 160 height 22
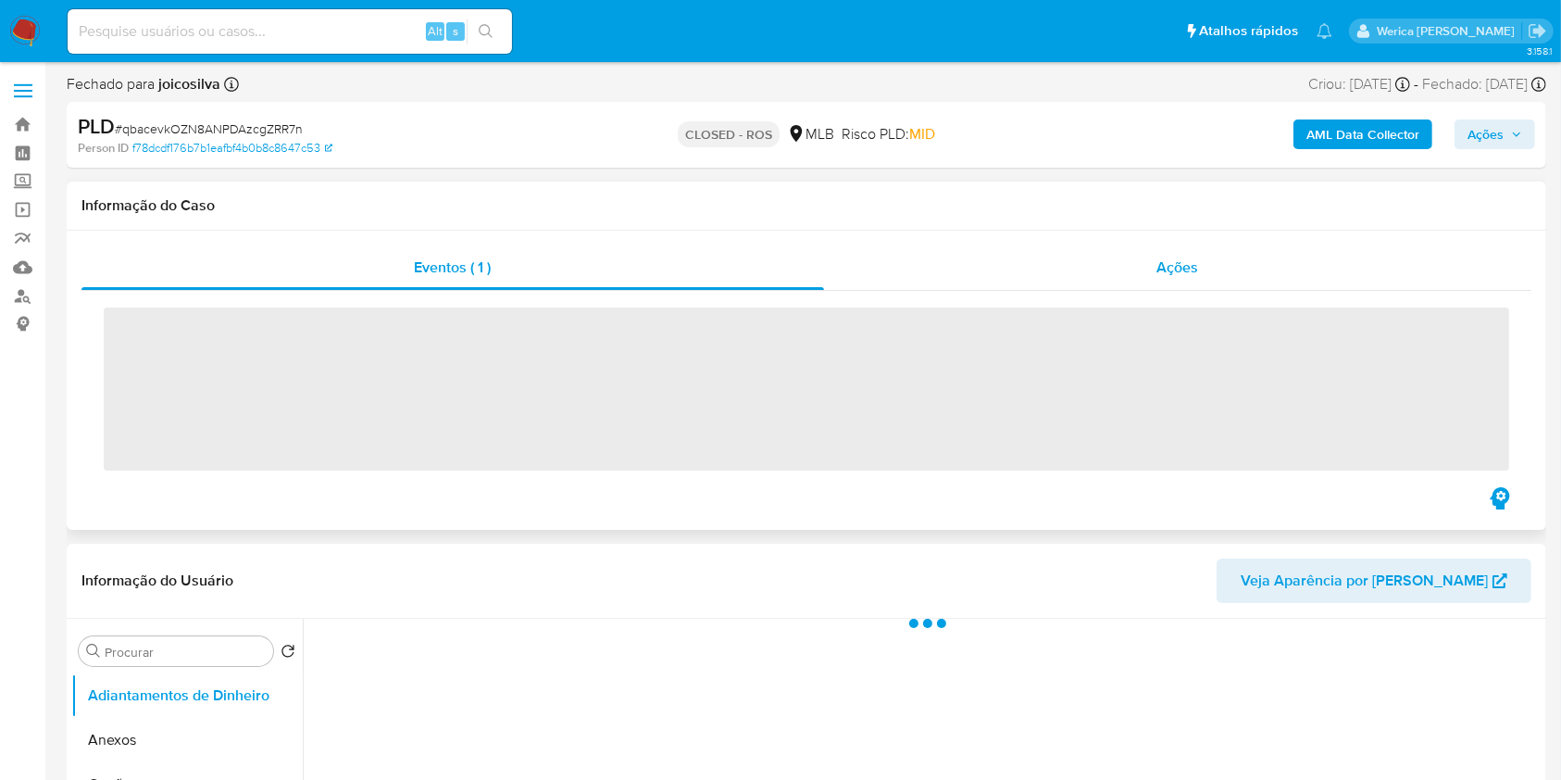
click at [1197, 273] on span "Ações" at bounding box center [1178, 266] width 42 height 21
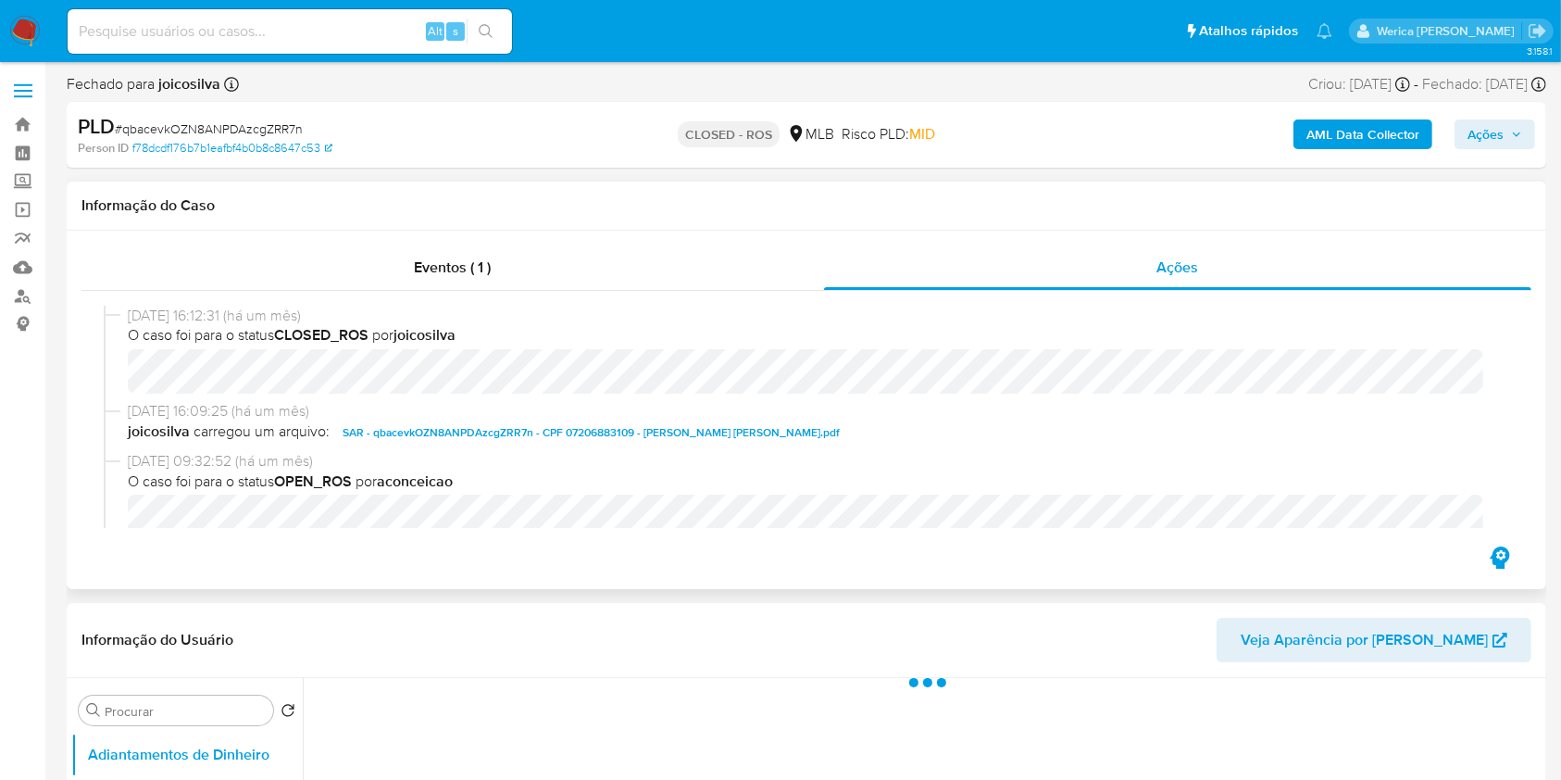
select select "10"
drag, startPoint x: 126, startPoint y: 322, endPoint x: 199, endPoint y: 319, distance: 73.2
click at [199, 319] on div "18/08/2025 16:12:31 (há um mês) O caso foi para o status CLOSED_ROS por joicosi…" at bounding box center [807, 353] width 1406 height 95
copy span "18/08/2025"
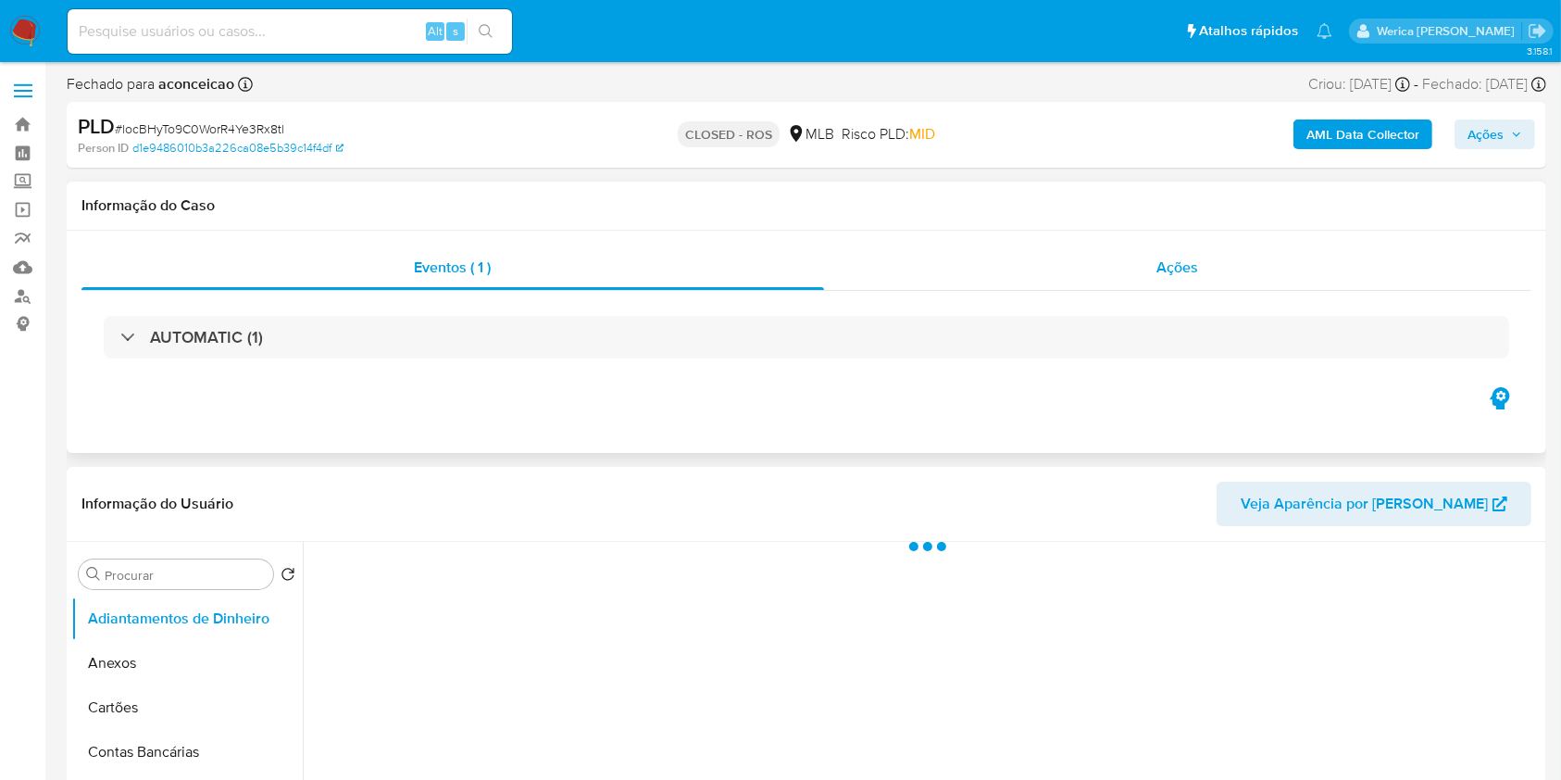
click at [1237, 273] on div "Ações" at bounding box center [1177, 267] width 707 height 44
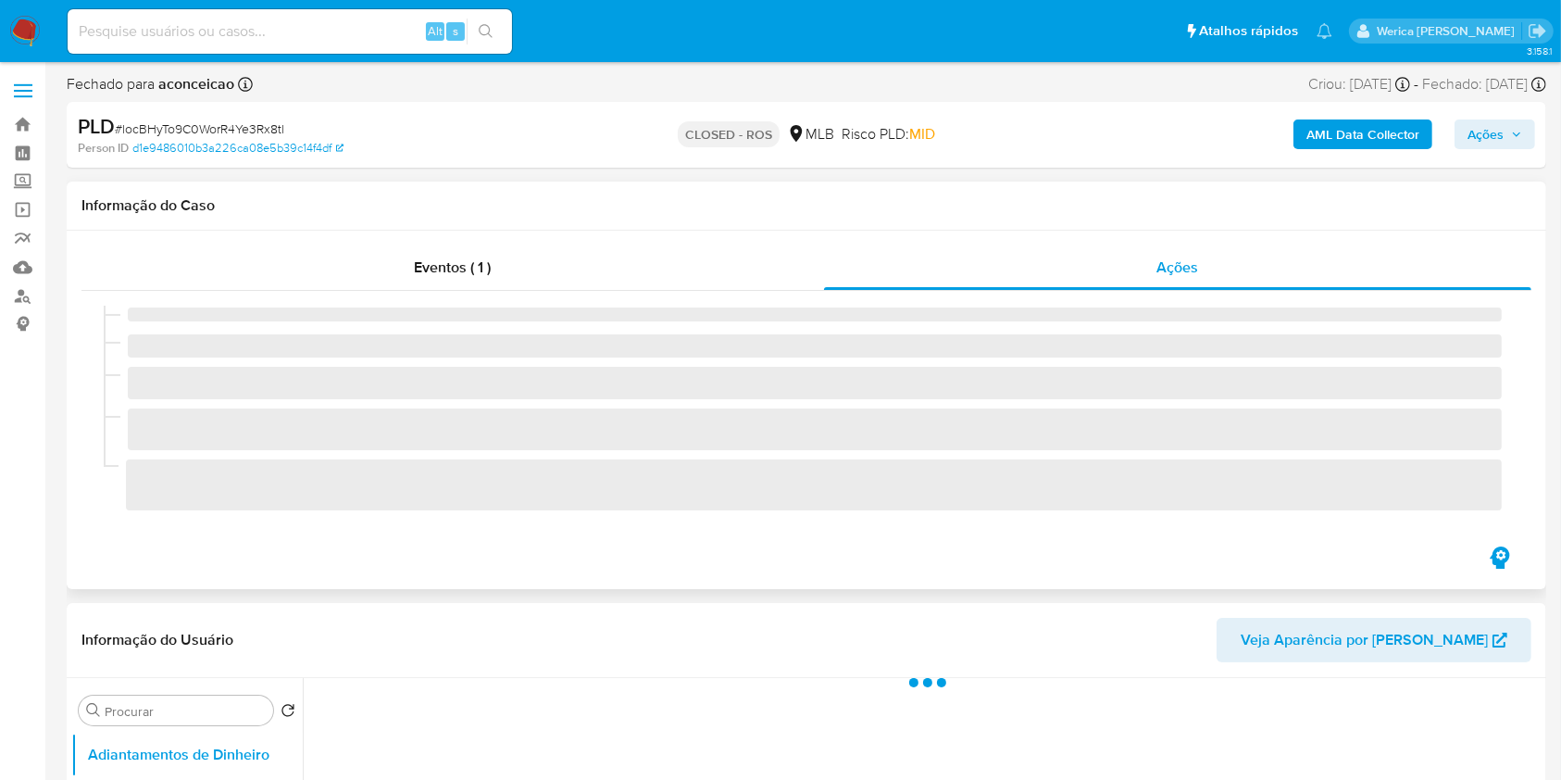
select select "10"
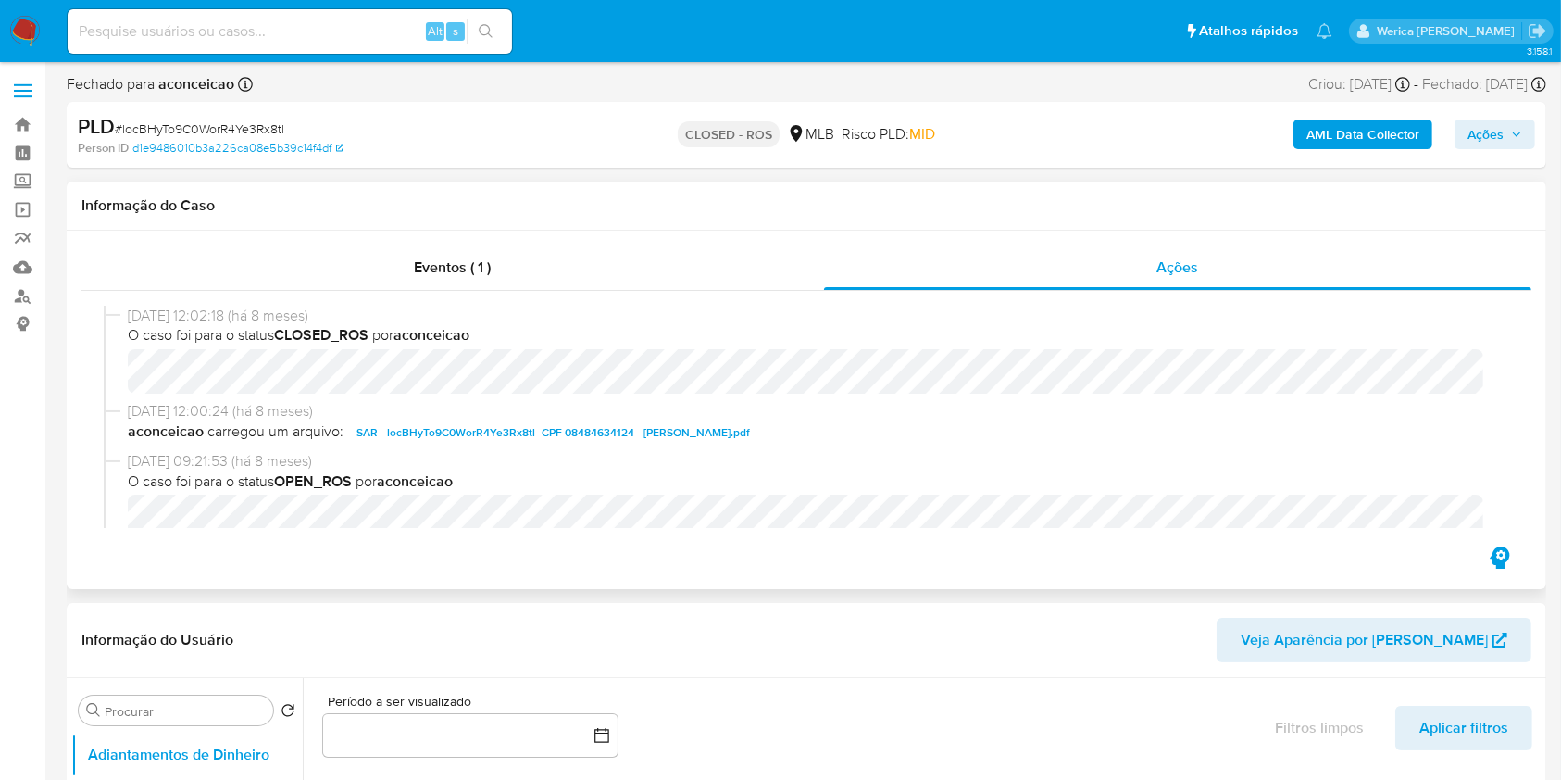
click at [507, 441] on span "SAR - locBHyTo9C0WorR4Ye3Rx8tl- CPF 08484634124 - LEONARDO GABRIEL BATISTA DOS …" at bounding box center [553, 432] width 394 height 22
drag, startPoint x: 126, startPoint y: 319, endPoint x: 199, endPoint y: 320, distance: 73.2
click at [199, 320] on div "13/01/2025 12:02:18 (há 8 meses) O caso foi para o status CLOSED_ROS por aconce…" at bounding box center [807, 353] width 1406 height 95
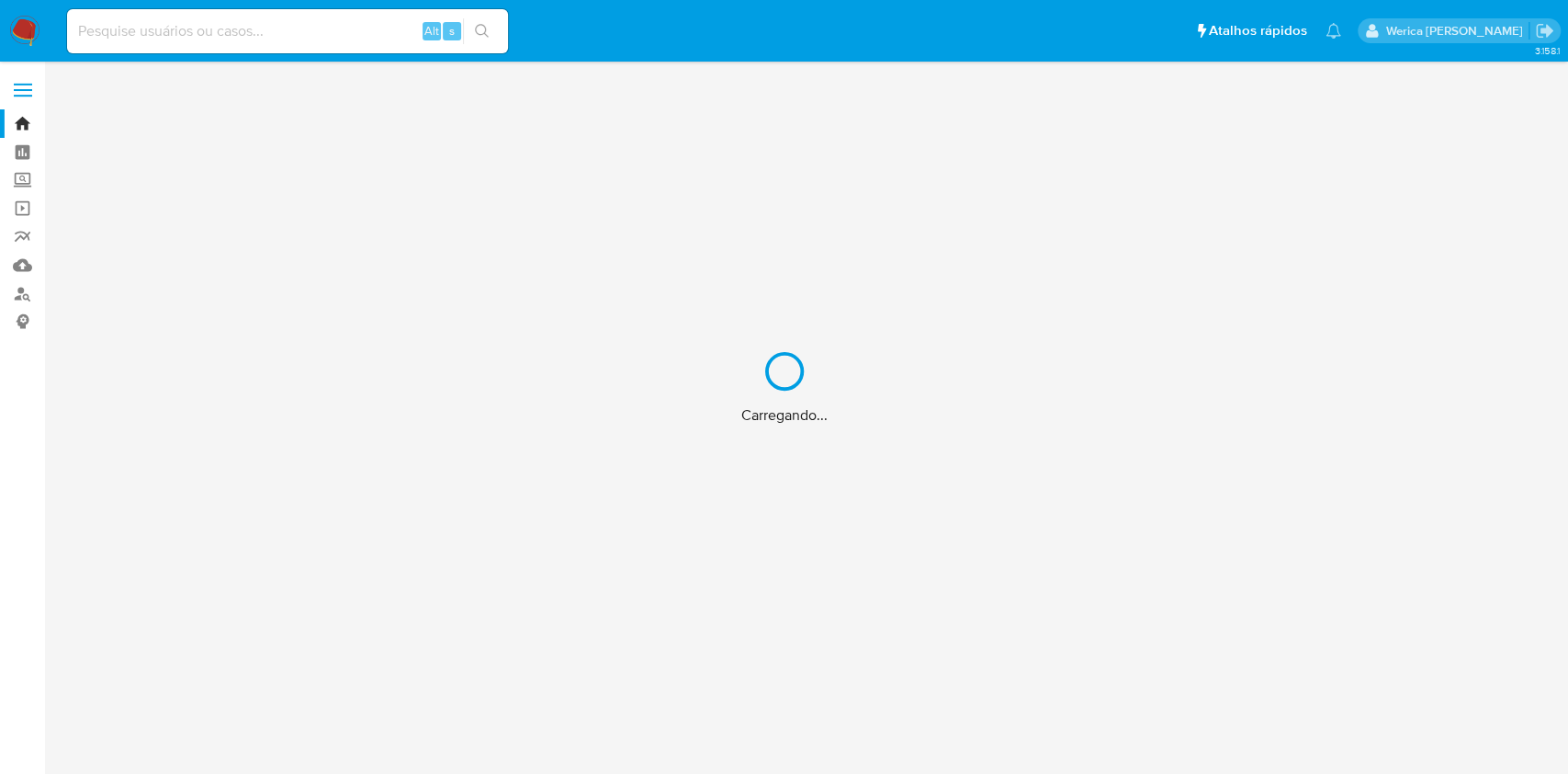
click at [287, 19] on div "Carregando..." at bounding box center [784, 387] width 1568 height 774
click at [287, 28] on div "Carregando..." at bounding box center [784, 387] width 1568 height 774
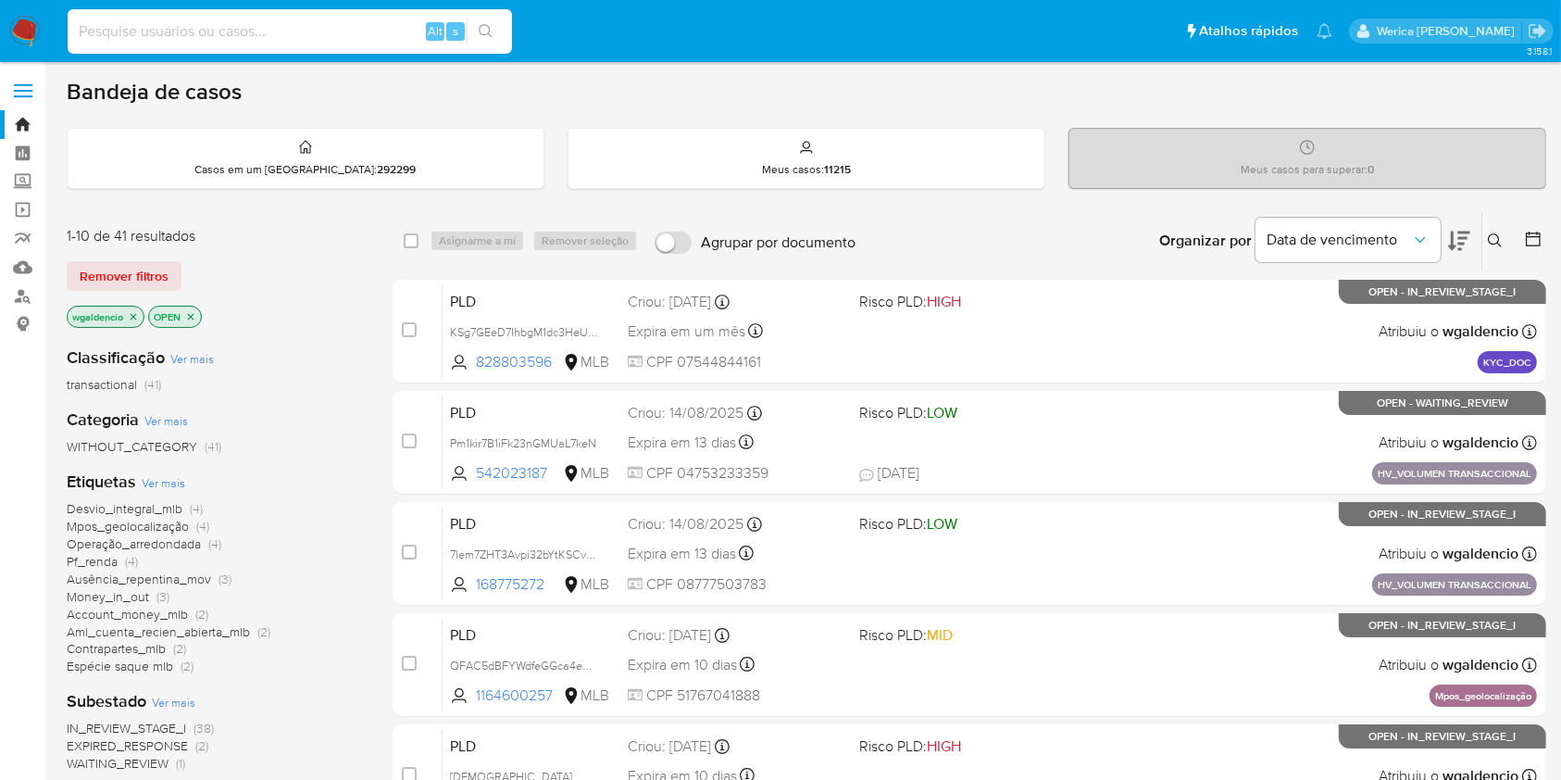
click at [289, 29] on input at bounding box center [290, 31] width 444 height 24
paste input "1739806067"
type input "1739806067"
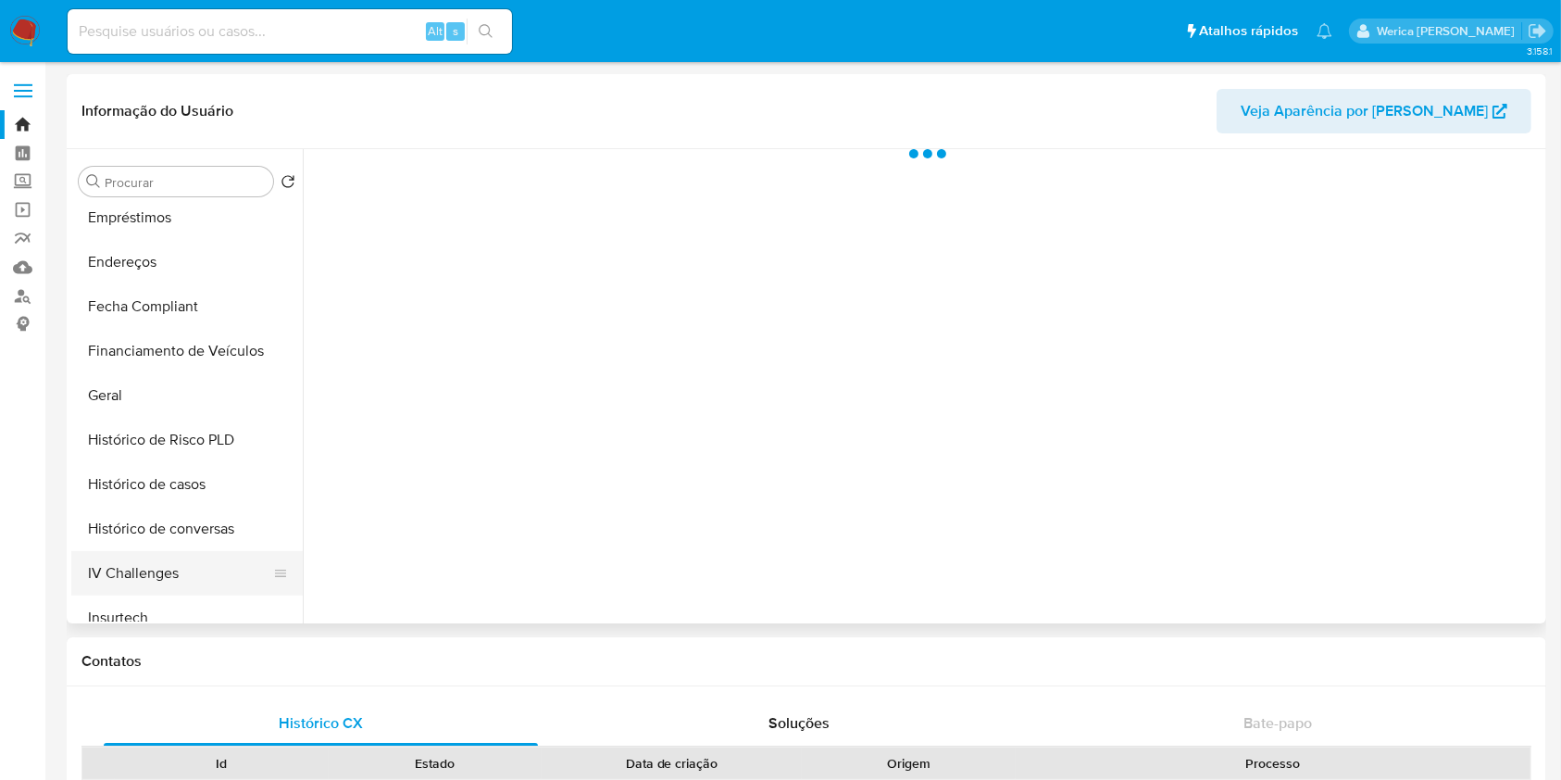
scroll to position [494, 0]
click at [173, 555] on button "Items" at bounding box center [179, 577] width 217 height 44
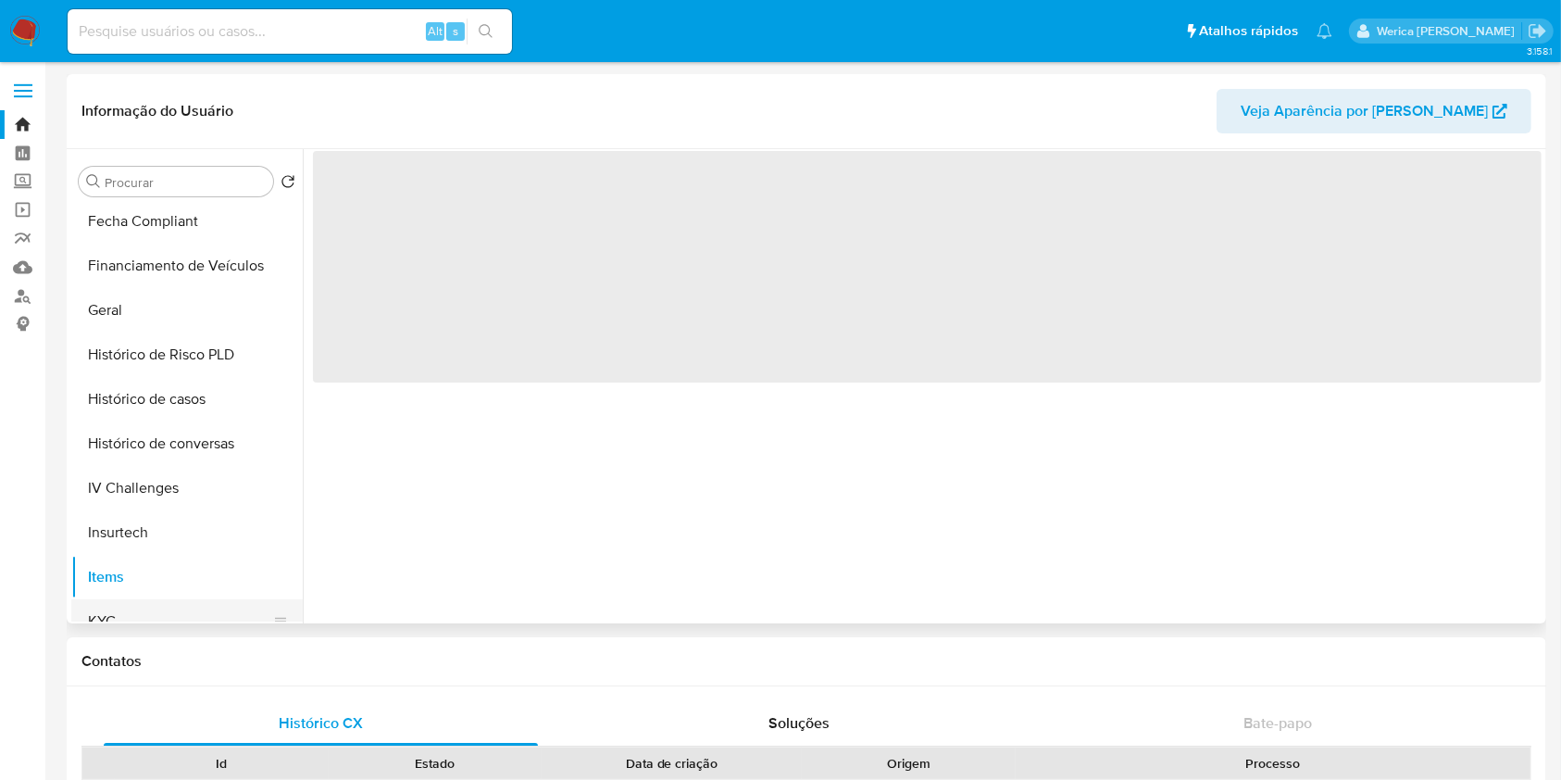
select select "10"
click at [158, 613] on button "KYC" at bounding box center [179, 621] width 217 height 44
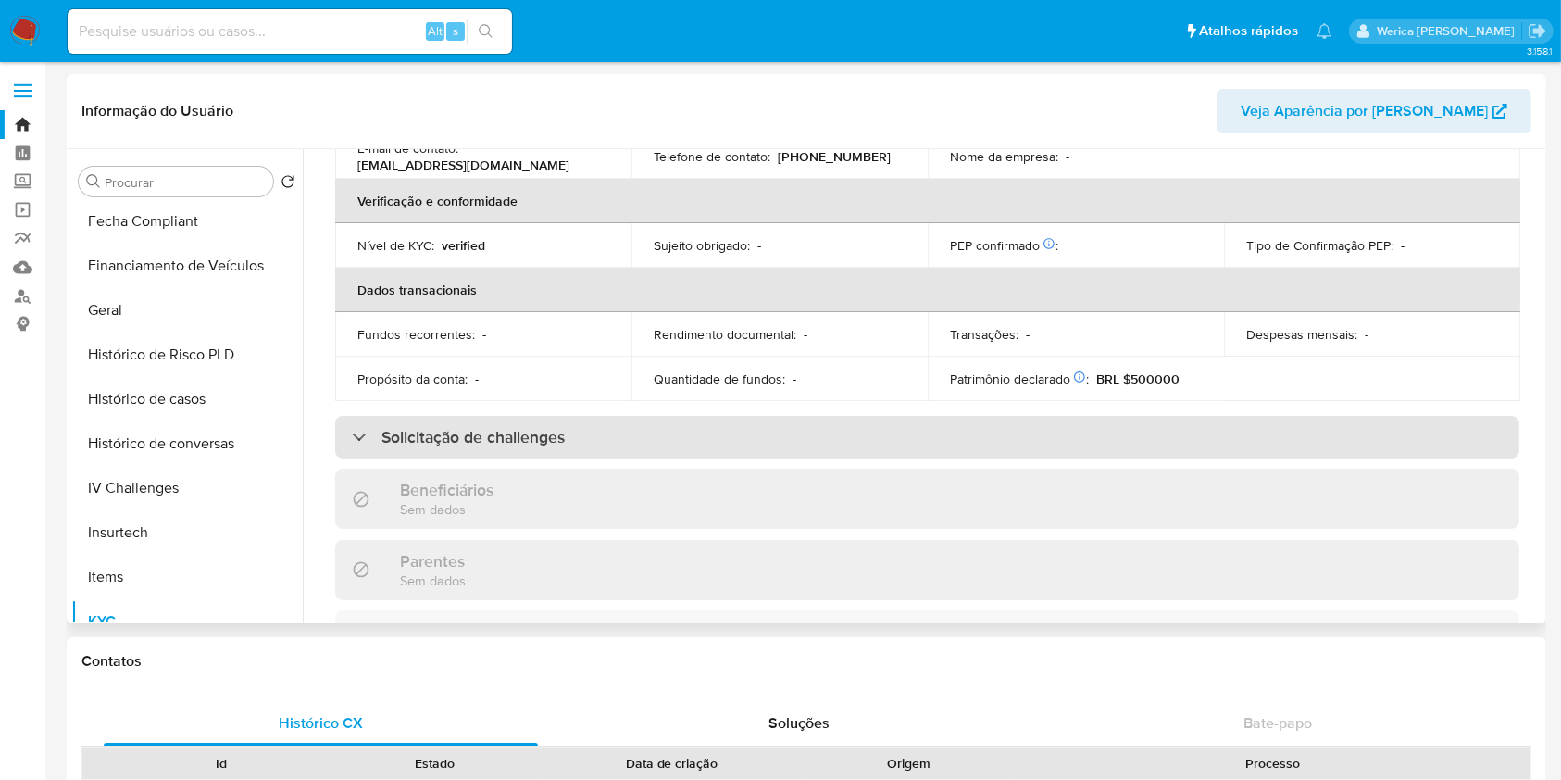
scroll to position [806, 0]
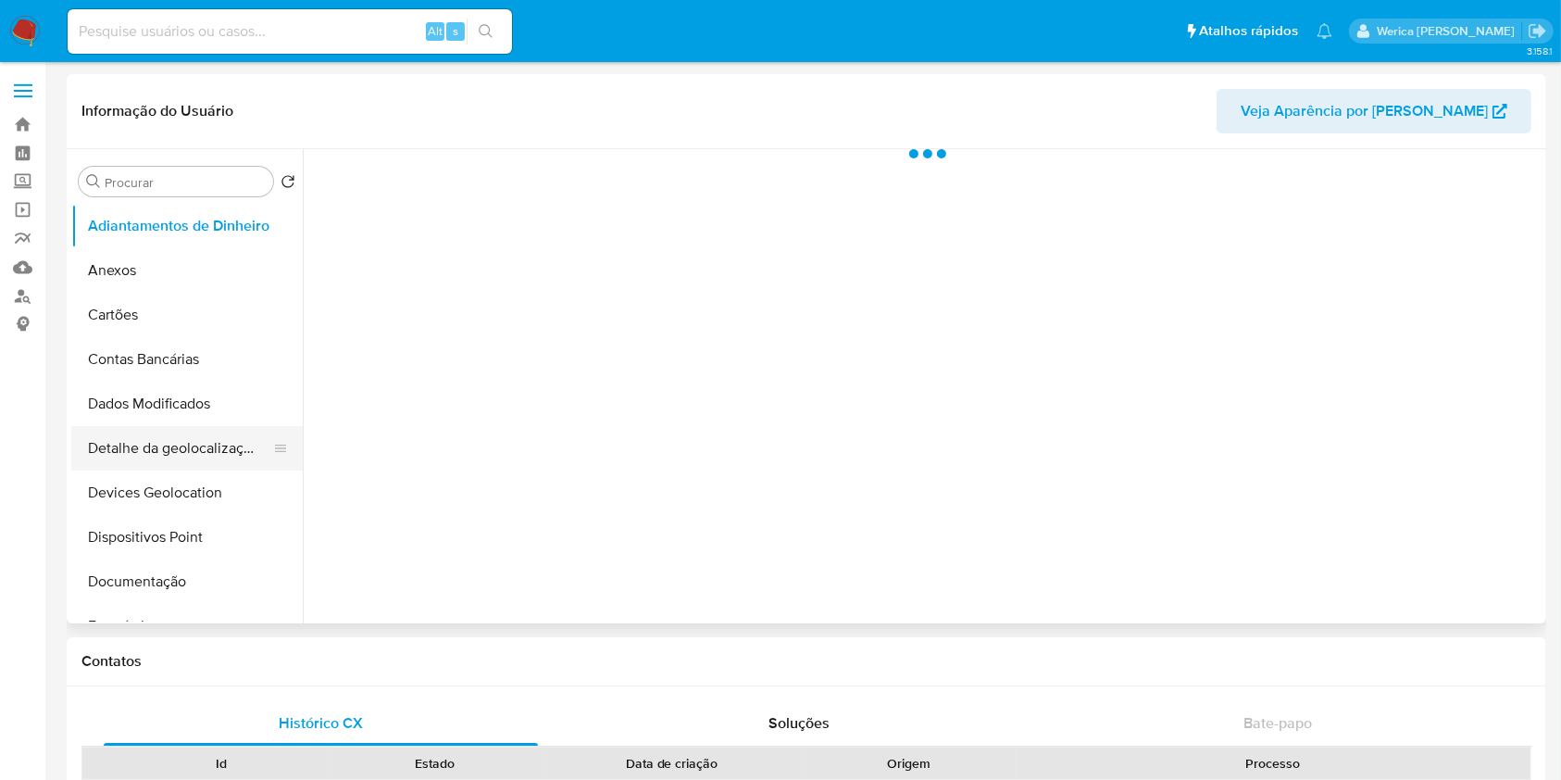
scroll to position [370, 0]
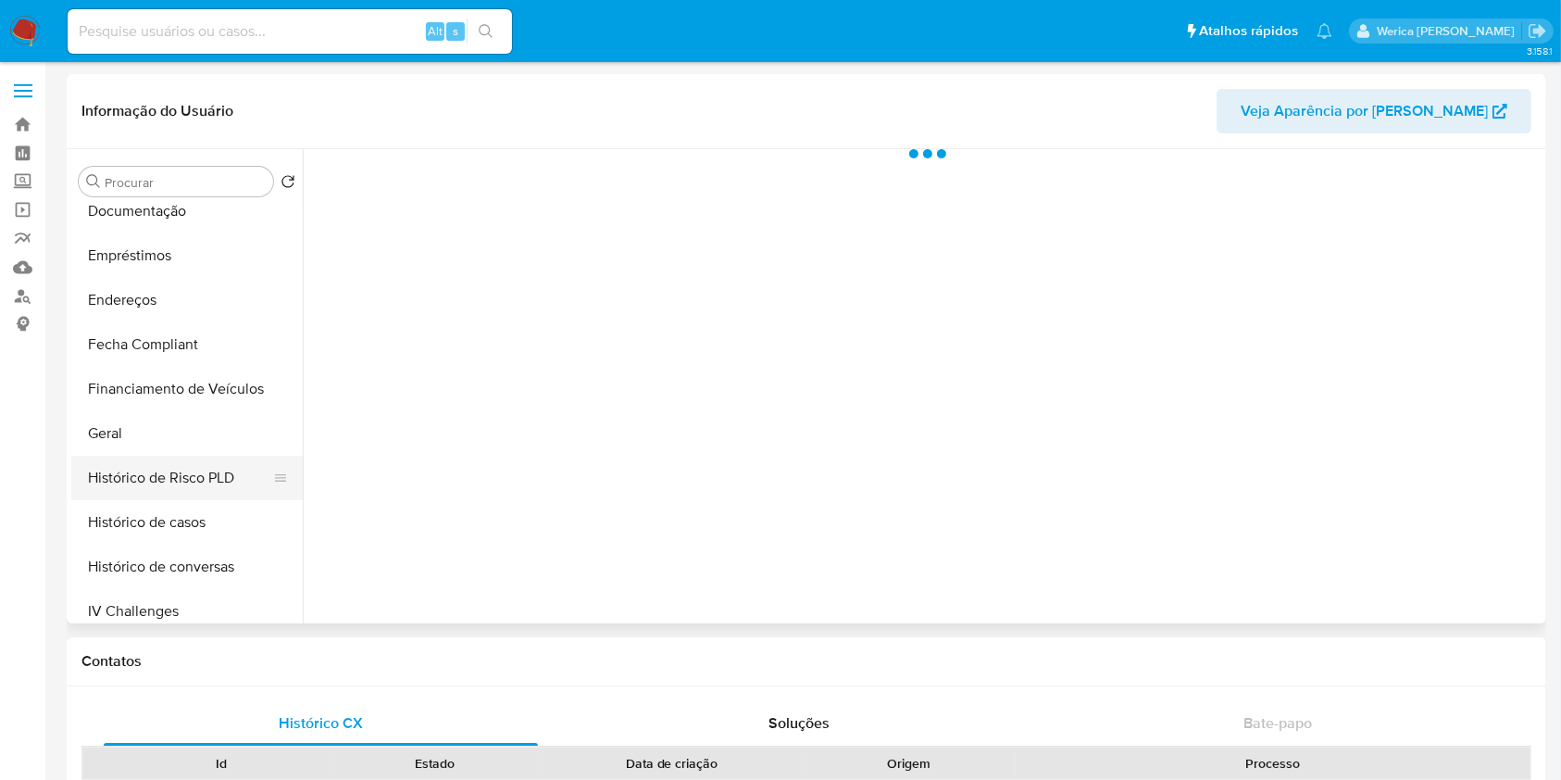
drag, startPoint x: 178, startPoint y: 522, endPoint x: 240, endPoint y: 497, distance: 66.9
click at [179, 522] on button "Histórico de casos" at bounding box center [186, 522] width 231 height 44
select select "10"
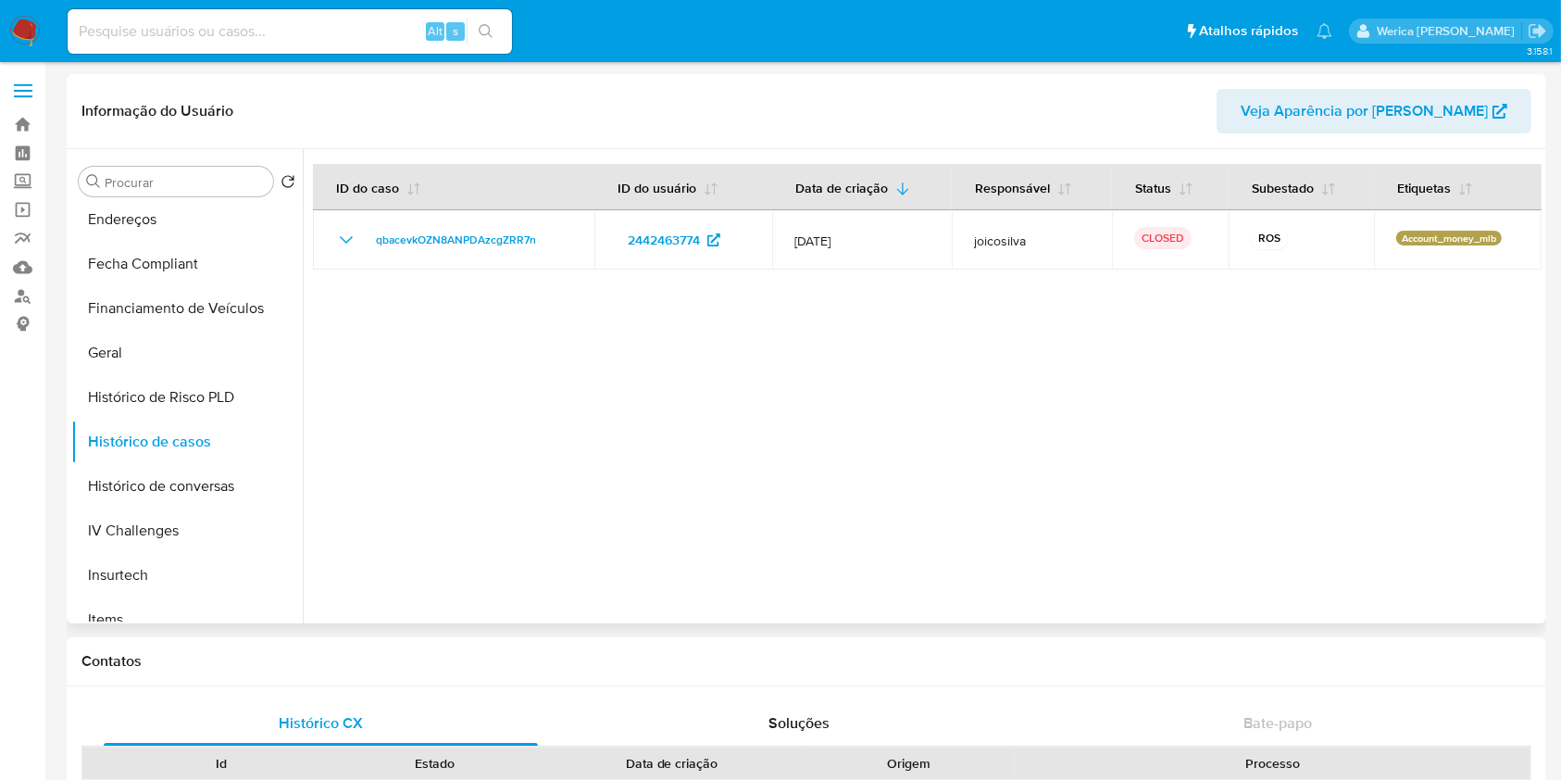
scroll to position [617, 0]
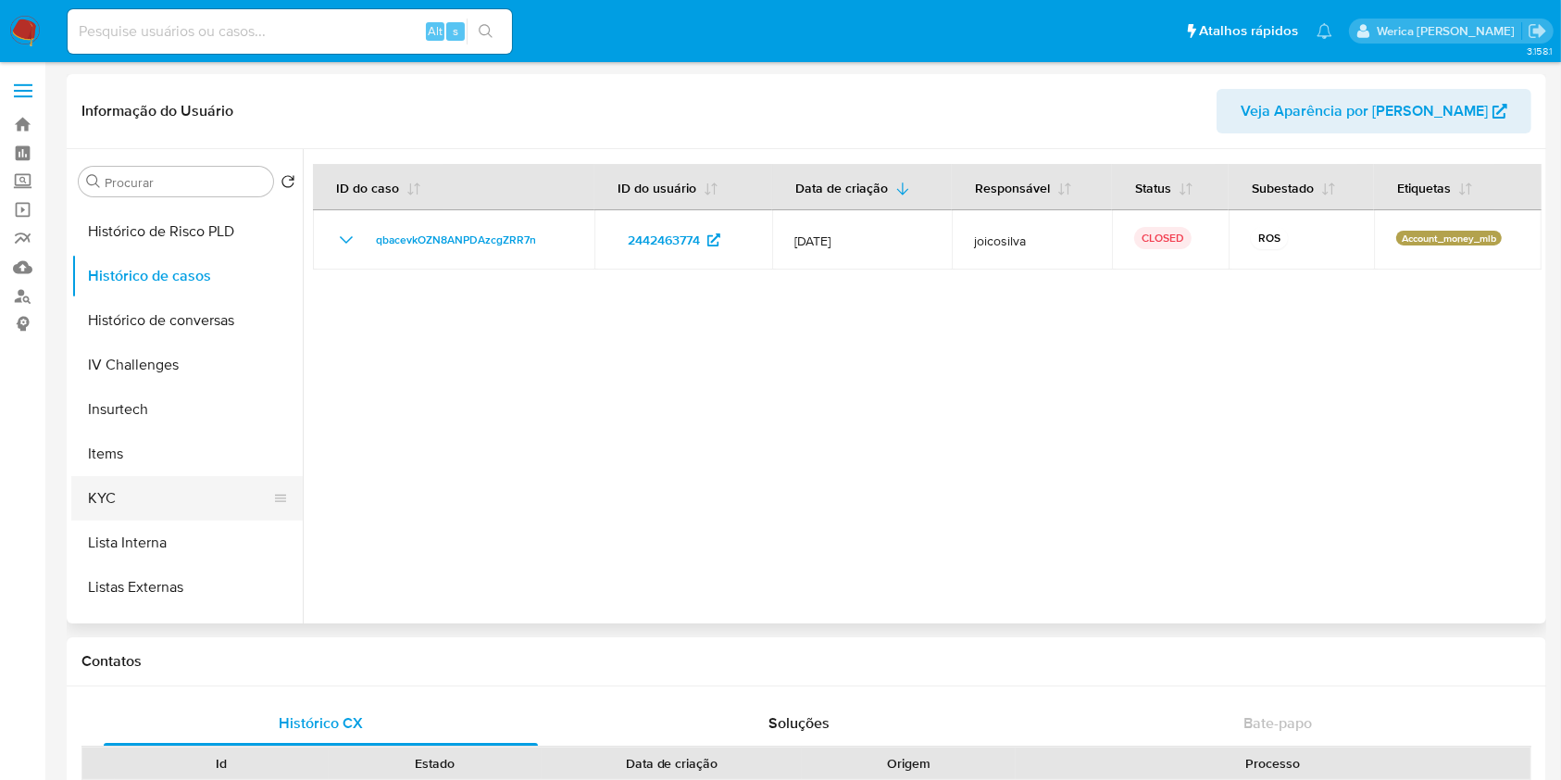
click at [161, 493] on button "KYC" at bounding box center [179, 498] width 217 height 44
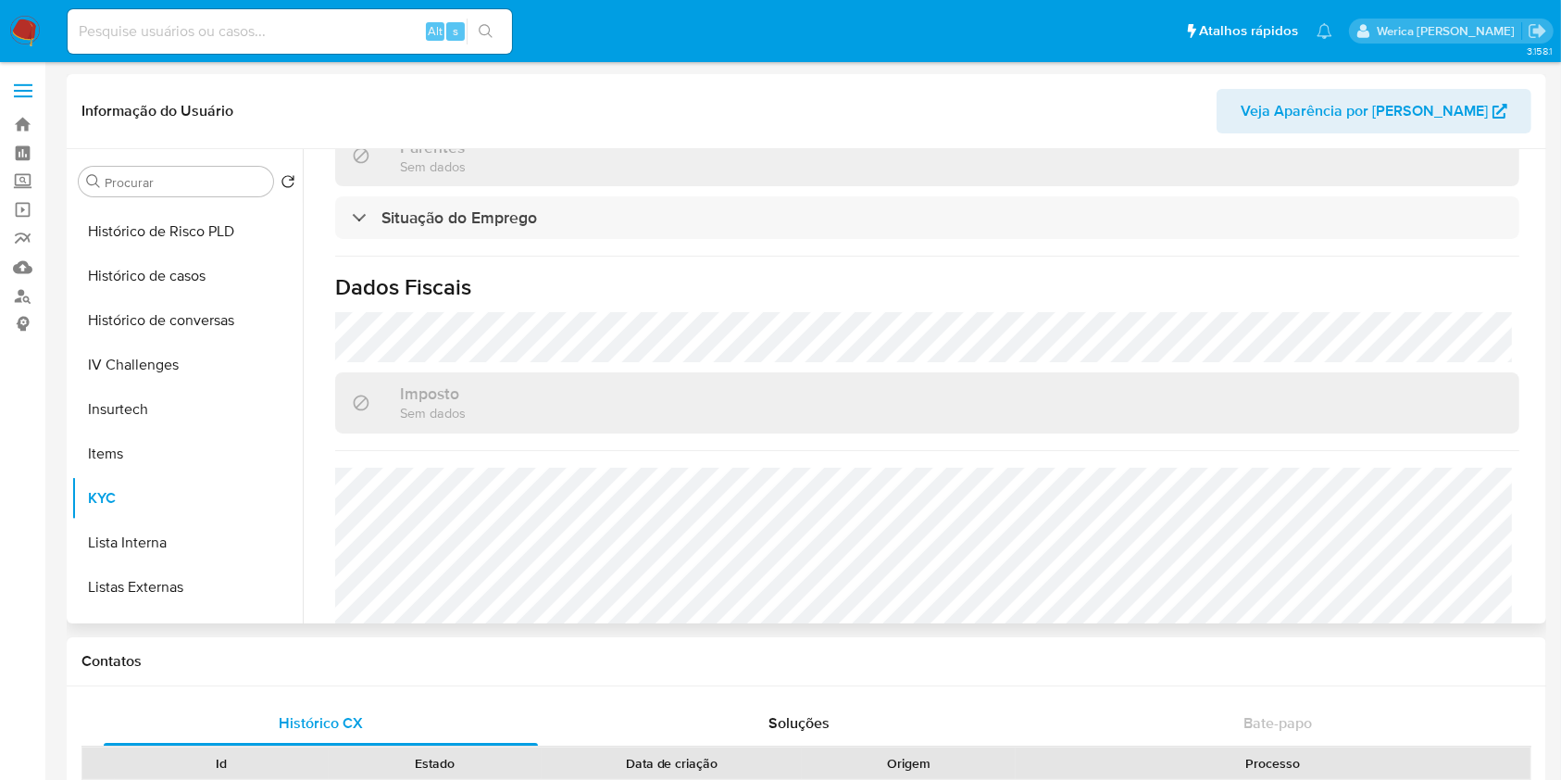
scroll to position [806, 0]
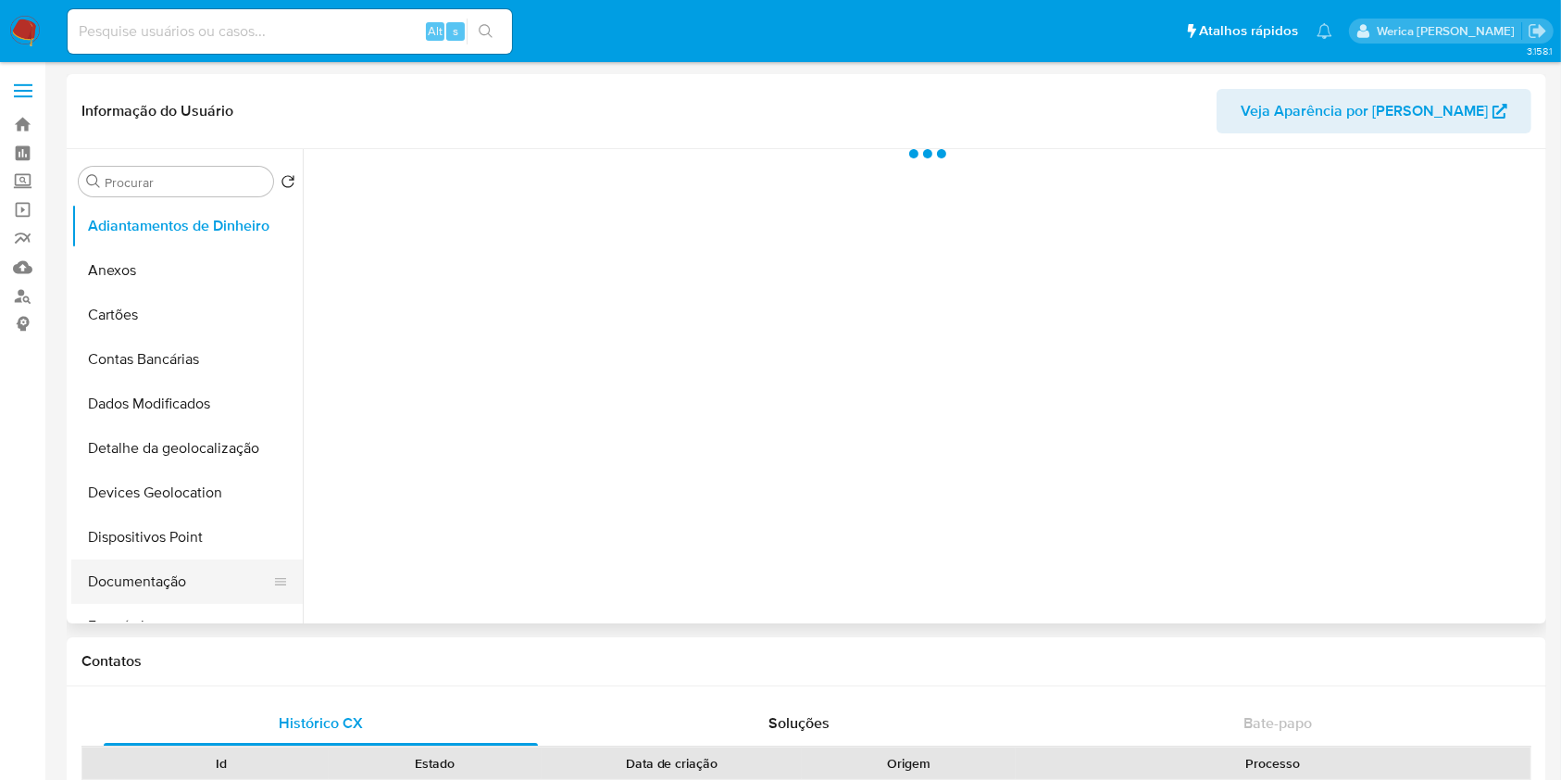
scroll to position [494, 0]
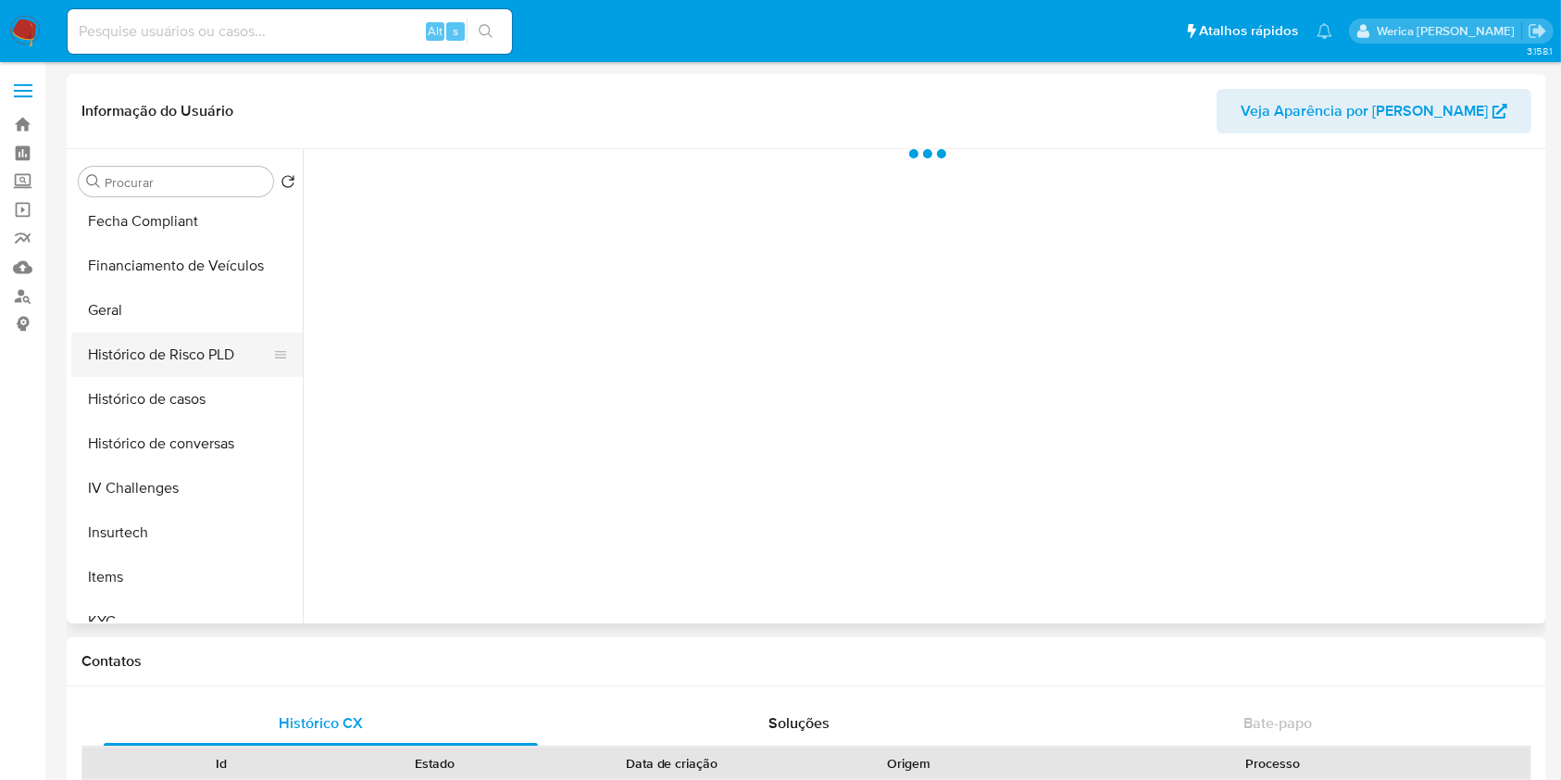
select select "10"
click at [174, 361] on button "Histórico de Risco PLD" at bounding box center [179, 354] width 217 height 44
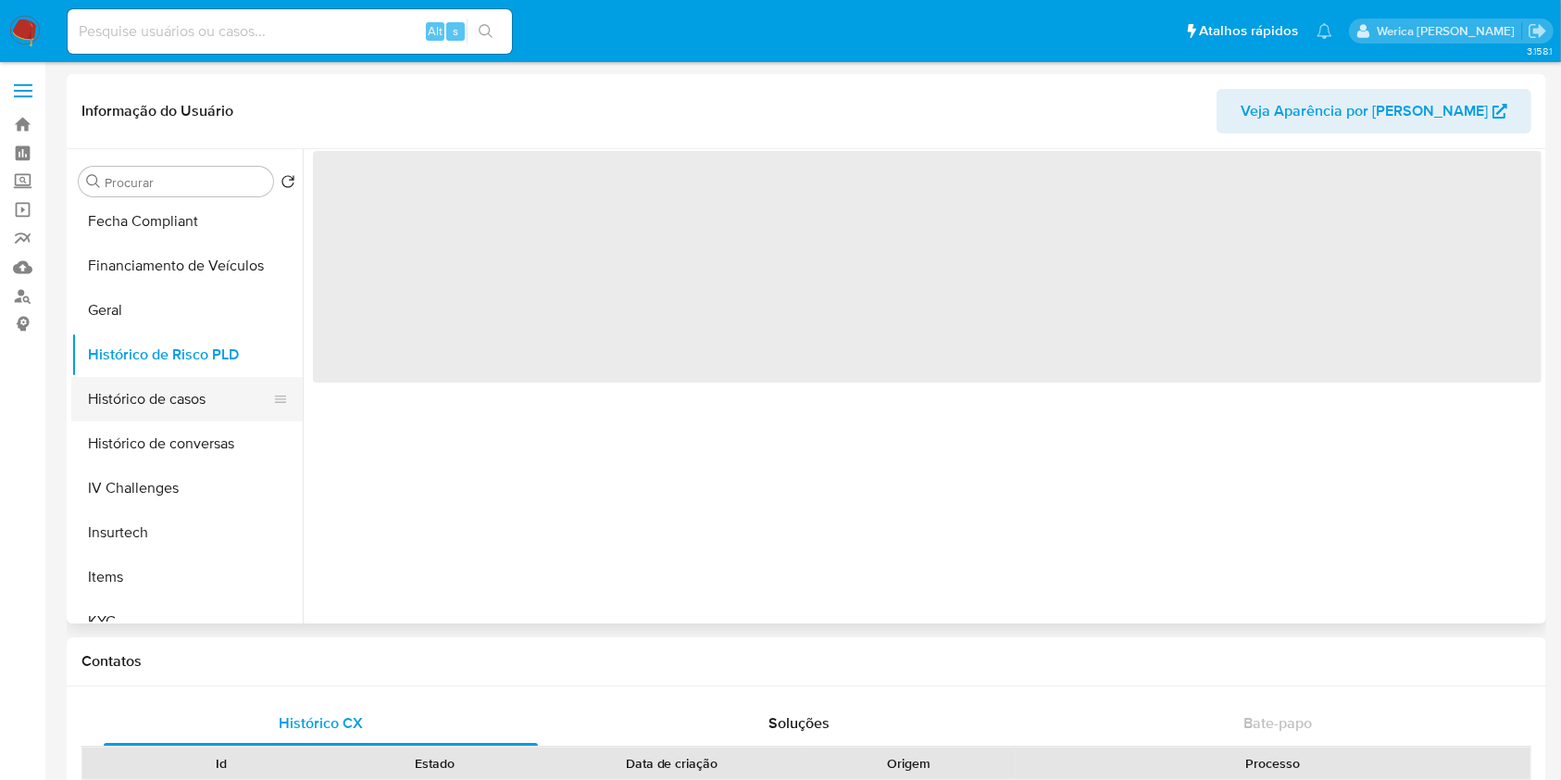
click at [179, 386] on button "Histórico de casos" at bounding box center [179, 399] width 217 height 44
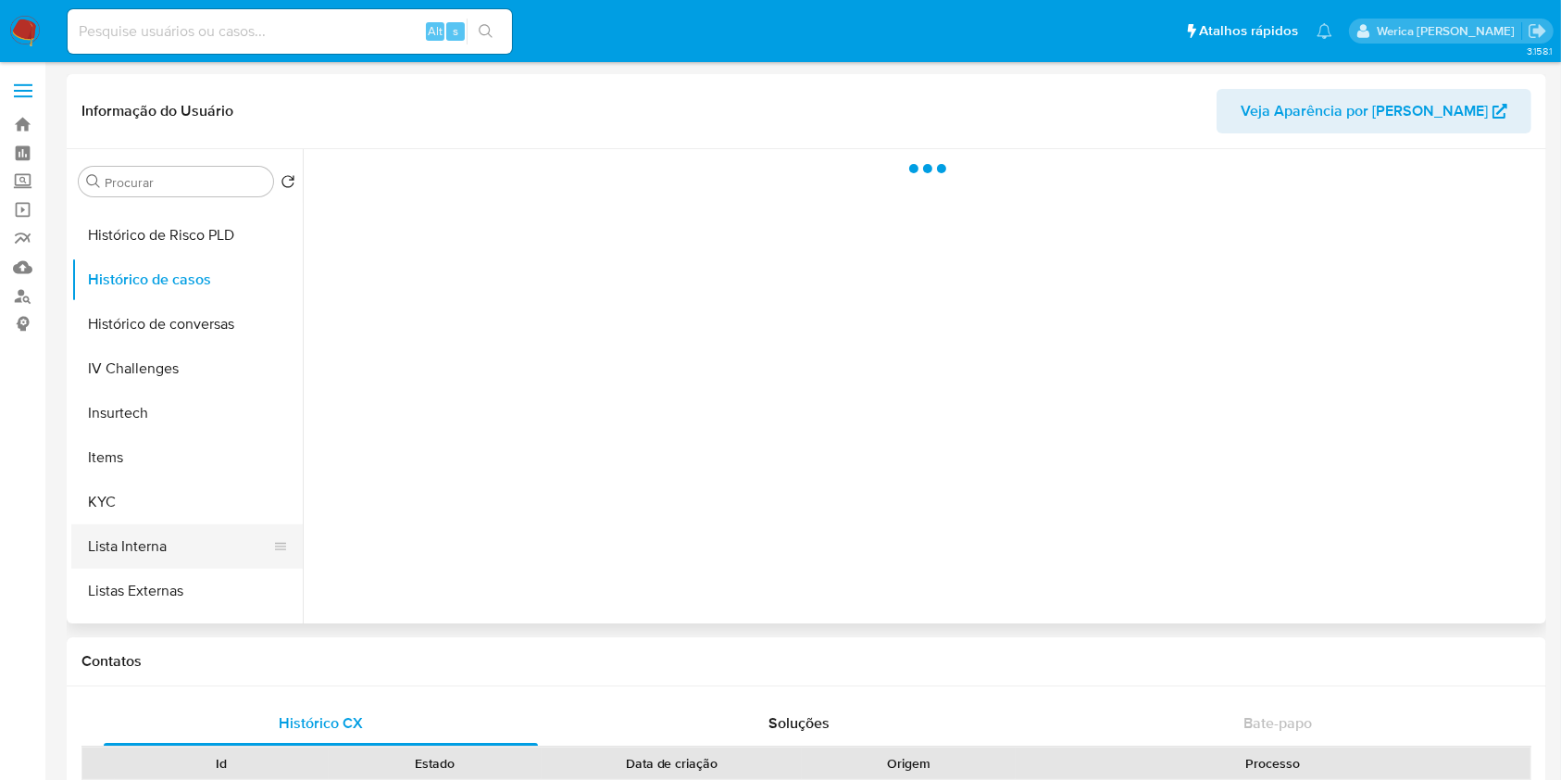
scroll to position [617, 0]
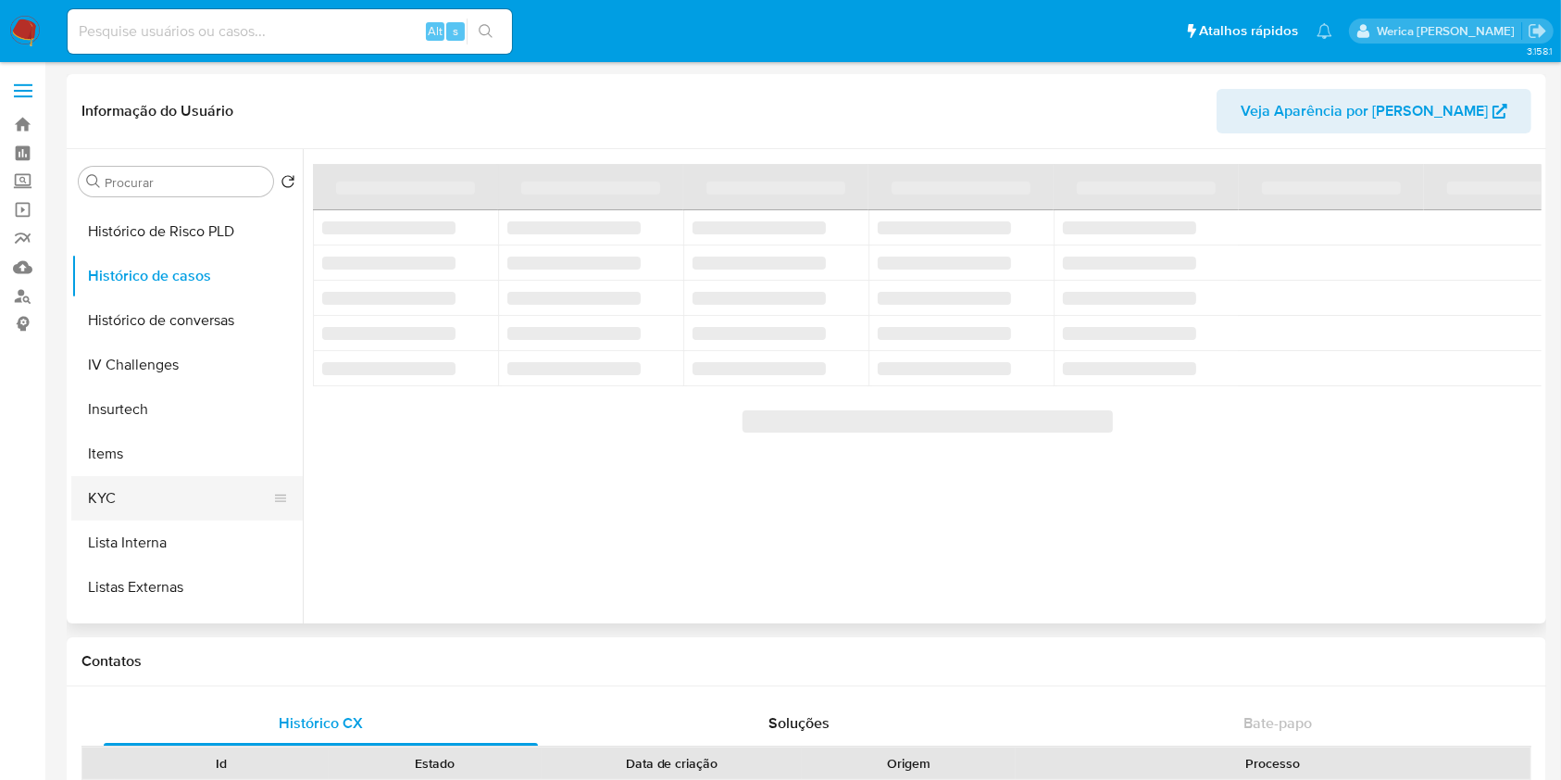
click at [151, 494] on button "KYC" at bounding box center [179, 498] width 217 height 44
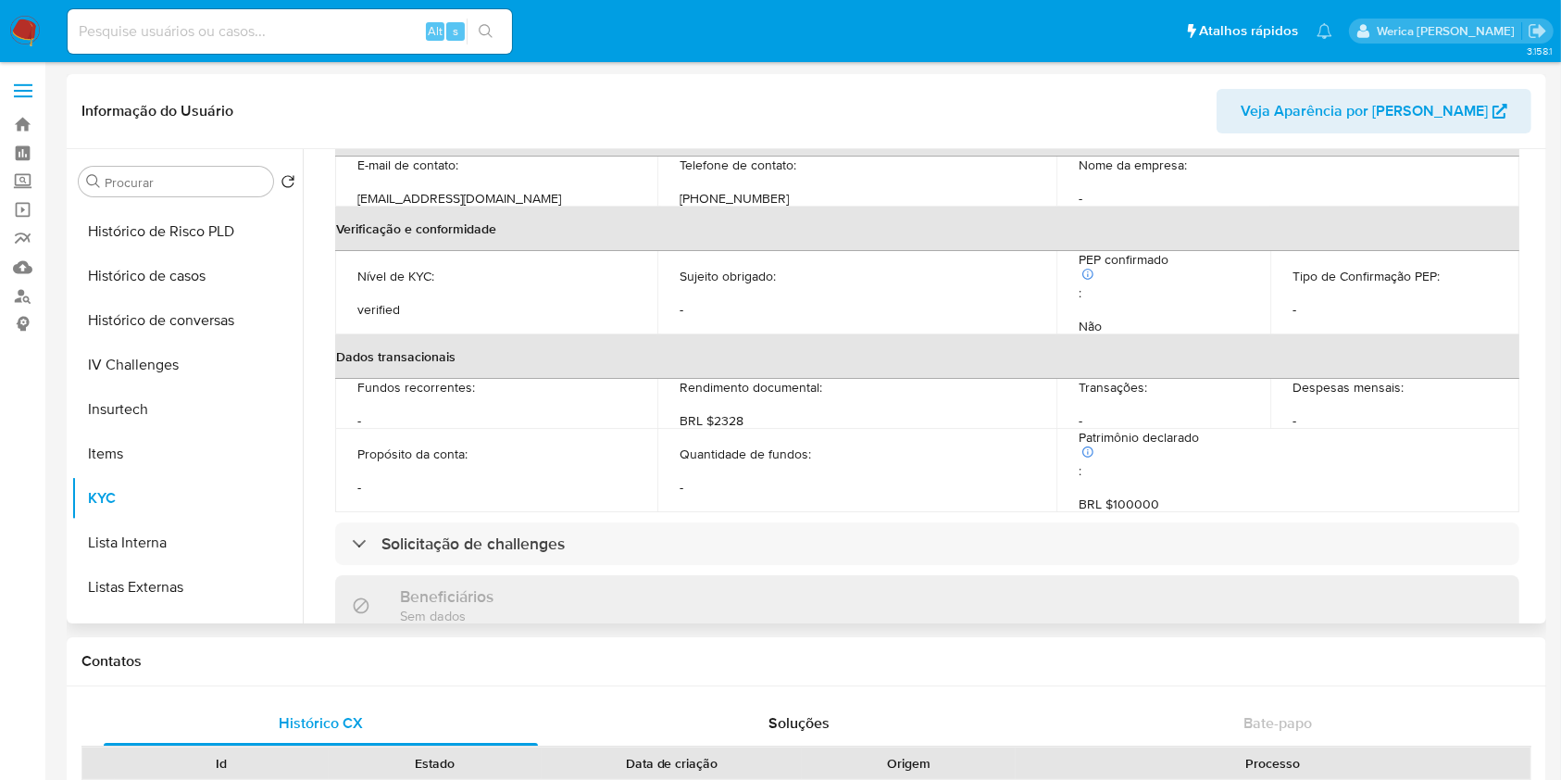
scroll to position [811, 0]
